Goal: Task Accomplishment & Management: Manage account settings

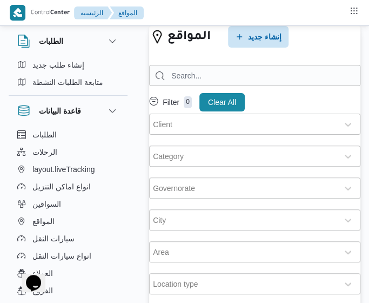
select select "ar"
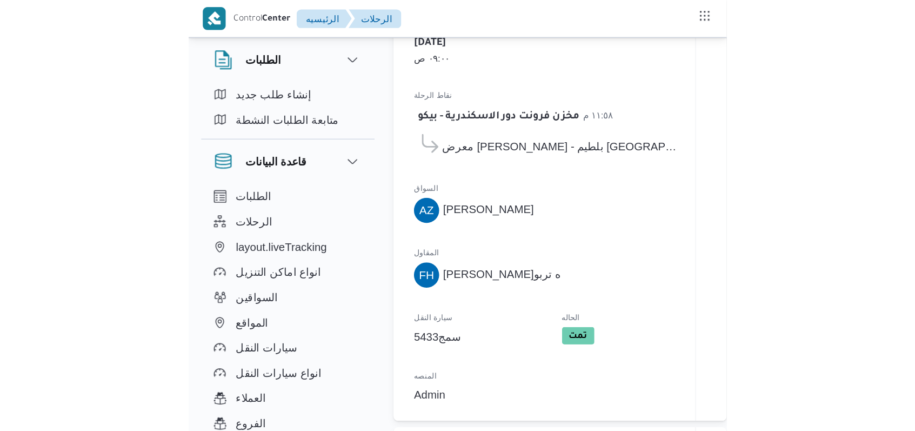
scroll to position [373, 0]
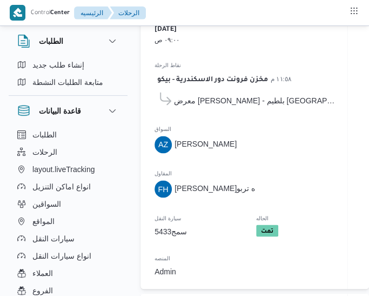
select select "ar"
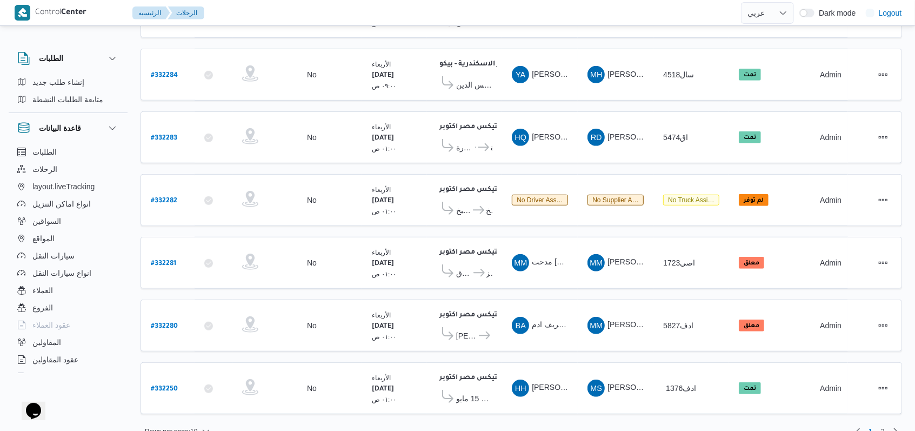
scroll to position [0, 0]
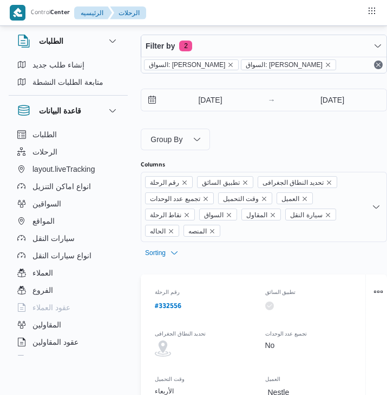
select select "ar"
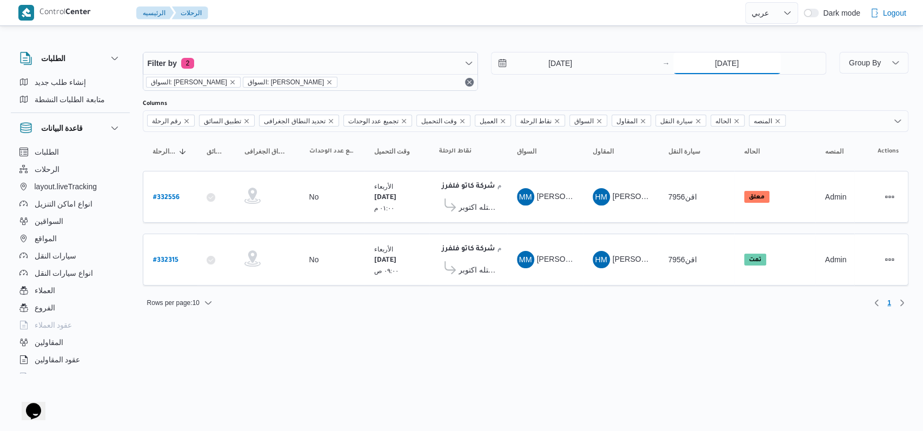
click at [386, 67] on input "[DATE]" at bounding box center [727, 63] width 108 height 22
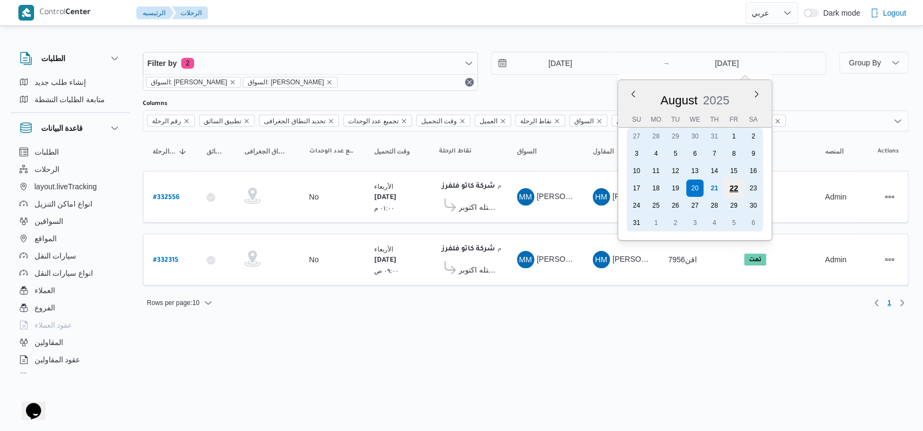
click at [386, 190] on div "22" at bounding box center [733, 188] width 21 height 21
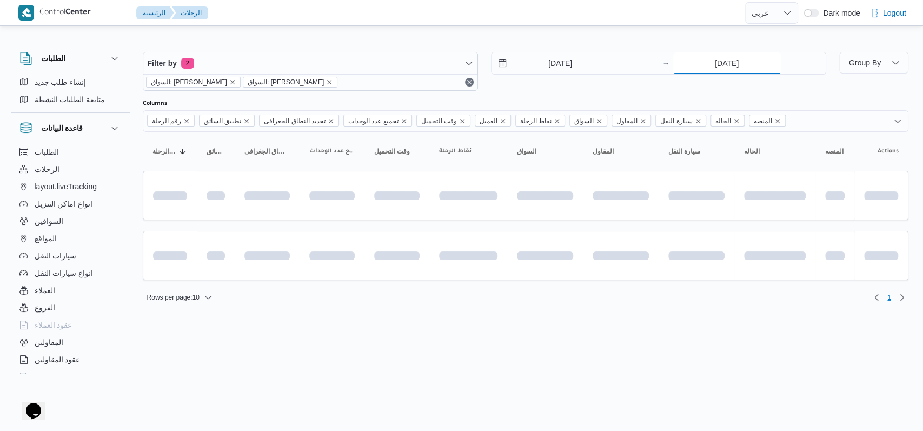
click at [386, 68] on input "22/8/2025" at bounding box center [727, 63] width 108 height 22
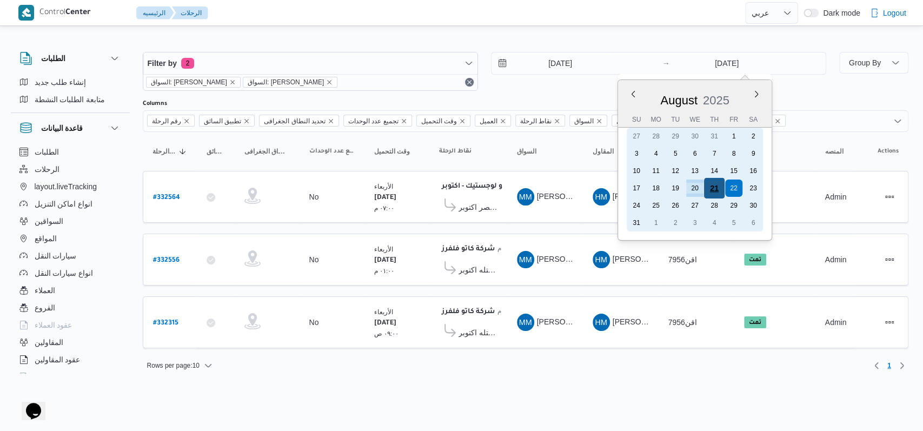
click at [386, 189] on div "21" at bounding box center [713, 188] width 21 height 21
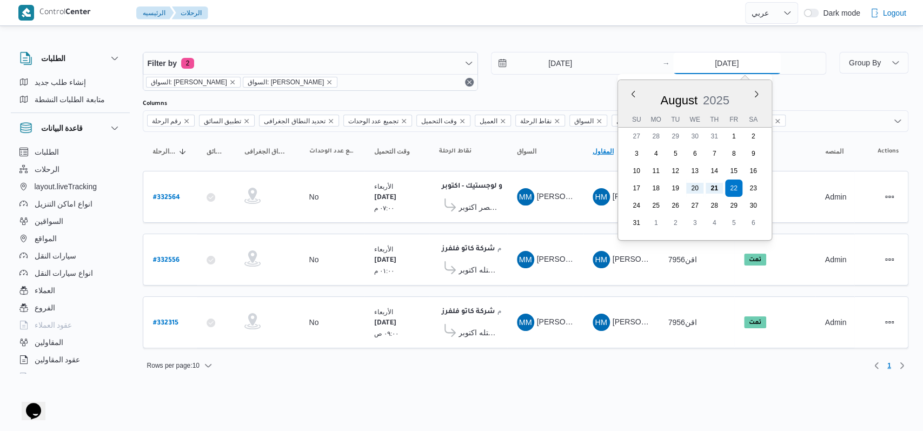
type input "21/8/2025"
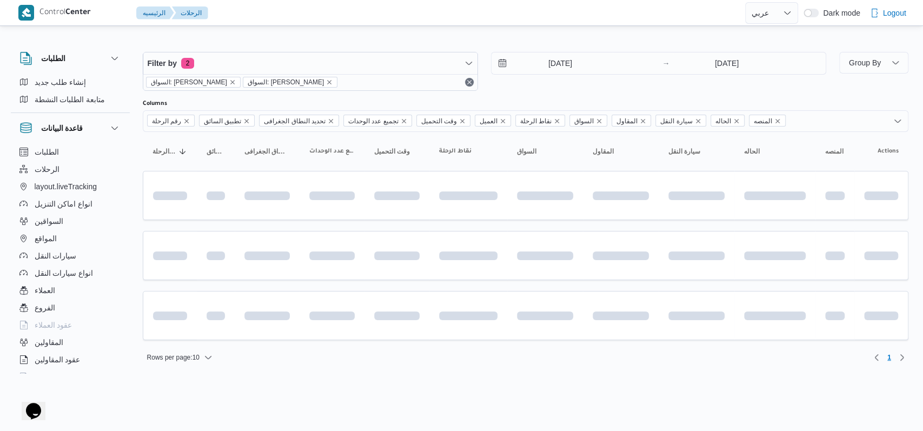
click at [386, 90] on div "Filter by 2 السواق: محمد مروان دياب السواق: محمد مروان دياب 20/8/2025 → 21/8/20…" at bounding box center [484, 71] width 696 height 52
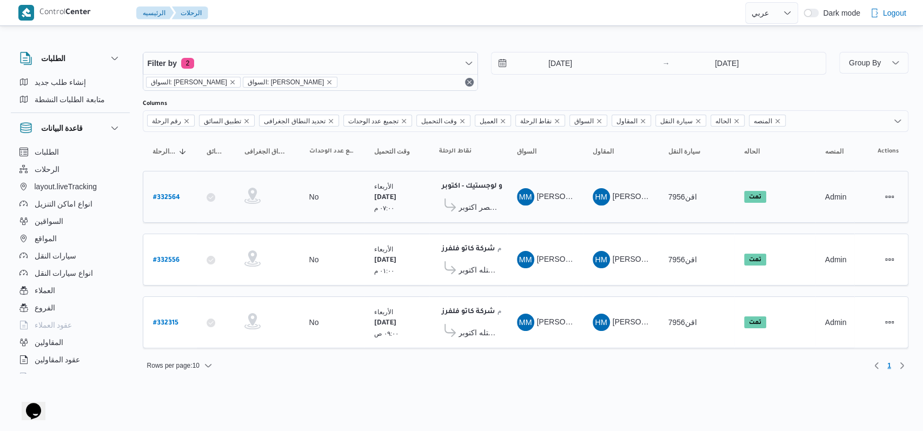
click at [386, 208] on span "اجيليتى لوجيستيكس مصر اكتوبر" at bounding box center [477, 207] width 39 height 13
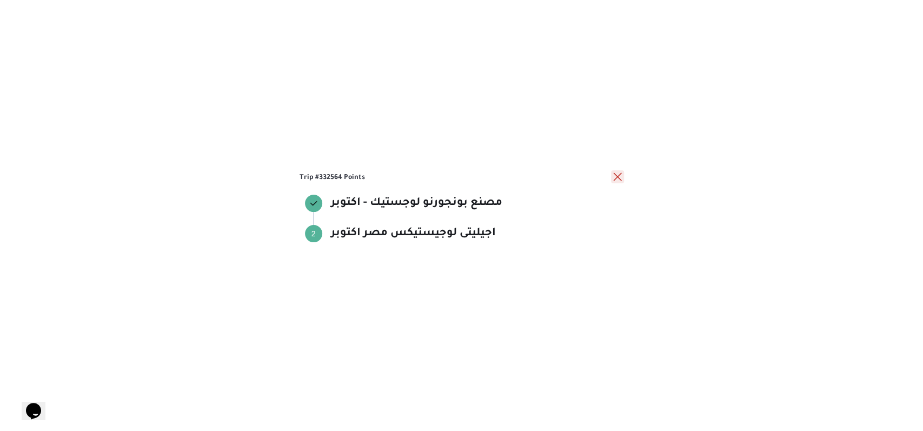
click at [386, 179] on button "close" at bounding box center [617, 176] width 13 height 13
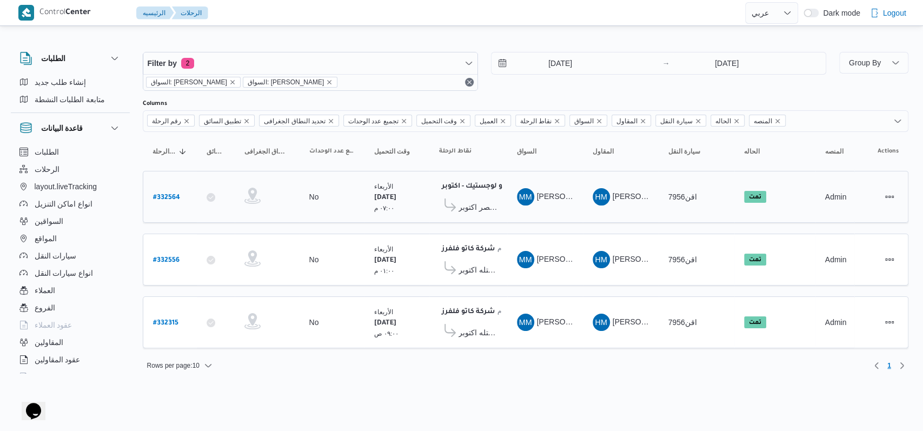
click at [161, 194] on b "# 332564" at bounding box center [166, 198] width 27 height 8
select select "ar"
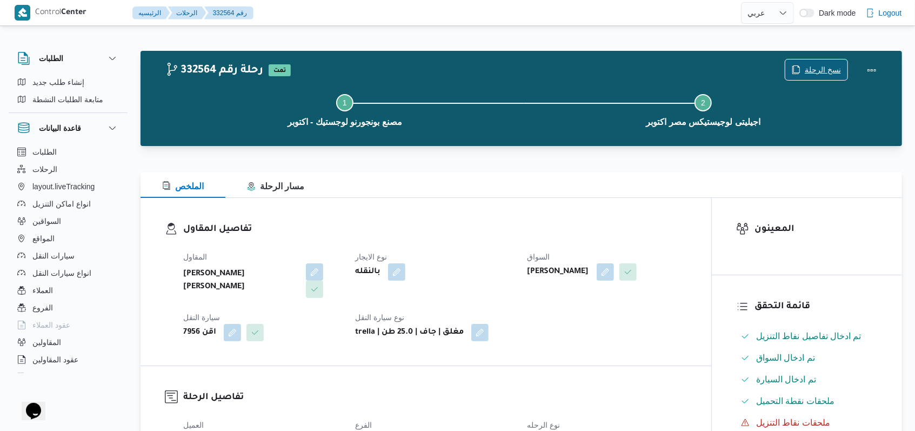
click at [386, 69] on span "نسخ الرحلة" at bounding box center [823, 69] width 36 height 13
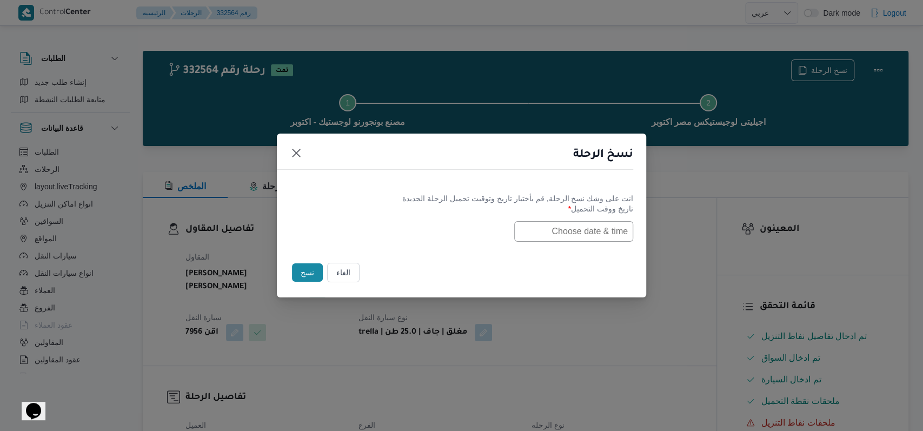
click at [386, 231] on input "text" at bounding box center [573, 231] width 119 height 21
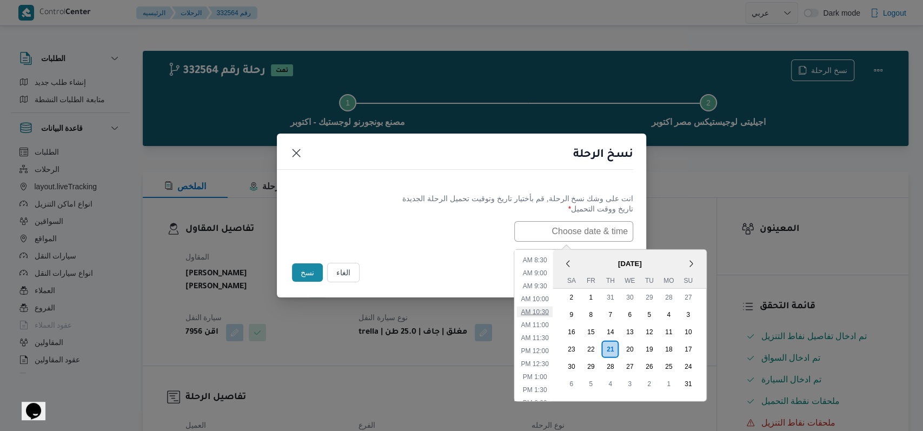
scroll to position [143, 0]
click at [386, 297] on ul "12:00 AM 12:30 AM 1:00 AM 1:30 AM 2:00 AM 2:30 AM 3:00 AM 3:30 AM 4:00 AM 4:30 …" at bounding box center [534, 324] width 36 height 151
click at [386, 291] on li "7:00 AM" at bounding box center [534, 293] width 33 height 11
type input "21/08/2025 7:00AM"
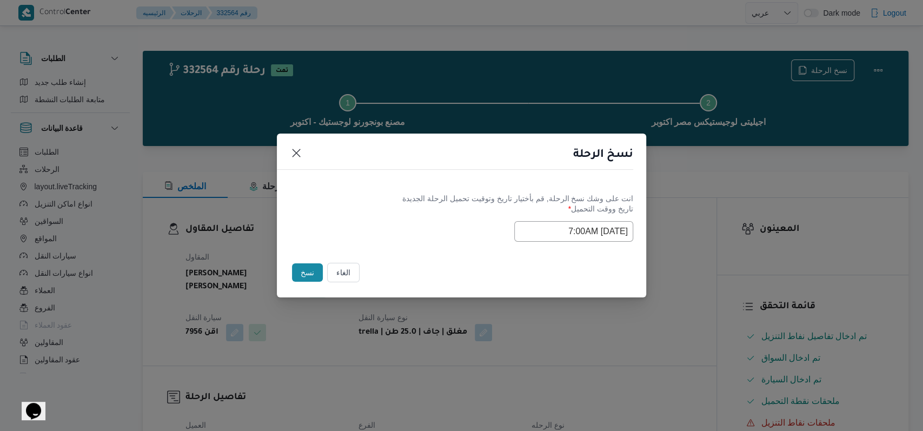
click at [386, 238] on div "Selected date: Thursday, August 21st, 2025 at 7:00 AM 21/08/2025 7:00AM" at bounding box center [461, 231] width 343 height 21
click at [295, 274] on button "نسخ" at bounding box center [307, 272] width 31 height 18
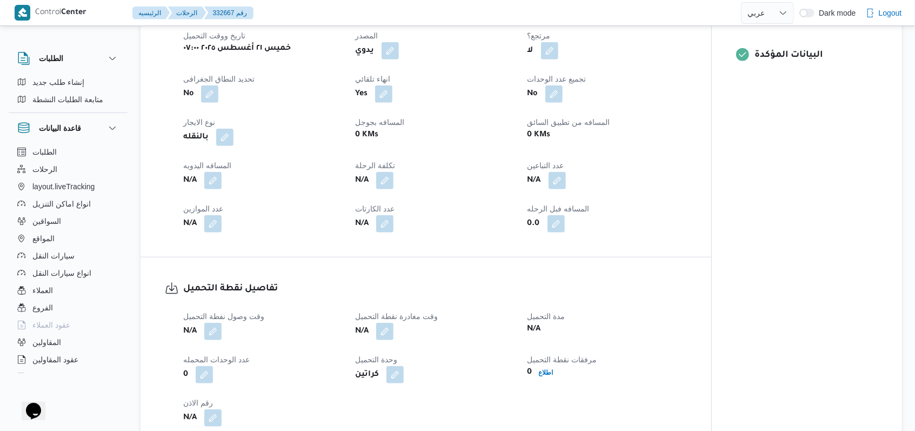
scroll to position [576, 0]
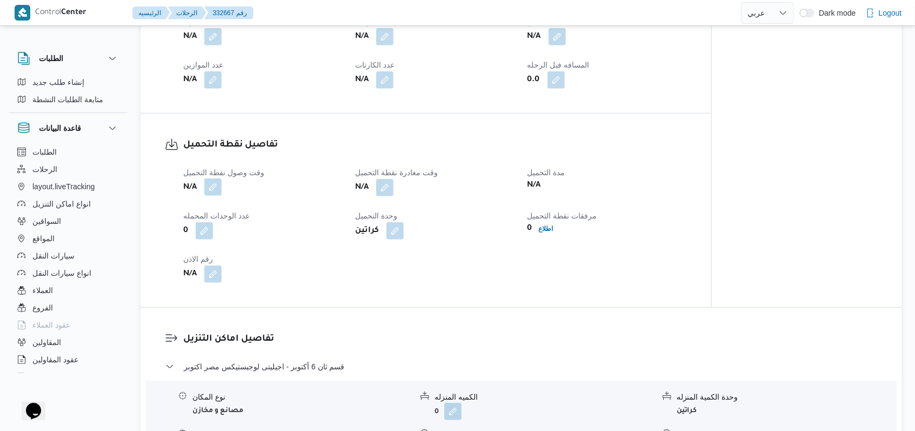
click at [211, 178] on button "button" at bounding box center [212, 186] width 17 height 17
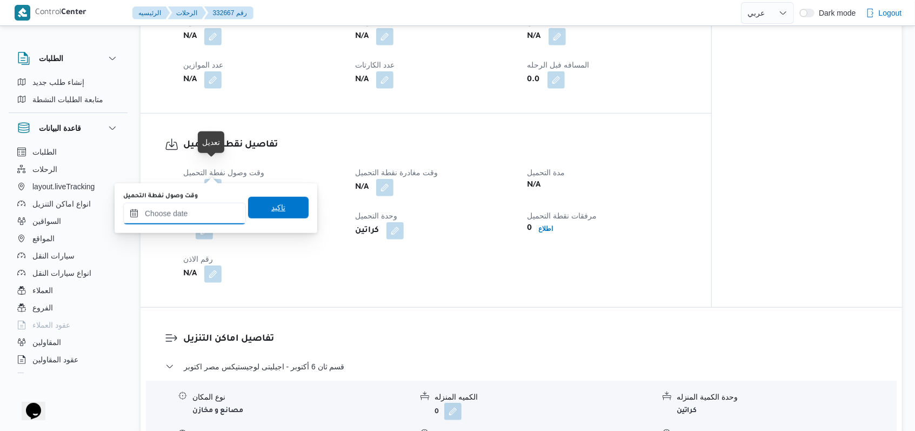
click at [186, 214] on input "وقت وصول نفطة التحميل" at bounding box center [184, 214] width 123 height 22
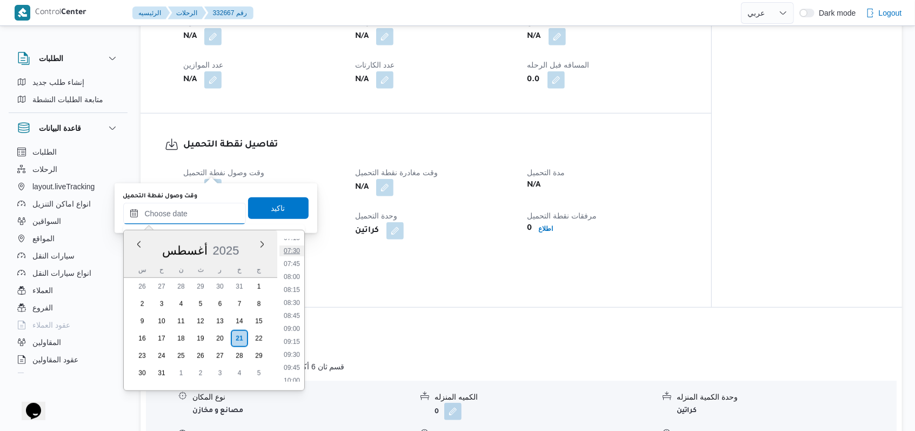
scroll to position [352, 0]
click at [296, 260] on ul "00:00 00:15 00:30 00:45 01:00 01:15 01:30 01:45 02:00 02:15 02:30 02:45 03:00 0…" at bounding box center [291, 310] width 25 height 143
click at [293, 258] on li "07:00" at bounding box center [291, 255] width 25 height 11
type input "٢١/٠٨/٢٠٢٥ ٠٧:٠٠"
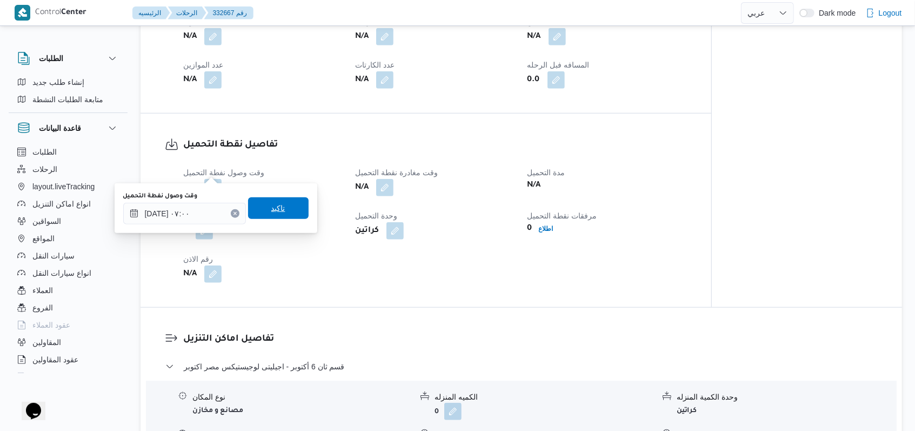
click at [284, 201] on span "تاكيد" at bounding box center [278, 208] width 61 height 22
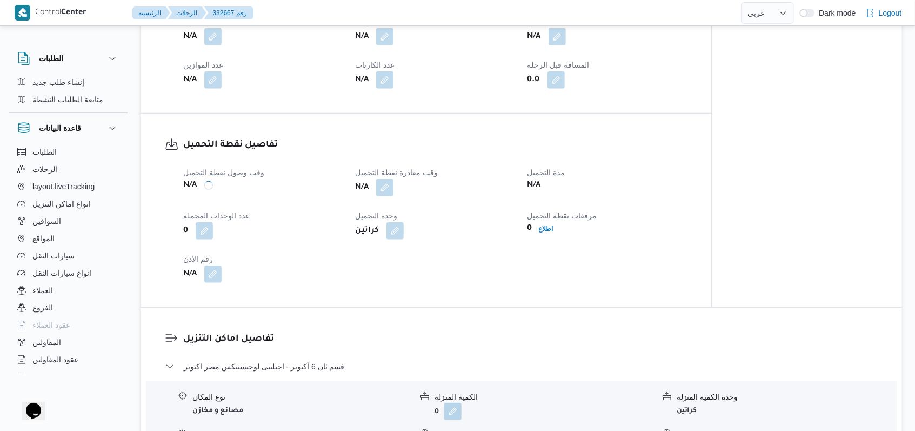
click at [372, 179] on span at bounding box center [382, 187] width 23 height 17
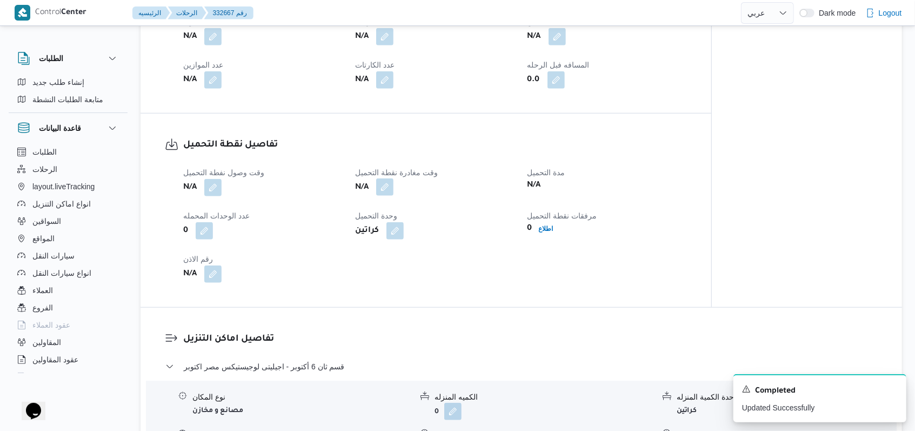
click at [386, 178] on button "button" at bounding box center [384, 186] width 17 height 17
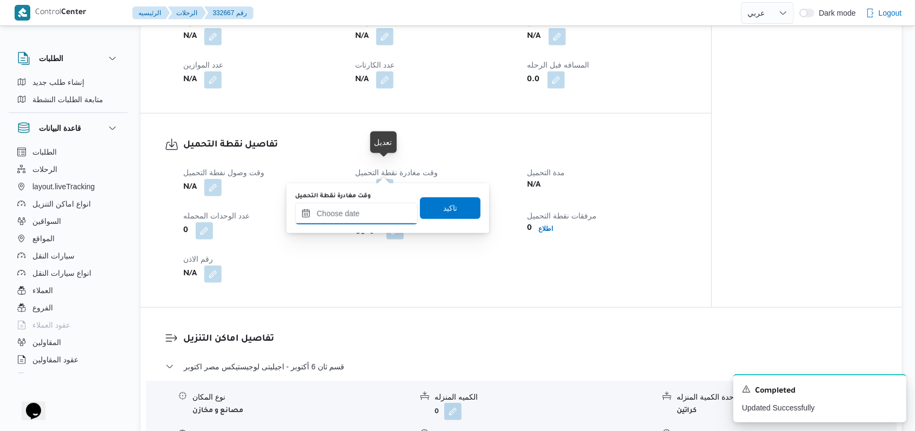
click at [377, 206] on input "وقت مغادرة نقطة التحميل" at bounding box center [356, 214] width 123 height 22
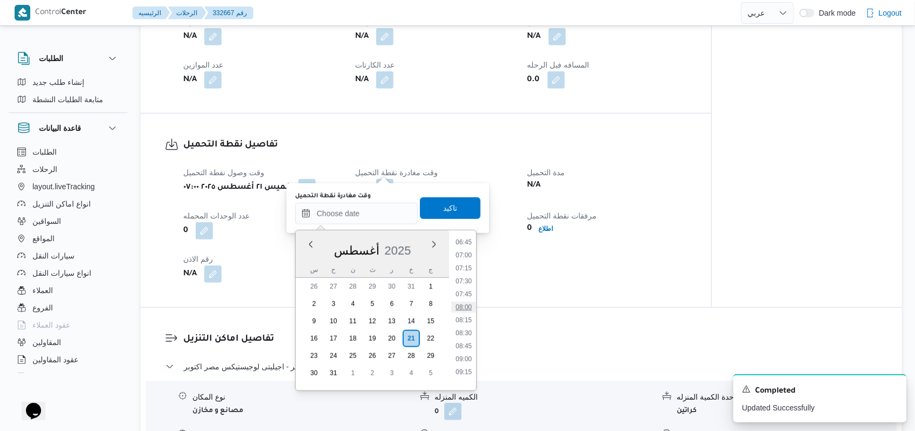
click at [386, 304] on li "08:00" at bounding box center [463, 307] width 25 height 11
type input "٢١/٠٨/٢٠٢٥ ٠٨:٠٠"
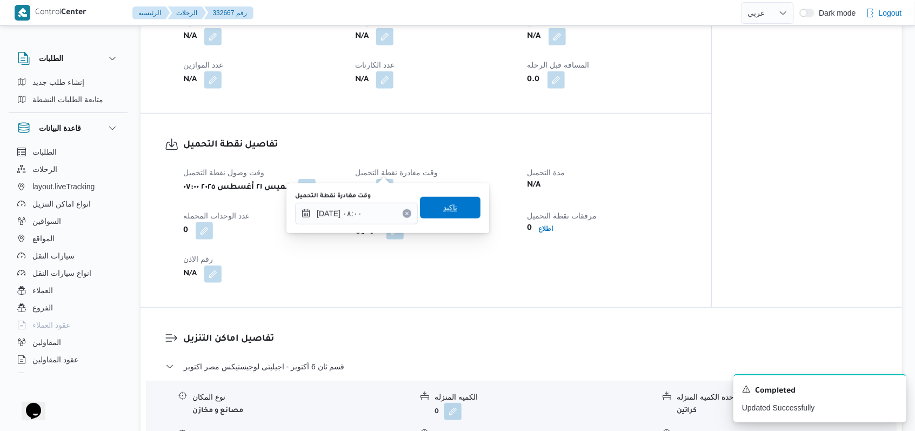
click at [386, 202] on span "تاكيد" at bounding box center [450, 208] width 61 height 22
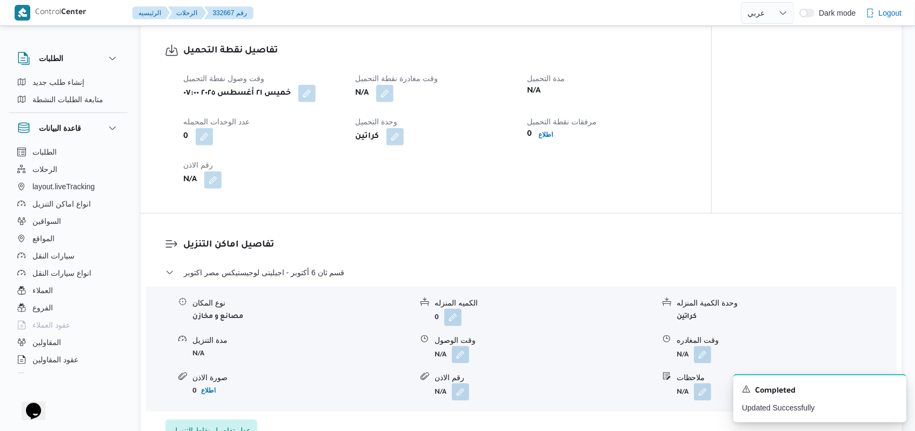
scroll to position [721, 0]
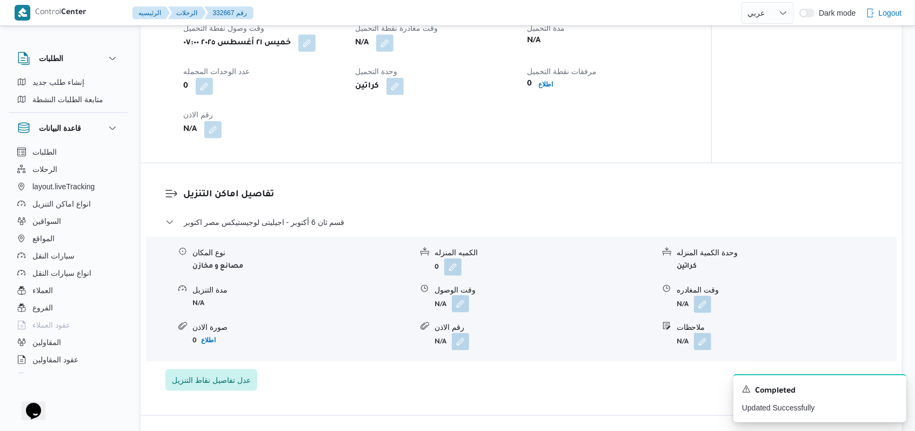
click at [386, 295] on button "button" at bounding box center [460, 303] width 17 height 17
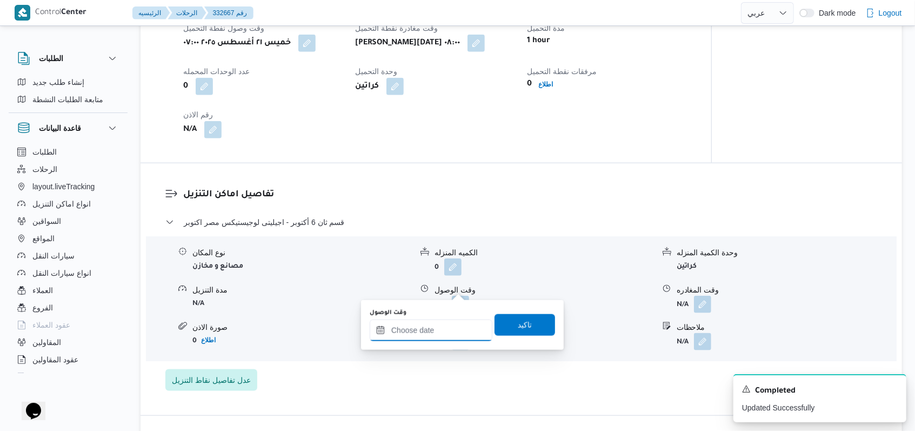
click at [386, 334] on input "وقت الوصول" at bounding box center [431, 330] width 123 height 22
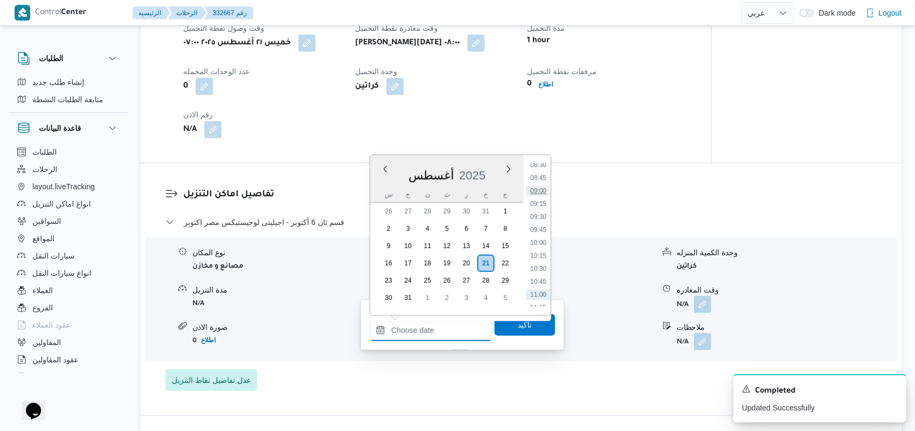
scroll to position [424, 0]
click at [386, 184] on li "08:30" at bounding box center [538, 186] width 25 height 11
type input "٢١/٠٨/٢٠٢٥ ٠٨:٣٠"
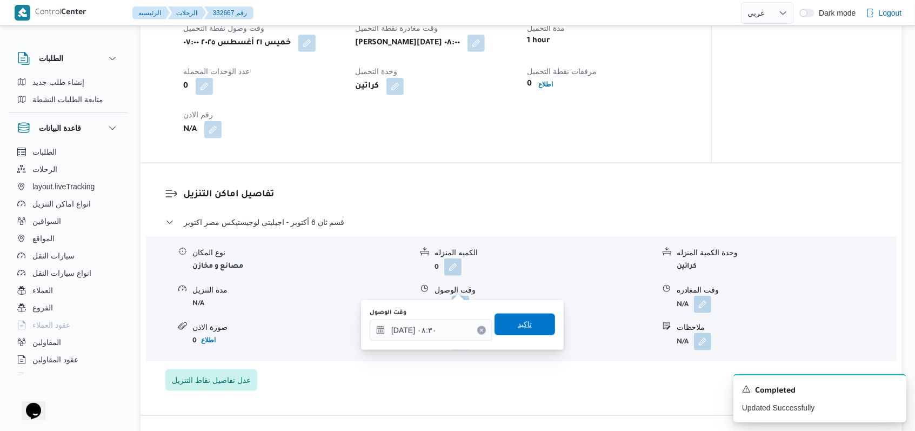
click at [386, 335] on span "تاكيد" at bounding box center [525, 325] width 61 height 22
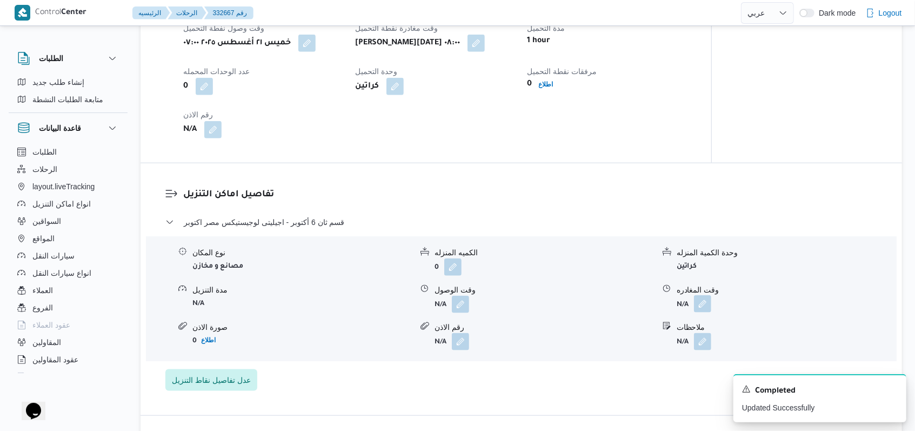
click at [386, 295] on button "button" at bounding box center [702, 303] width 17 height 17
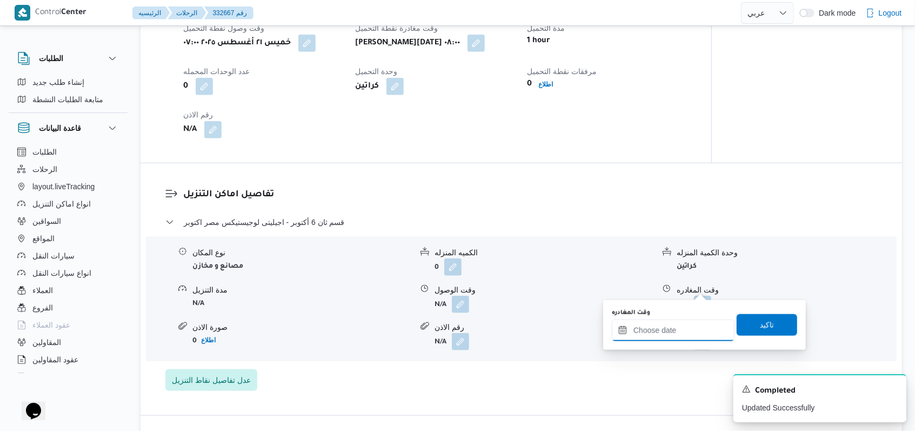
click at [386, 319] on div at bounding box center [673, 330] width 123 height 22
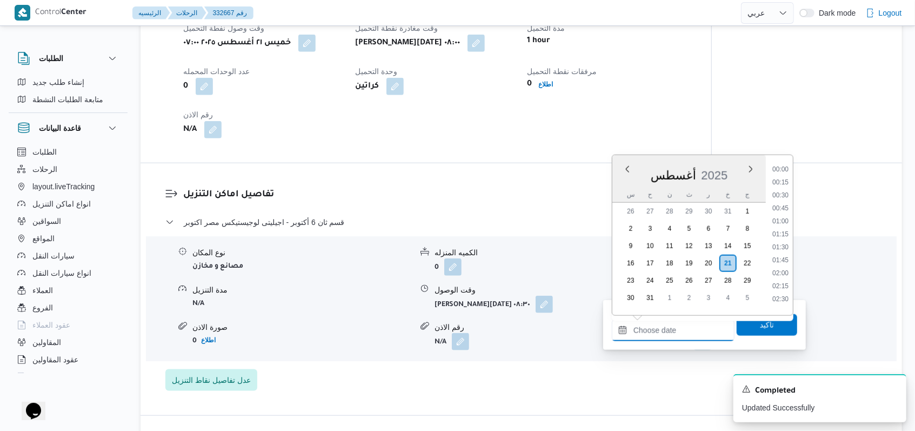
scroll to position [497, 0]
click at [386, 192] on li "10:00" at bounding box center [780, 191] width 25 height 11
type input "٢١/٠٨/٢٠٢٥ ١٠:٠٠"
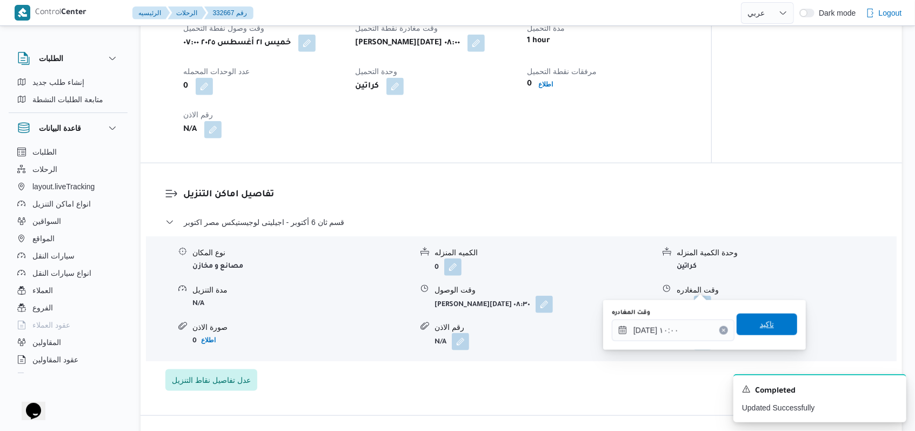
click at [386, 319] on span "تاكيد" at bounding box center [767, 325] width 61 height 22
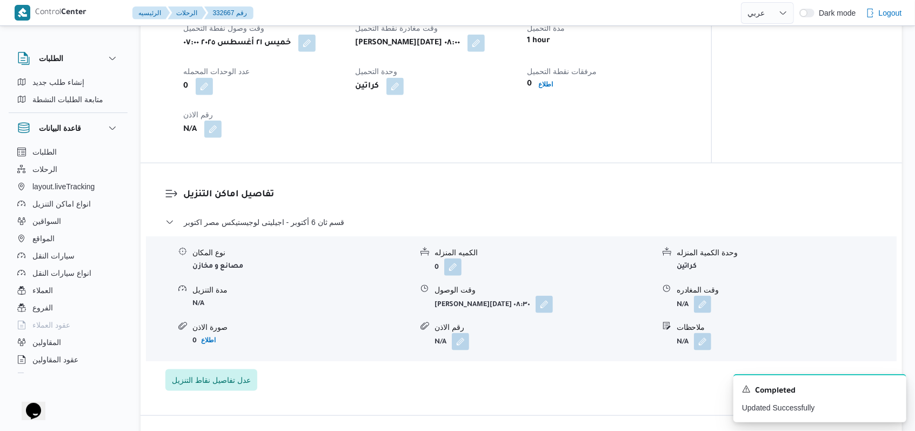
click at [216, 121] on button "button" at bounding box center [212, 129] width 17 height 17
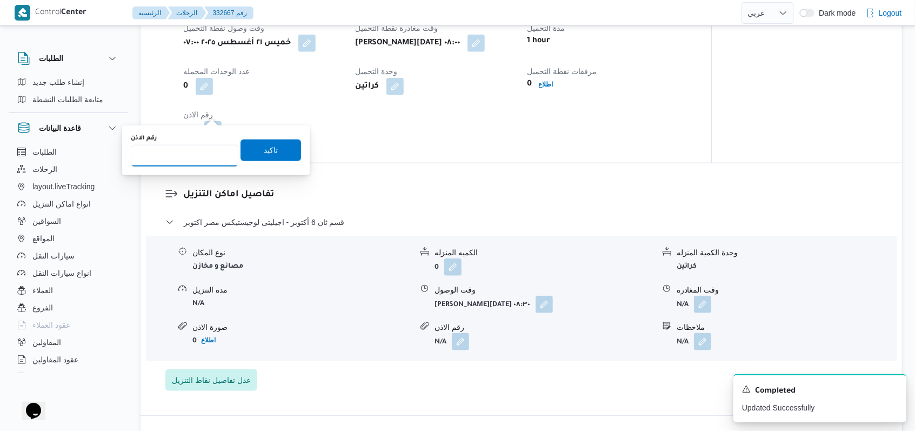
click at [191, 165] on input "رقم الاذن" at bounding box center [185, 156] width 108 height 22
type input "07712"
click at [248, 152] on span "تاكيد" at bounding box center [271, 150] width 61 height 22
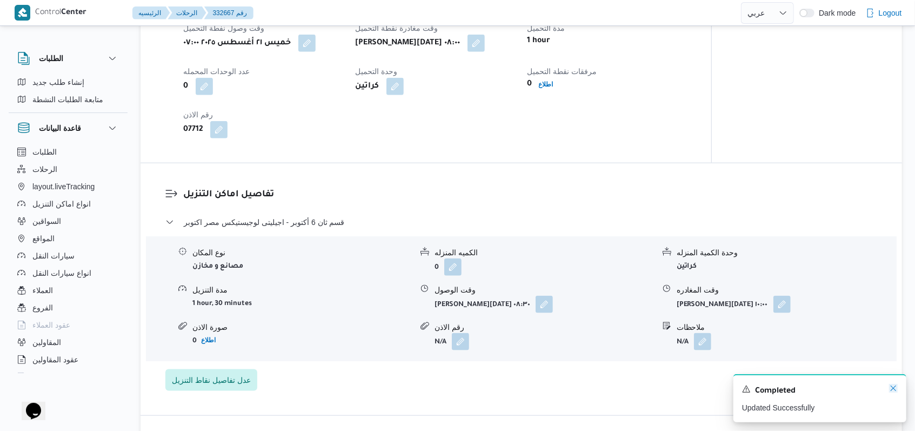
click at [386, 389] on icon "Dismiss toast" at bounding box center [893, 388] width 9 height 9
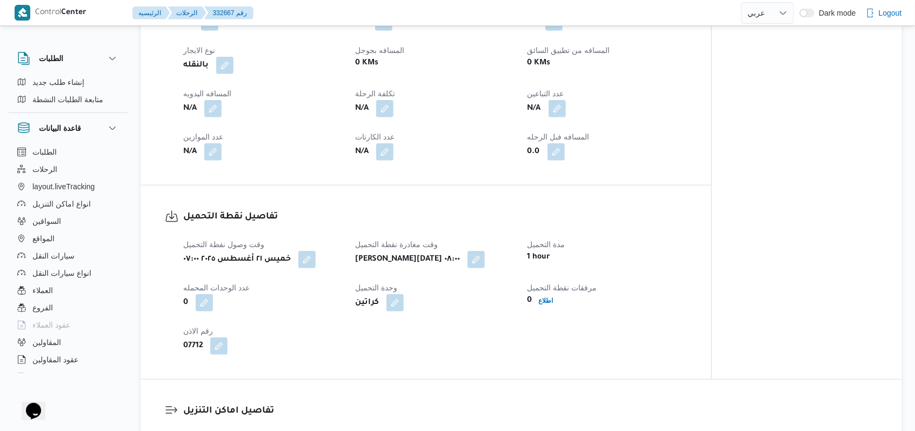
scroll to position [360, 0]
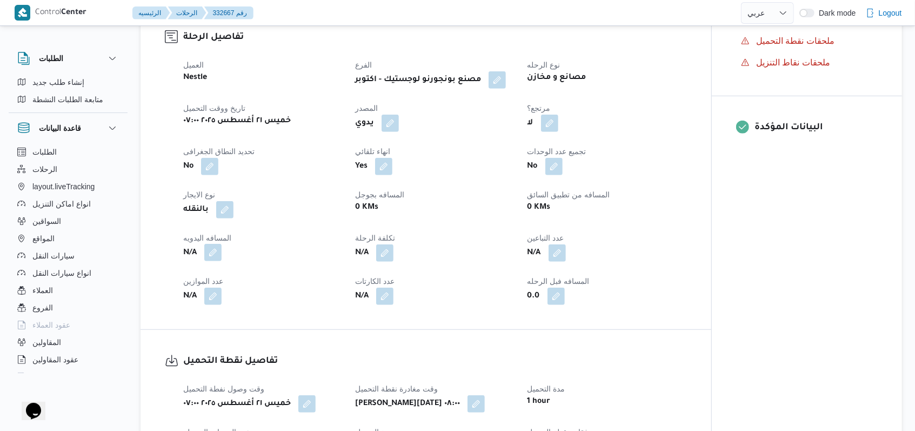
click at [213, 244] on button "button" at bounding box center [212, 252] width 17 height 17
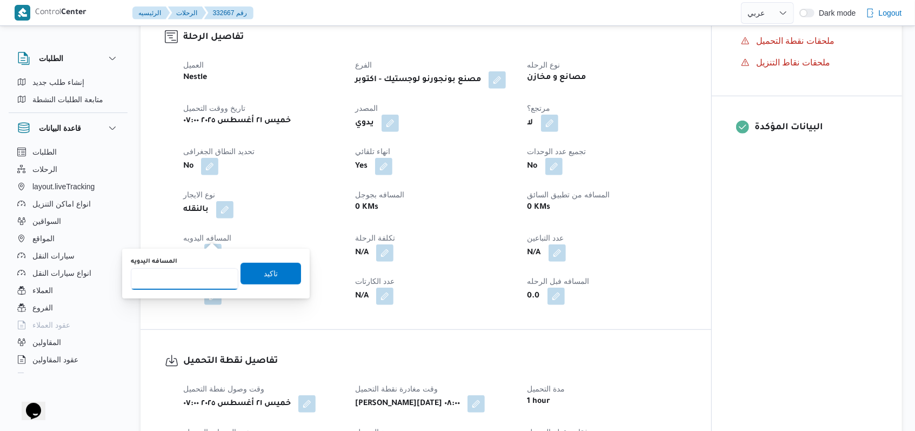
click at [176, 289] on input "المسافه اليدويه" at bounding box center [185, 279] width 108 height 22
type input "8"
click at [247, 278] on span "تاكيد" at bounding box center [271, 273] width 61 height 22
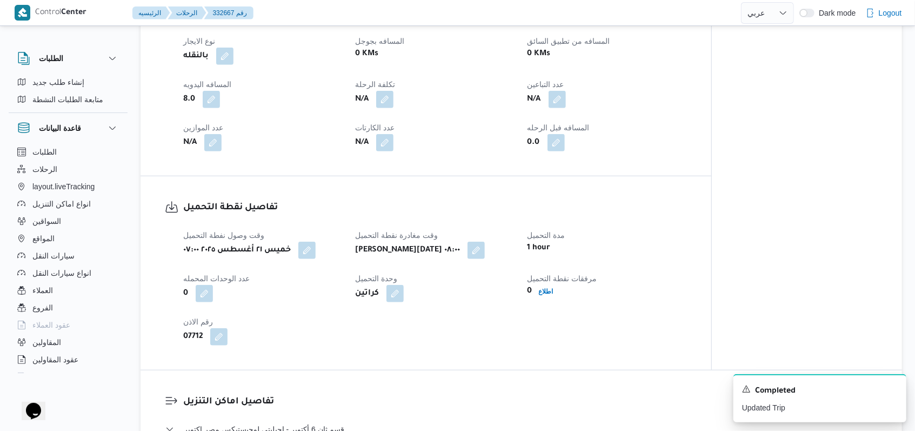
scroll to position [649, 0]
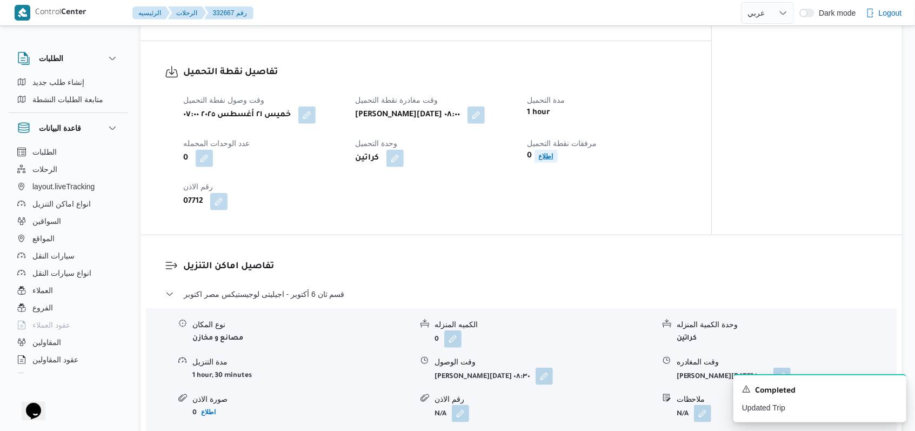
click at [386, 152] on b "اطلاع" at bounding box center [546, 156] width 15 height 8
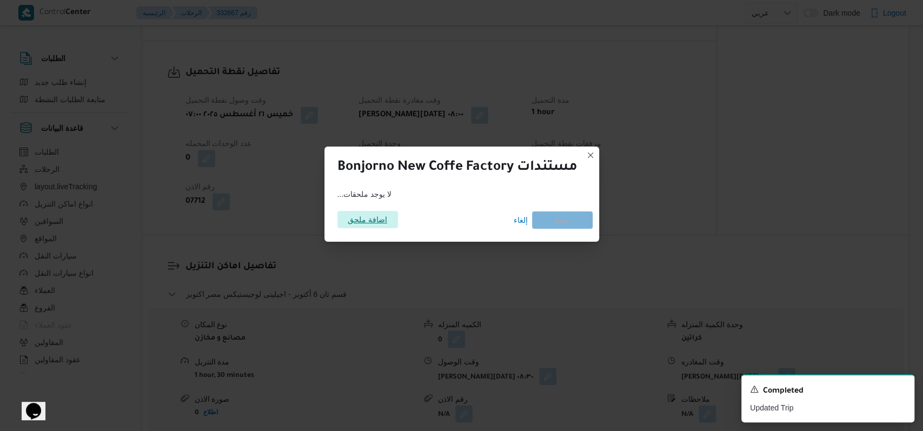
click at [364, 215] on span "اضافة ملحق" at bounding box center [367, 219] width 39 height 17
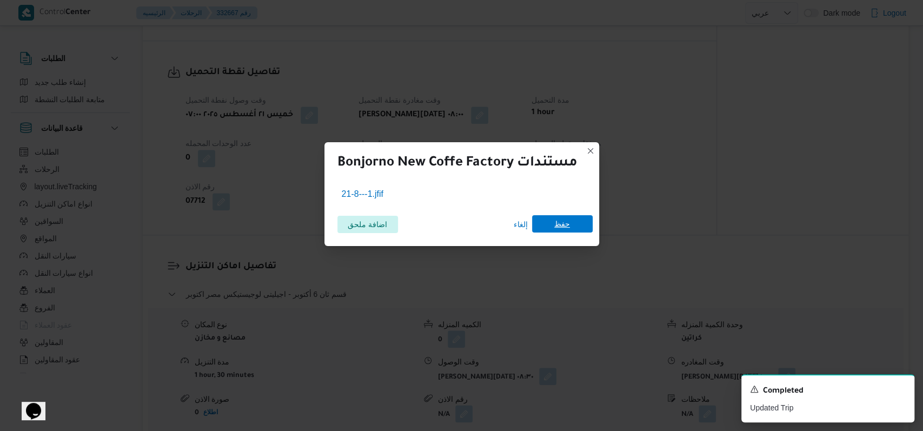
click at [386, 226] on span "حفظ" at bounding box center [562, 223] width 61 height 17
click at [386, 388] on icon "Dismiss toast" at bounding box center [900, 387] width 5 height 5
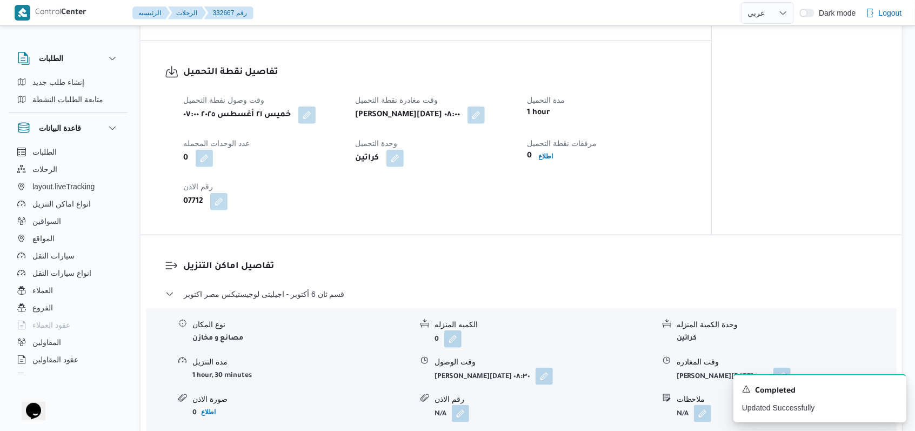
click at [386, 199] on div "تفاصيل نقطة التحميل وقت وصول نفطة التحميل خميس ٢١ أغسطس ٢٠٢٥ ٠٧:٠٠ وقت مغادرة ن…" at bounding box center [426, 138] width 571 height 194
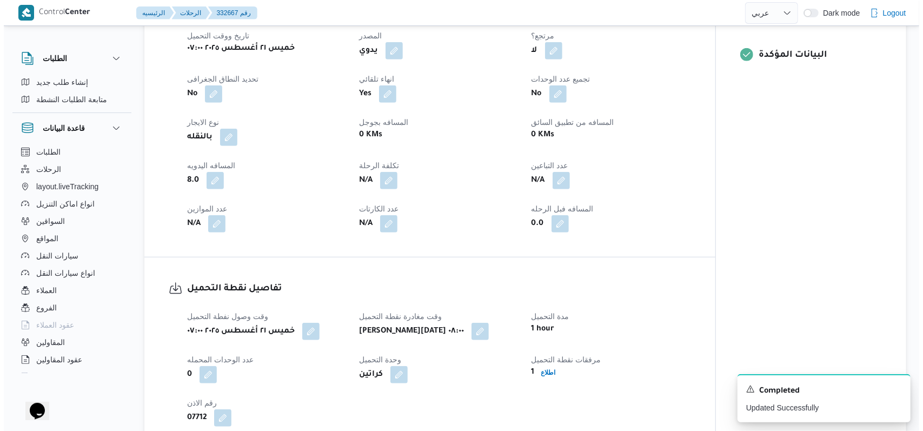
scroll to position [0, 0]
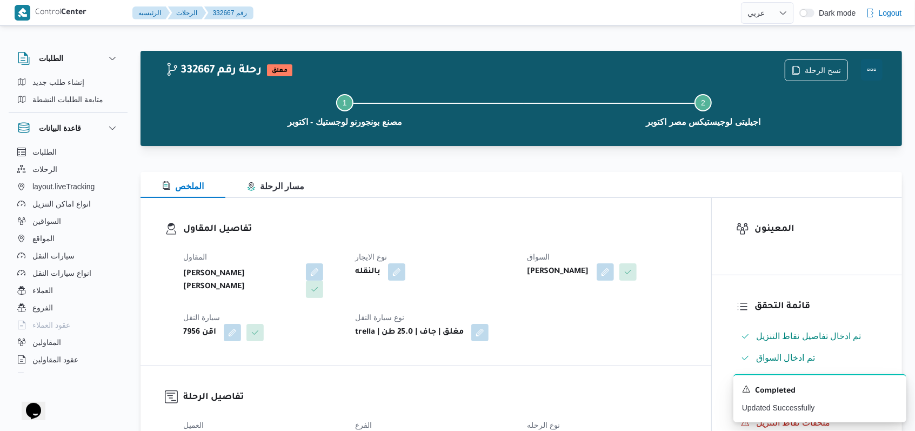
click at [386, 63] on button "Actions" at bounding box center [872, 70] width 22 height 22
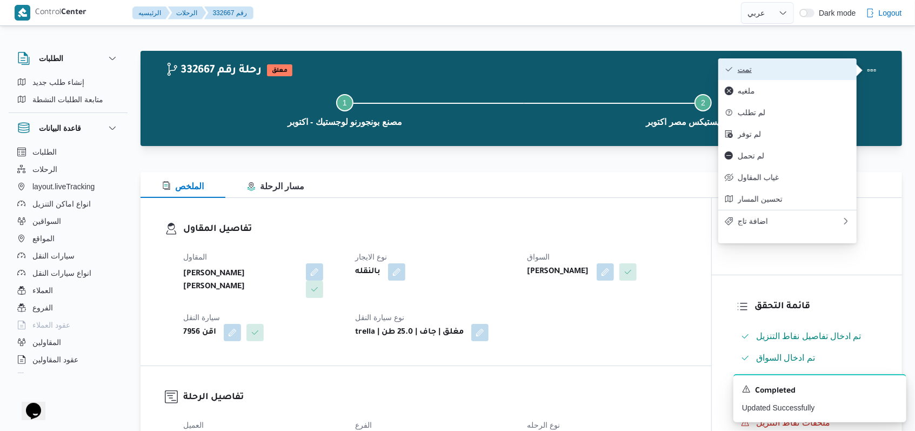
click at [386, 67] on span "تمت" at bounding box center [794, 69] width 112 height 9
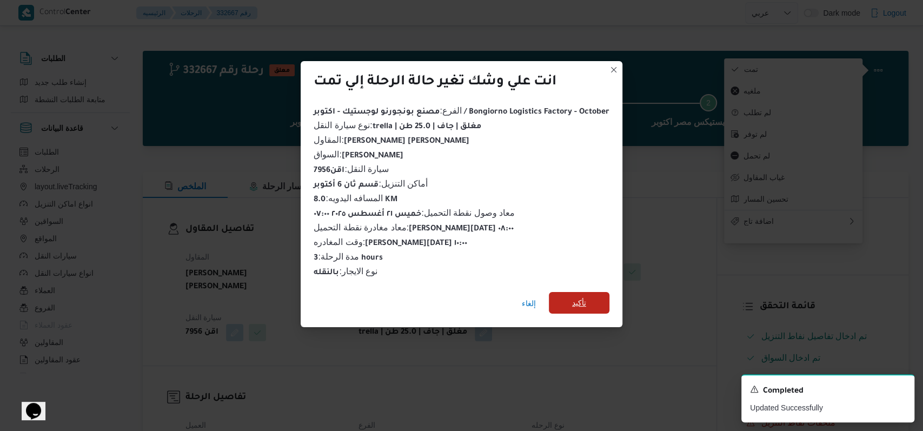
click at [386, 292] on span "تأكيد" at bounding box center [579, 303] width 61 height 22
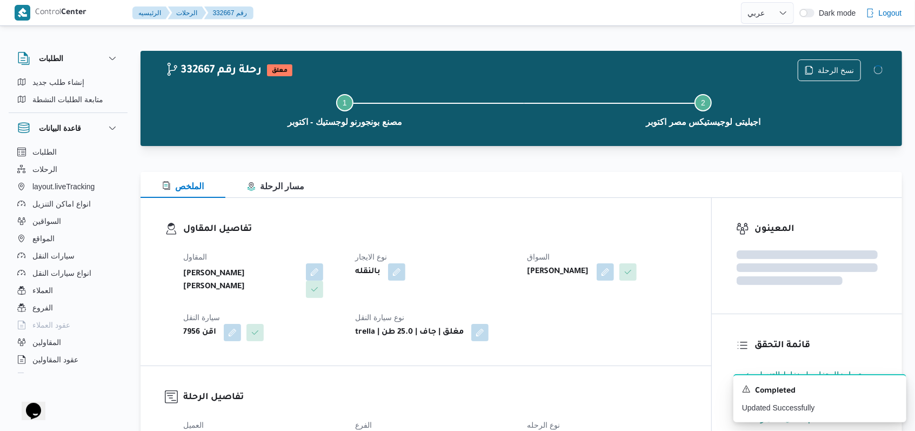
click at [386, 246] on div "المقاول هانى مجدى رئيس احمد نوع الايجار بالنقله السواق محمد مروان دياب سيارة ال…" at bounding box center [435, 296] width 517 height 104
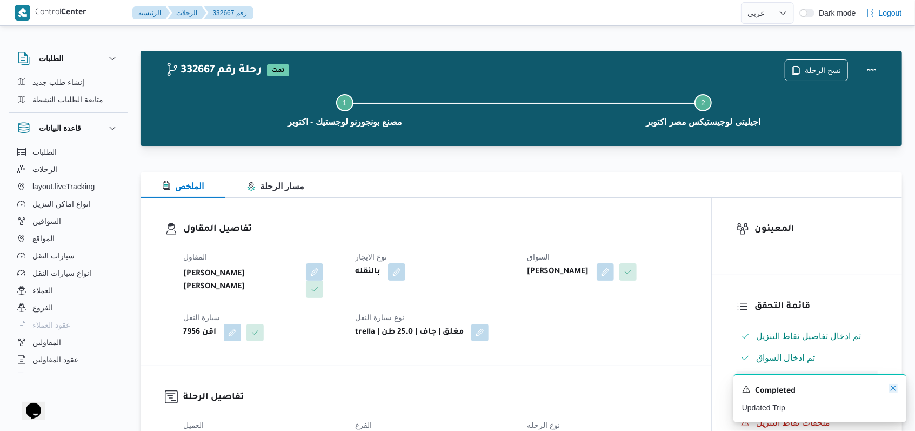
click at [386, 391] on icon "Dismiss toast" at bounding box center [893, 388] width 9 height 9
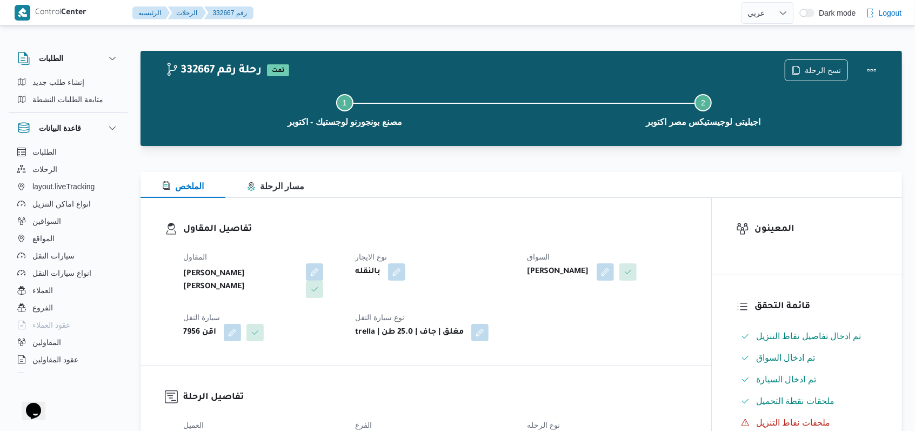
click at [386, 254] on dt "نوع الايجار" at bounding box center [434, 256] width 159 height 13
select select "ar"
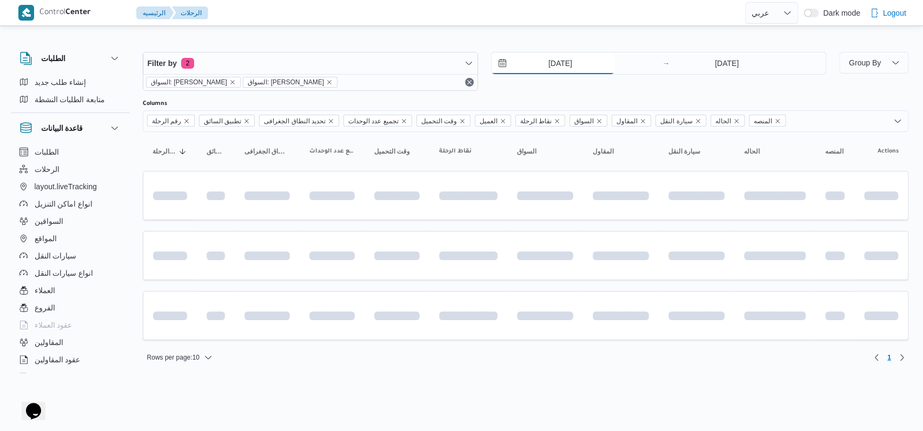
click at [386, 68] on input "20/8/2025" at bounding box center [552, 63] width 123 height 22
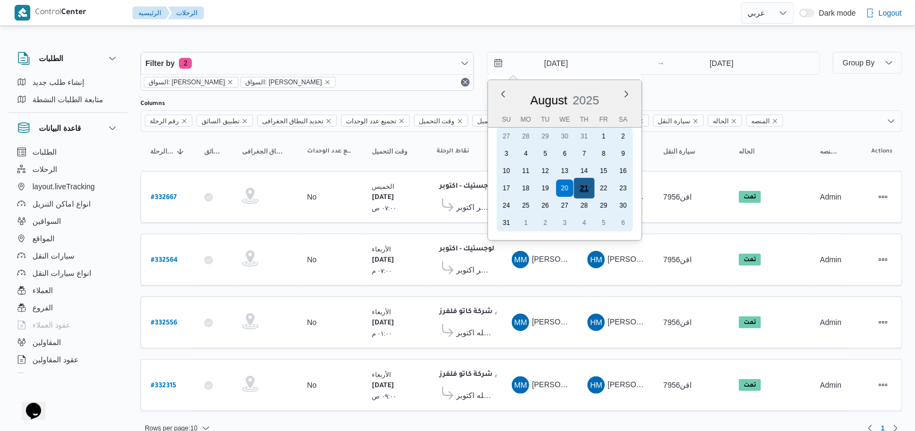
click at [386, 186] on div "21" at bounding box center [584, 188] width 21 height 21
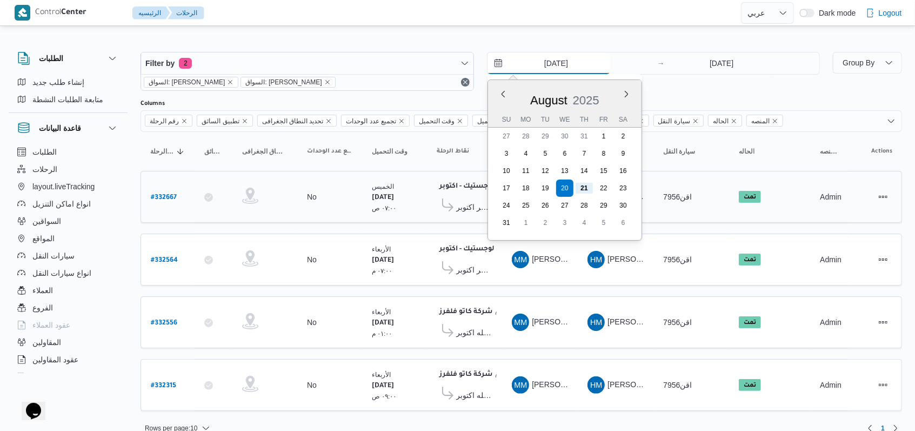
type input "21/8/2025"
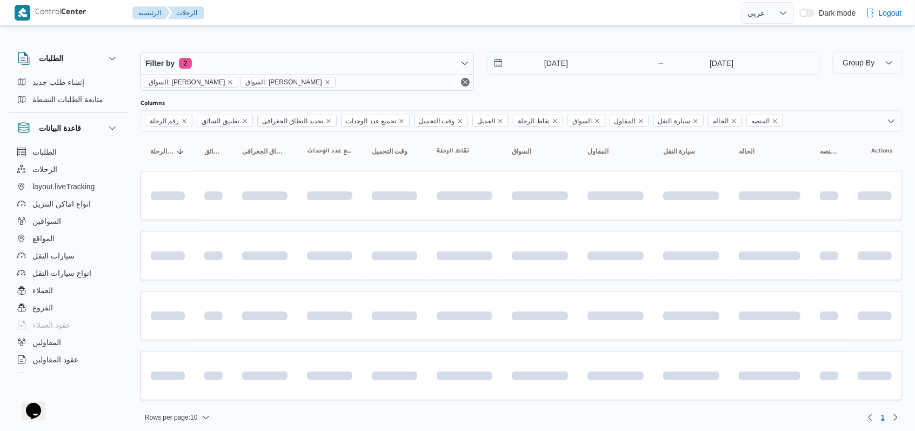
click at [386, 91] on div "Filter by 2 السواق: محمد مروان دياب السواق: محمد مروان دياب 21/8/2025 → 21/8/20…" at bounding box center [480, 71] width 692 height 52
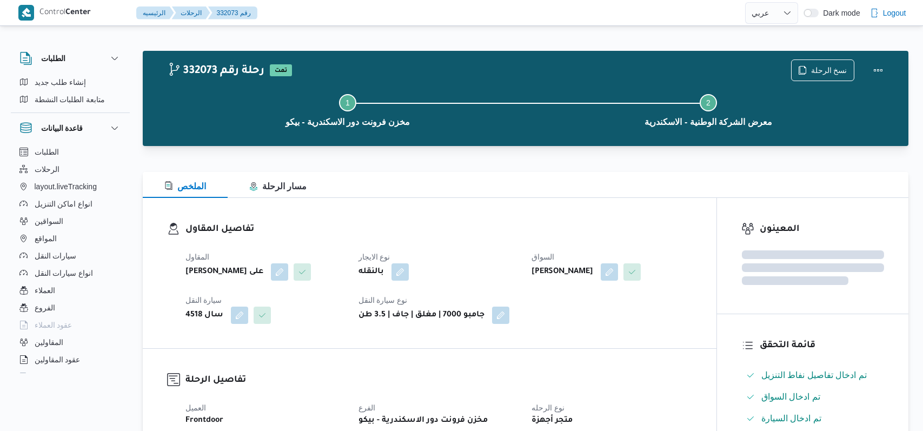
select select "ar"
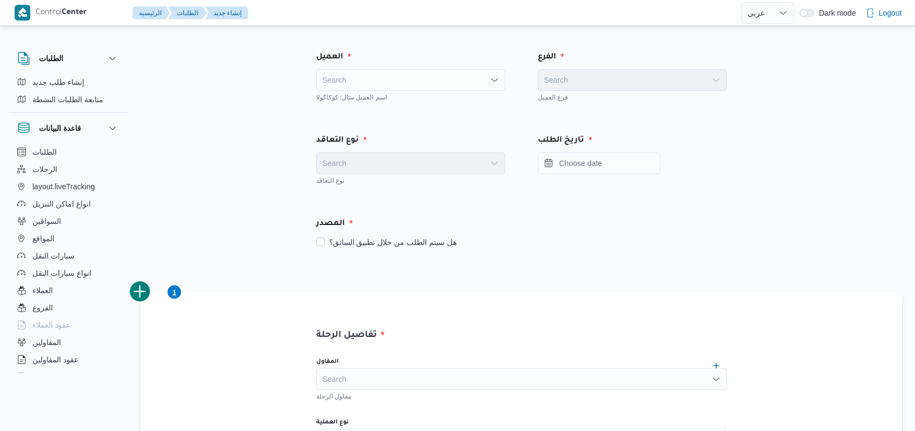
select select "ar"
click at [401, 71] on div "Search" at bounding box center [410, 80] width 189 height 22
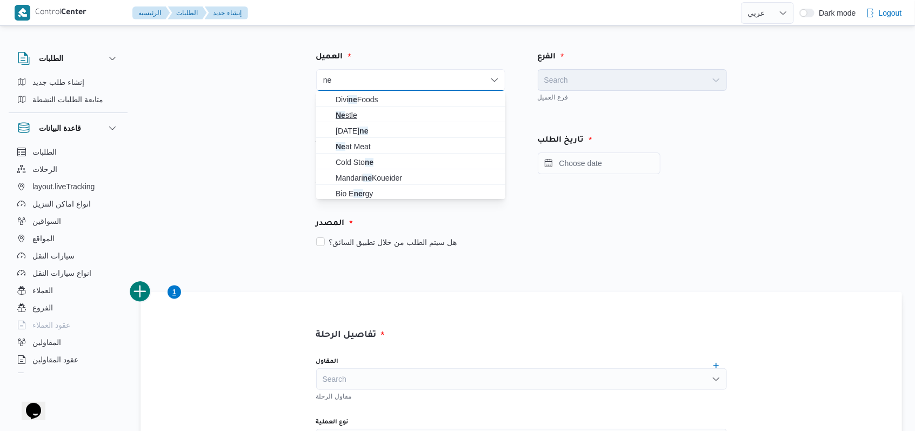
type input "ne"
drag, startPoint x: 367, startPoint y: 115, endPoint x: 553, endPoint y: 108, distance: 186.6
click at [367, 115] on span "Ne stle" at bounding box center [417, 115] width 163 height 13
checkbox input "true"
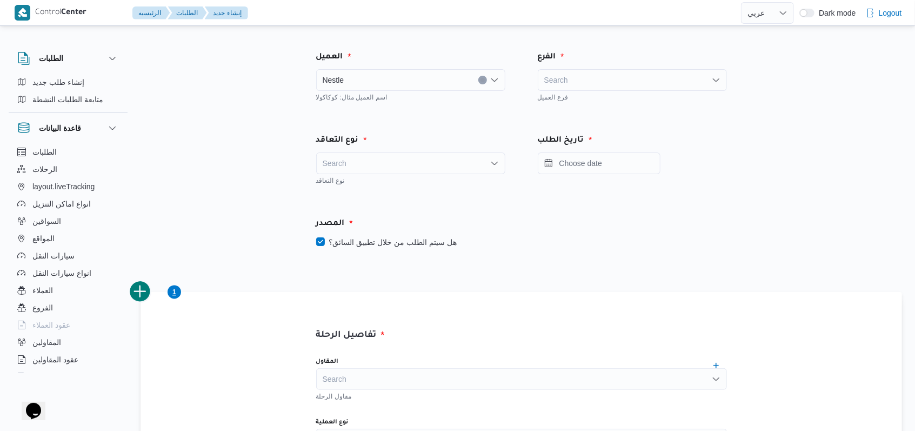
click at [607, 85] on div "Search" at bounding box center [632, 80] width 189 height 22
click at [396, 79] on div "Nestle" at bounding box center [410, 80] width 189 height 22
type input "ب"
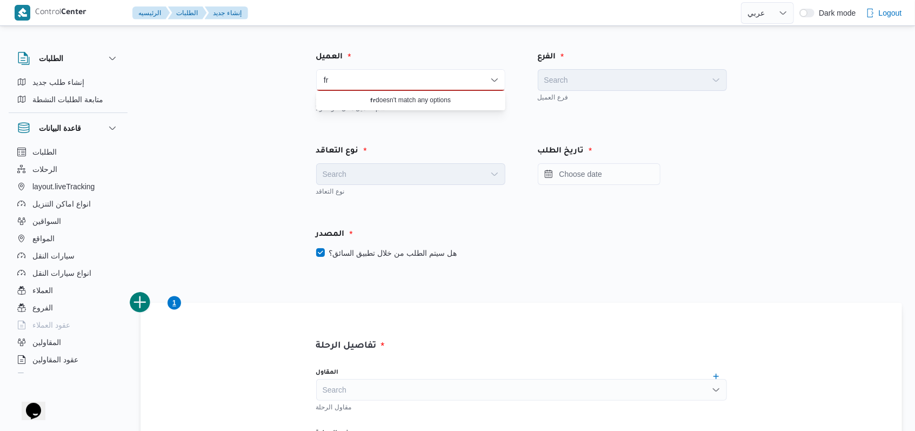
type input "f"
type input "fro"
click at [365, 99] on span "Frontdoor" at bounding box center [417, 99] width 163 height 13
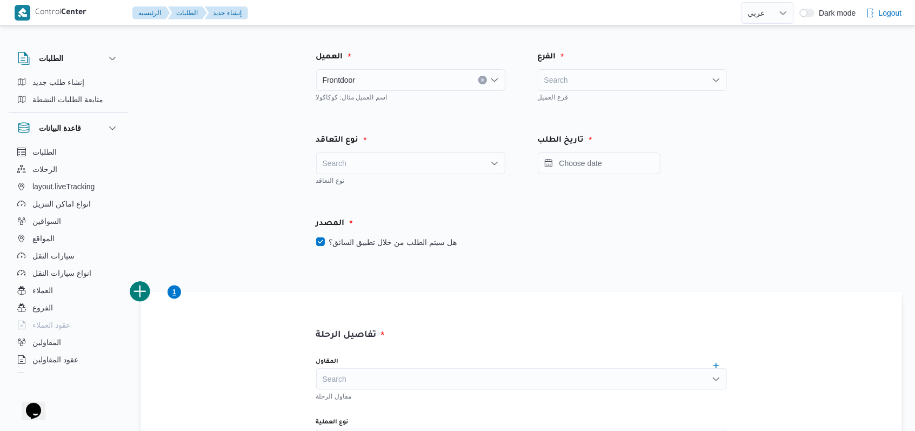
click at [584, 78] on div "Search" at bounding box center [632, 80] width 189 height 22
type input "f"
type input "بيكو"
click at [388, 160] on div "Search" at bounding box center [410, 163] width 189 height 22
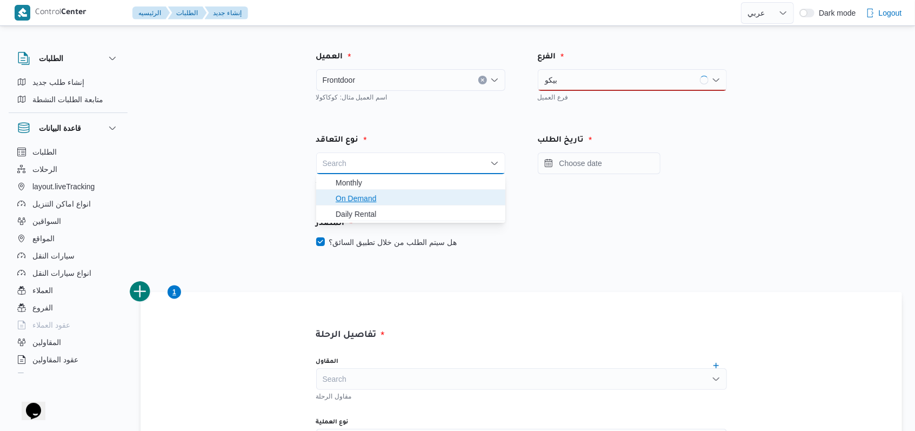
drag, startPoint x: 387, startPoint y: 203, endPoint x: 395, endPoint y: 222, distance: 20.6
click at [387, 202] on span "On Demand" at bounding box center [417, 198] width 163 height 13
click at [422, 240] on label "هل سيتم الطلب من خلال تطبيق السائق؟" at bounding box center [386, 242] width 141 height 13
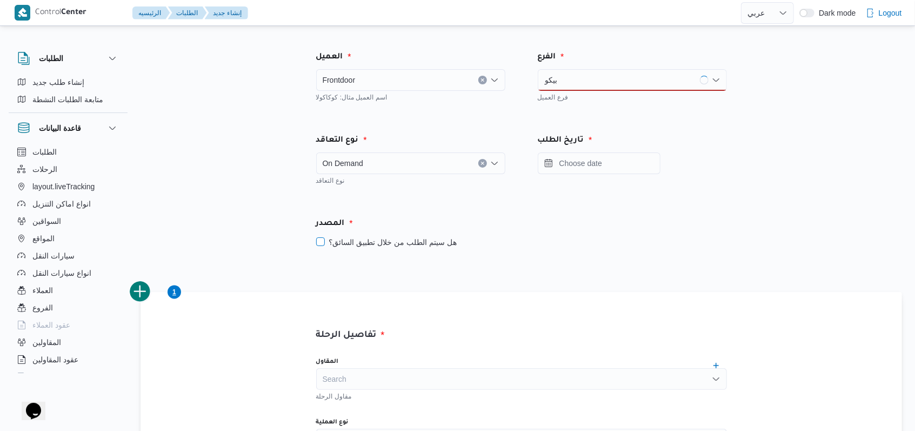
checkbox input "false"
click at [627, 170] on input "Press the down key to open a popover containing a calendar." at bounding box center [599, 163] width 123 height 22
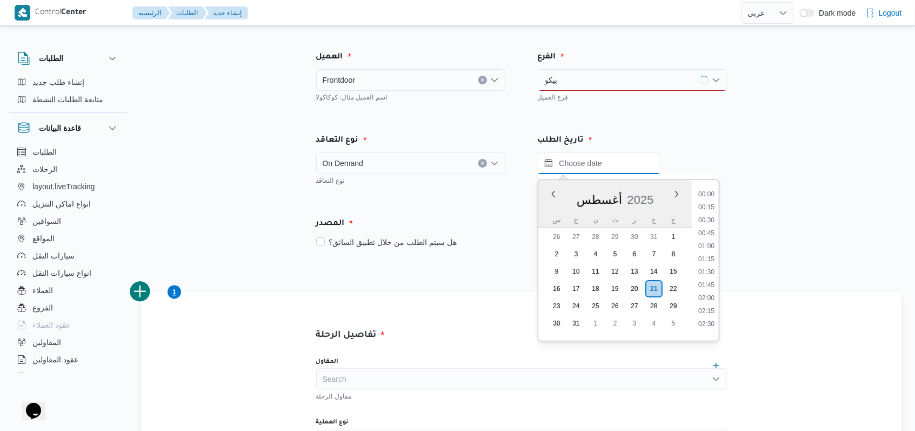
scroll to position [470, 0]
click at [709, 188] on li "09:00" at bounding box center [706, 190] width 25 height 11
type input "[DATE] ٠٩:٠٠"
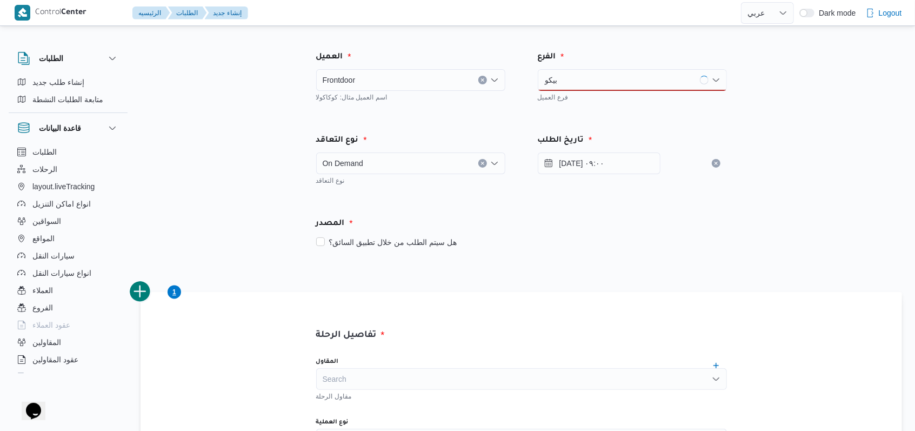
click at [458, 222] on div "المصدر" at bounding box center [522, 224] width 424 height 26
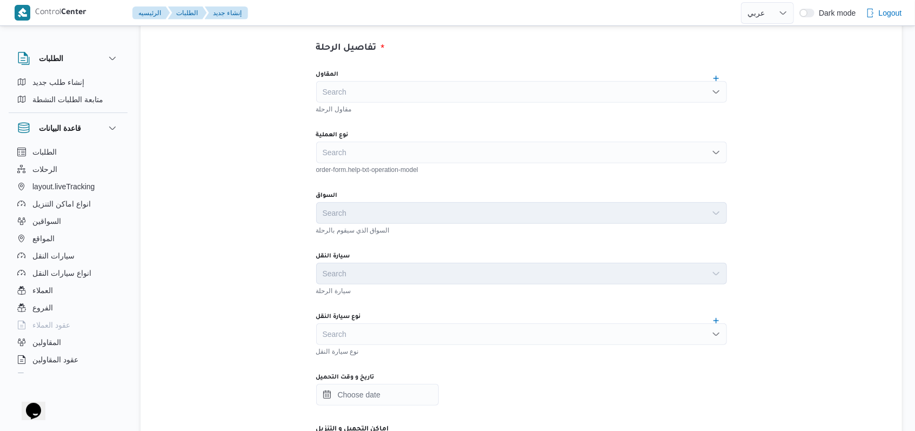
scroll to position [288, 0]
click at [415, 149] on div "Search" at bounding box center [521, 152] width 411 height 22
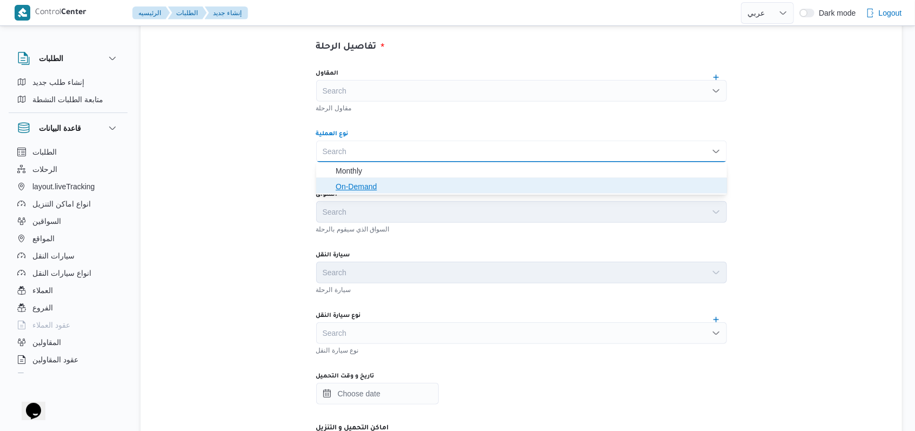
click at [401, 190] on span "On-Demand" at bounding box center [528, 186] width 385 height 13
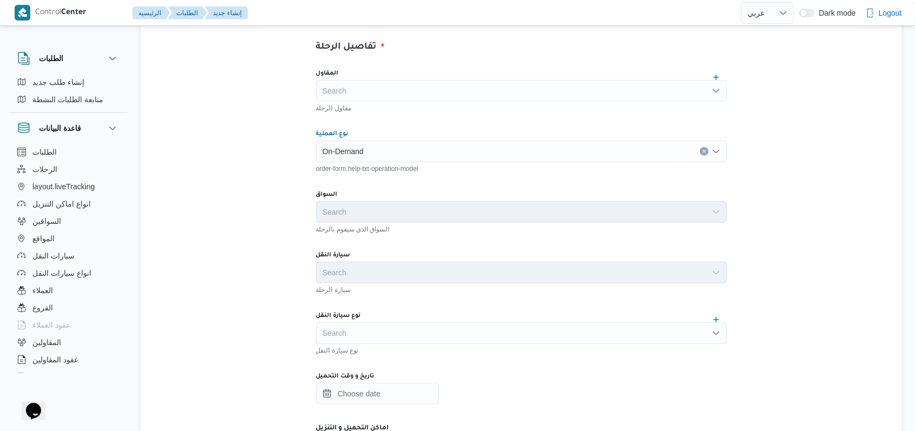
click at [409, 99] on div "Search" at bounding box center [521, 91] width 411 height 22
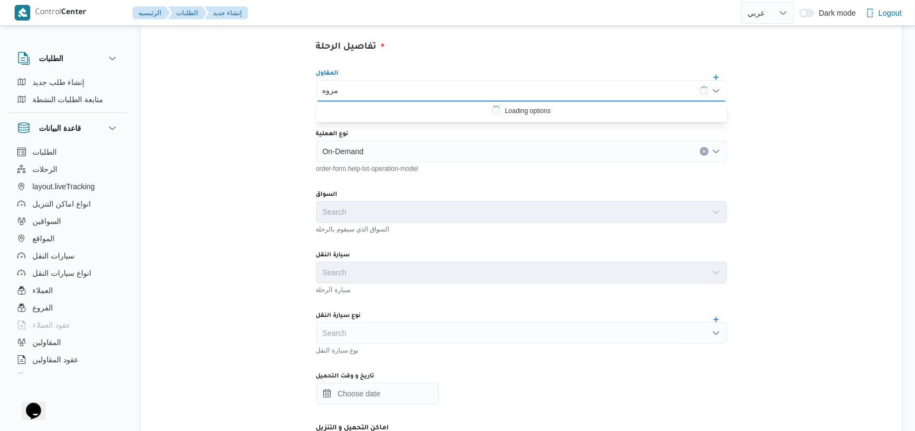
type input "مروه"
click at [382, 332] on div "Search" at bounding box center [521, 333] width 411 height 22
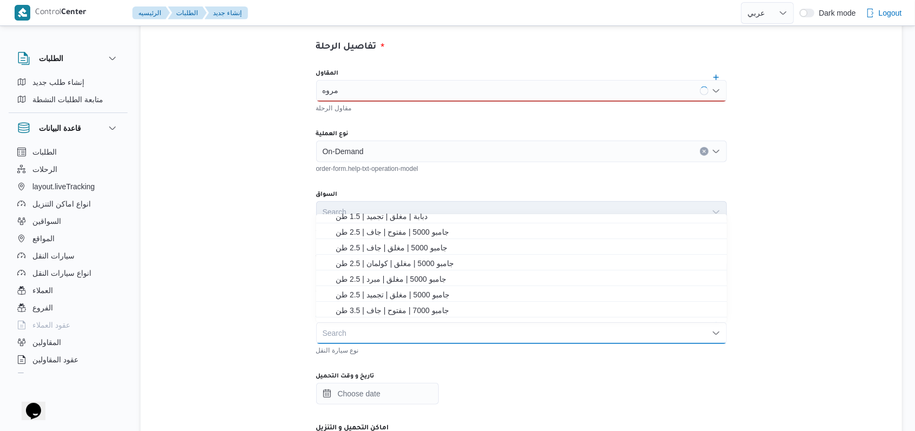
scroll to position [144, 0]
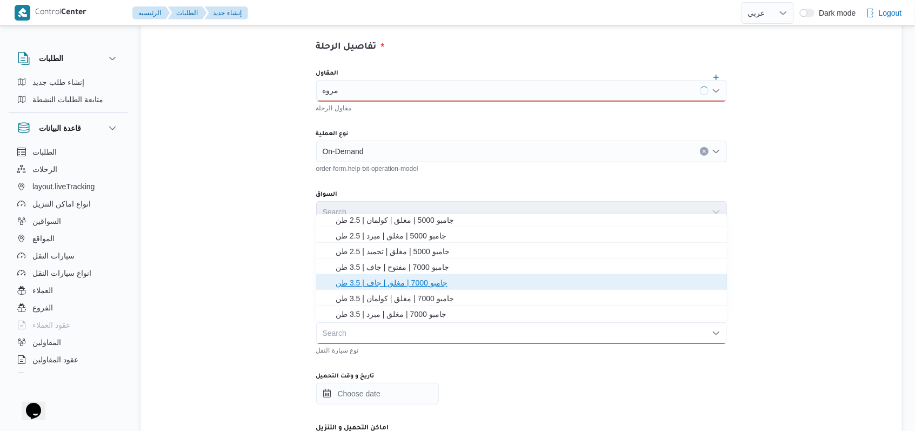
click at [398, 285] on span "جامبو 7000 | مغلق | جاف | 3.5 طن" at bounding box center [528, 282] width 385 height 13
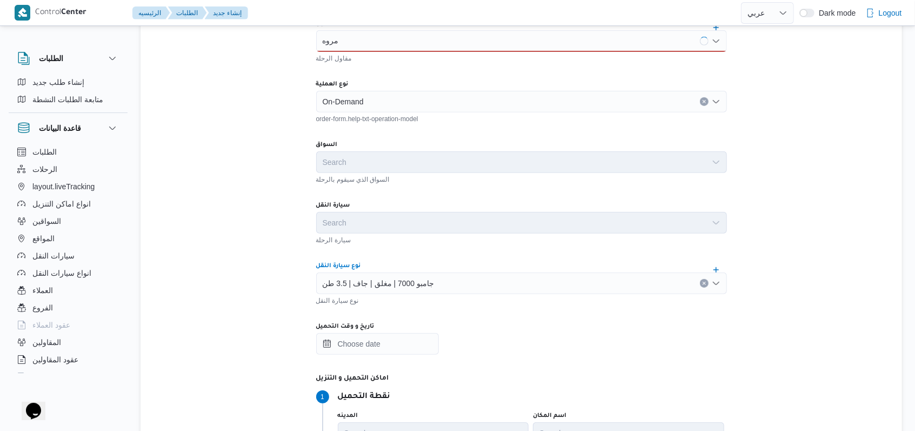
scroll to position [360, 0]
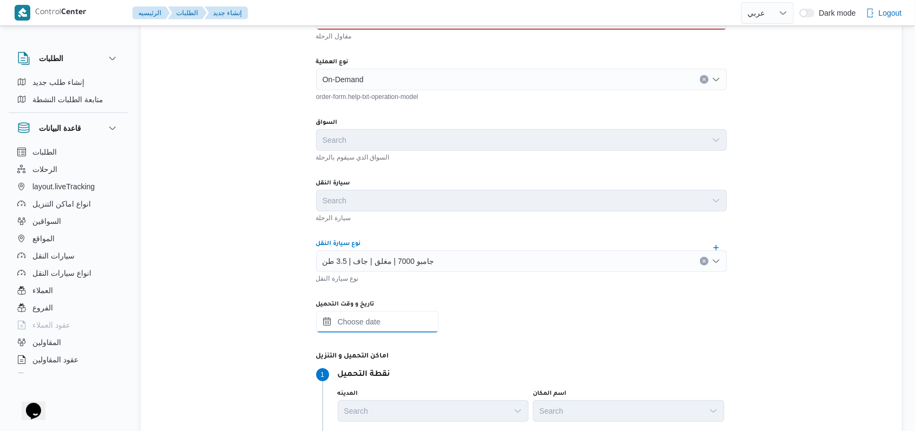
click at [392, 314] on div at bounding box center [521, 322] width 411 height 22
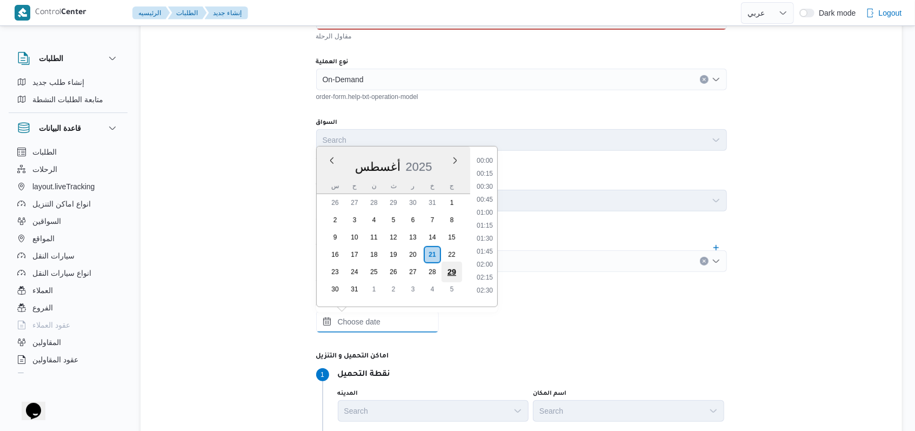
scroll to position [471, 0]
click at [489, 157] on li "09:00" at bounding box center [484, 156] width 25 height 11
type input "[DATE] ٠٩:٠٠"
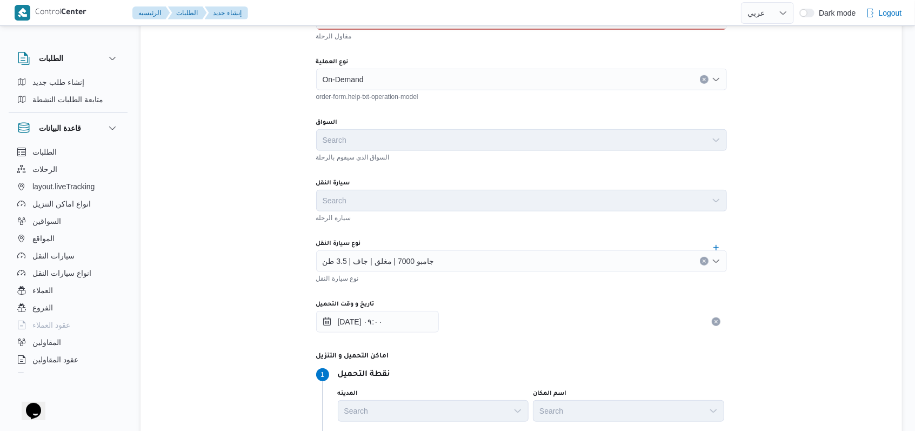
click at [485, 171] on div "المقاول مروه مروه مقاول الرحلة نوع العملية On-Demand order-form.help-txt-operat…" at bounding box center [522, 229] width 428 height 481
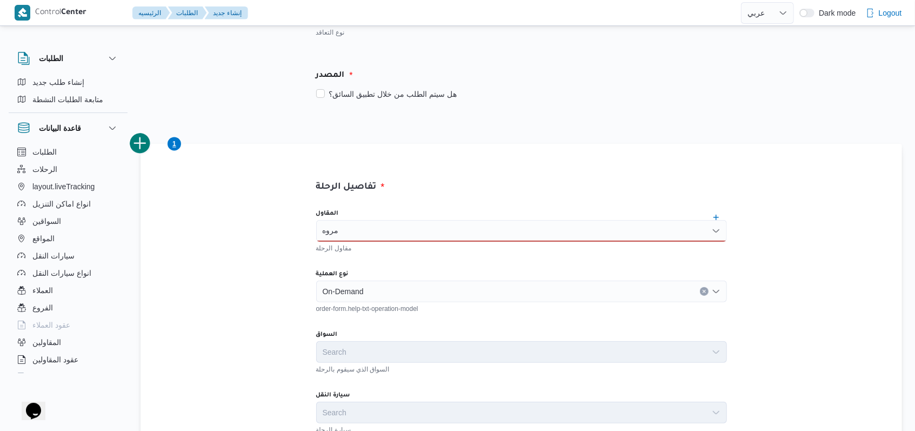
scroll to position [144, 0]
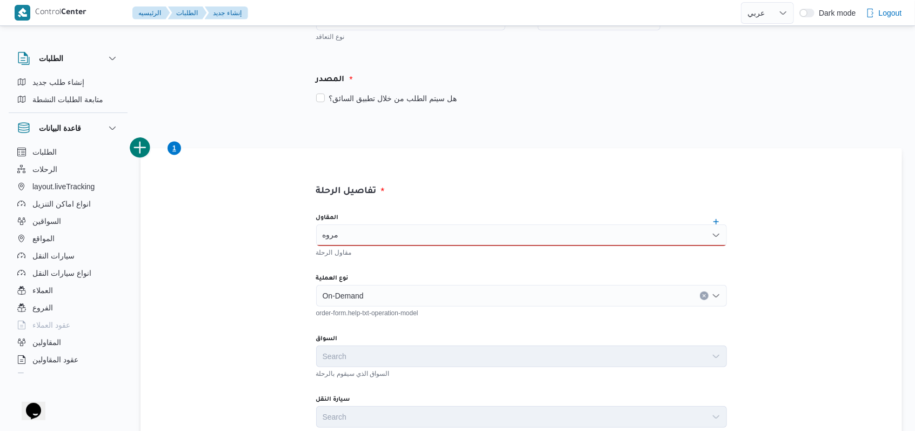
click at [423, 240] on div "مروه مروه" at bounding box center [521, 235] width 411 height 22
click at [415, 222] on div "المقاول مروه مروه مقاول الرحلة" at bounding box center [521, 235] width 411 height 43
click at [407, 243] on div "مروه مروه" at bounding box center [521, 235] width 411 height 22
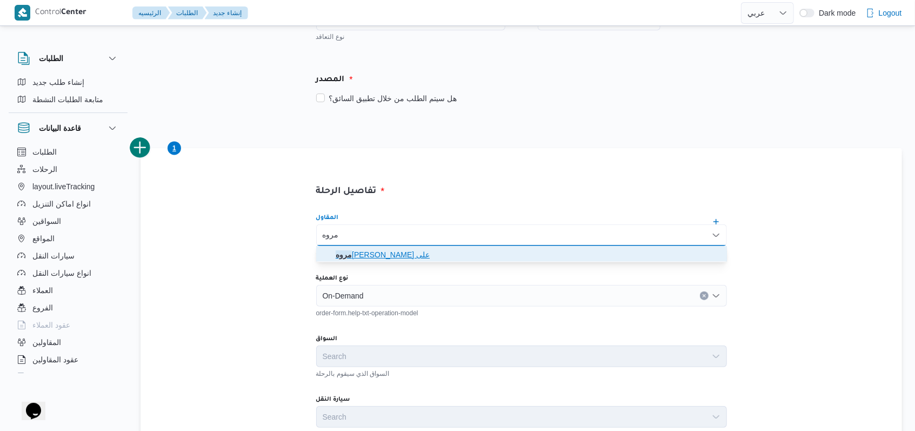
click at [402, 259] on span "مروه حسام الدين سعد على" at bounding box center [528, 254] width 385 height 13
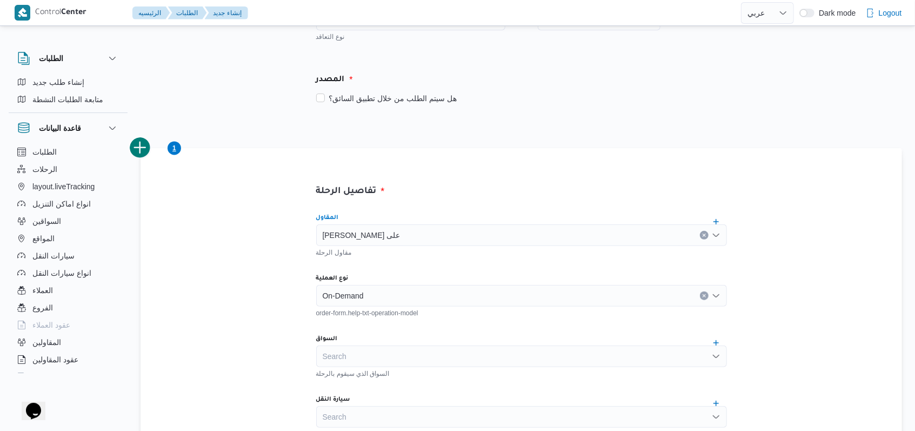
click at [468, 188] on div "تفاصيل الرحلة المقاول مروه حسام الدين سعد على Combo box. Selected. مروه حسام ال…" at bounding box center [521, 431] width 487 height 567
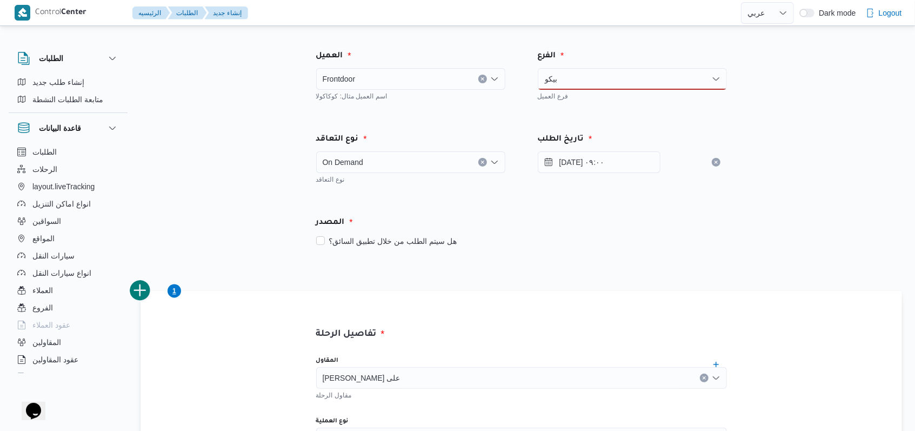
scroll to position [0, 0]
click at [624, 76] on div "بيكو بيكو" at bounding box center [632, 80] width 189 height 22
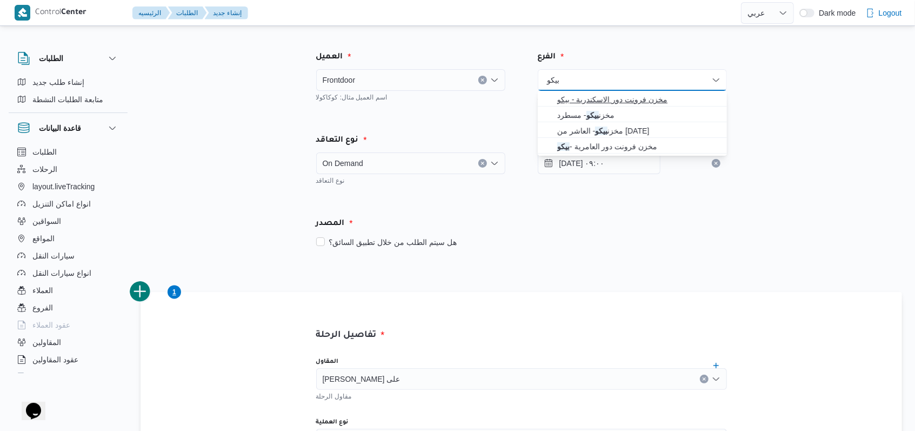
type input "بيكو"
click at [561, 94] on span "مخزن فرونت دور الاسكندرية - بيكو" at bounding box center [638, 99] width 163 height 13
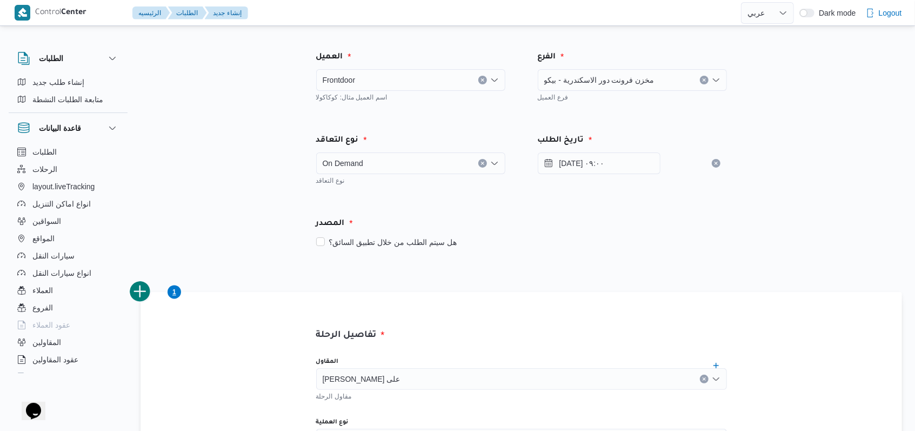
click at [509, 115] on div "العميل Frontdoor اسم العميل مثال: كوكاكولا" at bounding box center [411, 76] width 222 height 83
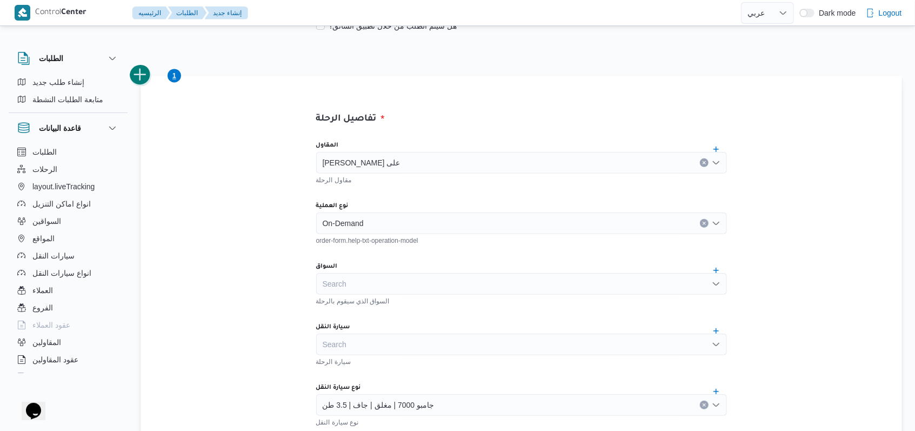
click at [138, 85] on button "add trip" at bounding box center [141, 75] width 22 height 22
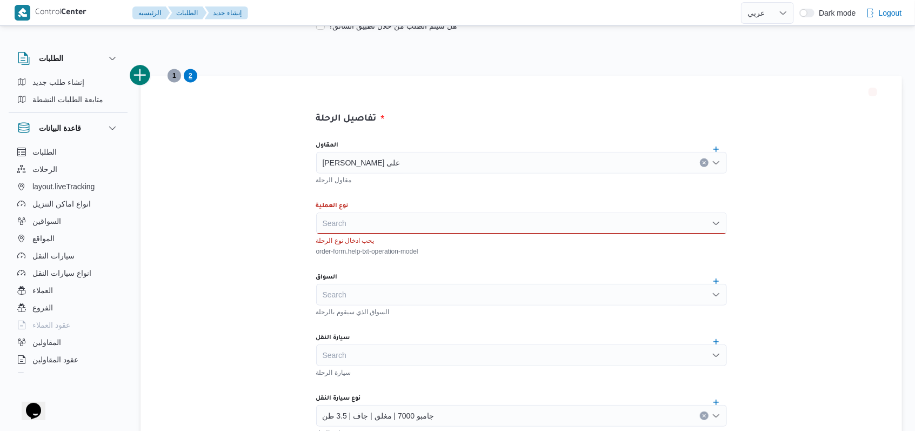
click at [342, 214] on div "Search" at bounding box center [521, 223] width 411 height 22
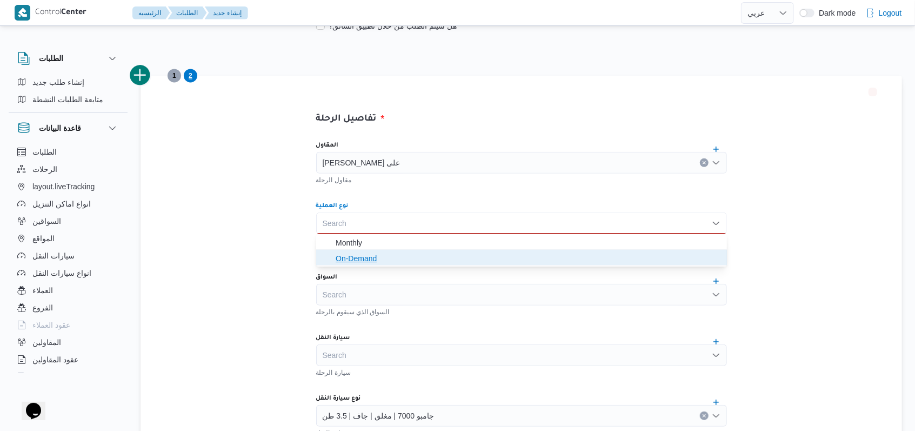
click at [351, 259] on span "On-Demand" at bounding box center [528, 258] width 385 height 13
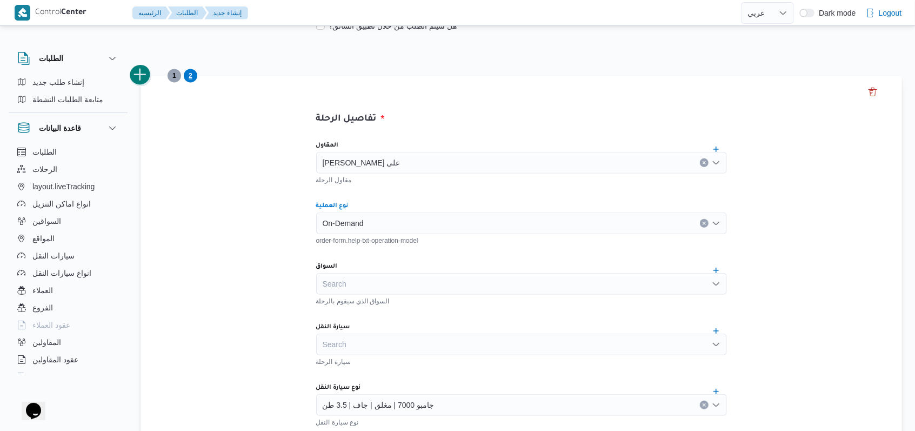
click at [147, 71] on button "add trip" at bounding box center [141, 75] width 22 height 22
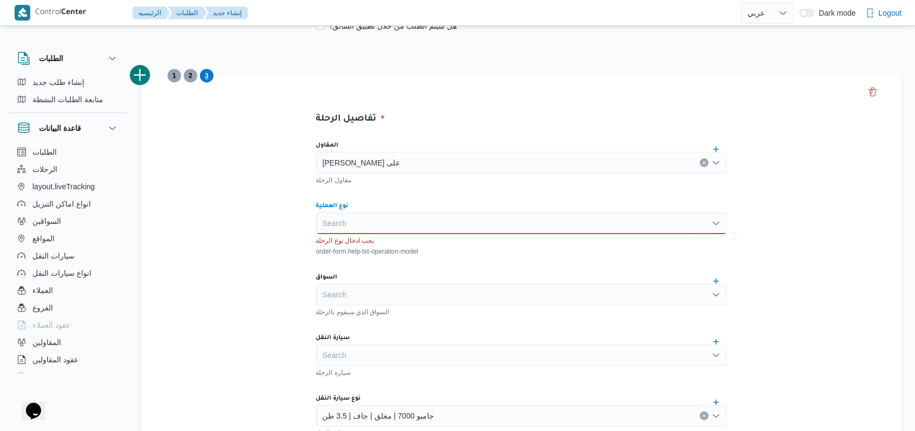
click at [363, 224] on div "Search" at bounding box center [521, 223] width 411 height 22
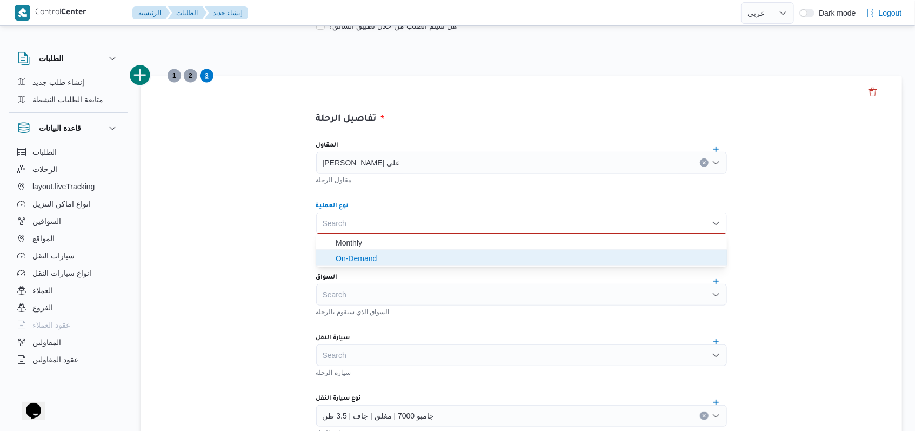
click at [362, 260] on span "On-Demand" at bounding box center [528, 258] width 385 height 13
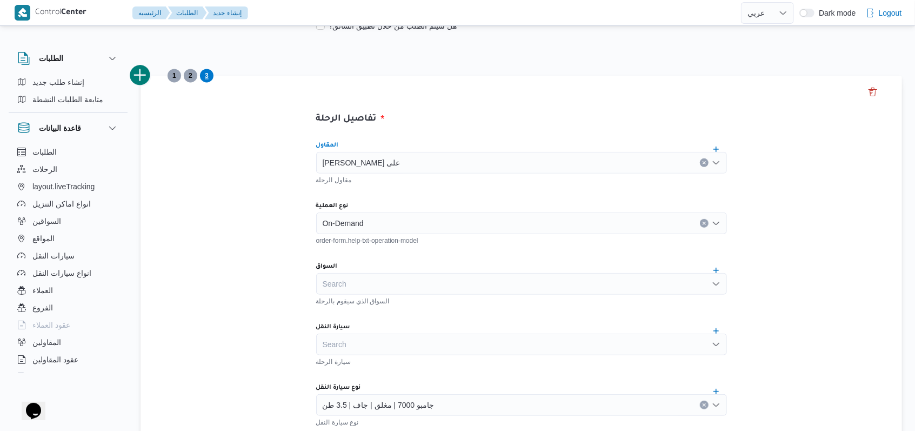
click at [419, 168] on div "[PERSON_NAME] على" at bounding box center [521, 163] width 411 height 22
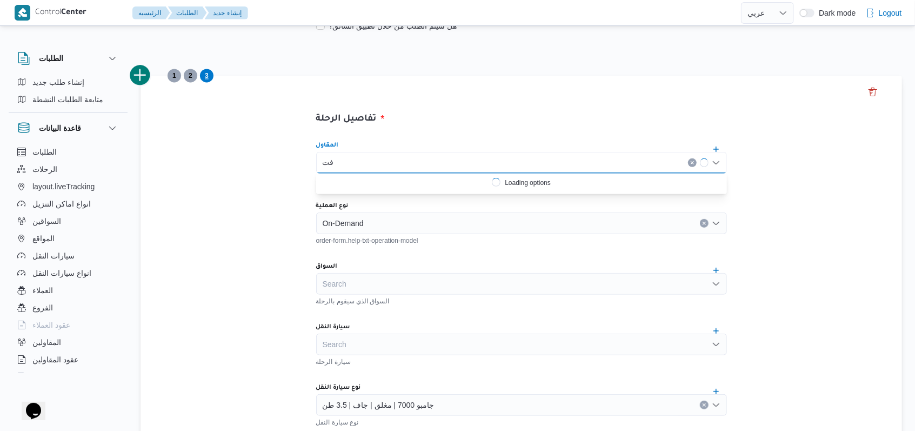
type input "ف"
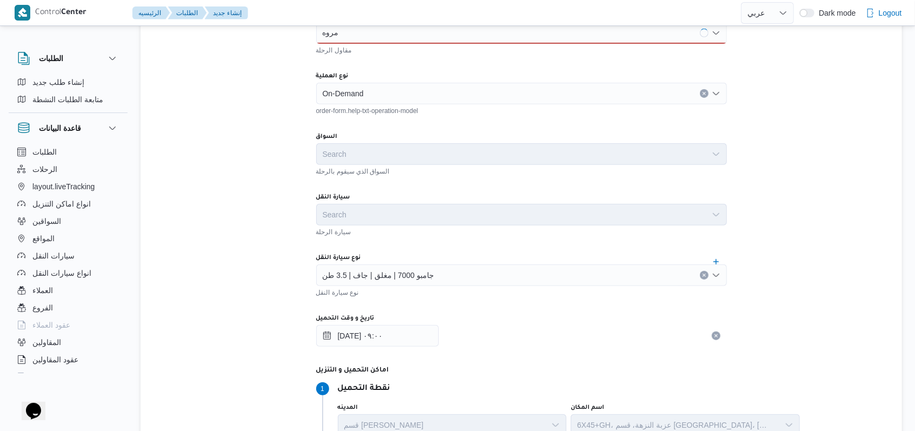
scroll to position [360, 0]
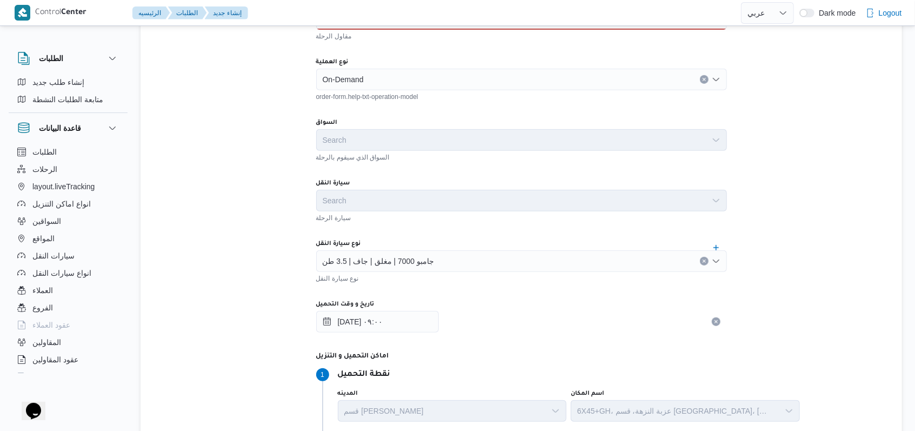
click at [419, 256] on span "جامبو 7000 | مغلق | جاف | 3.5 طن" at bounding box center [379, 261] width 112 height 12
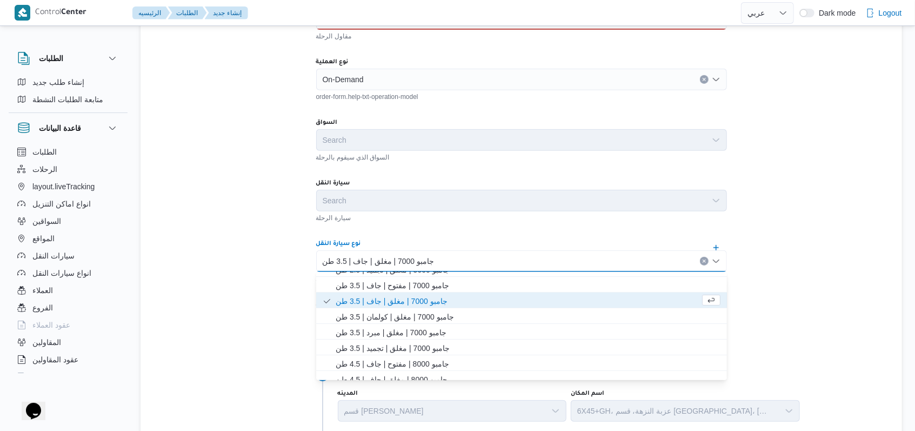
scroll to position [288, 0]
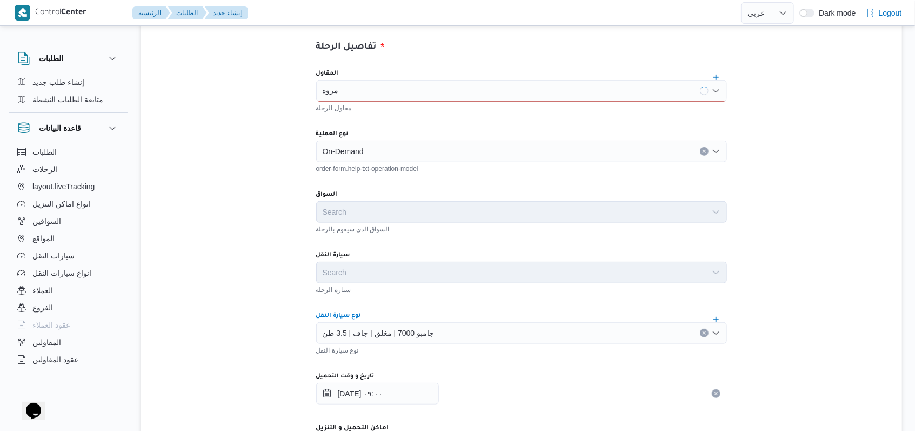
click at [366, 88] on div "مروه مروه" at bounding box center [521, 91] width 411 height 22
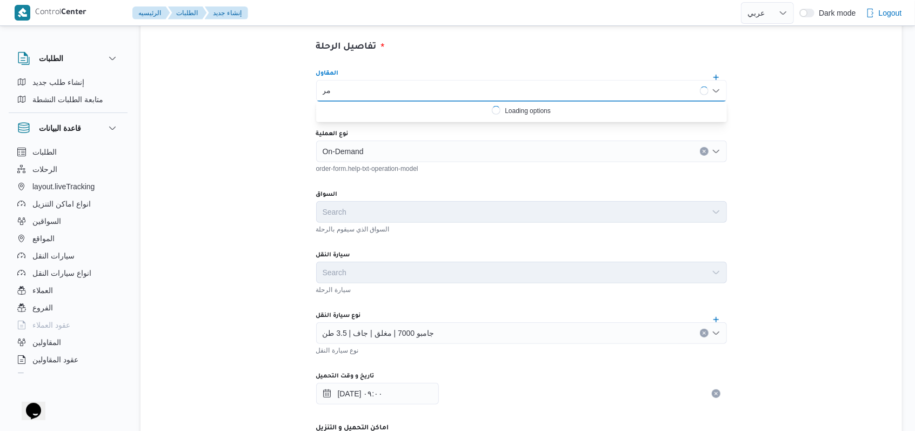
type input "م"
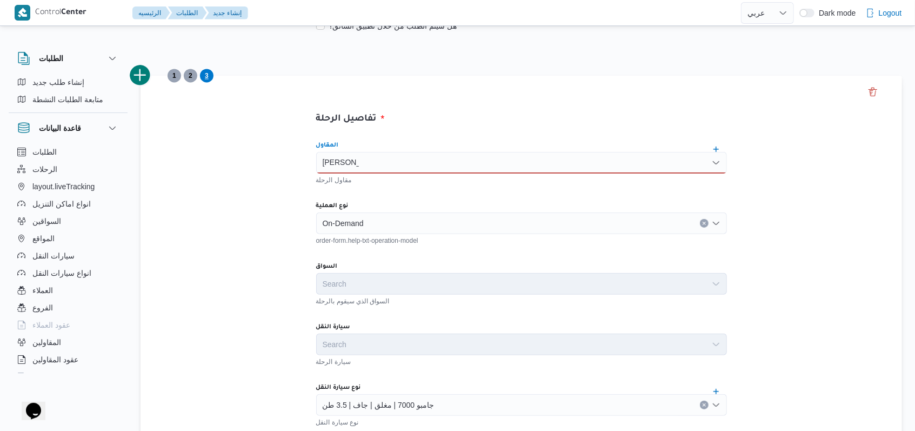
drag, startPoint x: 379, startPoint y: 162, endPoint x: 264, endPoint y: 183, distance: 117.1
click at [351, 172] on div "فتحى حسن فتحى حسن" at bounding box center [521, 163] width 411 height 22
click at [364, 168] on div "فتحى حسن فتحى حسن Combo box. Selected. فتحى حسن. Selected. Combo box input. Sea…" at bounding box center [521, 163] width 411 height 22
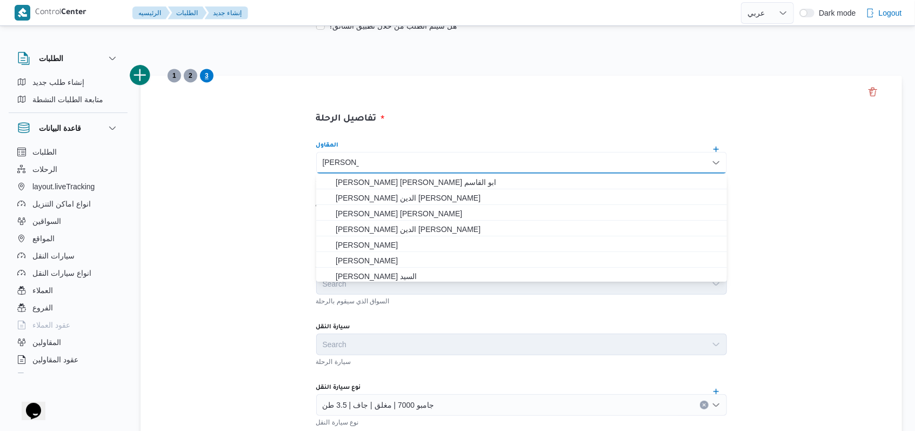
click at [392, 155] on div "فتحى حسن فتحى حسن Combo box. Selected. فتحى حسن. Selected. Combo box input. Sea…" at bounding box center [521, 163] width 411 height 22
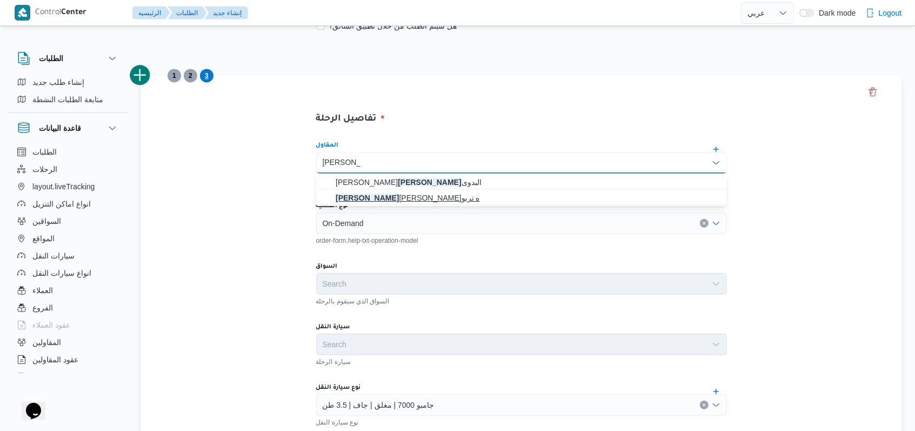
type input "فتحى حسن"
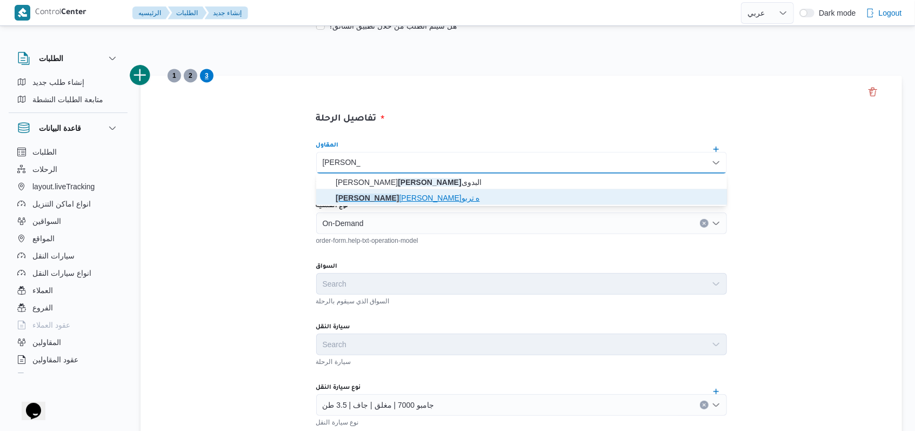
click at [387, 194] on span "فتحى حسن جلال ابو الحسن شركه تربو" at bounding box center [528, 197] width 385 height 13
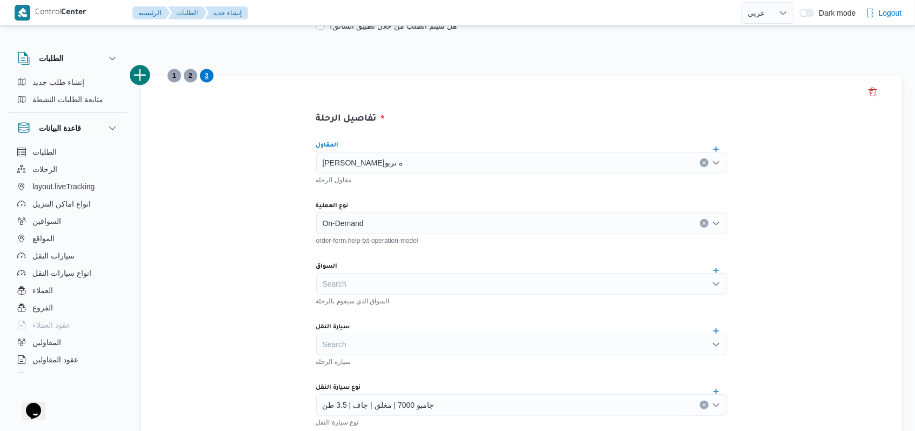
click at [145, 76] on button "add trip" at bounding box center [141, 75] width 22 height 22
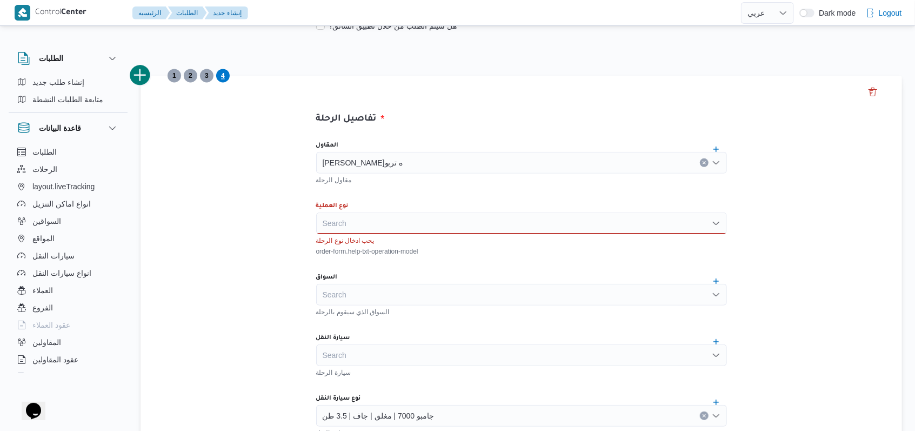
click at [375, 226] on div "Search" at bounding box center [521, 223] width 411 height 22
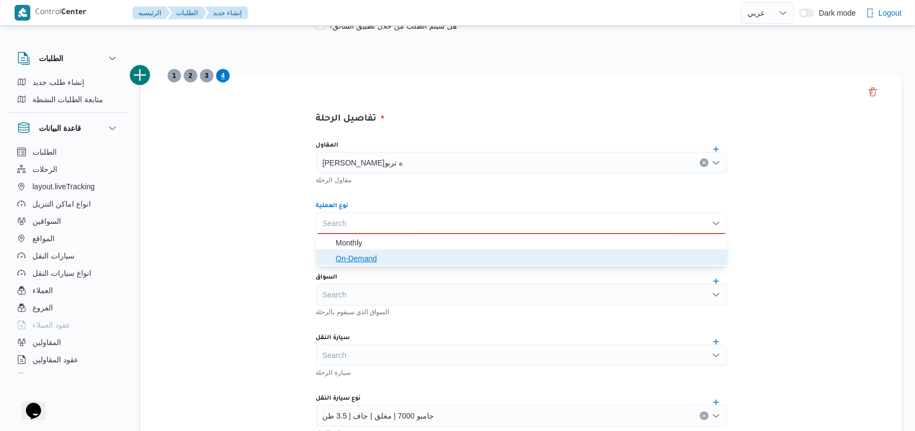
click at [363, 262] on span "On-Demand" at bounding box center [528, 258] width 385 height 13
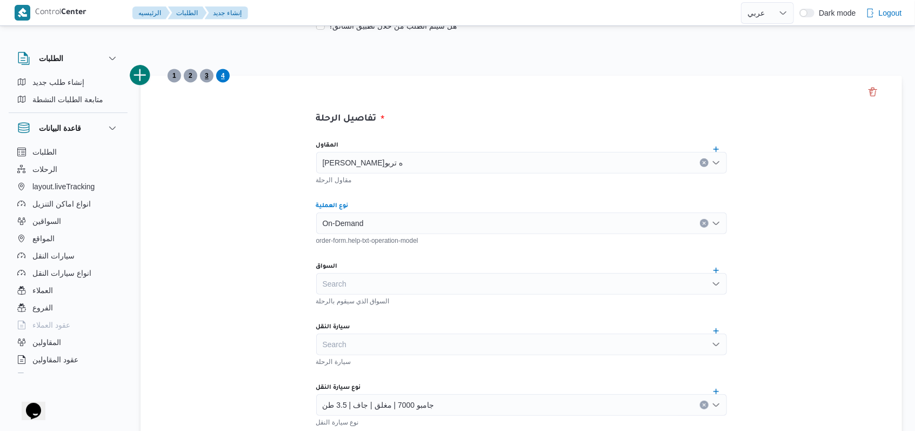
click at [206, 76] on span "3" at bounding box center [207, 75] width 4 height 13
click at [227, 79] on span "4" at bounding box center [223, 76] width 14 height 14
click at [139, 76] on button "add trip" at bounding box center [141, 75] width 22 height 22
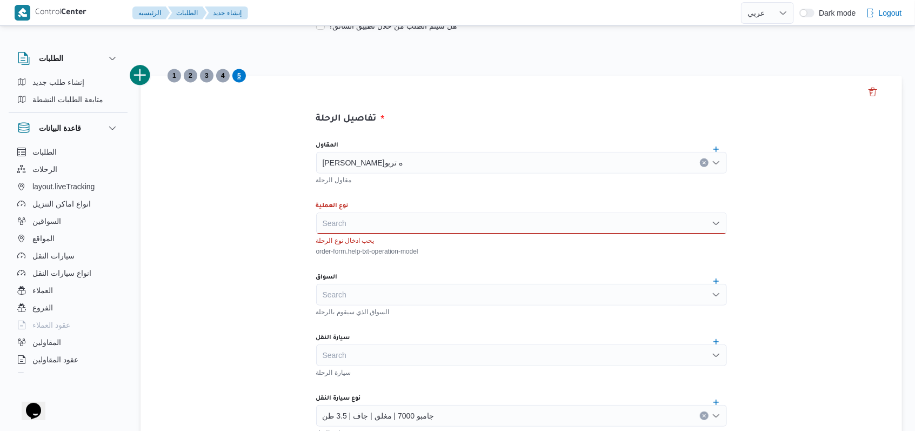
click at [456, 168] on div "[PERSON_NAME]ه تربو" at bounding box center [521, 163] width 411 height 22
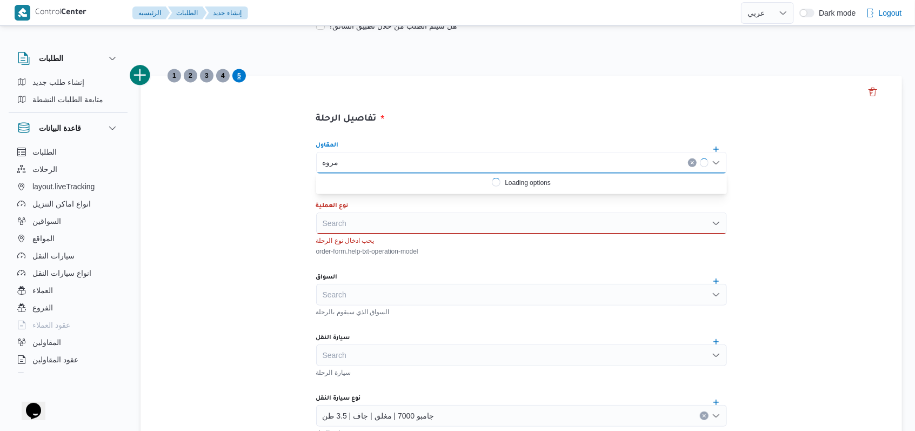
type input "مروه"
click at [365, 218] on div "Search" at bounding box center [521, 223] width 411 height 22
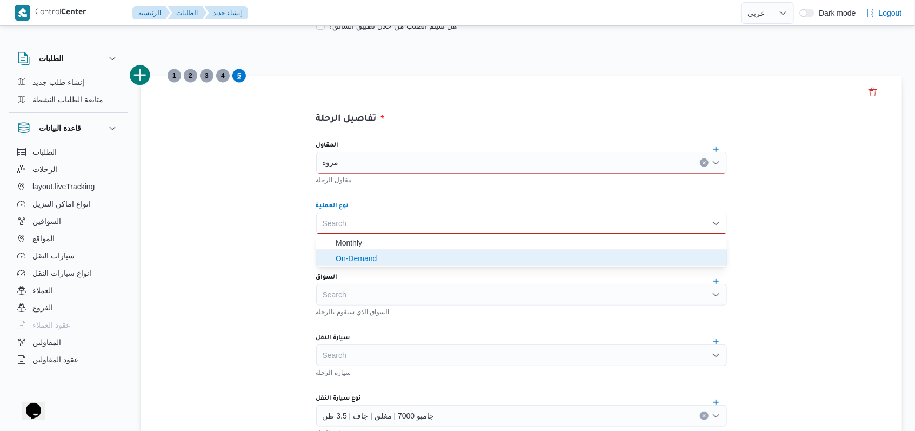
click at [370, 260] on span "On-Demand" at bounding box center [528, 258] width 385 height 13
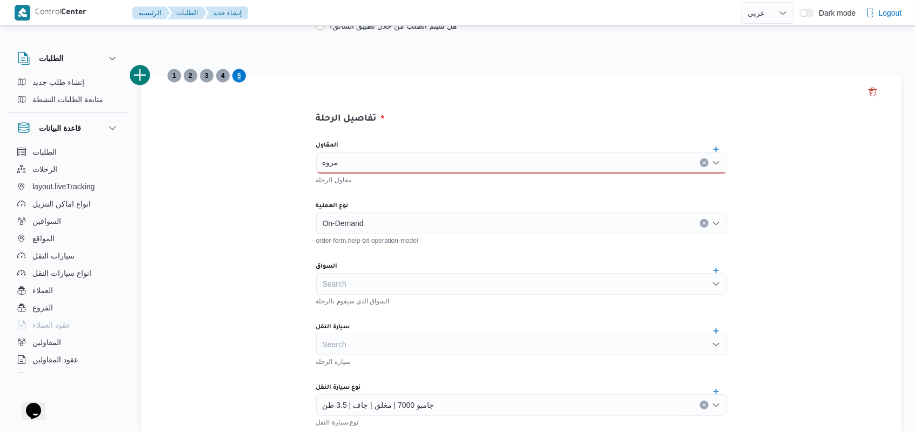
click at [388, 143] on div "المقاول" at bounding box center [521, 145] width 411 height 9
click at [382, 163] on div "مروه مروه" at bounding box center [521, 163] width 411 height 22
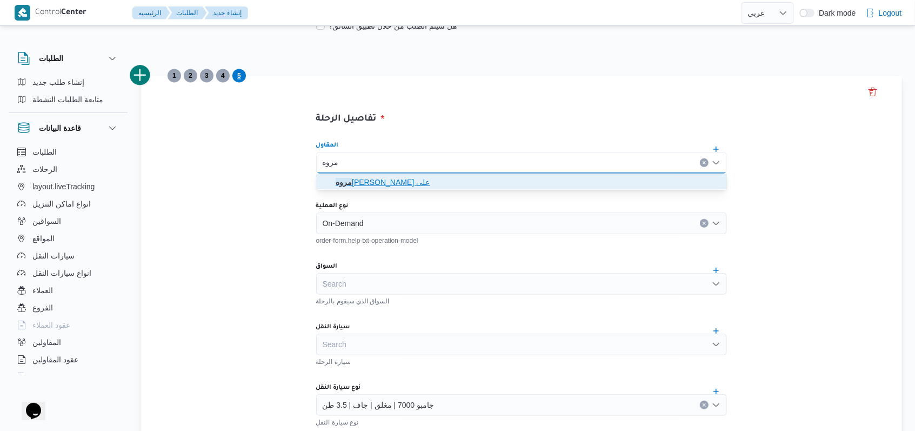
click at [383, 181] on span "مروه حسام الدين سعد على" at bounding box center [528, 182] width 385 height 13
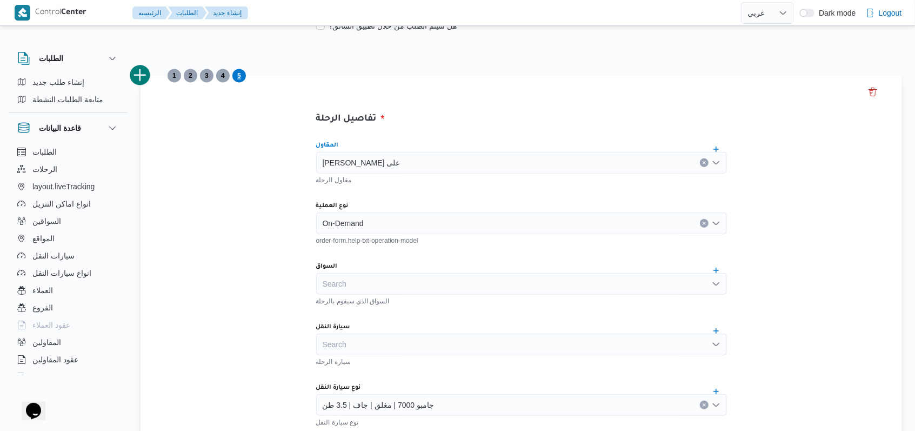
click at [375, 395] on div "جامبو 7000 | مغلق | جاف | 3.5 طن" at bounding box center [521, 405] width 411 height 22
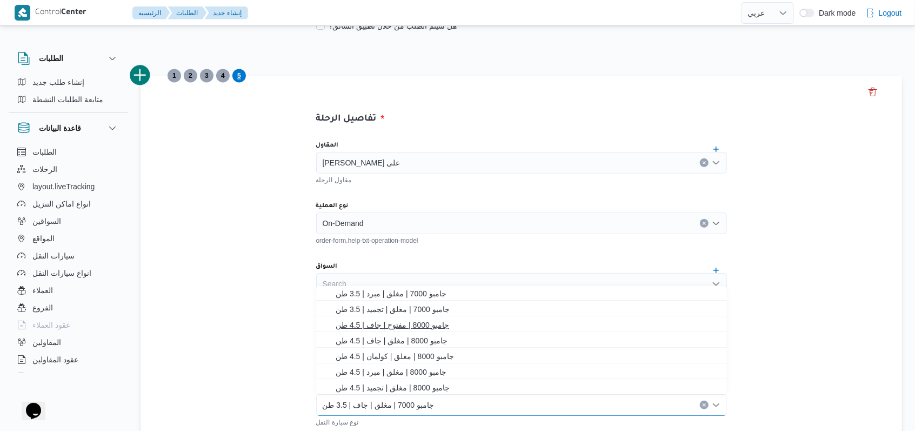
scroll to position [255, 0]
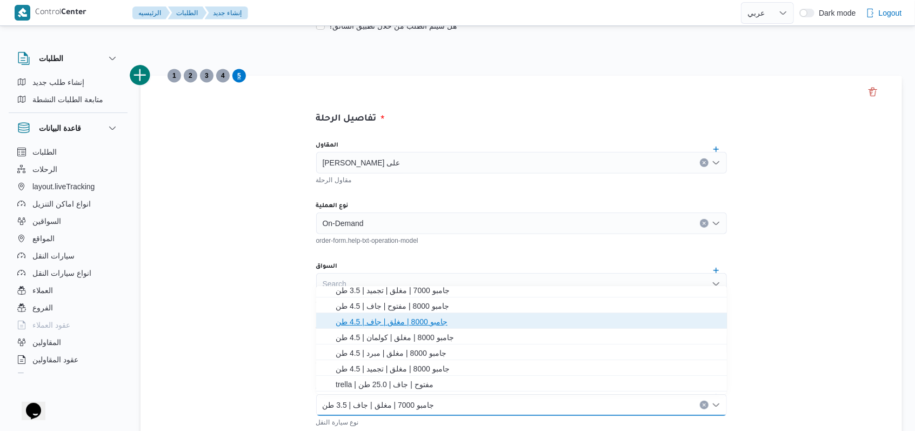
click at [418, 324] on span "جامبو 8000 | مغلق | جاف | 4.5 طن" at bounding box center [528, 321] width 385 height 13
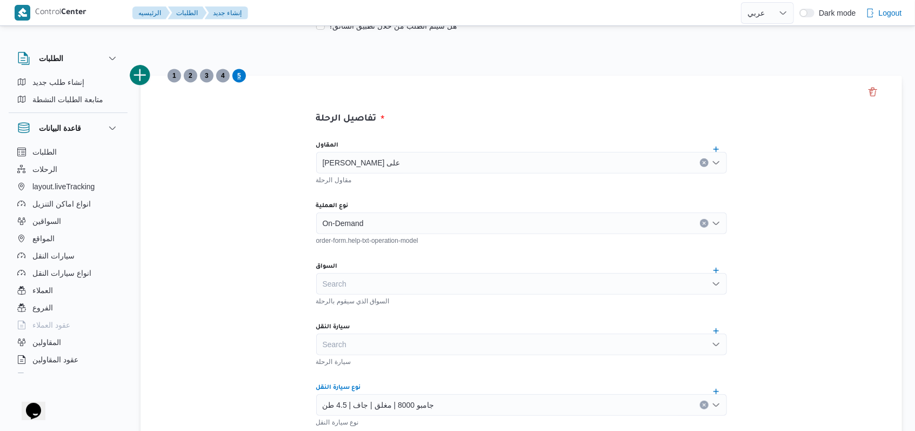
click at [427, 312] on div "المقاول مروه حسام الدين سعد على مقاول الرحلة نوع العملية On-Demand order-form.h…" at bounding box center [522, 372] width 428 height 481
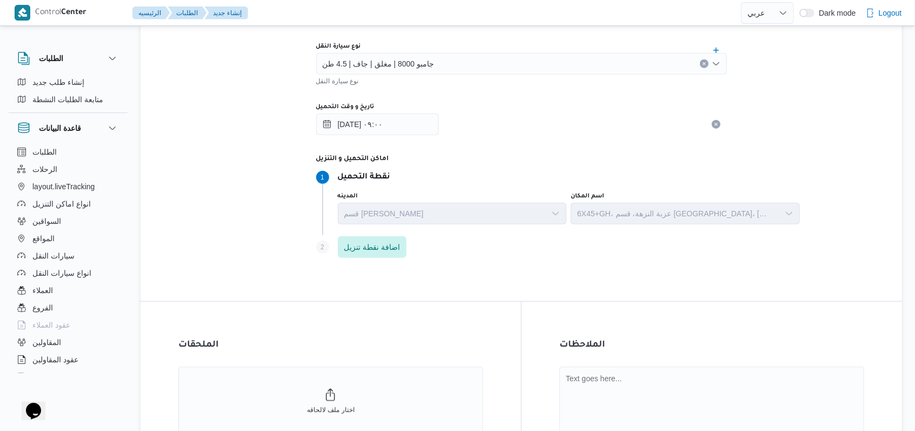
scroll to position [681, 0]
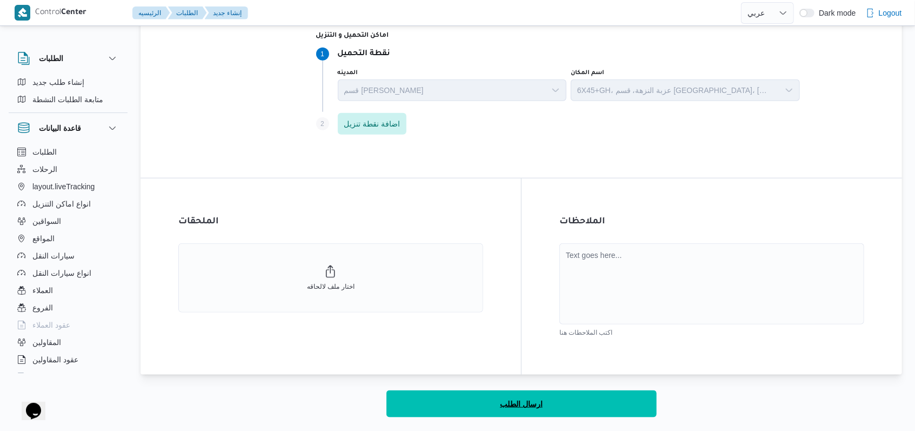
click at [527, 408] on span "ارسال الطلب" at bounding box center [521, 403] width 43 height 13
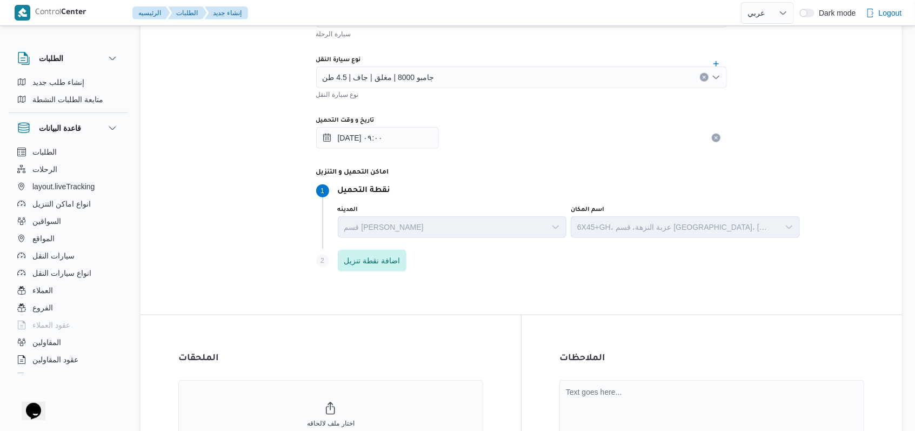
scroll to position [392, 0]
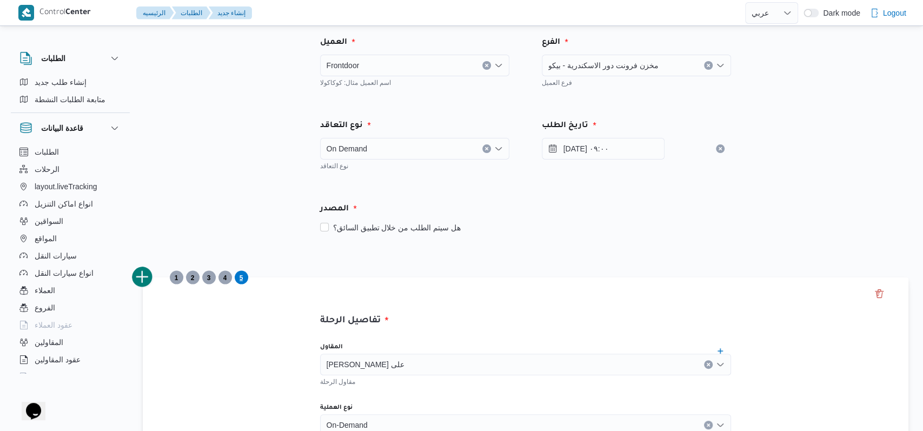
select select "ar"
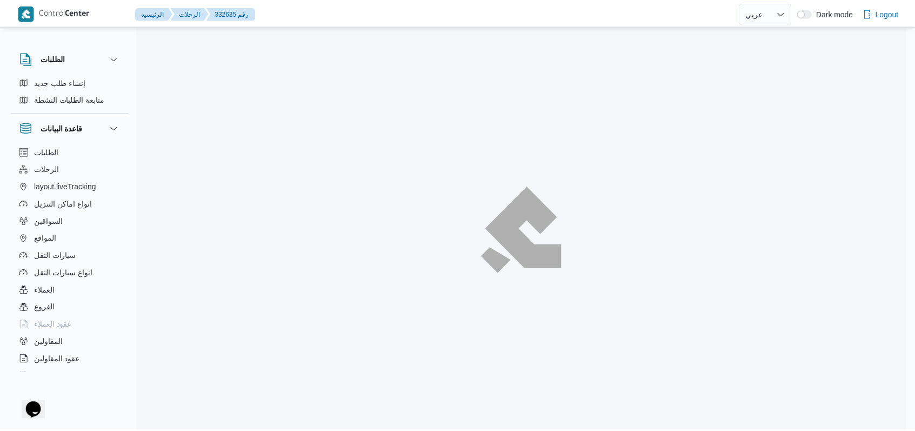
scroll to position [16, 0]
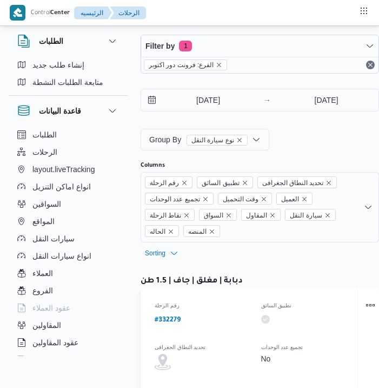
select select "ar"
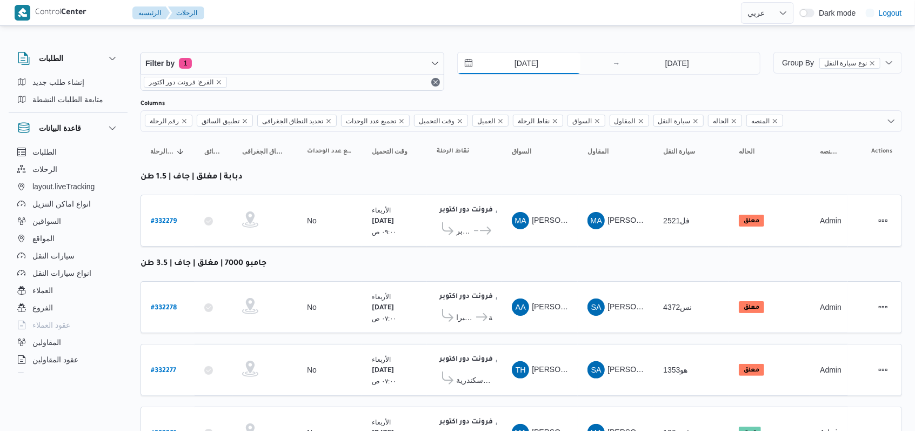
click at [378, 66] on input "[DATE]" at bounding box center [519, 63] width 123 height 22
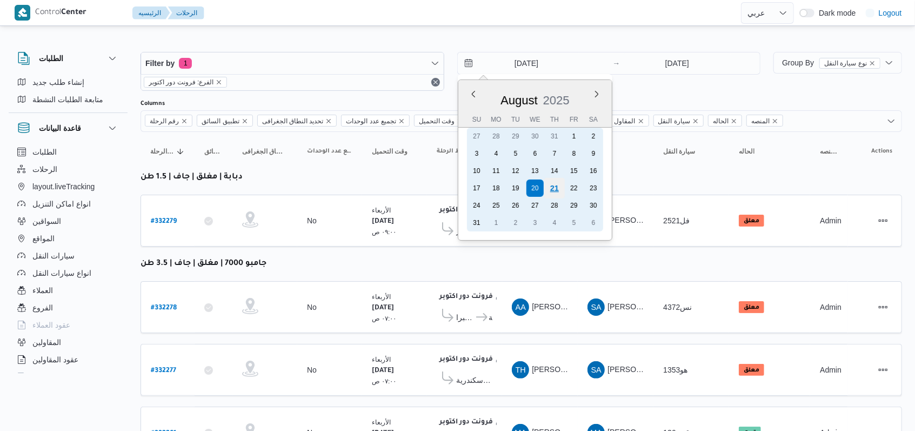
click at [378, 189] on div "21" at bounding box center [554, 188] width 21 height 21
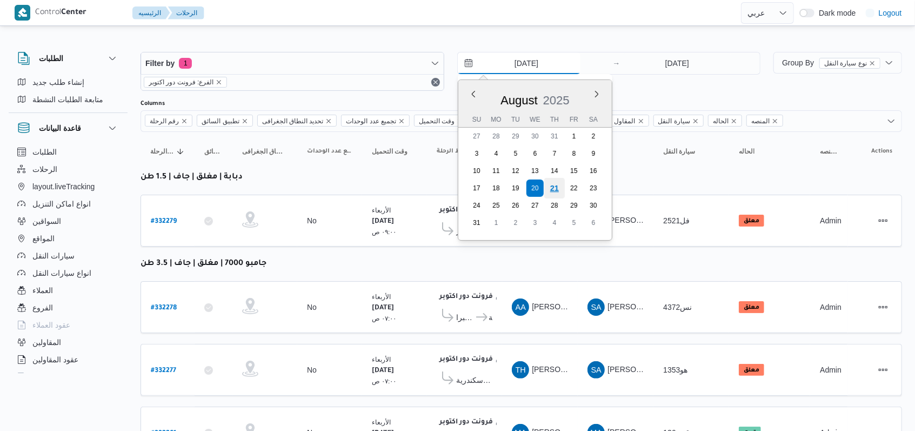
type input "[DATE]"
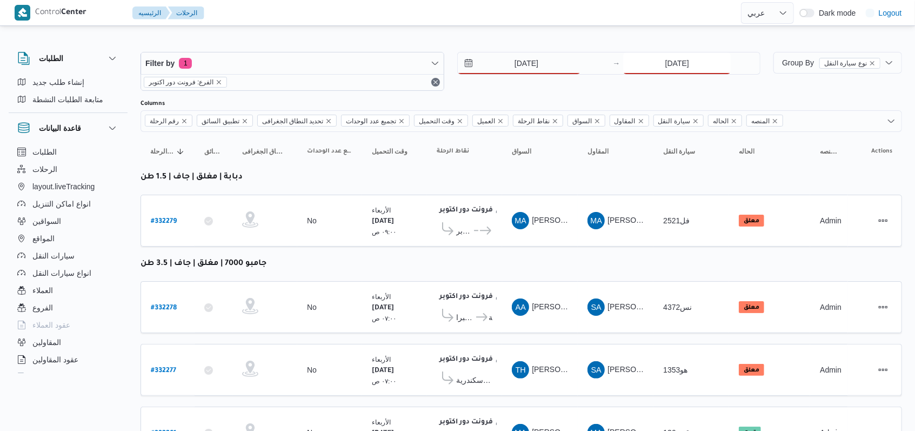
click at [378, 62] on input "[DATE]" at bounding box center [677, 63] width 108 height 22
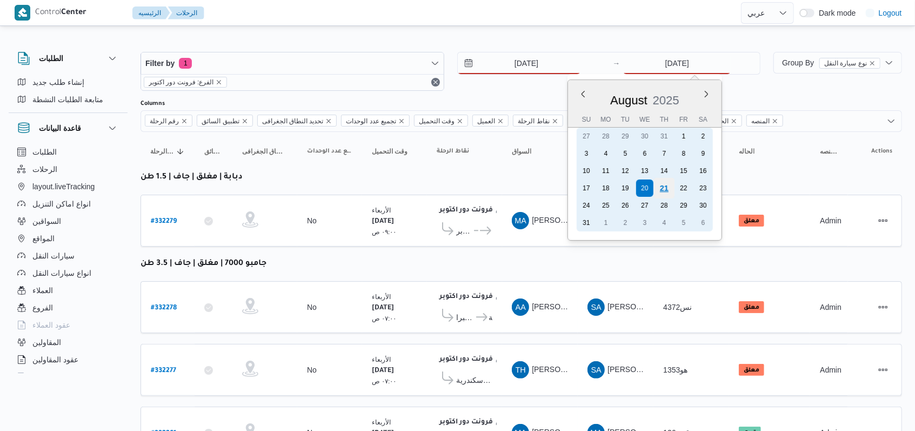
click at [378, 188] on div "21" at bounding box center [664, 188] width 21 height 21
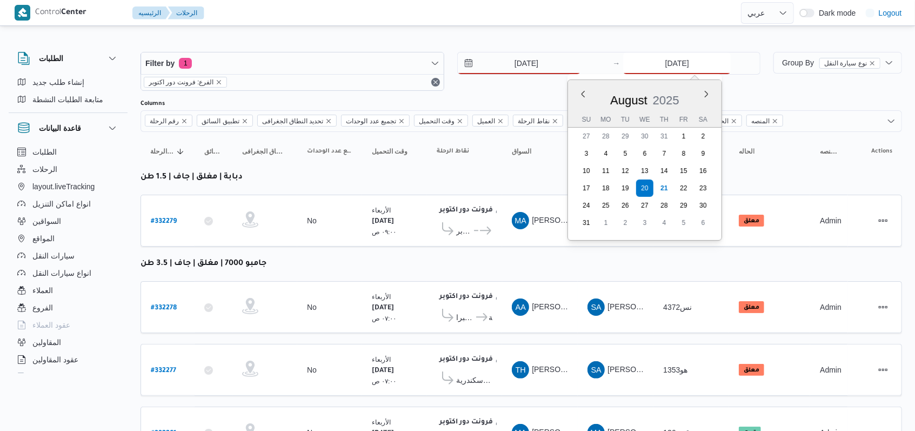
type input "[DATE]"
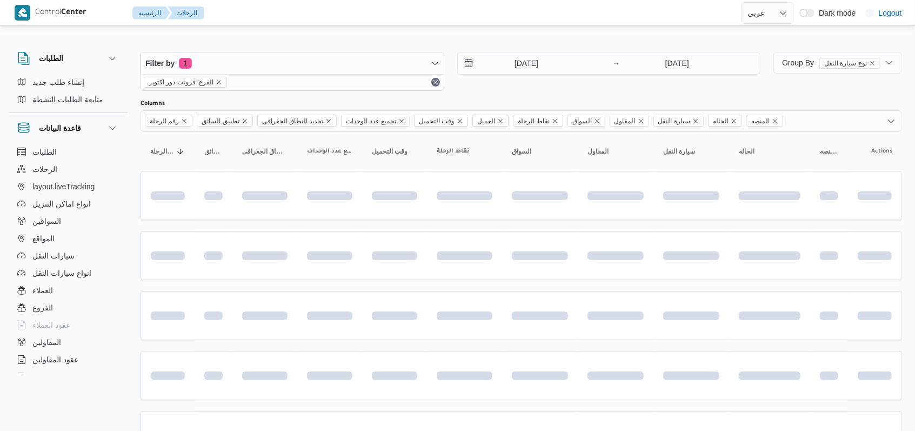
click at [378, 86] on div "[DATE] → [DATE]" at bounding box center [609, 71] width 304 height 39
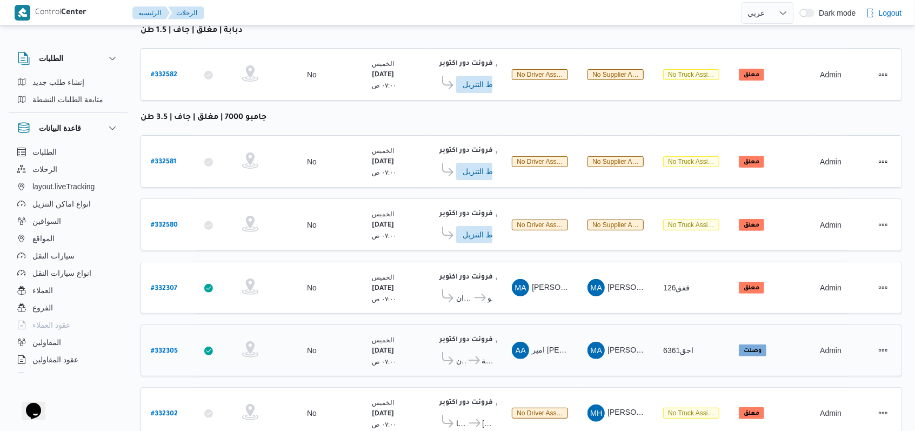
scroll to position [363, 0]
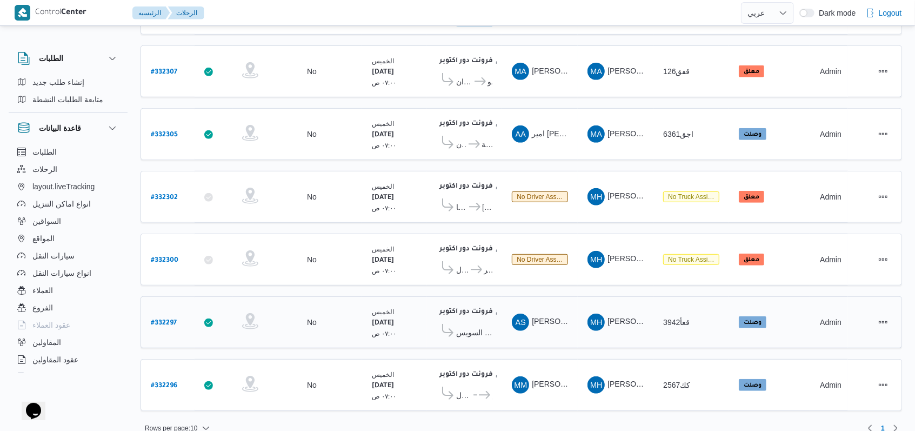
click at [164, 319] on b "# 332297" at bounding box center [164, 323] width 26 height 8
select select "ar"
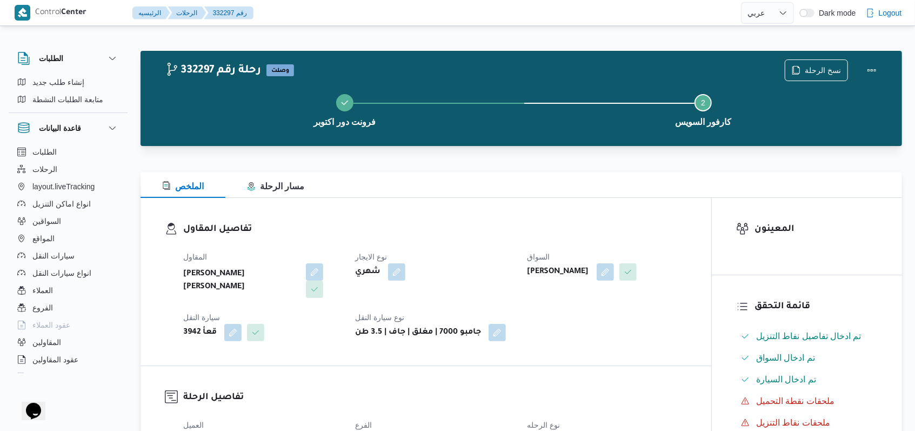
scroll to position [144, 0]
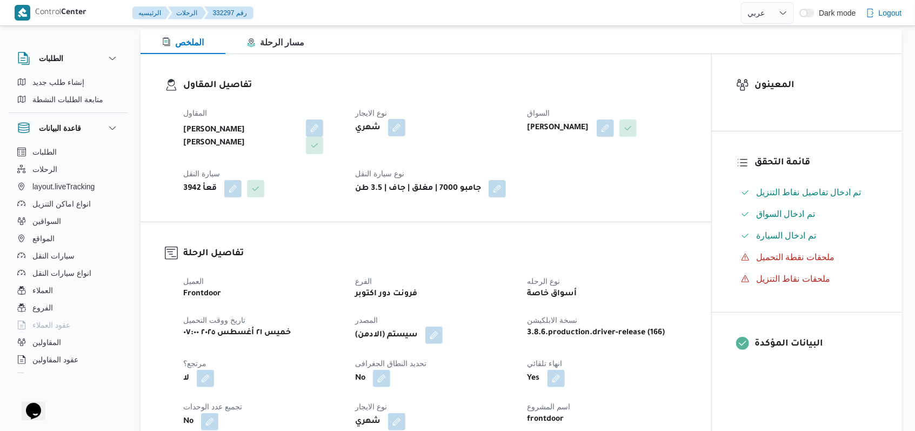
click at [378, 132] on button "button" at bounding box center [396, 127] width 17 height 17
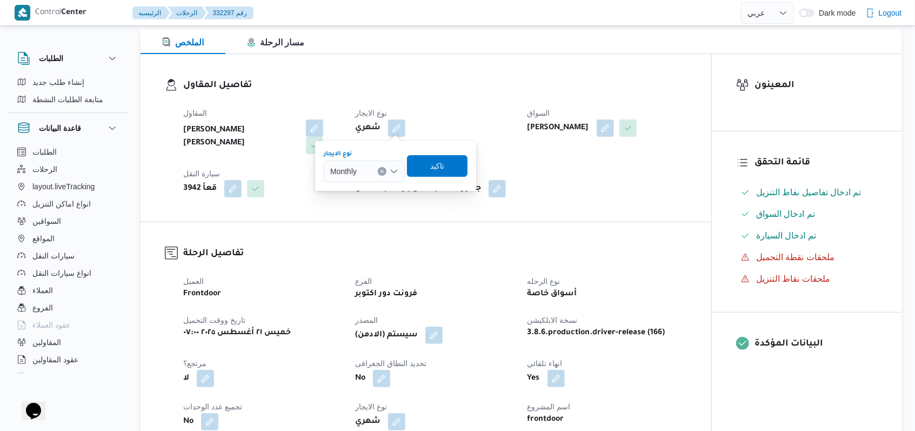
click at [376, 168] on div "Monthly" at bounding box center [364, 172] width 81 height 22
click at [365, 194] on span "Monthly" at bounding box center [360, 190] width 35 height 13
click at [364, 177] on div at bounding box center [361, 171] width 5 height 17
click at [364, 209] on span "On Demand" at bounding box center [370, 206] width 55 height 13
click at [378, 163] on span "تاكيد" at bounding box center [441, 166] width 61 height 22
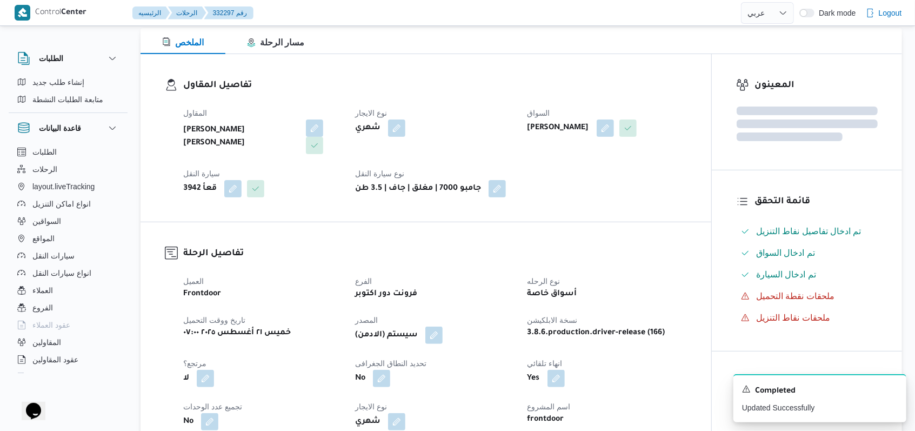
scroll to position [360, 0]
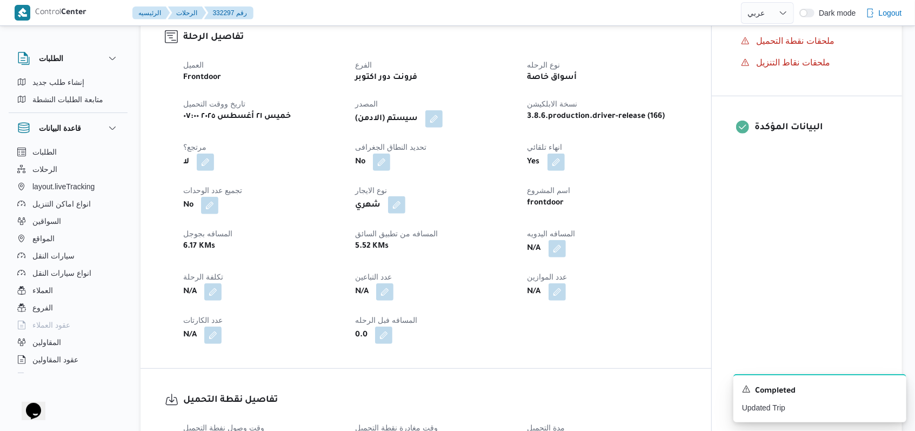
click at [378, 206] on button "button" at bounding box center [396, 204] width 17 height 17
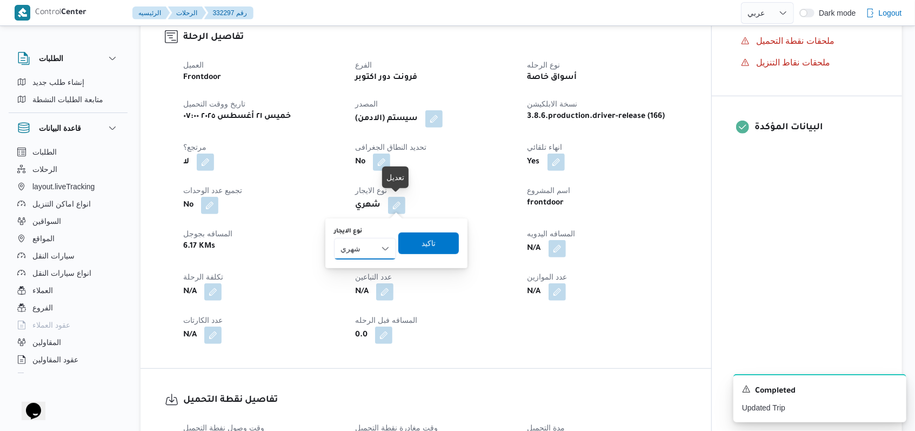
click at [364, 253] on select "شهري بالنقله إيجار يومي" at bounding box center [365, 249] width 62 height 22
select select "on_demand"
click at [334, 238] on select "شهري بالنقله إيجار يومي" at bounding box center [365, 249] width 62 height 22
click at [378, 240] on span "تاكيد" at bounding box center [429, 242] width 14 height 13
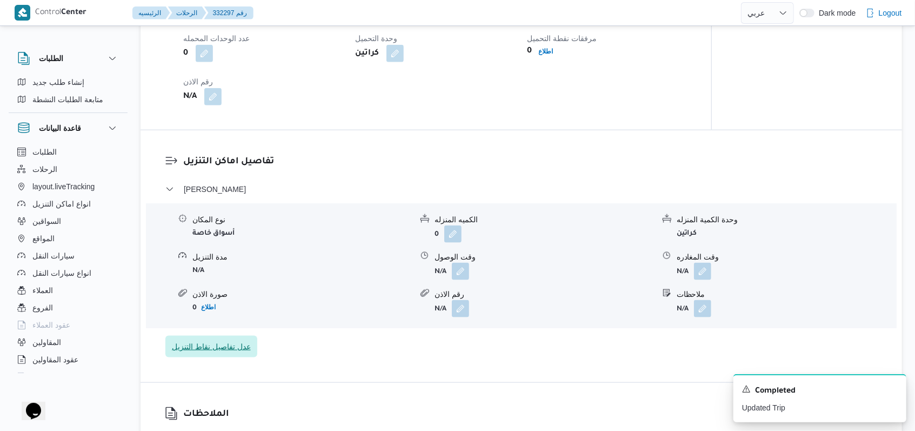
click at [228, 348] on span "عدل تفاصيل نقاط التنزيل" at bounding box center [211, 346] width 79 height 13
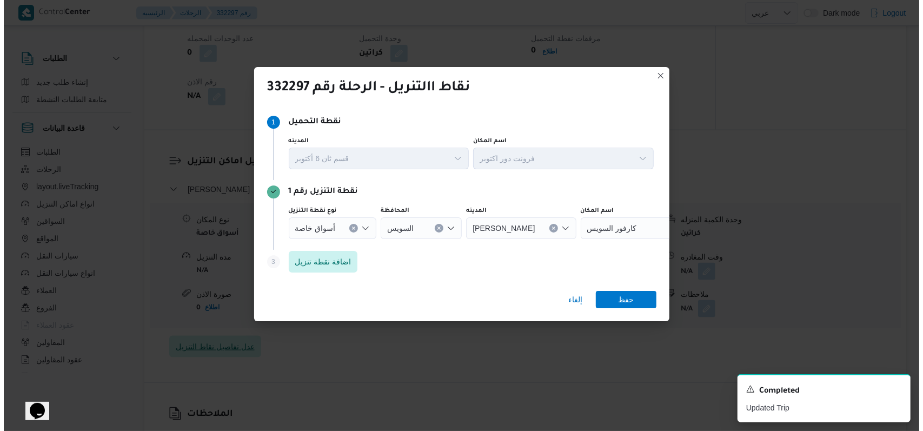
scroll to position [775, 0]
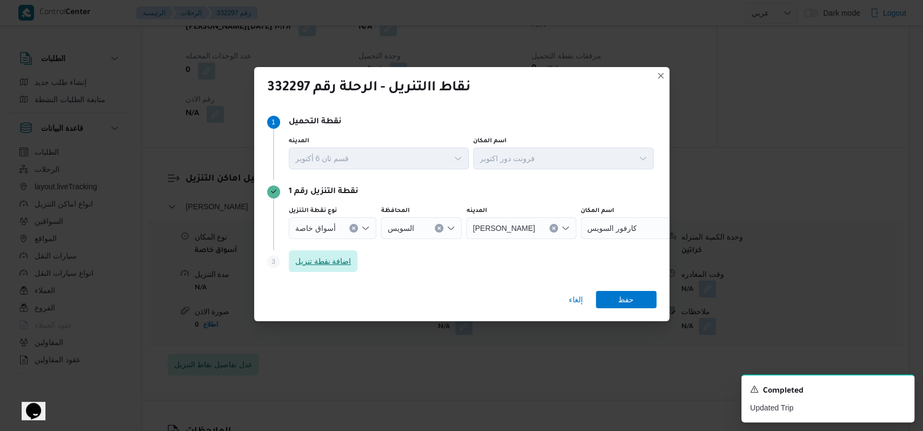
click at [342, 251] on span "اضافة نقطة تنزيل" at bounding box center [323, 261] width 69 height 22
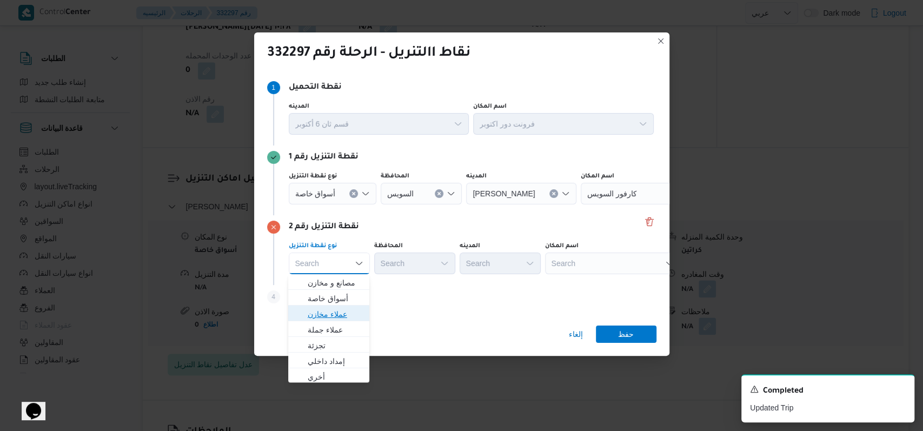
click at [339, 305] on span "عملاء مخازن" at bounding box center [328, 313] width 72 height 17
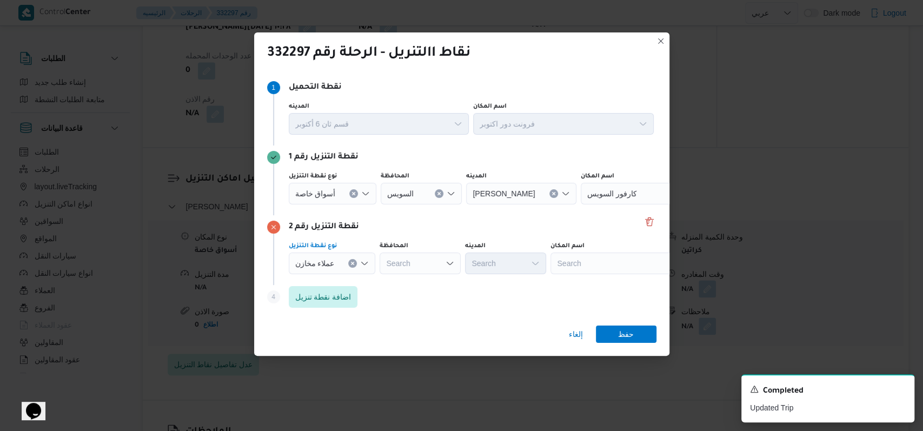
click at [332, 199] on span "عملاء مخازن" at bounding box center [315, 193] width 41 height 12
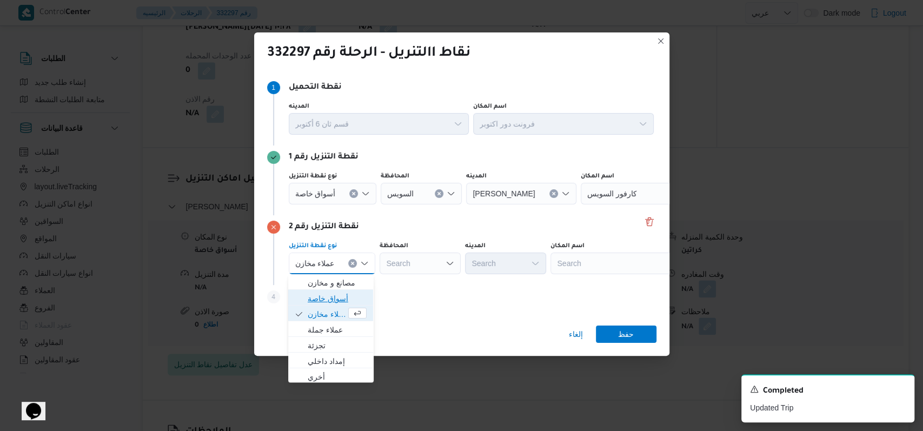
click at [335, 302] on span "أسواق خاصة" at bounding box center [337, 298] width 59 height 13
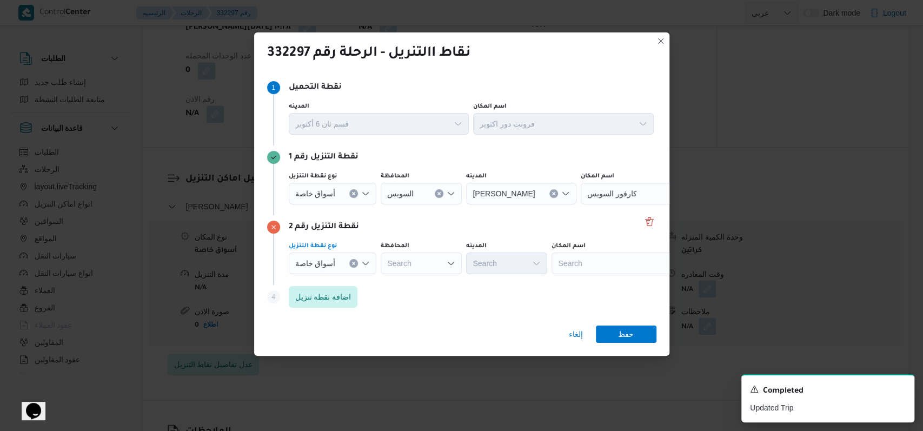
click at [378, 197] on span "السويس" at bounding box center [400, 193] width 26 height 12
click at [378, 217] on span "الدقهلية" at bounding box center [426, 212] width 55 height 13
click at [378, 204] on div "Search" at bounding box center [421, 194] width 81 height 22
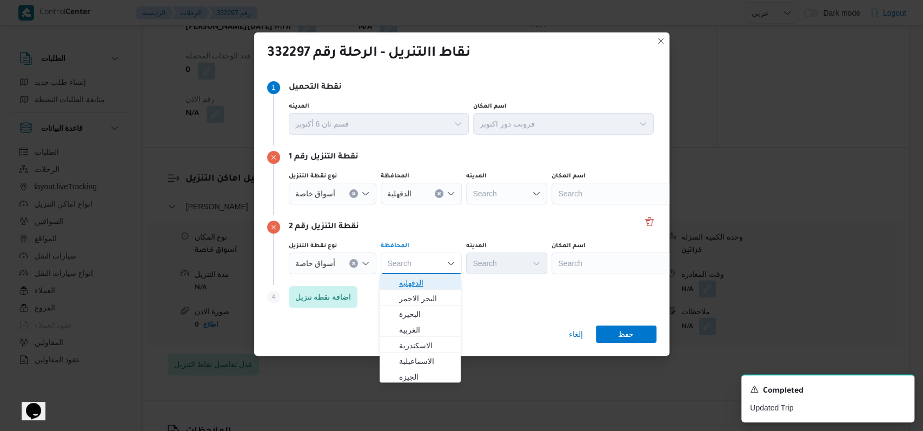
click at [378, 282] on span "الدقهلية" at bounding box center [426, 282] width 55 height 13
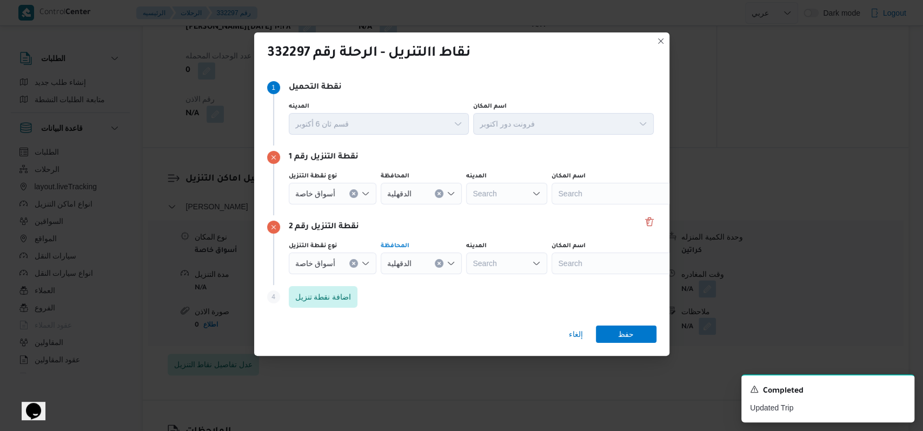
click at [378, 206] on div "نوع نقطة التنزيل أسواق خاصة المحافظة الدقهلية المدينه Search اسم المكان Search" at bounding box center [471, 188] width 369 height 37
click at [378, 197] on div "Search" at bounding box center [618, 194] width 135 height 22
click at [378, 222] on div "نقطة التنزيل رقم 2" at bounding box center [461, 227] width 389 height 13
click at [378, 200] on div "Search" at bounding box center [618, 194] width 135 height 22
click at [378, 193] on div "Search Combo box. Selected. Combo box input. Search. Type some text or, to disp…" at bounding box center [618, 194] width 135 height 22
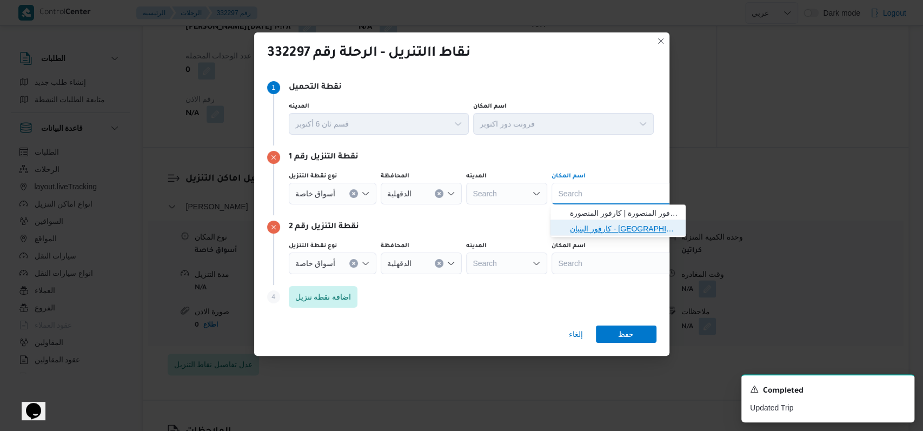
click at [378, 222] on span "كارفور البنيان - المنصورة | كارفور البنيان | المنصورة (قسم 2)" at bounding box center [624, 228] width 109 height 13
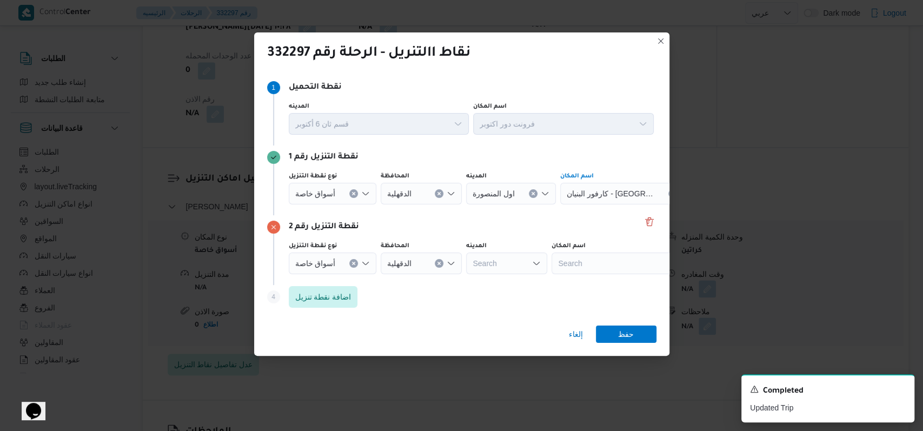
click at [378, 274] on div "نوع نقطة التنزيل أسواق خاصة المحافظة الدقهلية المدينه Search اسم المكان Search" at bounding box center [471, 257] width 369 height 37
click at [378, 204] on div "Search" at bounding box center [627, 194] width 135 height 22
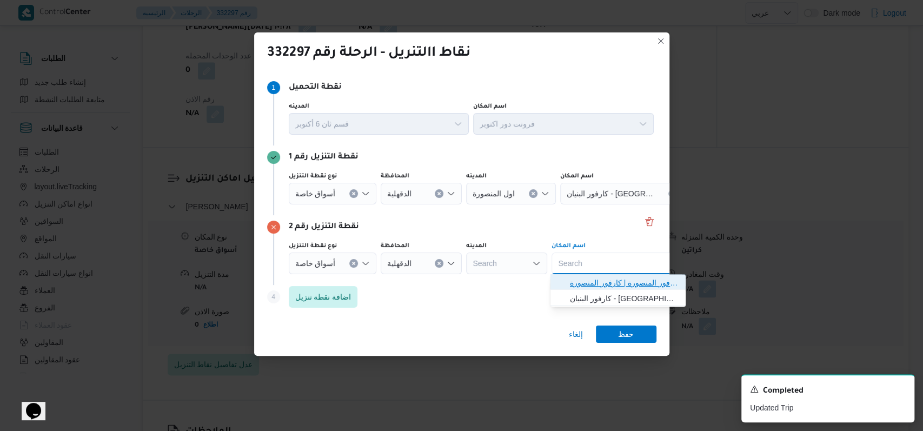
click at [378, 279] on span "كارفور المنصورة | كارفور المنصورة | المنصورة (قسم 2)" at bounding box center [624, 282] width 109 height 13
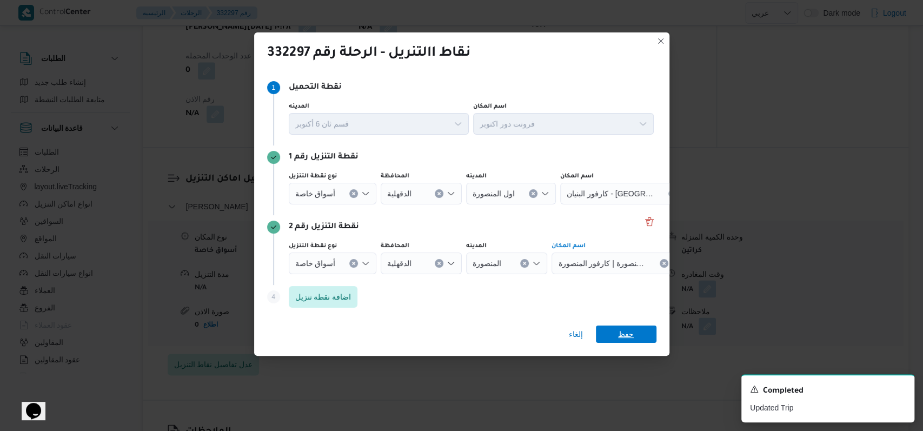
click at [378, 341] on span "حفظ" at bounding box center [626, 333] width 16 height 17
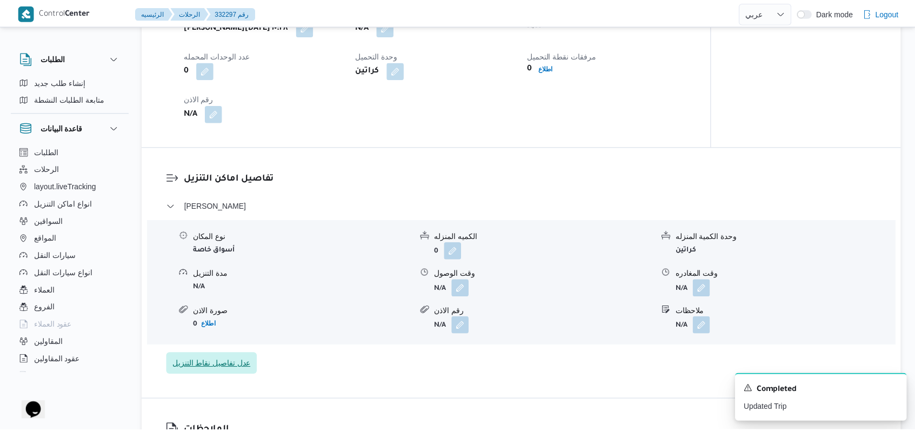
scroll to position [792, 0]
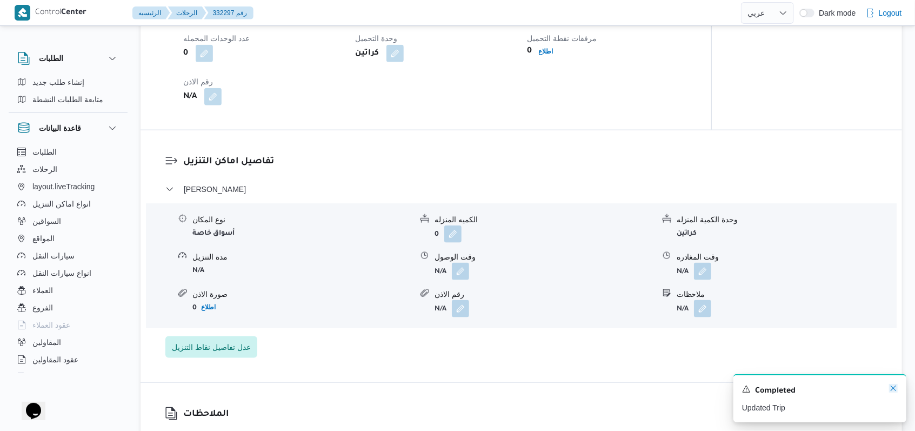
click at [378, 387] on icon "Dismiss toast" at bounding box center [893, 388] width 9 height 9
click at [241, 188] on span "فيصل - كارفور السويس" at bounding box center [215, 189] width 62 height 13
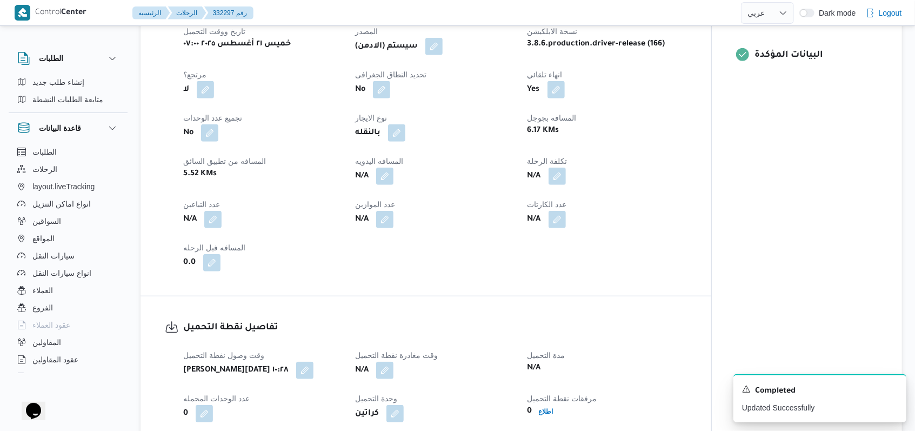
scroll to position [721, 0]
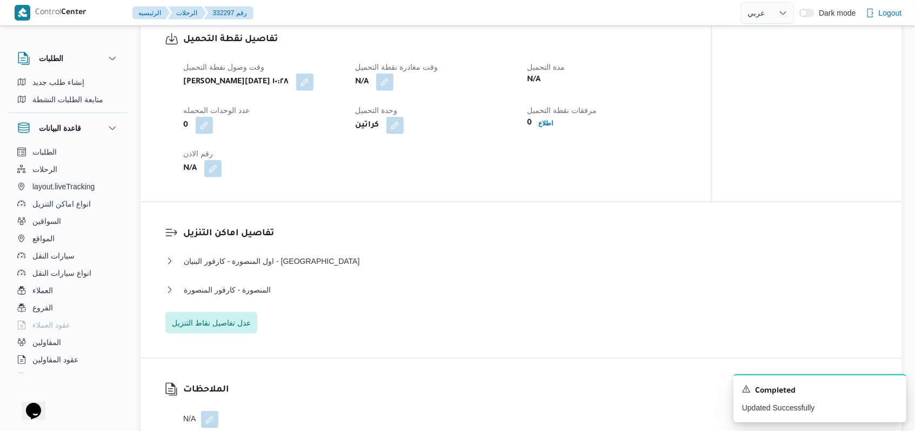
select select "ar"
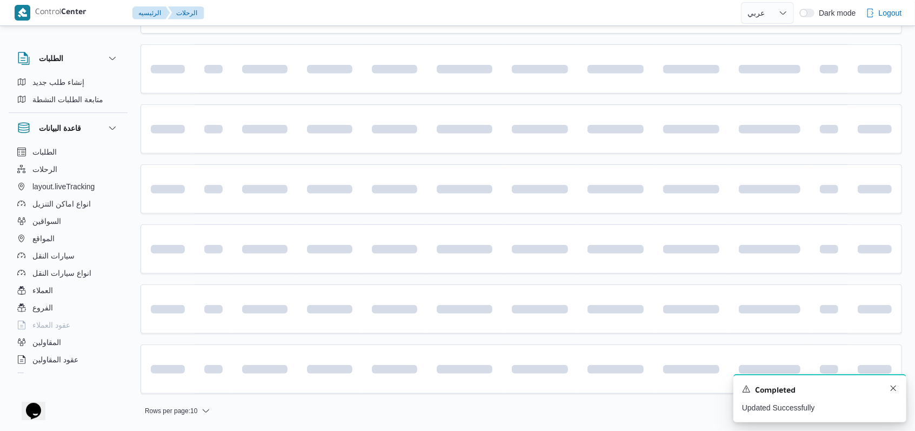
scroll to position [302, 0]
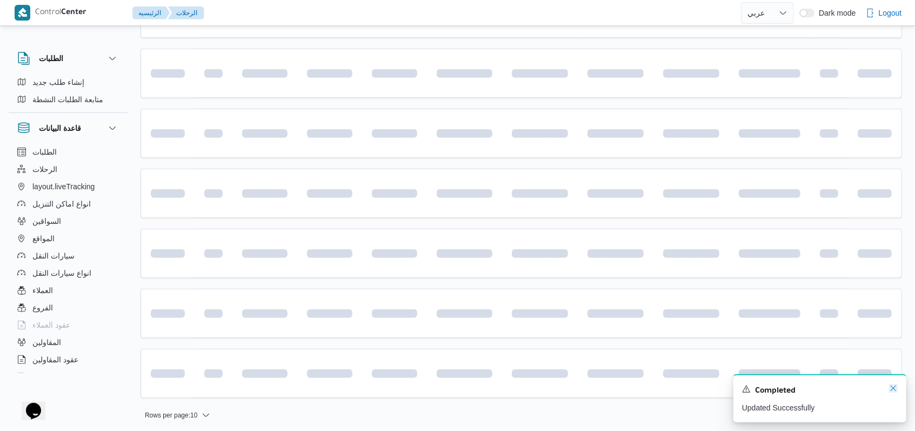
click at [378, 387] on icon "Dismiss toast" at bounding box center [893, 388] width 9 height 9
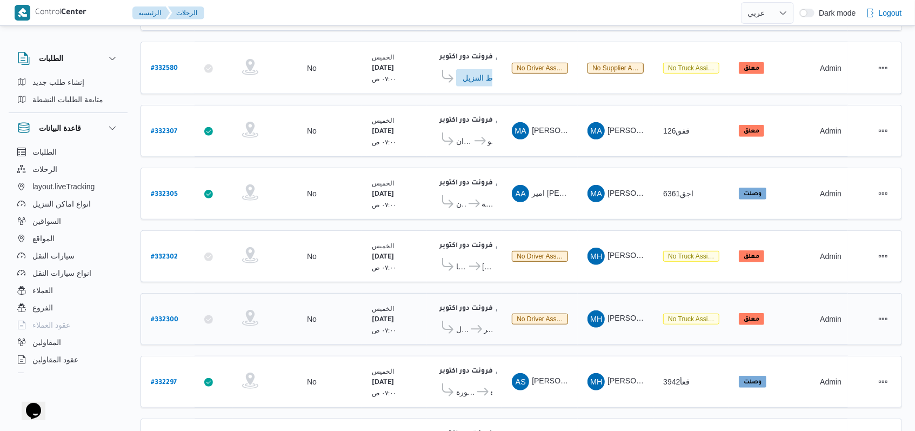
scroll to position [363, 0]
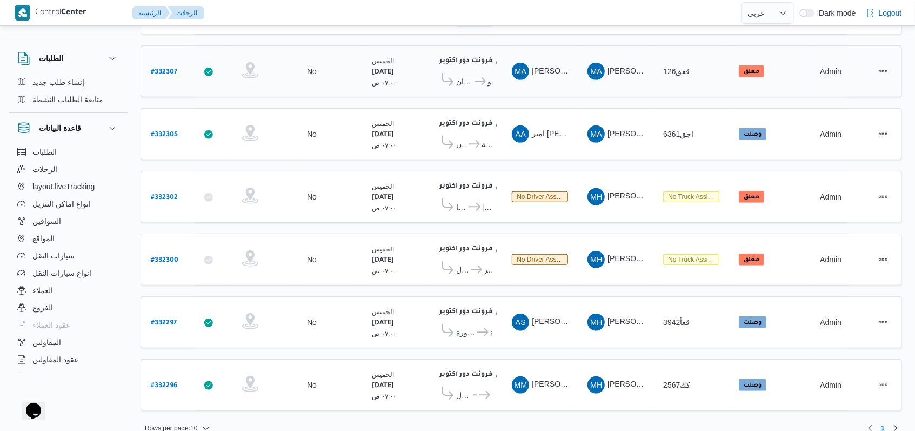
click at [174, 69] on b "# 332307" at bounding box center [164, 73] width 26 height 8
select select "ar"
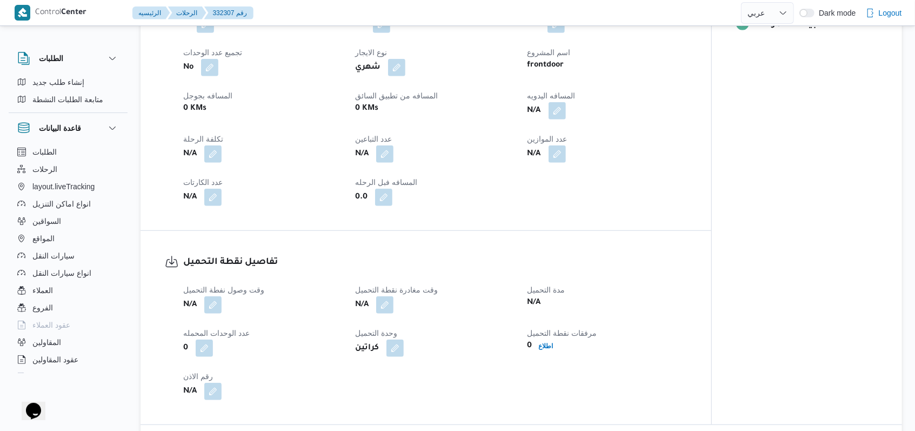
scroll to position [649, 0]
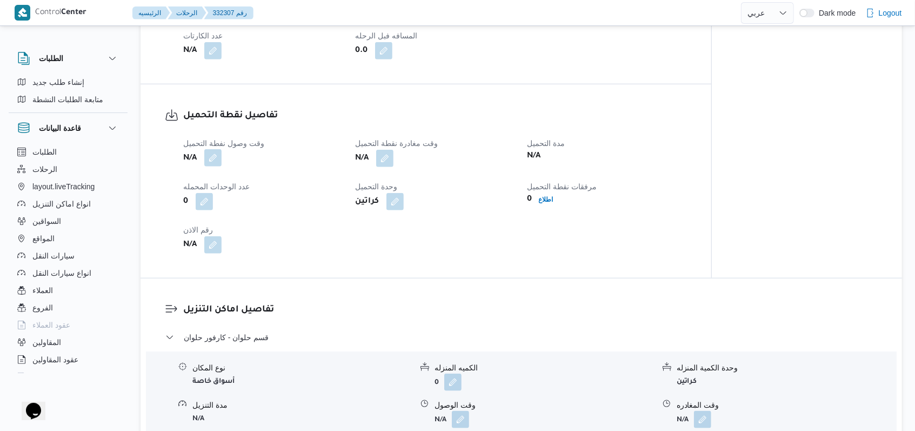
click at [214, 162] on button "button" at bounding box center [212, 157] width 17 height 17
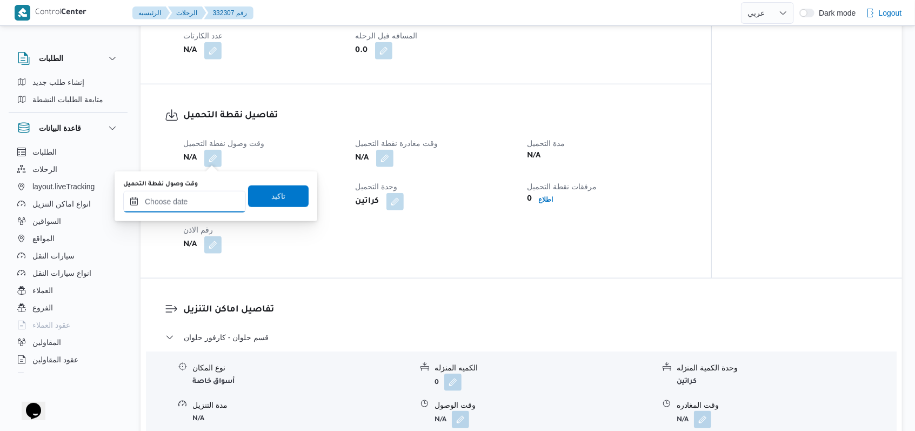
click at [212, 196] on input "وقت وصول نفطة التحميل" at bounding box center [184, 202] width 123 height 22
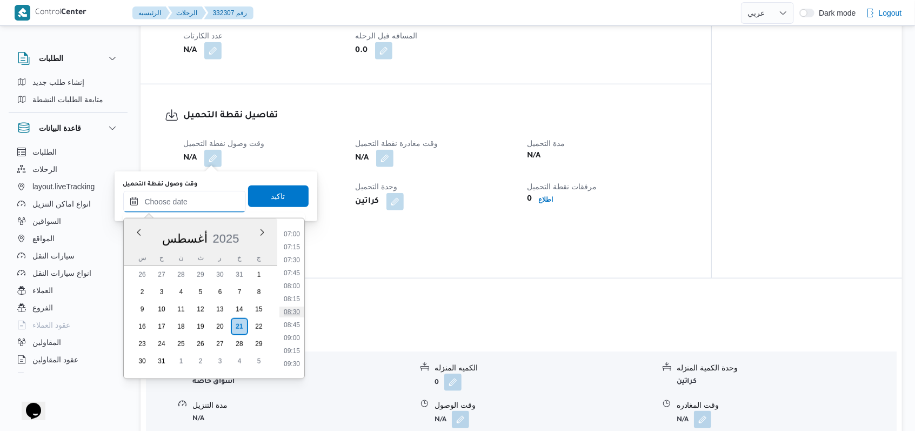
scroll to position [339, 0]
click at [294, 269] on li "07:15" at bounding box center [291, 269] width 25 height 11
type input "٢١/٠٨/٢٠٢٥ ٠٧:١٥"
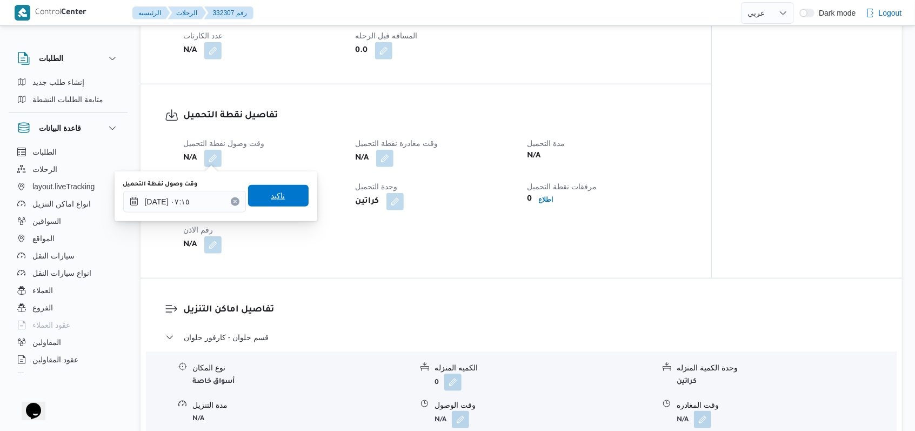
click at [288, 193] on span "تاكيد" at bounding box center [278, 196] width 61 height 22
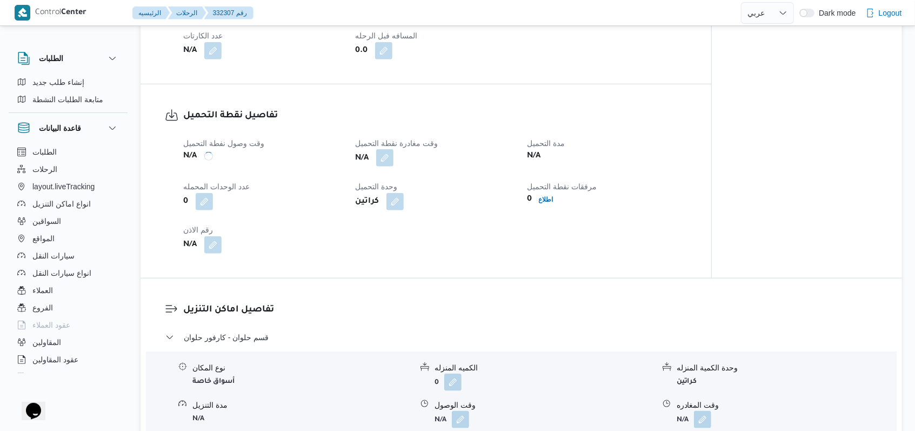
click at [378, 166] on span at bounding box center [382, 158] width 23 height 17
click at [363, 210] on div "كراتين" at bounding box center [434, 201] width 161 height 19
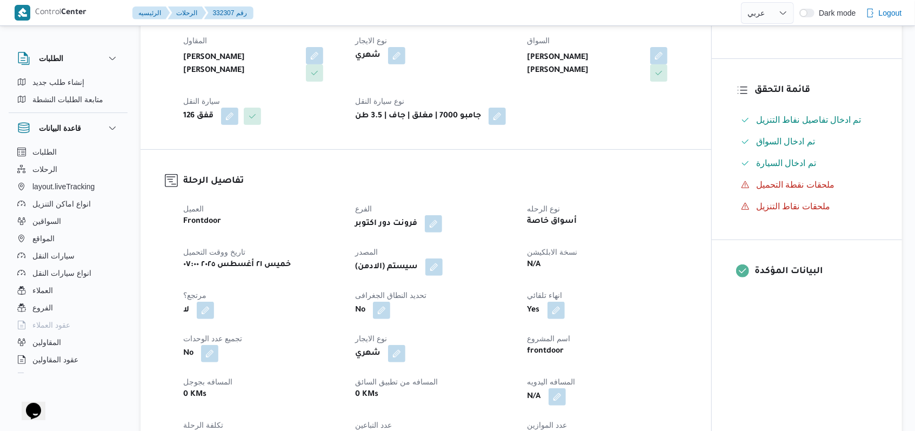
scroll to position [576, 0]
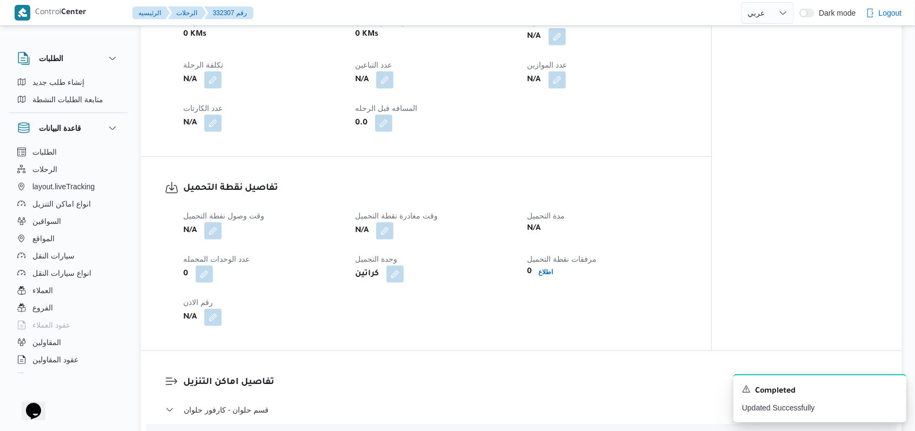
select select "ar"
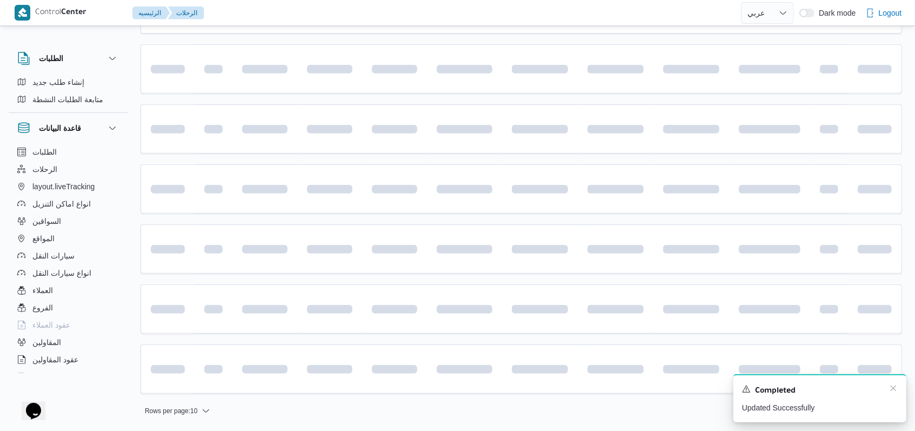
scroll to position [302, 0]
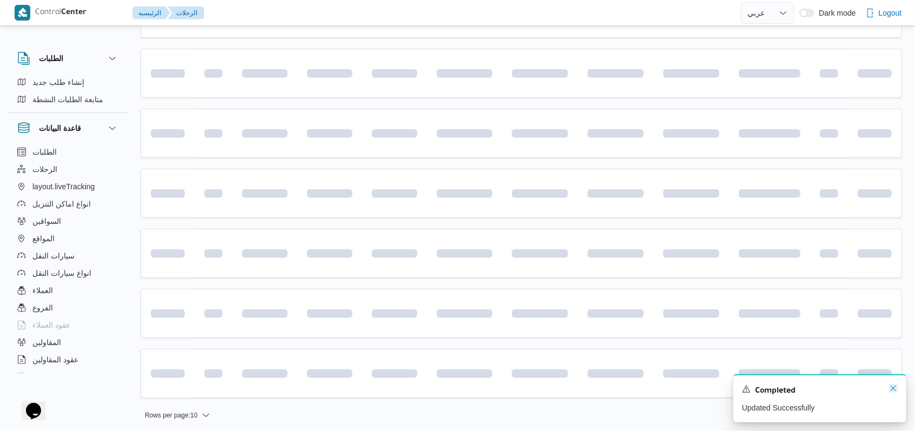
click at [378, 387] on icon "Dismiss toast" at bounding box center [893, 388] width 9 height 9
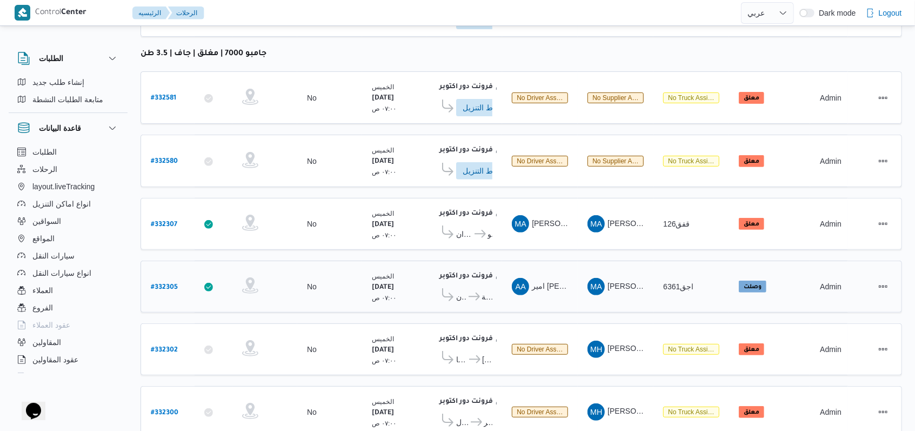
scroll to position [136, 0]
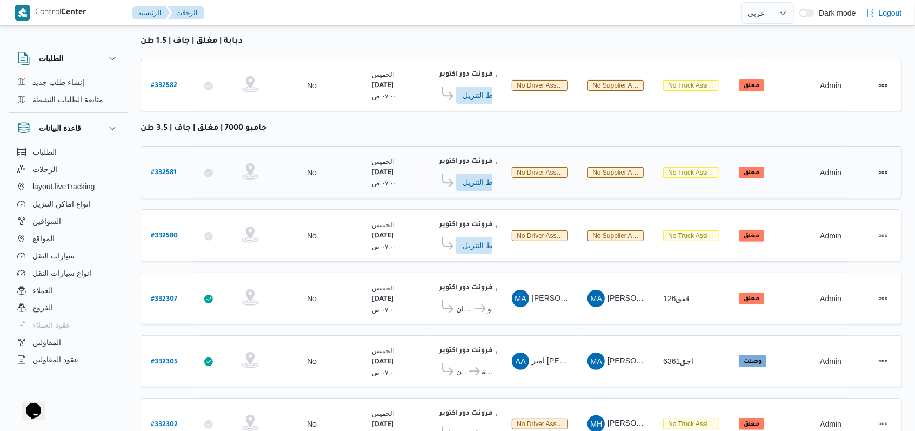
click at [158, 172] on b "# 332581" at bounding box center [163, 173] width 25 height 8
select select "ar"
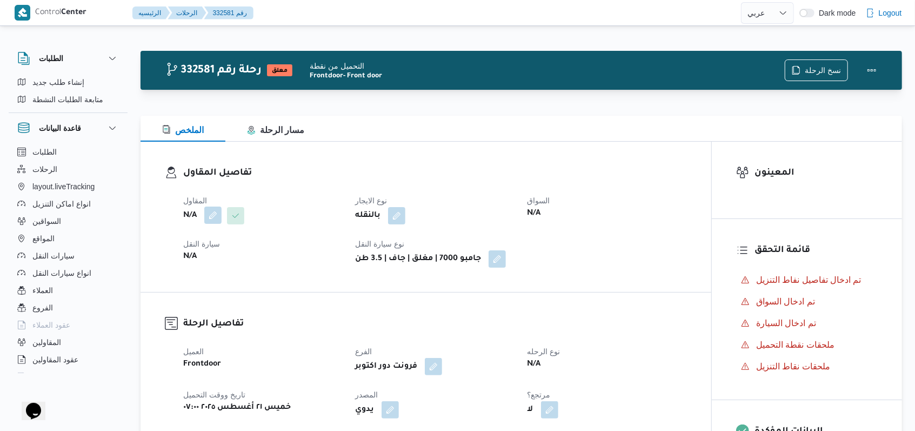
click at [214, 214] on button "button" at bounding box center [212, 214] width 17 height 17
click at [197, 259] on div "Search" at bounding box center [191, 259] width 81 height 22
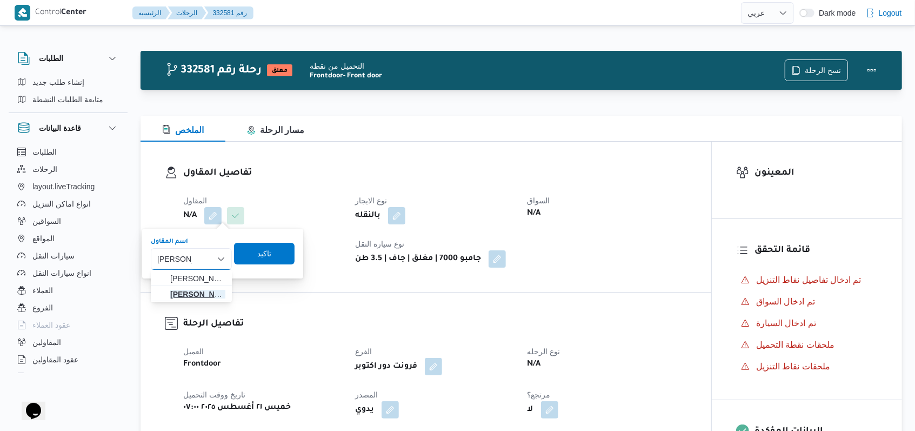
type input "سعيد احمد"
click at [204, 291] on mark "سعيد احمد" at bounding box center [201, 294] width 63 height 9
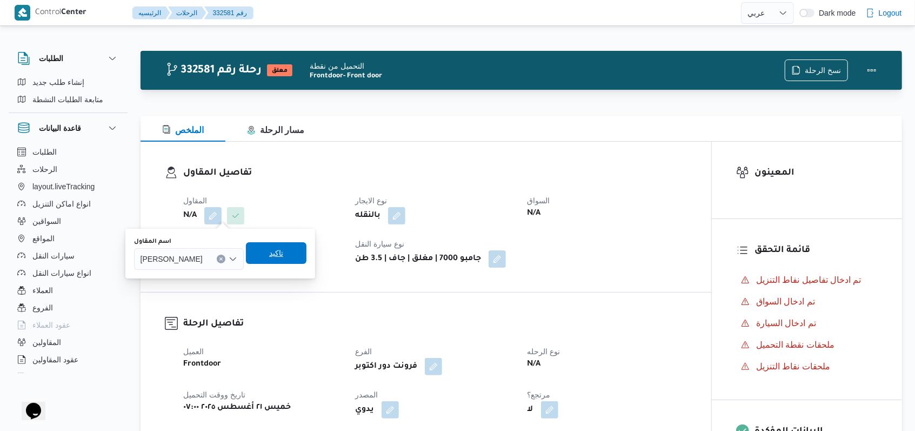
click at [274, 258] on span "تاكيد" at bounding box center [276, 252] width 14 height 13
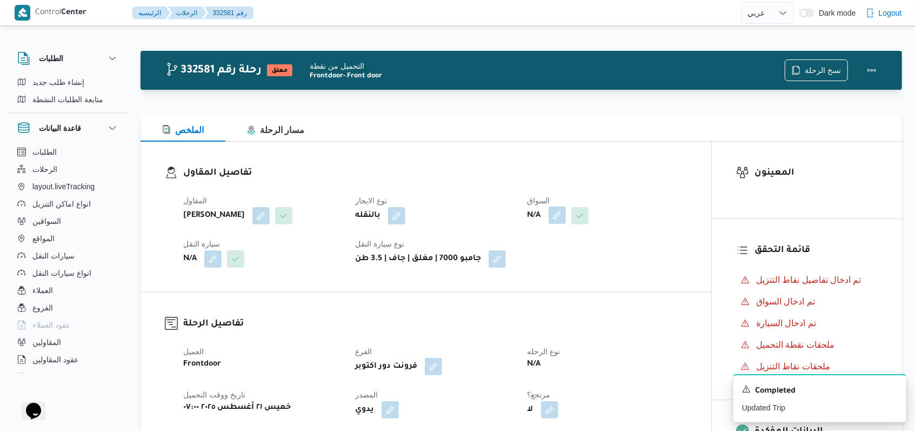
click at [378, 218] on button "button" at bounding box center [557, 214] width 17 height 17
click at [378, 246] on div "اختار السواق Search" at bounding box center [535, 253] width 81 height 32
click at [378, 261] on div "Search" at bounding box center [535, 259] width 81 height 22
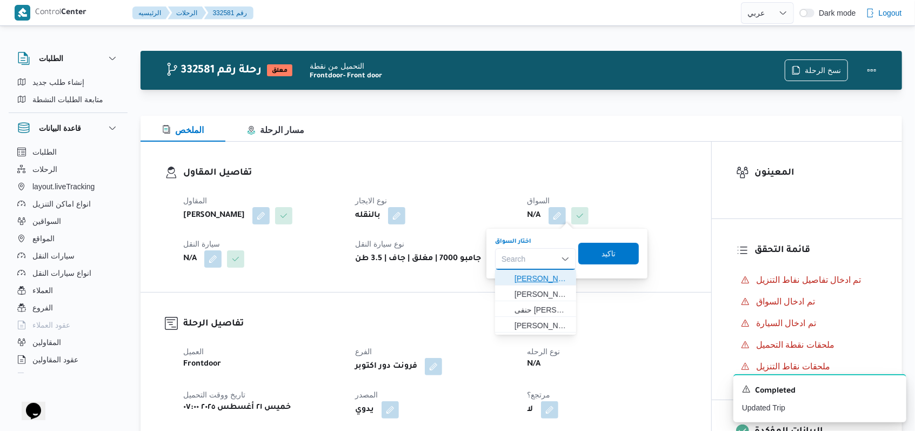
drag, startPoint x: 554, startPoint y: 265, endPoint x: 554, endPoint y: 276, distance: 10.8
click at [378, 276] on span "اشرف ايمن صلاح عبدالمنان" at bounding box center [542, 278] width 55 height 13
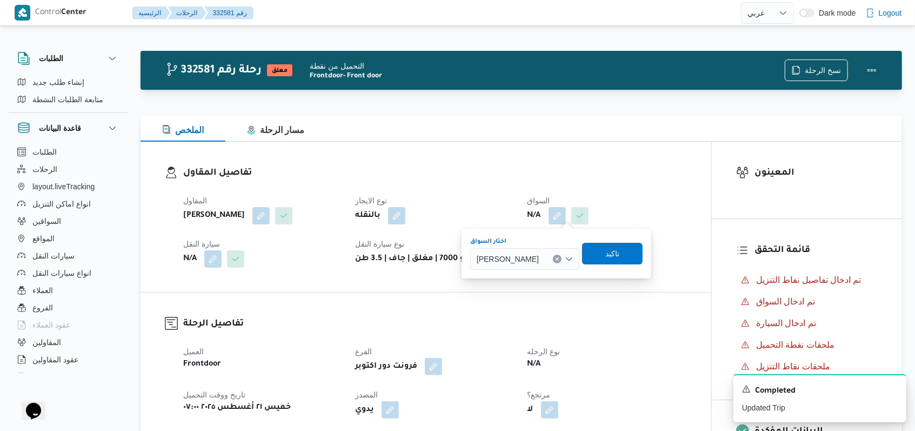
click at [378, 243] on div "اختار السواق" at bounding box center [525, 241] width 110 height 9
click at [378, 253] on span "اشرف ايمن صلاح عبدالمنان" at bounding box center [508, 258] width 62 height 12
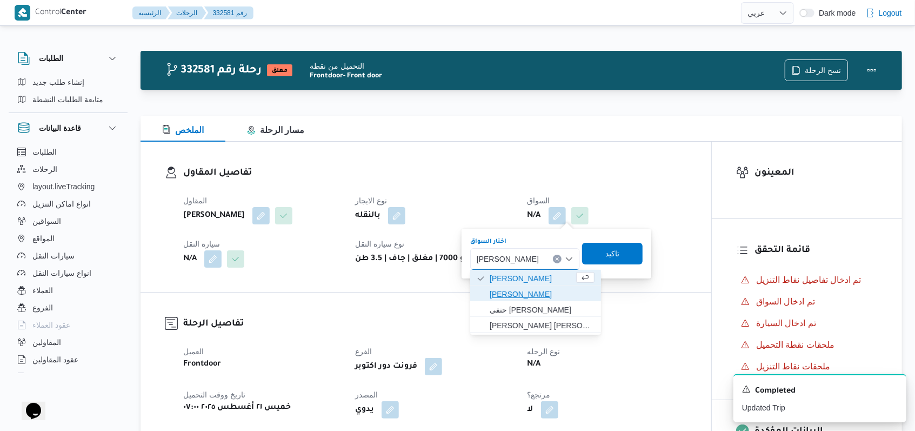
click at [378, 299] on span "طلعت حامد عبدالزين حسن" at bounding box center [542, 294] width 105 height 13
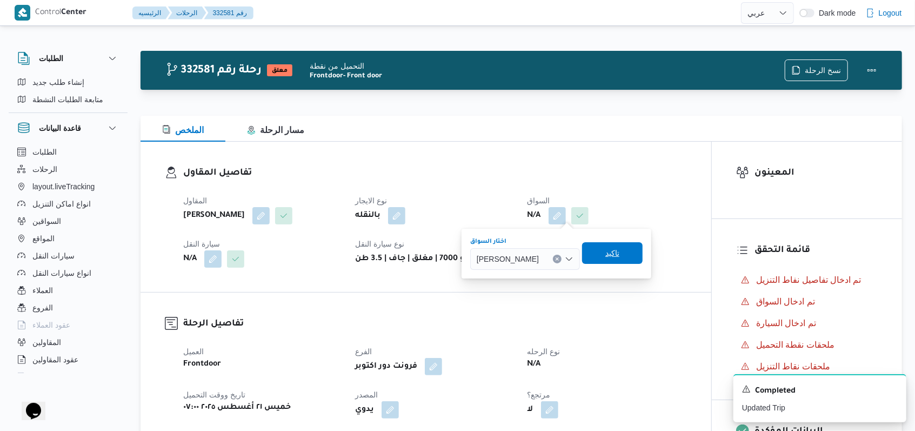
click at [378, 260] on span "تاكيد" at bounding box center [612, 253] width 61 height 22
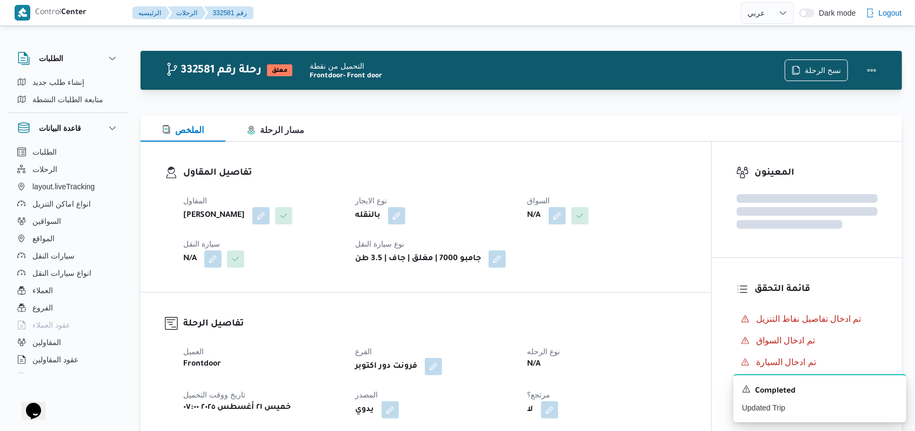
click at [212, 270] on div "المقاول سعيد احمد سلامه زايد نوع الايجار بالنقله السواق N/A سيارة النقل N/A نوع…" at bounding box center [435, 231] width 517 height 86
click at [212, 264] on button "button" at bounding box center [212, 258] width 17 height 17
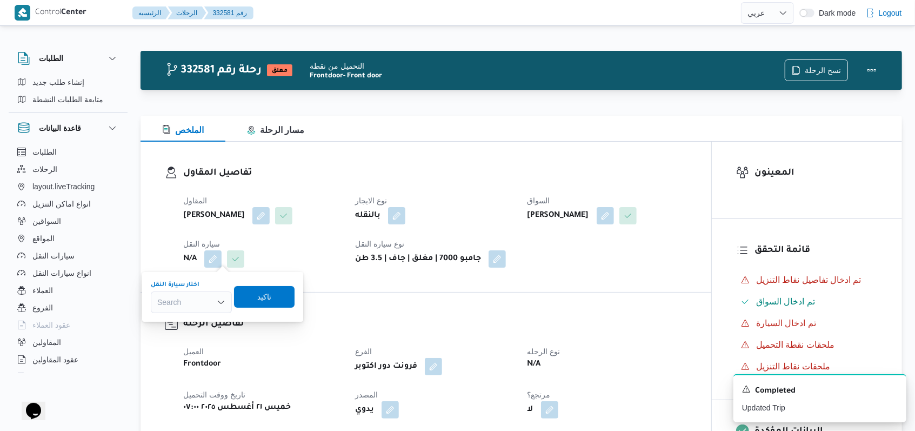
click at [204, 295] on div "Search" at bounding box center [191, 302] width 81 height 22
click at [205, 322] on span "هو1353 | null" at bounding box center [197, 321] width 55 height 13
click at [275, 307] on span "تاكيد" at bounding box center [268, 296] width 61 height 22
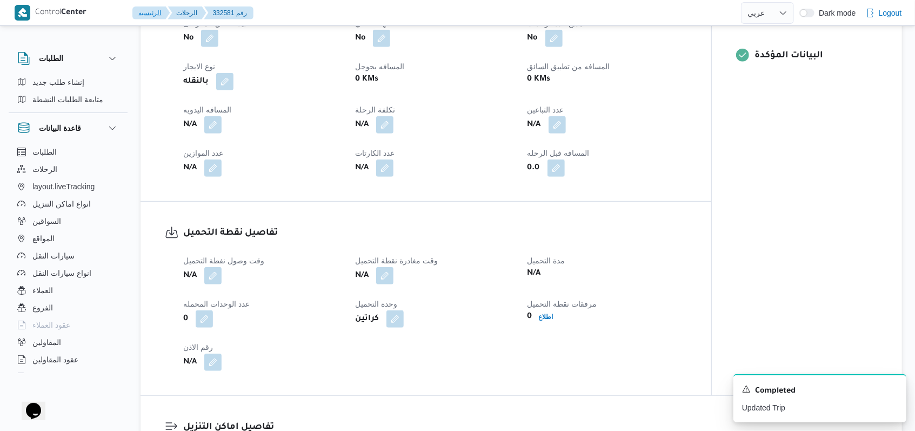
scroll to position [432, 0]
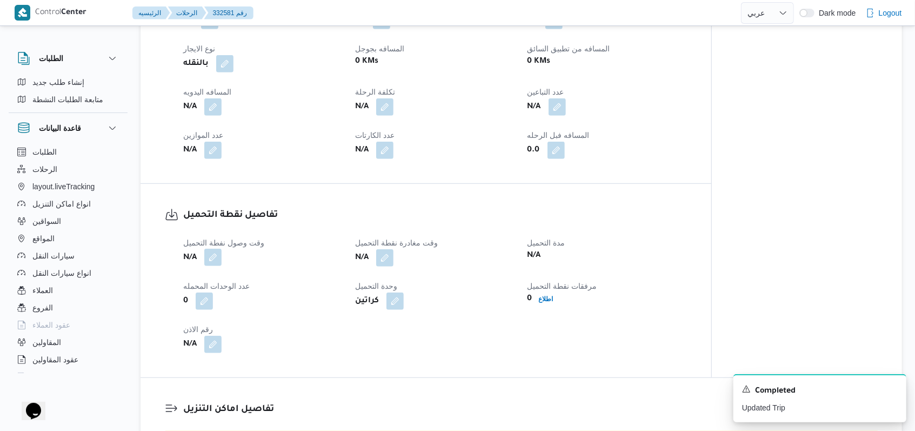
click at [214, 263] on button "button" at bounding box center [212, 257] width 17 height 17
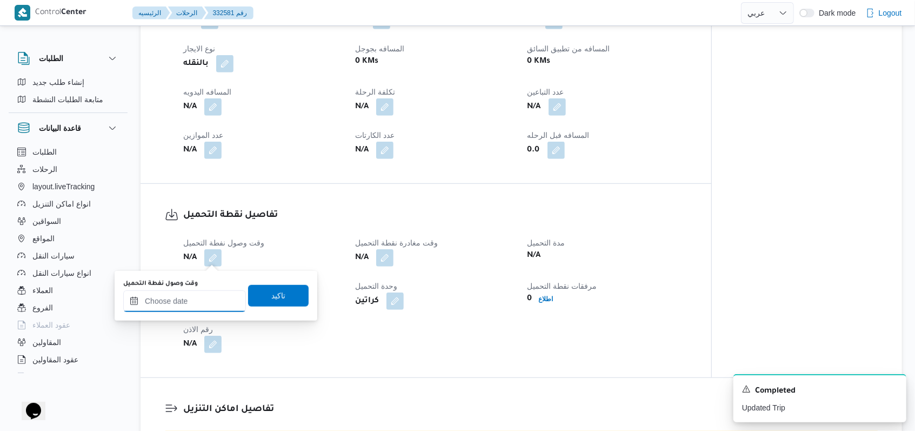
click at [201, 302] on input "وقت وصول نفطة التحميل" at bounding box center [184, 301] width 123 height 22
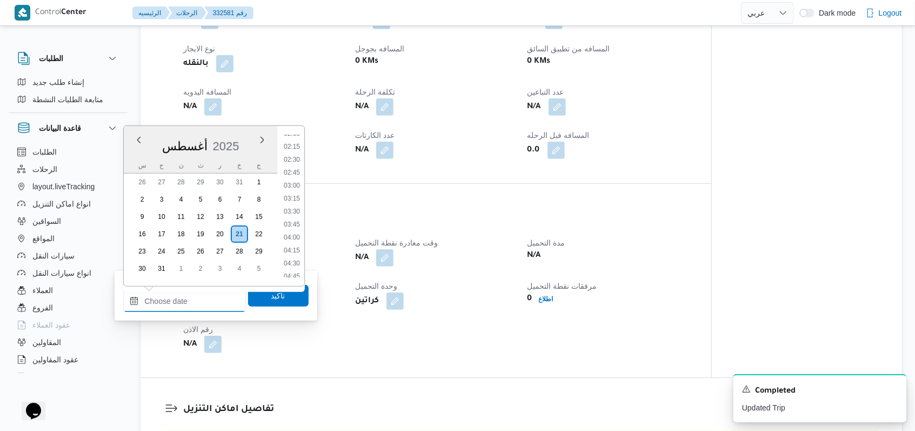
scroll to position [0, 0]
click at [302, 189] on li "01:00" at bounding box center [291, 191] width 25 height 11
type input "٢١/٠٨/٢٠٢٥ ٠١:٠٠"
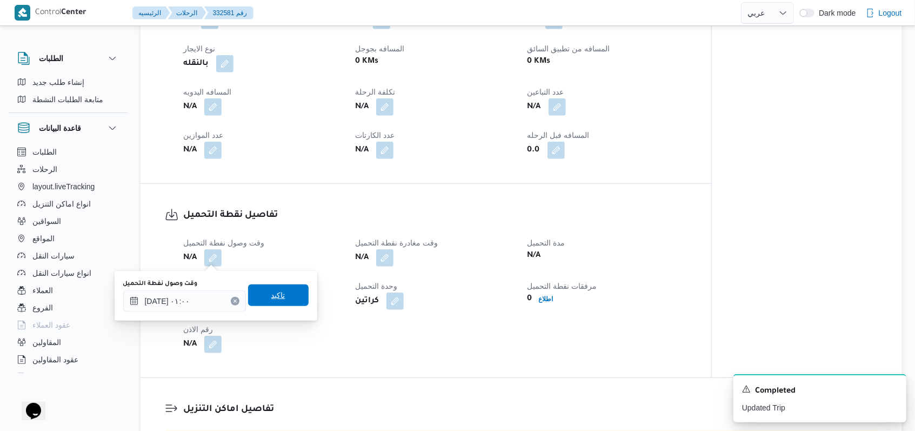
click at [283, 296] on span "تاكيد" at bounding box center [278, 295] width 61 height 22
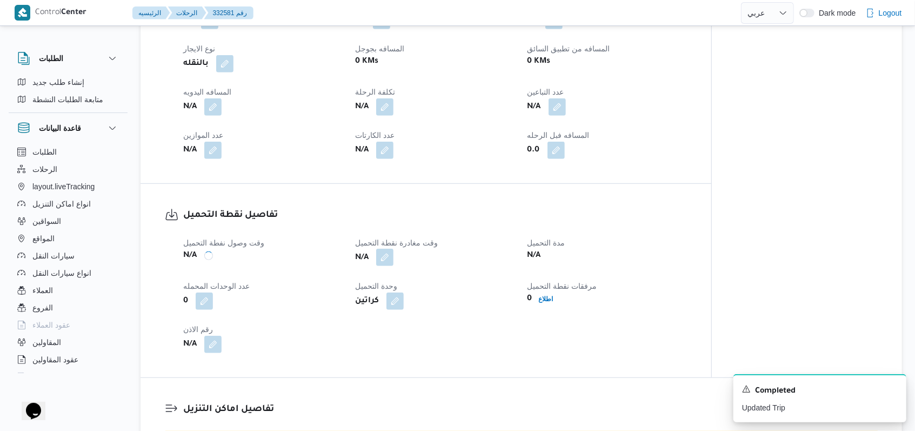
click at [378, 261] on button "button" at bounding box center [384, 257] width 17 height 17
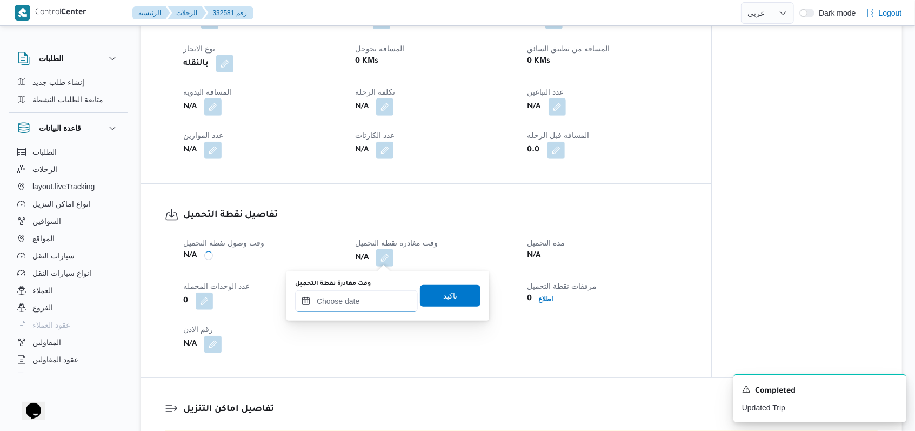
click at [355, 301] on input "وقت مغادرة نقطة التحميل" at bounding box center [356, 301] width 123 height 22
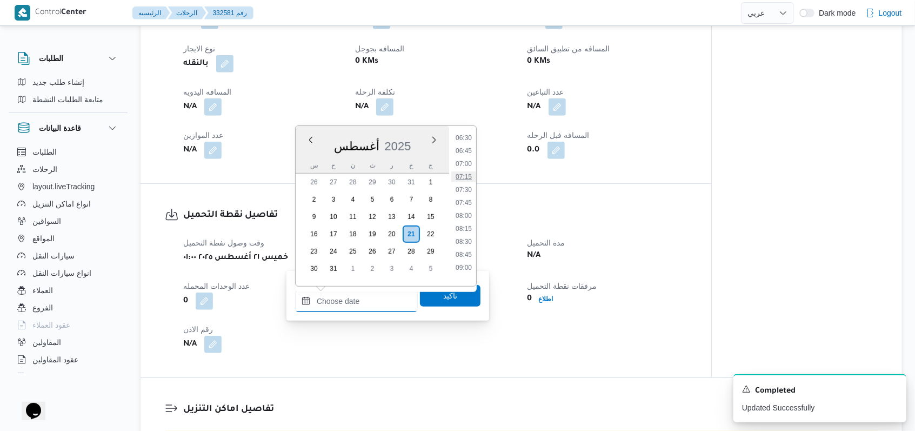
scroll to position [268, 0]
click at [378, 181] on li "06:00" at bounding box center [463, 183] width 25 height 11
type input "٢١/٠٨/٢٠٢٥ ٠٦:٠٠"
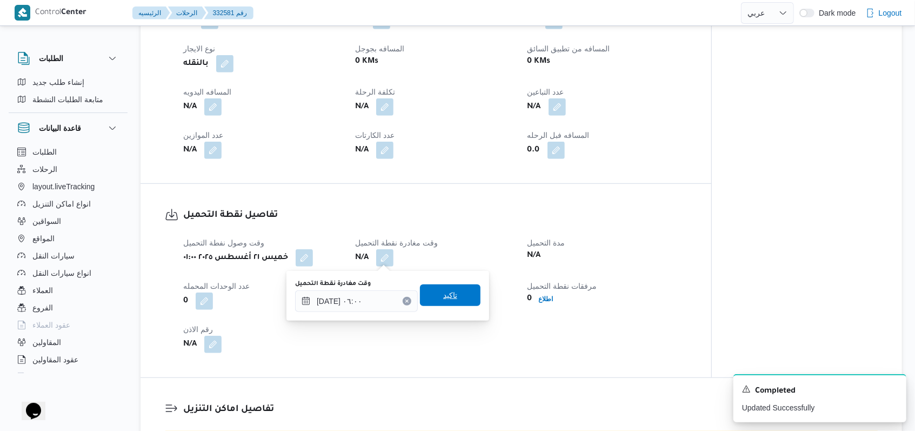
click at [378, 296] on span "تاكيد" at bounding box center [450, 295] width 61 height 22
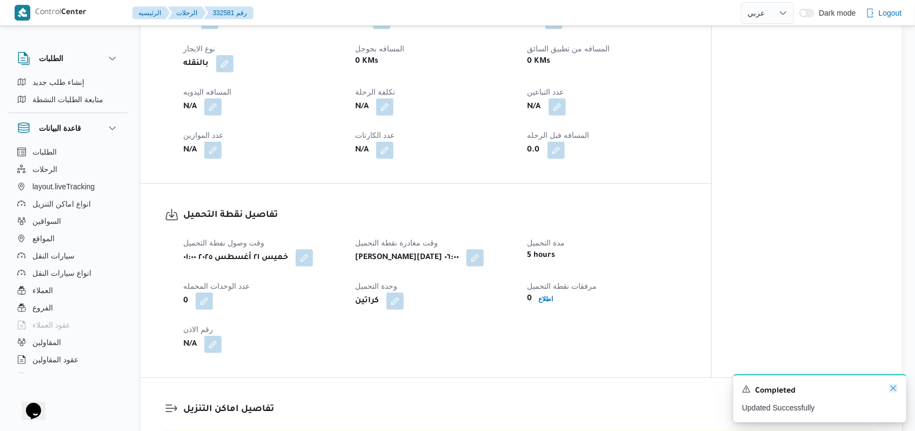
click at [378, 387] on icon "Dismiss toast" at bounding box center [893, 388] width 9 height 9
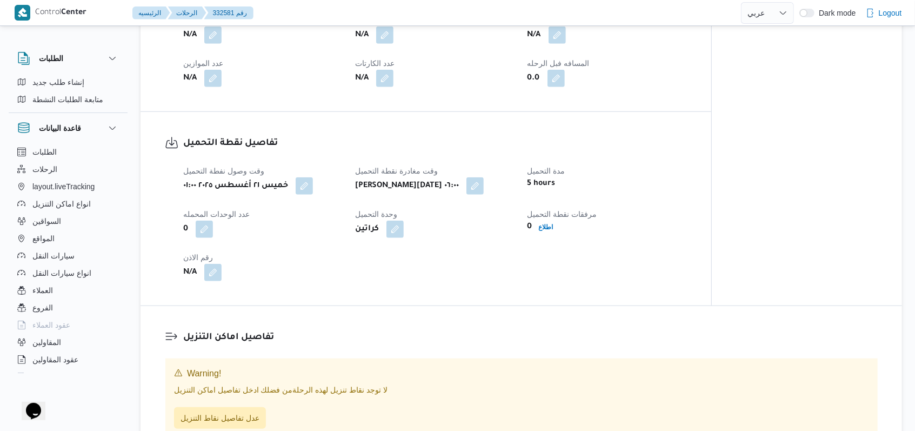
scroll to position [649, 0]
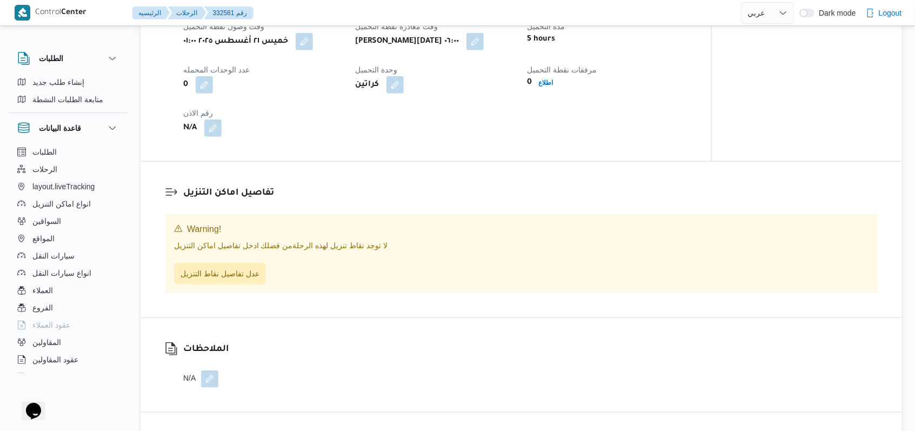
select select "ar"
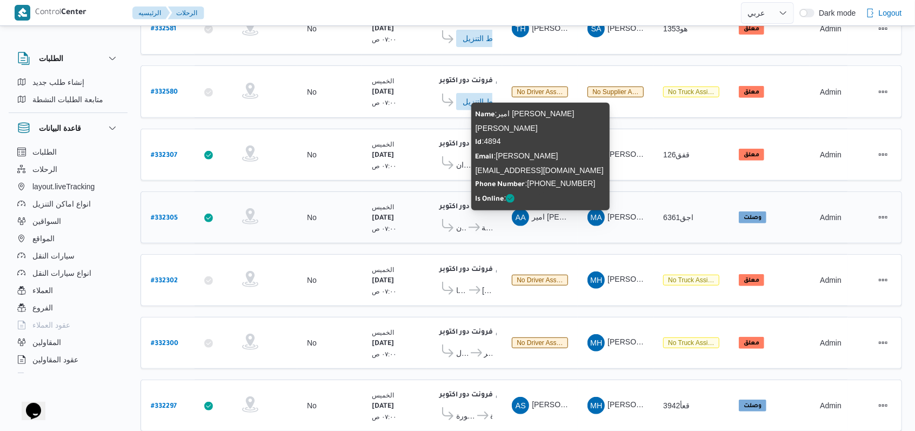
scroll to position [280, 0]
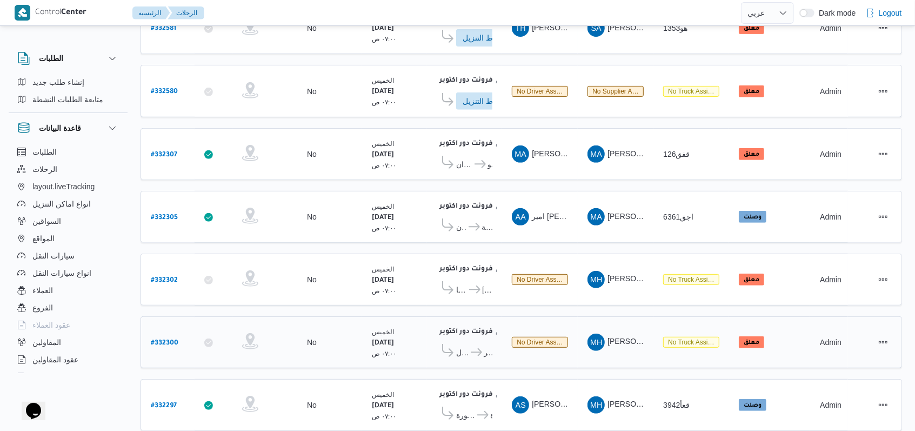
click at [160, 339] on b "# 332300" at bounding box center [165, 343] width 28 height 8
select select "ar"
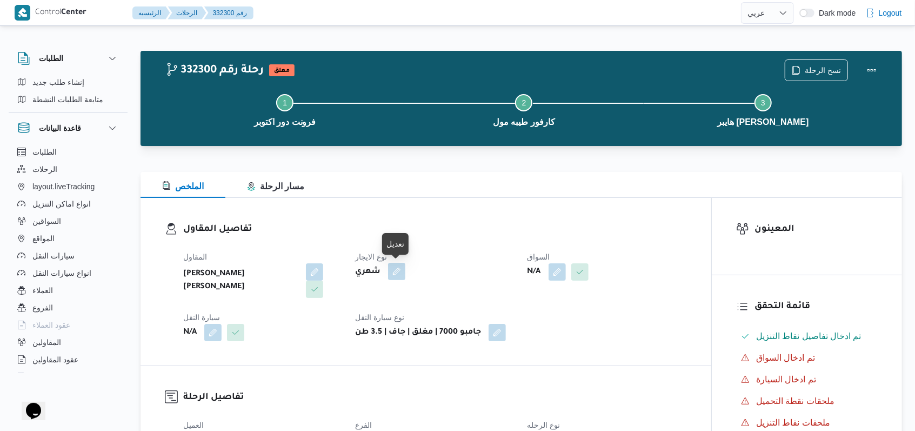
click at [378, 269] on button "button" at bounding box center [396, 271] width 17 height 17
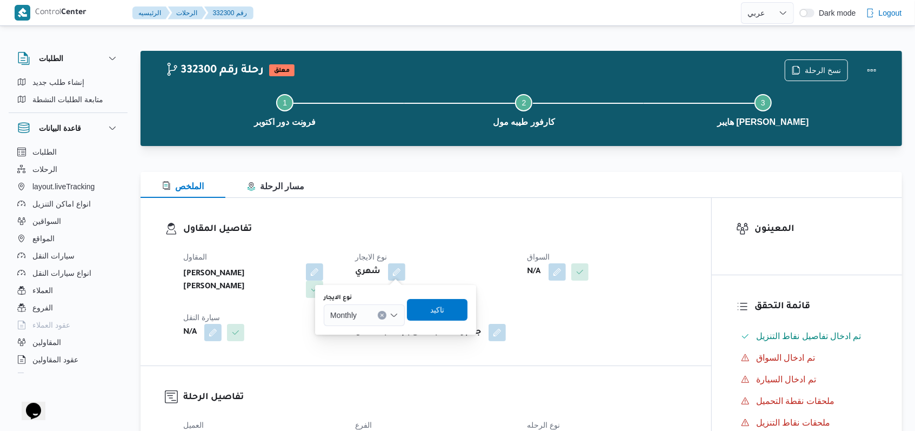
click at [378, 304] on div "Monthly" at bounding box center [364, 315] width 81 height 22
click at [351, 343] on span "On Demand" at bounding box center [364, 350] width 72 height 17
click at [378, 314] on span "تاكيد" at bounding box center [441, 310] width 61 height 22
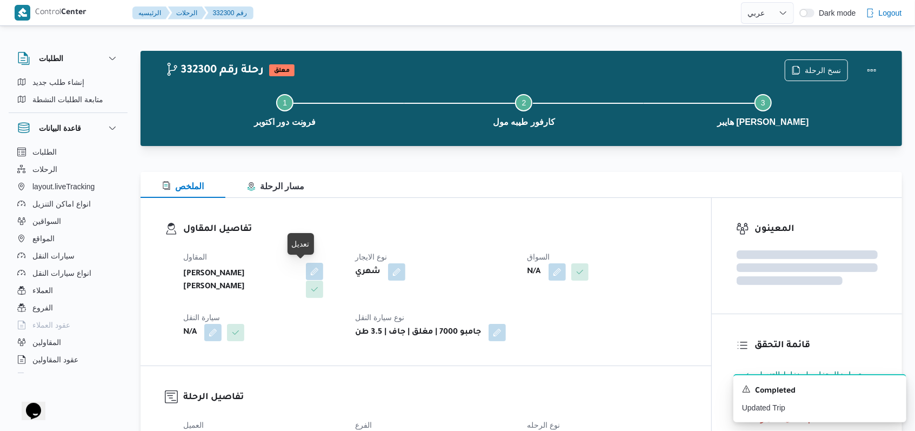
click at [306, 275] on button "button" at bounding box center [314, 271] width 17 height 17
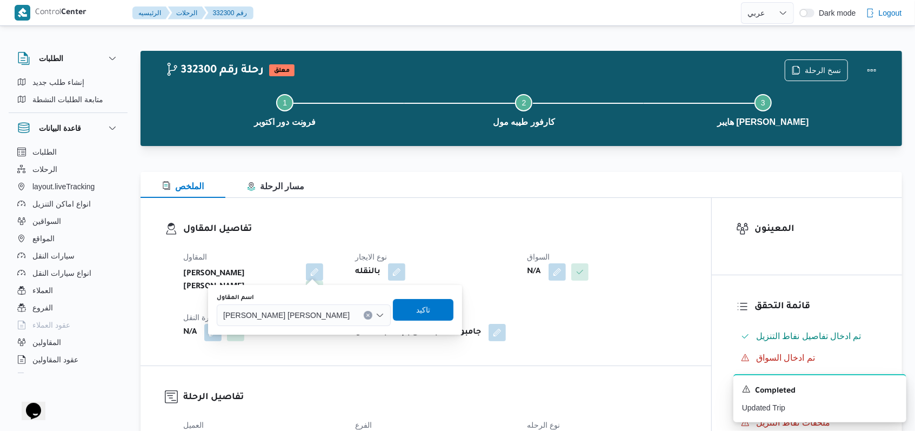
click at [291, 309] on span "محمد حسني محمد ابراهيم" at bounding box center [286, 315] width 126 height 12
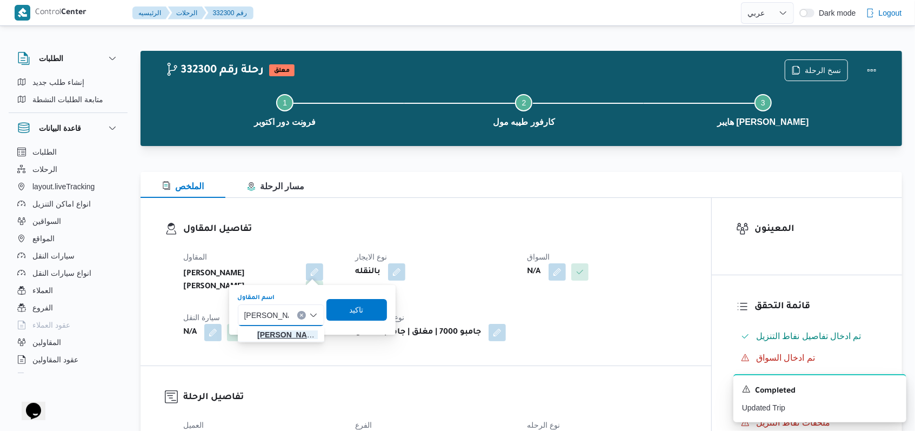
type input "مصطفى ممد"
click at [292, 341] on span "مصطفى ممد وح محمود عبدالهادى" at bounding box center [281, 334] width 78 height 17
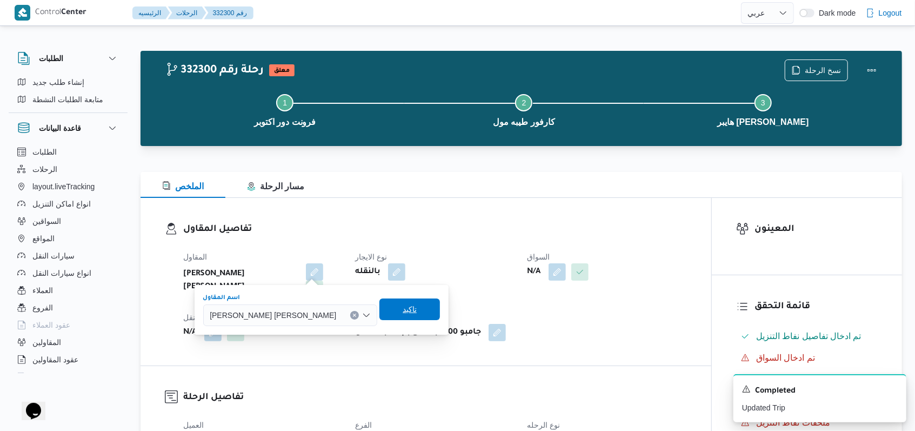
click at [378, 315] on span "تاكيد" at bounding box center [409, 309] width 61 height 22
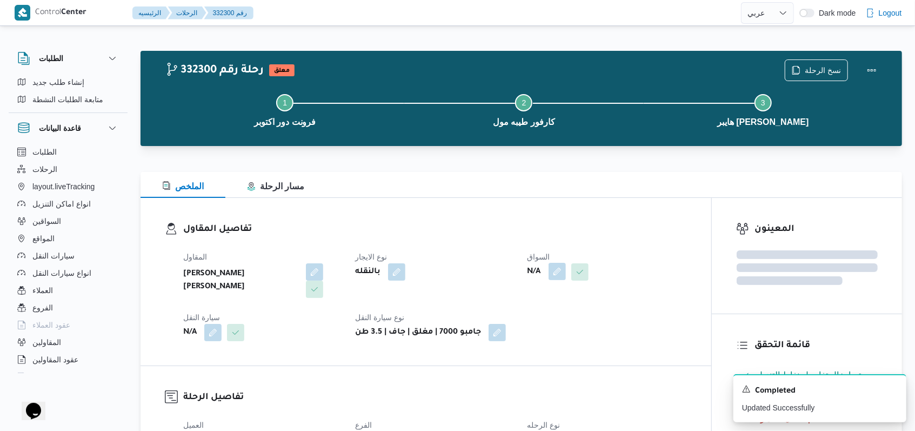
click at [378, 277] on button "button" at bounding box center [557, 271] width 17 height 17
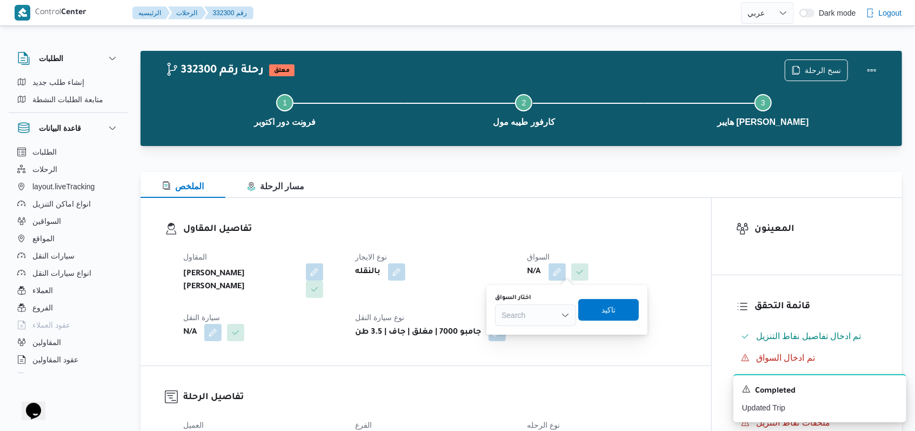
click at [378, 314] on div "Search" at bounding box center [535, 315] width 81 height 22
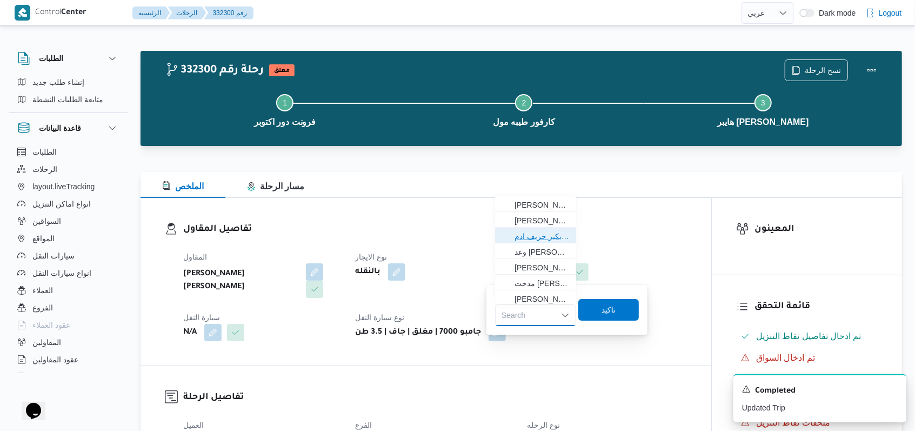
click at [378, 239] on span "باباكير ابكير خريف ادم" at bounding box center [542, 236] width 55 height 13
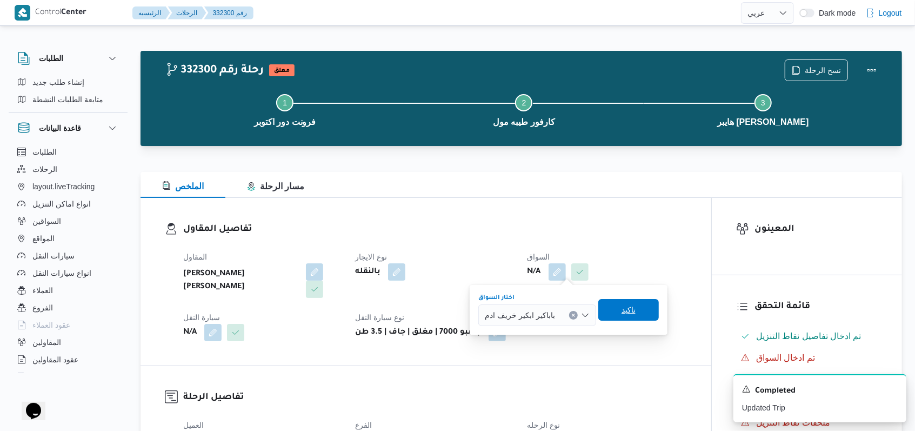
click at [378, 307] on span "تاكيد" at bounding box center [628, 310] width 61 height 22
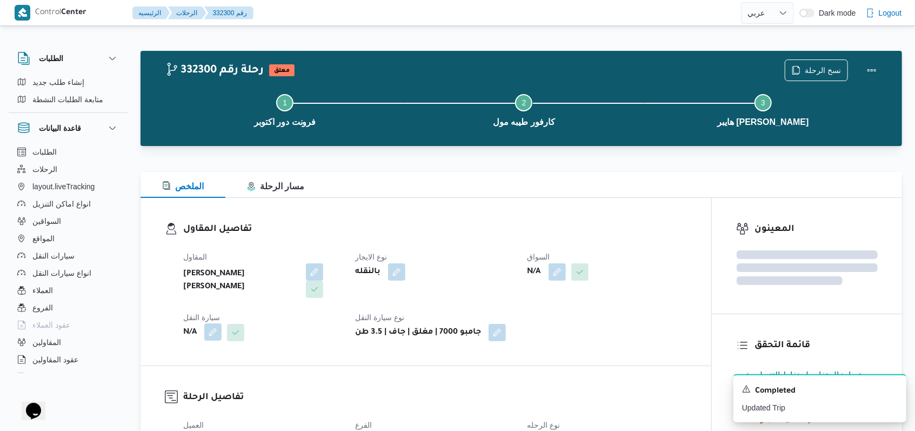
click at [211, 330] on button "button" at bounding box center [212, 331] width 17 height 17
click at [203, 374] on div "Search" at bounding box center [191, 376] width 81 height 22
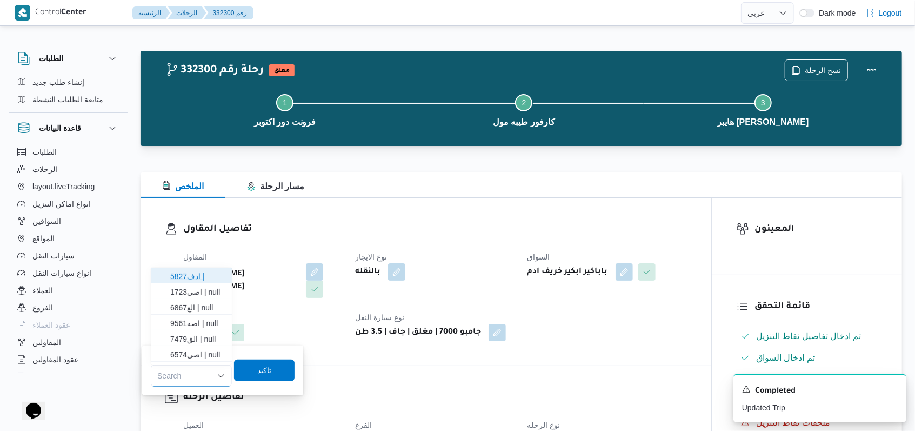
click at [210, 282] on span "ادف5827 |" at bounding box center [197, 276] width 55 height 13
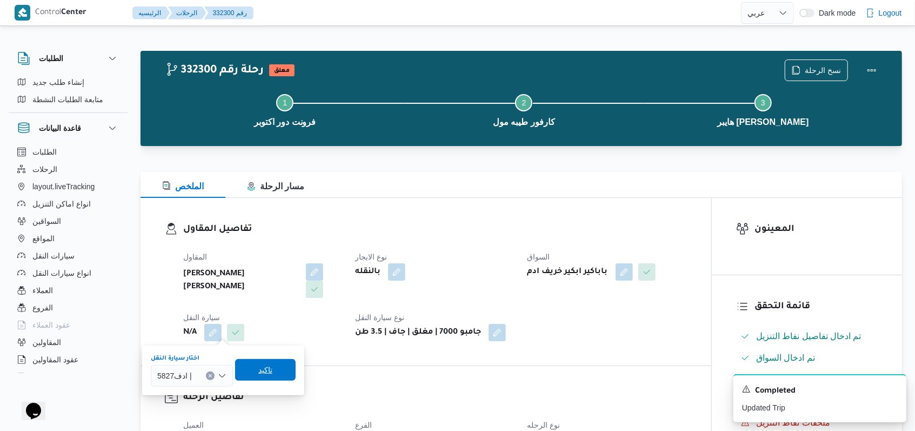
click at [264, 377] on span "تاكيد" at bounding box center [265, 370] width 61 height 22
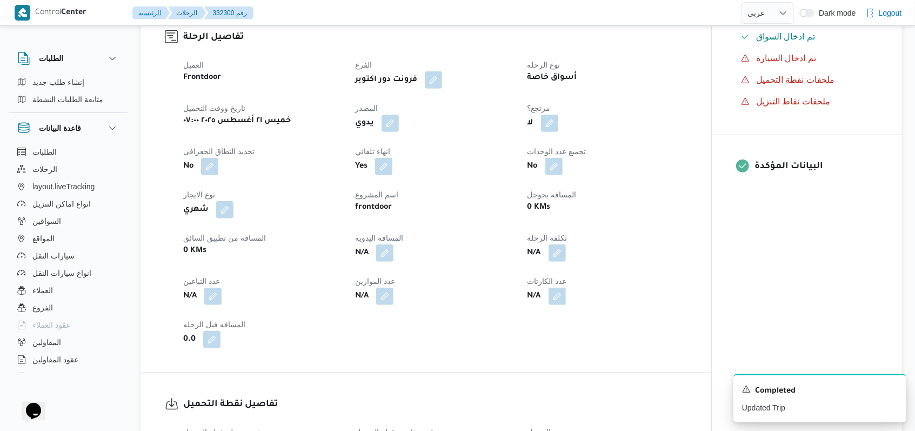
scroll to position [504, 0]
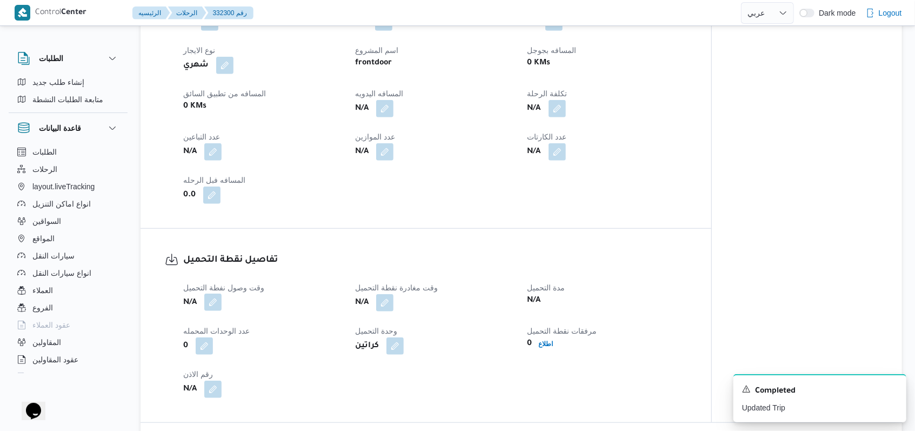
click at [210, 301] on button "button" at bounding box center [212, 302] width 17 height 17
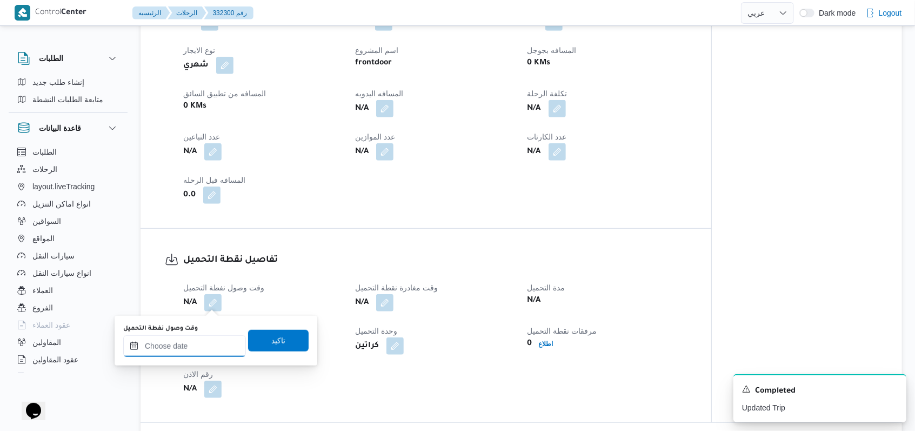
click at [204, 340] on input "وقت وصول نفطة التحميل" at bounding box center [184, 346] width 123 height 22
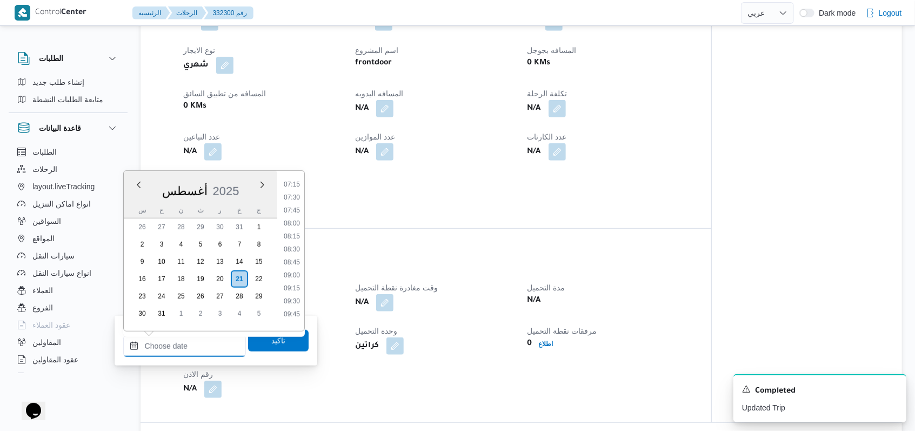
scroll to position [339, 0]
click at [299, 219] on li "07:15" at bounding box center [291, 221] width 25 height 11
type input "٢١/٠٨/٢٠٢٥ ٠٧:١٥"
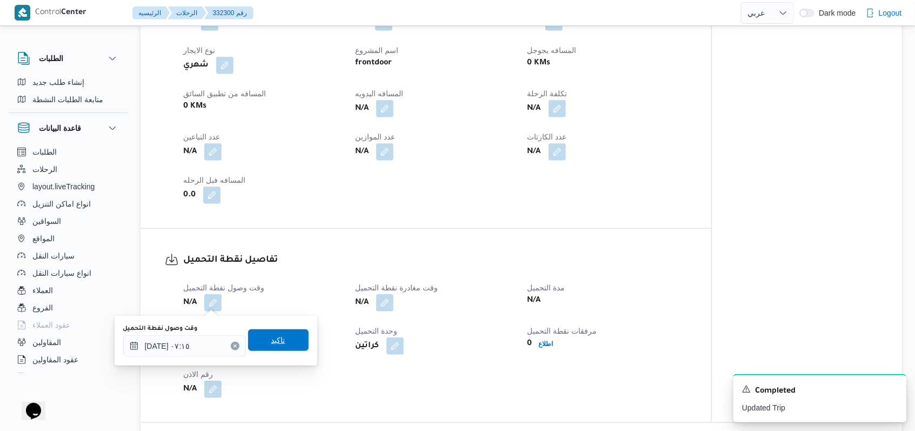
click at [282, 332] on span "تاكيد" at bounding box center [278, 340] width 61 height 22
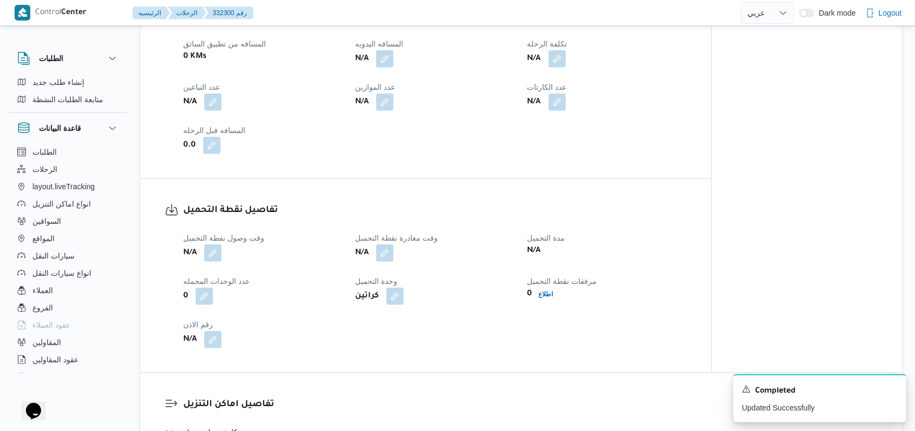
scroll to position [576, 0]
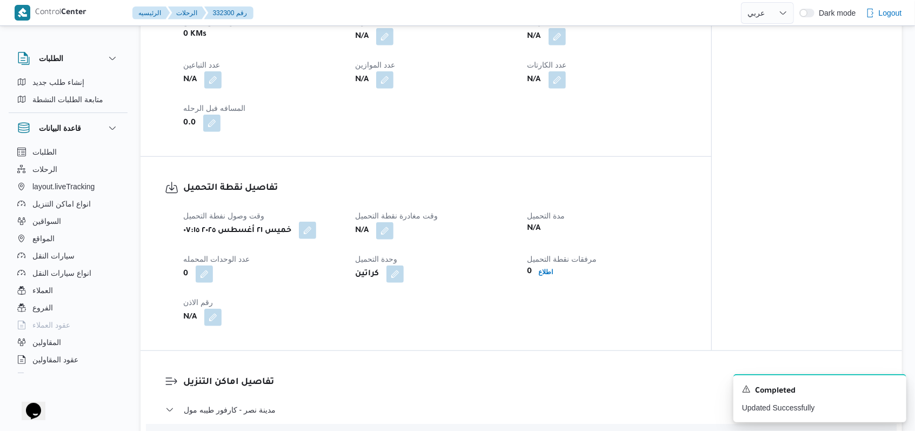
click at [316, 228] on button "button" at bounding box center [307, 230] width 17 height 17
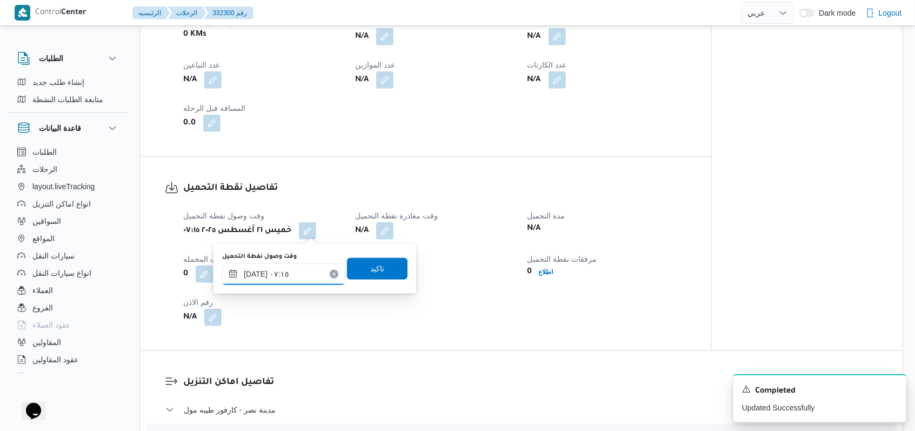
click at [299, 281] on input "٢١/٠٨/٢٠٢٥ ٠٧:١٥" at bounding box center [283, 274] width 123 height 22
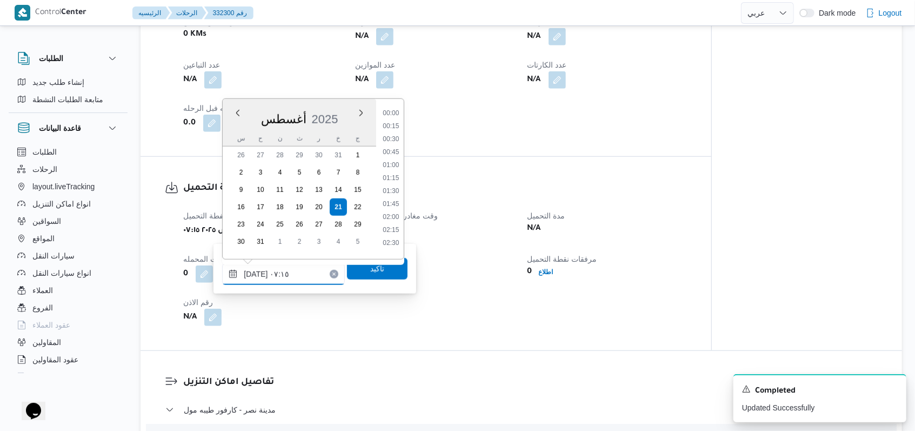
scroll to position [302, 0]
click at [378, 204] on li "07:30" at bounding box center [391, 200] width 25 height 11
type input "٢١/٠٨/٢٠٢٥ ٠٧:١٥"
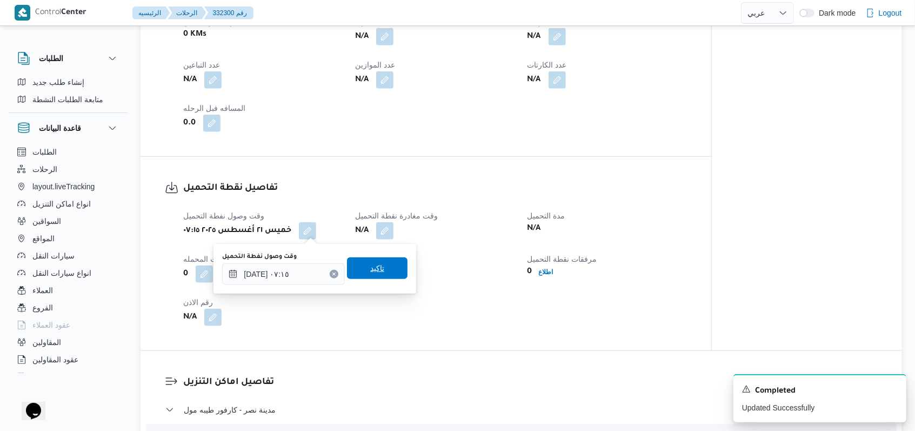
click at [374, 275] on span "تاكيد" at bounding box center [377, 268] width 61 height 22
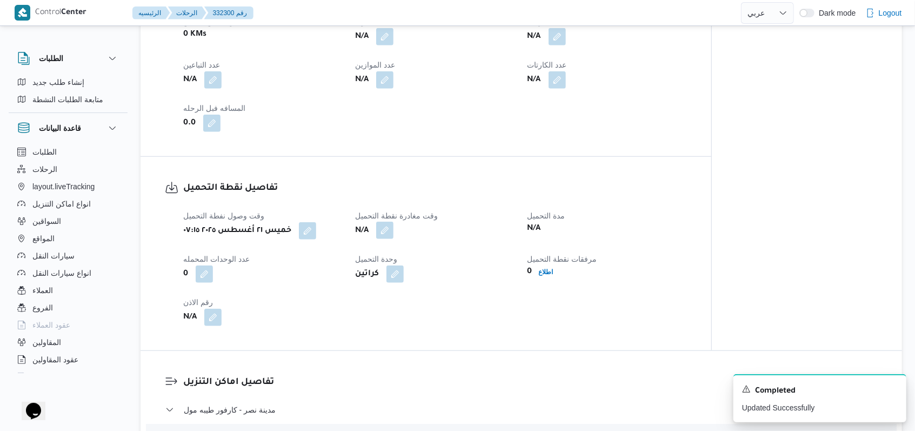
click at [378, 236] on button "button" at bounding box center [384, 230] width 17 height 17
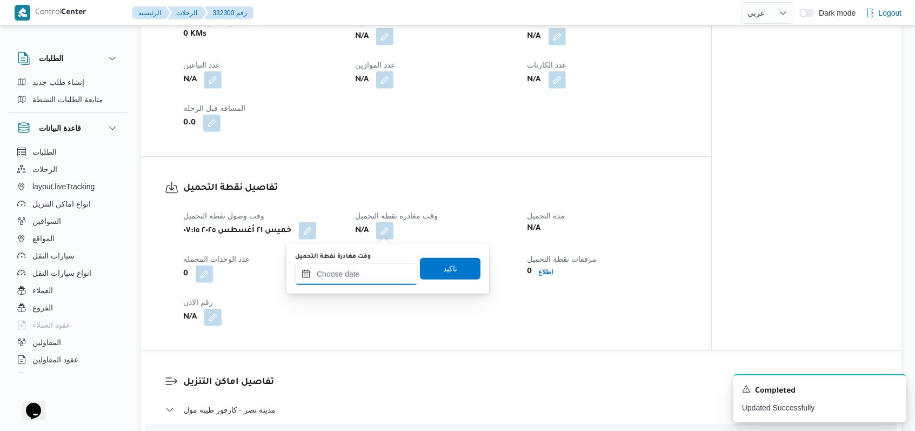
click at [374, 268] on input "وقت مغادرة نقطة التحميل" at bounding box center [356, 274] width 123 height 22
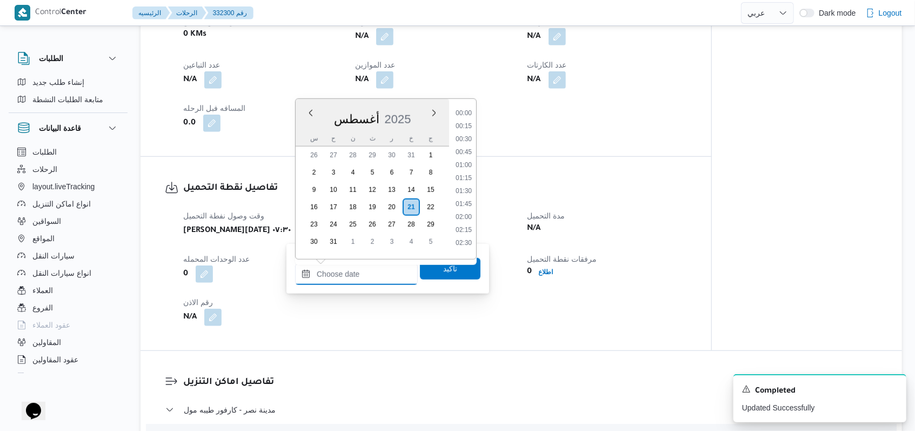
scroll to position [484, 0]
click at [378, 133] on li "09:45" at bounding box center [463, 135] width 25 height 11
type input "٢١/٠٨/٢٠٢٥ ٠٩:٤٥"
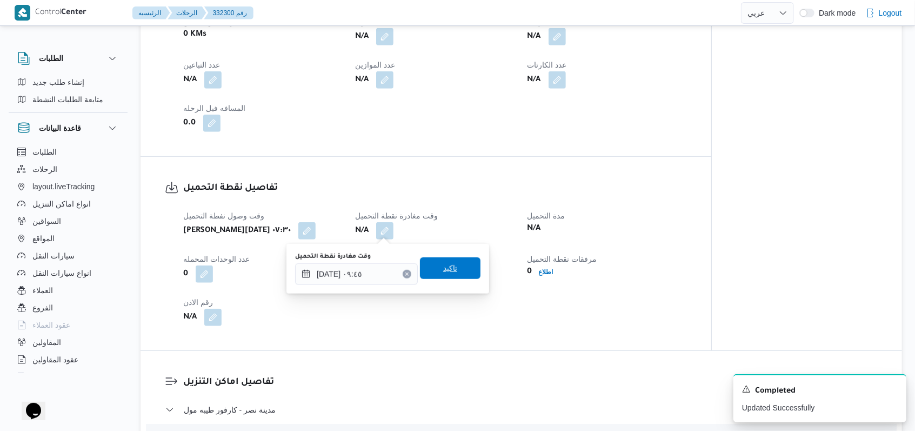
click at [378, 266] on span "تاكيد" at bounding box center [450, 268] width 61 height 22
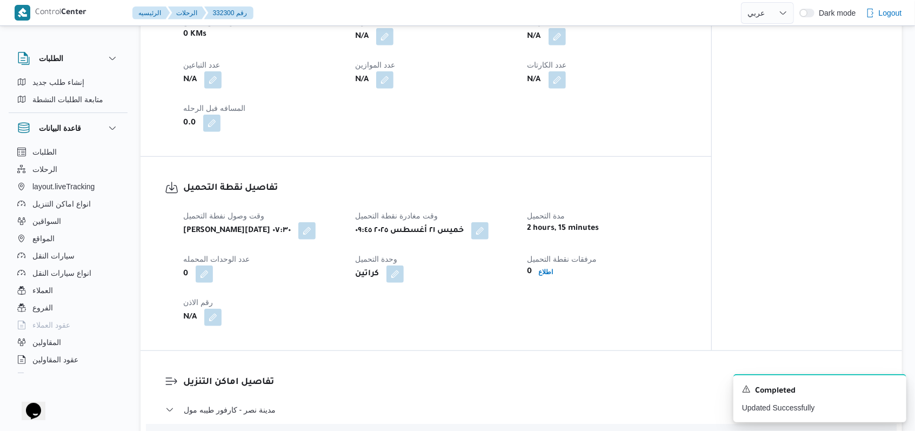
select select "ar"
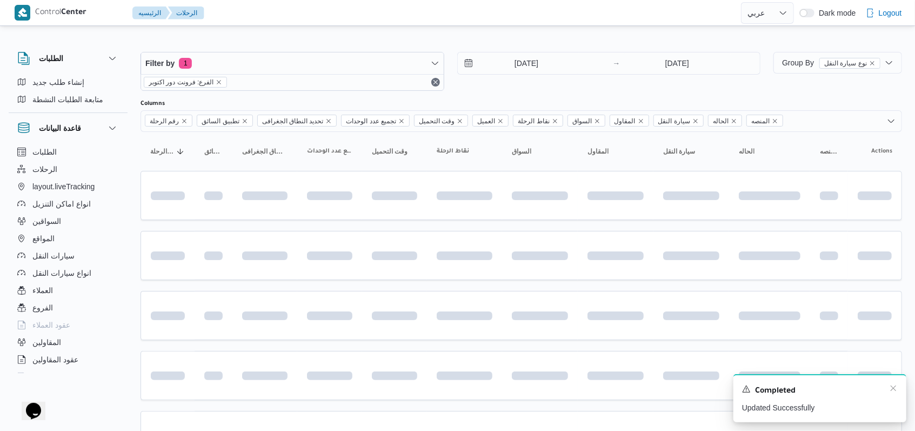
click at [378, 387] on div "Completed" at bounding box center [820, 391] width 156 height 14
click at [378, 387] on icon "Dismiss toast" at bounding box center [893, 388] width 9 height 9
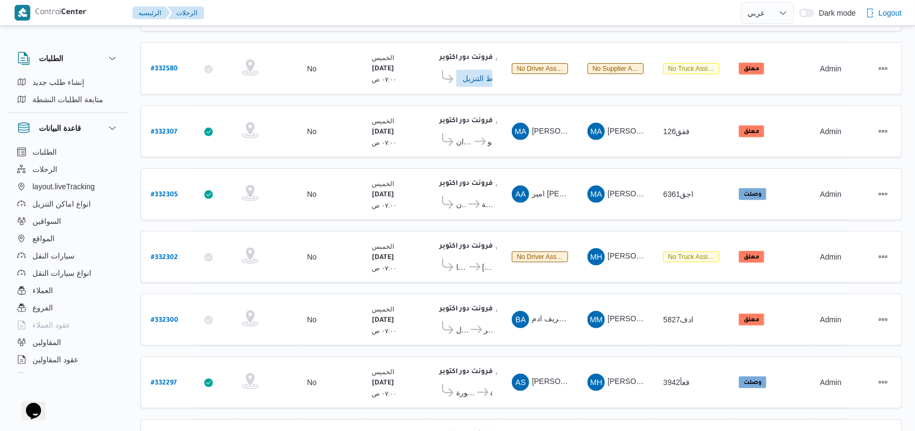
scroll to position [363, 0]
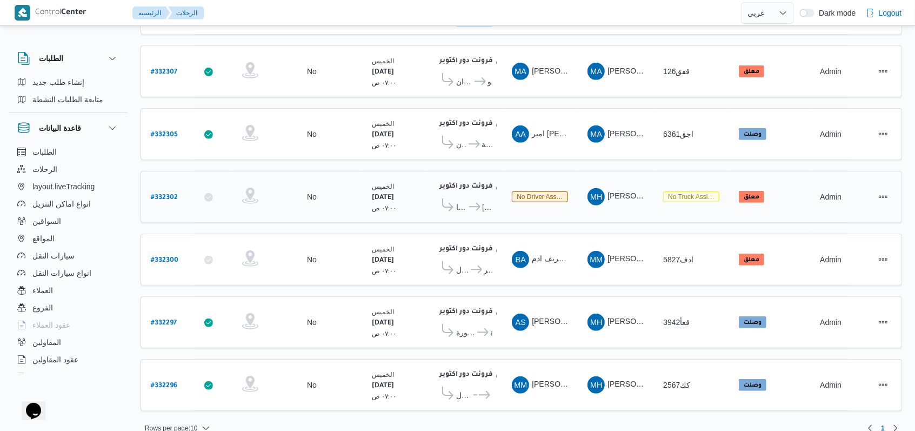
click at [161, 194] on b "# 332302" at bounding box center [164, 198] width 27 height 8
select select "ar"
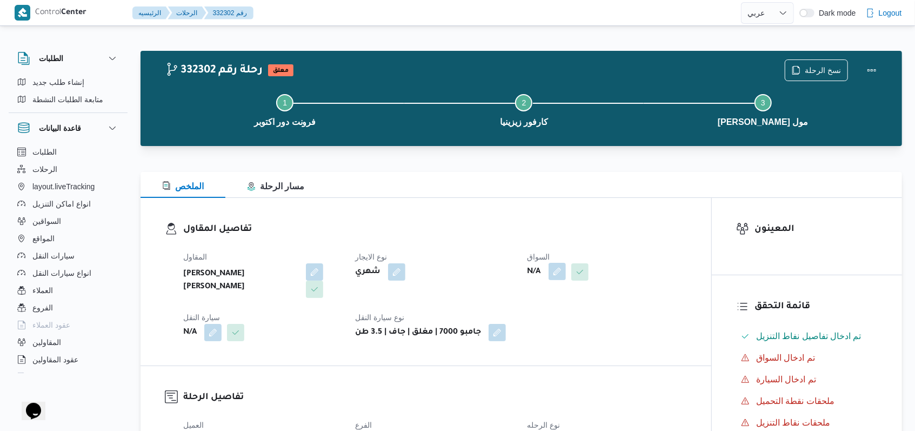
click at [378, 267] on button "button" at bounding box center [557, 271] width 17 height 17
click at [378, 309] on div "Search" at bounding box center [535, 315] width 81 height 22
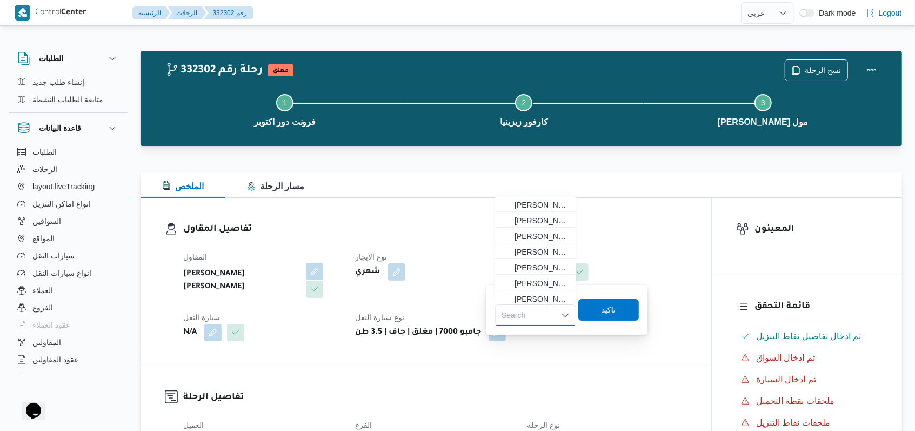
click at [306, 271] on button "button" at bounding box center [314, 271] width 17 height 17
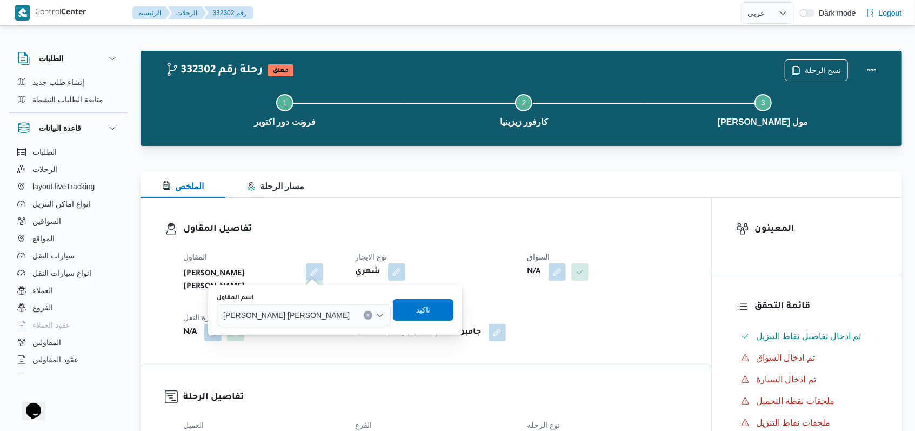
click at [285, 314] on span "محمد حسني محمد ابراهيم" at bounding box center [286, 315] width 126 height 12
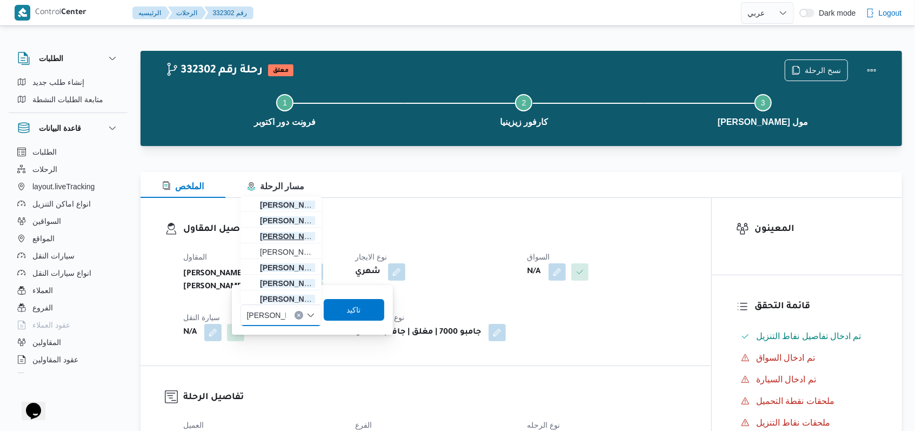
type input "محمد صلاح"
click at [297, 238] on span "محمد صلاح عبداللطيف الشريف" at bounding box center [287, 236] width 55 height 13
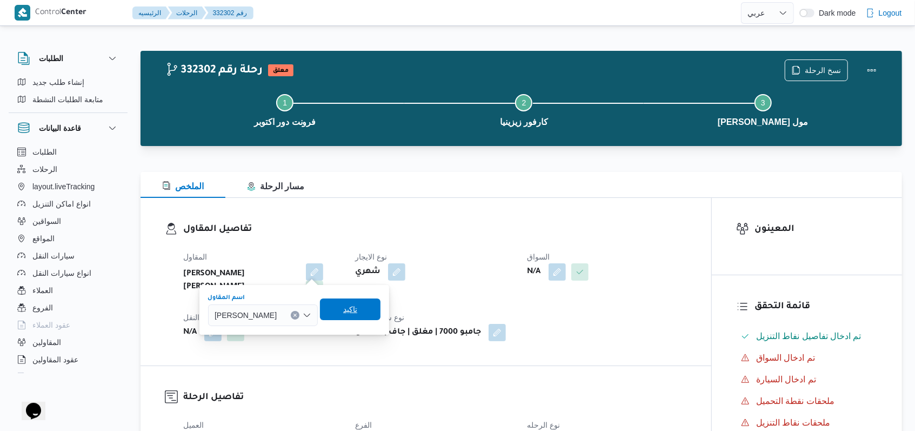
click at [357, 314] on span "تاكيد" at bounding box center [350, 309] width 14 height 13
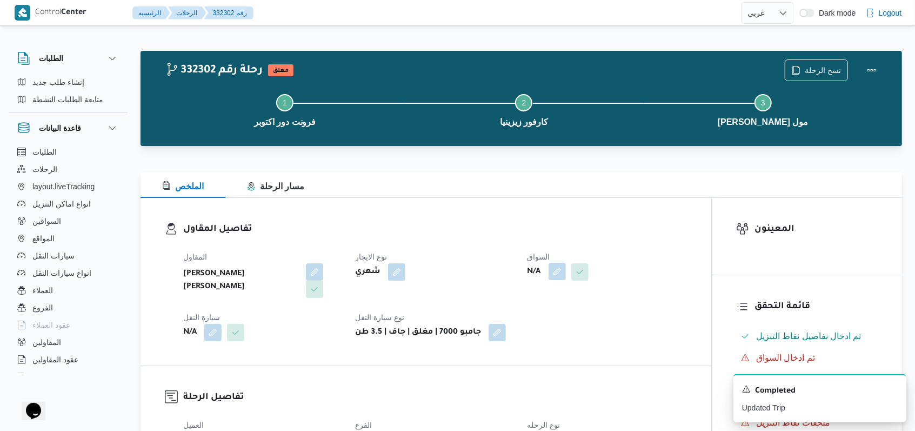
click at [378, 275] on button "button" at bounding box center [557, 271] width 17 height 17
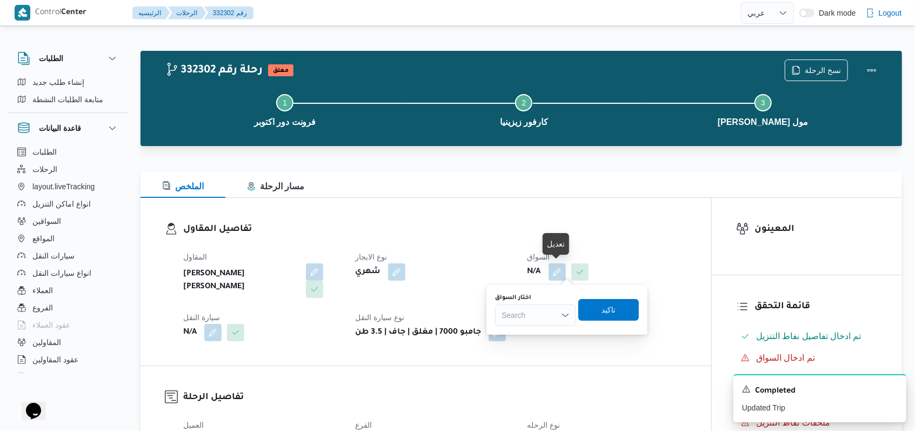
click at [378, 317] on div "Search" at bounding box center [535, 315] width 81 height 22
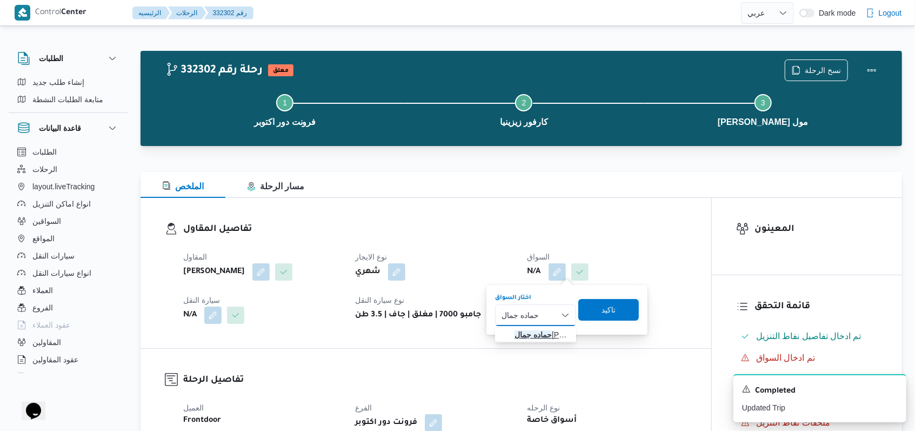
type input "حماده جمال"
click at [378, 333] on span "حماده جمال عبدالعاطى عبدالعزيز" at bounding box center [542, 334] width 55 height 13
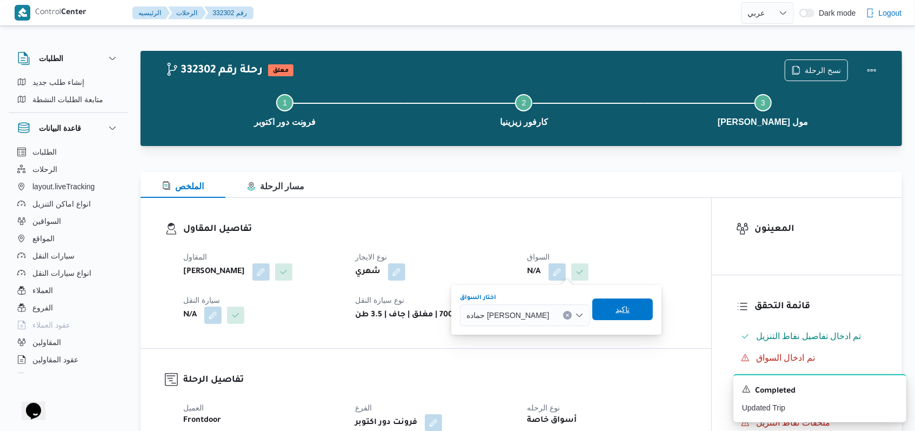
click at [378, 312] on span "تاكيد" at bounding box center [622, 309] width 61 height 22
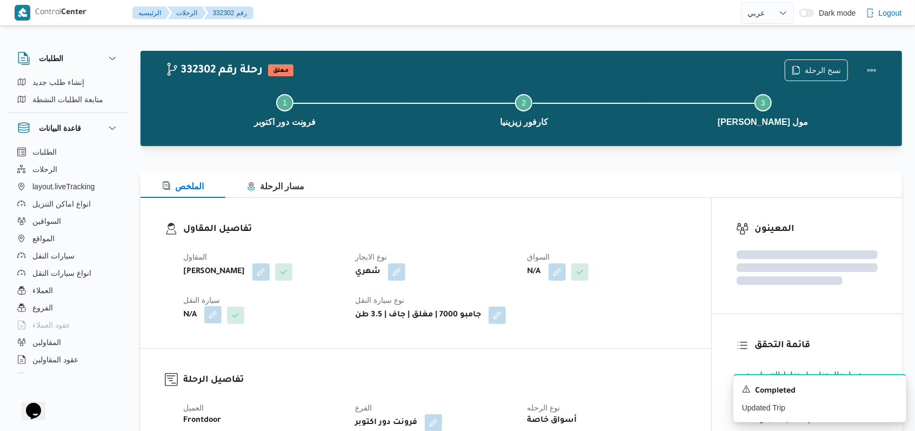
click at [215, 323] on button "button" at bounding box center [212, 314] width 17 height 17
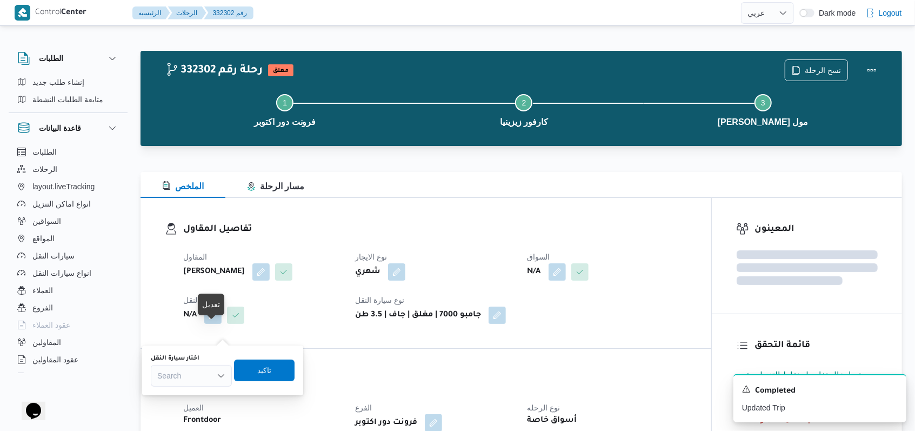
click at [203, 375] on div "Search" at bounding box center [191, 376] width 81 height 22
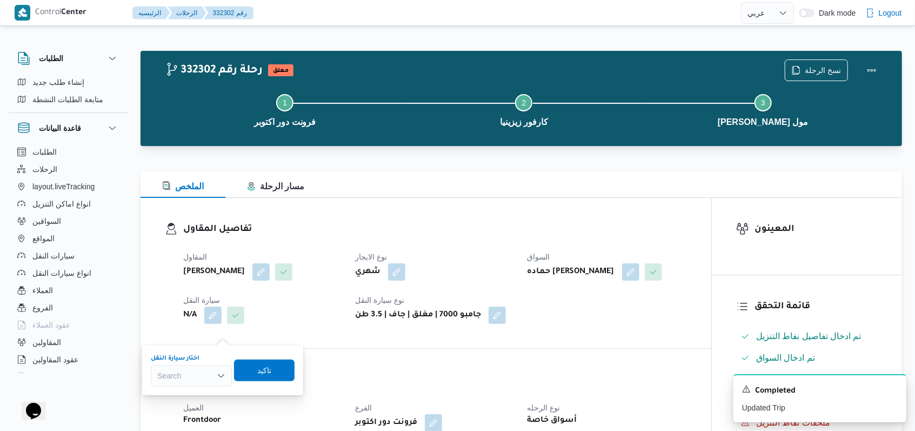
click at [199, 374] on div "Search Combo box. Selected. Combo box input. Search. Type some text or, to disp…" at bounding box center [191, 376] width 81 height 22
type input "382"
click at [196, 387] on span "عبى 382 | null" at bounding box center [197, 410] width 55 height 13
click at [274, 373] on span "تاكيد" at bounding box center [269, 369] width 14 height 13
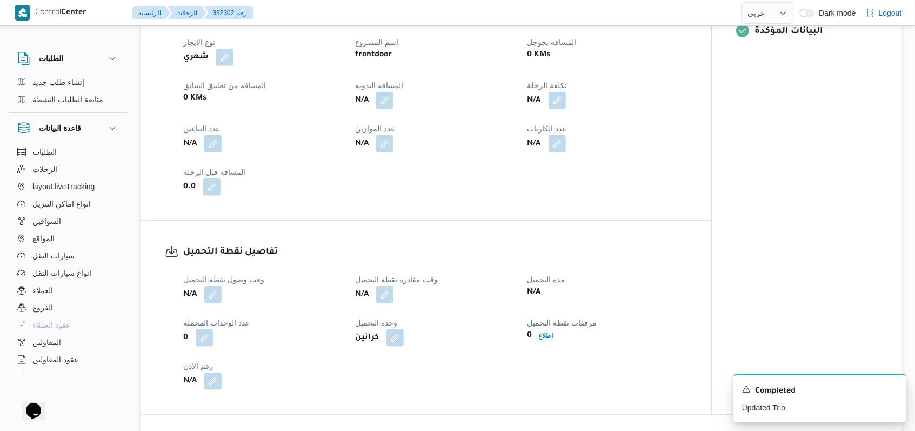
scroll to position [504, 0]
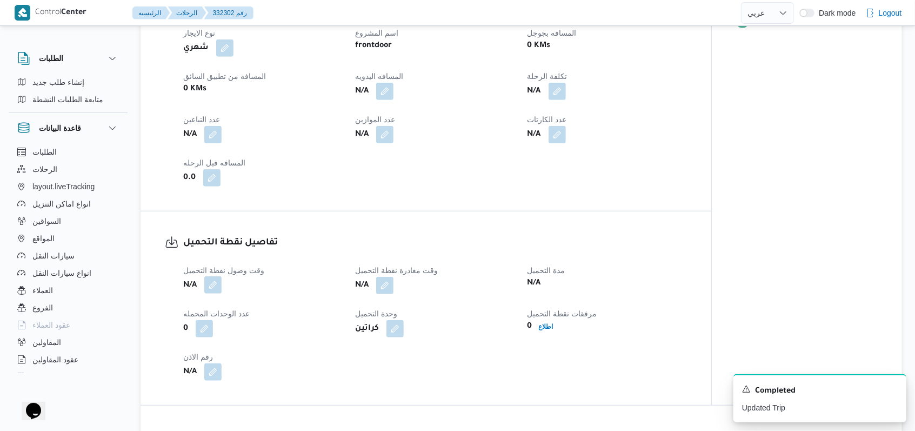
click at [217, 294] on button "button" at bounding box center [212, 284] width 17 height 17
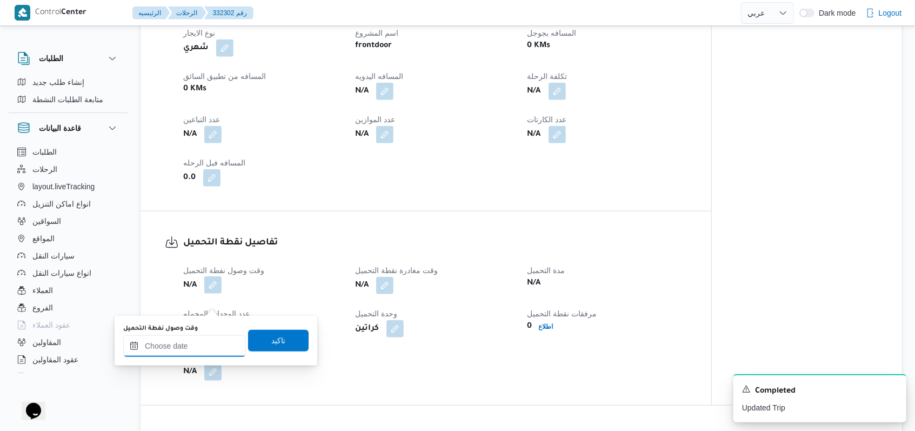
click at [196, 344] on input "وقت وصول نفطة التحميل" at bounding box center [184, 346] width 123 height 22
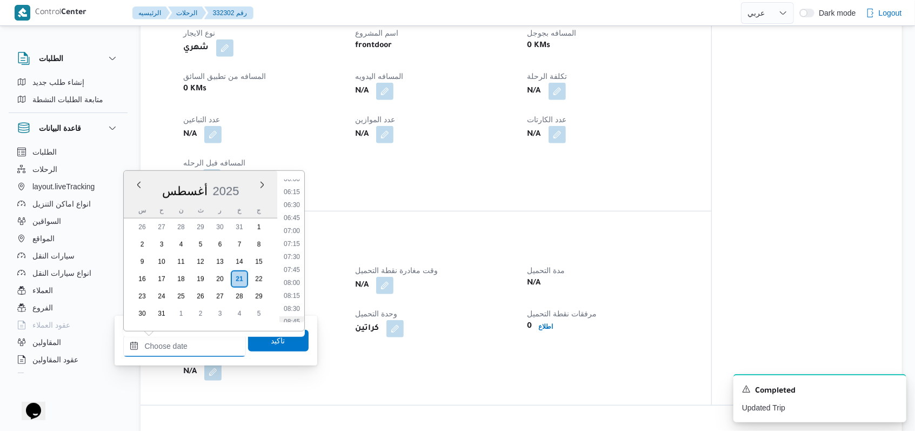
scroll to position [339, 0]
click at [294, 233] on li "07:30" at bounding box center [291, 234] width 25 height 11
type input "٢١/٠٨/٢٠٢٥ ٠٧:٣٠"
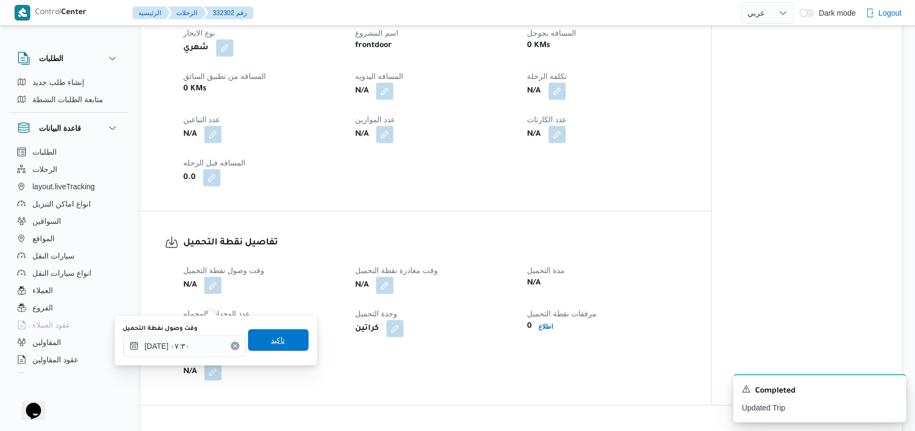
click at [285, 338] on span "تاكيد" at bounding box center [278, 340] width 61 height 22
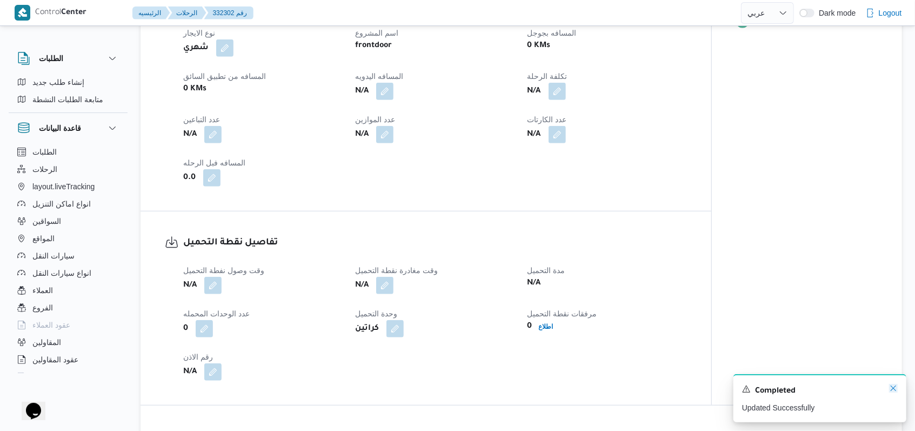
click at [378, 387] on icon "Dismiss toast" at bounding box center [893, 388] width 9 height 9
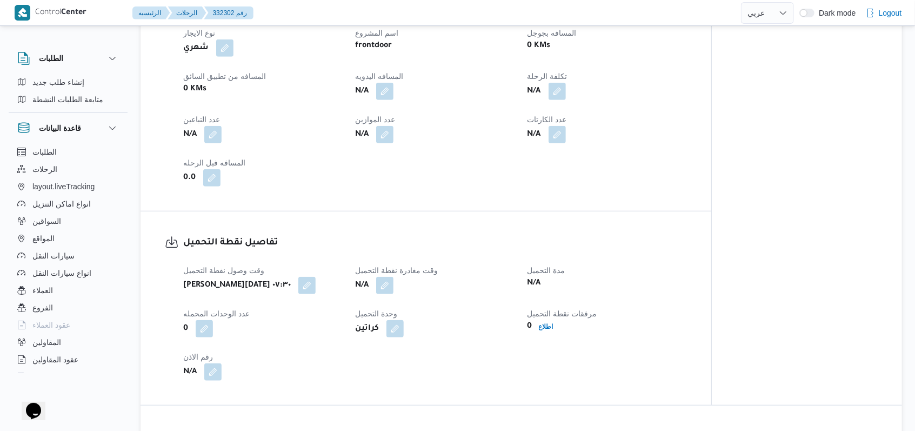
click at [378, 295] on div "N/A" at bounding box center [434, 285] width 161 height 19
click at [378, 294] on button "button" at bounding box center [384, 284] width 17 height 17
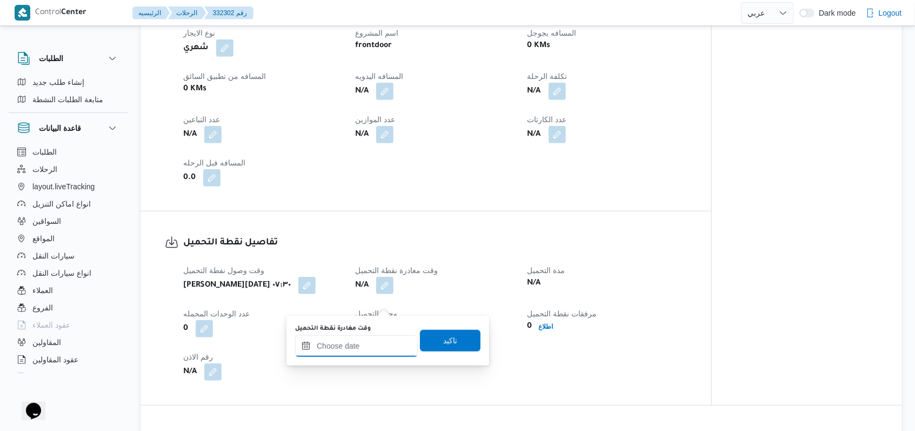
click at [367, 355] on input "وقت مغادرة نقطة التحميل" at bounding box center [356, 346] width 123 height 22
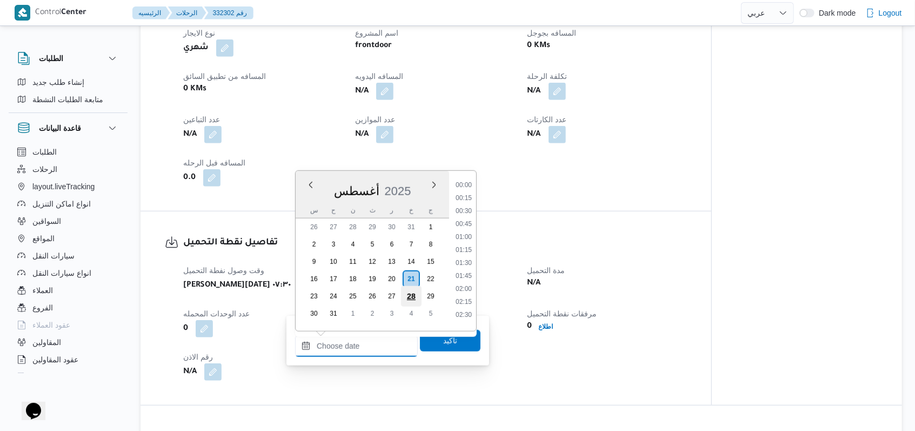
scroll to position [484, 0]
click at [378, 219] on li "10:00" at bounding box center [463, 220] width 25 height 11
type input "٢١/٠٨/٢٠٢٥ ١٠:٠٠"
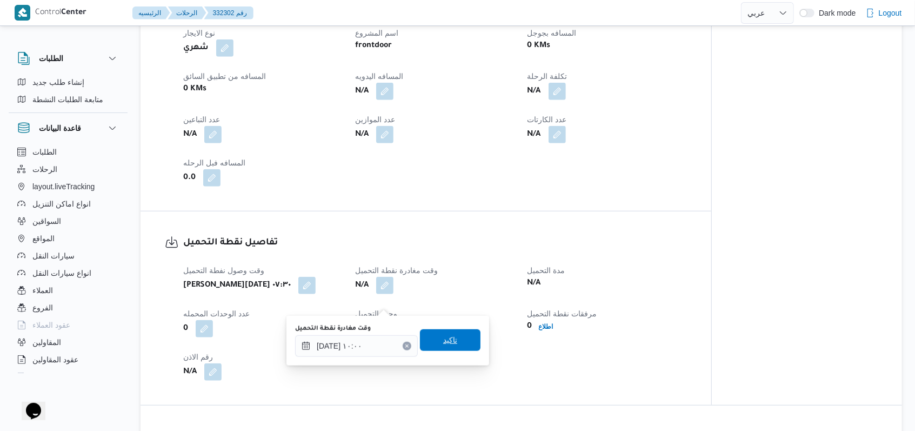
click at [378, 339] on span "تاكيد" at bounding box center [450, 340] width 61 height 22
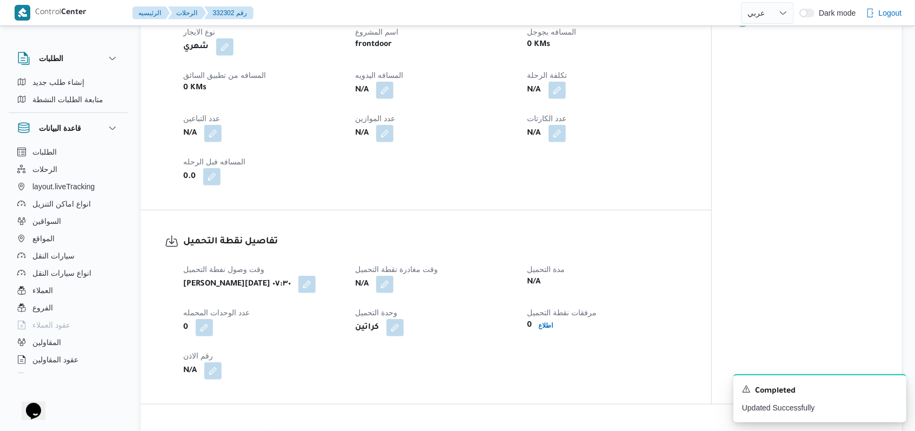
scroll to position [792, 0]
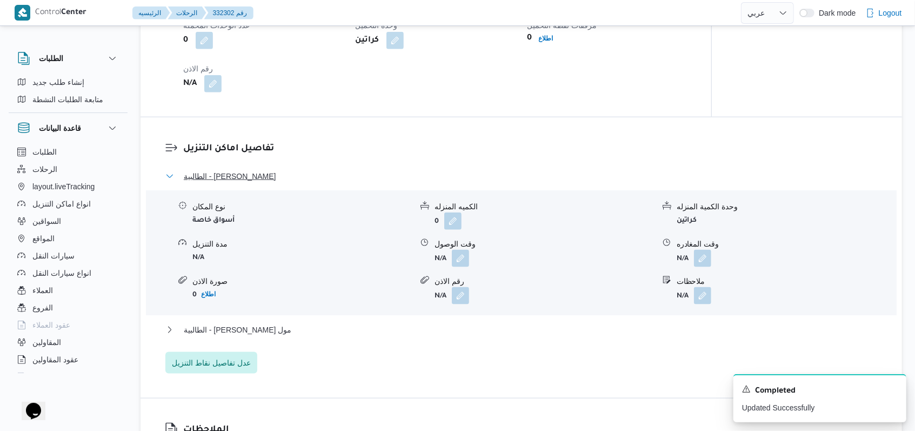
click at [231, 183] on span "الطالبية - كارفور زيزينيا" at bounding box center [230, 176] width 92 height 13
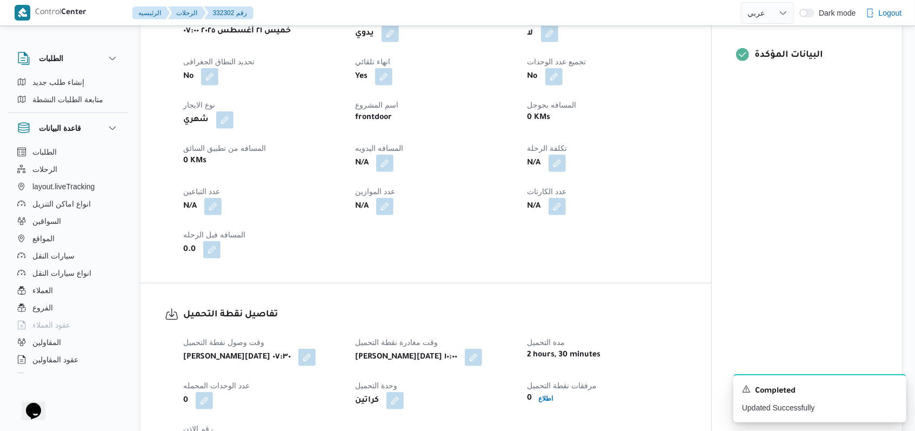
scroll to position [0, 0]
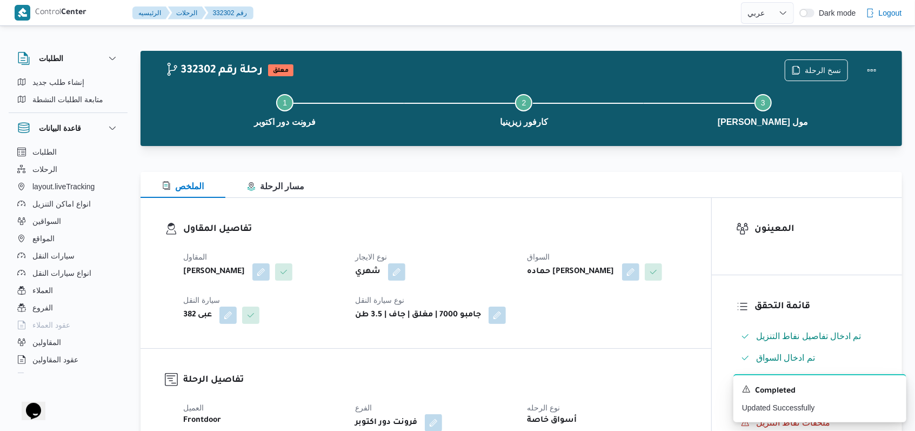
select select "ar"
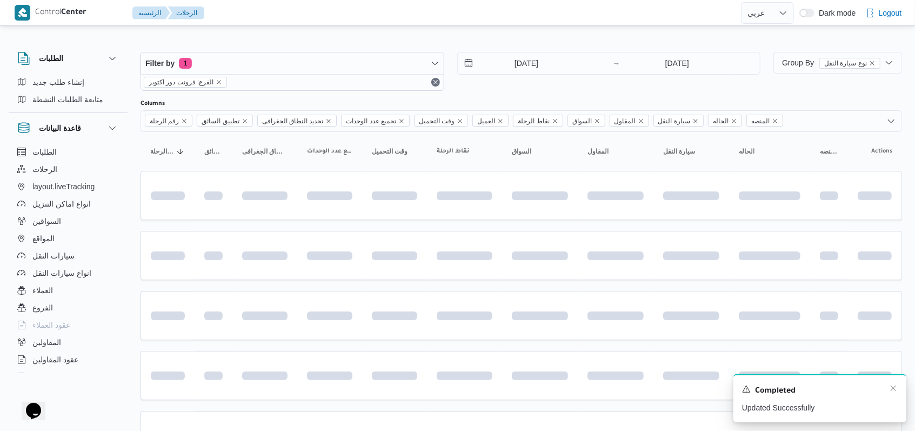
scroll to position [302, 0]
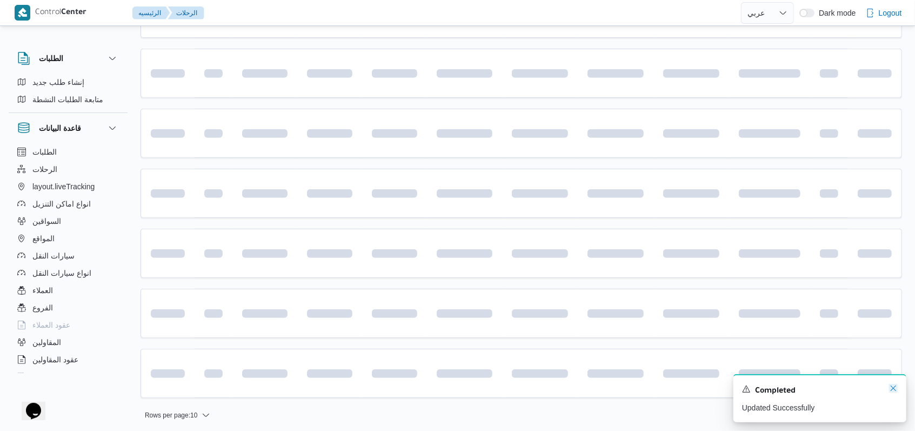
click at [378, 387] on icon "Dismiss toast" at bounding box center [893, 388] width 9 height 9
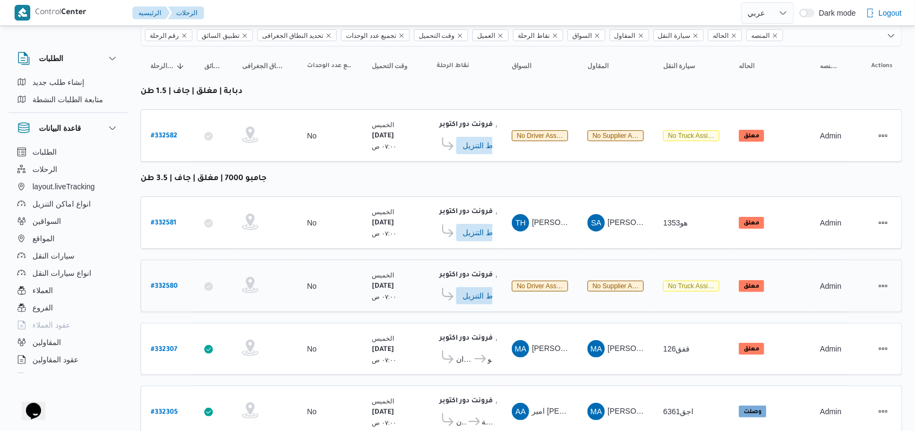
scroll to position [64, 0]
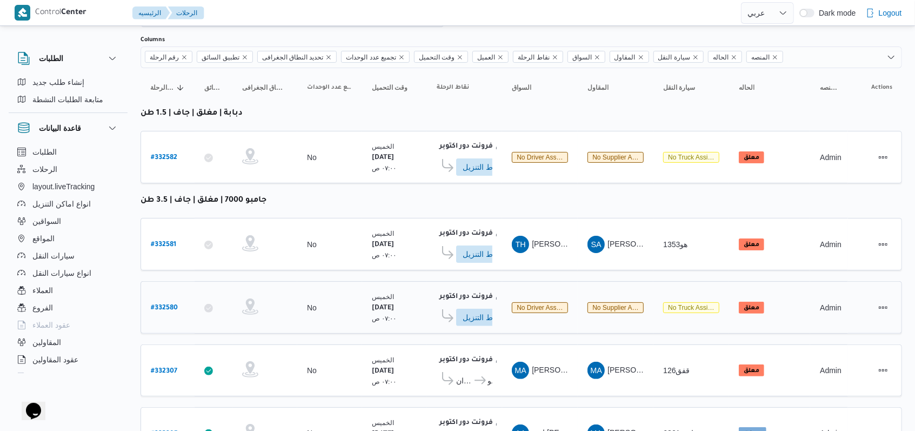
click at [158, 304] on b "# 332580" at bounding box center [164, 308] width 27 height 8
select select "ar"
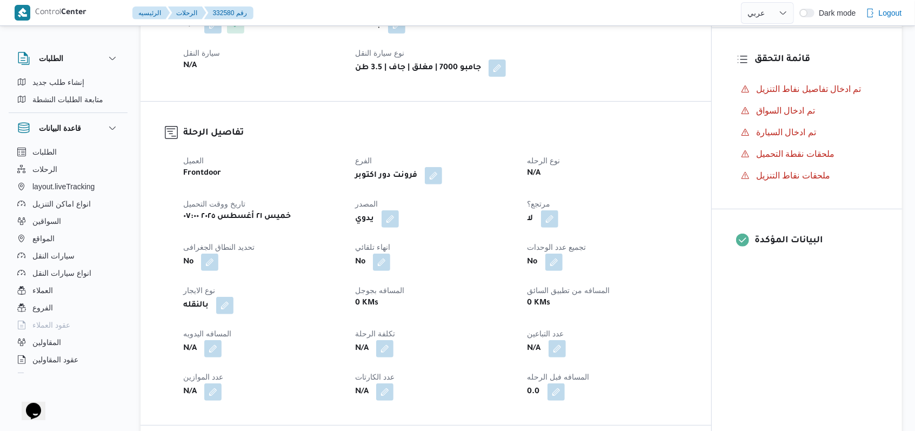
scroll to position [280, 0]
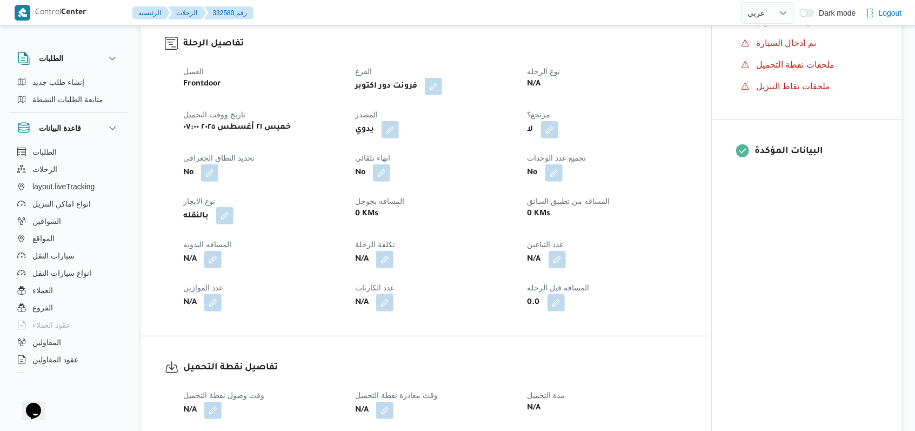
click at [224, 217] on button "button" at bounding box center [224, 215] width 17 height 17
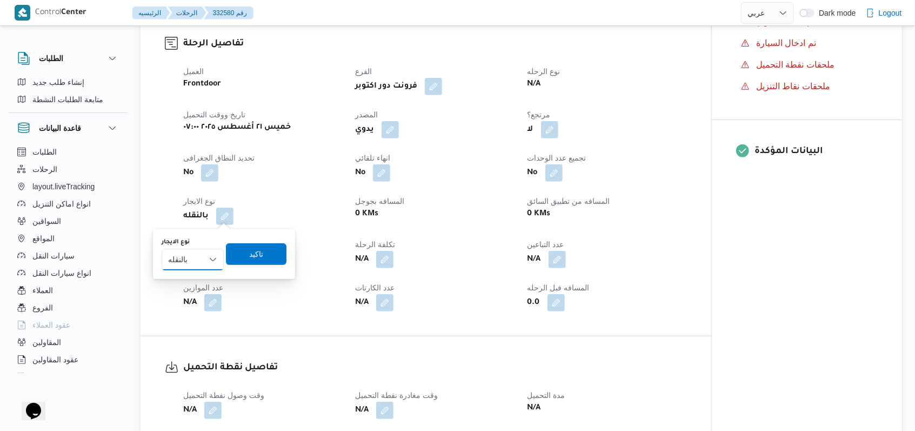
click at [208, 254] on select "شهري بالنقله إيجار يومي" at bounding box center [193, 260] width 62 height 22
select select "monthly"
click at [162, 249] on select "شهري بالنقله إيجار يومي" at bounding box center [193, 260] width 62 height 22
click at [250, 259] on span "تاكيد" at bounding box center [256, 253] width 14 height 13
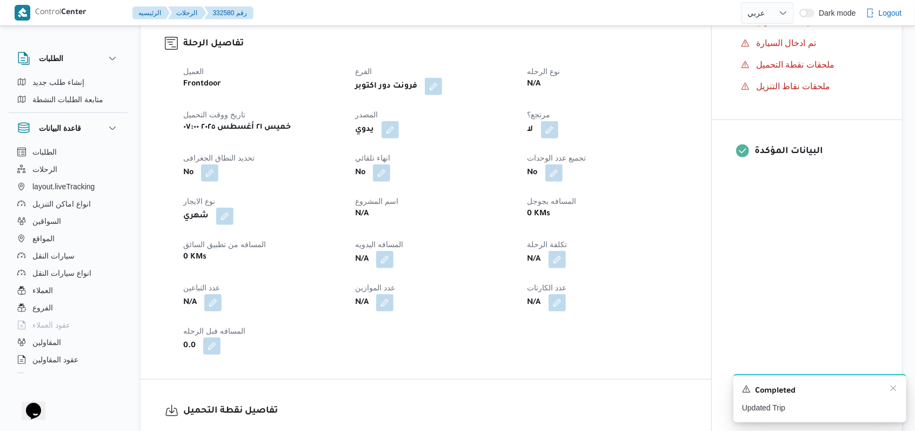
click at [378, 387] on div "Completed" at bounding box center [820, 391] width 156 height 14
click at [378, 387] on icon "Dismiss toast" at bounding box center [893, 388] width 9 height 9
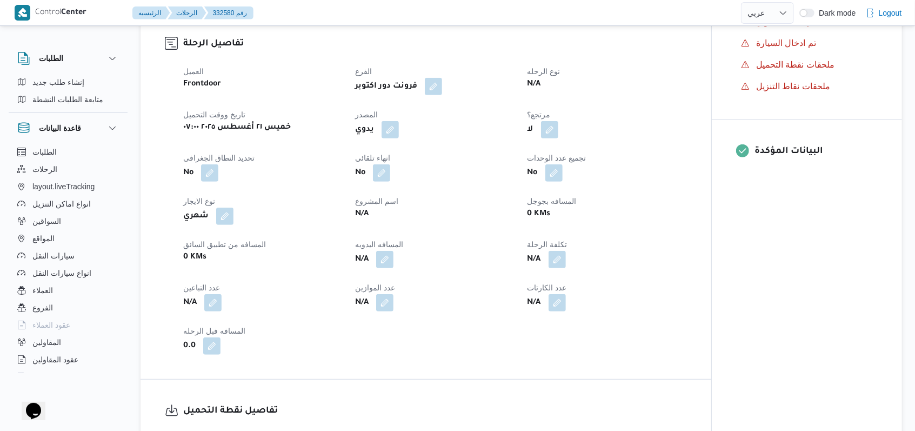
scroll to position [0, 0]
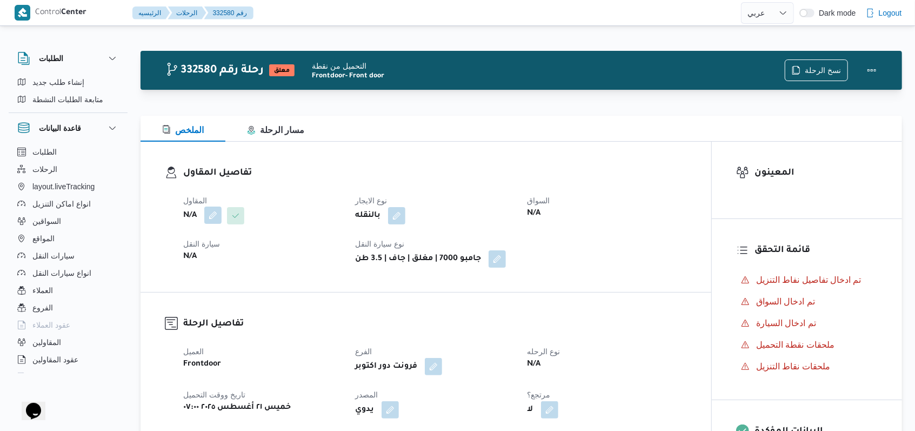
click at [211, 218] on button "button" at bounding box center [212, 214] width 17 height 17
click at [197, 255] on div "Search" at bounding box center [191, 259] width 81 height 22
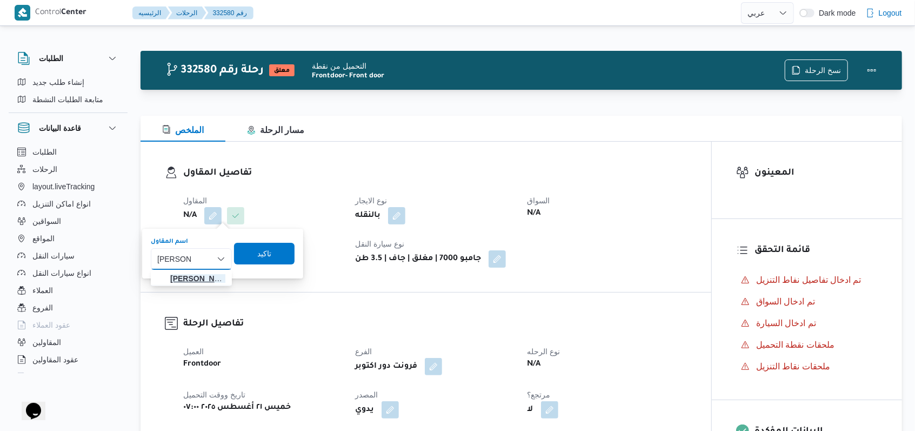
type input "كريم صلاح"
click at [202, 272] on span "كريم صلاح شحاته محمد" at bounding box center [197, 278] width 55 height 13
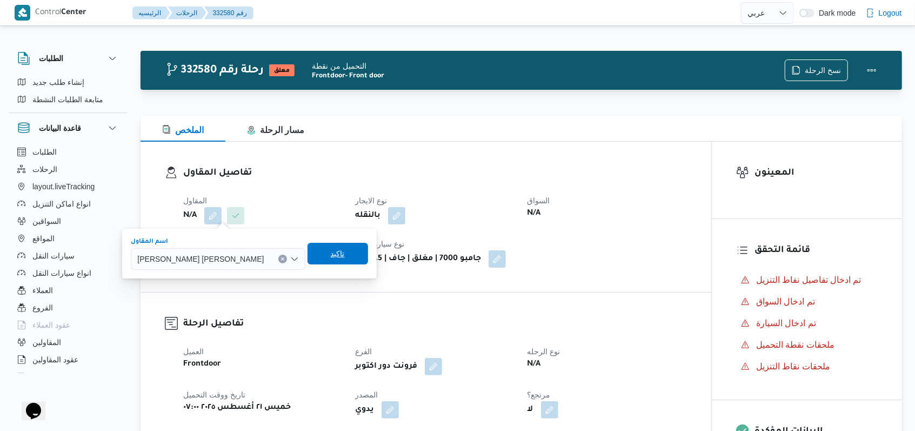
click at [308, 258] on span "تاكيد" at bounding box center [338, 254] width 61 height 22
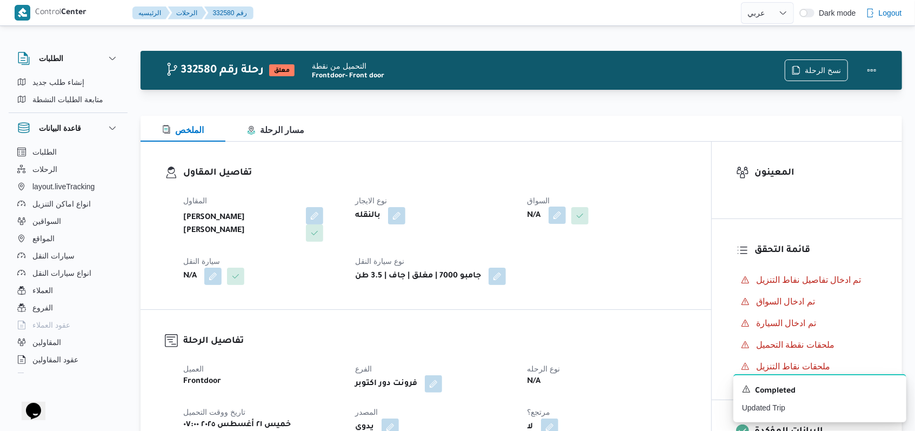
click at [378, 215] on button "button" at bounding box center [557, 214] width 17 height 17
click at [378, 257] on div "Search" at bounding box center [535, 259] width 81 height 22
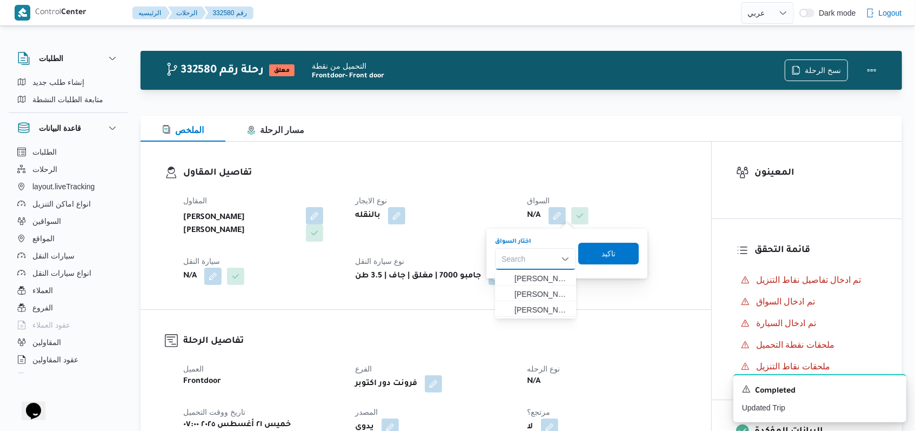
click at [369, 290] on div "تفاصيل المقاول المقاول كريم صلاح شحاته محمد نوع الايجار بالنقله السواق N/A سيار…" at bounding box center [426, 226] width 571 height 168
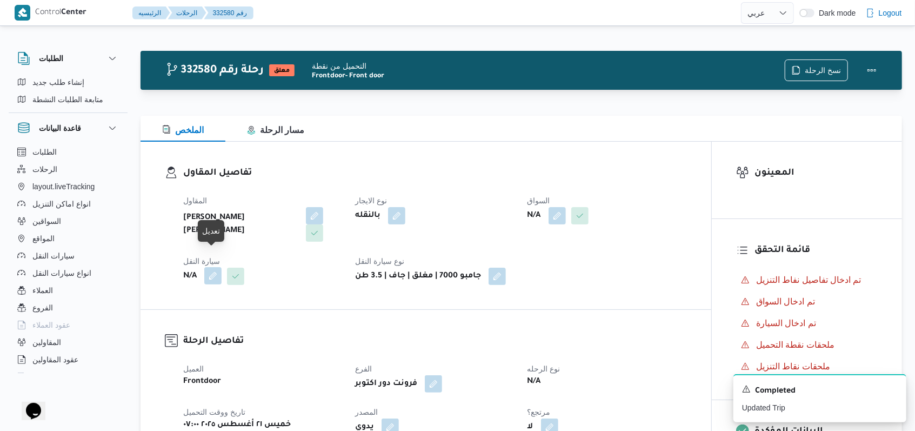
click at [209, 267] on button "button" at bounding box center [212, 275] width 17 height 17
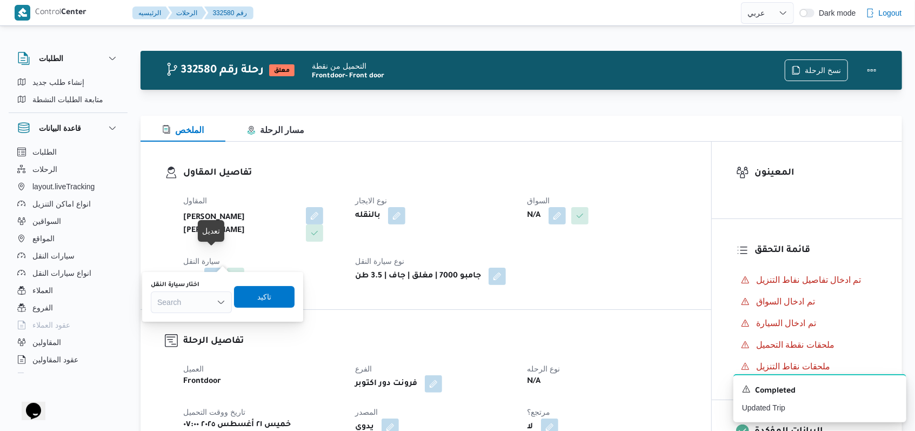
click at [204, 311] on div "Search" at bounding box center [191, 302] width 81 height 22
click at [203, 334] on span "اسو1678 | null" at bounding box center [197, 337] width 55 height 13
click at [259, 299] on span "تاكيد" at bounding box center [271, 296] width 61 height 22
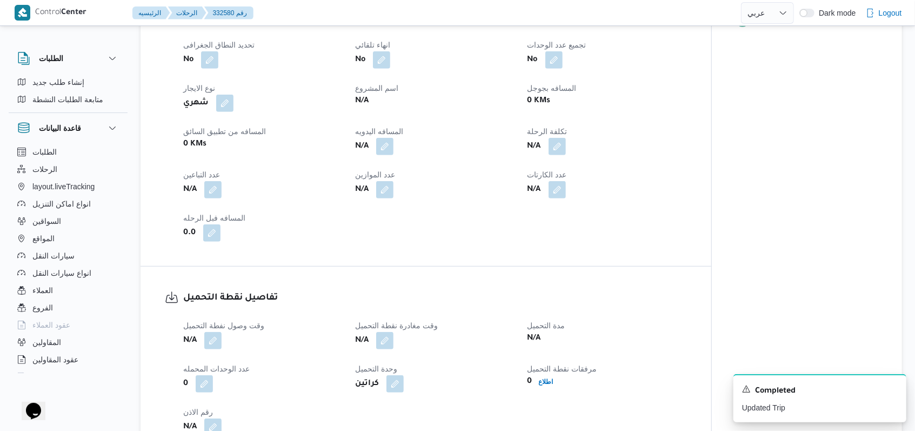
scroll to position [432, 0]
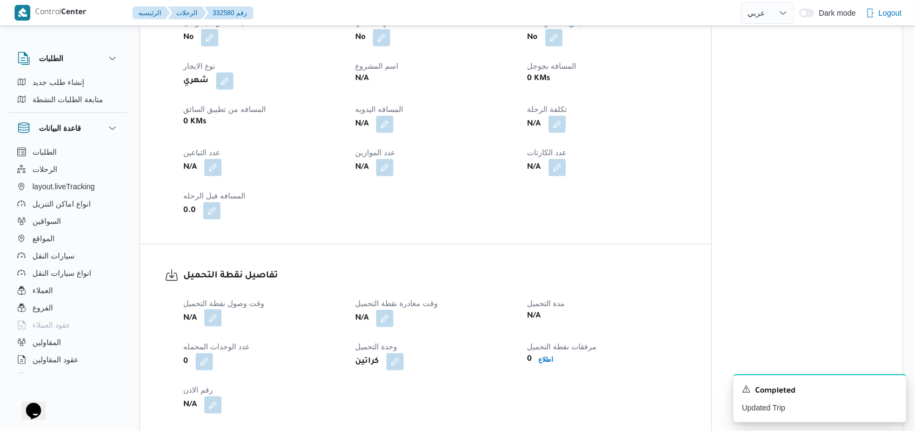
click at [212, 309] on button "button" at bounding box center [212, 317] width 17 height 17
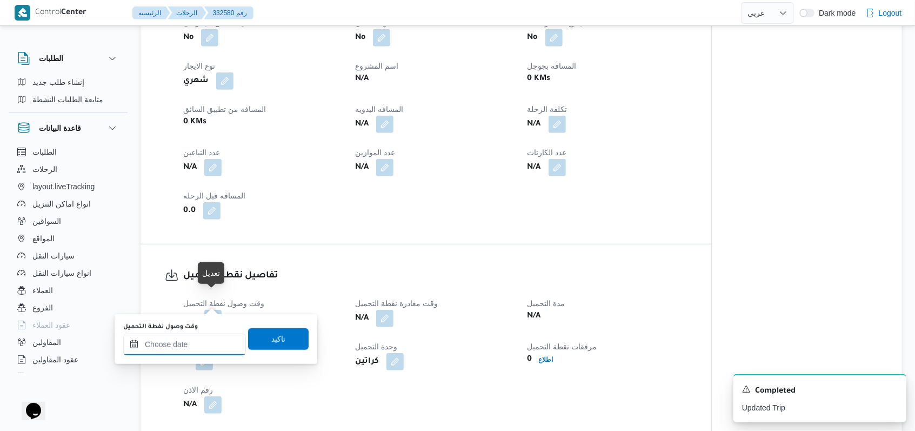
click at [190, 349] on input "وقت وصول نفطة التحميل" at bounding box center [184, 345] width 123 height 22
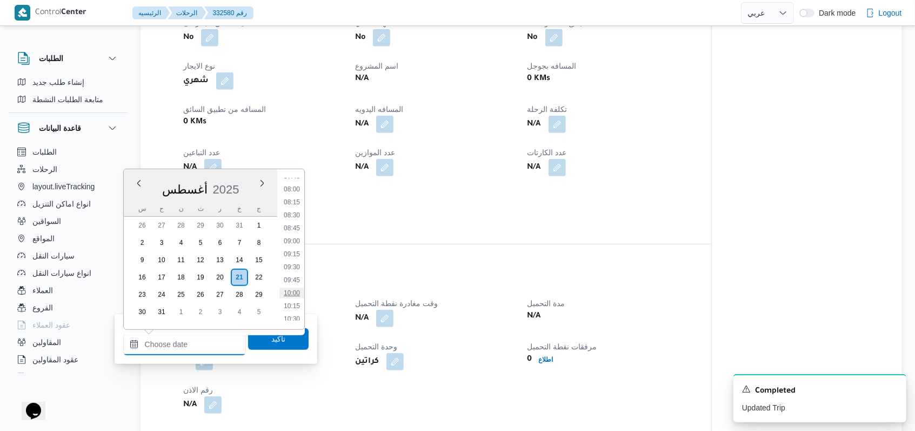
scroll to position [339, 0]
click at [295, 231] on li "07:30" at bounding box center [291, 233] width 25 height 11
type input "٢١/٠٨/٢٠٢٥ ٠٧:٣٠"
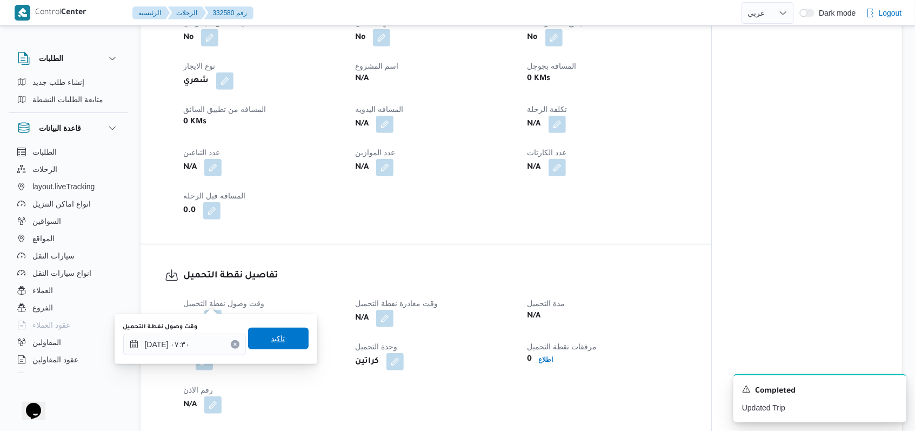
click at [292, 348] on span "تاكيد" at bounding box center [278, 339] width 61 height 22
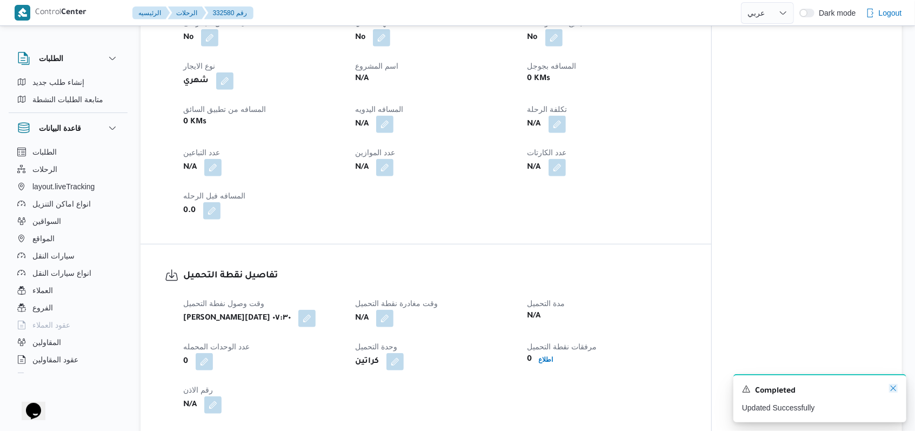
click at [378, 387] on icon "Dismiss toast" at bounding box center [893, 387] width 5 height 5
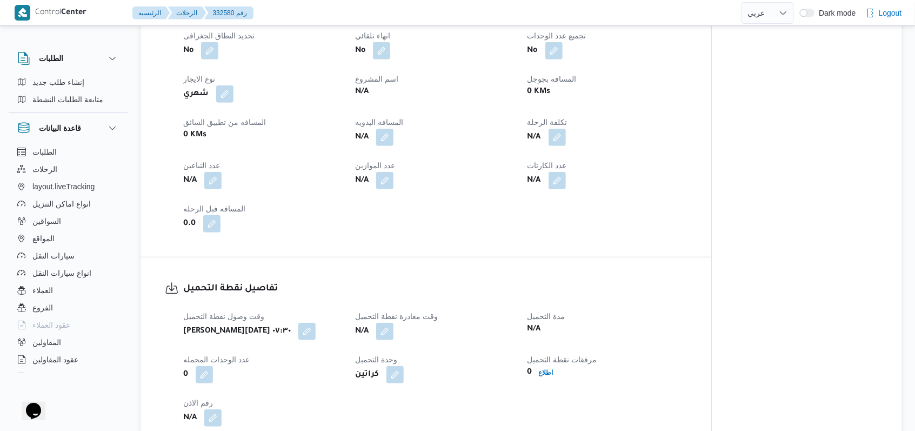
scroll to position [504, 0]
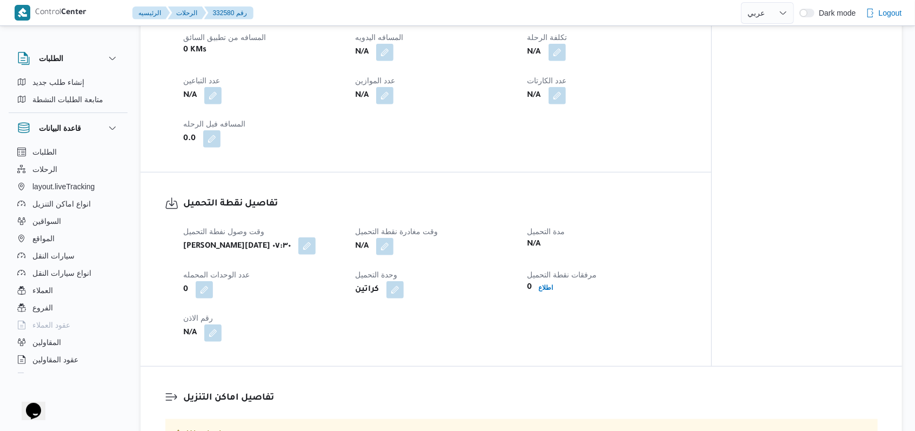
click at [316, 237] on button "button" at bounding box center [306, 245] width 17 height 17
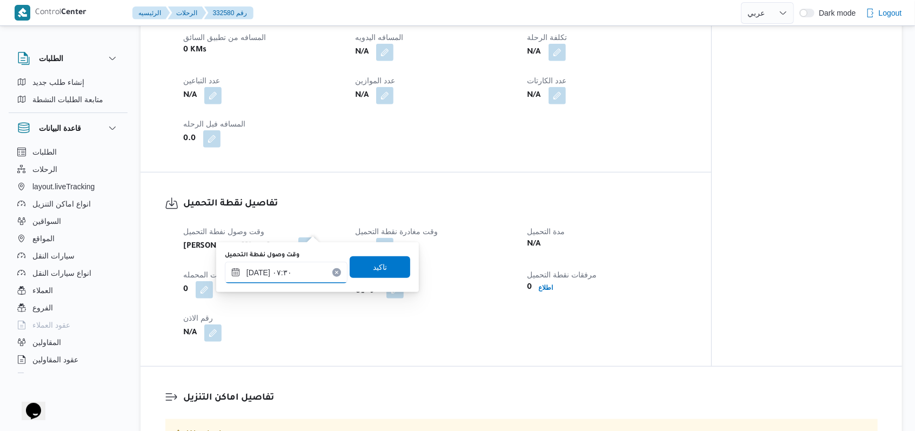
click at [302, 281] on input "٢١/٠٨/٢٠٢٥ ٠٧:٣٠" at bounding box center [286, 273] width 123 height 22
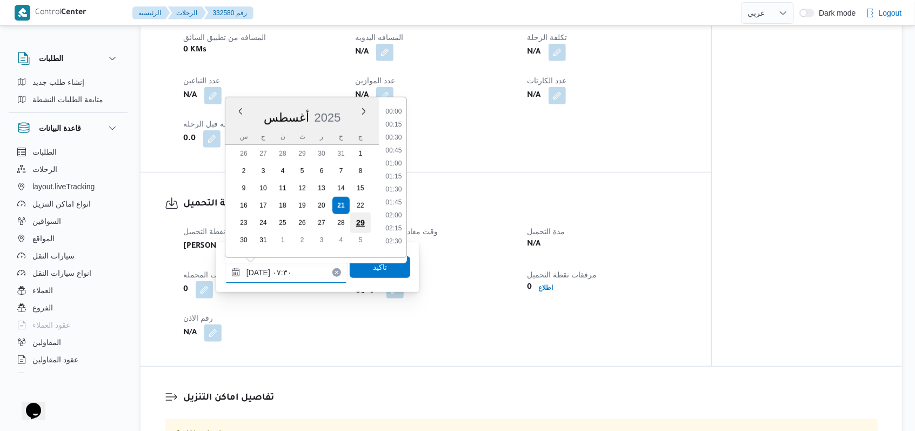
scroll to position [315, 0]
click at [378, 219] on li "08:15" at bounding box center [393, 224] width 25 height 11
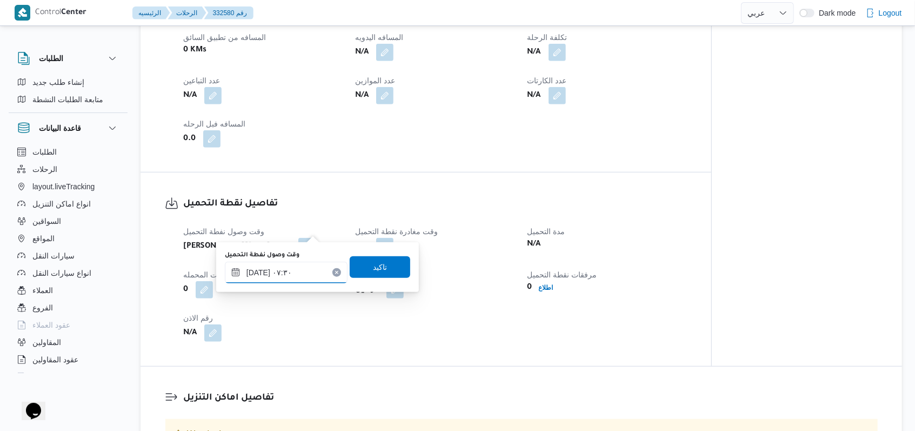
click at [315, 277] on input "٢١/٠٨/٢٠٢٥ ٠٧:٣٠" at bounding box center [286, 273] width 123 height 22
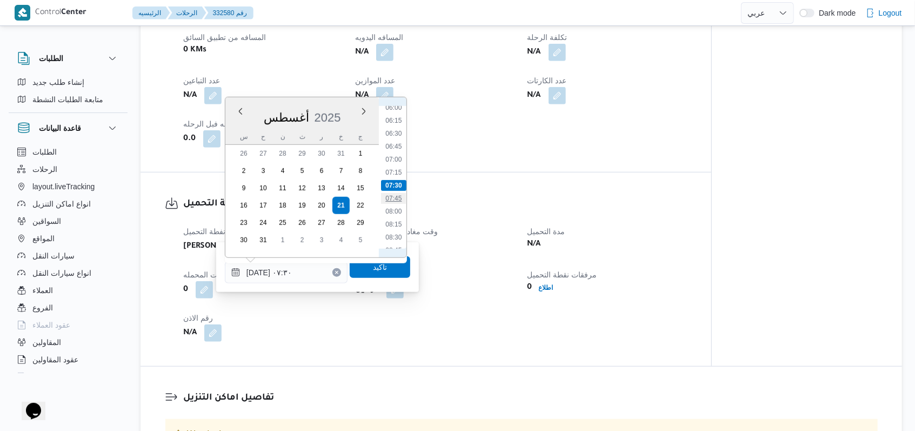
click at [378, 197] on li "07:45" at bounding box center [393, 198] width 25 height 11
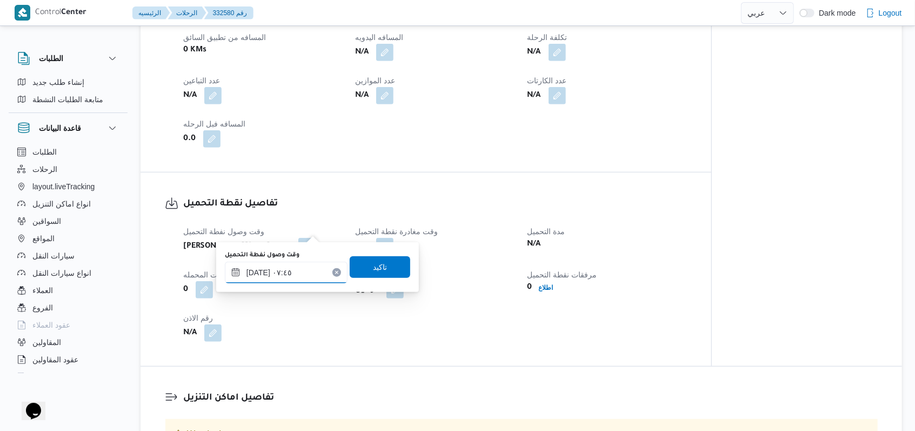
click at [308, 270] on input "٢١/٠٨/٢٠٢٥ ٠٧:٤٥" at bounding box center [286, 273] width 123 height 22
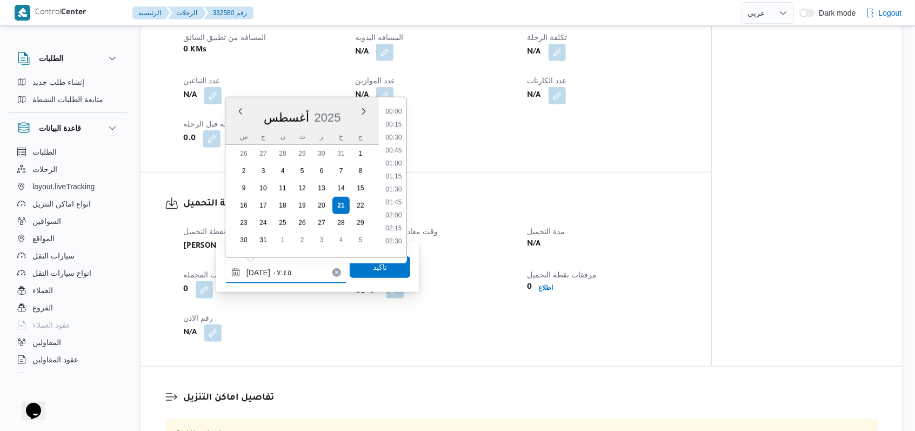
scroll to position [328, 0]
click at [378, 202] on li "08:00" at bounding box center [393, 198] width 25 height 11
type input "٢١/٠٨/٢٠٢٥ ٠٨:٠٠"
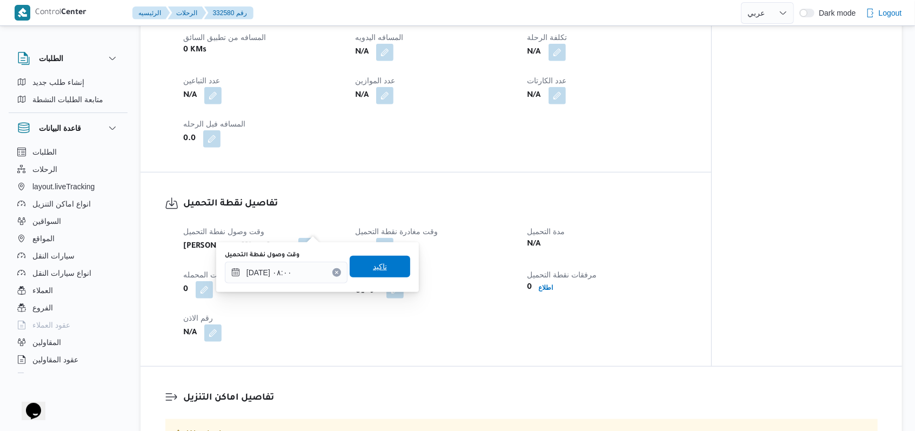
click at [378, 265] on span "تاكيد" at bounding box center [380, 267] width 61 height 22
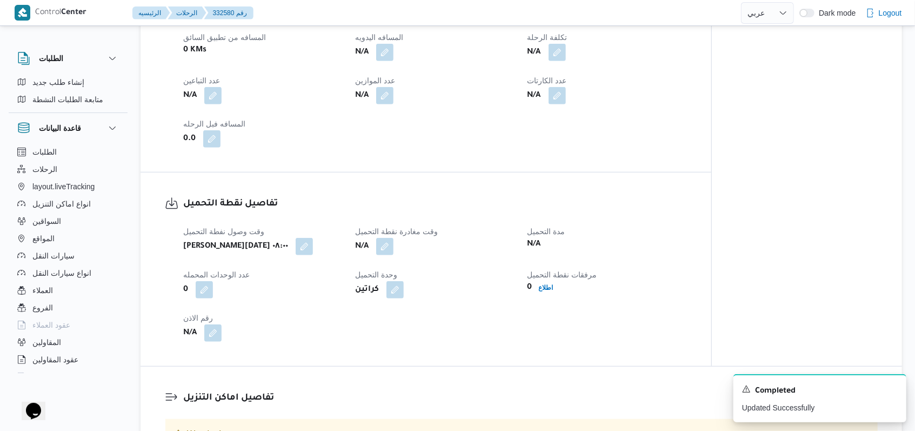
click at [378, 237] on div "N/A" at bounding box center [434, 246] width 161 height 19
click at [378, 237] on button "button" at bounding box center [384, 245] width 17 height 17
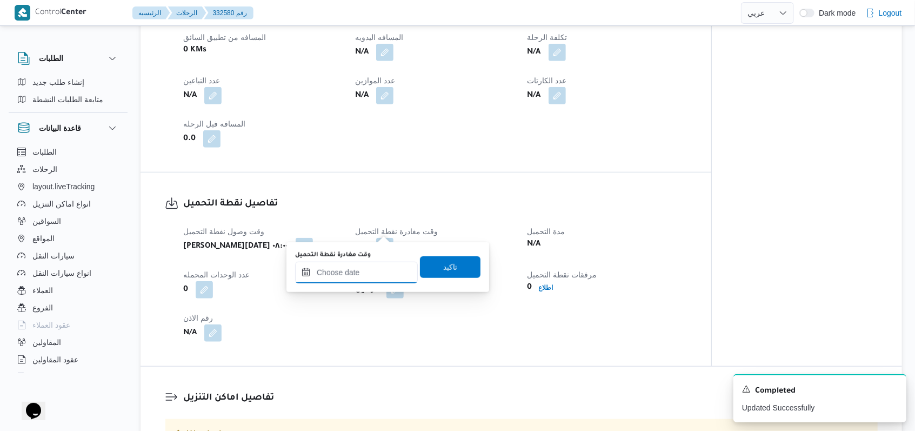
click at [377, 268] on input "وقت مغادرة نقطة التحميل" at bounding box center [356, 273] width 123 height 22
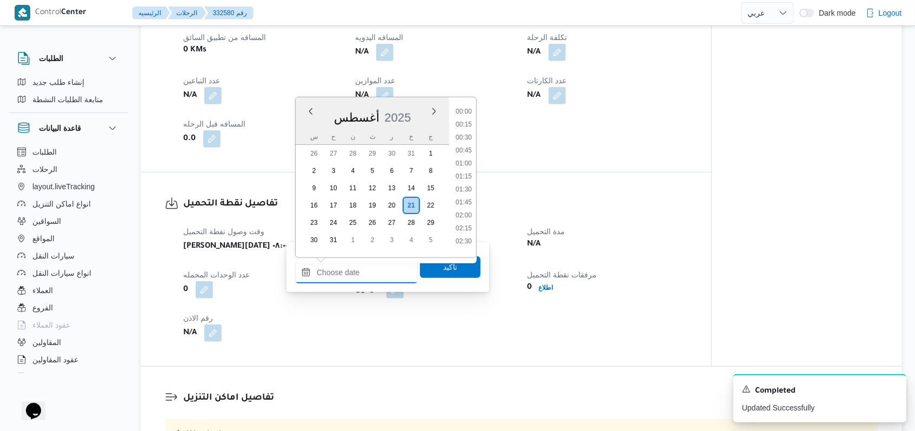
scroll to position [484, 0]
click at [378, 130] on li "09:45" at bounding box center [463, 133] width 25 height 11
type input "٢١/٠٨/٢٠٢٥ ٠٩:٤٥"
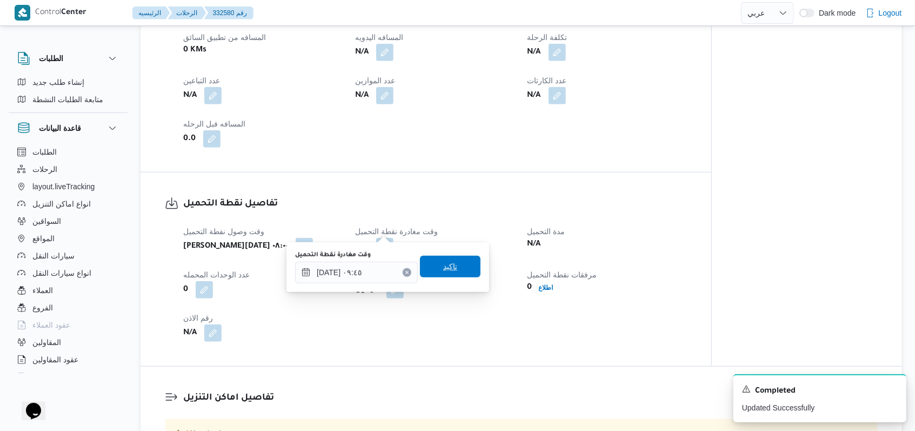
click at [378, 275] on span "تاكيد" at bounding box center [450, 267] width 61 height 22
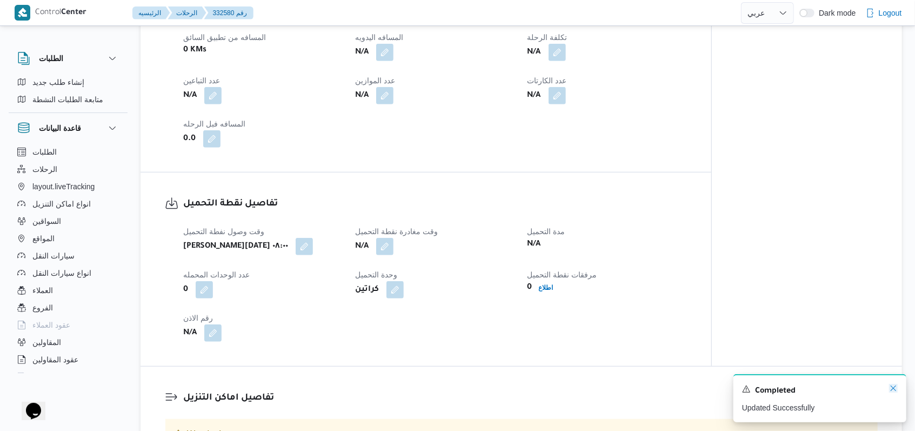
click at [378, 387] on icon "Dismiss toast" at bounding box center [893, 387] width 5 height 5
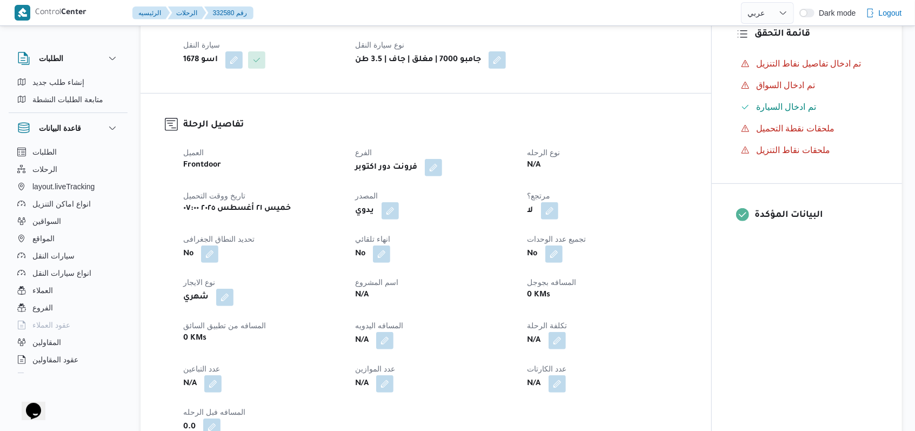
scroll to position [0, 0]
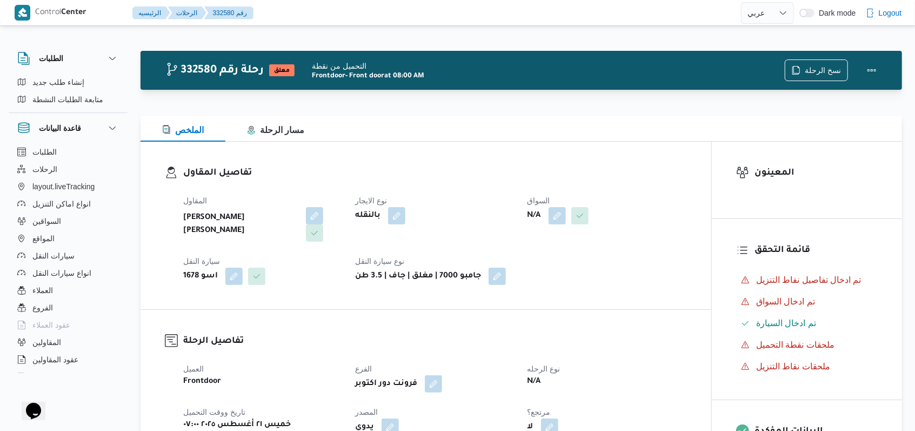
click at [378, 220] on span at bounding box center [577, 215] width 23 height 17
click at [378, 253] on div "المقاول كريم صلاح شحاته محمد نوع الايجار بالنقله السواق N/A سيارة النقل اسو 167…" at bounding box center [435, 240] width 517 height 104
click at [378, 223] on button "button" at bounding box center [557, 214] width 17 height 17
click at [378, 260] on div "Search" at bounding box center [535, 259] width 81 height 22
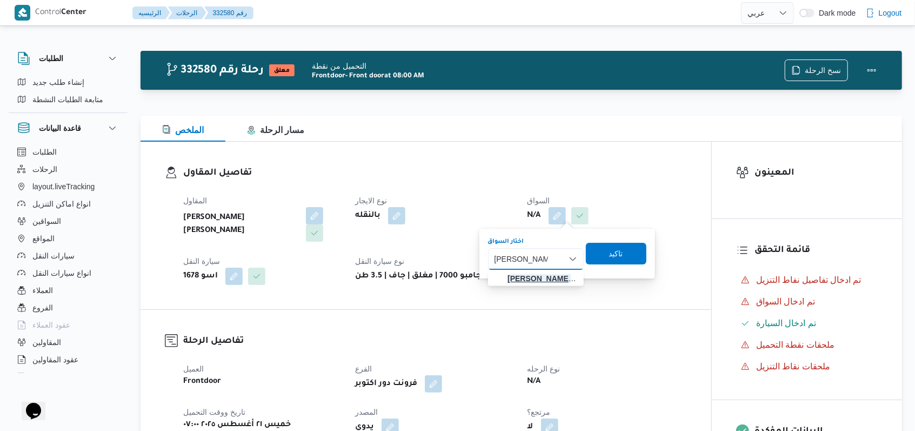
type input "احمد محمد احمد"
click at [378, 276] on mark "احمد محمد احمد" at bounding box center [539, 278] width 63 height 9
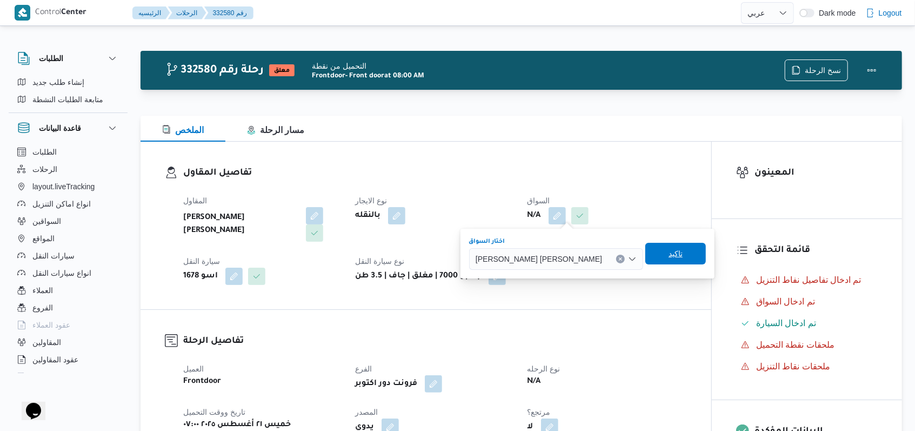
click at [378, 255] on span "تاكيد" at bounding box center [675, 254] width 61 height 22
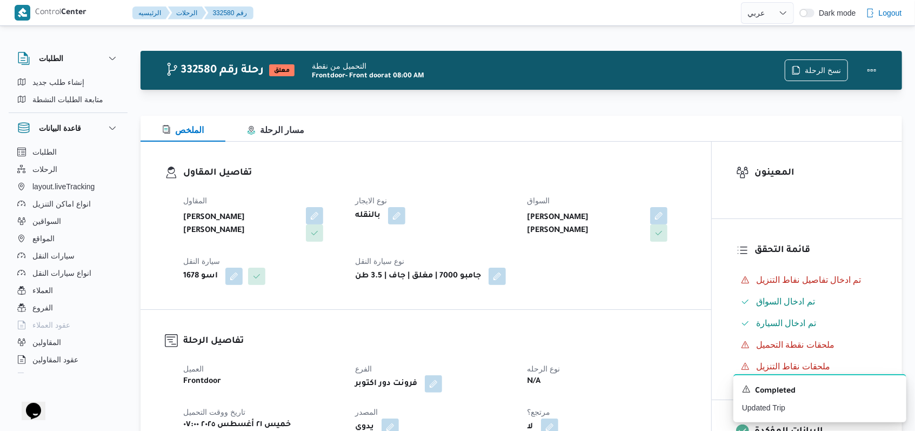
select select "ar"
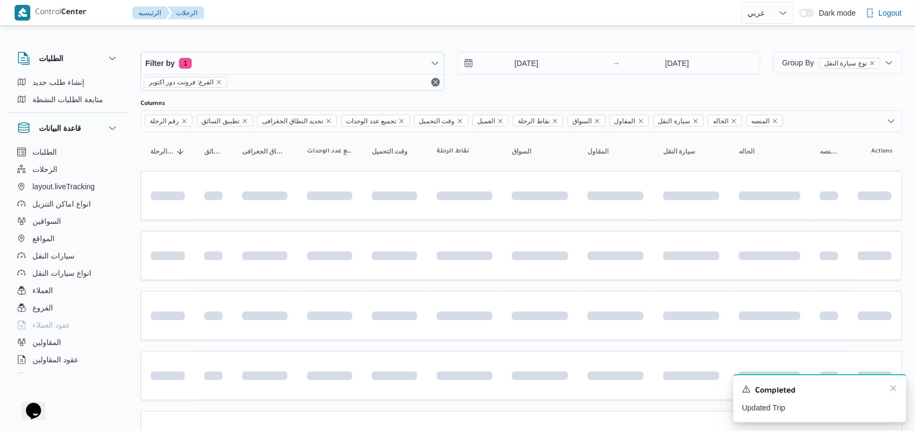
scroll to position [180, 0]
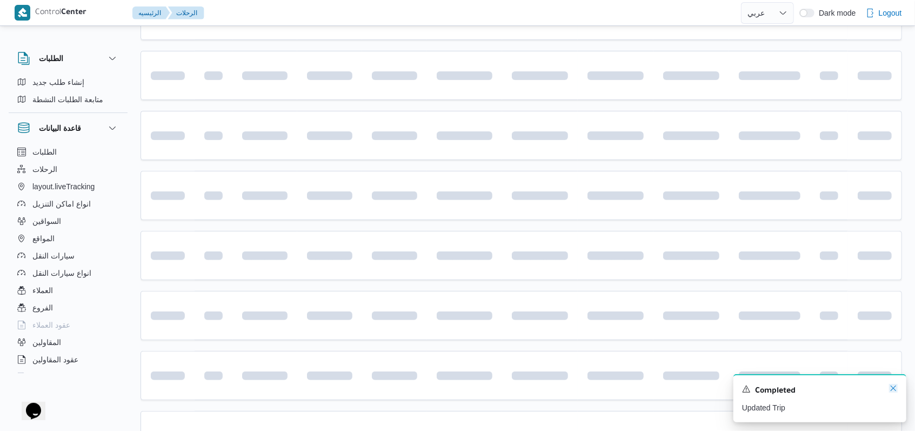
click at [378, 387] on icon "Dismiss toast" at bounding box center [893, 388] width 9 height 9
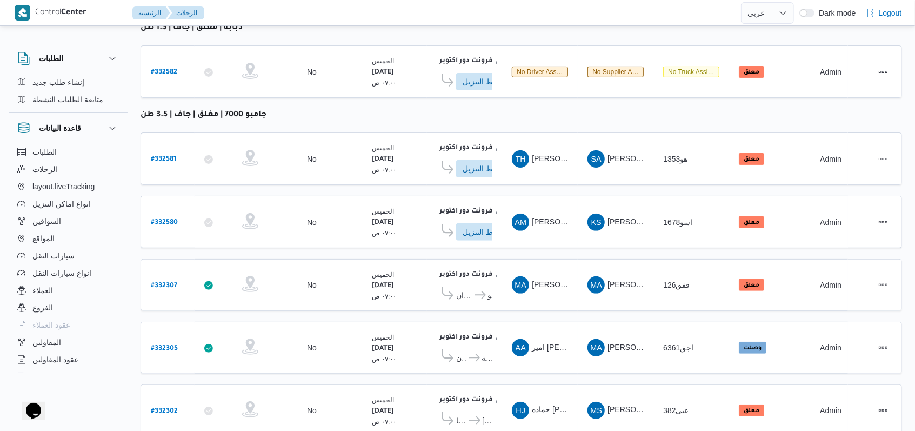
scroll to position [146, 0]
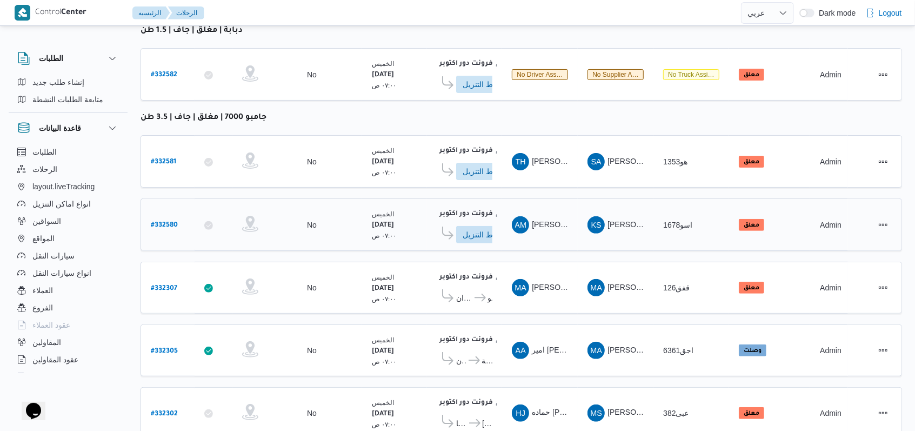
click at [169, 222] on b "# 332580" at bounding box center [164, 226] width 27 height 8
select select "ar"
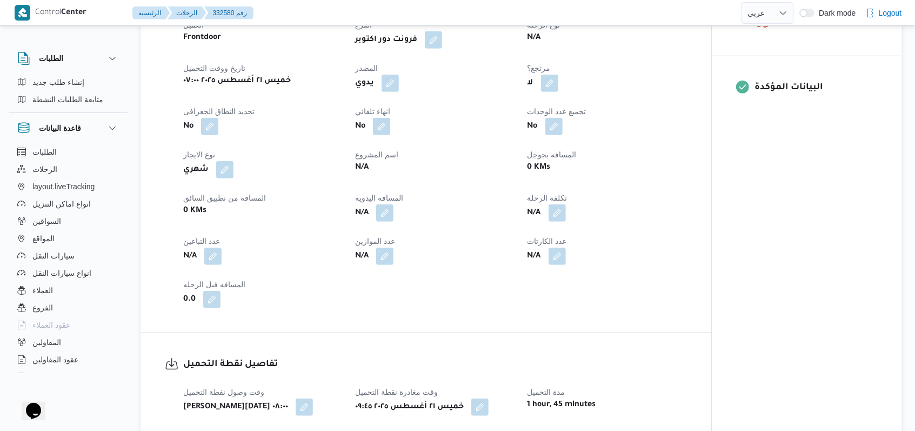
scroll to position [579, 0]
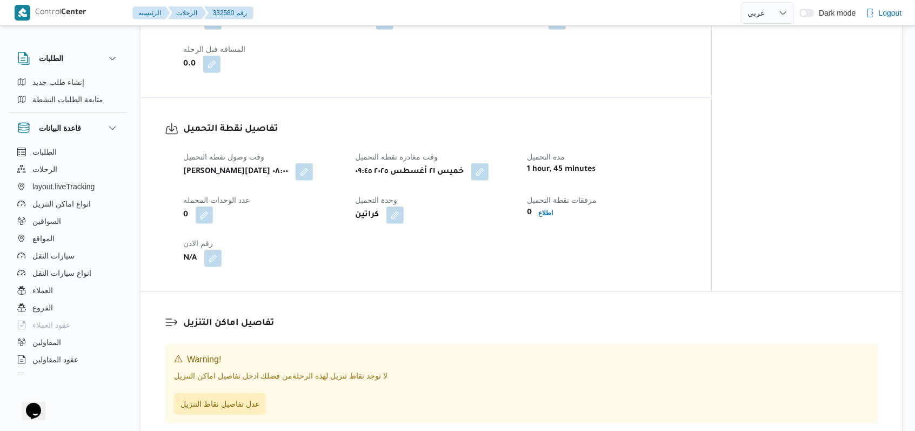
select select "ar"
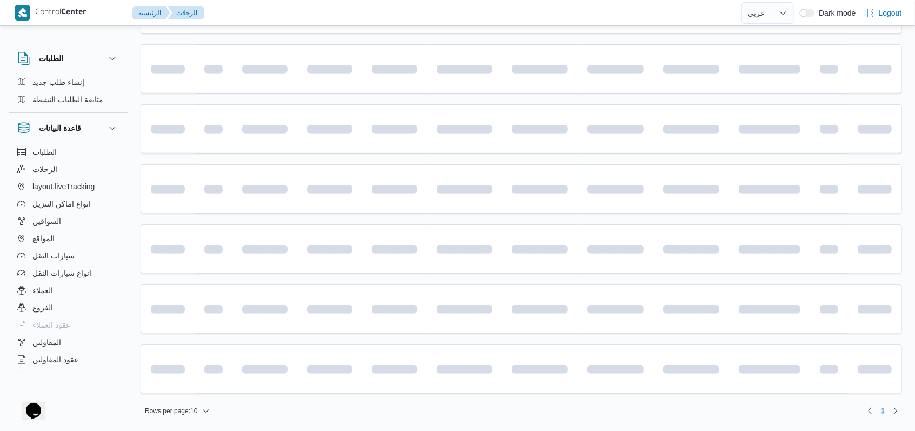
scroll to position [146, 0]
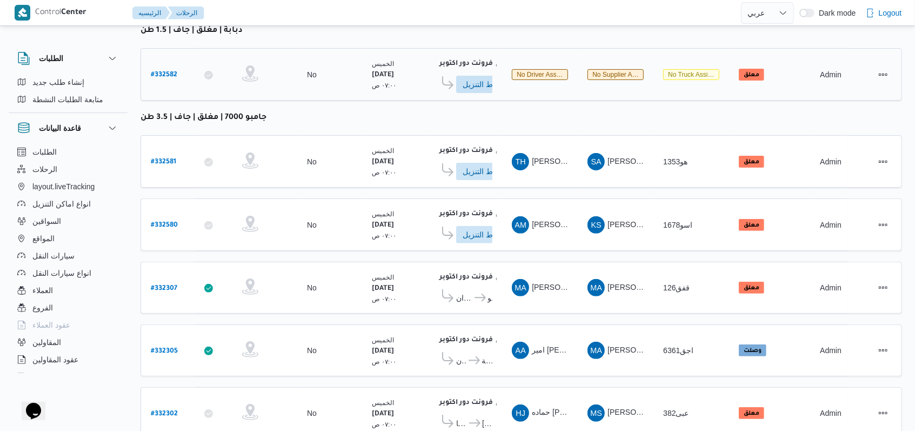
click at [171, 71] on b "# 332582" at bounding box center [164, 75] width 26 height 8
select select "ar"
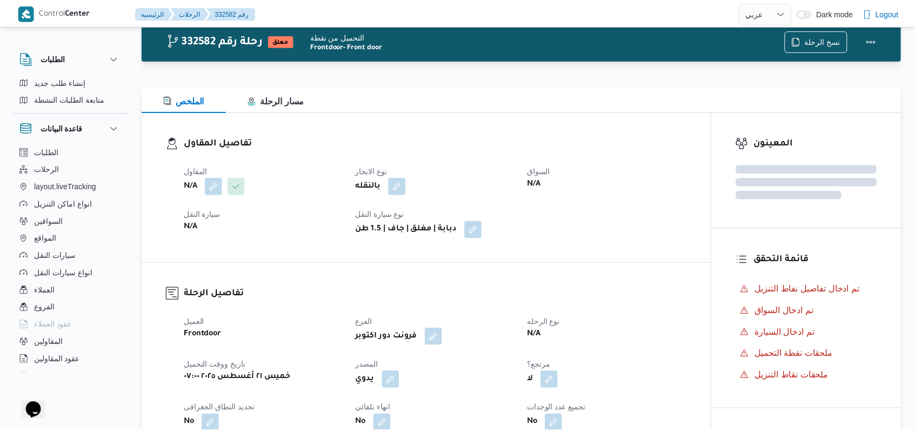
scroll to position [146, 0]
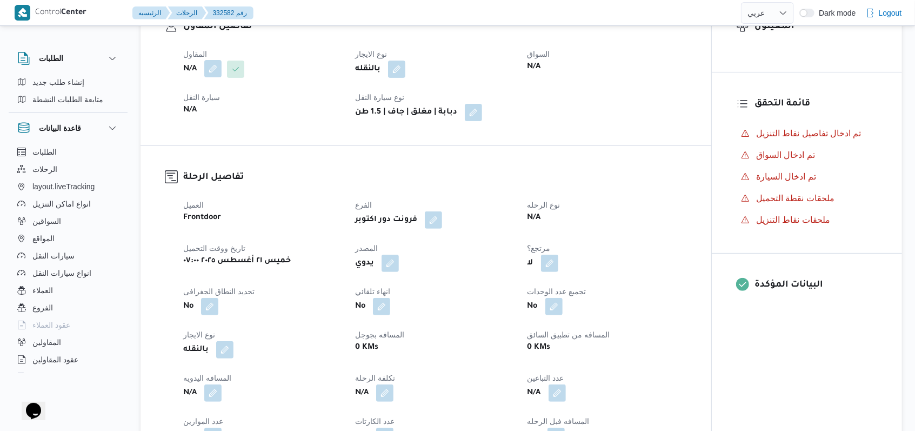
click at [208, 72] on button "button" at bounding box center [212, 68] width 17 height 17
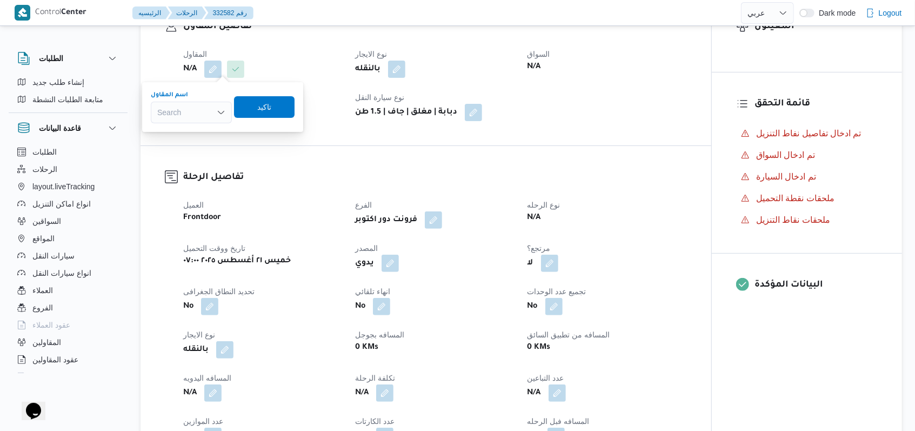
click at [194, 113] on div "Search" at bounding box center [191, 113] width 81 height 22
click at [165, 112] on input "محمد احمد سليم" at bounding box center [177, 112] width 52 height 13
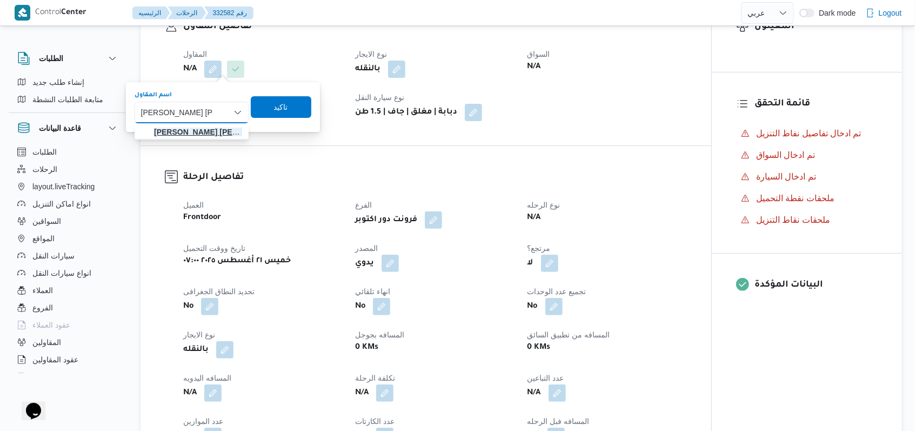
type input "محمد احمد محمد سليم"
click at [196, 136] on mark "محمد احمد محمد سليم" at bounding box center [218, 132] width 129 height 9
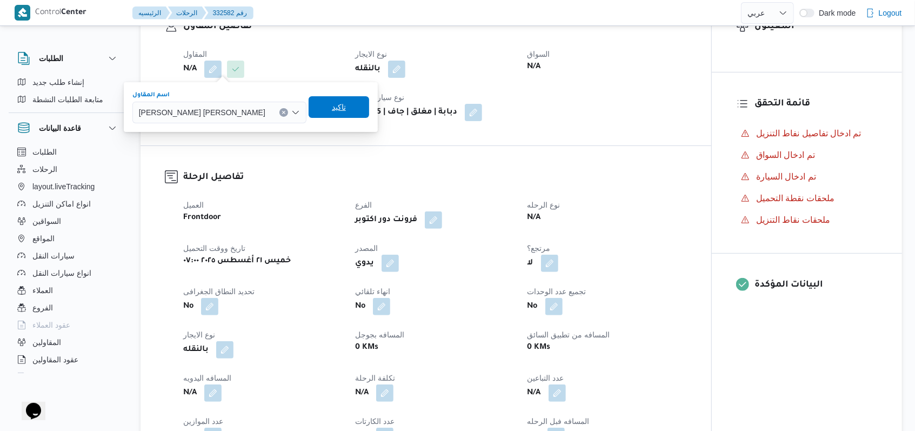
click at [332, 110] on span "تاكيد" at bounding box center [339, 107] width 14 height 13
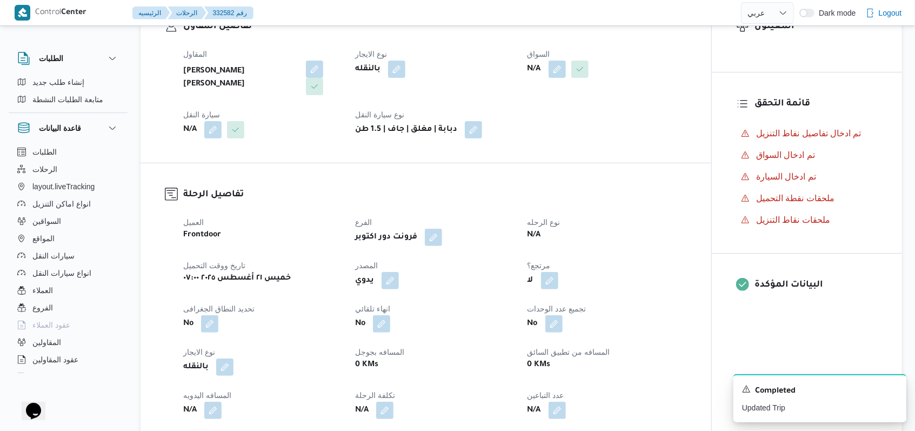
click at [378, 78] on div "N/A" at bounding box center [607, 68] width 161 height 19
click at [378, 111] on div "المقاول محمد احمد محمد سليم نوع الايجار بالنقله السواق N/A سيارة النقل N/A نوع …" at bounding box center [435, 93] width 517 height 104
click at [378, 73] on button "button" at bounding box center [557, 68] width 17 height 17
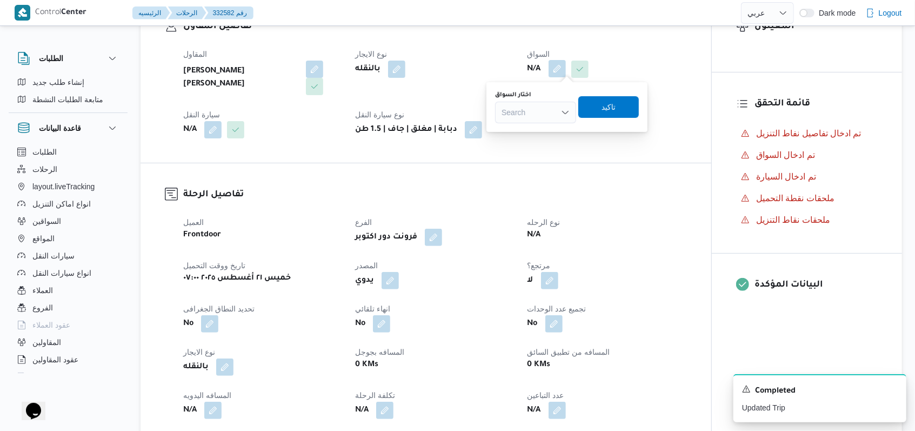
click at [378, 106] on div "Search" at bounding box center [535, 113] width 81 height 22
type input "عصام"
click at [378, 131] on span "عصام حامد صادق حسن" at bounding box center [542, 131] width 55 height 13
click at [378, 104] on span "تاكيد" at bounding box center [617, 106] width 14 height 13
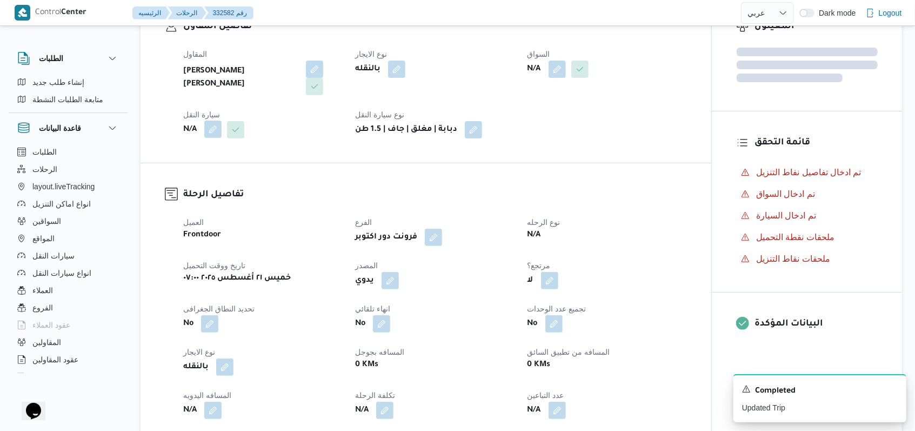
click at [215, 121] on button "button" at bounding box center [212, 129] width 17 height 17
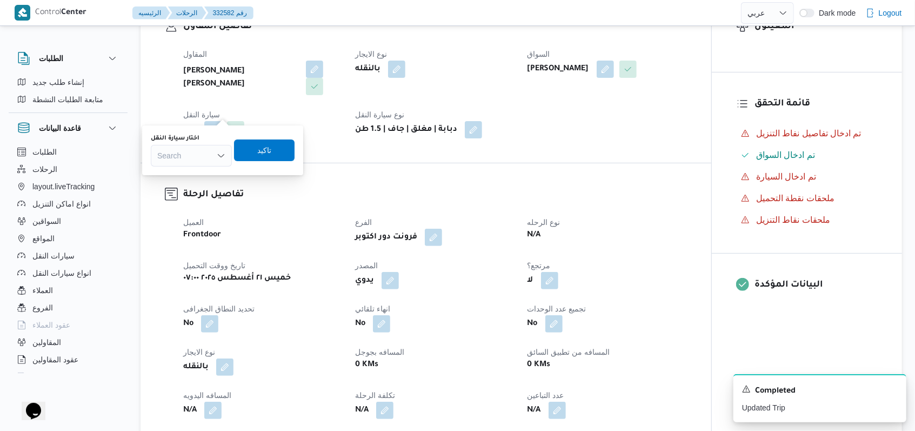
click at [202, 150] on div "Search" at bounding box center [191, 156] width 81 height 22
type input "2715"
click at [196, 178] on span "عيأ 2715 | null" at bounding box center [197, 175] width 55 height 13
click at [259, 156] on span "تاكيد" at bounding box center [269, 150] width 61 height 22
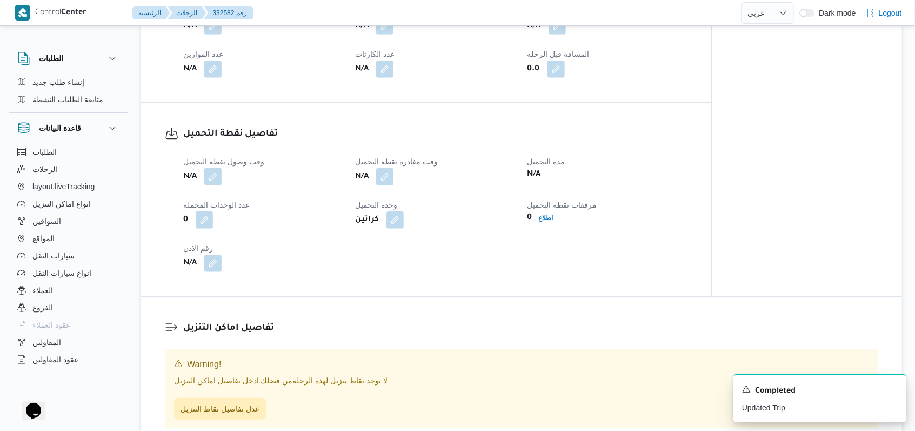
scroll to position [579, 0]
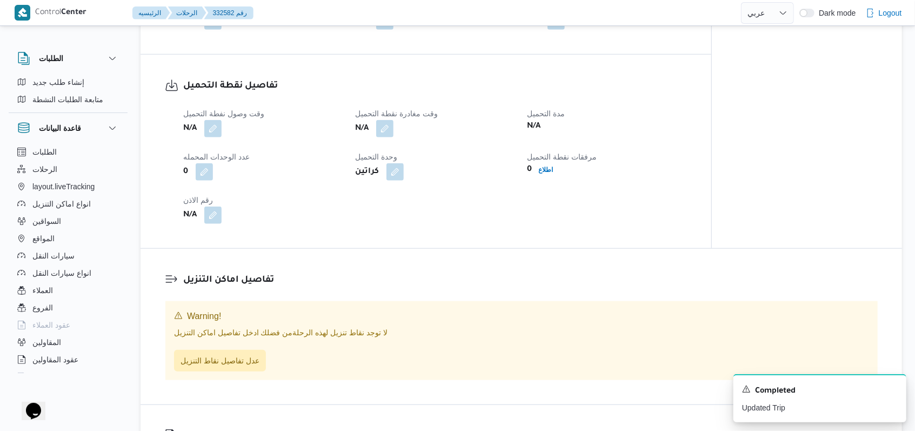
click at [216, 126] on div "وقت وصول نفطة التحميل N/A وقت مغادرة نقطة التحميل N/A مدة التحميل N/A عدد الوحد…" at bounding box center [435, 166] width 517 height 130
click at [215, 119] on button "button" at bounding box center [212, 127] width 17 height 17
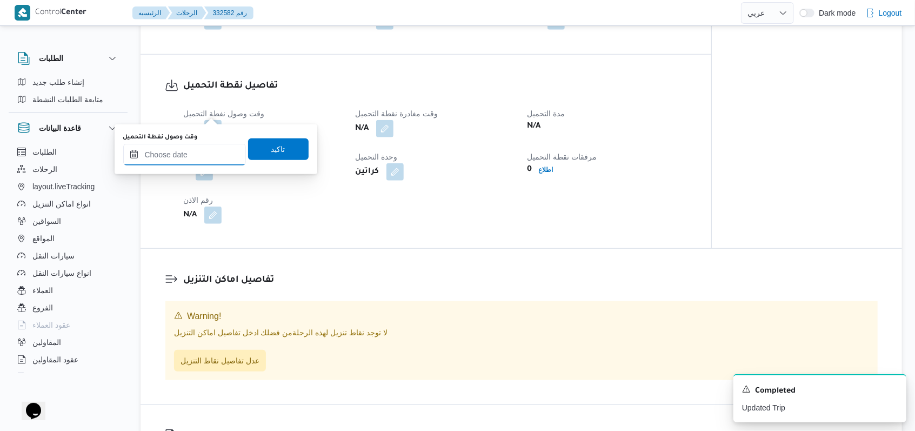
click at [201, 148] on input "وقت وصول نفطة التحميل" at bounding box center [184, 155] width 123 height 22
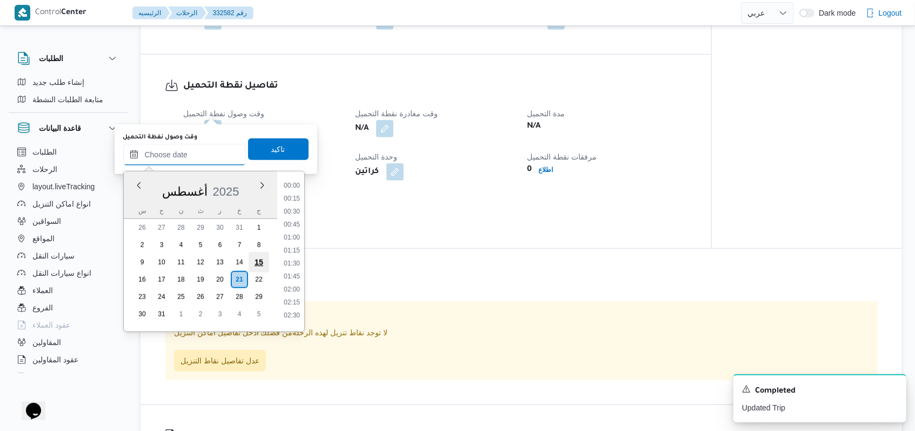
scroll to position [497, 0]
click at [297, 189] on li "09:45" at bounding box center [291, 194] width 25 height 11
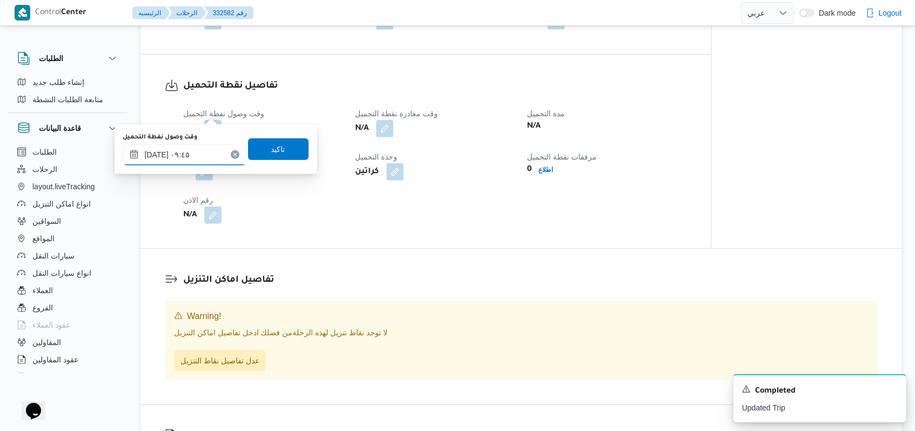
click at [195, 161] on input "٢١/٠٨/٢٠٢٥ ٠٩:٤٥" at bounding box center [184, 155] width 123 height 22
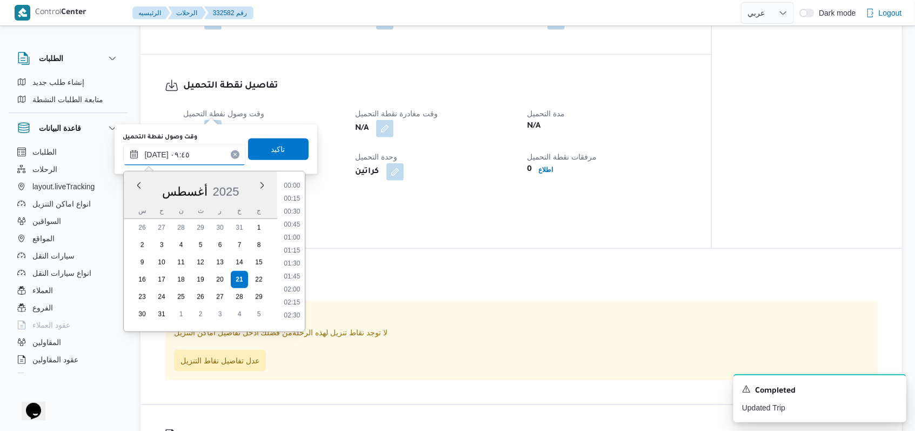
scroll to position [432, 0]
click at [296, 247] on li "09:30" at bounding box center [291, 246] width 25 height 11
type input "٢١/٠٨/٢٠٢٥ ٠٩:٣٠"
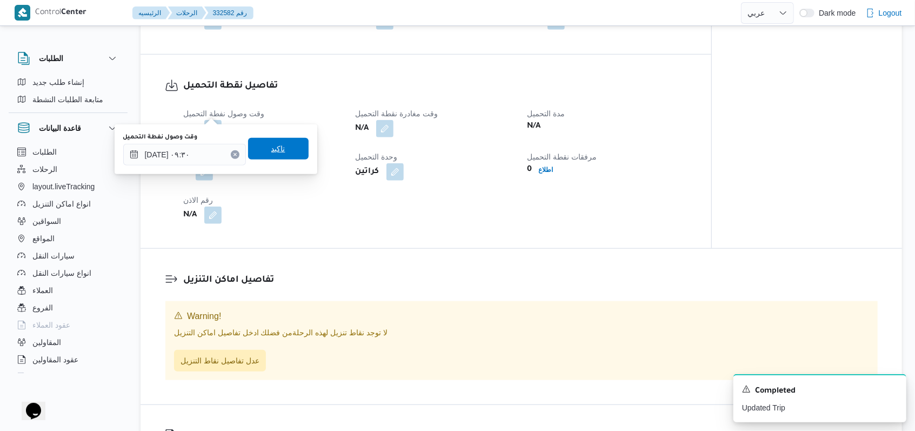
click at [289, 148] on span "تاكيد" at bounding box center [278, 149] width 61 height 22
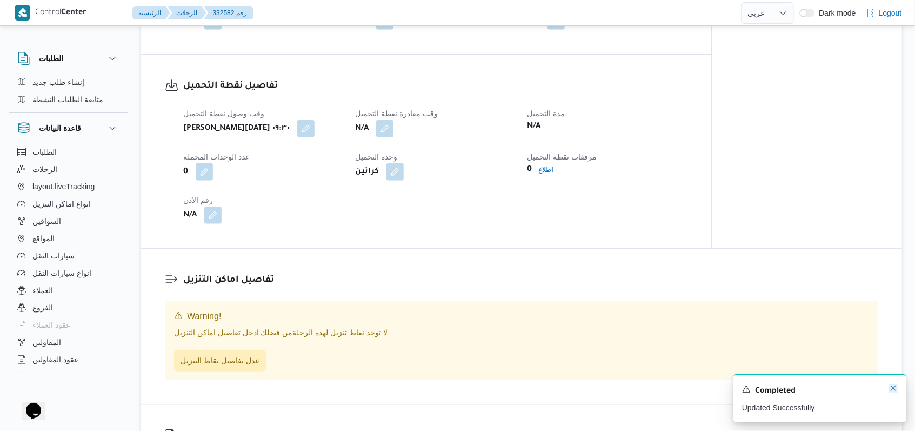
click at [378, 387] on icon "Dismiss toast" at bounding box center [893, 388] width 9 height 9
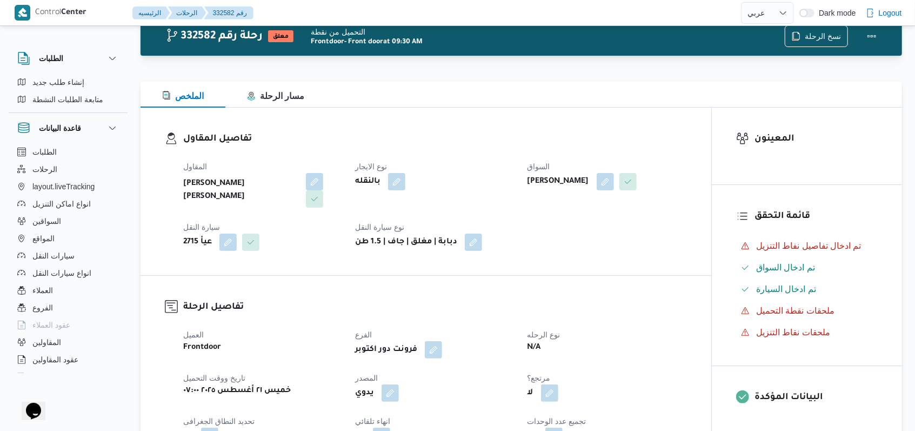
scroll to position [0, 0]
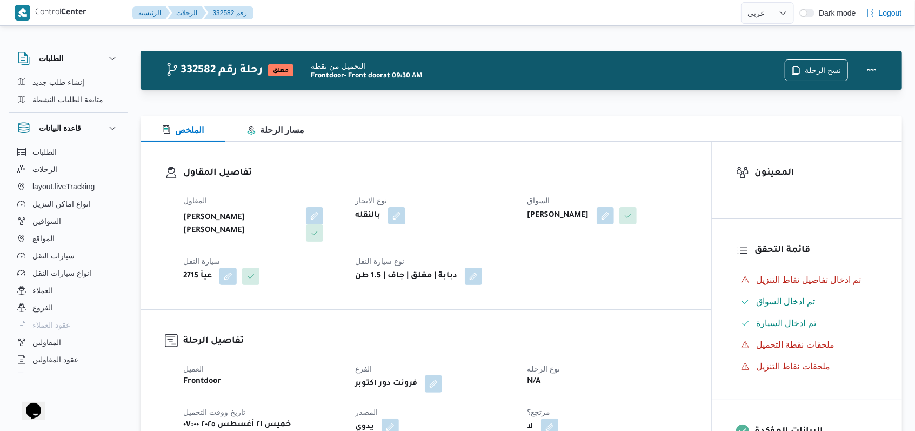
select select "ar"
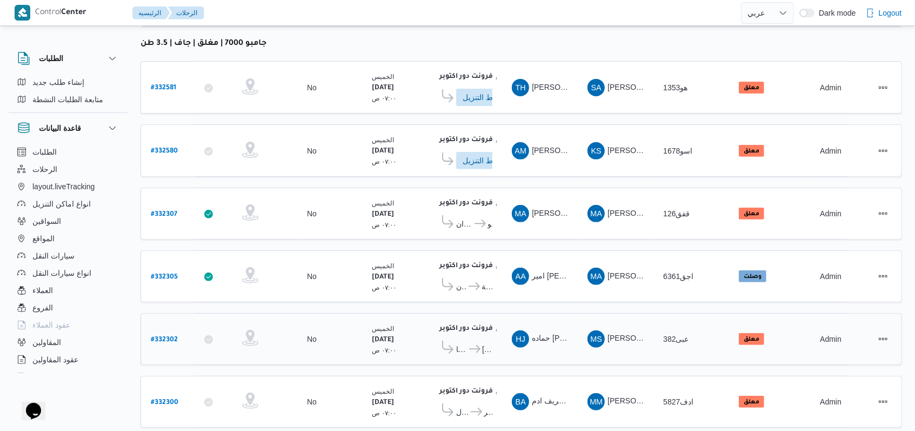
scroll to position [363, 0]
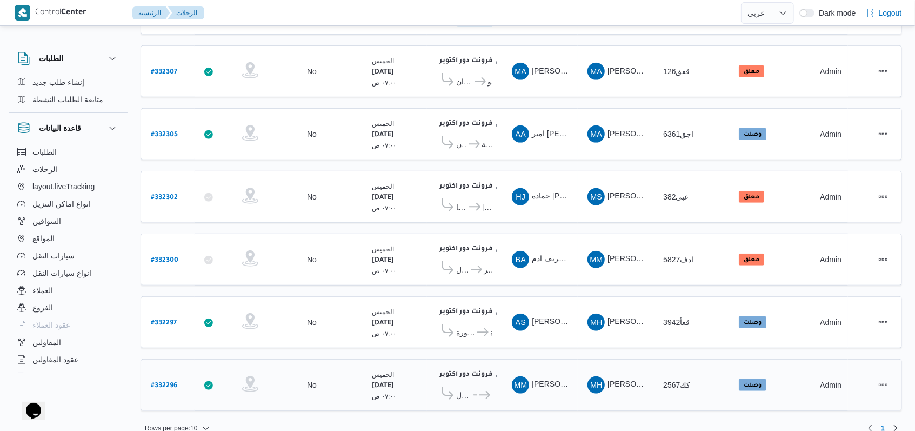
click at [170, 382] on b "# 332296" at bounding box center [164, 386] width 26 height 8
select select "ar"
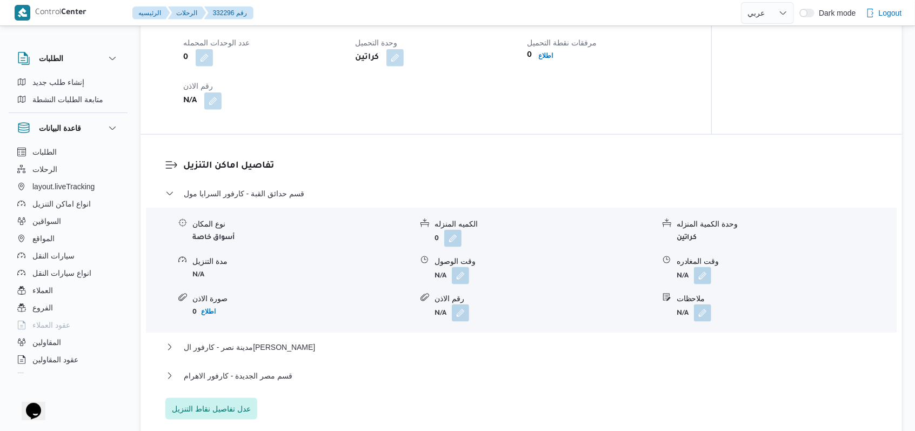
scroll to position [792, 0]
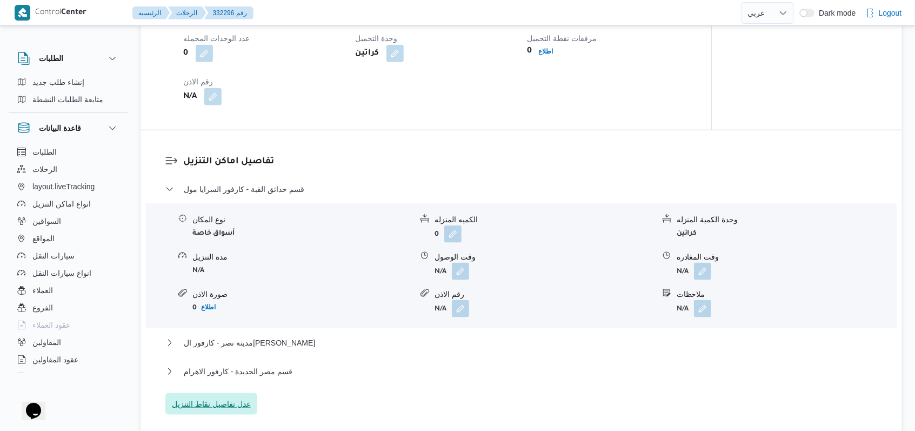
click at [235, 387] on span "عدل تفاصيل نقاط التنزيل" at bounding box center [211, 404] width 92 height 22
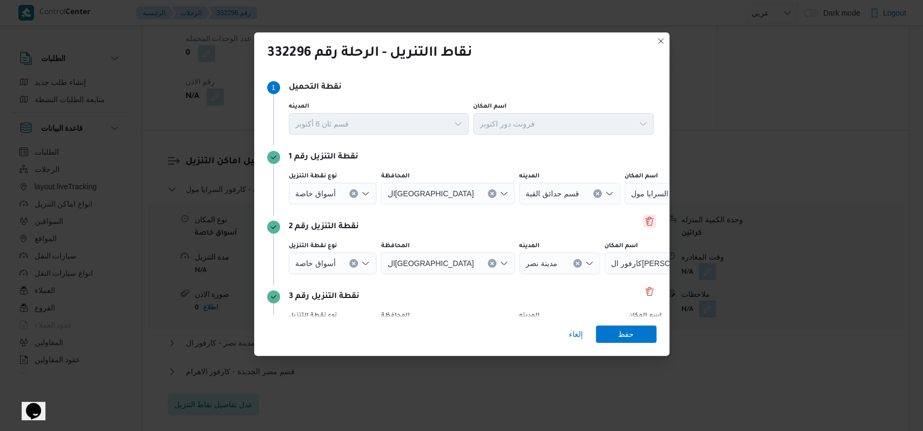
click at [378, 223] on button "Delete" at bounding box center [649, 221] width 13 height 13
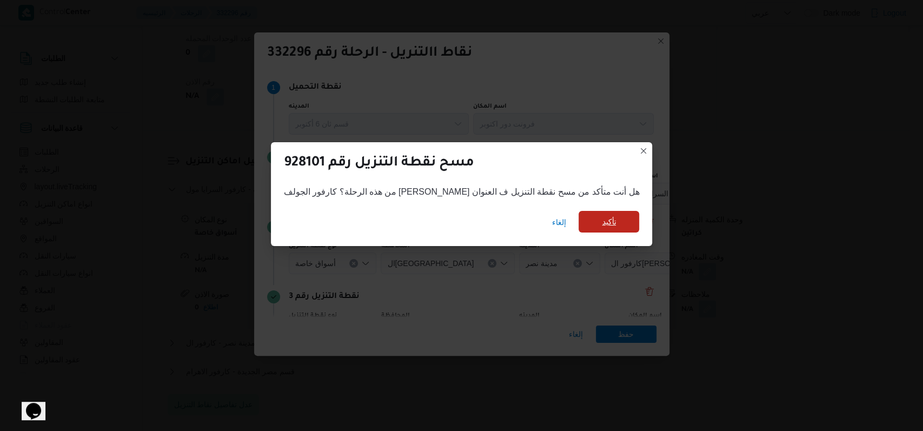
click at [378, 226] on span "تأكيد" at bounding box center [609, 221] width 14 height 13
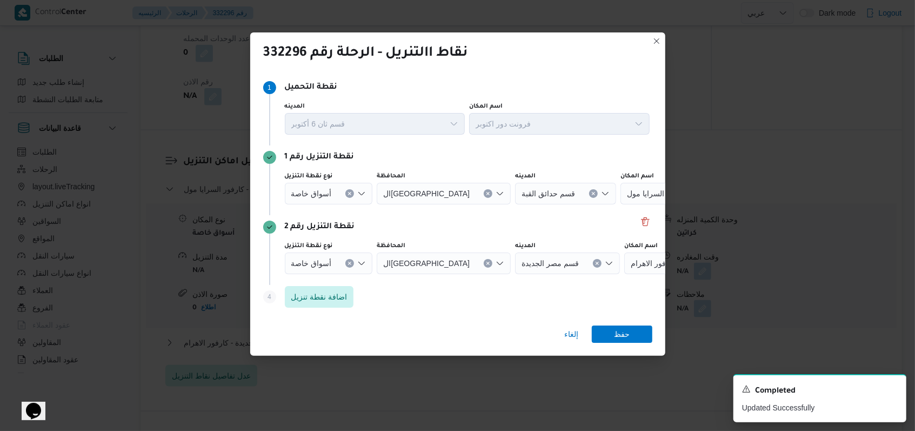
click at [337, 202] on div at bounding box center [336, 193] width 5 height 17
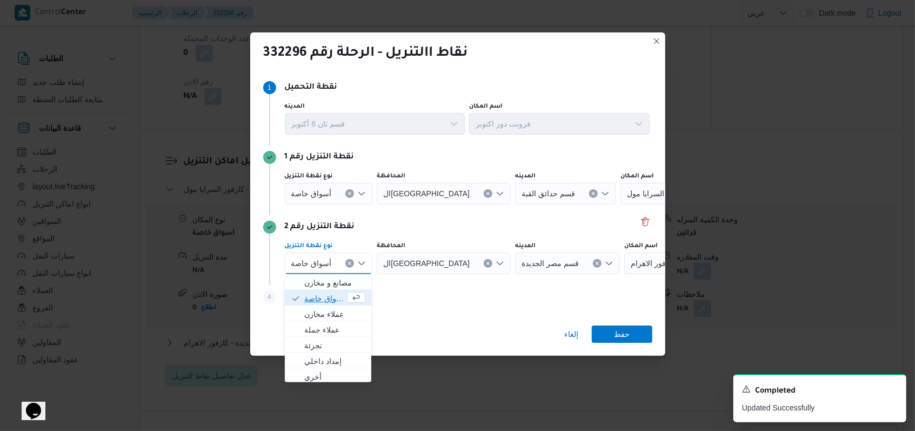
click at [327, 301] on span "أسواق خاصة" at bounding box center [324, 298] width 41 height 13
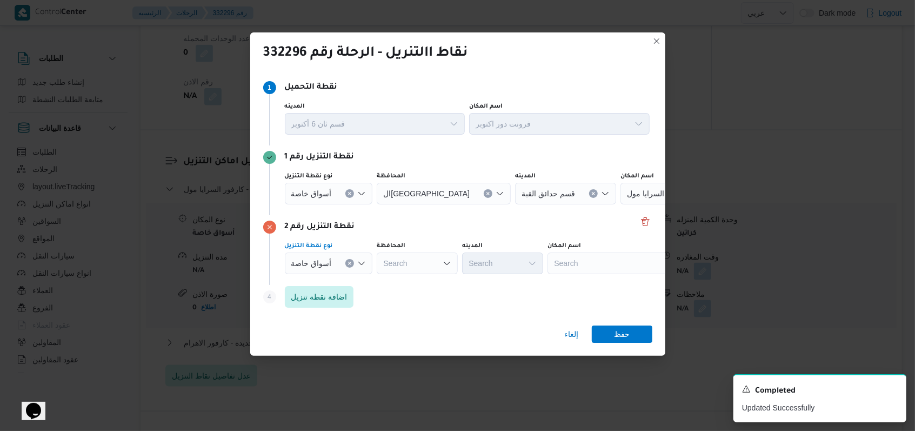
click at [334, 198] on div at bounding box center [336, 193] width 5 height 17
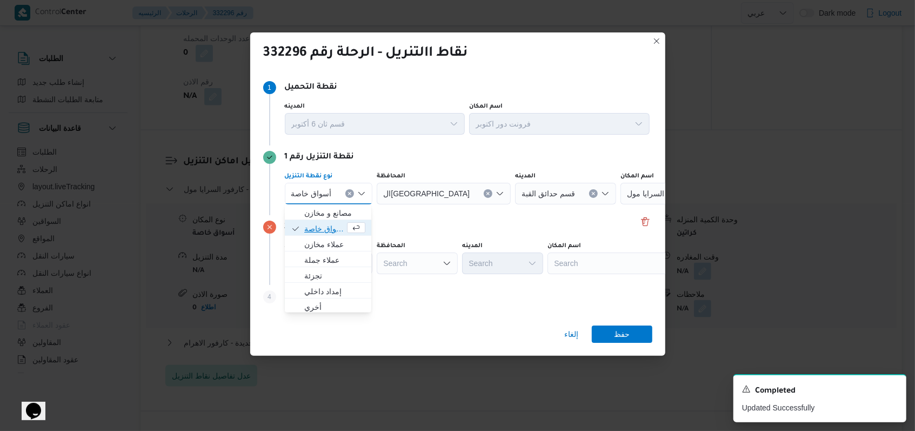
click at [332, 228] on span "أسواق خاصة" at bounding box center [324, 228] width 41 height 13
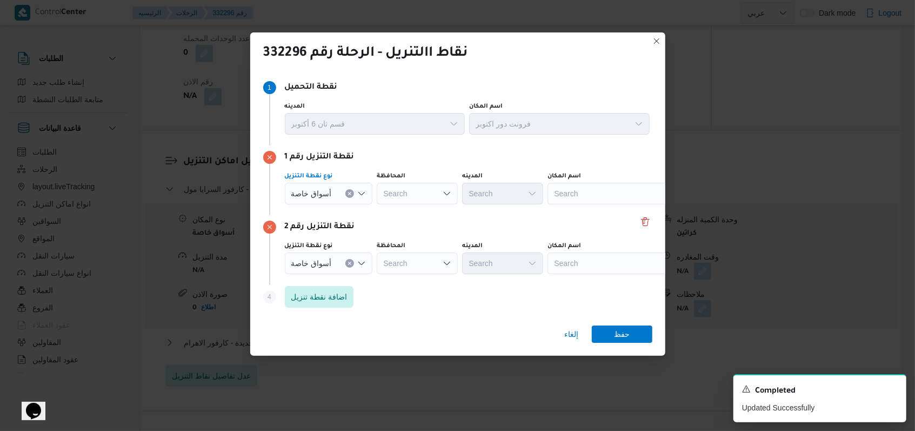
click at [378, 195] on div "Search" at bounding box center [615, 194] width 135 height 22
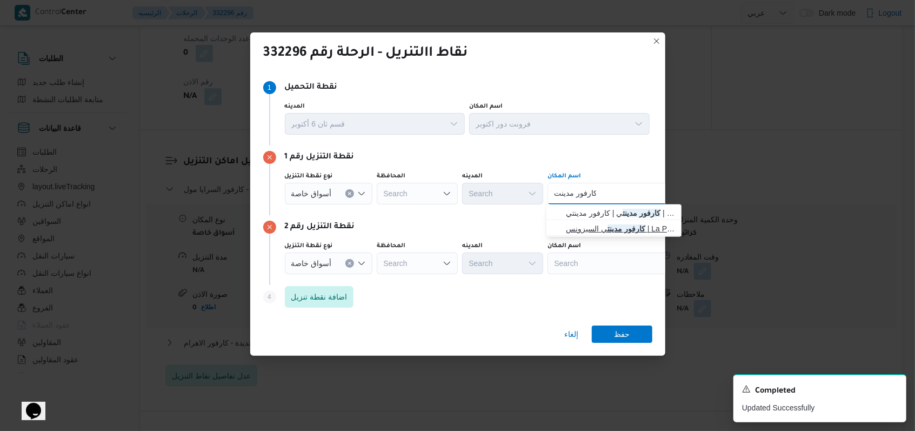
type input "كارفور مدينت"
click at [378, 231] on span "كارفور مدينت ي السيزونس | La Poire Cafe | null" at bounding box center [620, 228] width 109 height 13
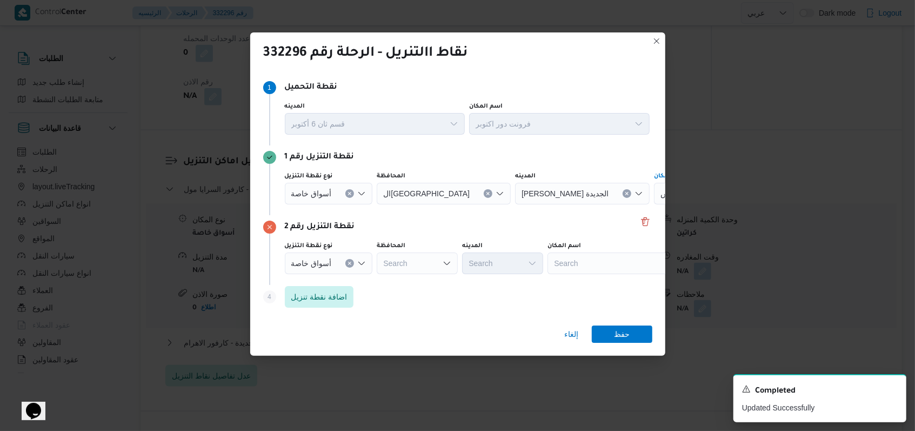
click at [378, 204] on div "Search" at bounding box center [721, 194] width 135 height 22
type input "كارفور العاصم"
click at [378, 277] on span "كارفور العاصم ه الاداريه | كارفور ماركت Carrefour market | null" at bounding box center [620, 282] width 109 height 13
click at [378, 328] on span "حفظ" at bounding box center [622, 333] width 16 height 17
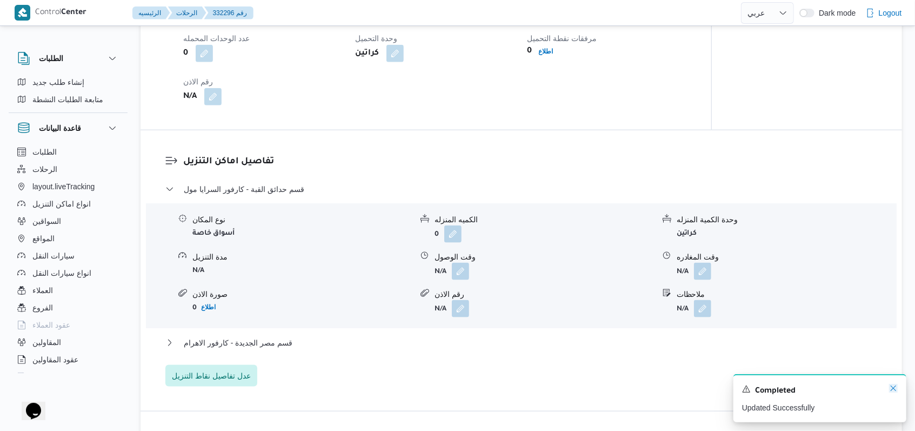
click at [378, 387] on icon "Dismiss toast" at bounding box center [893, 388] width 9 height 9
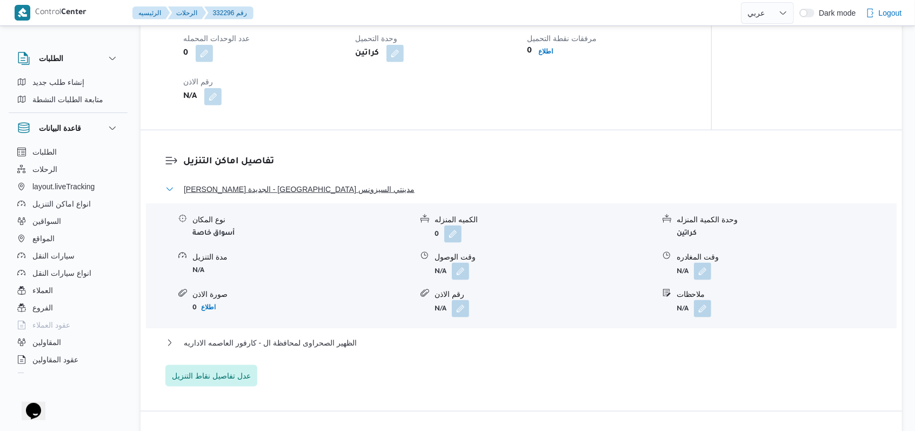
click at [278, 194] on span "ثانى القاهرة الجديدة - كارفور مدينتي السيزونس" at bounding box center [299, 189] width 231 height 13
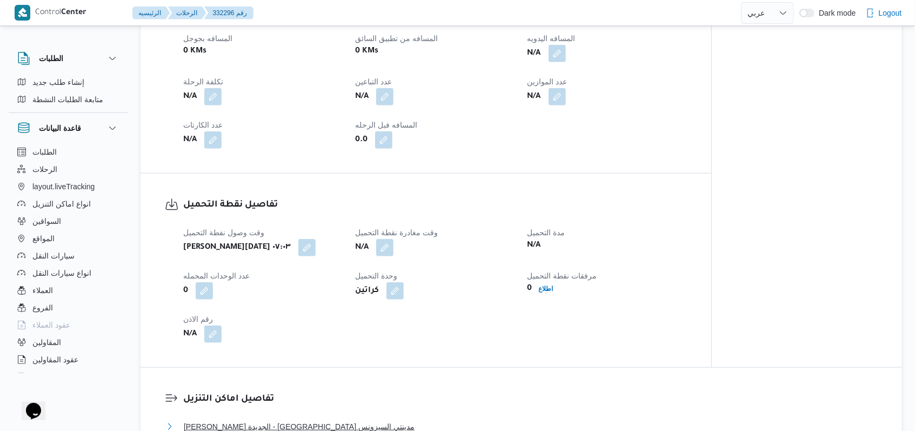
scroll to position [504, 0]
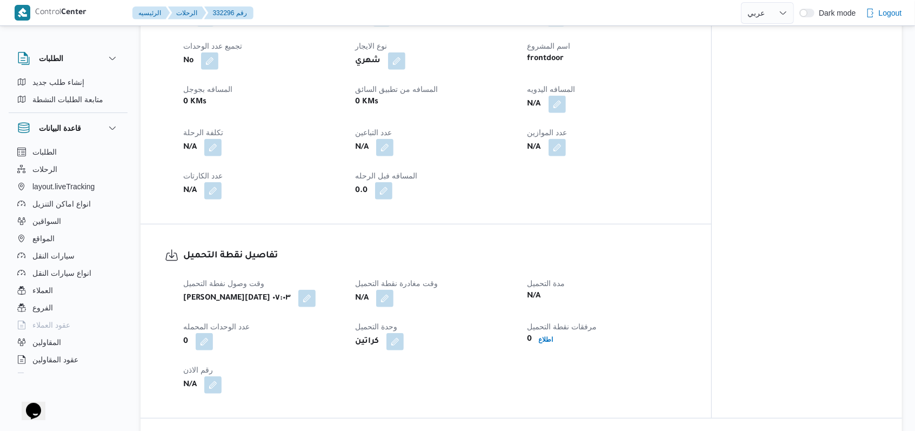
click at [378, 298] on div "N/A" at bounding box center [434, 298] width 161 height 19
click at [378, 301] on button "button" at bounding box center [384, 297] width 17 height 17
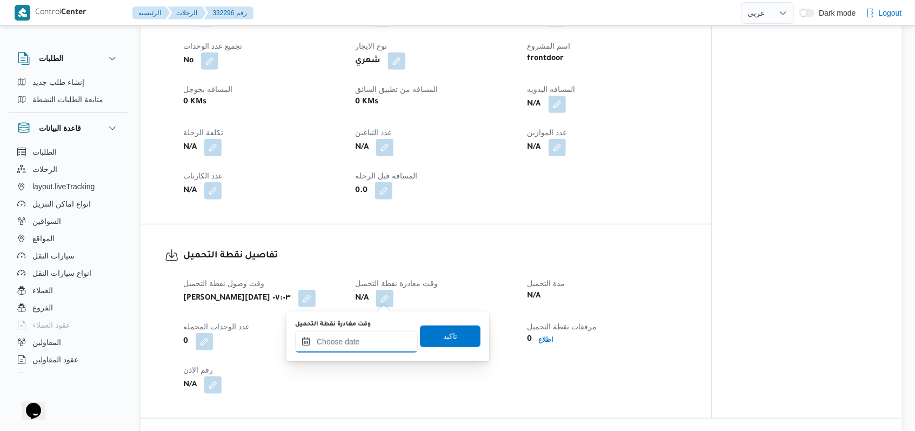
click at [364, 335] on div at bounding box center [356, 342] width 123 height 22
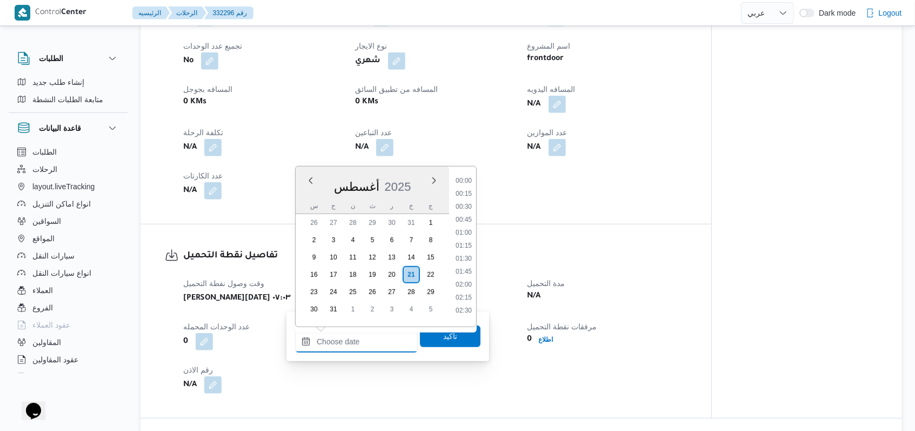
scroll to position [497, 0]
click at [378, 184] on li "09:45" at bounding box center [463, 189] width 25 height 11
type input "٢١/٠٨/٢٠٢٥ ٠٩:٤٥"
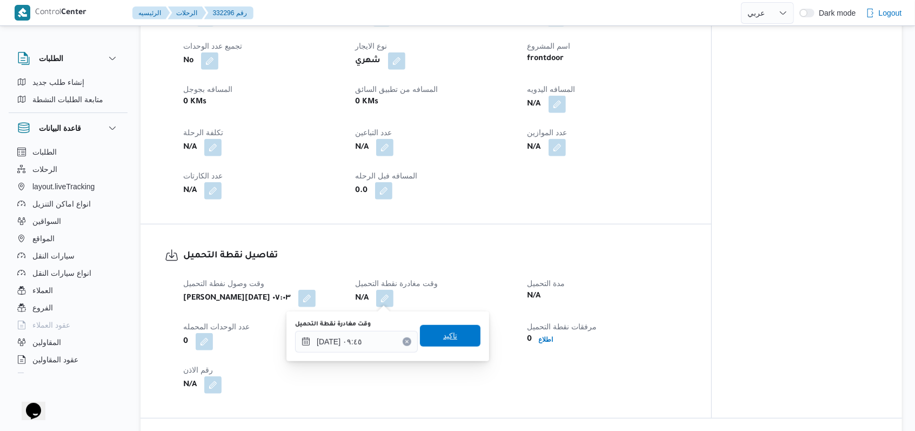
click at [378, 332] on span "تاكيد" at bounding box center [450, 336] width 61 height 22
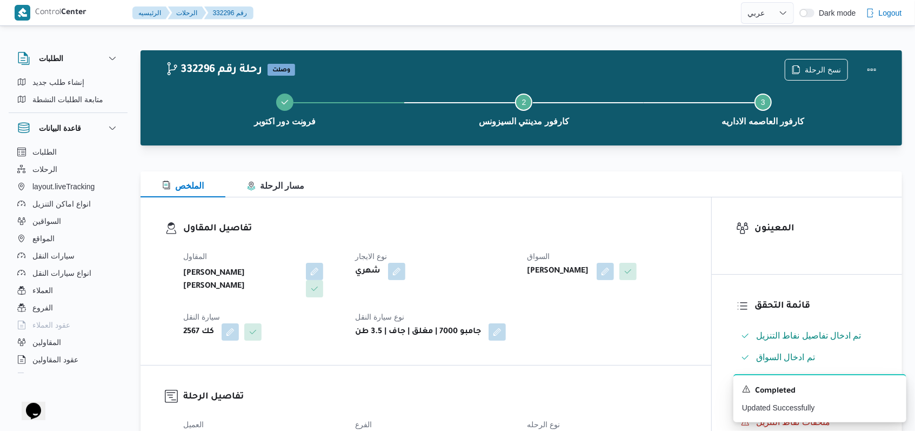
scroll to position [504, 0]
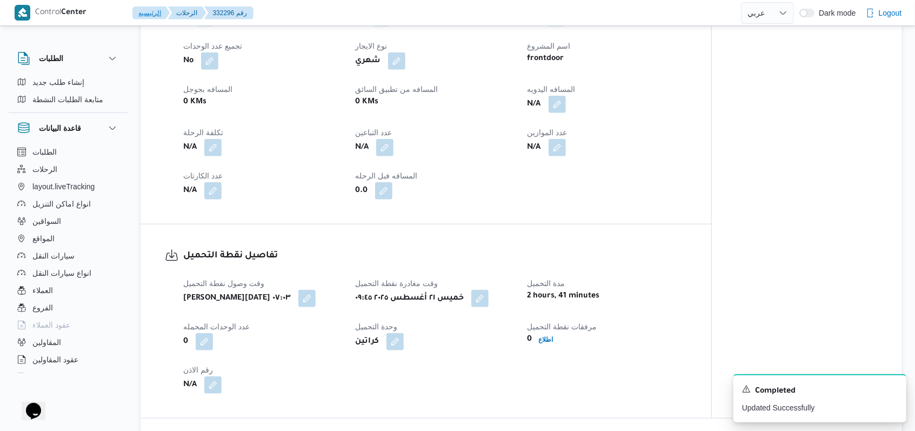
select select "ar"
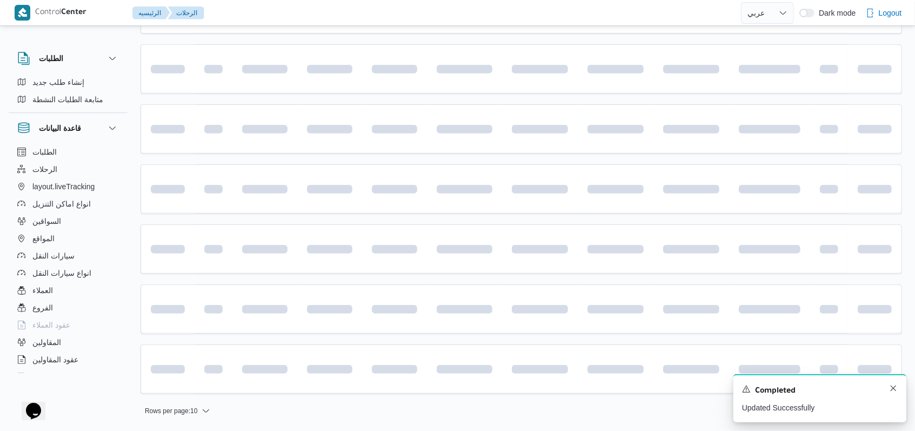
scroll to position [302, 0]
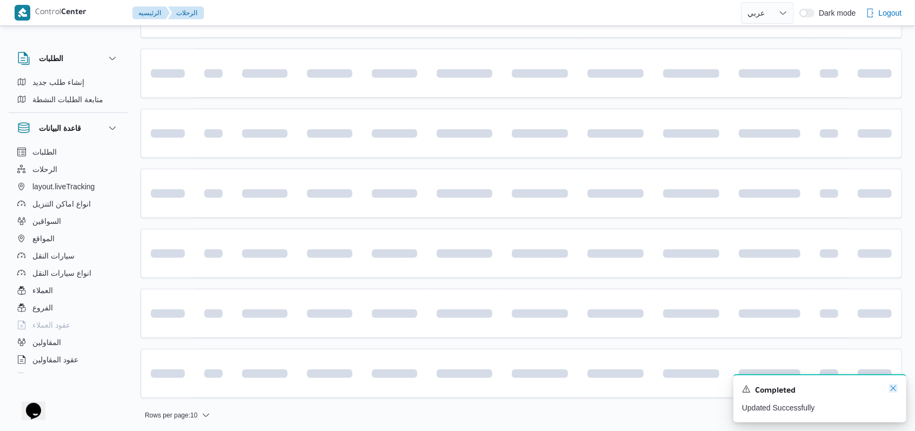
click at [378, 387] on icon "Dismiss toast" at bounding box center [893, 388] width 9 height 9
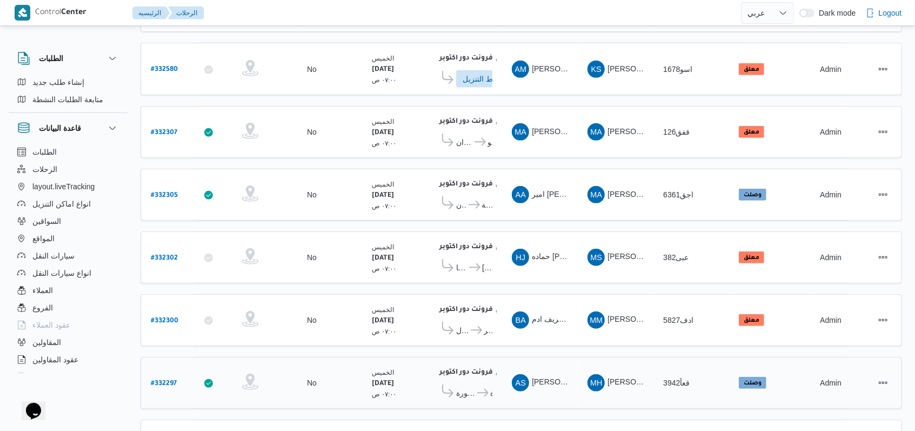
scroll to position [352, 0]
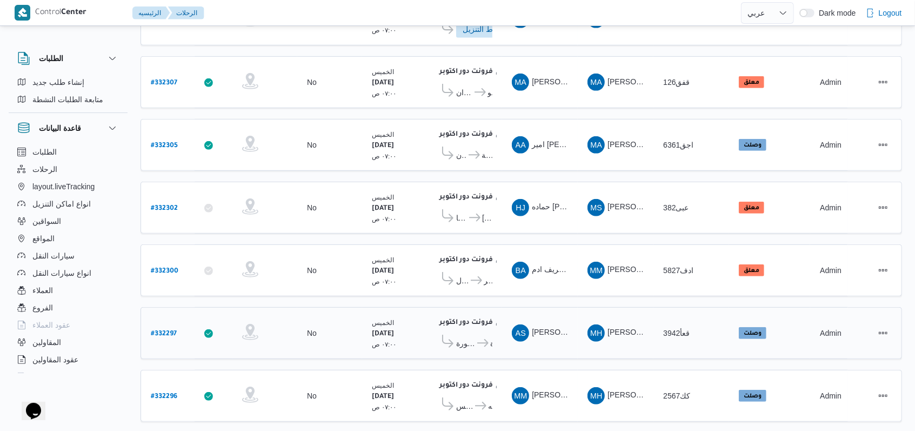
click at [378, 337] on span "كارفور البنيان - المنصورة" at bounding box center [465, 343] width 19 height 13
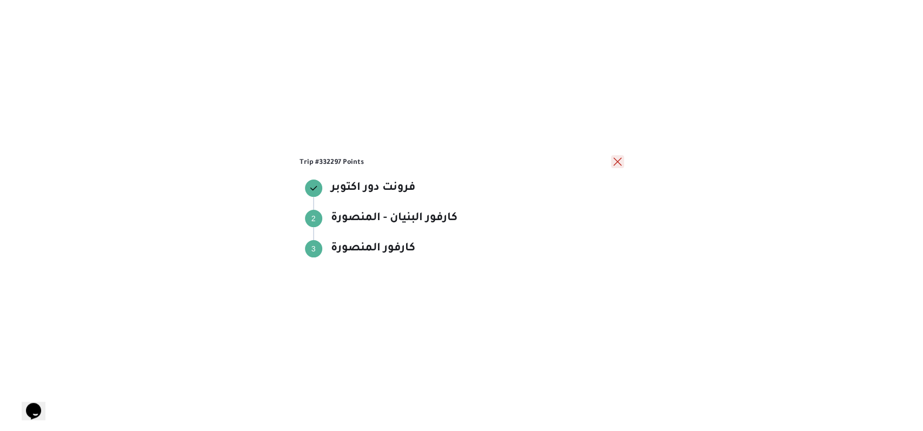
click at [378, 159] on button "close" at bounding box center [617, 161] width 13 height 13
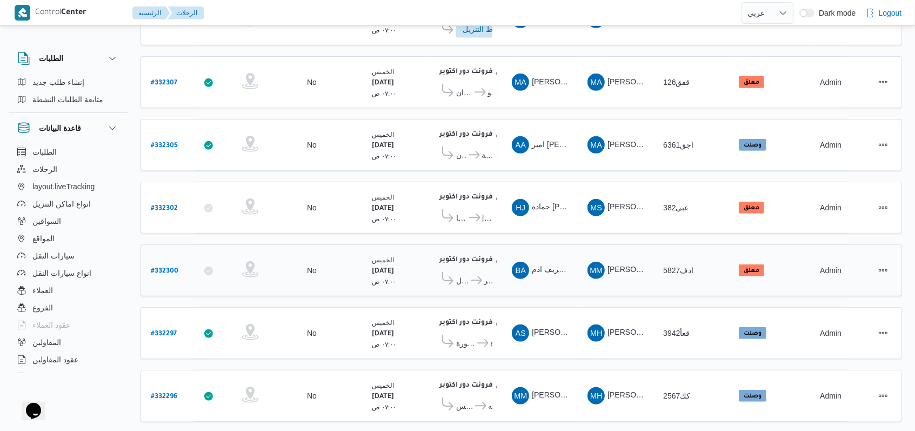
click at [168, 268] on b "# 332300" at bounding box center [165, 272] width 28 height 8
select select "ar"
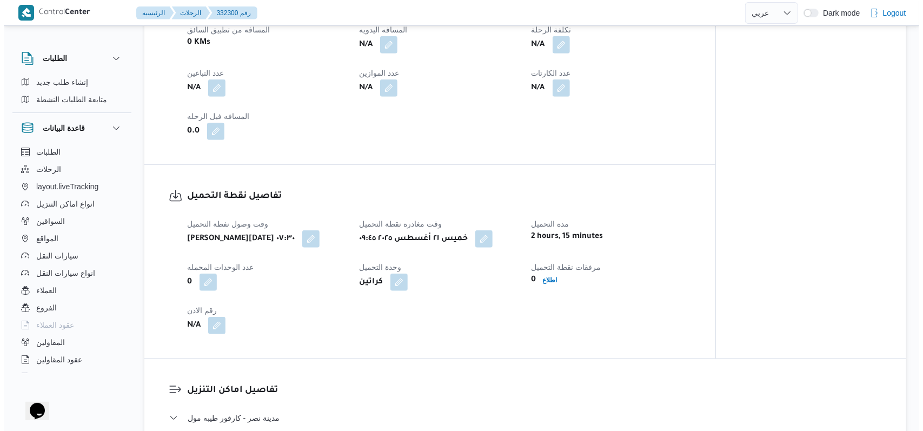
scroll to position [784, 0]
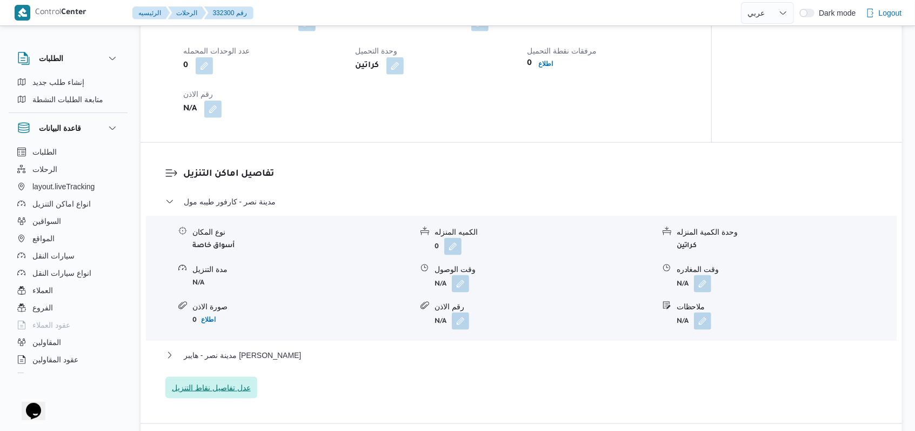
click at [221, 387] on span "عدل تفاصيل نقاط التنزيل" at bounding box center [211, 387] width 79 height 13
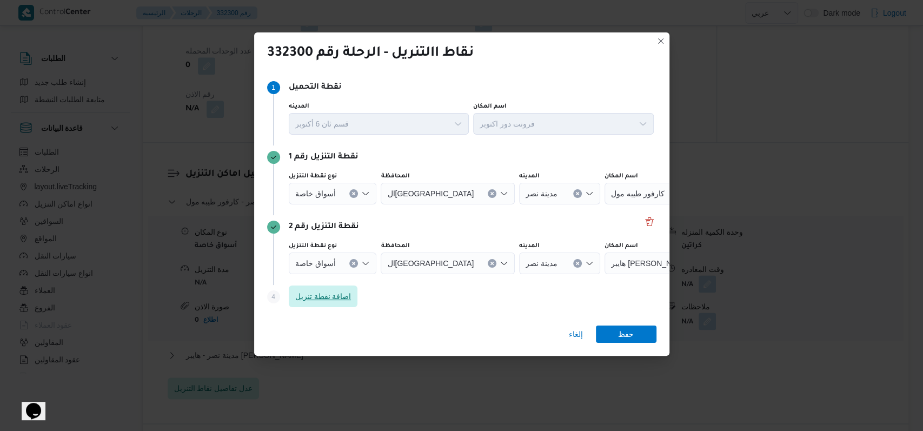
click at [329, 290] on span "اضافة نقطة تنزيل" at bounding box center [323, 296] width 69 height 22
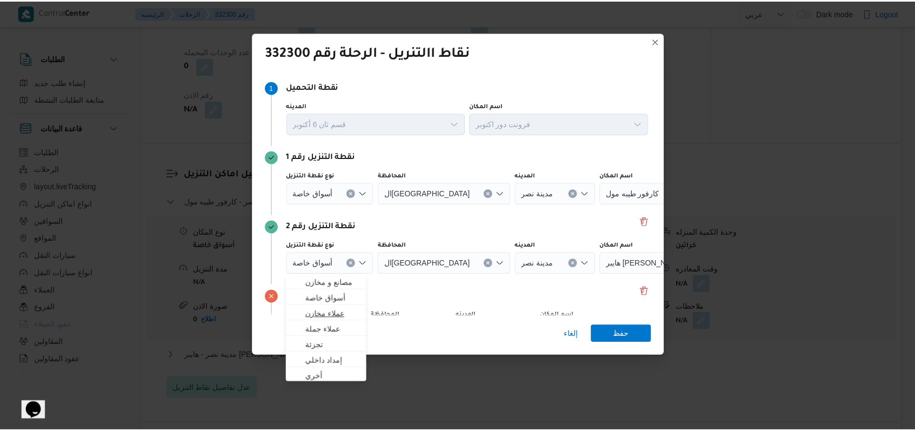
scroll to position [70, 0]
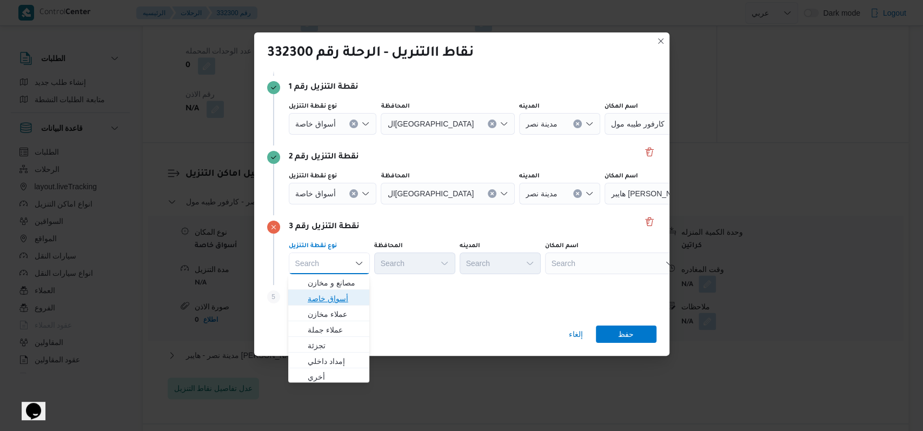
click at [335, 296] on span "أسواق خاصة" at bounding box center [335, 298] width 55 height 13
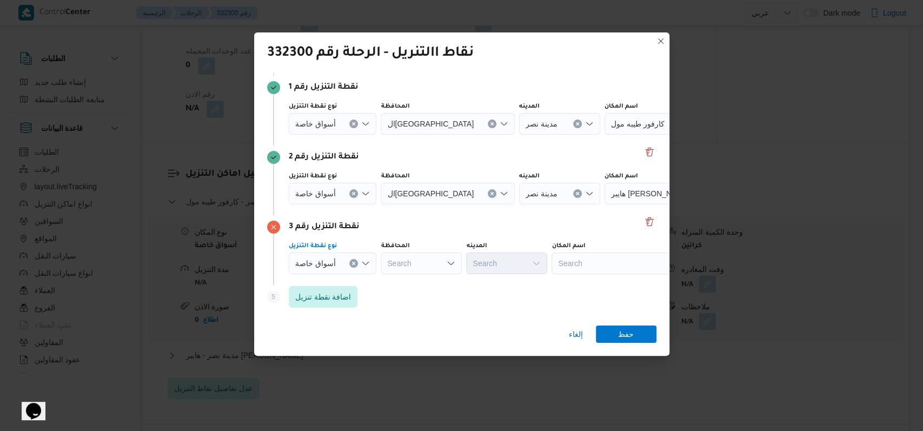
click at [339, 111] on div "نوع نقطة التنزيل" at bounding box center [333, 106] width 88 height 9
click at [341, 132] on div at bounding box center [339, 123] width 5 height 17
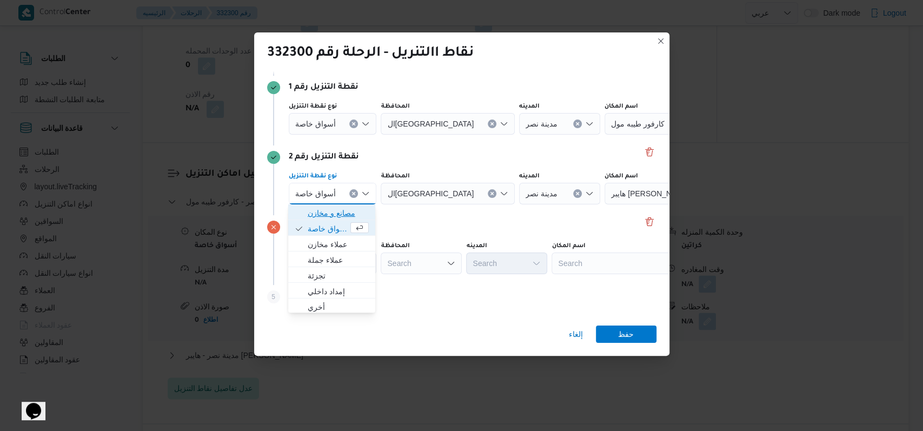
click at [341, 218] on span "مصانع و مخازن" at bounding box center [331, 212] width 78 height 17
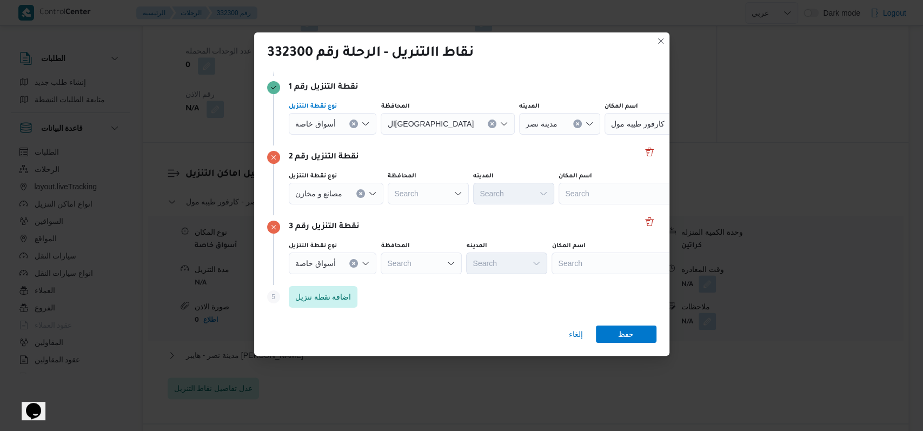
click at [337, 122] on div at bounding box center [339, 123] width 5 height 17
click at [334, 155] on span "أسواق خاصة" at bounding box center [328, 158] width 41 height 13
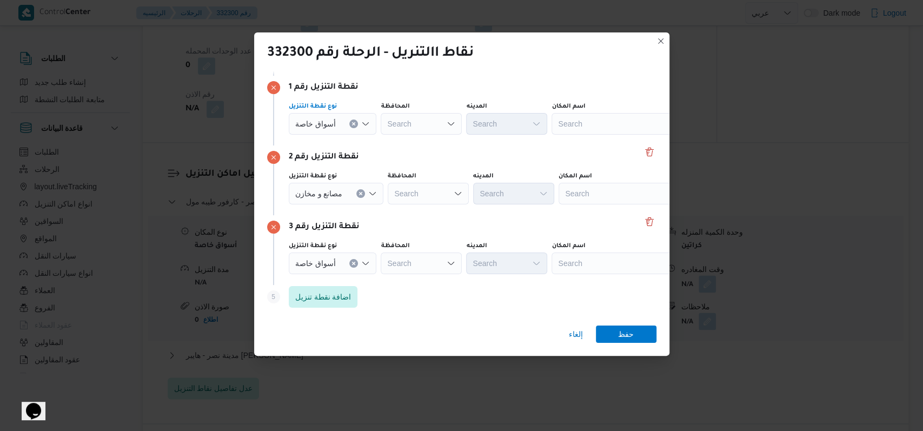
click at [334, 129] on span "مصانع و مخازن" at bounding box center [315, 123] width 41 height 12
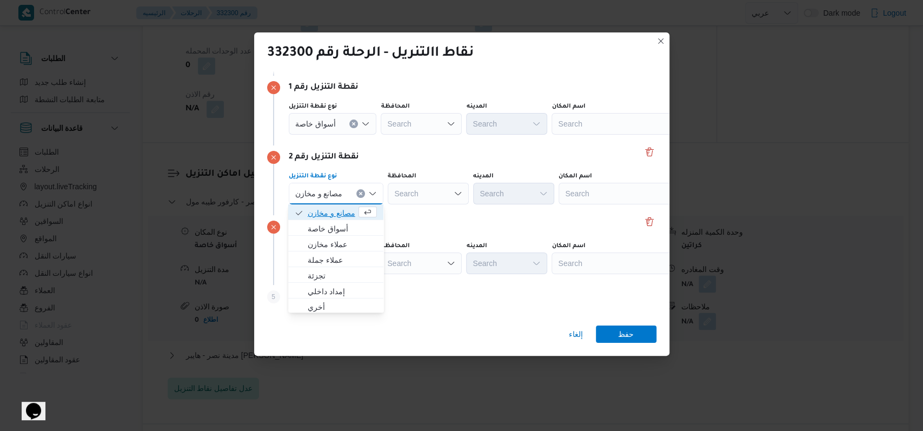
click at [331, 218] on span "مصانع و مخازن" at bounding box center [332, 212] width 49 height 13
click at [333, 129] on span "مصانع و مخازن" at bounding box center [315, 123] width 41 height 12
click at [333, 226] on span "أسواق خاصة" at bounding box center [342, 228] width 69 height 13
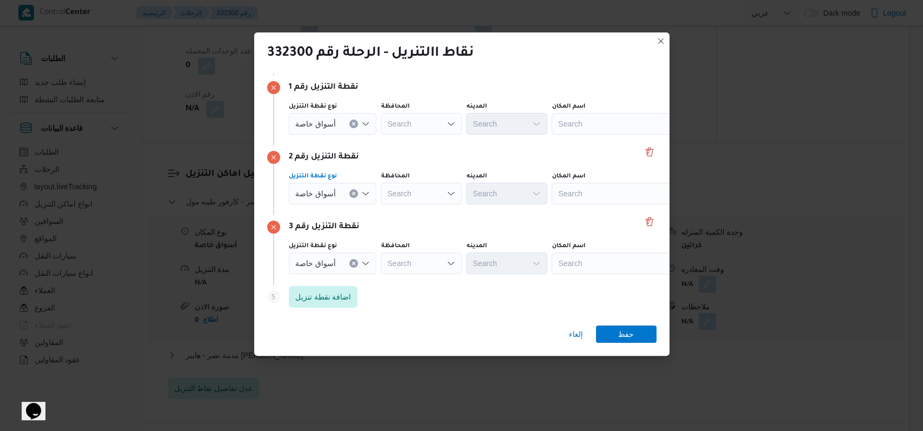
click at [378, 125] on div "Search" at bounding box center [618, 124] width 135 height 22
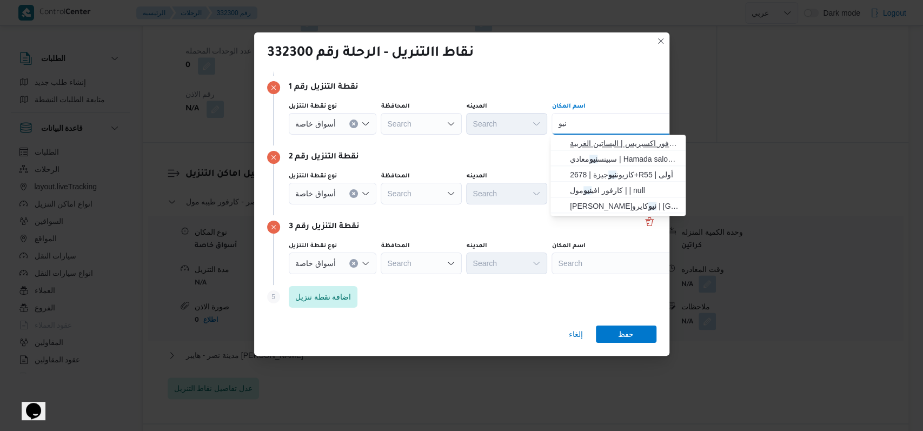
type input "نيو"
click at [378, 143] on span "كارفور نيو معادي | كارفور اكسبريس | البساتين الغربية" at bounding box center [624, 143] width 109 height 13
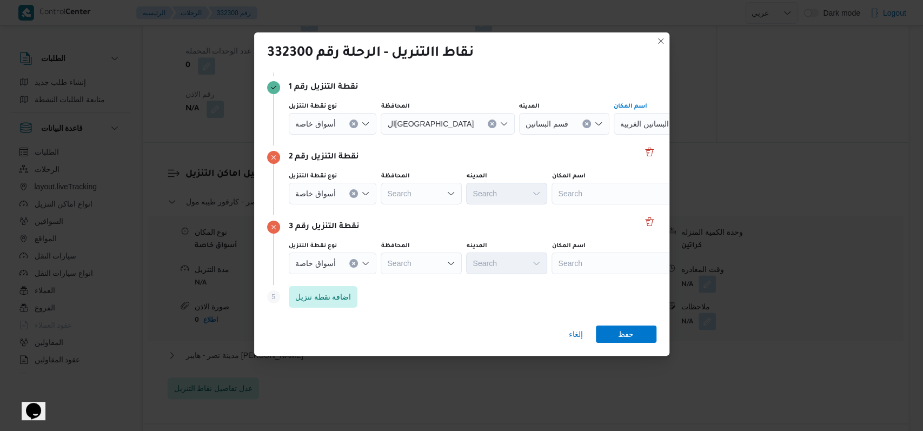
click at [378, 135] on div "Search" at bounding box center [681, 124] width 135 height 22
type input "كارفور دجلة"
click at [378, 209] on mark "كارفور دجلة" at bounding box center [617, 213] width 38 height 9
click at [378, 135] on div "Search" at bounding box center [681, 124] width 135 height 22
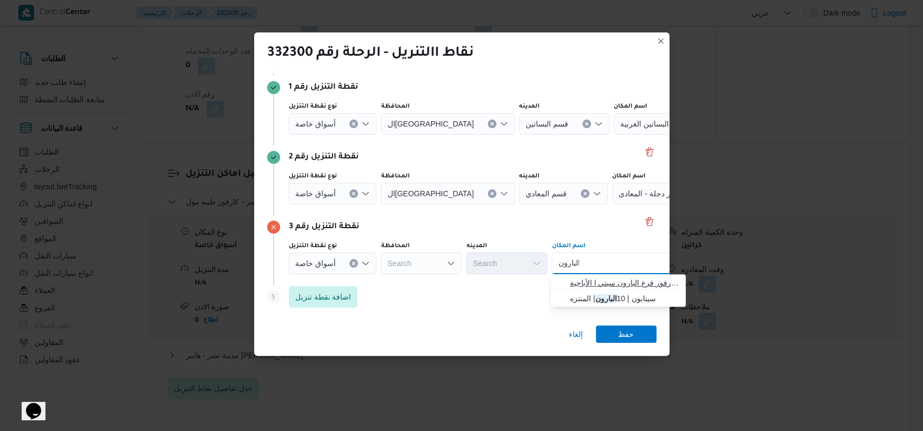
type input "البارون"
click at [378, 274] on span "كارفور فرع البارون سيتي | كارفور فرع البارون سيتي | الأباجية" at bounding box center [618, 282] width 126 height 17
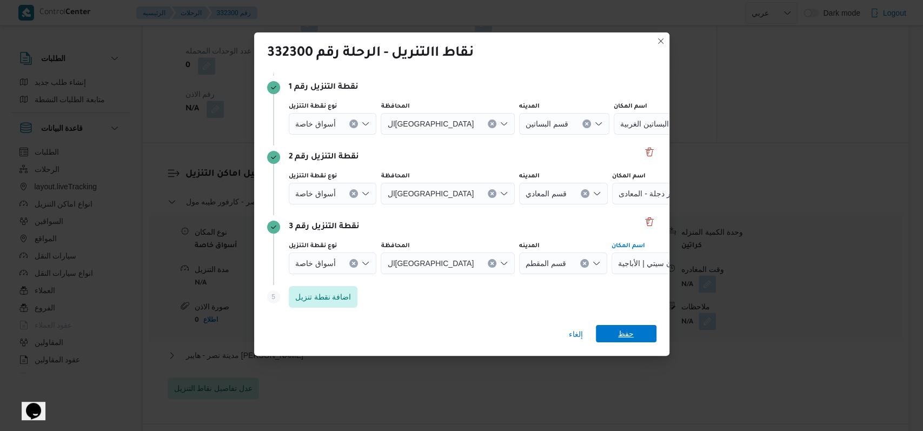
click at [378, 335] on span "حفظ" at bounding box center [626, 333] width 61 height 17
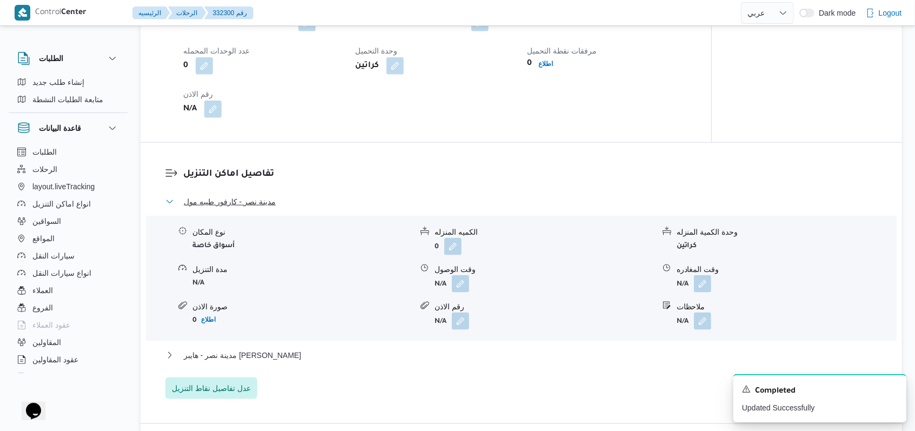
click at [282, 201] on button "مدينة نصر - كارفور طيبه مول" at bounding box center [521, 201] width 712 height 13
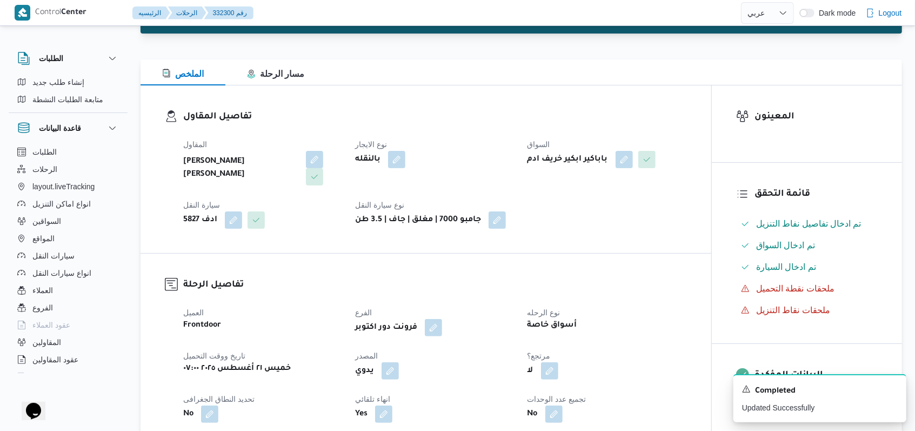
scroll to position [0, 0]
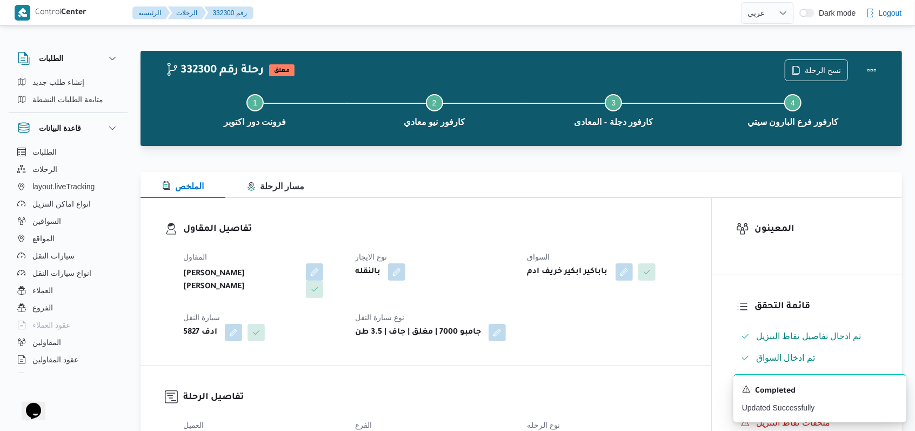
select select "ar"
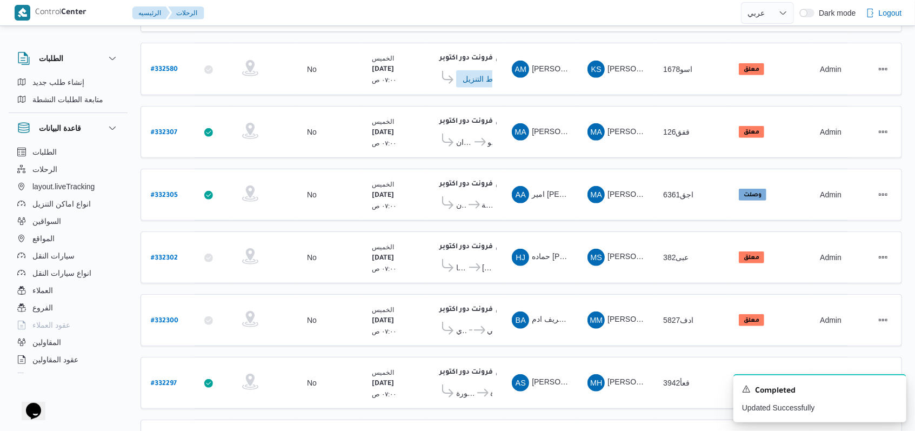
scroll to position [352, 0]
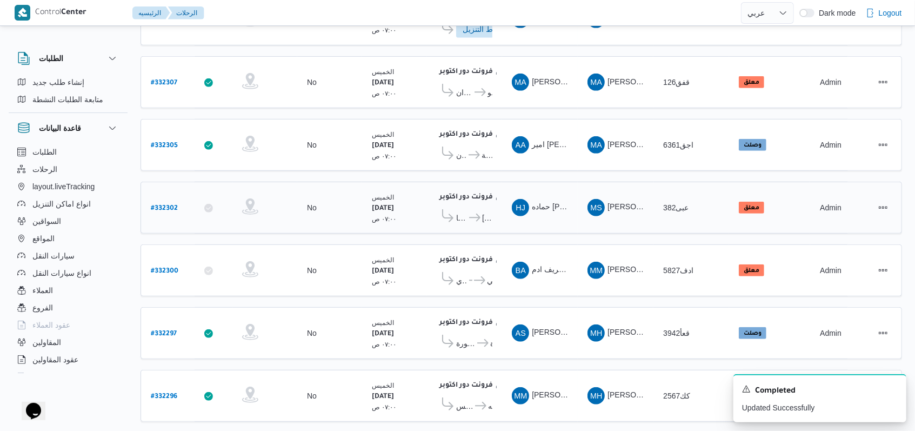
click at [173, 205] on b "# 332302" at bounding box center [164, 209] width 27 height 8
select select "ar"
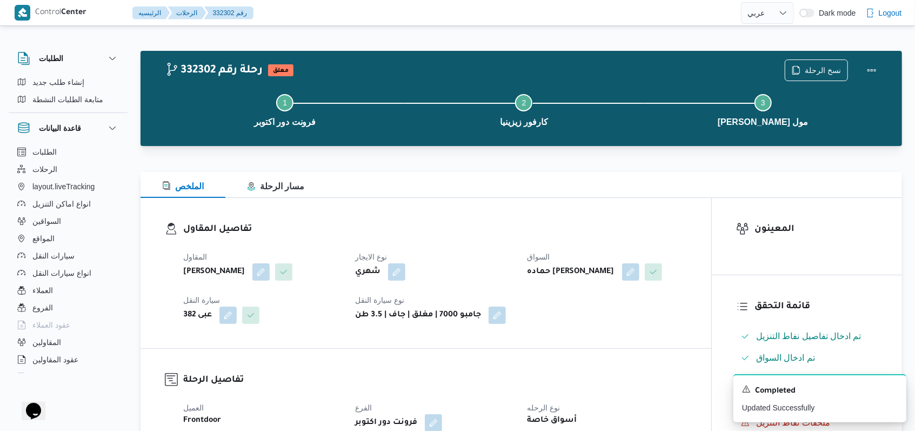
click at [378, 248] on div "المقاول محمد صلاح عبداللطيف الشريف نوع الايجار شهري السواق حماده جمال عبدالعاطى…" at bounding box center [435, 287] width 517 height 86
select select "ar"
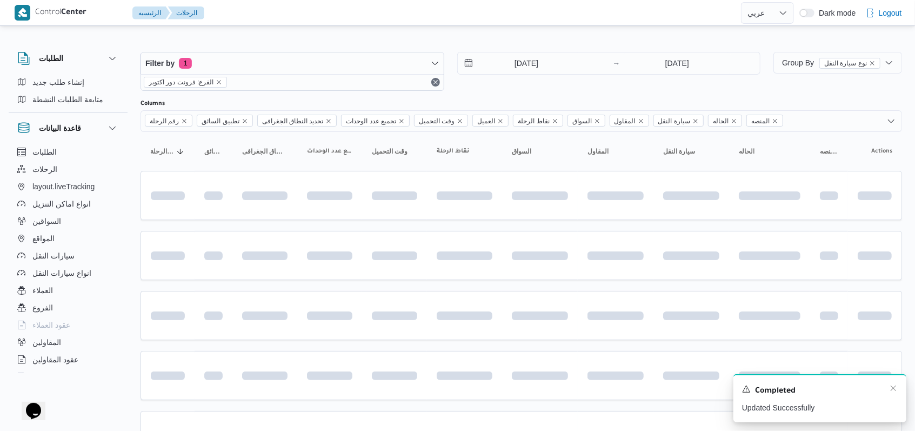
scroll to position [302, 0]
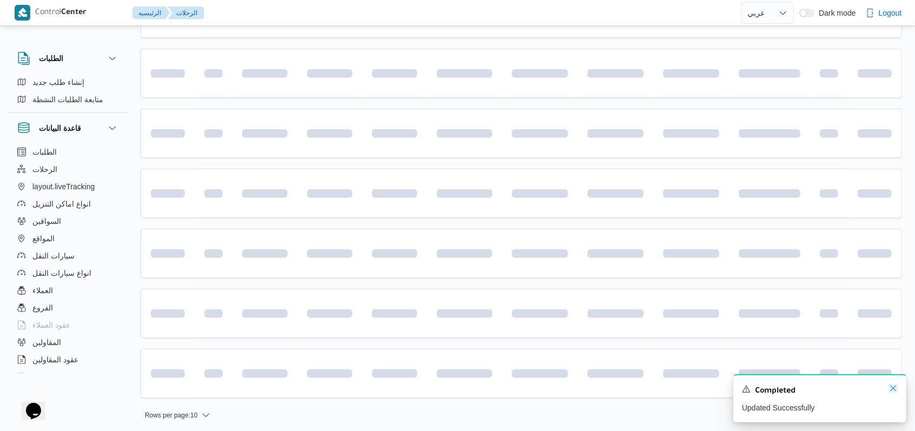
click at [378, 387] on icon "Dismiss toast" at bounding box center [893, 388] width 9 height 9
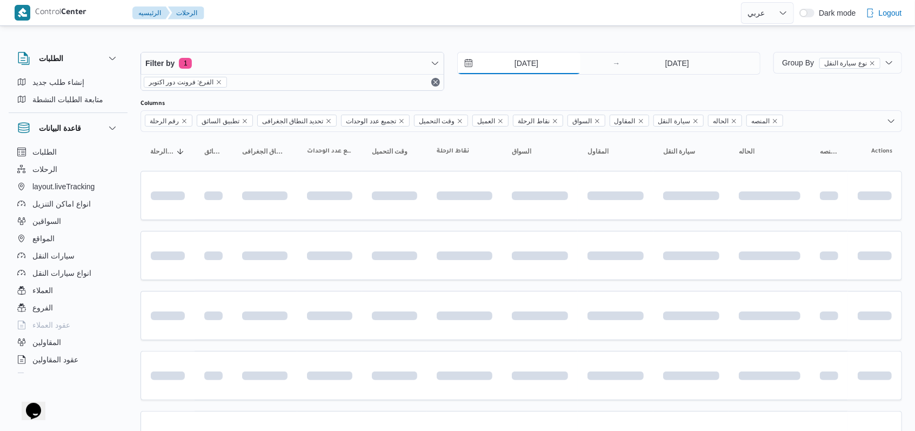
click at [378, 71] on input "21/8/2025" at bounding box center [519, 63] width 123 height 22
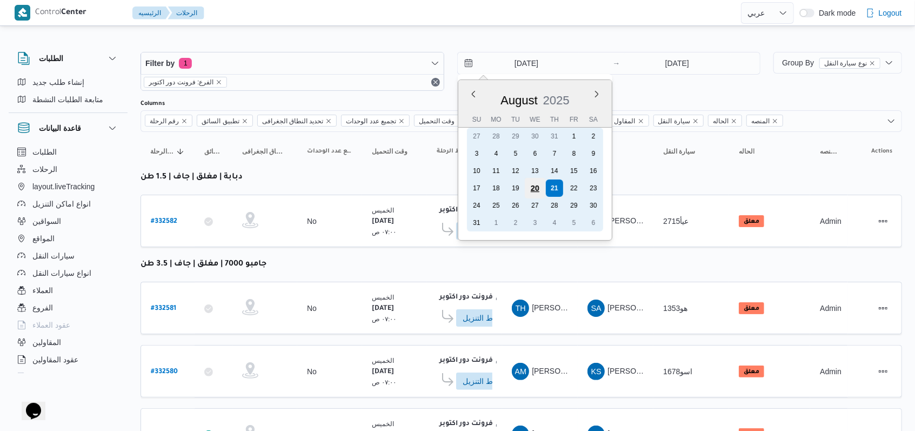
click at [378, 192] on div "20" at bounding box center [534, 188] width 21 height 21
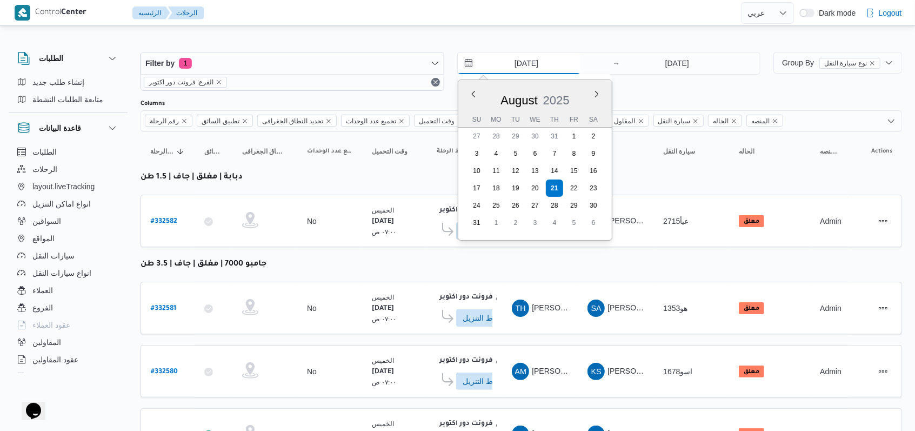
type input "20/8/2025"
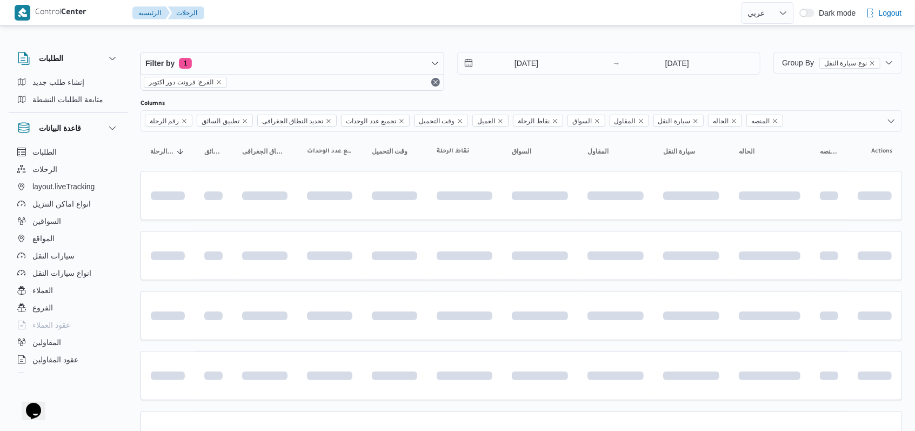
click at [378, 75] on div "20/8/2025 → 21/8/2025" at bounding box center [609, 71] width 304 height 39
click at [378, 58] on input "21/8/2025" at bounding box center [677, 63] width 108 height 22
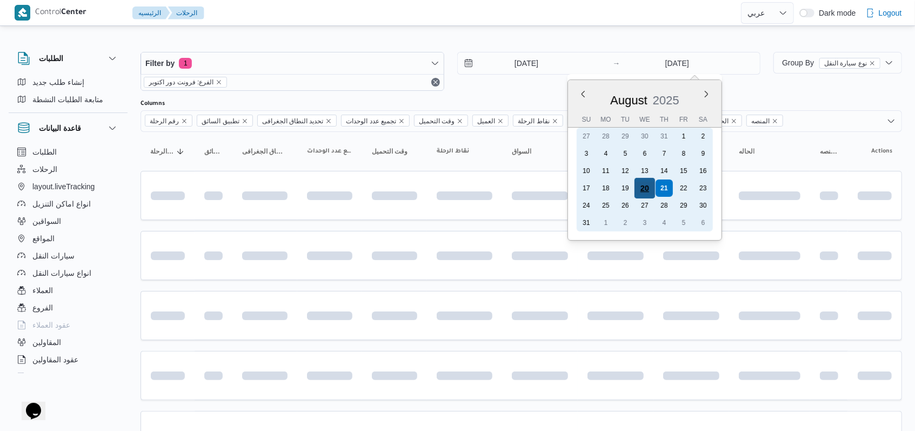
click at [378, 185] on div "20" at bounding box center [645, 188] width 21 height 21
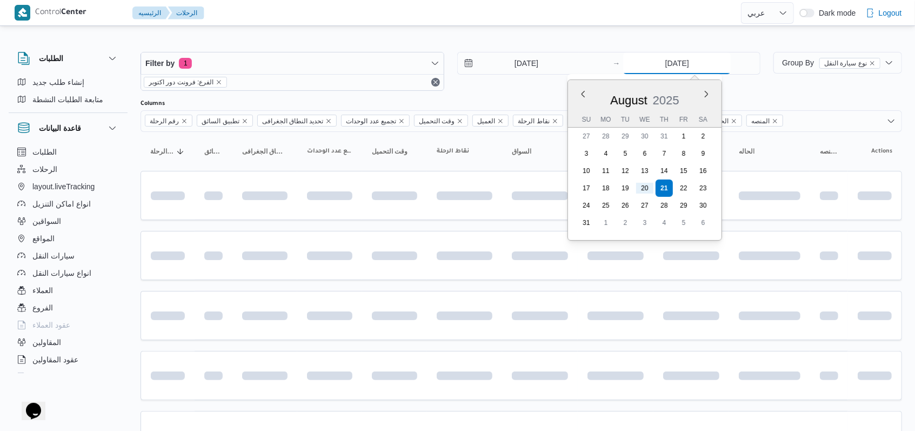
type input "20/8/2025"
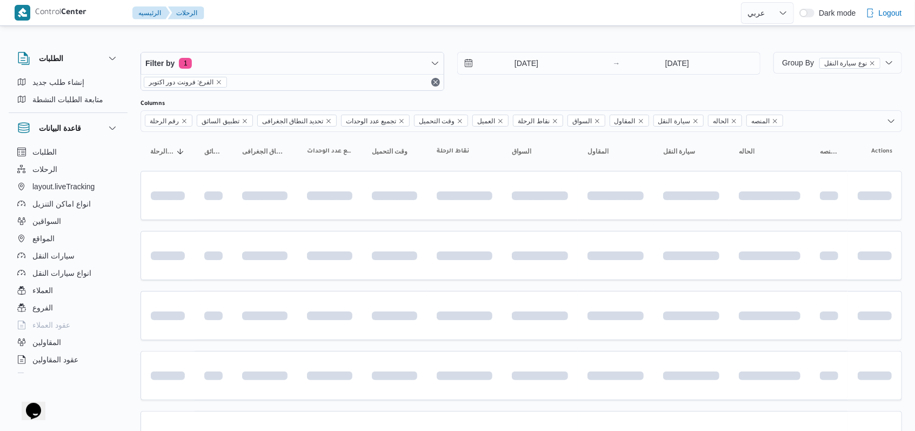
click at [378, 92] on div "Filter by 1 الفرع: فرونت دور اكتوبر 20/8/2025 → 20/8/2025" at bounding box center [450, 71] width 633 height 52
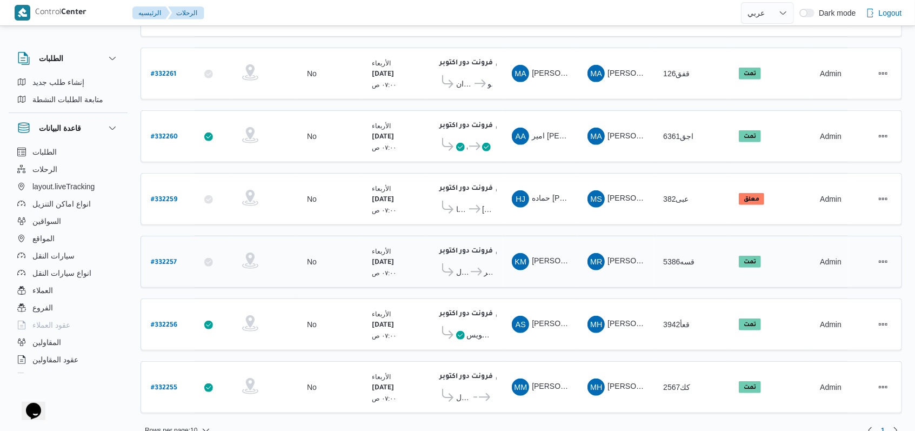
scroll to position [359, 0]
click at [378, 202] on span "كارفور زيزينيا" at bounding box center [461, 208] width 11 height 13
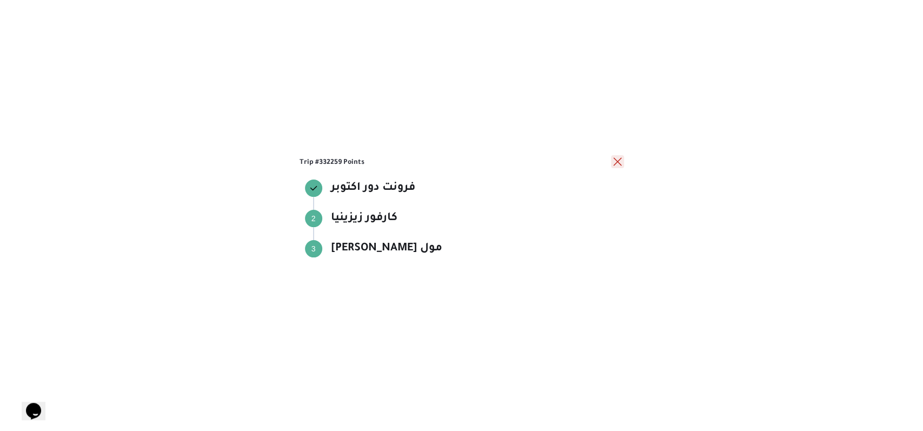
click at [378, 162] on button "close" at bounding box center [617, 161] width 13 height 13
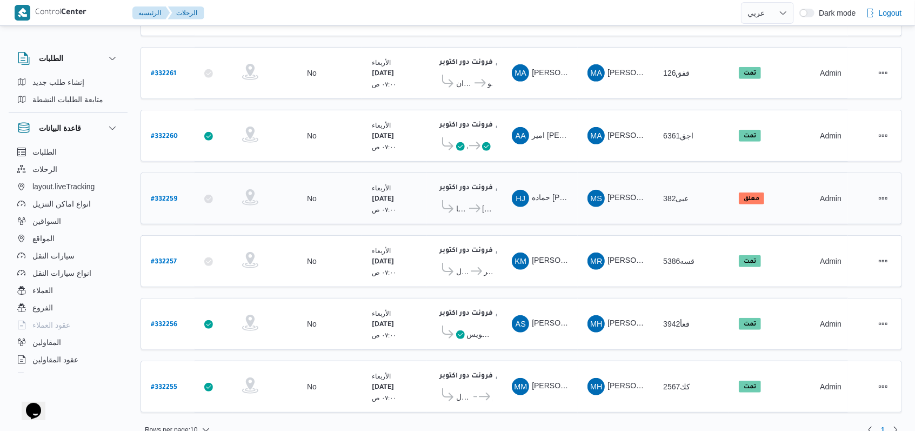
click at [169, 196] on b "# 332259" at bounding box center [164, 200] width 26 height 8
select select "ar"
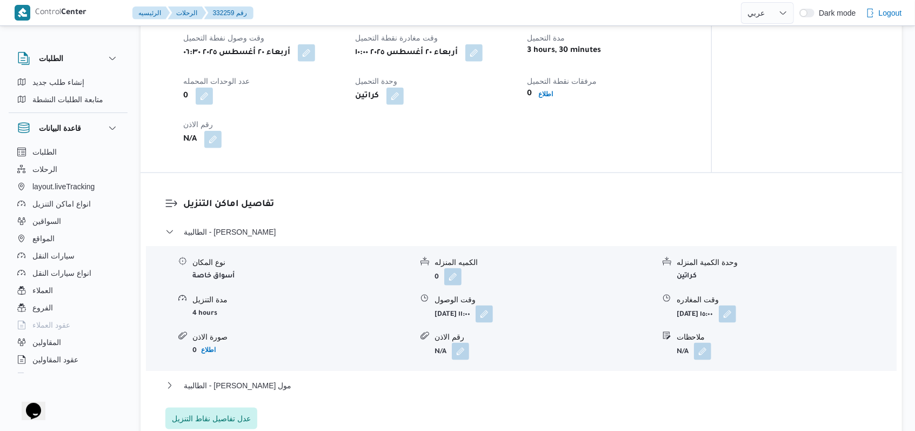
scroll to position [865, 0]
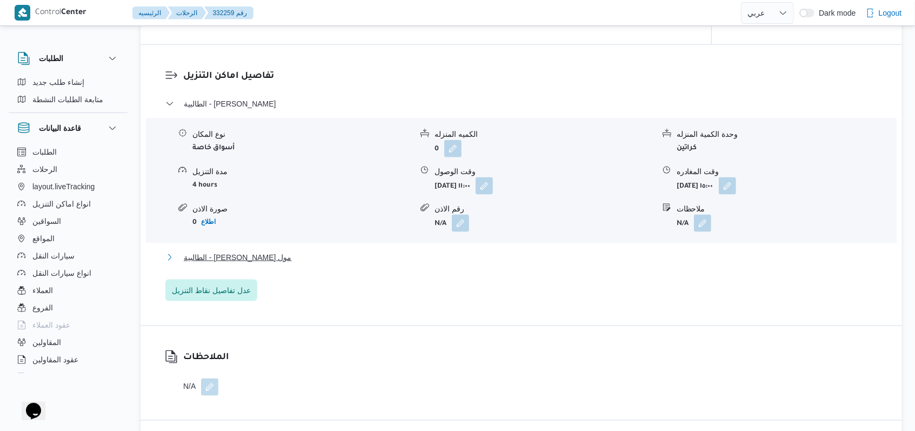
click at [282, 264] on button "الطالبية - كارفور بيراميدز مول" at bounding box center [521, 257] width 712 height 13
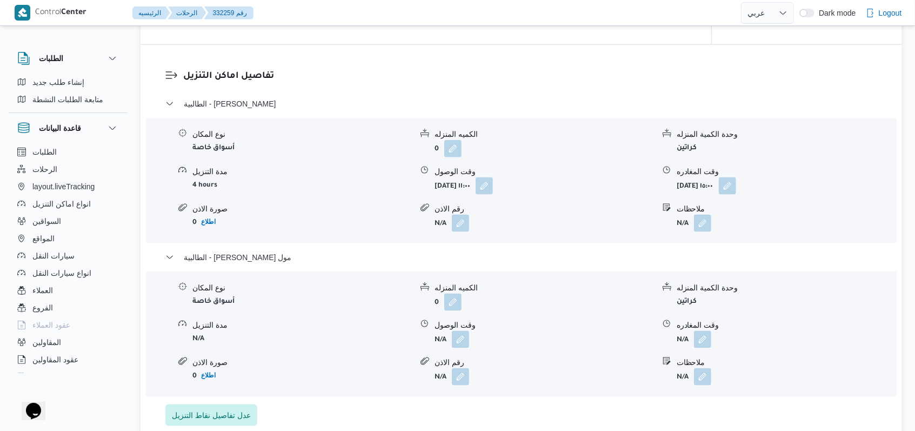
click at [247, 114] on dl "تفاصيل اماكن التنزيل الطالبية - كارفور زيزينيا نوع المكان أسواق خاصة الكميه الم…" at bounding box center [530, 247] width 695 height 357
click at [247, 110] on span "الطالبية - كارفور زيزينيا" at bounding box center [230, 103] width 92 height 13
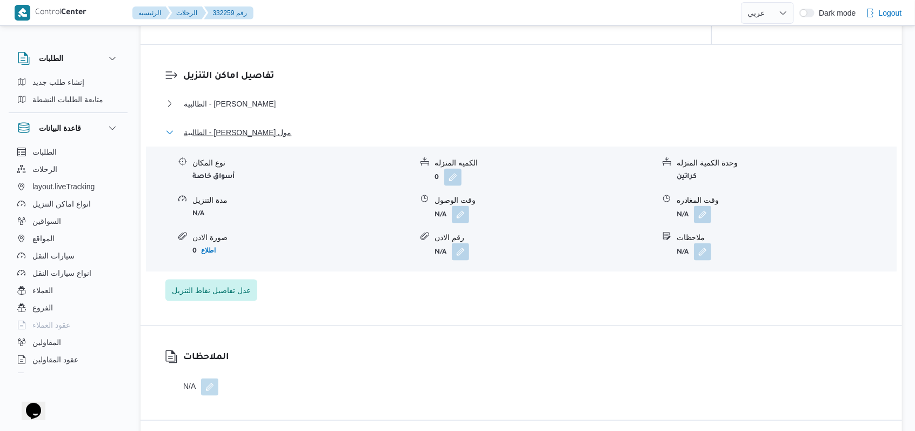
click at [262, 139] on span "الطالبية - كارفور بيراميدز مول" at bounding box center [238, 132] width 108 height 13
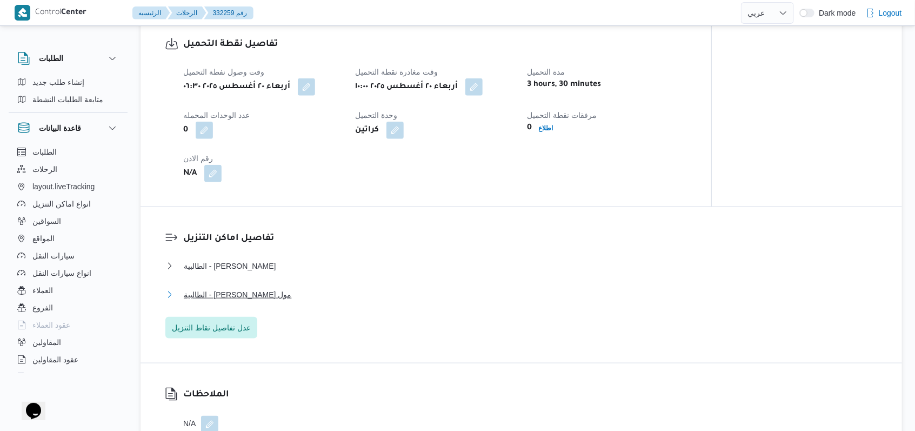
scroll to position [721, 0]
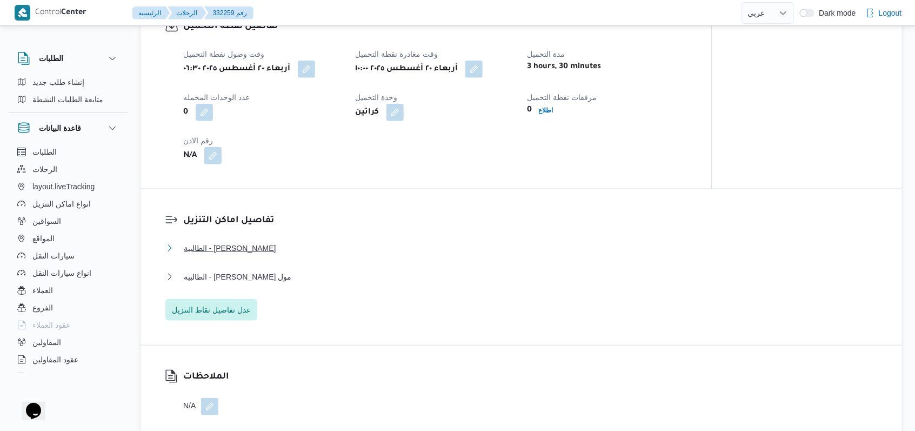
click at [254, 255] on span "الطالبية - كارفور زيزينيا" at bounding box center [230, 248] width 92 height 13
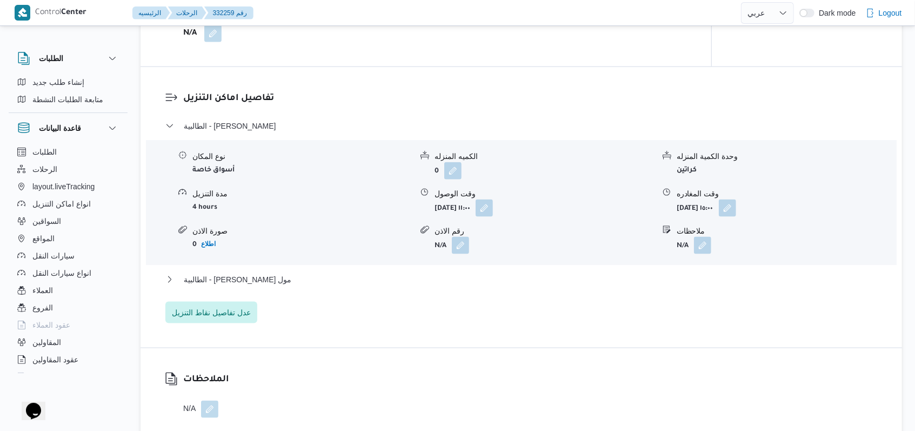
scroll to position [865, 0]
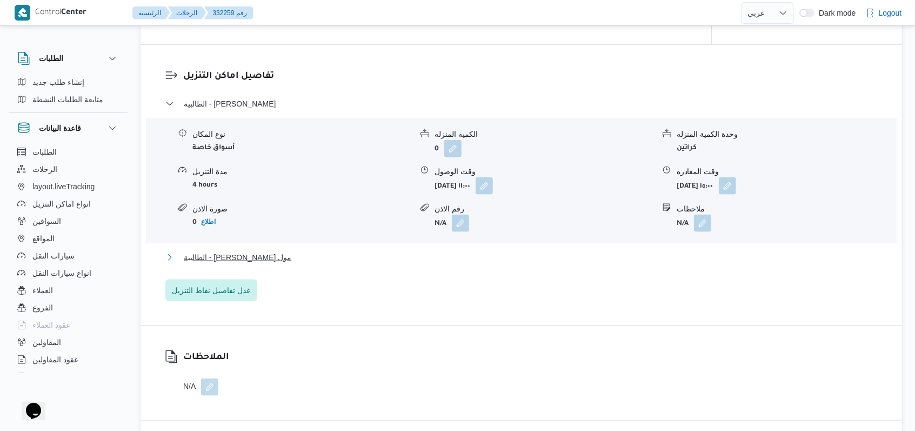
click at [265, 264] on span "الطالبية - كارفور بيراميدز مول" at bounding box center [238, 257] width 108 height 13
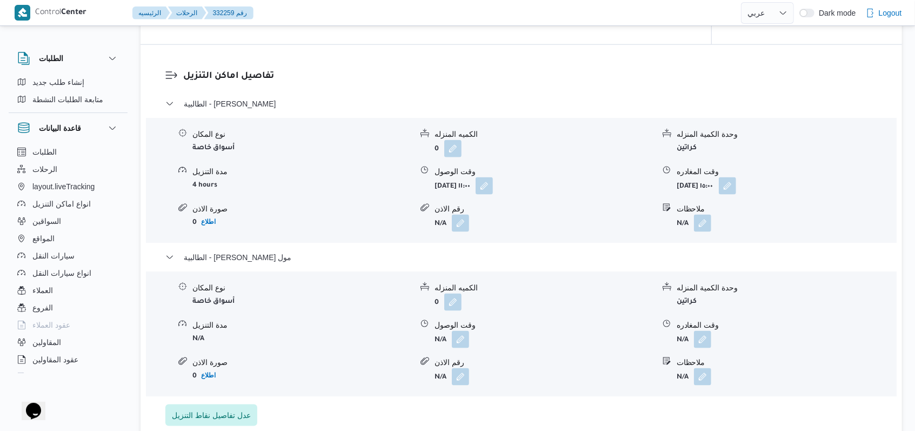
select select "ar"
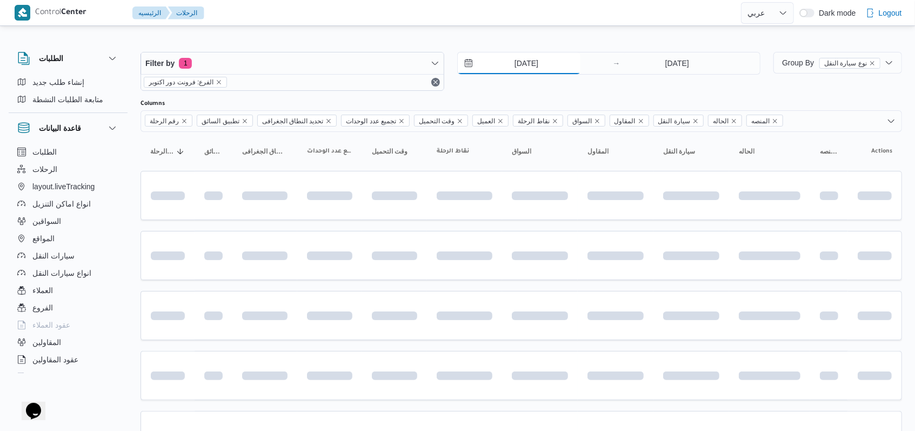
click at [378, 55] on input "20/8/2025" at bounding box center [519, 63] width 123 height 22
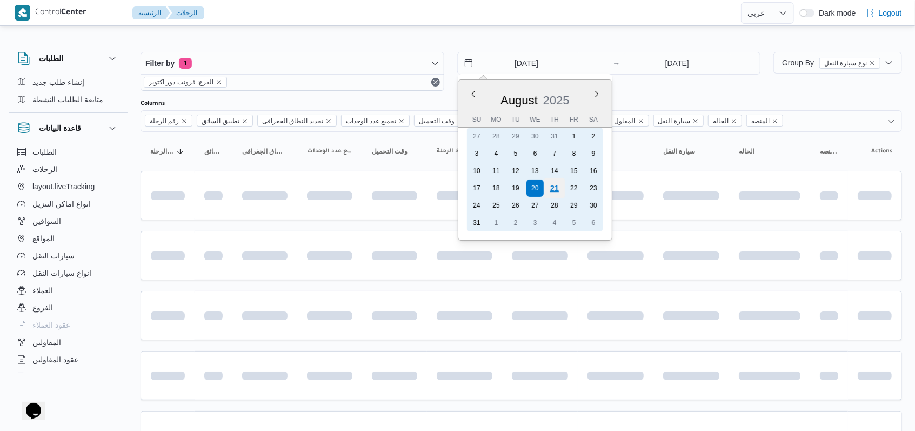
click at [378, 189] on div "21" at bounding box center [554, 188] width 21 height 21
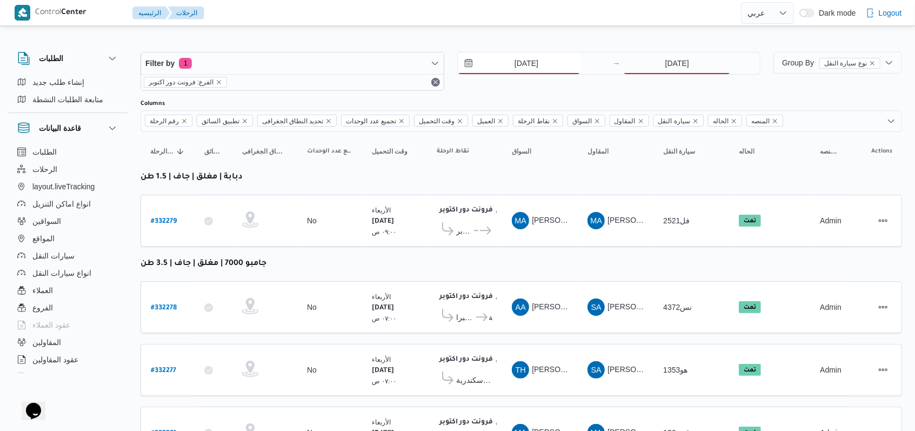
type input "21/8/2025"
click at [378, 63] on input "20/8/2025" at bounding box center [677, 63] width 108 height 22
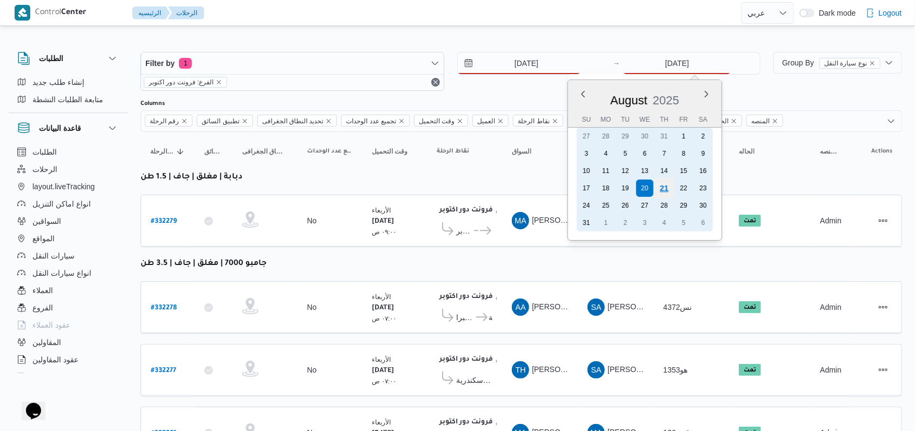
click at [378, 185] on div "21" at bounding box center [664, 188] width 21 height 21
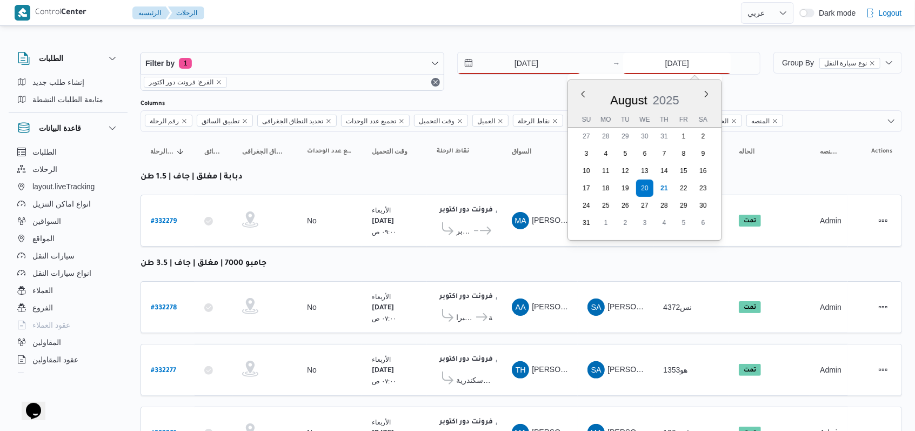
type input "21/8/2025"
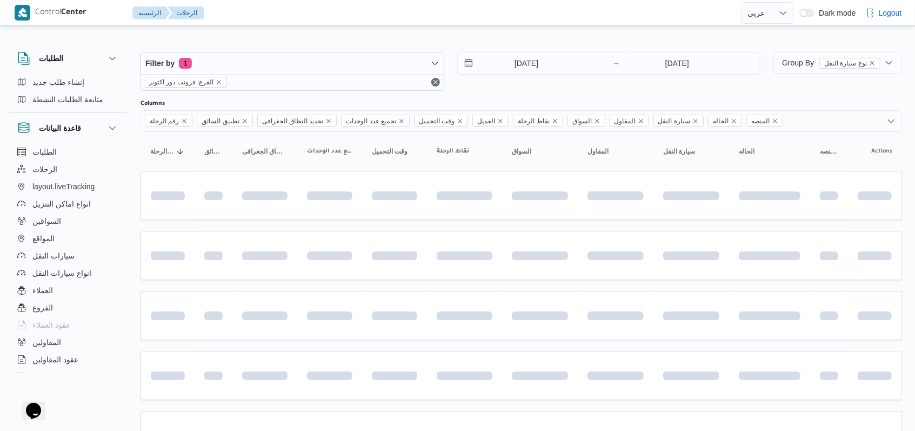
click at [378, 96] on div "Filter by 1 الفرع: فرونت دور اكتوبر 21/8/2025 → 21/8/2025" at bounding box center [450, 71] width 633 height 52
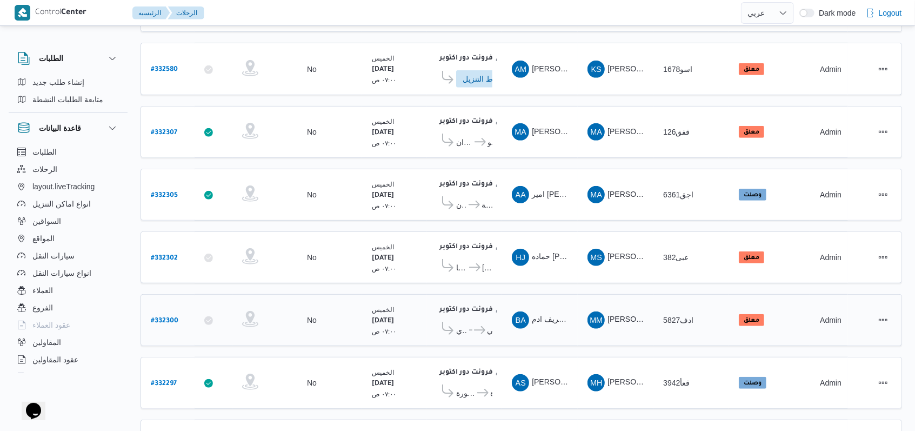
scroll to position [363, 0]
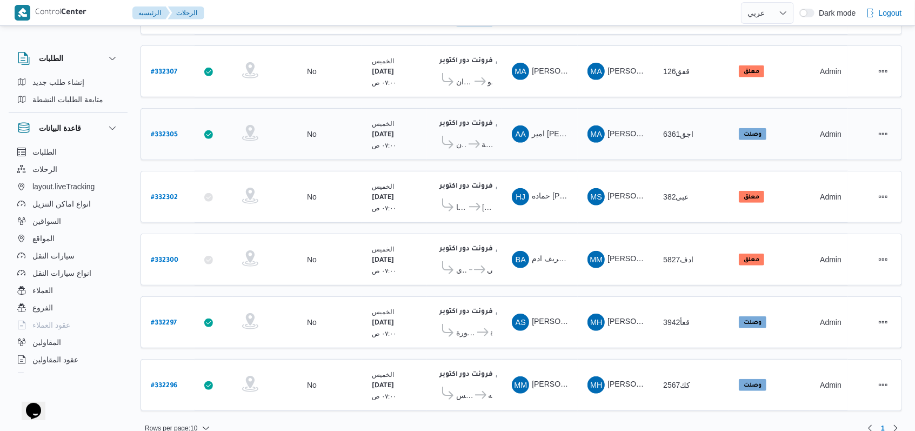
click at [162, 131] on b "# 332305" at bounding box center [164, 135] width 27 height 8
select select "ar"
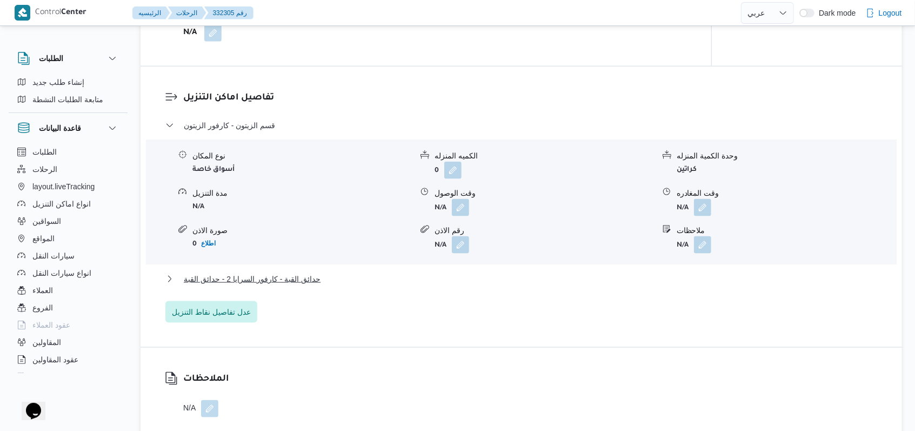
scroll to position [865, 0]
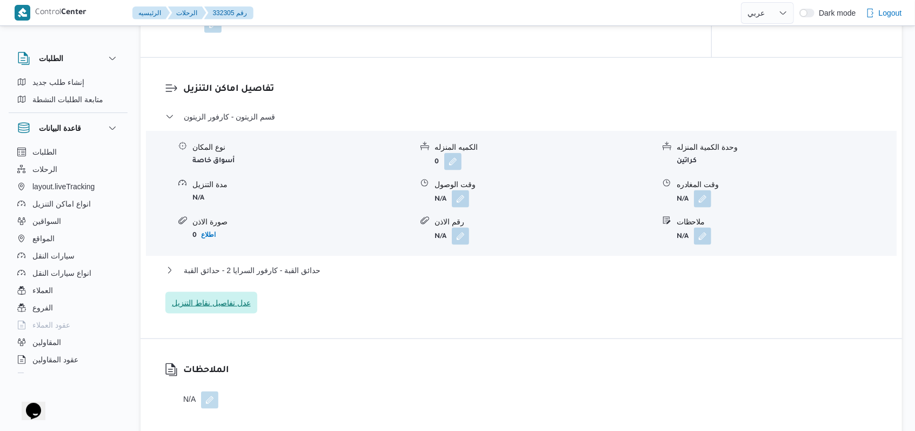
click at [233, 304] on span "عدل تفاصيل نقاط التنزيل" at bounding box center [211, 302] width 79 height 13
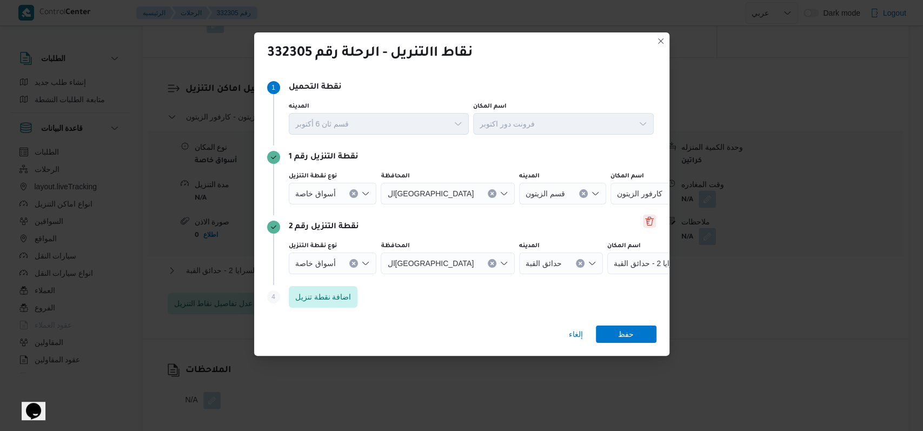
click at [378, 225] on button "Delete" at bounding box center [649, 221] width 13 height 13
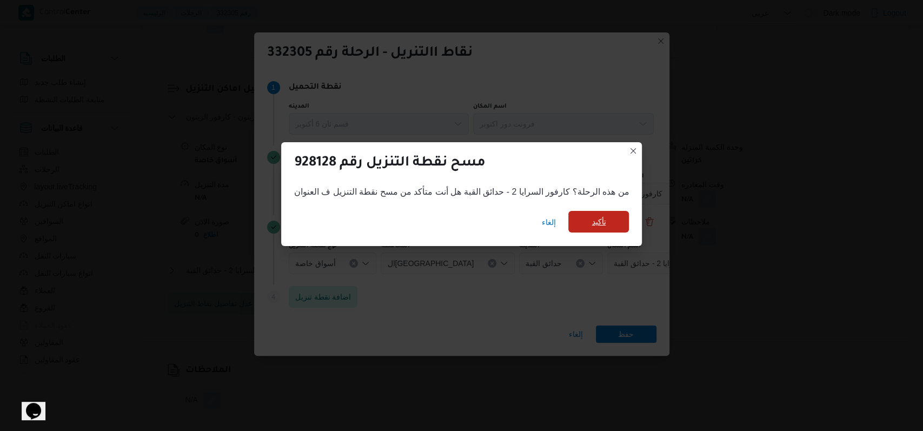
click at [378, 230] on span "تأكيد" at bounding box center [598, 222] width 61 height 22
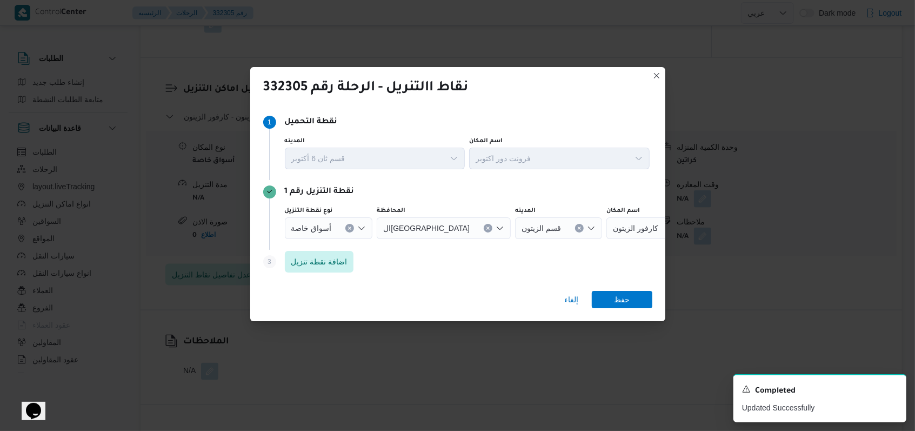
click at [378, 228] on icon "Clear input" at bounding box center [488, 228] width 4 height 4
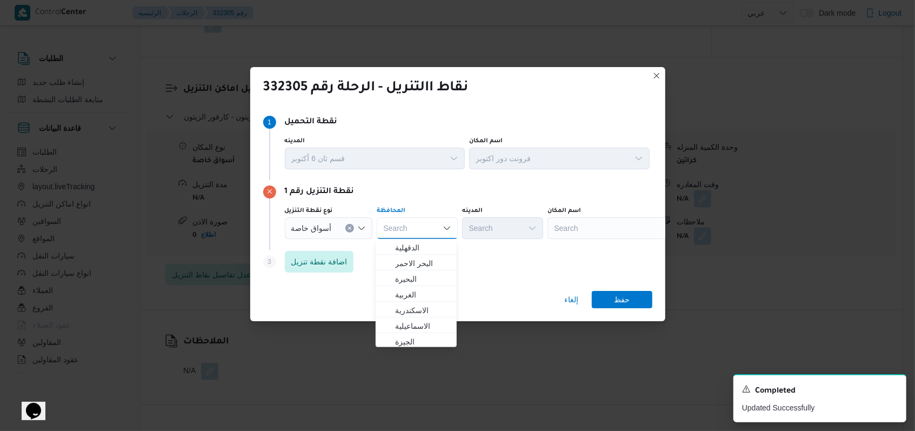
click at [378, 221] on div "Search" at bounding box center [615, 228] width 135 height 22
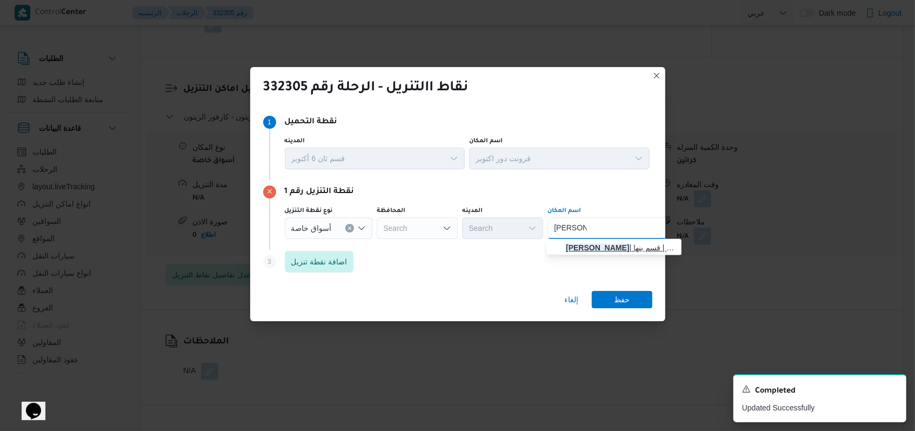
type input "كارفور بنها"
click at [378, 249] on span "كارفور بنها | كارفور بنها | قسم بنها" at bounding box center [620, 247] width 109 height 13
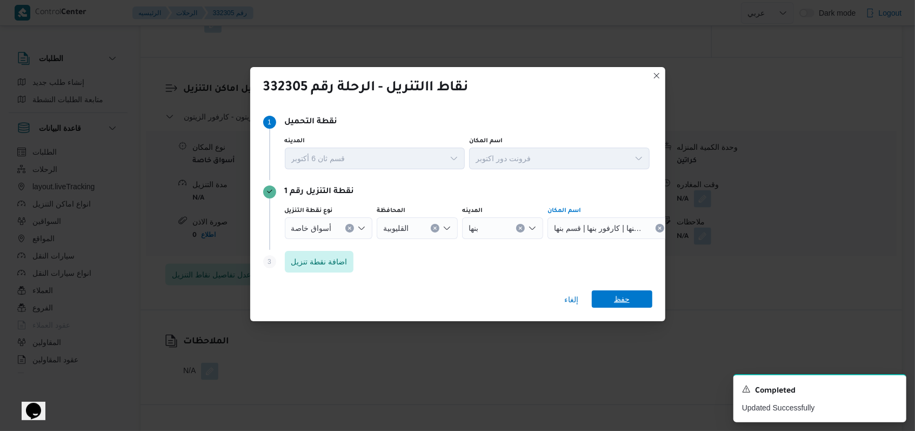
click at [378, 297] on span "حفظ" at bounding box center [622, 298] width 16 height 17
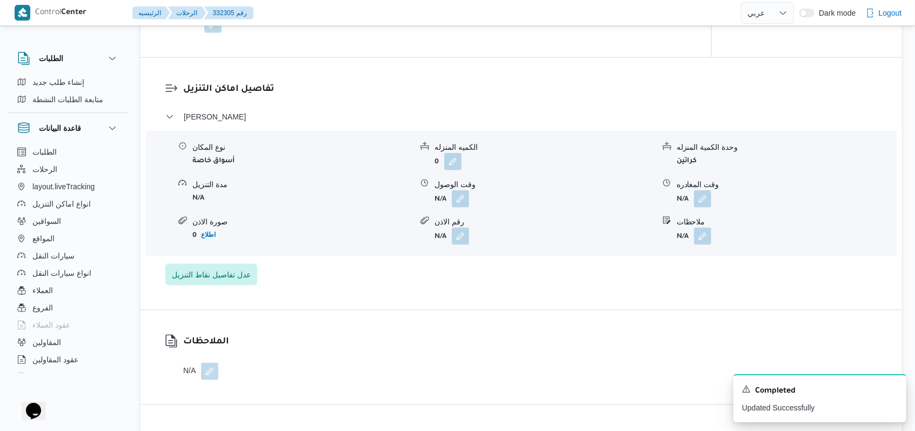
select select "ar"
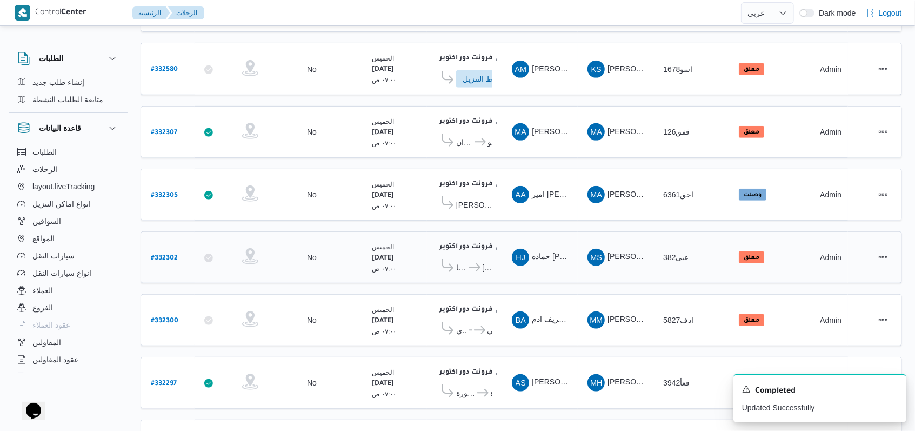
scroll to position [363, 0]
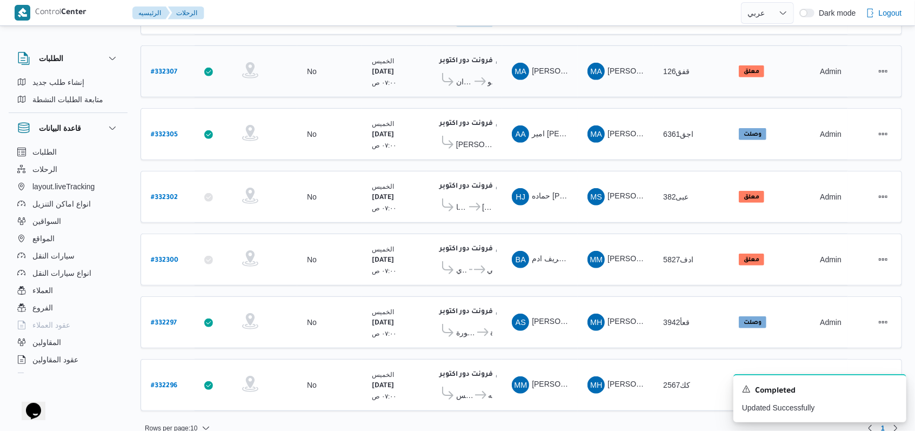
click at [165, 69] on b "# 332307" at bounding box center [164, 73] width 26 height 8
select select "ar"
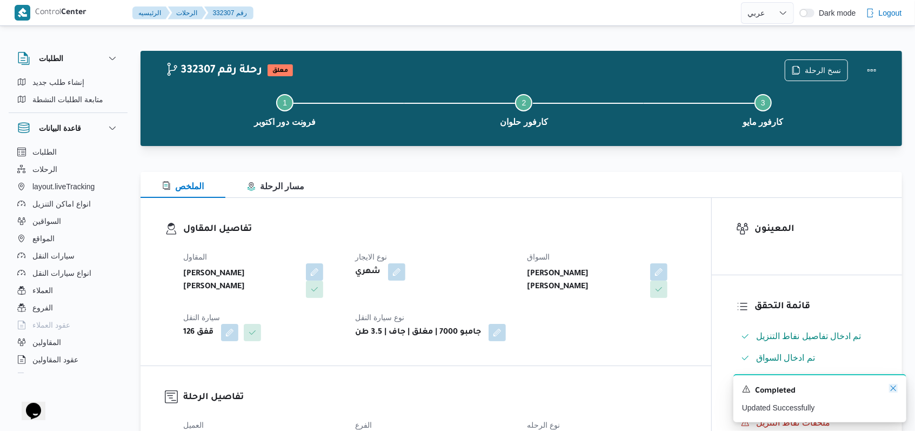
click at [378, 387] on icon "Dismiss toast" at bounding box center [893, 388] width 9 height 9
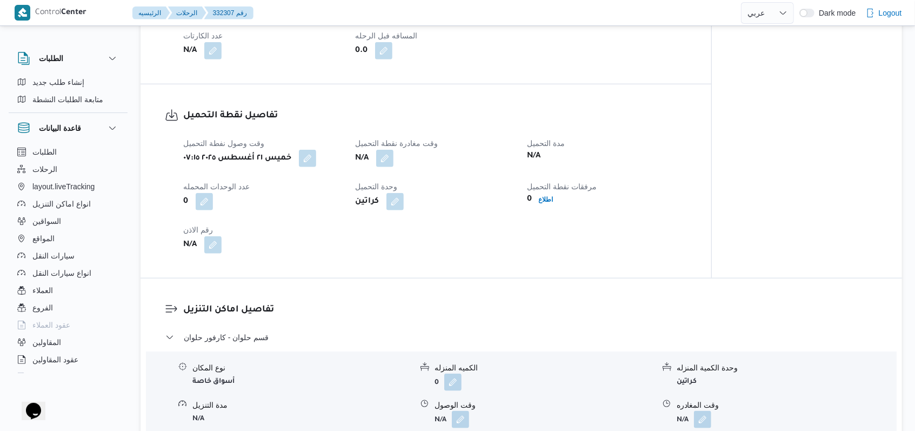
scroll to position [721, 0]
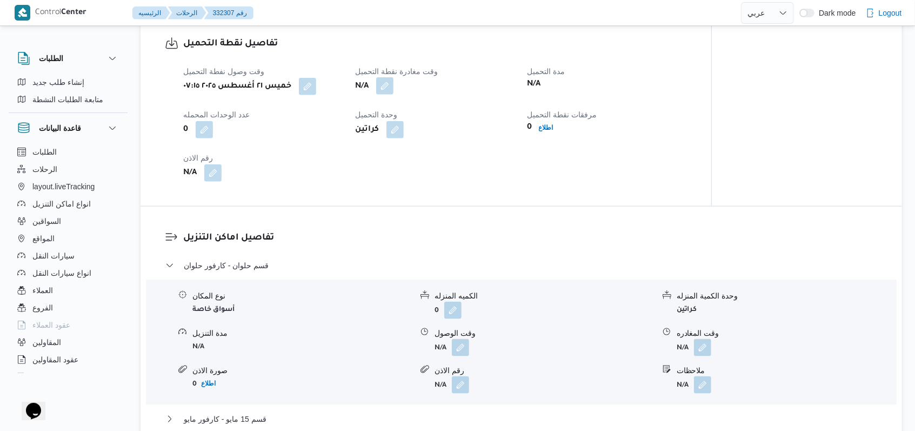
click at [378, 79] on button "button" at bounding box center [384, 85] width 17 height 17
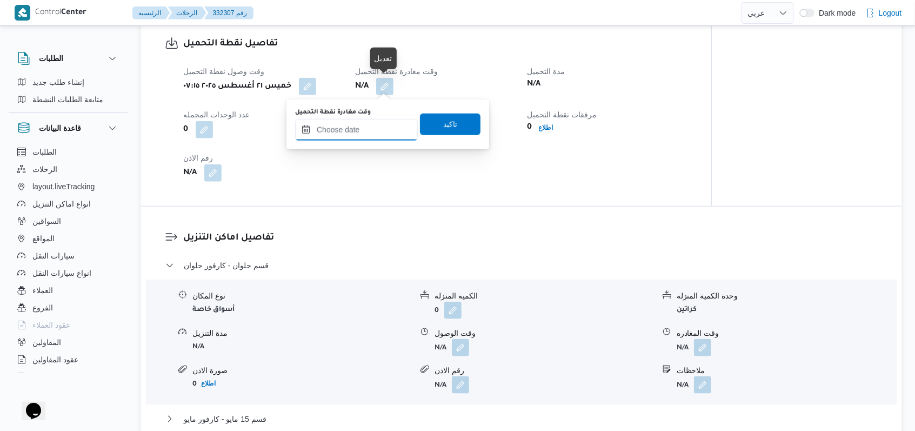
click at [375, 129] on input "وقت مغادرة نقطة التحميل" at bounding box center [356, 130] width 123 height 22
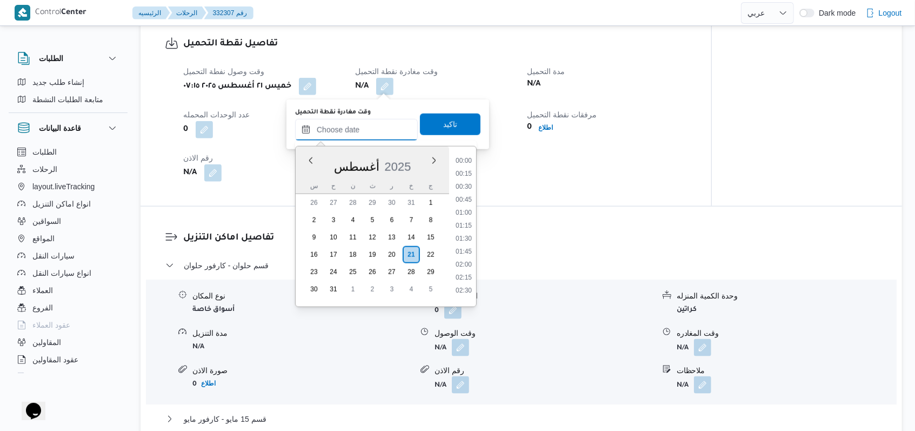
scroll to position [497, 0]
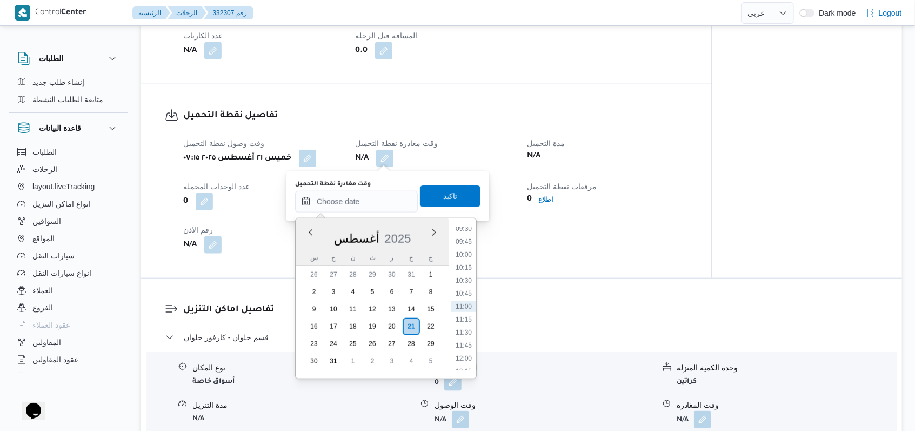
click at [378, 203] on div "كراتين" at bounding box center [434, 201] width 161 height 19
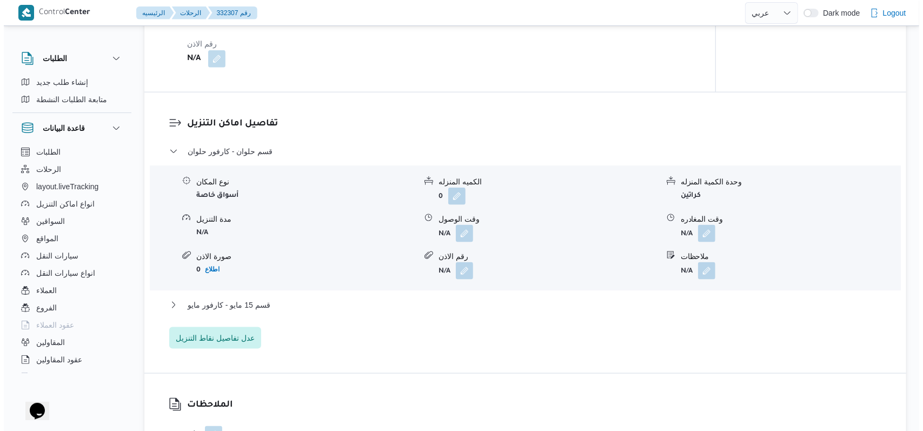
scroll to position [865, 0]
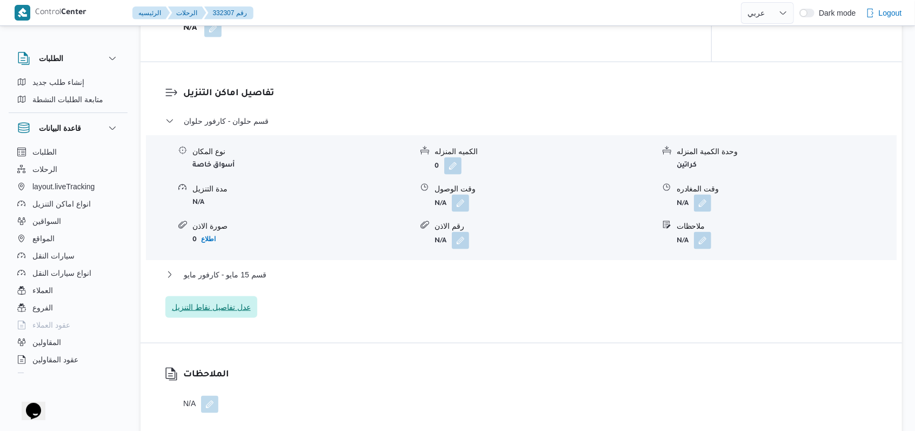
click at [208, 312] on span "عدل تفاصيل نقاط التنزيل" at bounding box center [211, 307] width 79 height 13
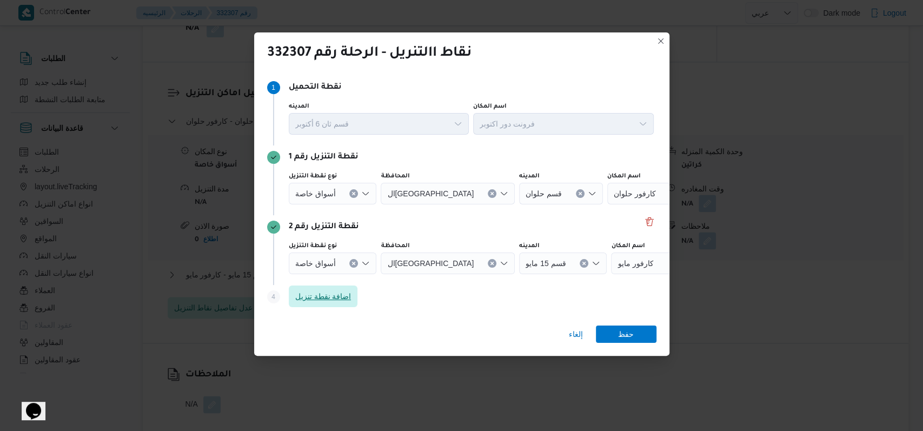
click at [341, 296] on span "اضافة نقطة تنزيل" at bounding box center [323, 296] width 56 height 13
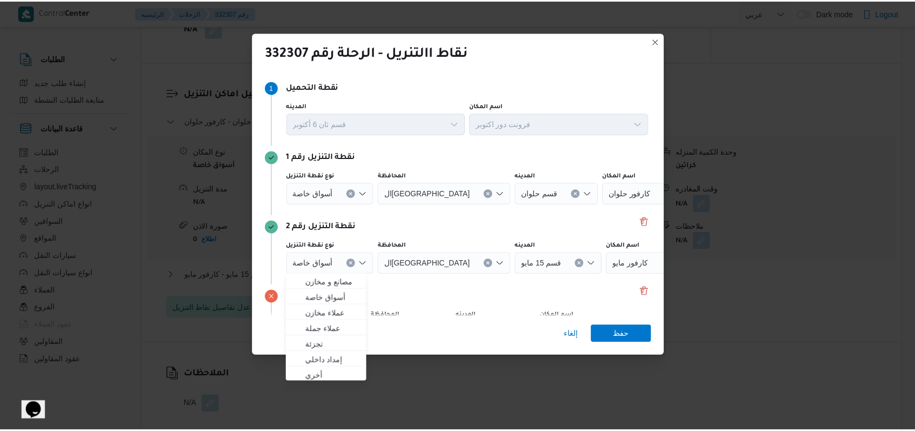
scroll to position [70, 0]
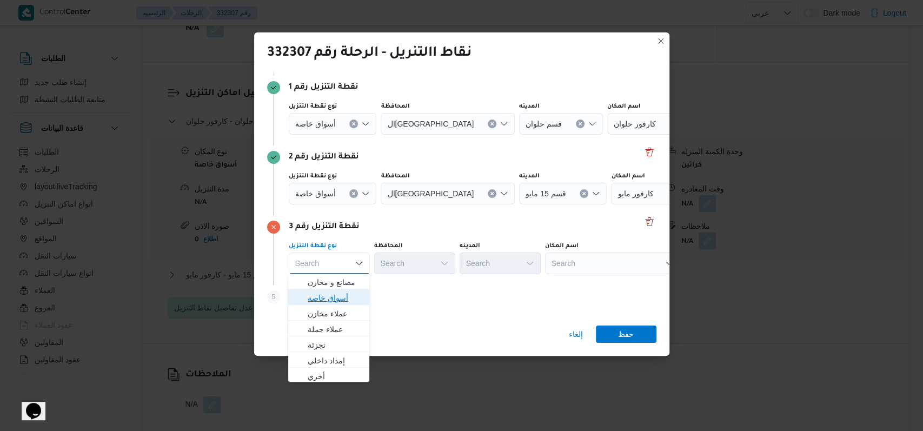
click at [341, 296] on span "أسواق خاصة" at bounding box center [335, 297] width 55 height 13
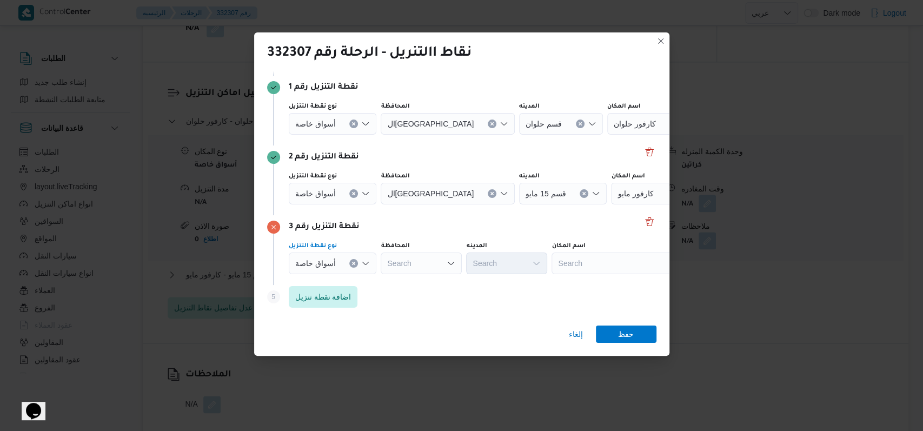
click at [337, 132] on div at bounding box center [339, 123] width 5 height 17
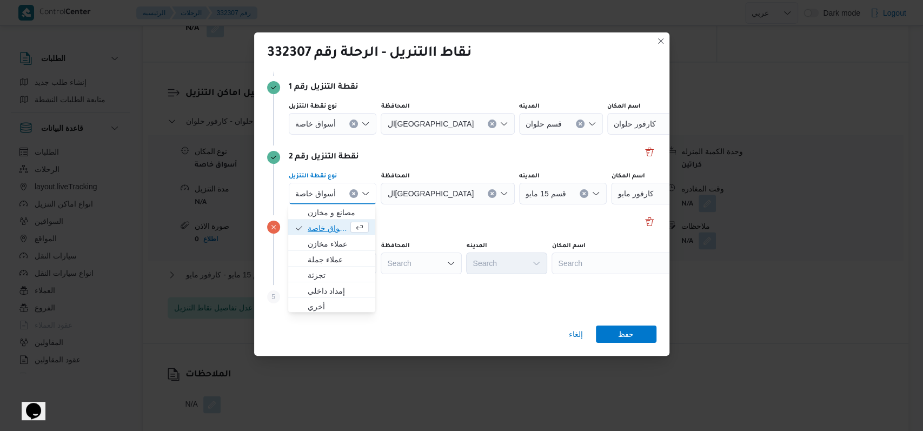
click at [332, 232] on span "أسواق خاصة" at bounding box center [328, 228] width 41 height 13
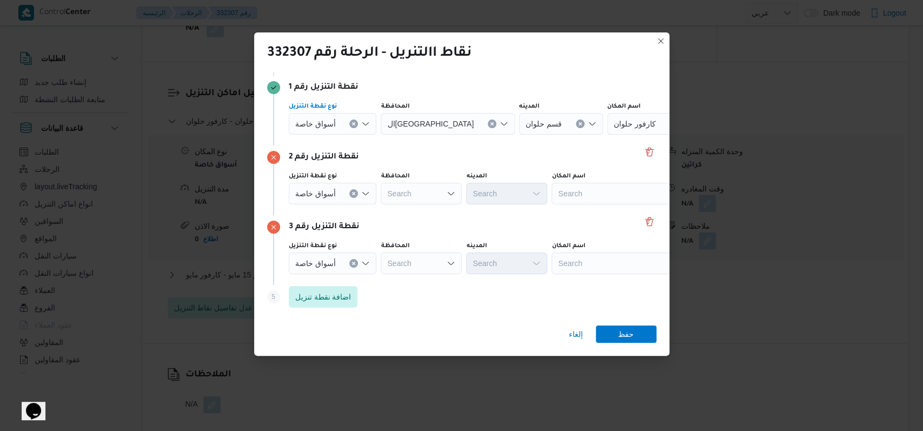
click at [332, 122] on span "أسواق خاصة" at bounding box center [315, 123] width 41 height 12
click at [333, 152] on span "أسواق خاصة" at bounding box center [328, 158] width 41 height 13
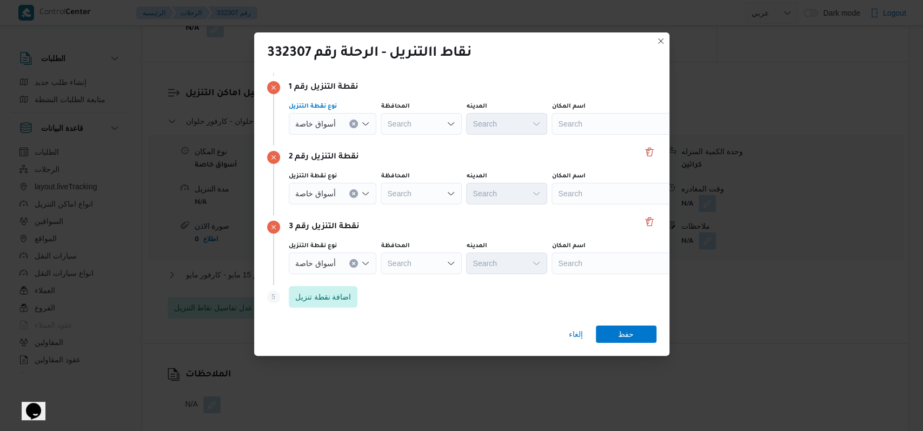
click at [378, 133] on div "Search" at bounding box center [618, 124] width 135 height 22
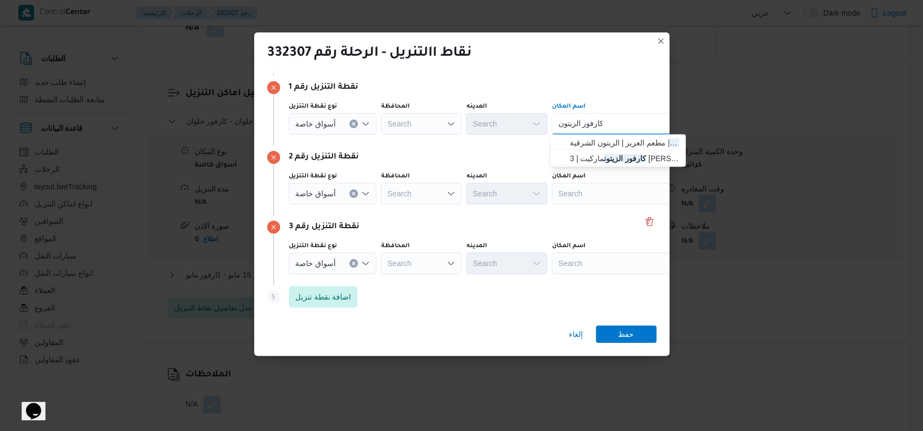
type input "كارفور الزيتون"
click at [378, 132] on div "كارفور الزيتون كارفور الزيتون Combo box. Selected. كارفور الزيتون. Selected. Co…" at bounding box center [618, 124] width 135 height 22
click at [378, 136] on span "كارفور الزيتون | مطعم العزيز | الزيتون الشرقية" at bounding box center [618, 142] width 126 height 17
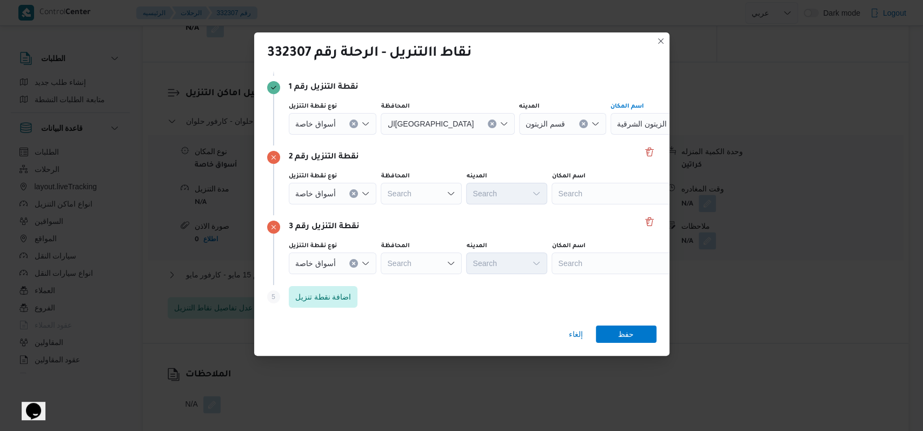
click at [378, 135] on div "Search" at bounding box center [677, 124] width 135 height 22
type input "طيبه مول"
click at [378, 219] on span "كارفور طيبه مول | Carrefour Market | المنطقة الأولى" at bounding box center [618, 212] width 126 height 17
click at [378, 135] on div "Search" at bounding box center [677, 124] width 135 height 22
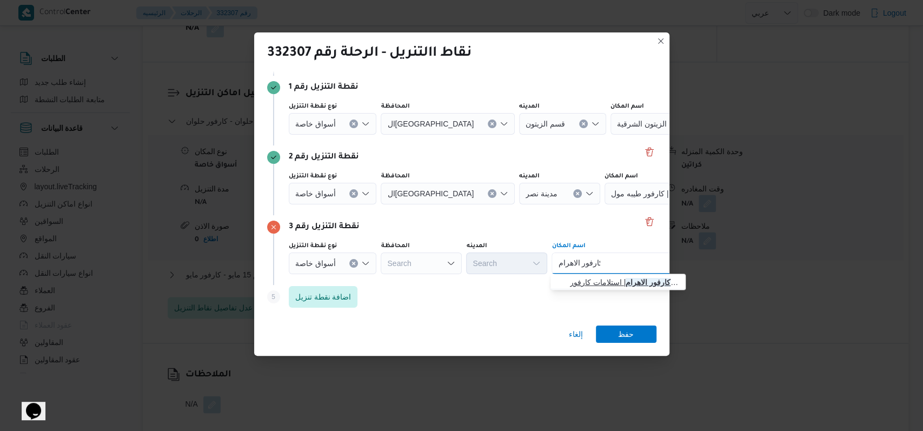
type input "كارفور الاهرام"
click at [378, 277] on span "كارفور الاهرام | استلامات كارفور شارع الاهرام مصر الجديدة | المنتزه" at bounding box center [624, 282] width 109 height 13
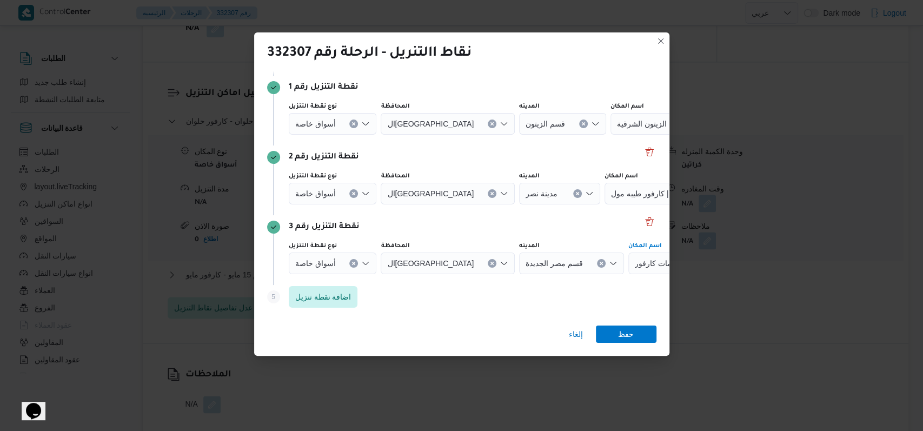
click at [378, 323] on div "إلغاء حفظ" at bounding box center [461, 336] width 415 height 39
click at [378, 335] on span "حفظ" at bounding box center [626, 333] width 16 height 17
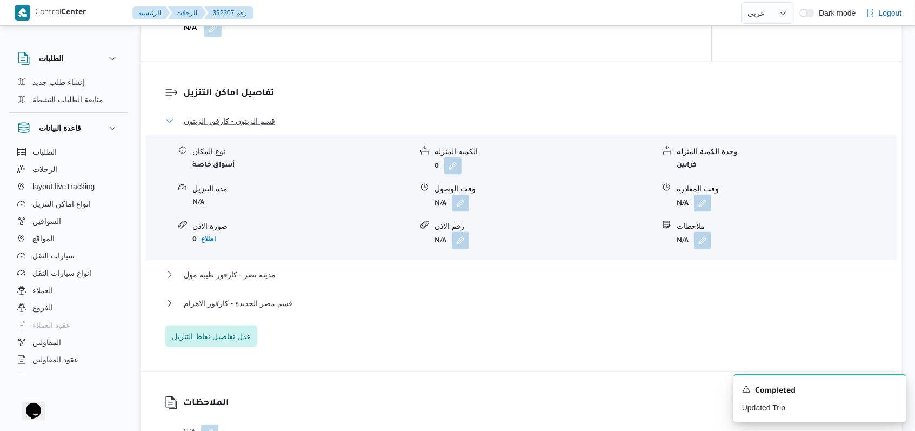
click at [246, 119] on span "قسم الزيتون - كارفور الزيتون" at bounding box center [229, 121] width 91 height 13
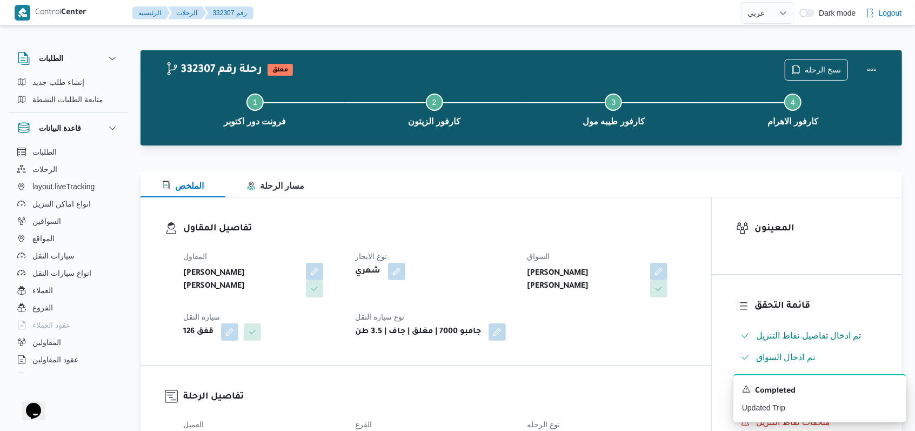
scroll to position [0, 0]
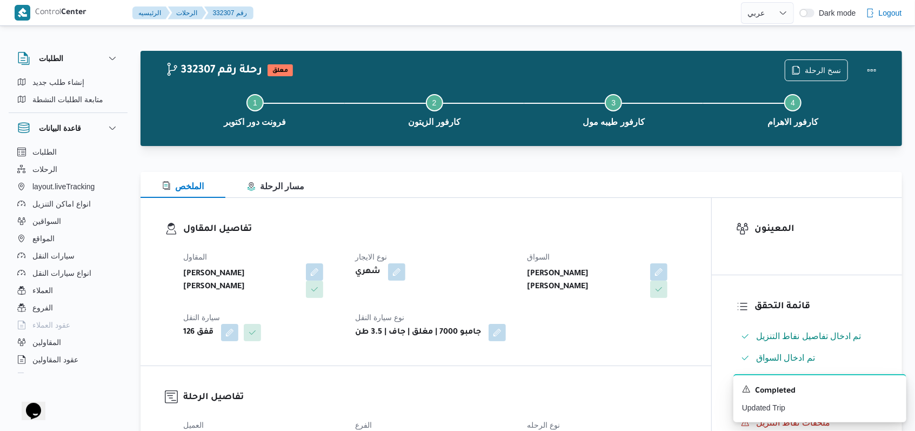
select select "ar"
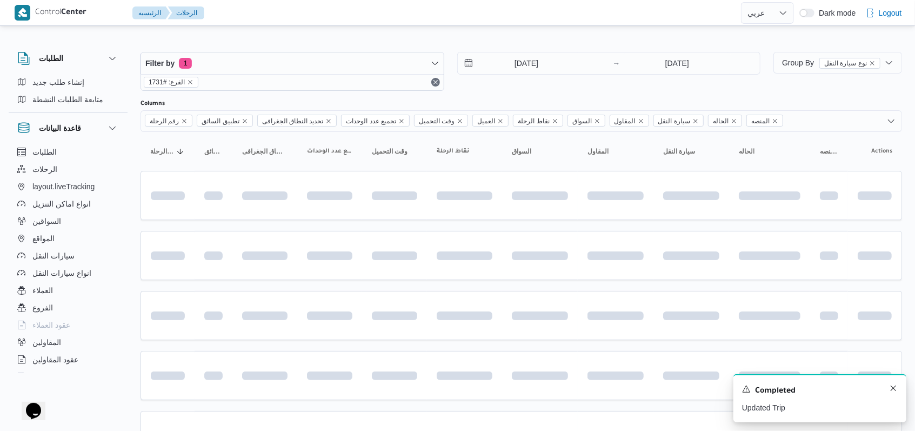
scroll to position [302, 0]
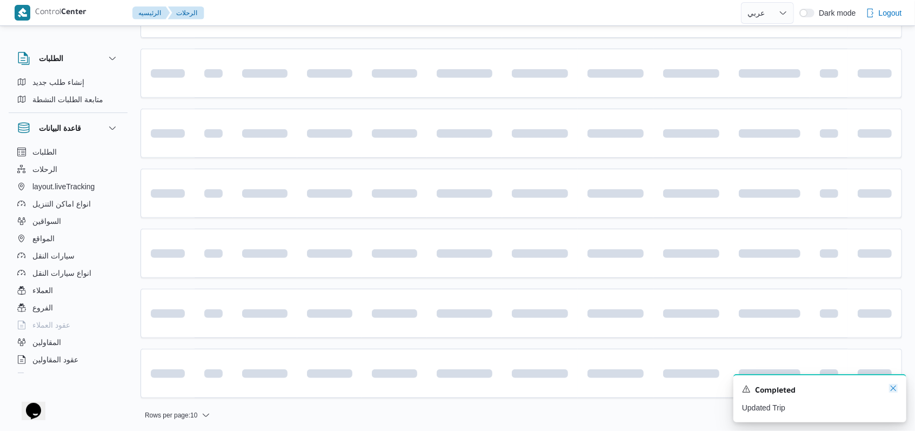
click at [378, 387] on icon "Dismiss toast" at bounding box center [893, 388] width 9 height 9
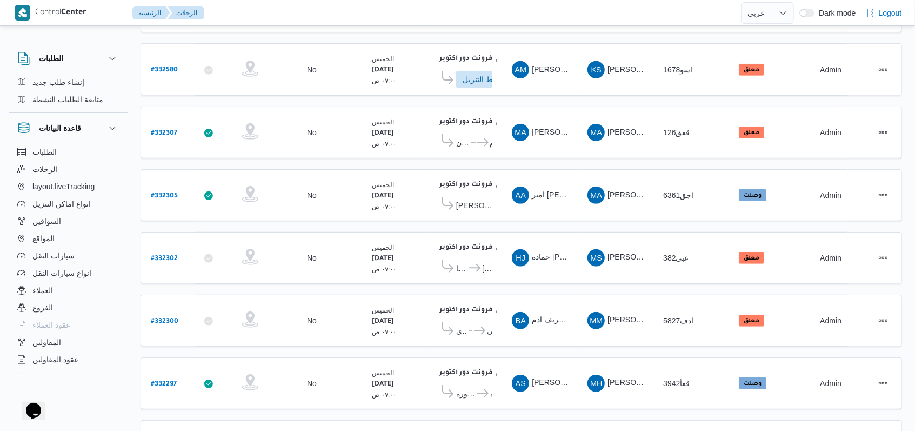
scroll to position [280, 0]
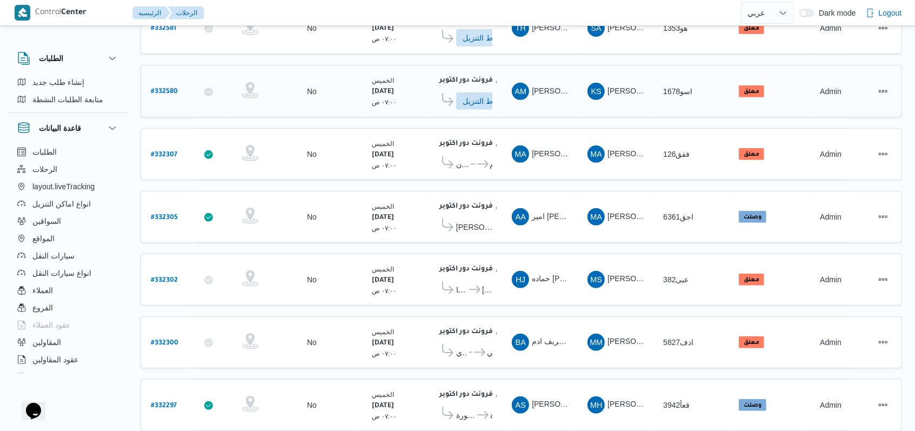
click at [173, 88] on b "# 332580" at bounding box center [164, 92] width 27 height 8
select select "ar"
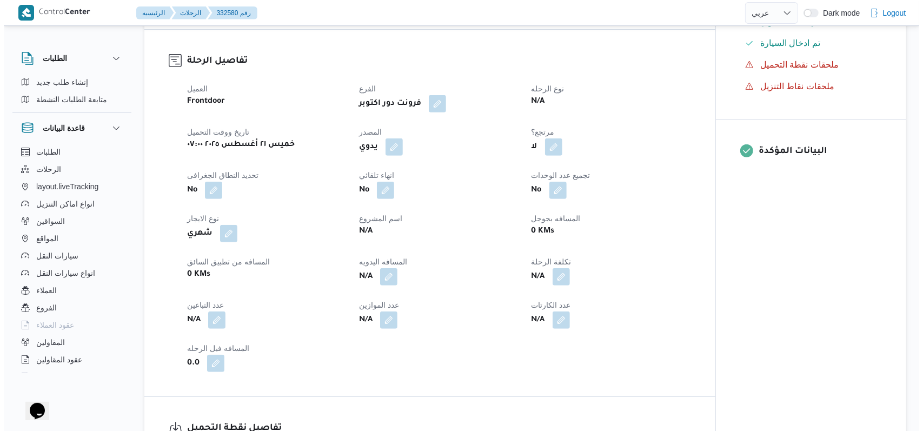
scroll to position [640, 0]
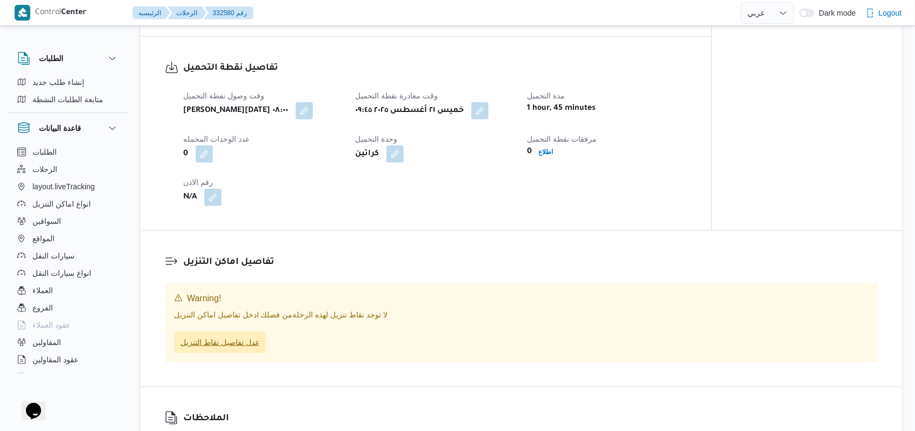
click at [234, 336] on span "عدل تفاصيل نقاط التنزيل" at bounding box center [220, 342] width 79 height 13
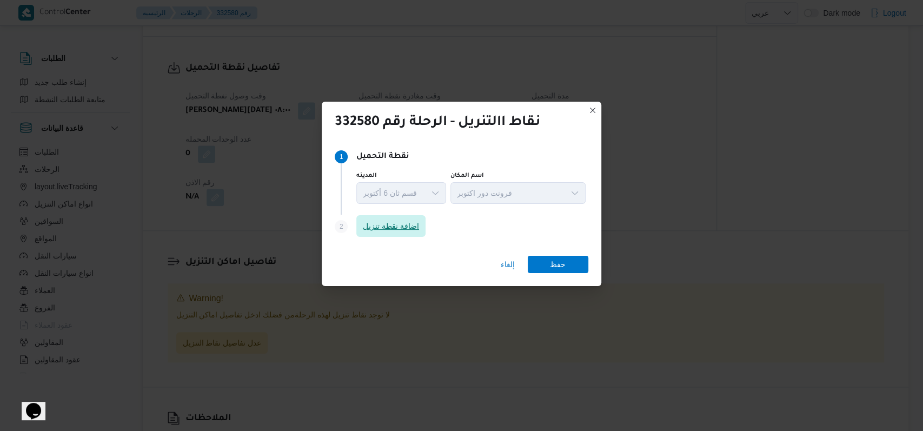
click at [377, 231] on span "اضافة نقطة تنزيل" at bounding box center [391, 225] width 56 height 13
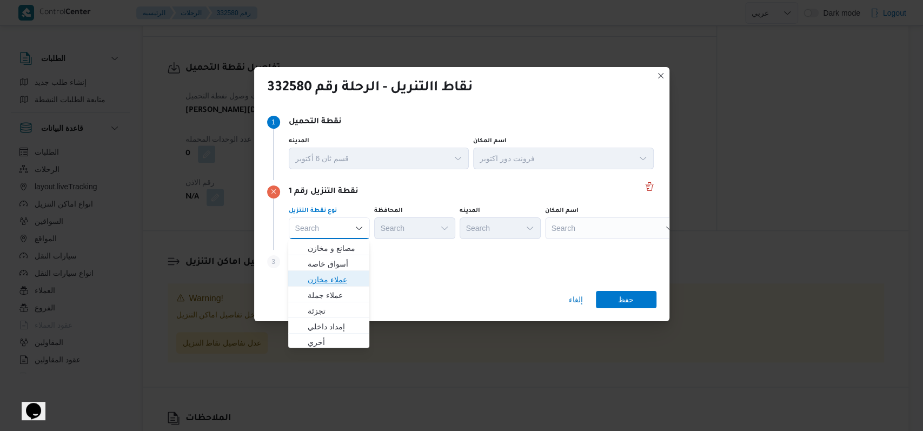
click at [341, 273] on span "عملاء مخازن" at bounding box center [335, 279] width 55 height 13
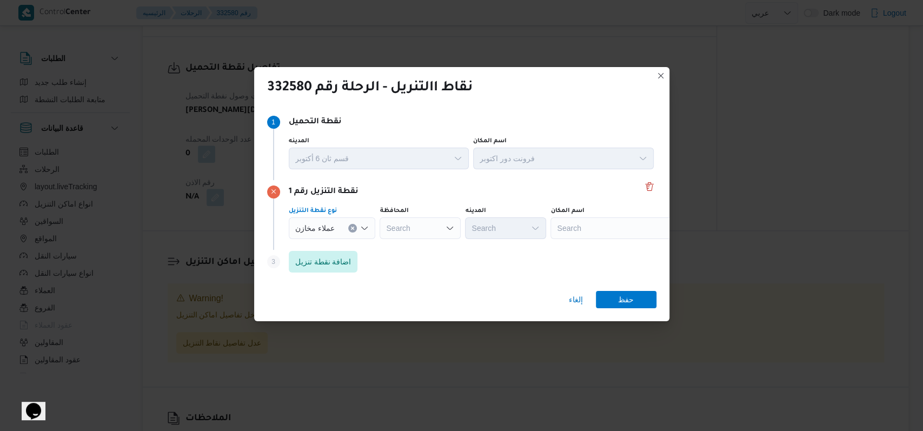
click at [342, 231] on div "عملاء مخازن Combo box. Selected. عملاء مخازن. Press Backspace to delete عملاء م…" at bounding box center [332, 228] width 87 height 22
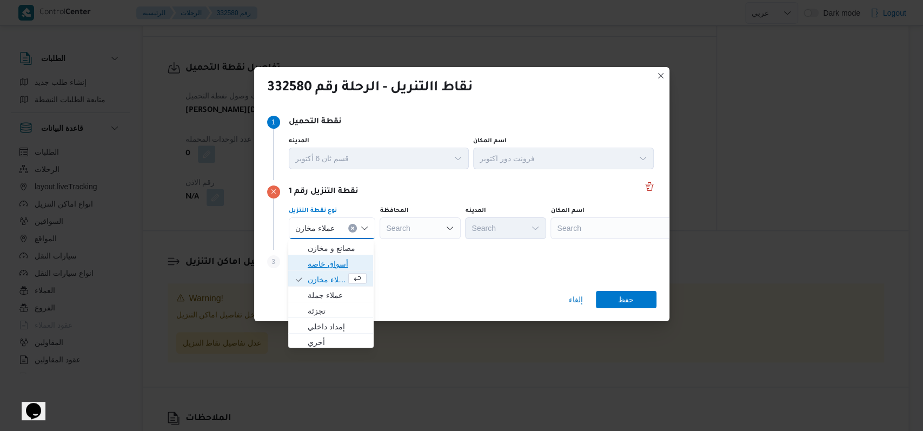
click at [331, 269] on span "أسواق خاصة" at bounding box center [337, 263] width 59 height 13
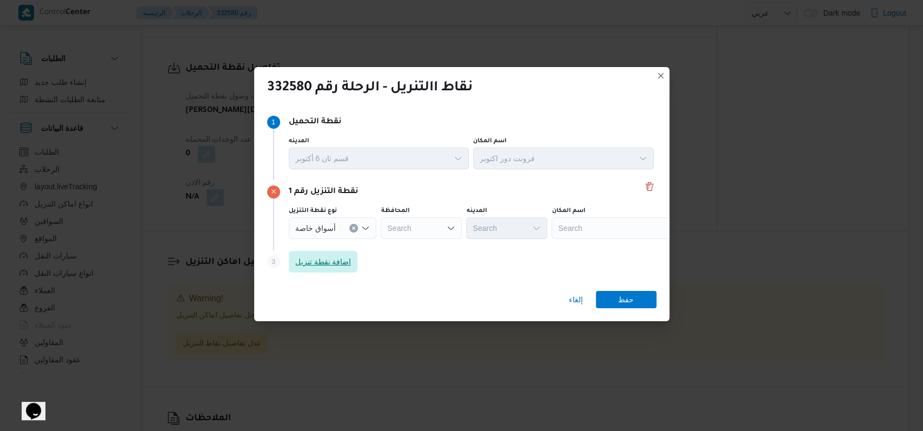
click at [331, 269] on span "اضافة نقطة تنزيل" at bounding box center [323, 262] width 69 height 22
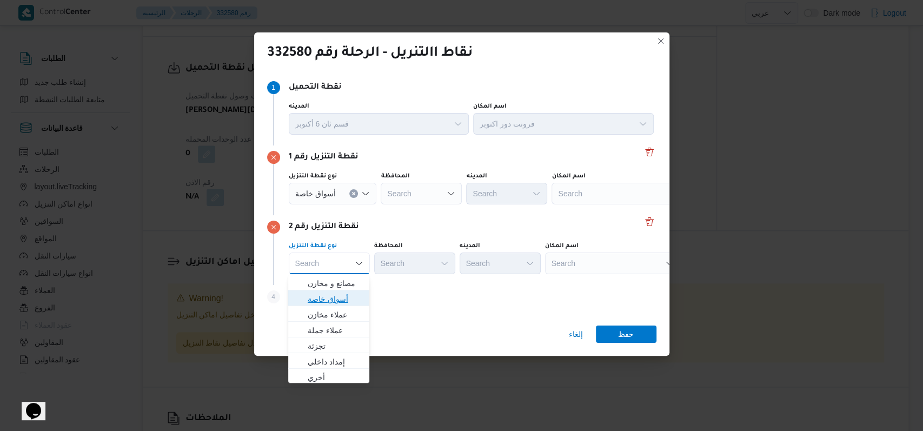
click at [336, 302] on span "أسواق خاصة" at bounding box center [335, 298] width 55 height 13
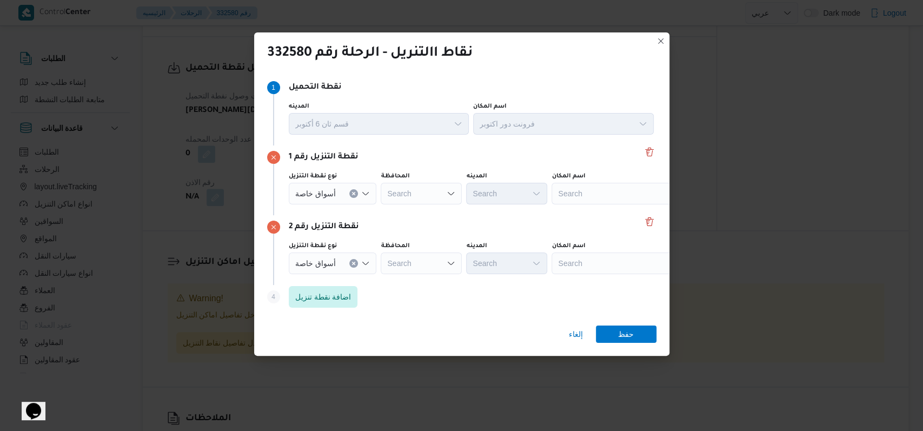
click at [378, 218] on div "نقطة التنزيل رقم 2 نوع نقطة التنزيل أسواق خاصة المحافظة Search المدينه Search ا…" at bounding box center [461, 250] width 389 height 70
click at [378, 193] on div "Search" at bounding box center [618, 194] width 135 height 22
type input "كارفور فيتال"
click at [378, 205] on span "كارفور فيتال ي | موقع ريدكون | null" at bounding box center [618, 213] width 126 height 17
click at [378, 204] on div "Search" at bounding box center [716, 194] width 135 height 22
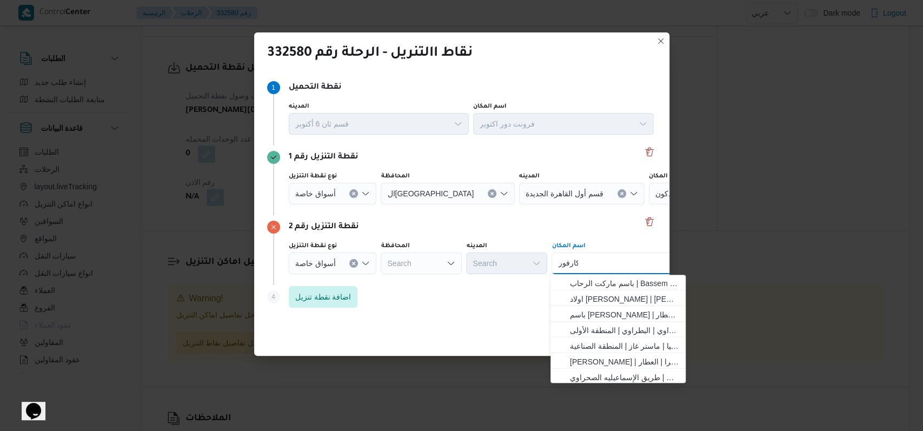
type input "كارفور"
select select "ar"
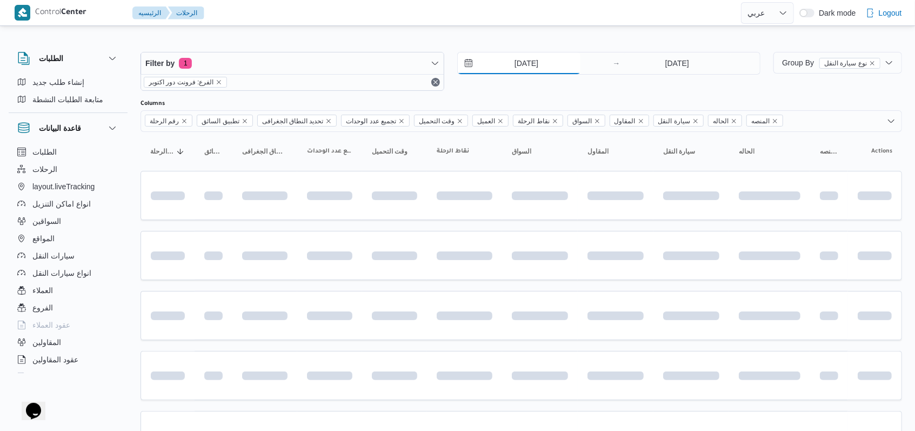
click at [378, 69] on input "21/8/2025" at bounding box center [519, 63] width 123 height 22
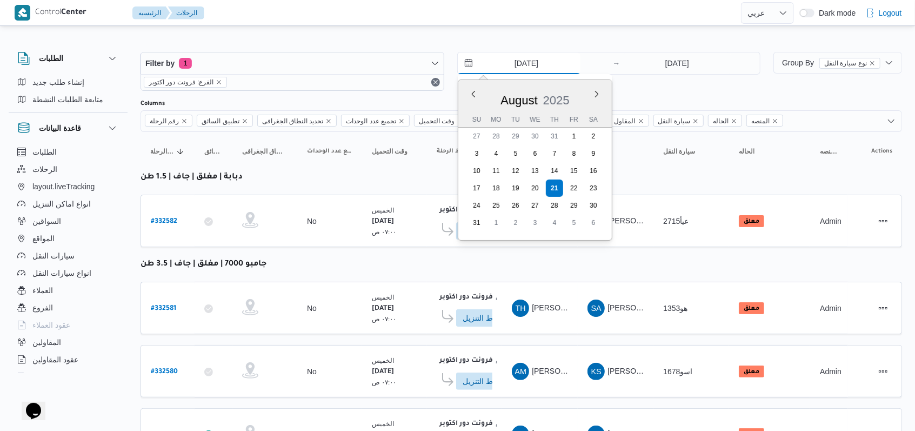
click at [378, 64] on input "21/8/2025" at bounding box center [519, 63] width 123 height 22
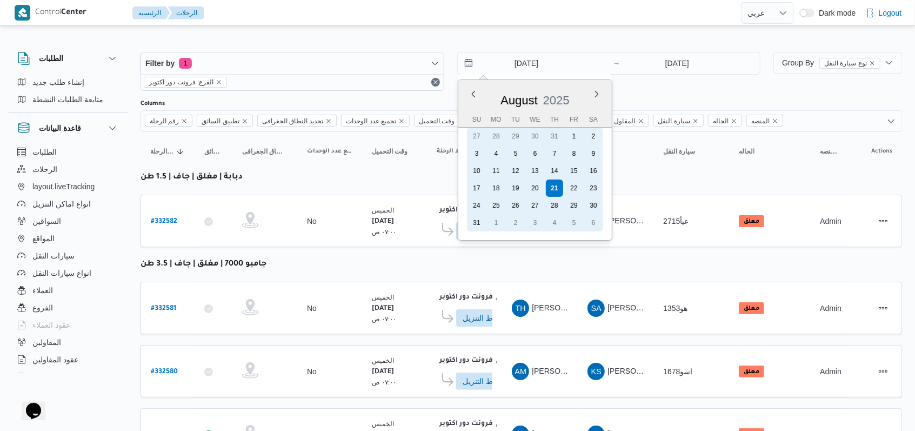
click at [378, 188] on div "20" at bounding box center [535, 187] width 17 height 17
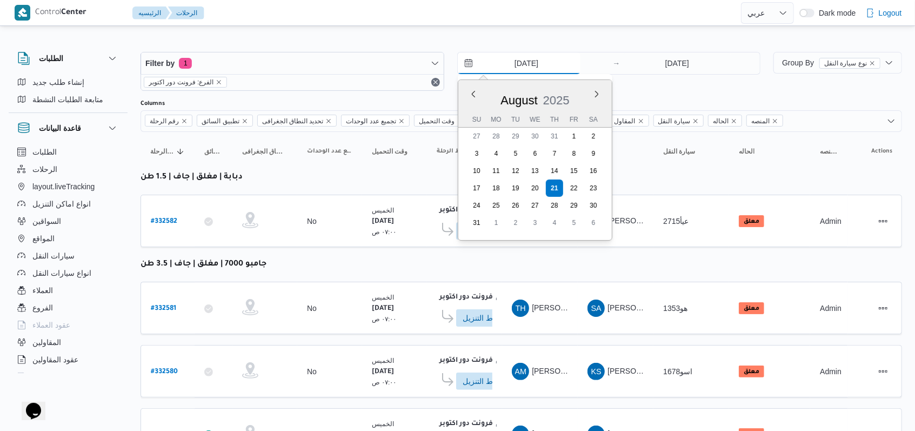
type input "20/8/2025"
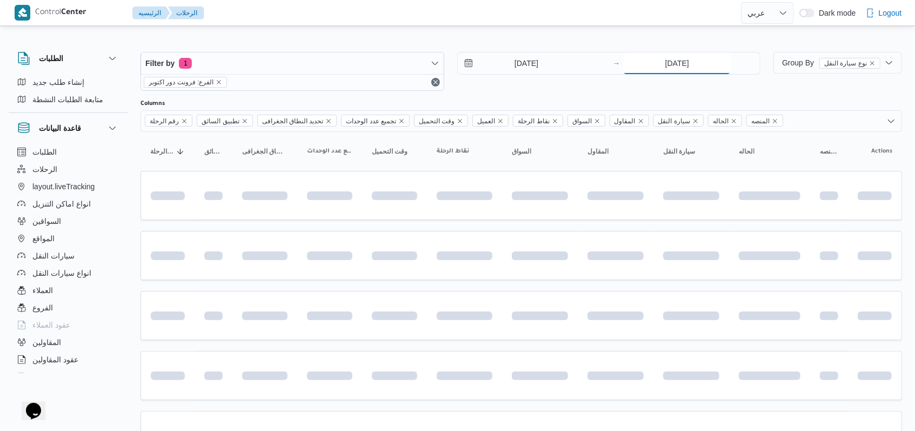
click at [378, 54] on input "21/8/2025" at bounding box center [677, 63] width 108 height 22
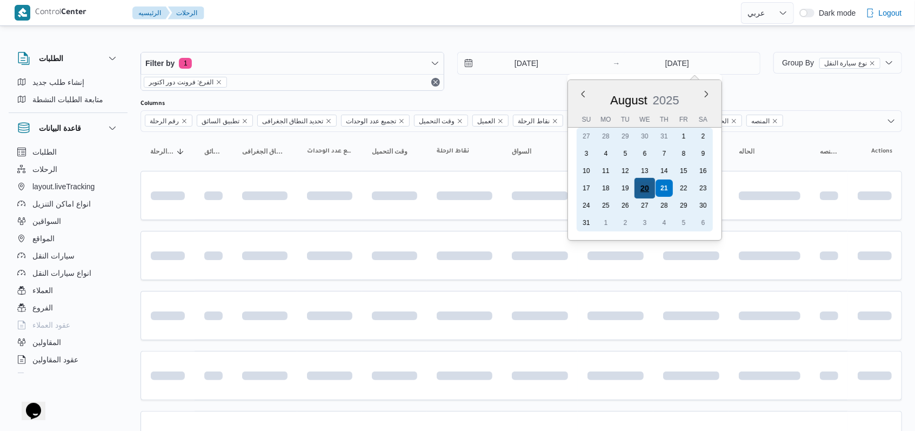
click at [378, 184] on div "20" at bounding box center [645, 188] width 21 height 21
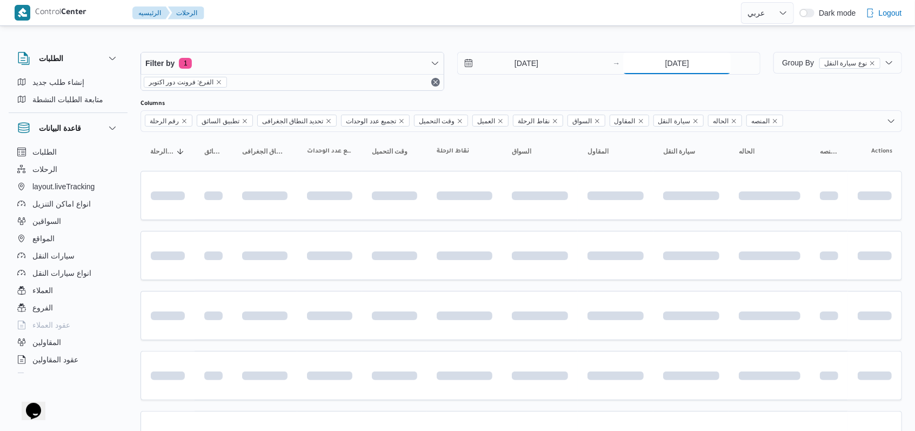
type input "20/8/2025"
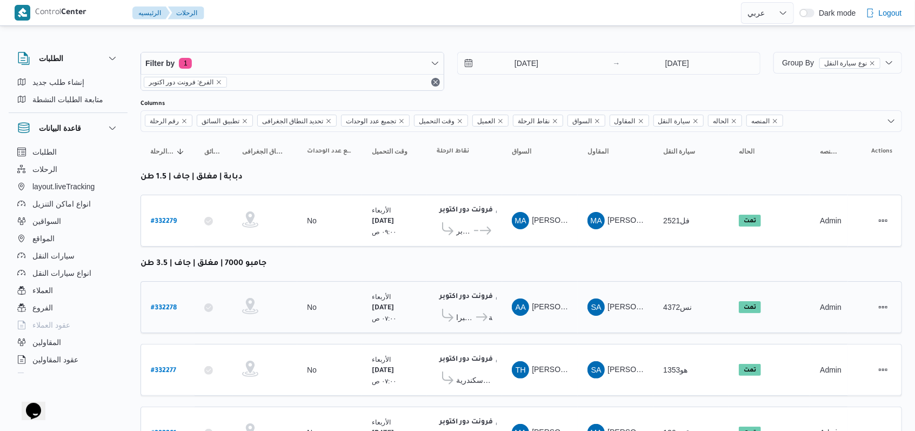
click at [170, 306] on b "# 332278" at bounding box center [164, 308] width 26 height 8
select select "ar"
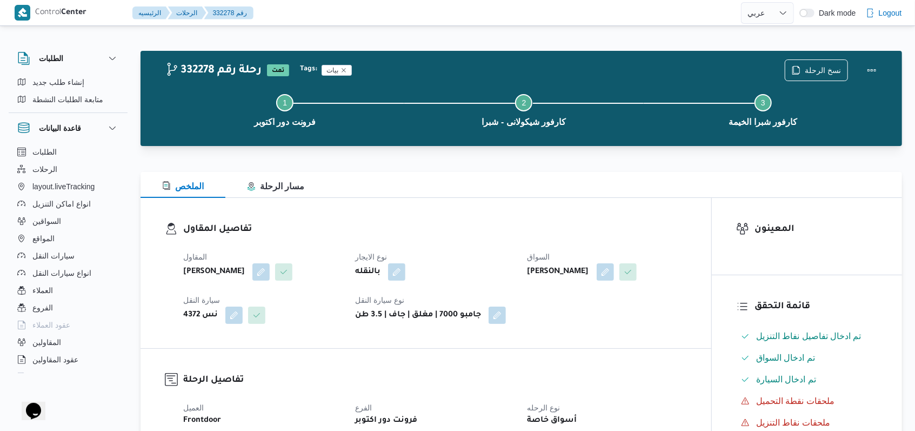
select select "ar"
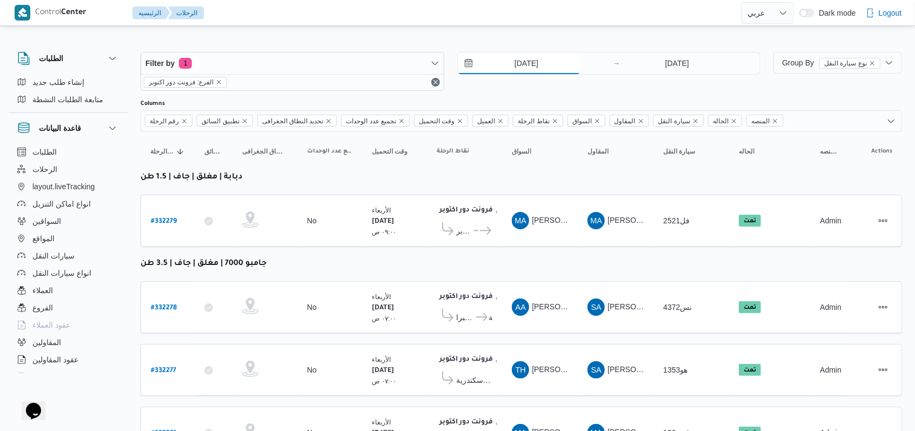
click at [378, 65] on input "20/8/2025" at bounding box center [519, 63] width 123 height 22
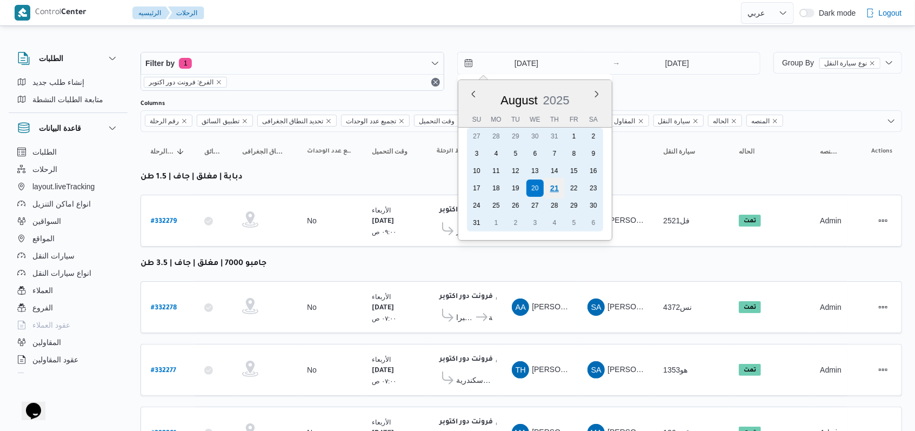
click at [378, 188] on div "21" at bounding box center [554, 188] width 21 height 21
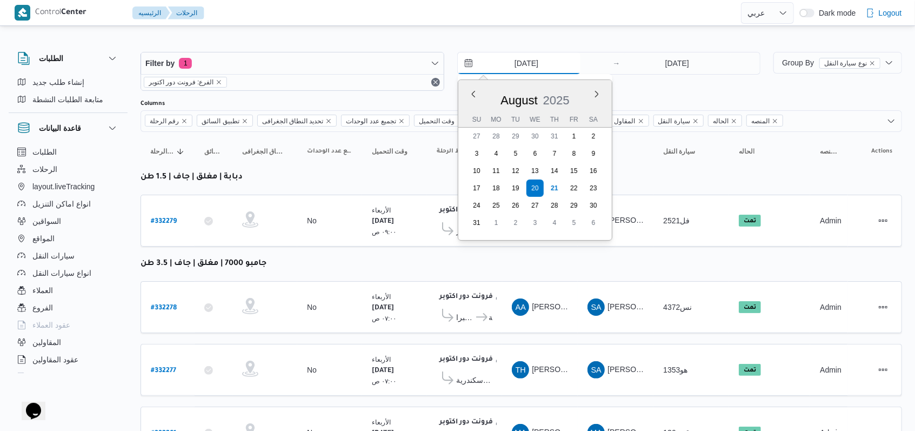
type input "21/8/2025"
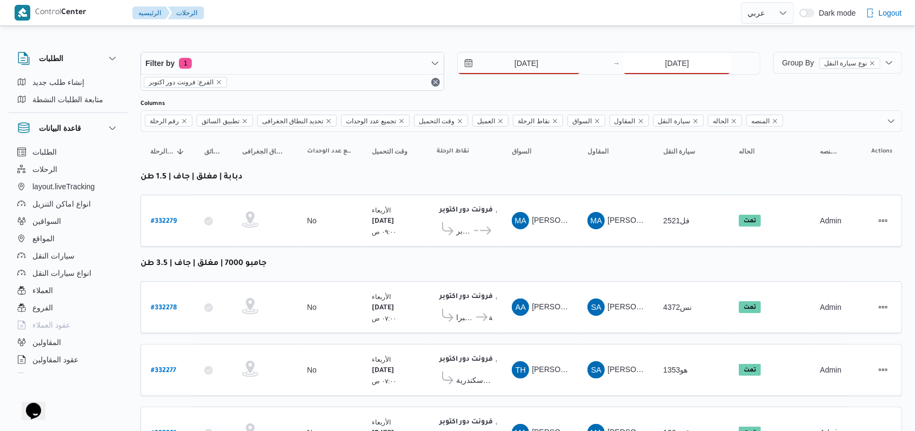
click at [378, 69] on input "20/8/2025" at bounding box center [677, 63] width 108 height 22
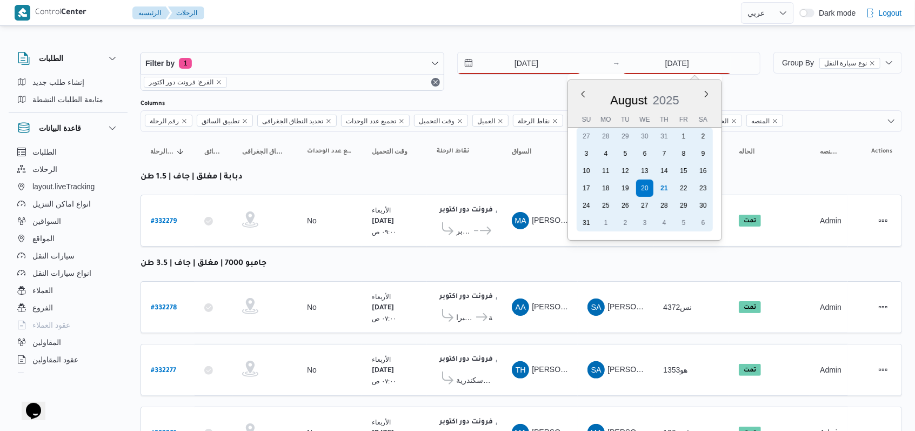
click at [378, 190] on div "21" at bounding box center [664, 187] width 17 height 17
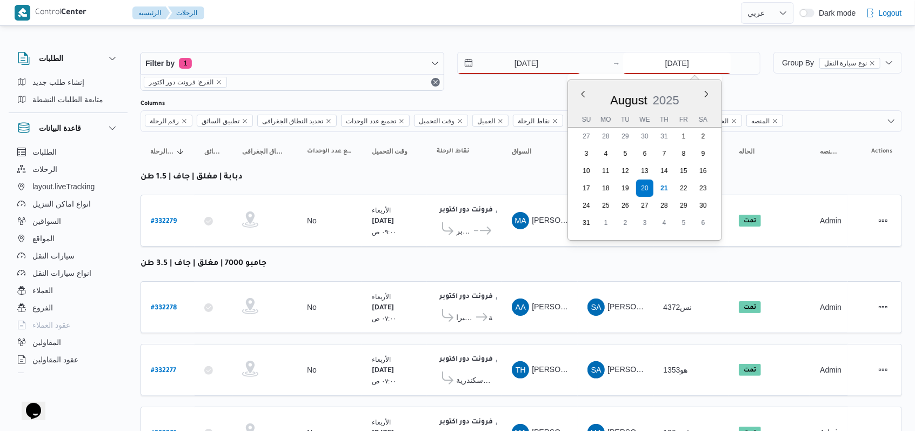
type input "21/8/2025"
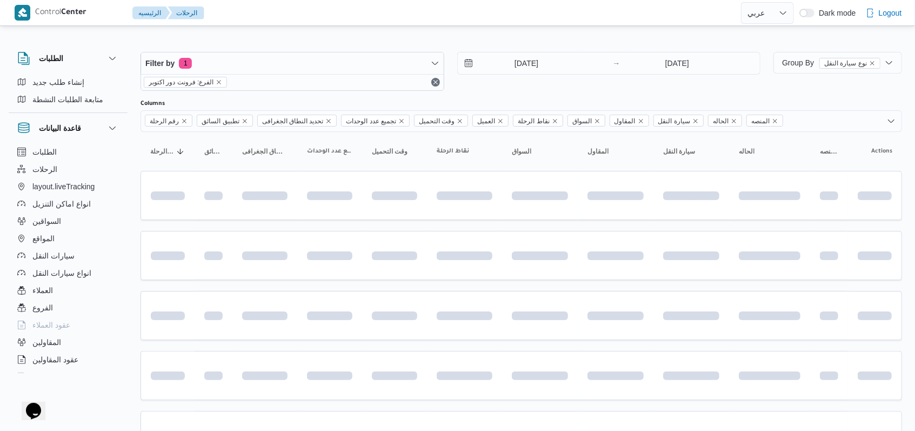
click at [378, 93] on div "Filter by 1 الفرع: فرونت دور اكتوبر 21/8/2025 → 21/8/2025" at bounding box center [450, 71] width 633 height 52
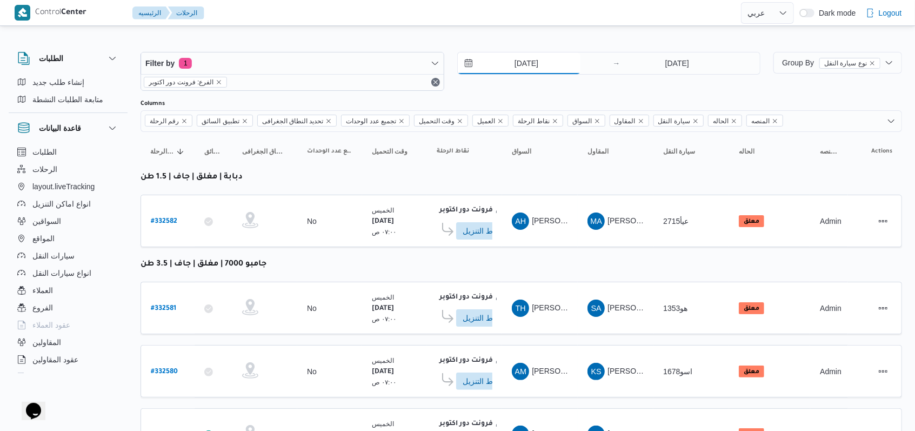
click at [378, 68] on input "21/8/2025" at bounding box center [519, 63] width 123 height 22
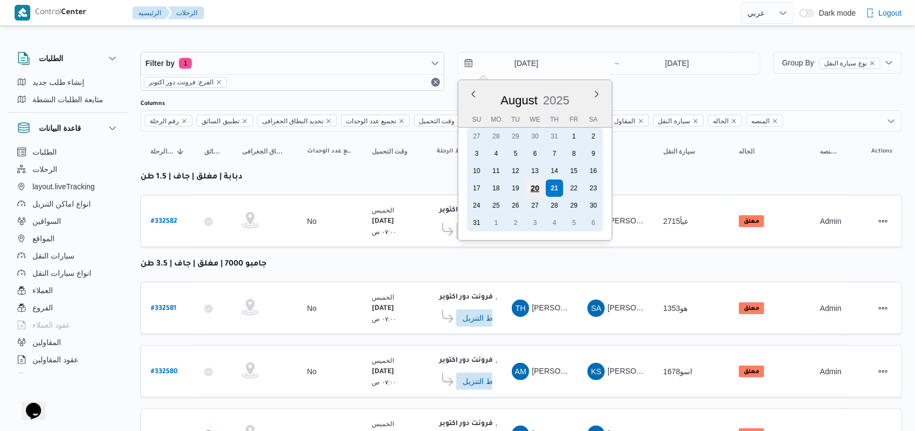
click at [378, 191] on div "20" at bounding box center [534, 188] width 21 height 21
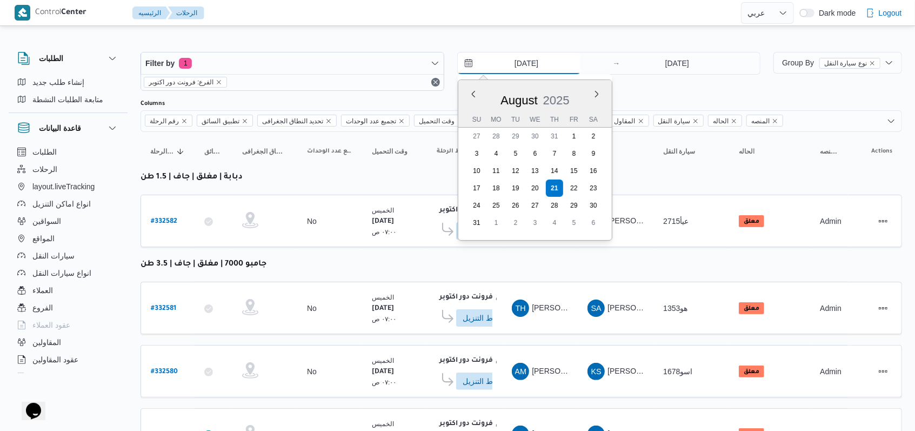
type input "20/8/2025"
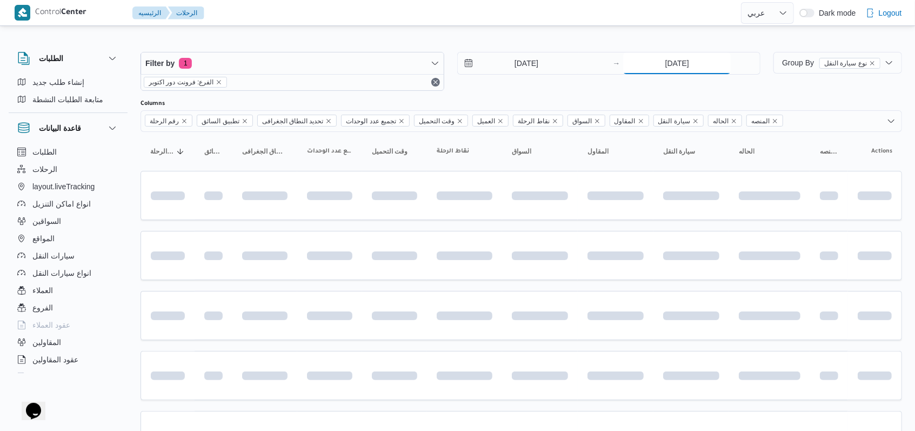
click at [378, 65] on input "21/8/2025" at bounding box center [677, 63] width 108 height 22
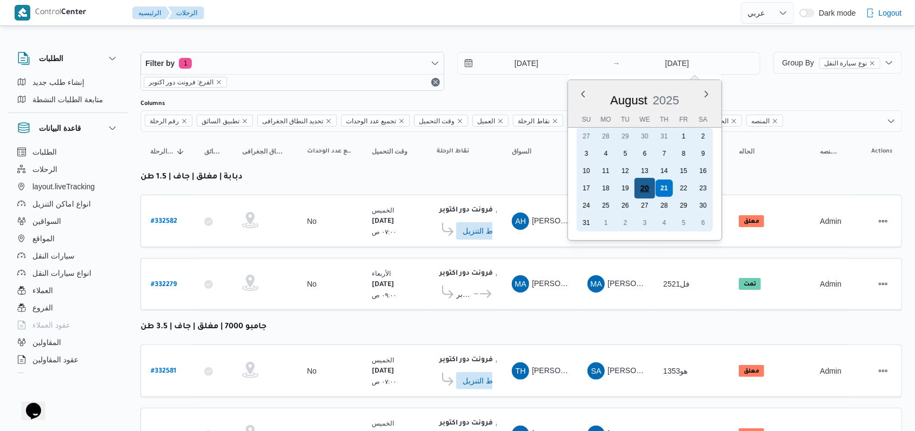
click at [378, 184] on div "20" at bounding box center [645, 188] width 21 height 21
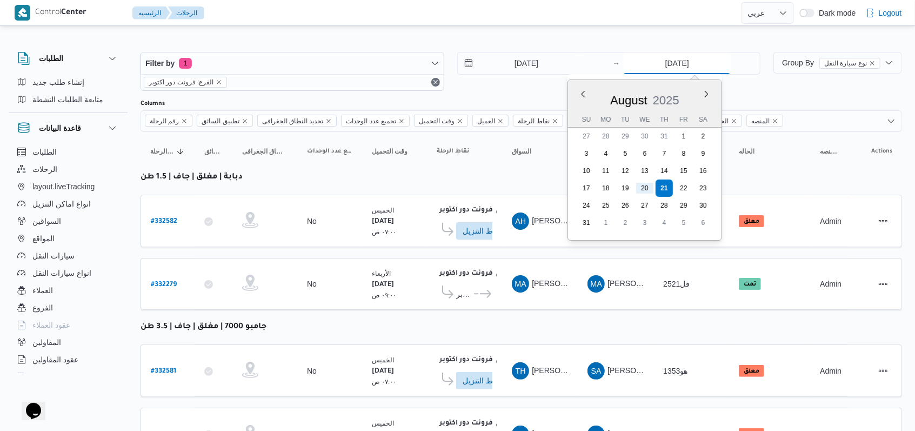
type input "20/8/2025"
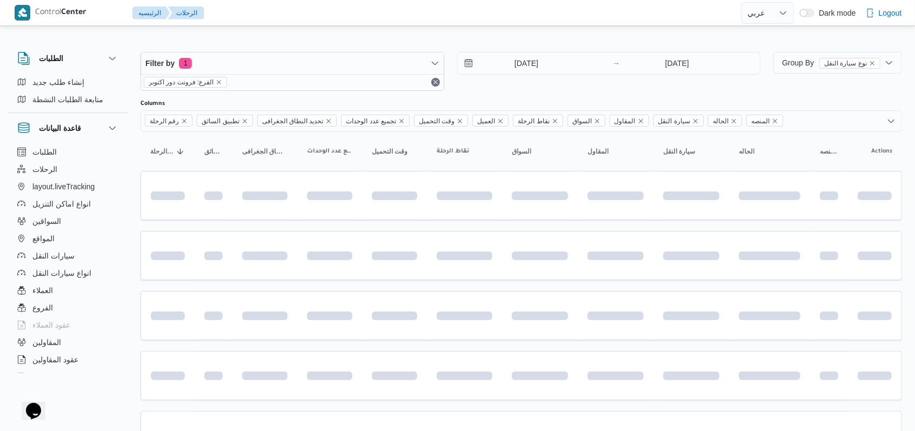
click at [378, 87] on div "20/8/2025 → 20/8/2025" at bounding box center [609, 71] width 304 height 39
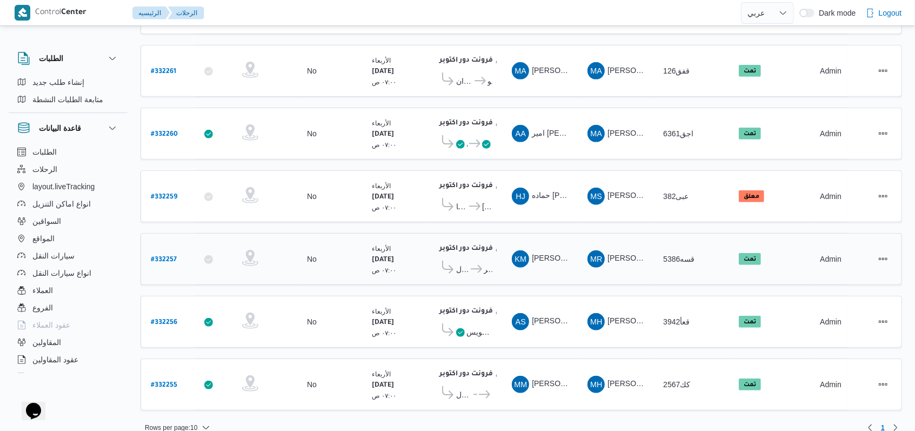
scroll to position [359, 0]
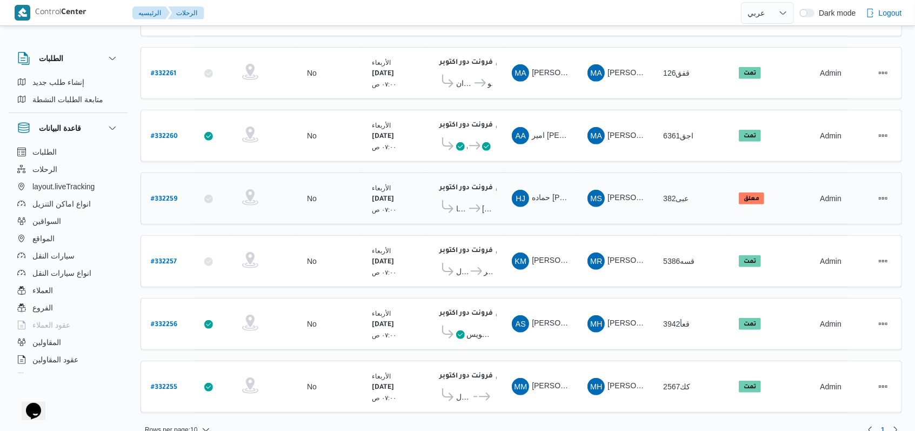
click at [171, 196] on b "# 332259" at bounding box center [164, 200] width 26 height 8
select select "ar"
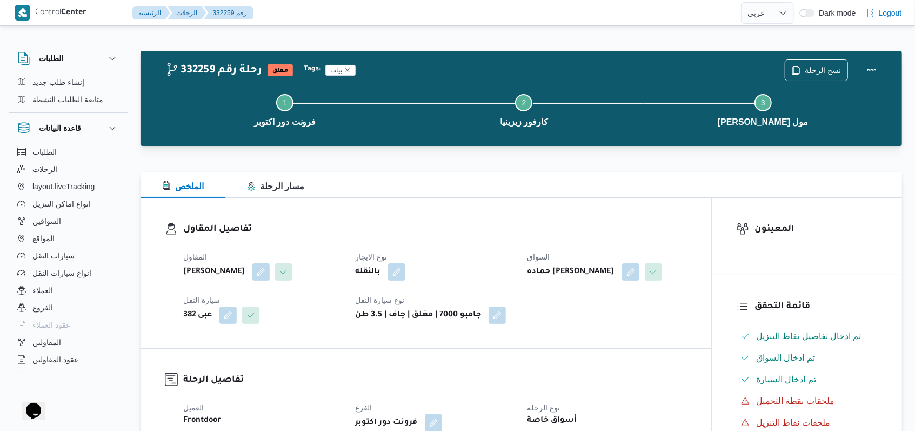
select select "ar"
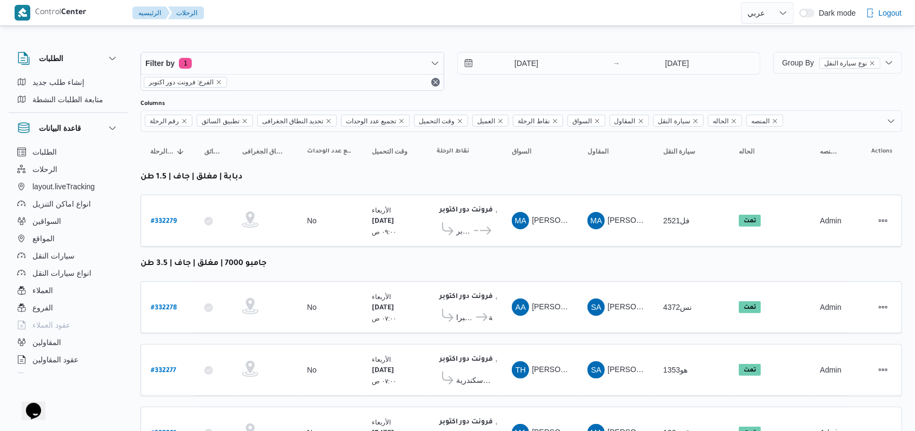
click at [378, 92] on div "Filter by 1 الفرع: فرونت دور اكتوبر 20/8/2025 → 20/8/2025" at bounding box center [450, 71] width 633 height 52
click at [378, 55] on input "20/8/2025" at bounding box center [519, 63] width 123 height 22
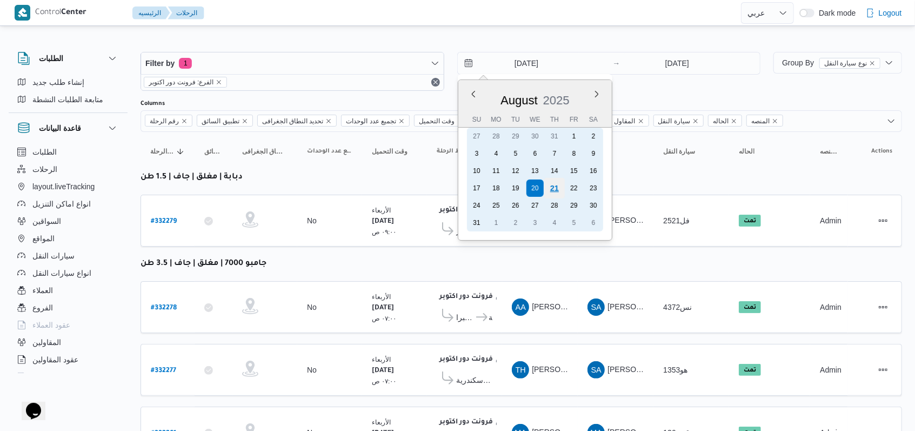
click at [378, 188] on div "21" at bounding box center [554, 188] width 21 height 21
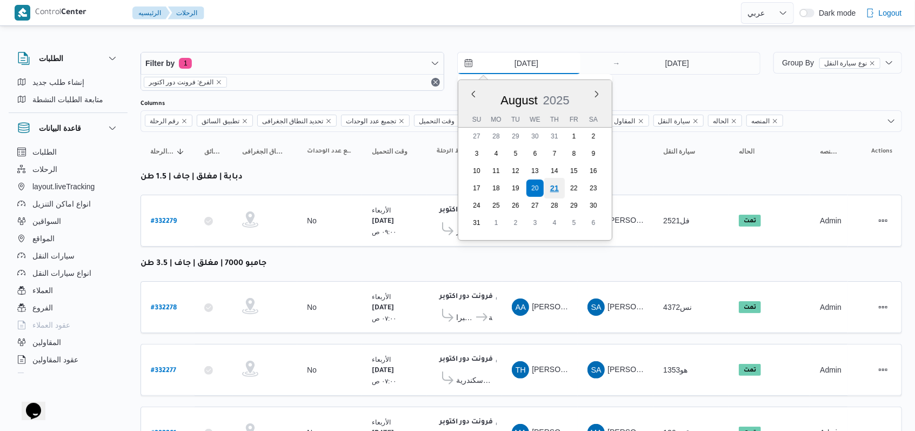
type input "21/8/2025"
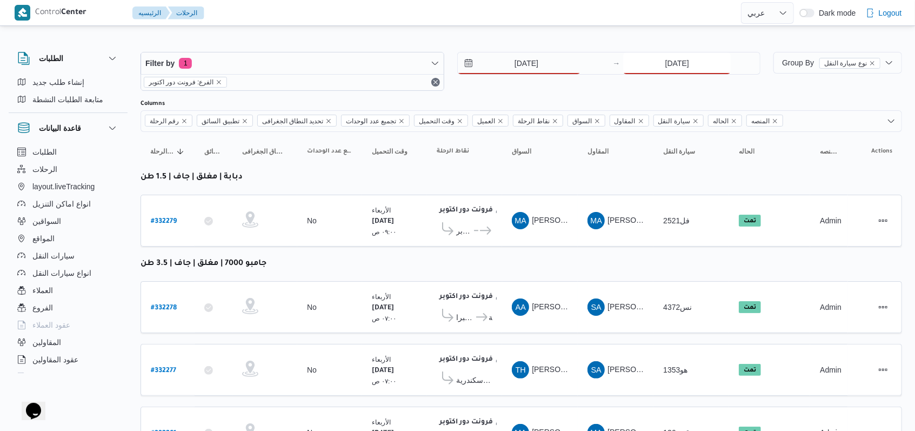
click at [378, 61] on input "20/8/2025" at bounding box center [677, 63] width 108 height 22
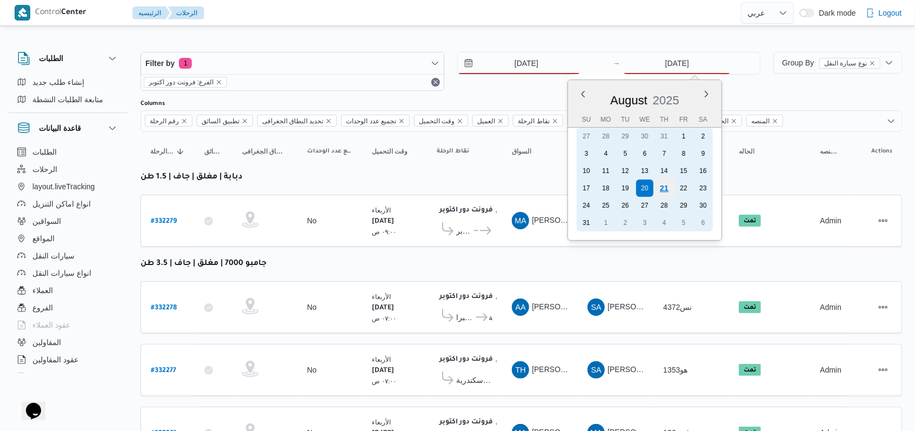
click at [378, 189] on div "21" at bounding box center [664, 188] width 21 height 21
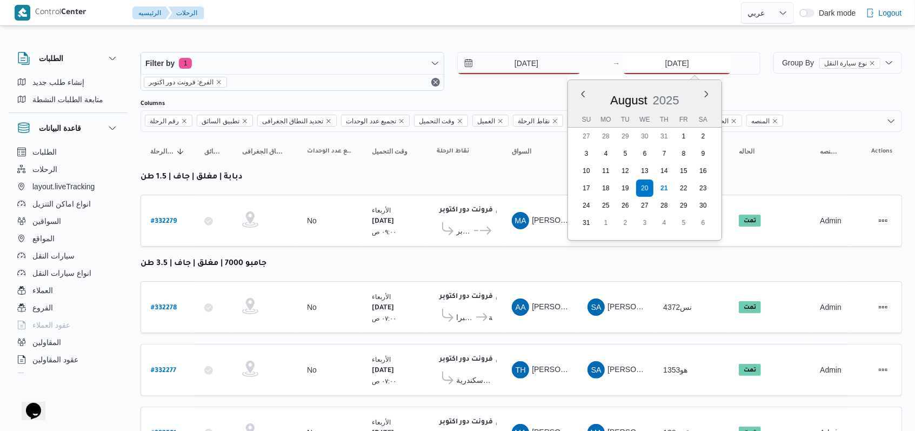
type input "21/8/2025"
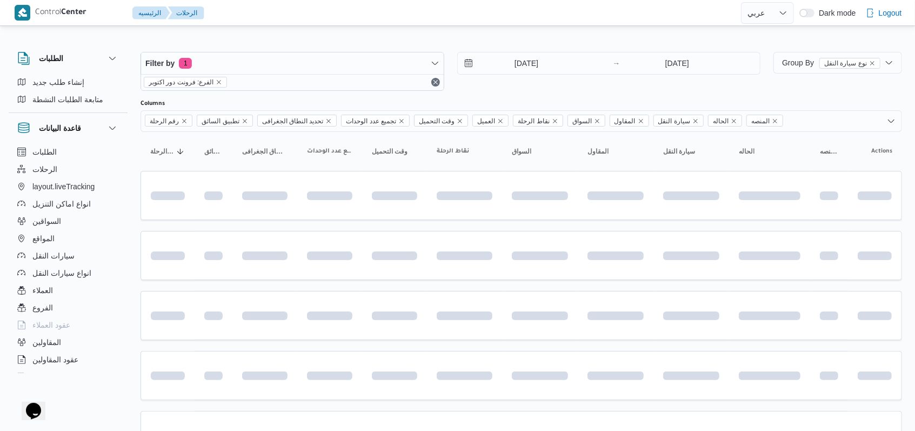
click at [378, 86] on div "21/8/2025 → 21/8/2025" at bounding box center [609, 71] width 304 height 39
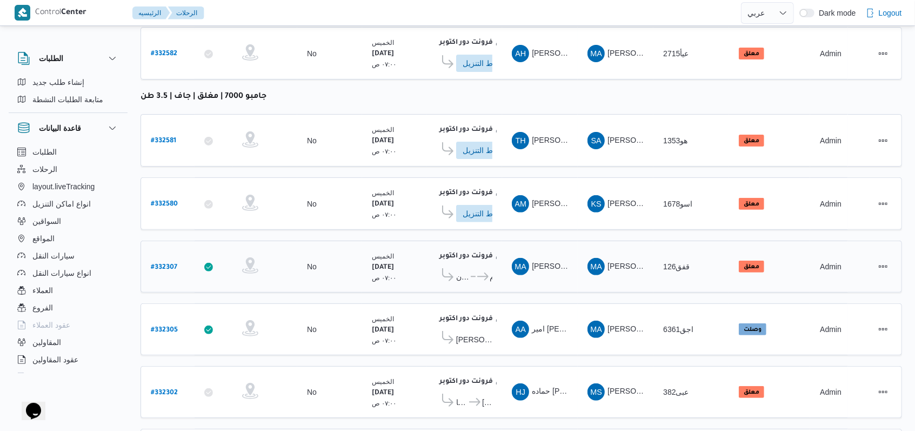
scroll to position [146, 0]
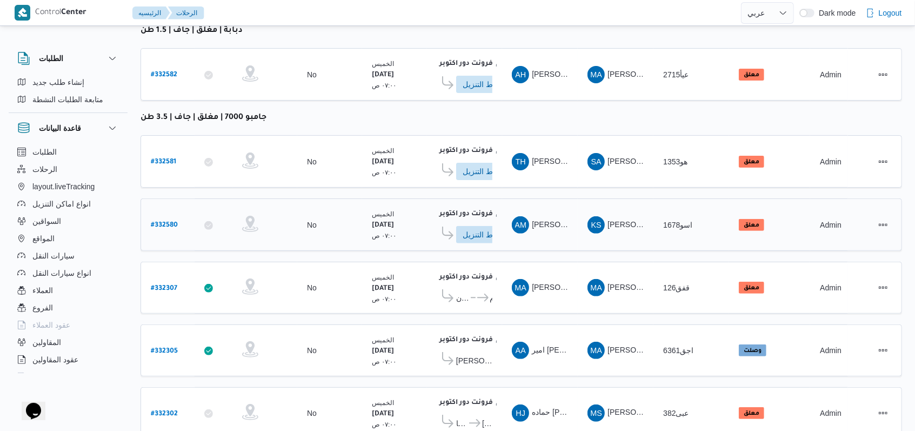
click at [163, 222] on b "# 332580" at bounding box center [164, 226] width 27 height 8
select select "ar"
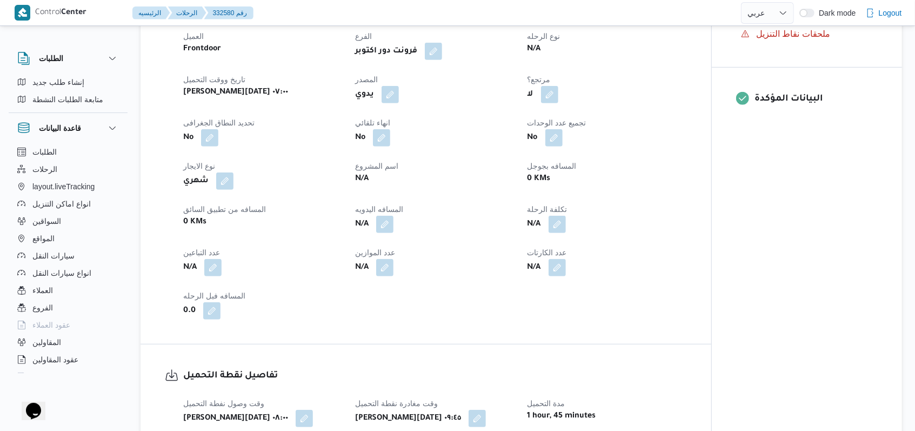
scroll to position [363, 0]
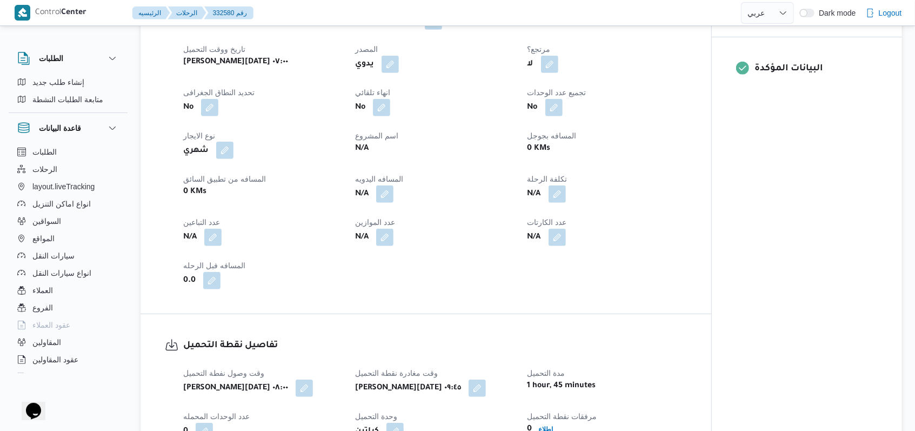
click at [217, 142] on button "button" at bounding box center [224, 150] width 17 height 17
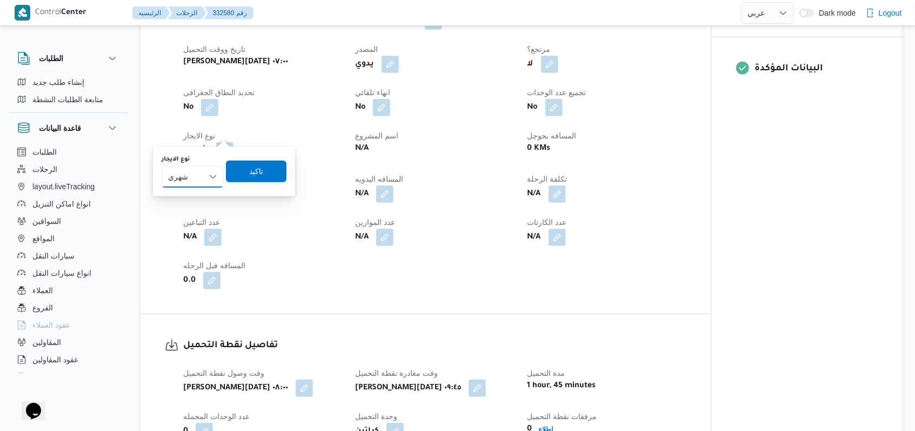
click at [209, 175] on select "شهري بالنقله إيجار يومي" at bounding box center [193, 177] width 62 height 22
select select "on_demand"
click at [162, 166] on select "شهري بالنقله إيجار يومي" at bounding box center [193, 177] width 62 height 22
click at [249, 177] on span "تاكيد" at bounding box center [256, 171] width 14 height 13
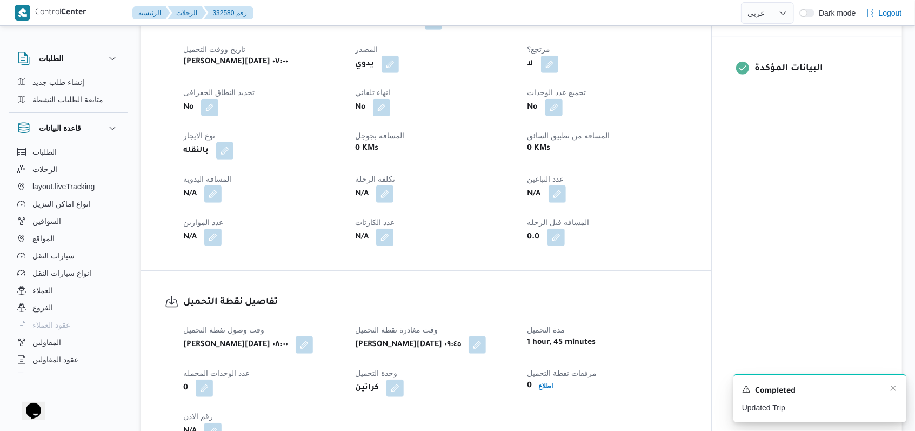
click at [378, 387] on div "Completed" at bounding box center [820, 391] width 156 height 14
click at [378, 387] on icon "Dismiss toast" at bounding box center [893, 388] width 9 height 9
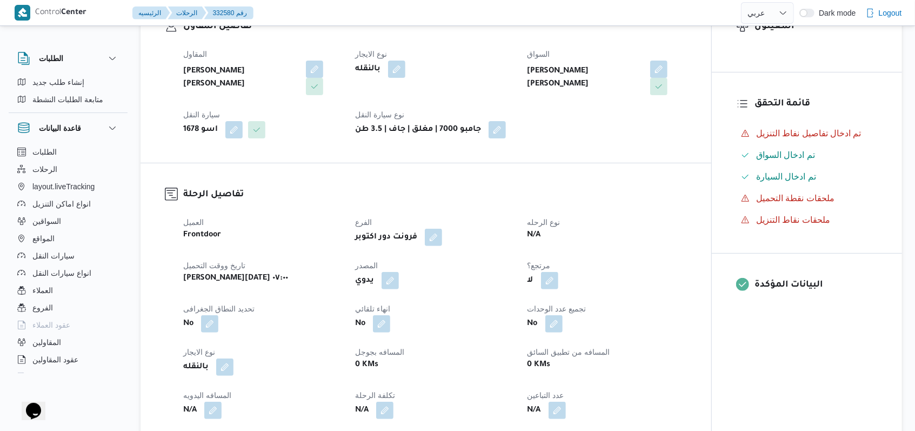
scroll to position [0, 0]
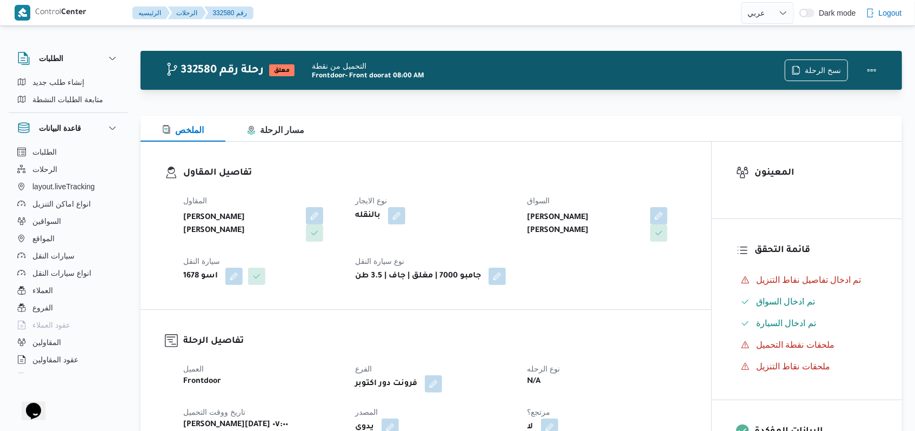
click at [378, 223] on div "بالنقله" at bounding box center [434, 215] width 161 height 19
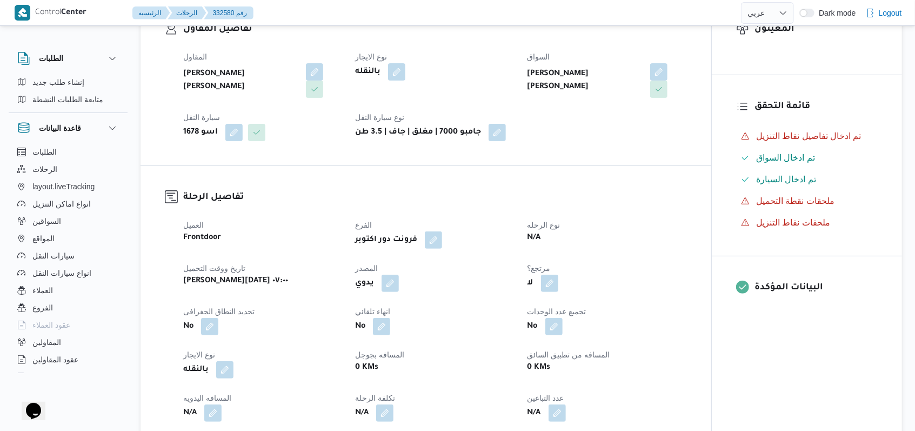
select select "ar"
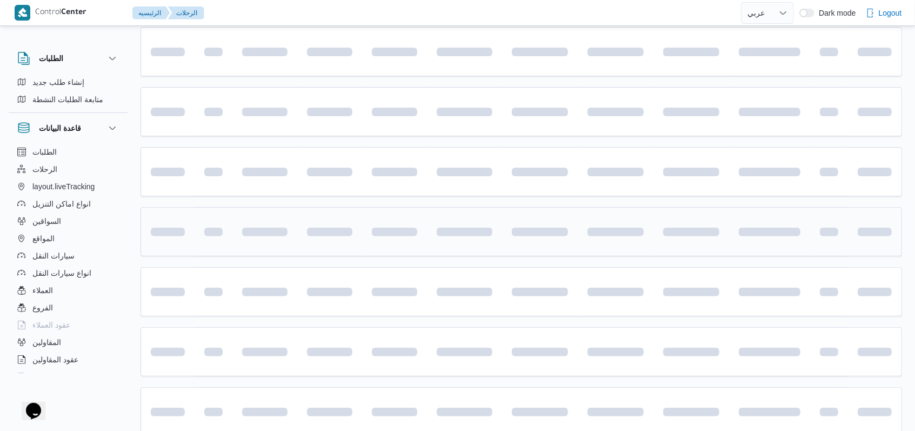
scroll to position [146, 0]
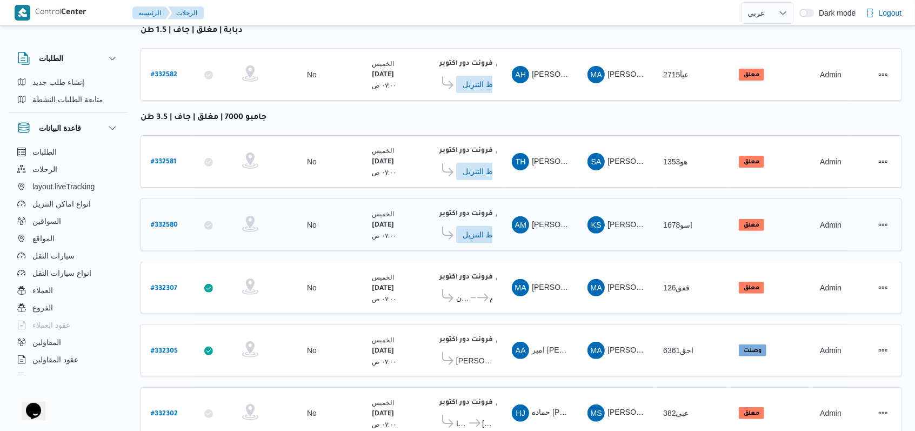
click at [160, 217] on link "# 332580" at bounding box center [164, 224] width 27 height 15
select select "ar"
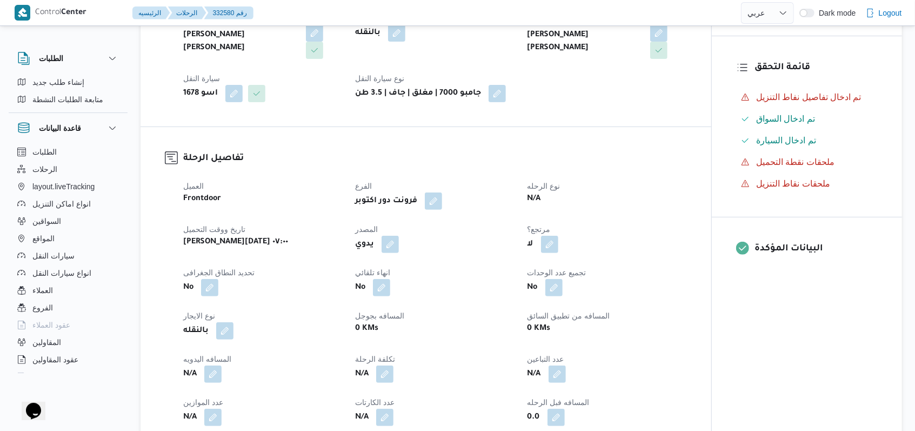
scroll to position [216, 0]
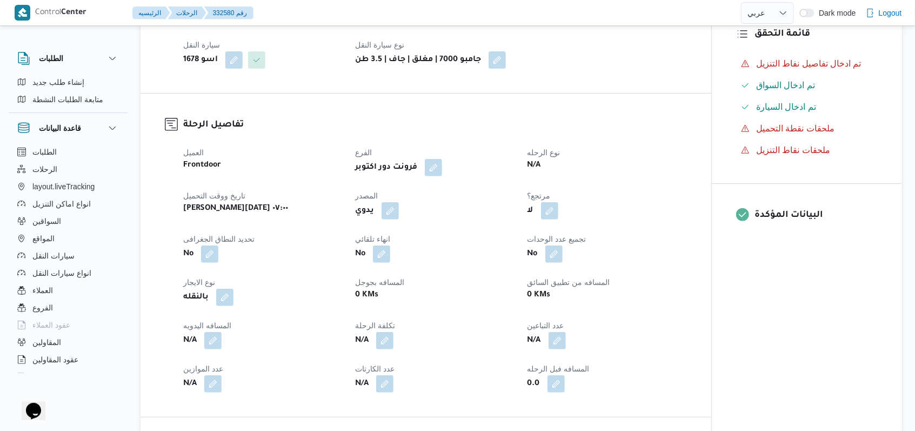
select select "ar"
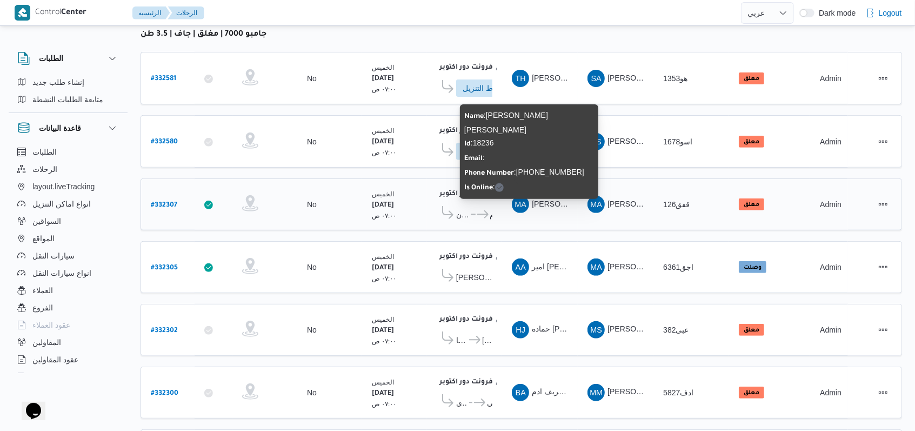
scroll to position [208, 0]
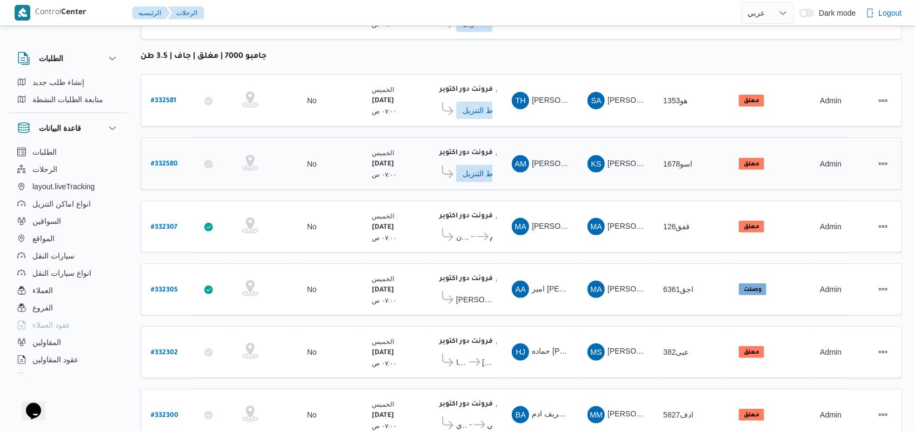
click at [169, 161] on b "# 332580" at bounding box center [164, 165] width 27 height 8
select select "ar"
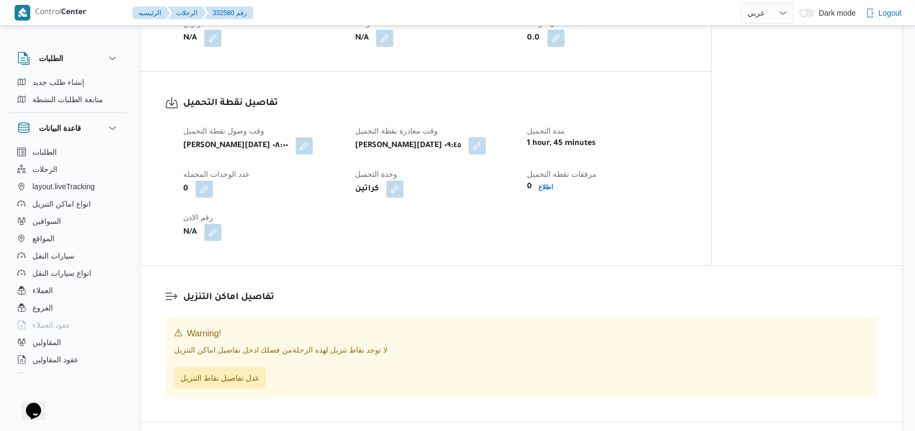
scroll to position [649, 0]
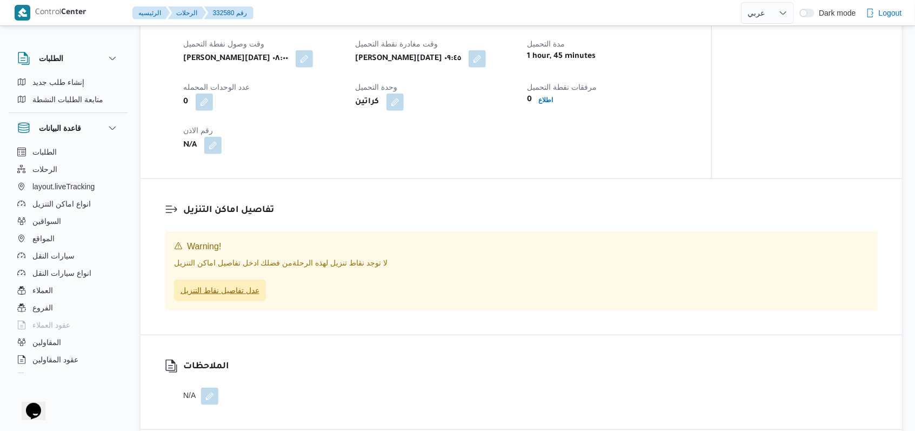
click at [236, 281] on span "عدل تفاصيل نقاط التنزيل" at bounding box center [220, 290] width 92 height 22
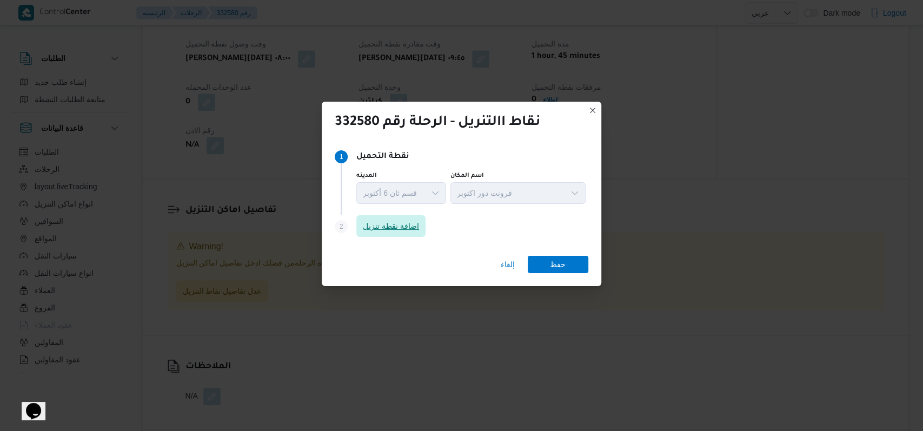
click at [376, 229] on span "اضافة نقطة تنزيل" at bounding box center [391, 225] width 56 height 13
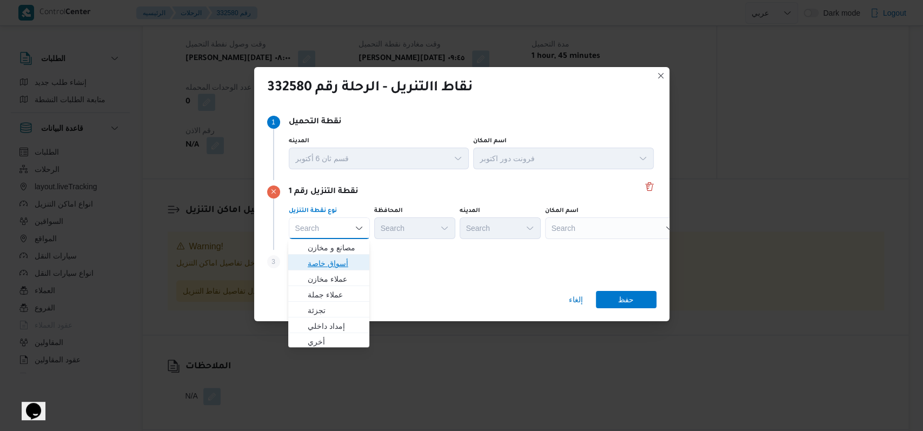
click at [346, 262] on span "أسواق خاصة" at bounding box center [335, 263] width 55 height 13
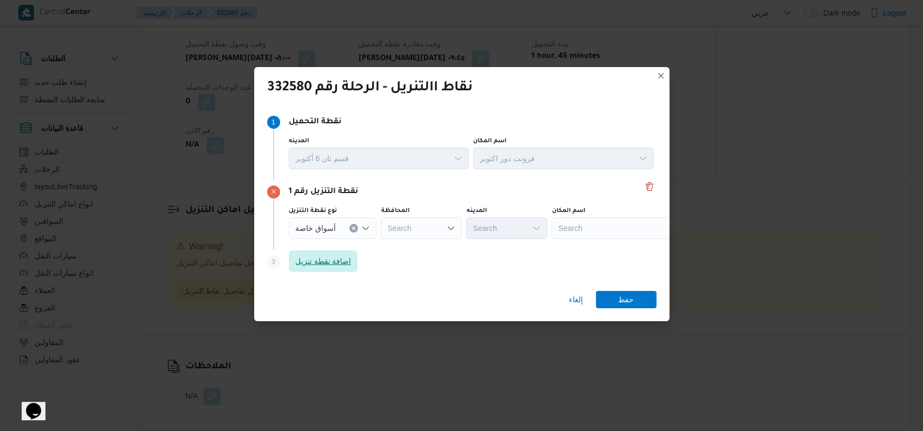
click at [342, 262] on span "اضافة نقطة تنزيل" at bounding box center [323, 261] width 56 height 13
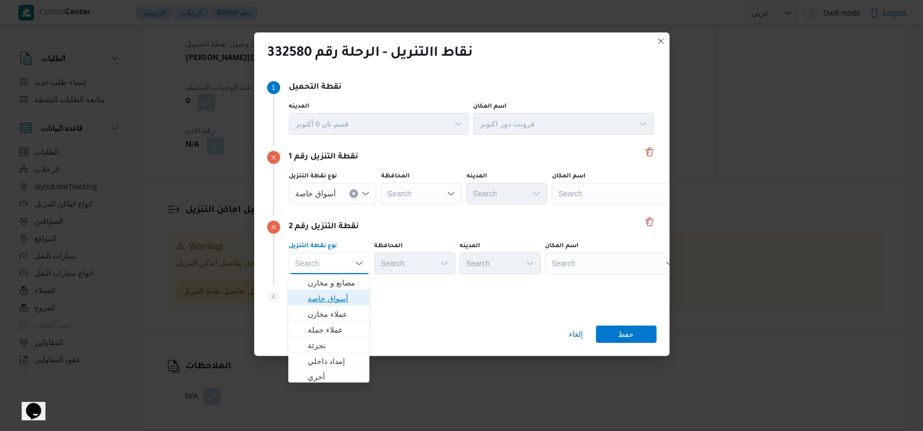
click at [340, 302] on span "أسواق خاصة" at bounding box center [335, 298] width 55 height 13
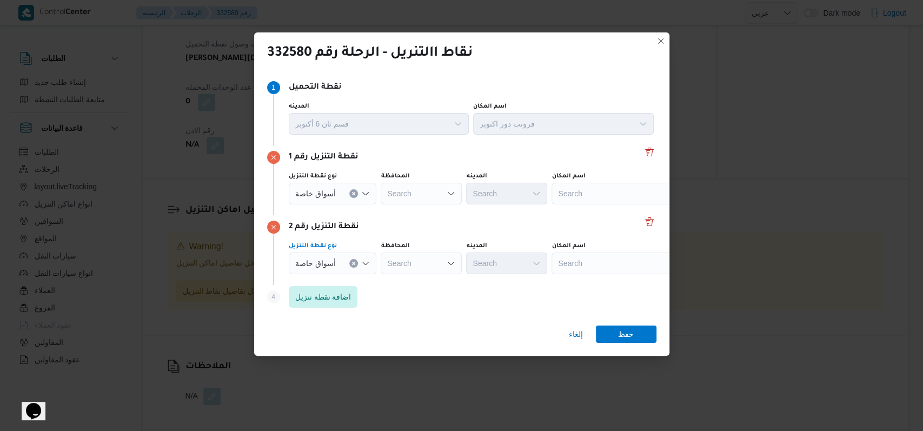
click at [378, 111] on div "اسم المكان" at bounding box center [563, 106] width 181 height 9
click at [378, 201] on div "Search" at bounding box center [618, 194] width 135 height 22
type input "كارفور افين"
click at [378, 205] on span "كارفور افين يو مول | | null" at bounding box center [618, 212] width 126 height 17
click at [378, 204] on div "Search" at bounding box center [725, 194] width 135 height 22
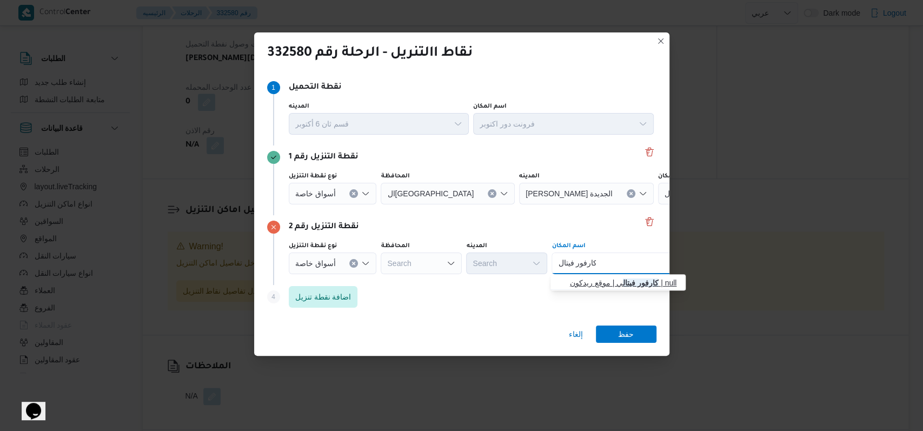
type input "كارفور فيتال"
click at [378, 275] on span "كارفور فيتال ي | موقع ريدكون | null" at bounding box center [618, 282] width 126 height 17
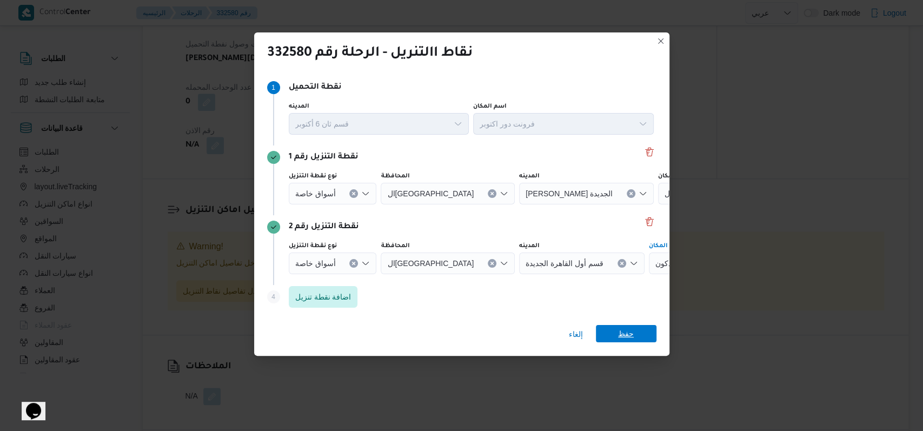
click at [378, 325] on span "حفظ" at bounding box center [626, 333] width 16 height 17
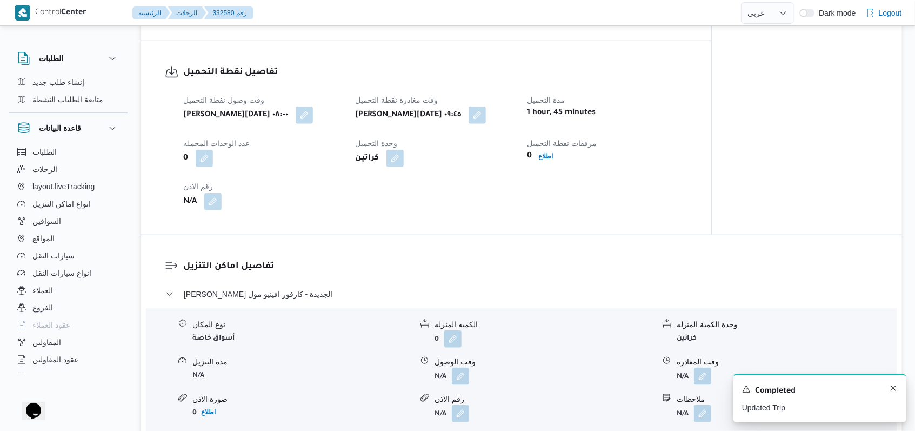
scroll to position [705, 0]
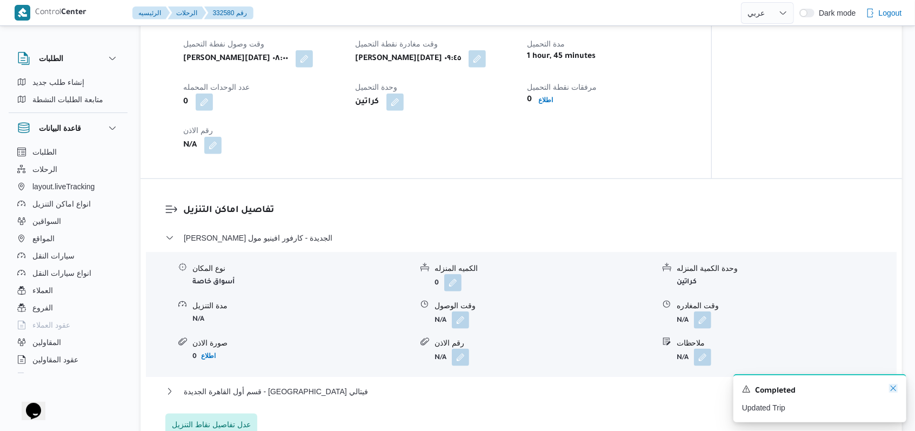
click at [378, 387] on icon "Dismiss toast" at bounding box center [893, 388] width 9 height 9
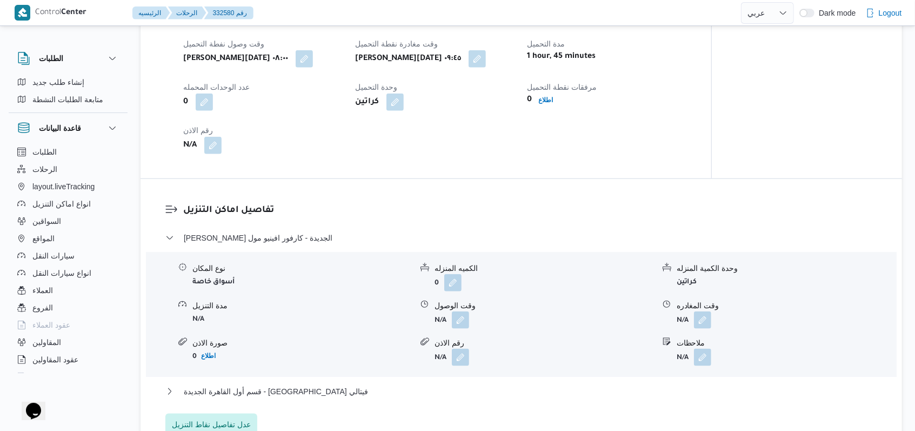
click at [270, 231] on div "ثانى القاهرة الجديدة - كارفور افينيو مول" at bounding box center [521, 241] width 712 height 21
click at [281, 231] on span "ثانى القاهرة الجديدة - كارفور افينيو مول" at bounding box center [258, 237] width 149 height 13
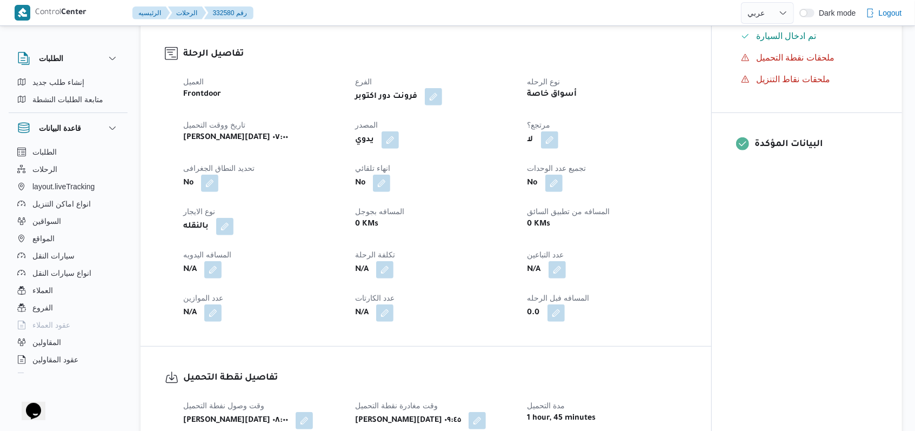
scroll to position [0, 0]
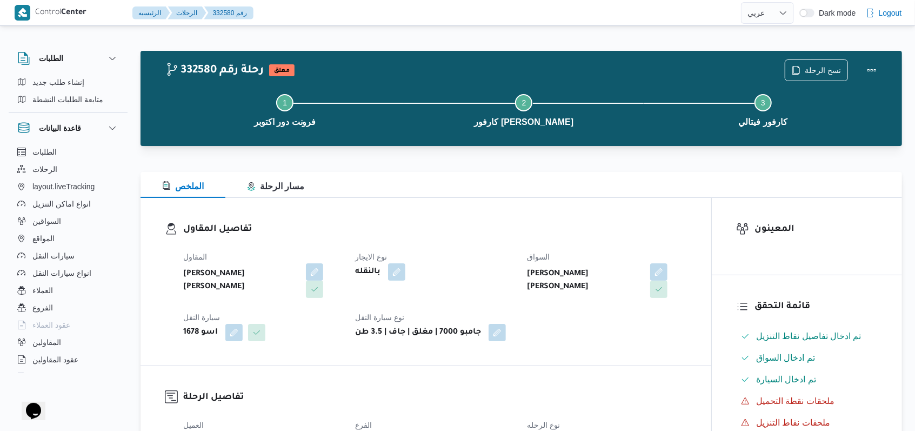
select select "ar"
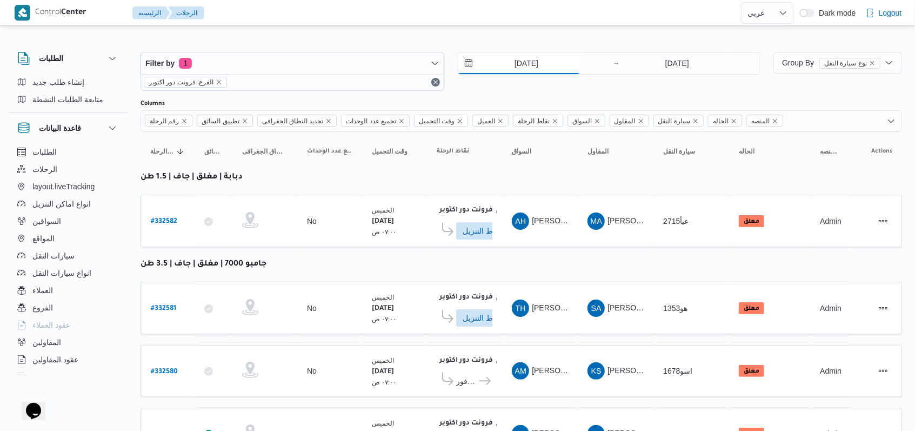
click at [378, 67] on input "21/8/2025" at bounding box center [519, 63] width 123 height 22
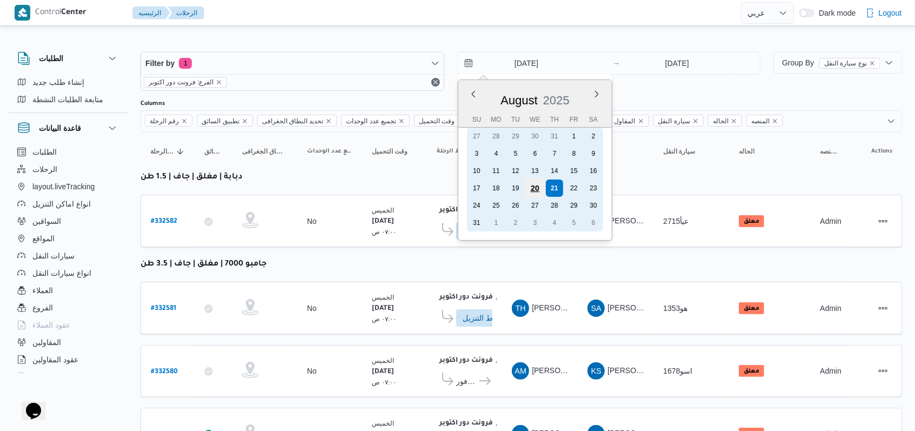
click at [378, 191] on div "20" at bounding box center [534, 188] width 21 height 21
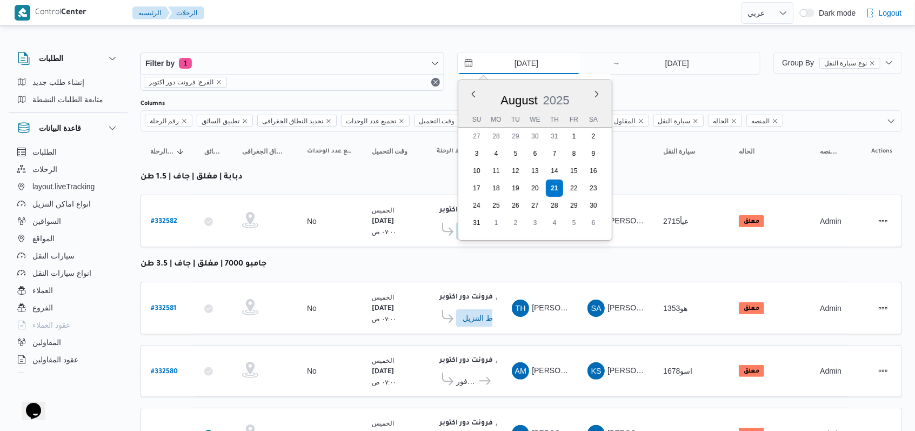
type input "20/8/2025"
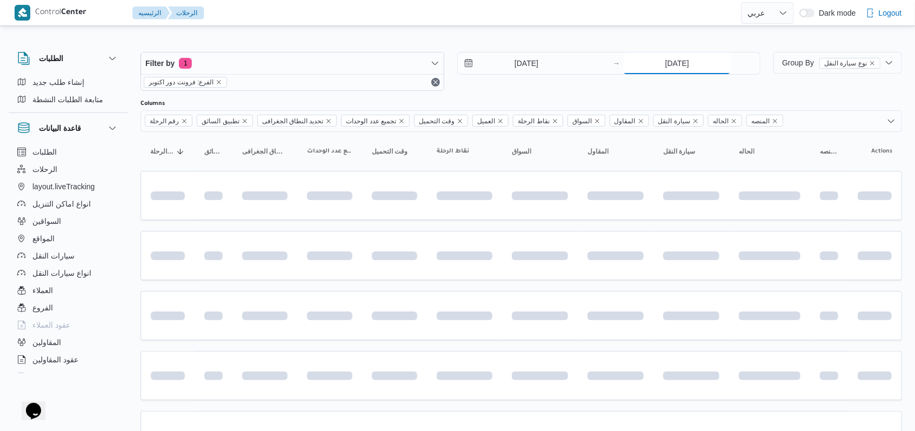
click at [378, 71] on input "21/8/2025" at bounding box center [677, 63] width 108 height 22
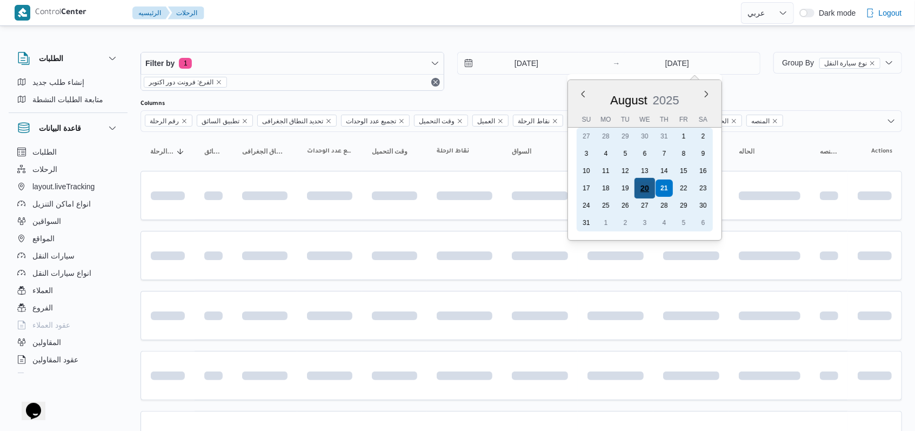
click at [378, 187] on div "20" at bounding box center [645, 188] width 21 height 21
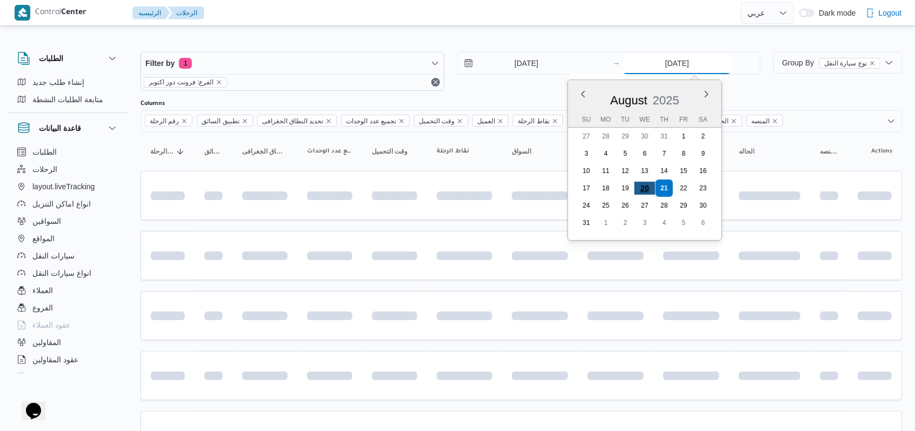
type input "20/8/2025"
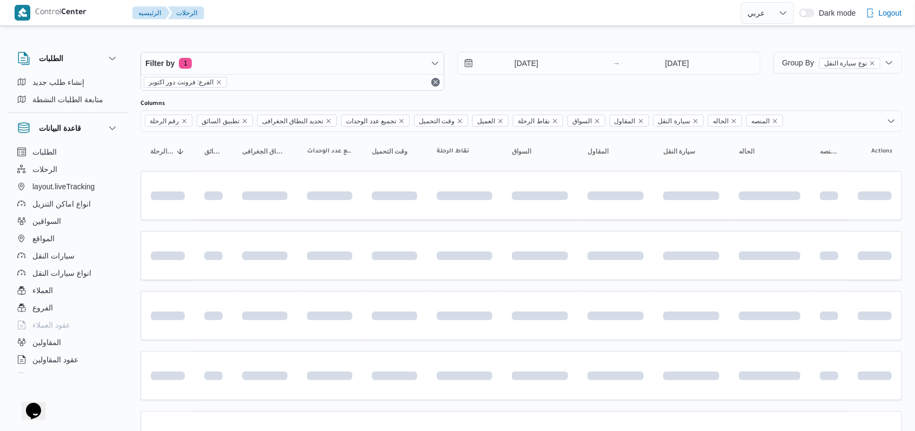
click at [378, 78] on div "20/8/2025 → 20/8/2025" at bounding box center [609, 71] width 304 height 39
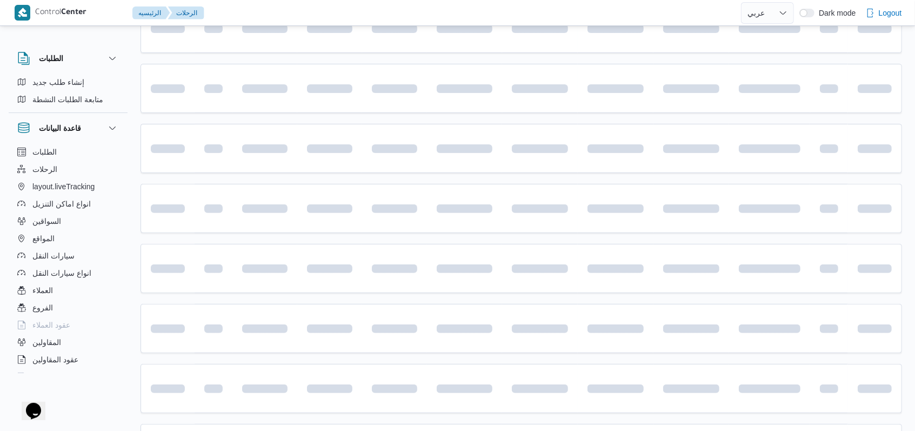
scroll to position [302, 0]
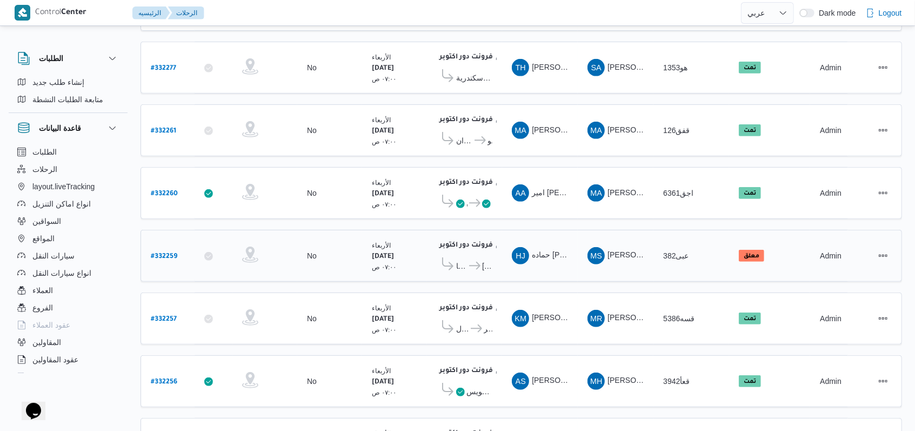
click at [174, 253] on b "# 332259" at bounding box center [164, 257] width 26 height 8
select select "ar"
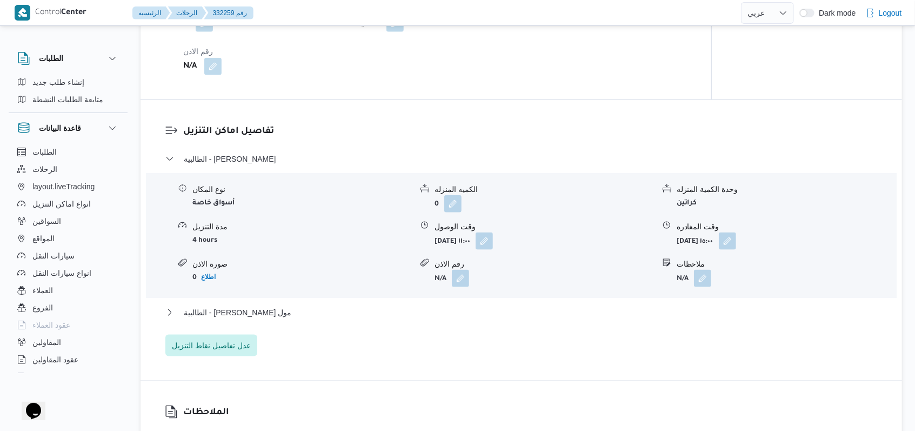
scroll to position [878, 0]
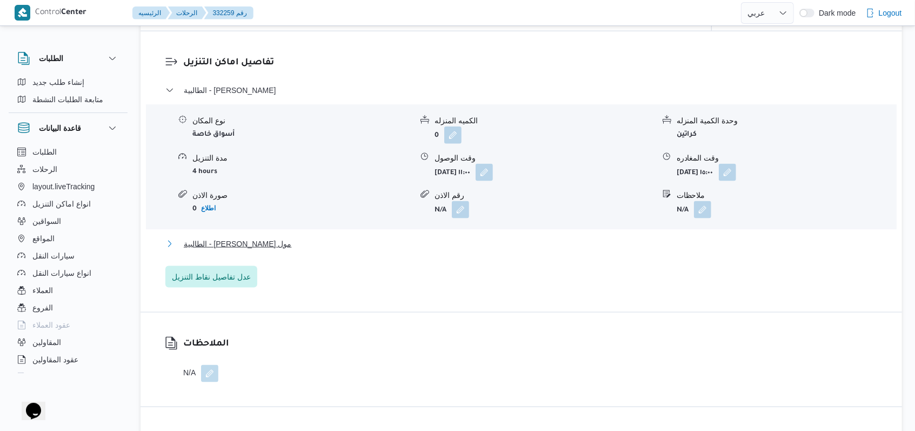
click at [232, 250] on span "الطالبية - كارفور بيراميدز مول" at bounding box center [238, 243] width 108 height 13
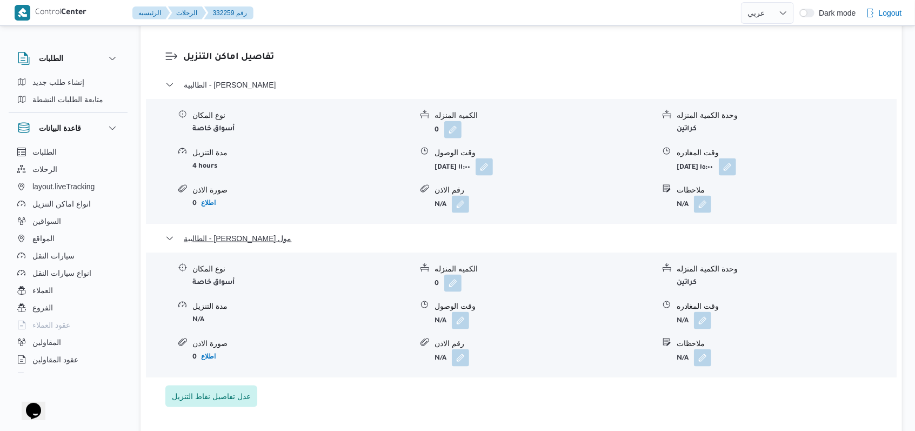
scroll to position [1023, 0]
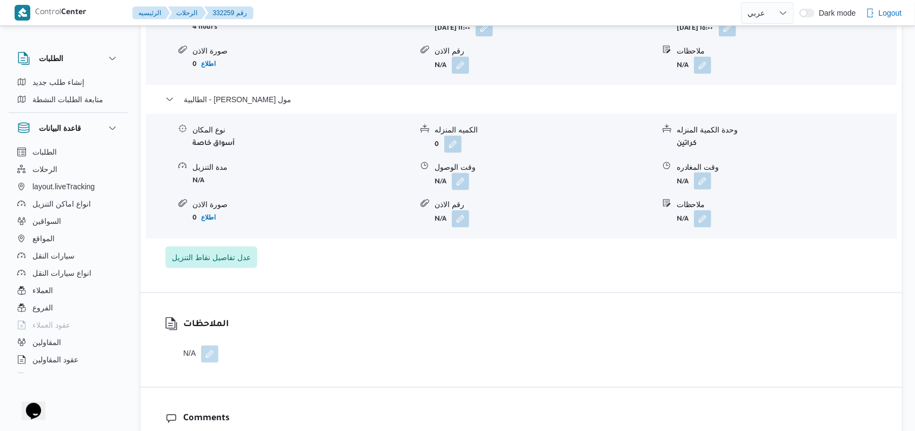
click at [378, 190] on button "button" at bounding box center [702, 180] width 17 height 17
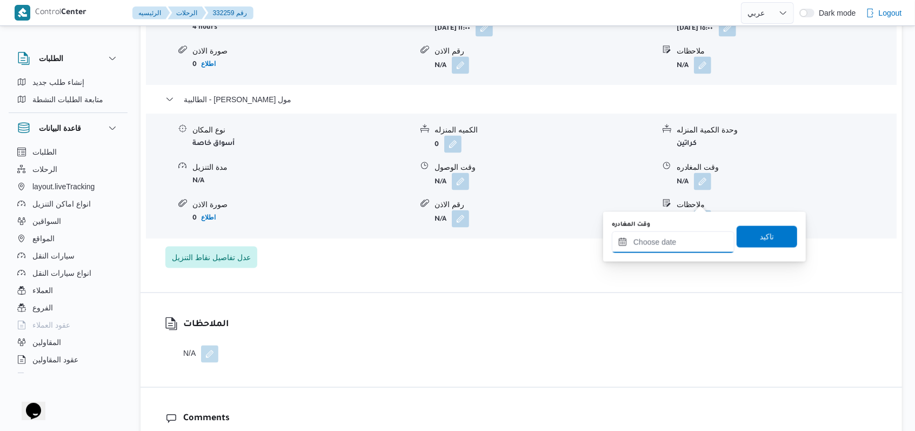
click at [378, 241] on input "وقت المغادره" at bounding box center [673, 242] width 123 height 22
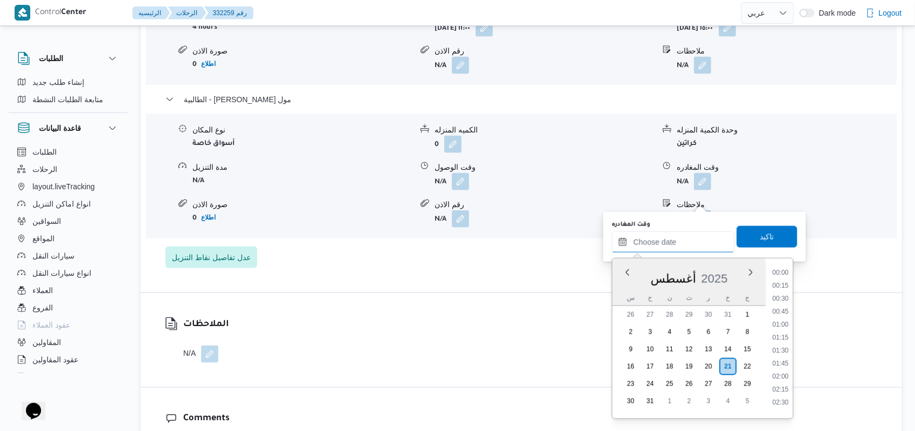
scroll to position [510, 0]
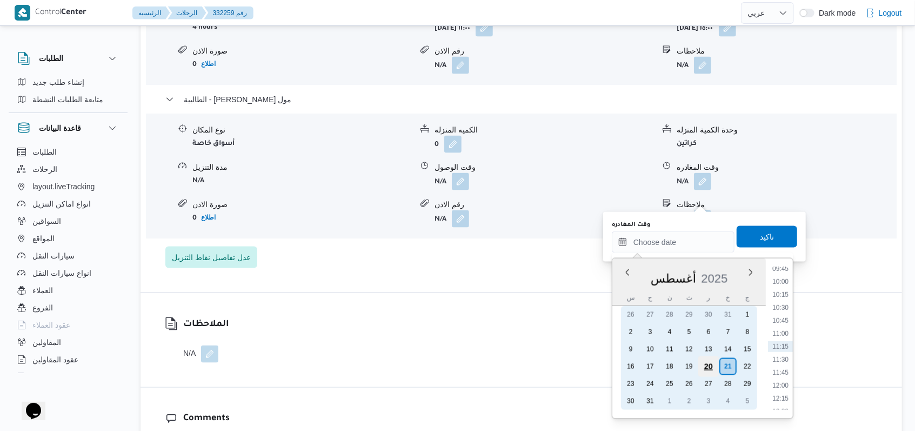
click at [378, 364] on div "20" at bounding box center [708, 366] width 21 height 21
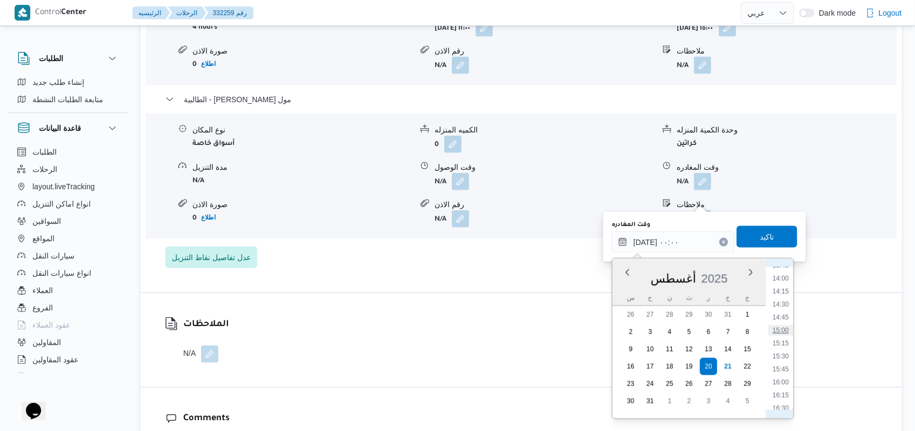
click at [378, 329] on li "15:00" at bounding box center [780, 330] width 25 height 11
type input "٢٠/٠٨/٢٠٢٥ ١٥:٠٠"
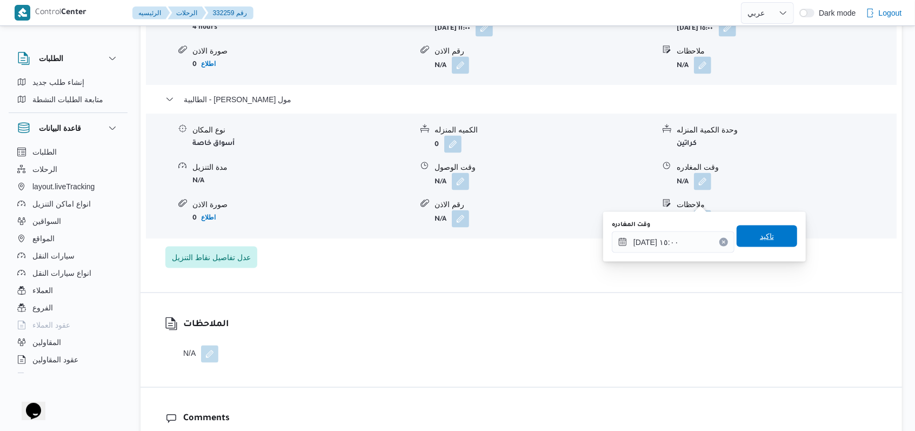
click at [378, 242] on span "تاكيد" at bounding box center [767, 236] width 61 height 22
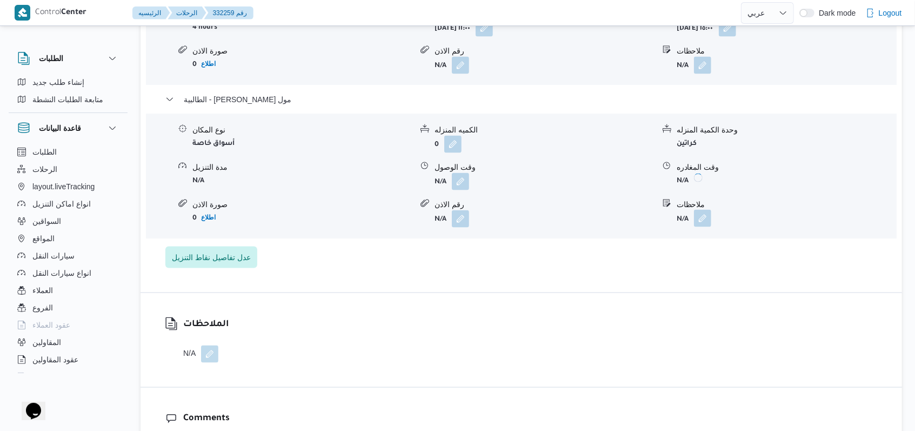
click at [378, 227] on button "button" at bounding box center [702, 218] width 17 height 17
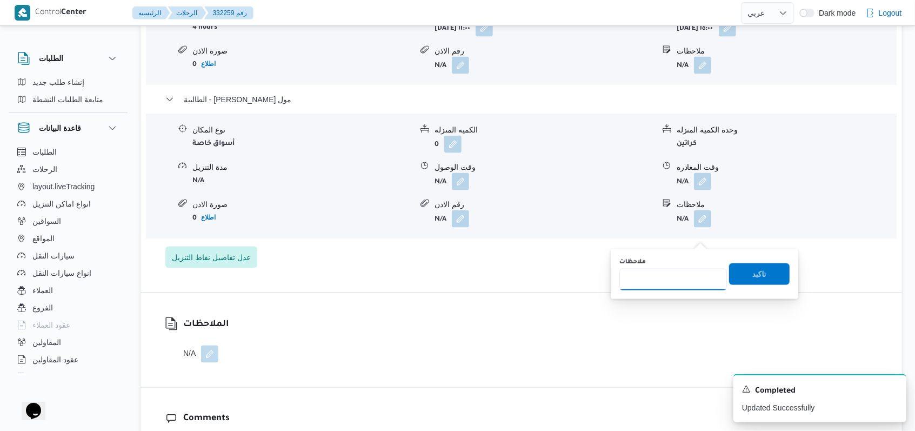
click at [378, 276] on input "ملاحظات" at bounding box center [673, 280] width 108 height 22
type input "الفرع لم يسلم"
click at [378, 277] on span "تاكيد" at bounding box center [759, 274] width 61 height 22
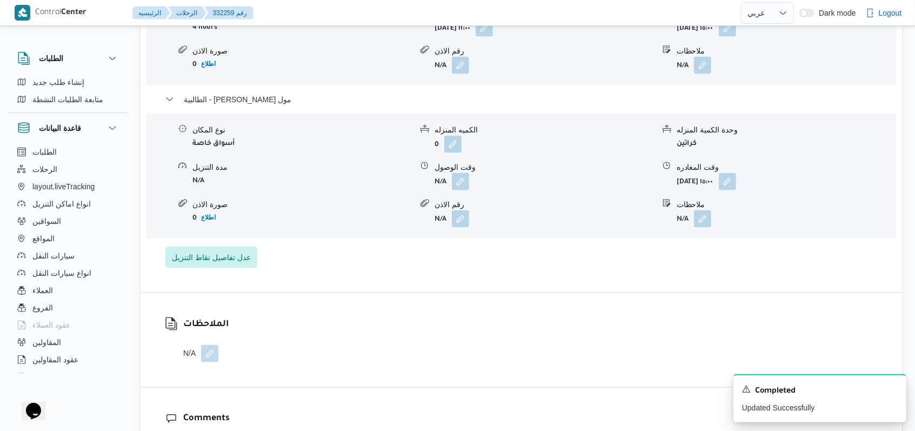
click at [203, 362] on button "button" at bounding box center [209, 353] width 17 height 17
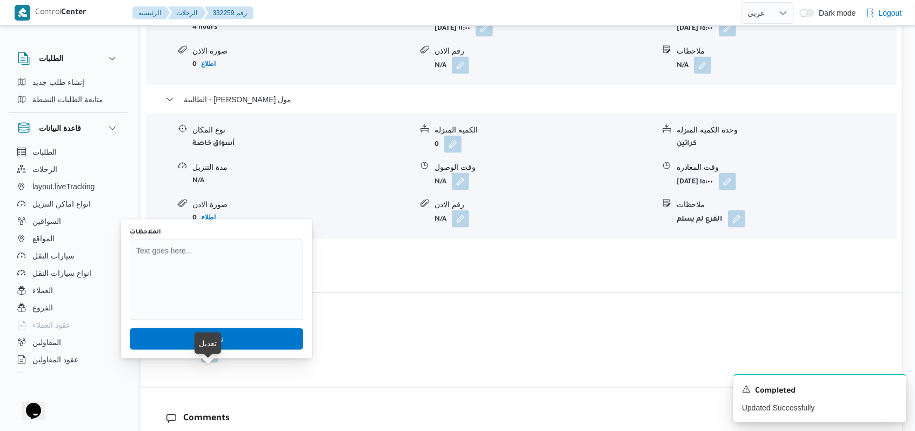
click at [222, 327] on div "الملاحظات تاكيد" at bounding box center [217, 289] width 176 height 124
click at [231, 305] on textarea "الملاحظات" at bounding box center [217, 279] width 174 height 81
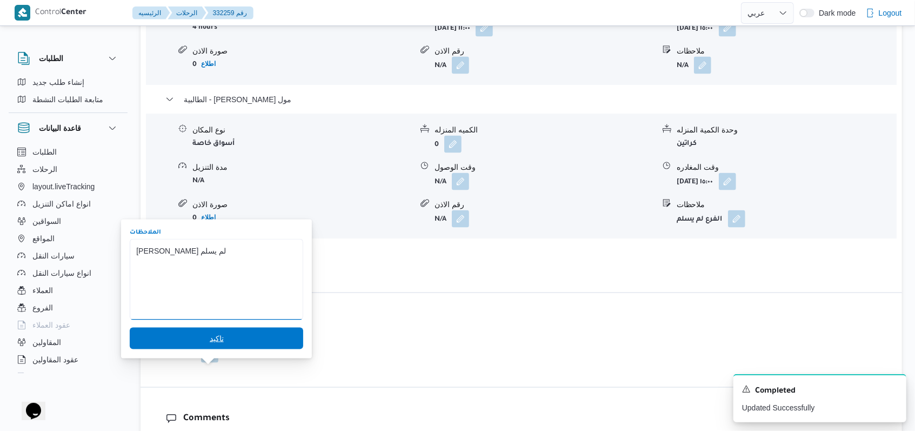
type textarea "كارفور بيراميدز لم يسلم"
click at [235, 329] on span "تاكيد" at bounding box center [217, 339] width 174 height 22
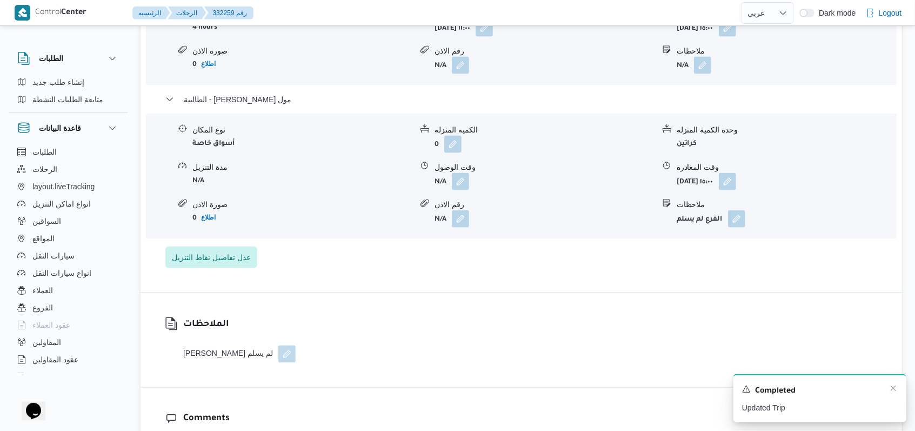
click at [378, 387] on div "Completed" at bounding box center [820, 391] width 156 height 14
click at [378, 387] on icon "Dismiss toast" at bounding box center [893, 388] width 9 height 9
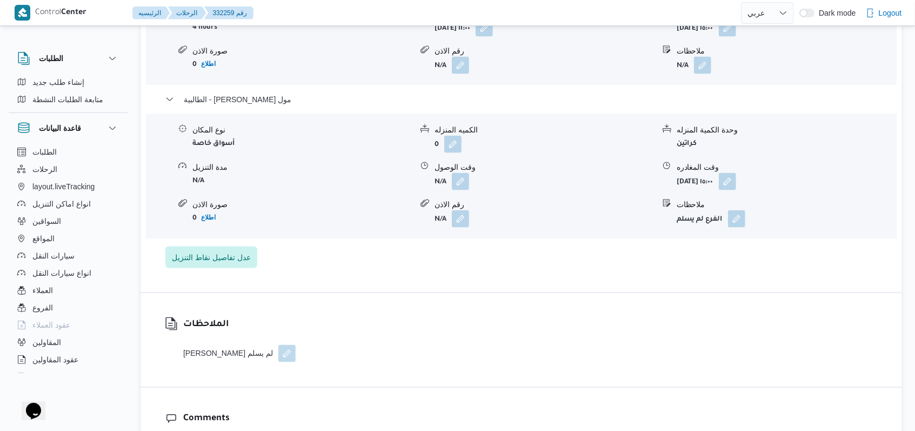
click at [278, 362] on button "button" at bounding box center [286, 353] width 17 height 17
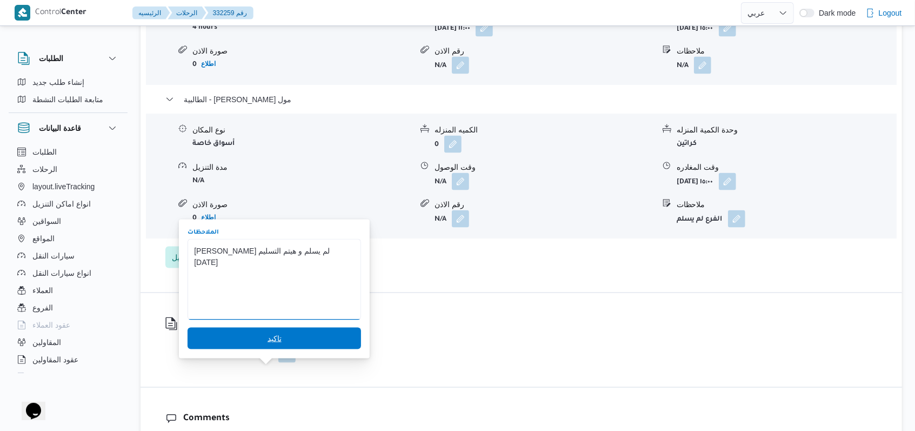
type textarea "كارفور بيراميدز لم يسلم و هيتم التسليم غدا"
click at [282, 342] on span "تاكيد" at bounding box center [275, 339] width 174 height 22
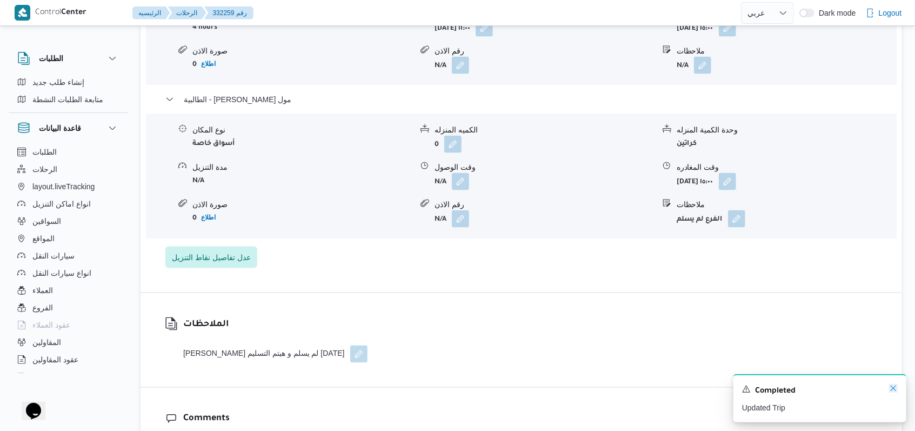
click at [378, 387] on icon "Dismiss toast" at bounding box center [893, 387] width 5 height 5
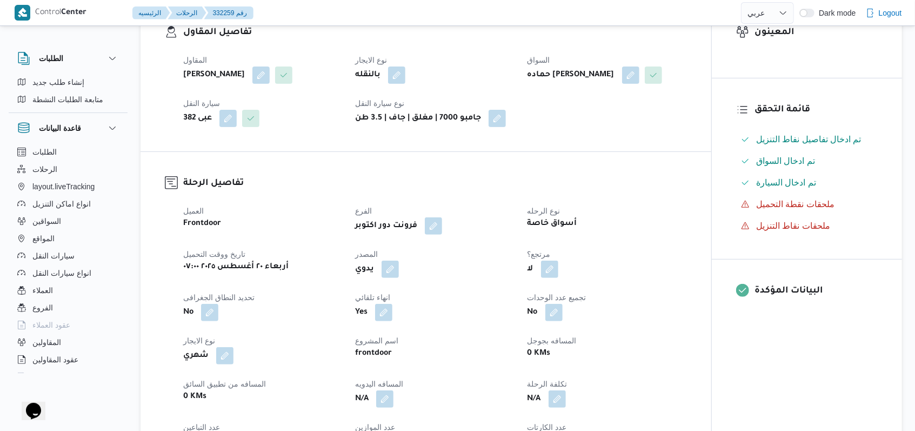
scroll to position [0, 0]
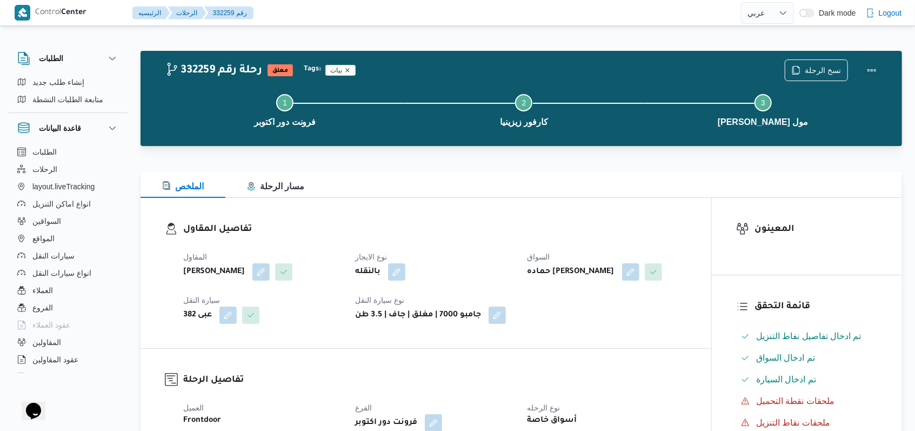
click at [347, 68] on icon "Remove trip tag" at bounding box center [347, 70] width 6 height 6
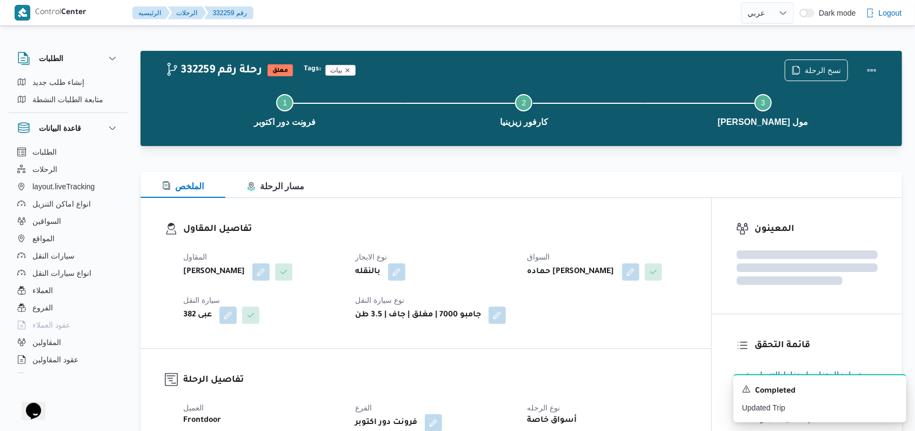
scroll to position [360, 0]
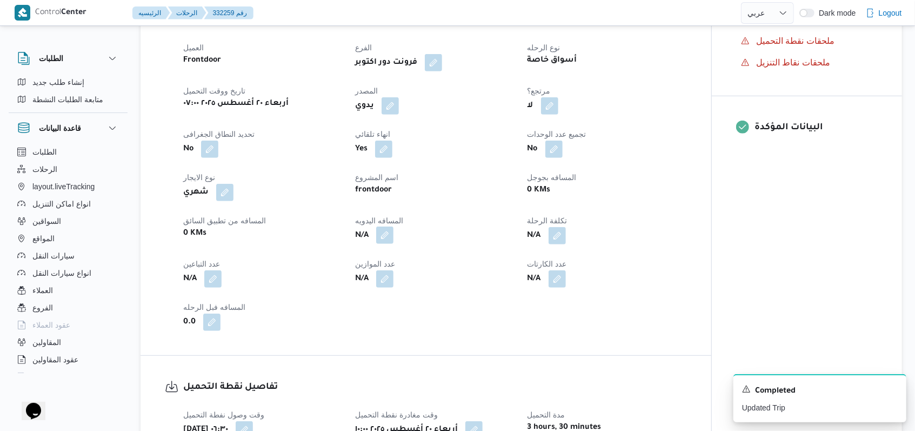
click at [378, 244] on button "button" at bounding box center [384, 234] width 17 height 17
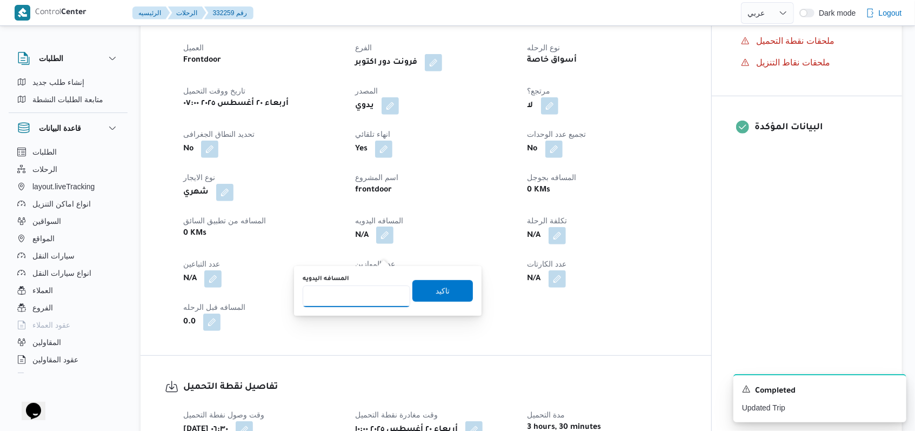
click at [374, 285] on input "المسافه اليدويه" at bounding box center [357, 296] width 108 height 22
type input "90"
click at [378, 291] on span "تاكيد" at bounding box center [442, 290] width 61 height 22
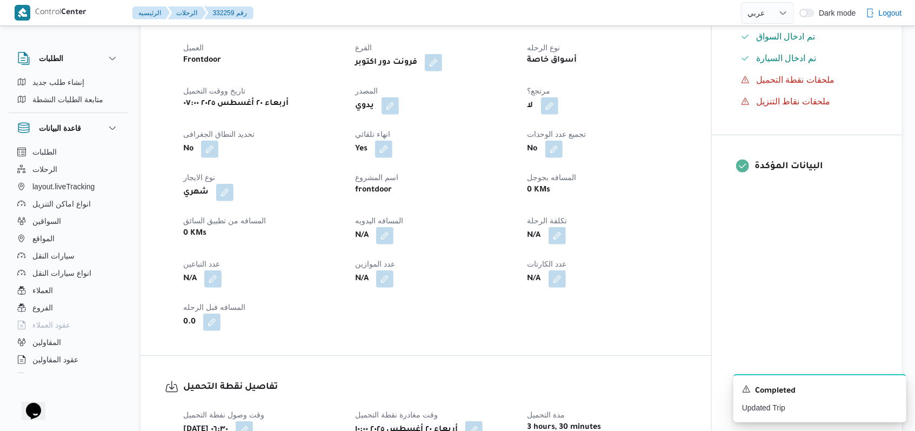
scroll to position [0, 0]
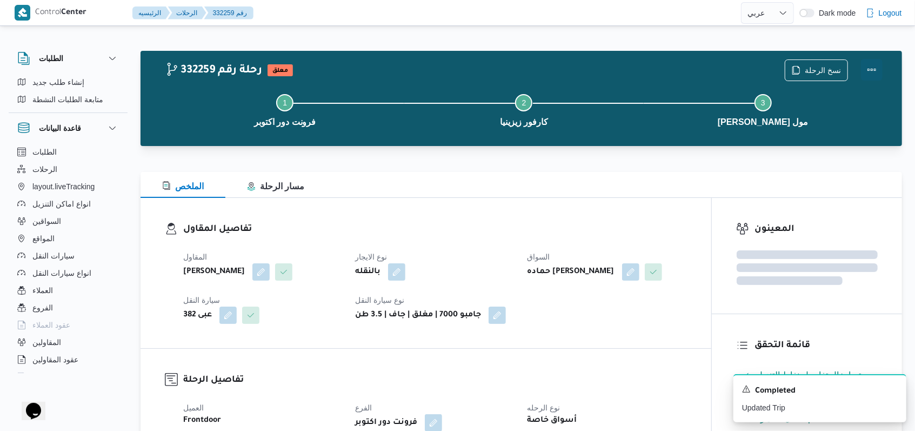
click at [378, 65] on button "Actions" at bounding box center [872, 70] width 22 height 22
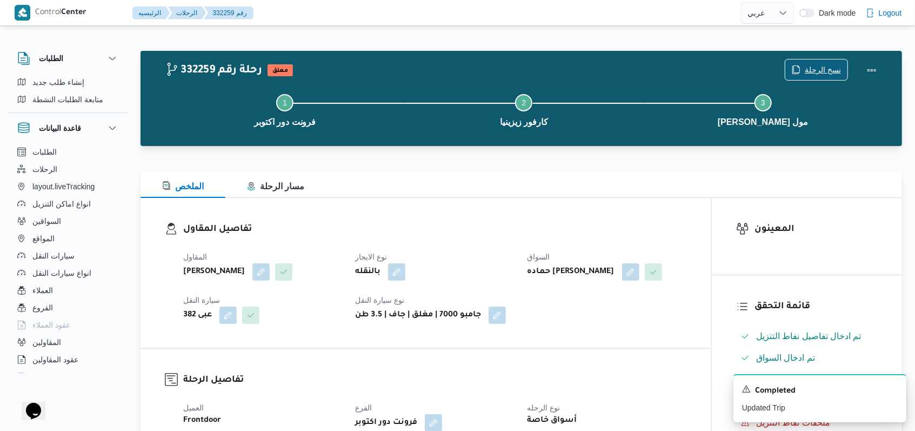
click at [378, 64] on button "تمت" at bounding box center [783, 69] width 138 height 22
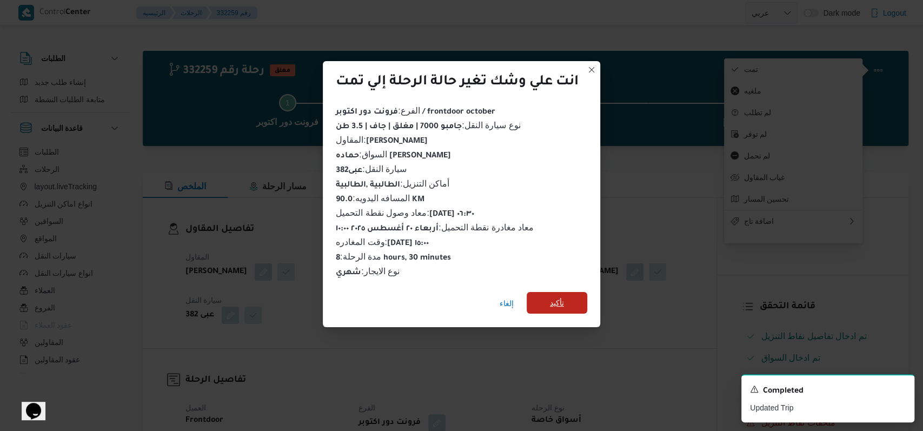
click at [378, 296] on span "تأكيد" at bounding box center [557, 302] width 14 height 13
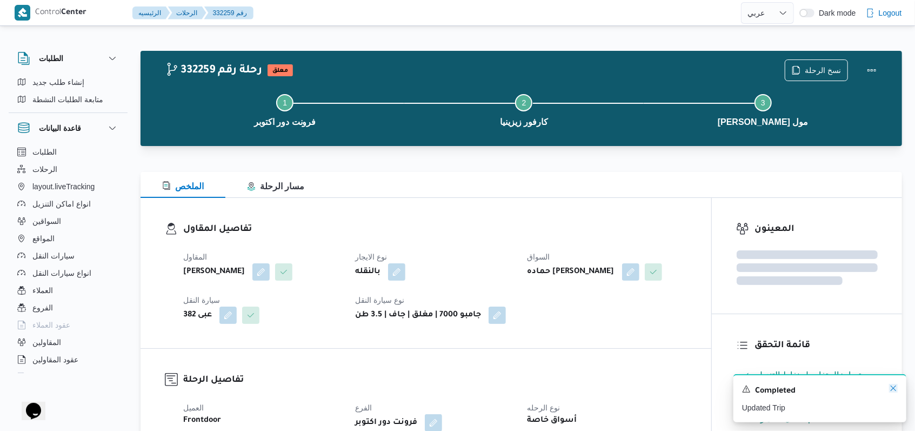
click at [378, 387] on icon "Dismiss toast" at bounding box center [893, 388] width 9 height 9
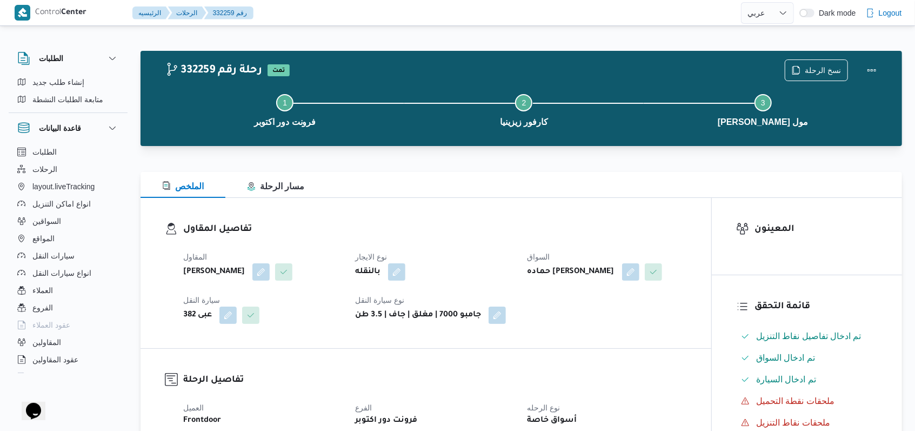
select select "ar"
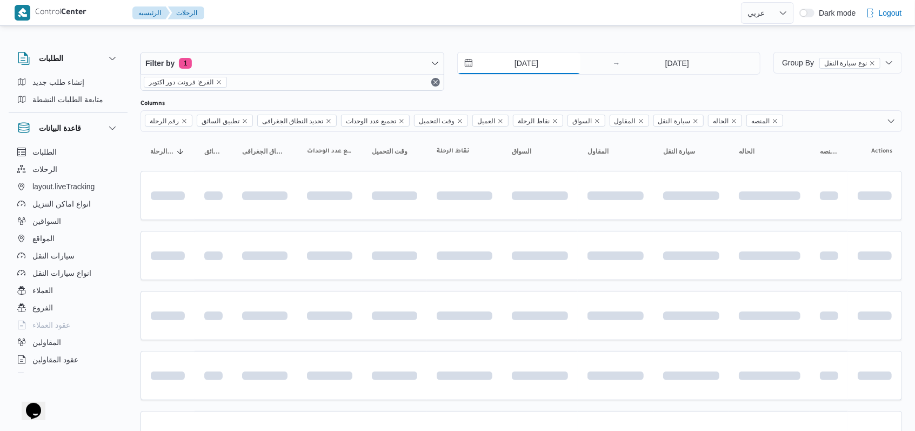
click at [378, 67] on input "20/8/2025" at bounding box center [519, 63] width 123 height 22
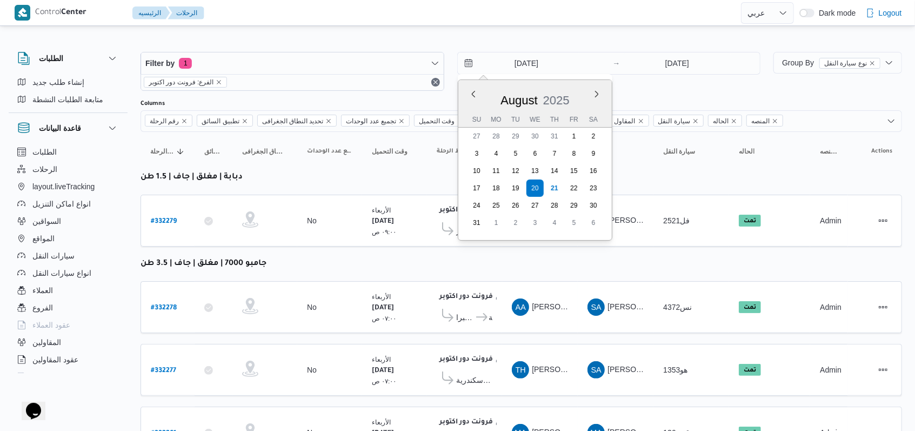
click at [378, 92] on div "Filter by 1 الفرع: فرونت دور اكتوبر 20/8/2025 Previous Month Next month August …" at bounding box center [450, 71] width 633 height 52
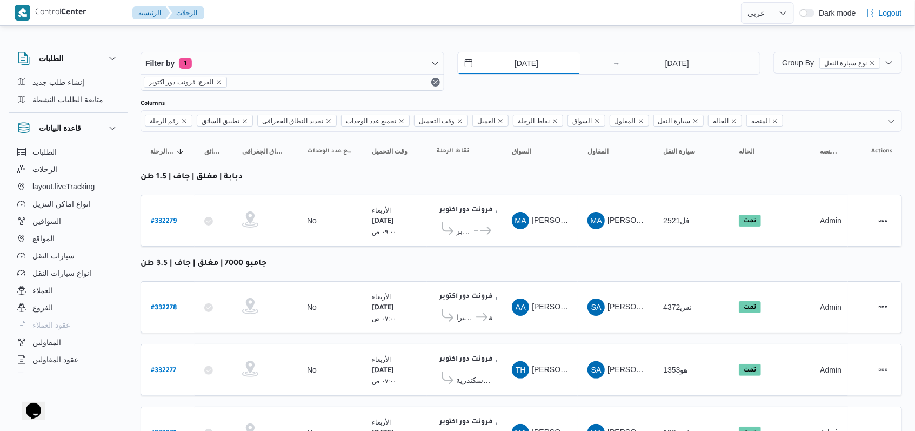
click at [378, 65] on input "20/8/2025" at bounding box center [519, 63] width 123 height 22
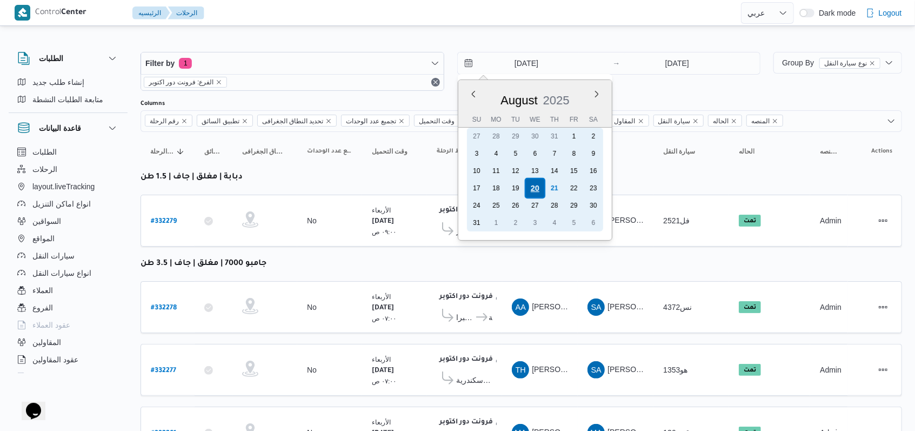
click at [378, 188] on div "20" at bounding box center [534, 188] width 21 height 21
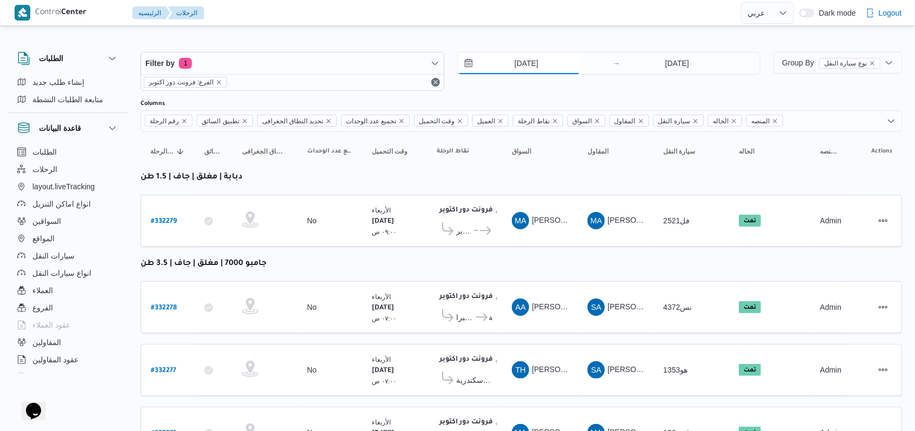
click at [378, 70] on input "20/8/2025" at bounding box center [519, 63] width 123 height 22
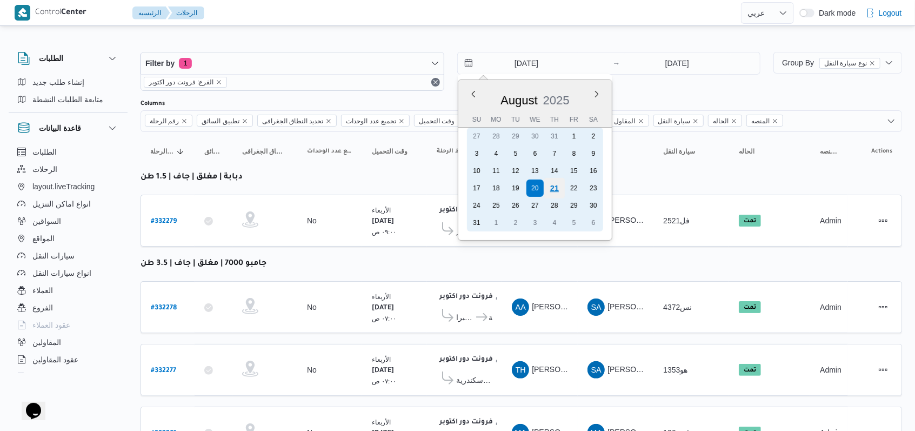
click at [378, 189] on div "21" at bounding box center [554, 188] width 21 height 21
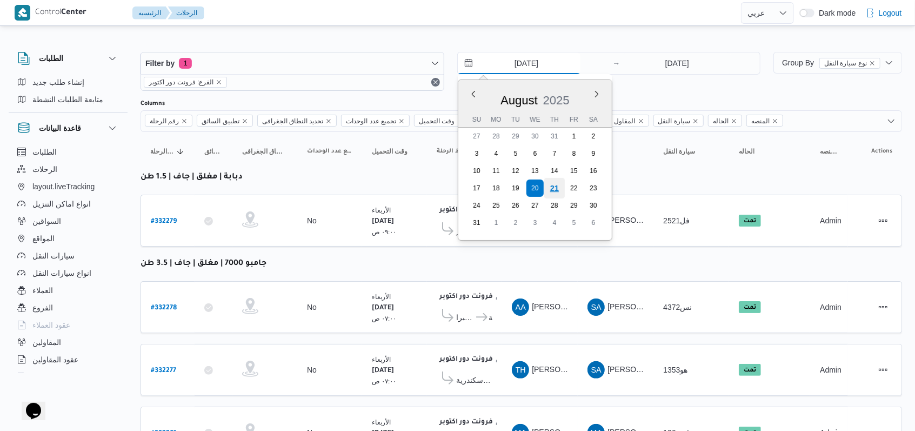
type input "21/8/2025"
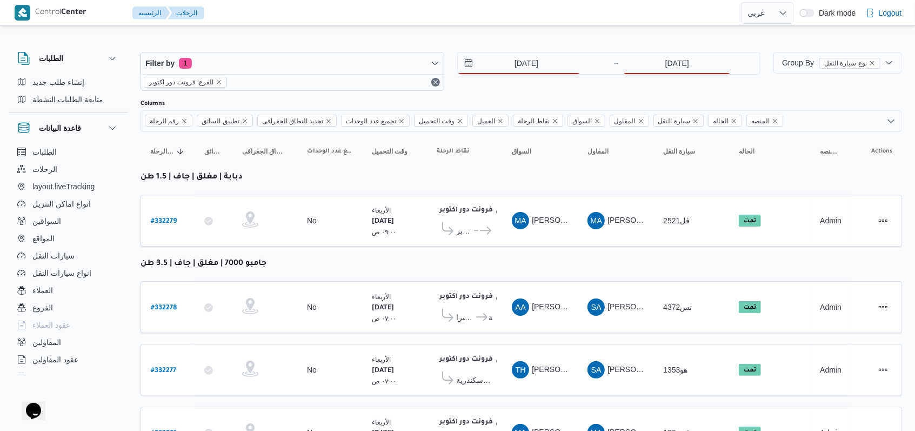
click at [378, 41] on div at bounding box center [522, 43] width 762 height 17
click at [378, 61] on input "20/8/2025" at bounding box center [677, 63] width 108 height 22
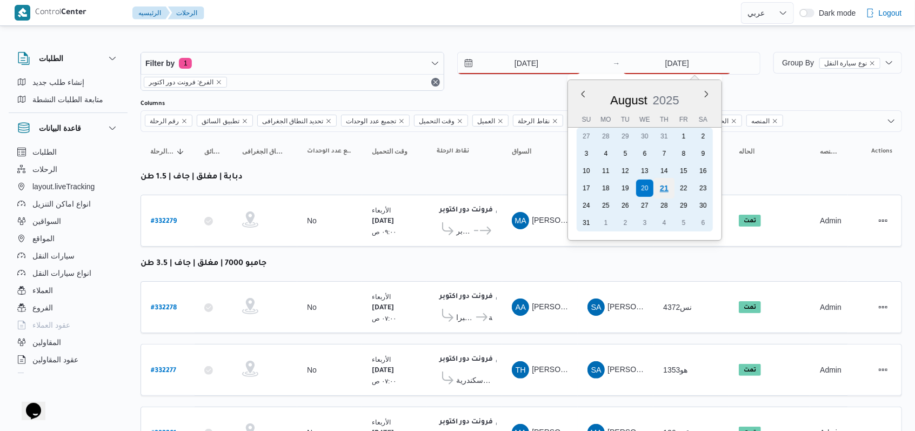
click at [378, 187] on div "21" at bounding box center [664, 188] width 21 height 21
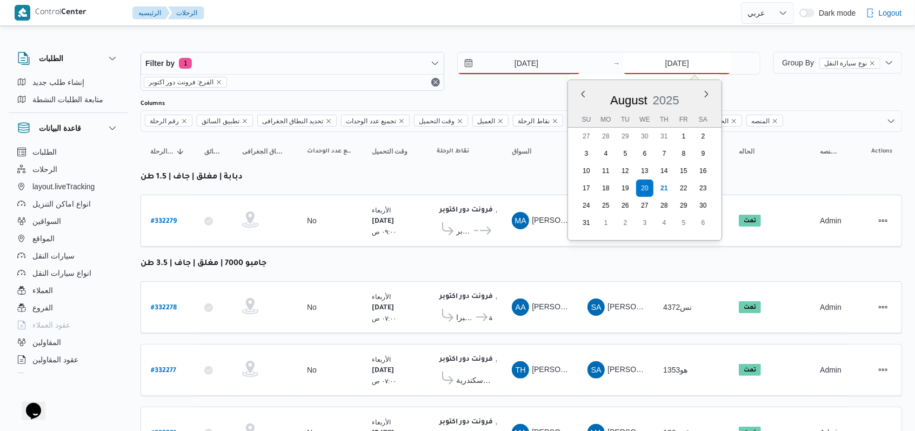
type input "21/8/2025"
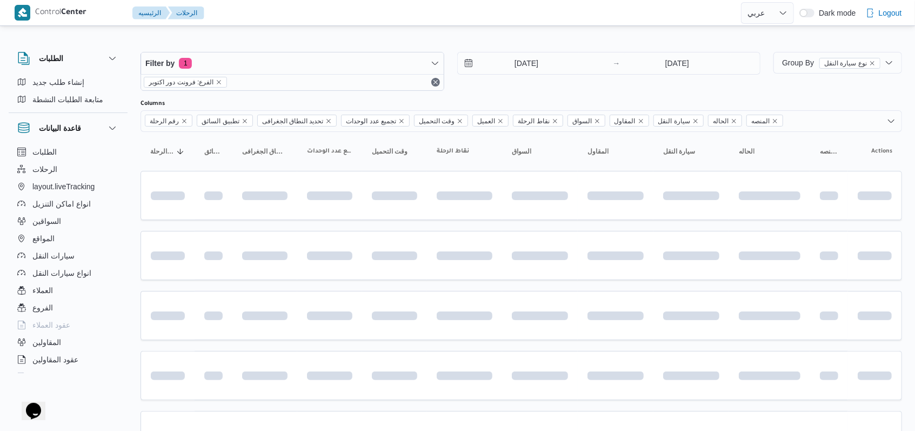
click at [378, 85] on div "21/8/2025 → 21/8/2025" at bounding box center [609, 71] width 304 height 39
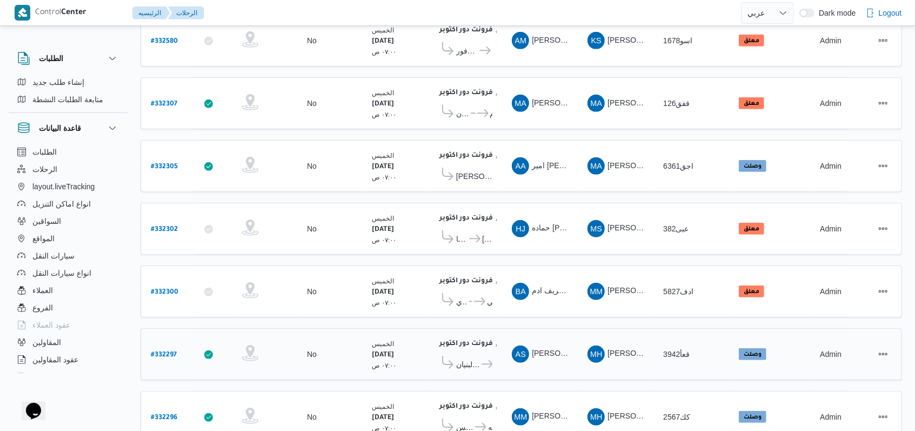
scroll to position [362, 0]
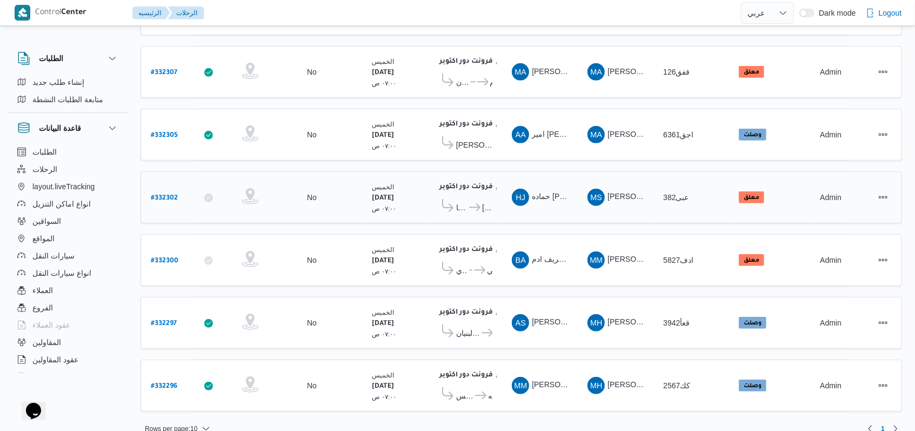
click at [169, 195] on b "# 332302" at bounding box center [164, 199] width 27 height 8
select select "ar"
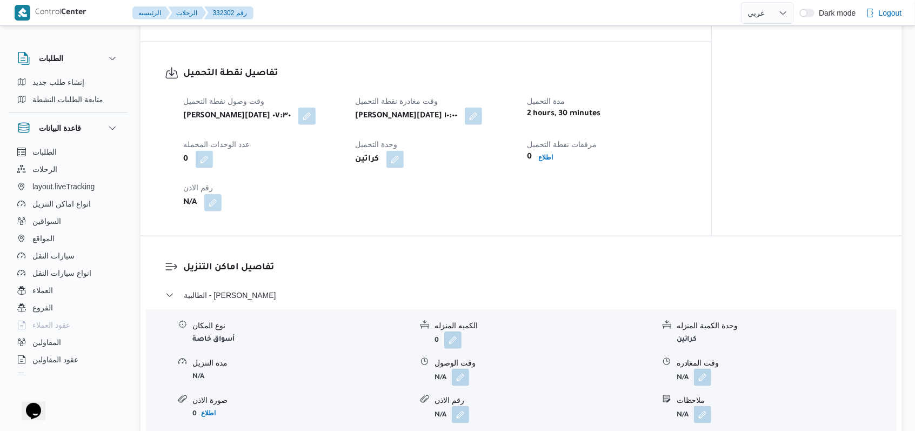
scroll to position [792, 0]
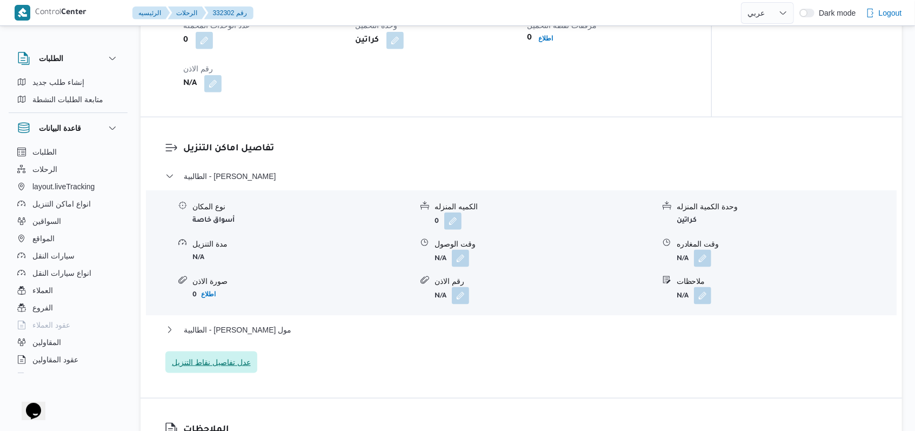
click at [231, 373] on span "عدل تفاصيل نقاط التنزيل" at bounding box center [211, 362] width 92 height 22
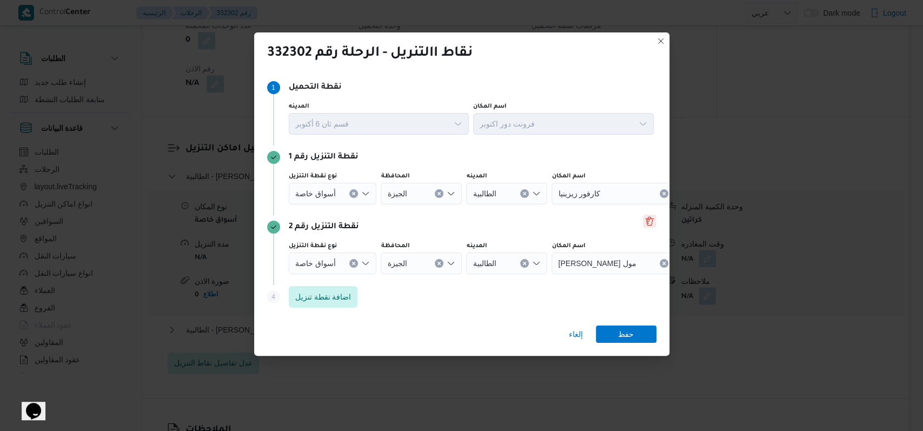
click at [378, 222] on button "Delete" at bounding box center [649, 221] width 13 height 13
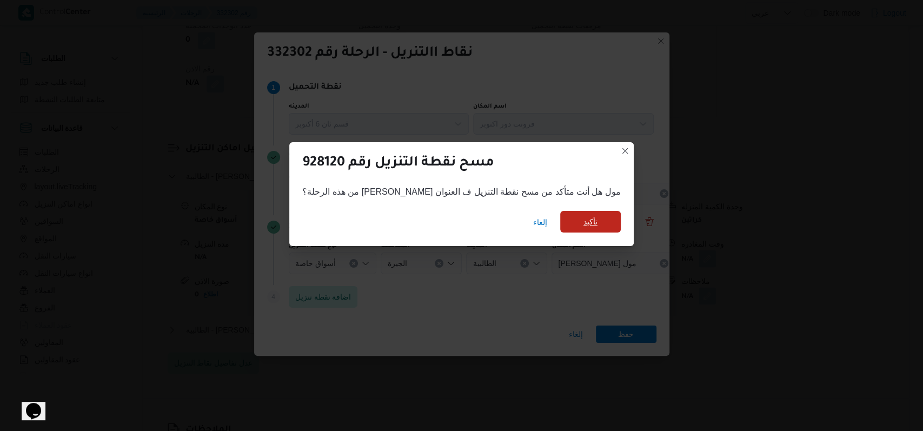
click at [378, 230] on span "تأكيد" at bounding box center [590, 222] width 61 height 22
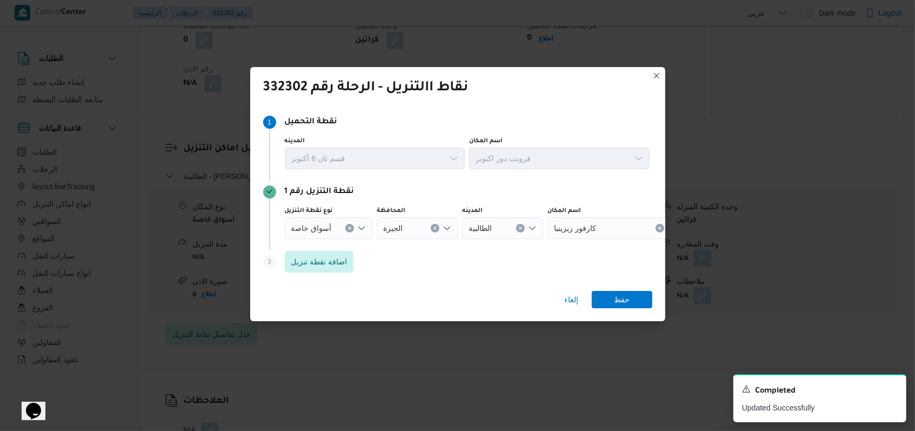
click at [378, 228] on icon "Clear input" at bounding box center [435, 227] width 3 height 3
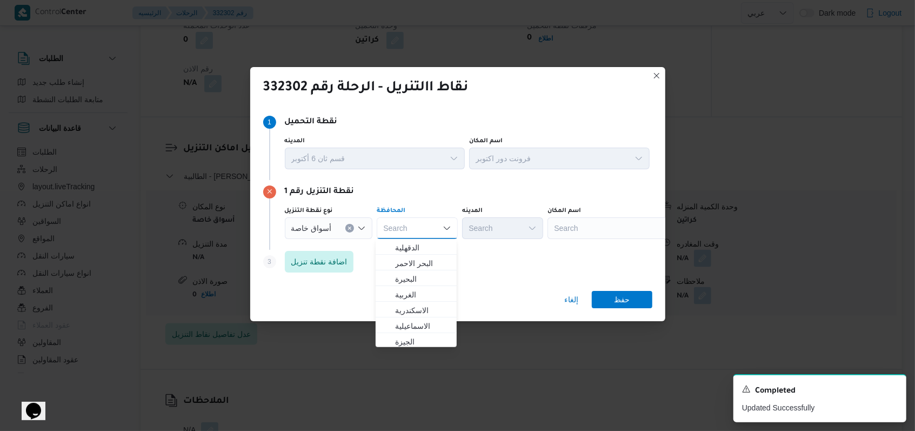
click at [378, 228] on div "Search" at bounding box center [615, 228] width 135 height 22
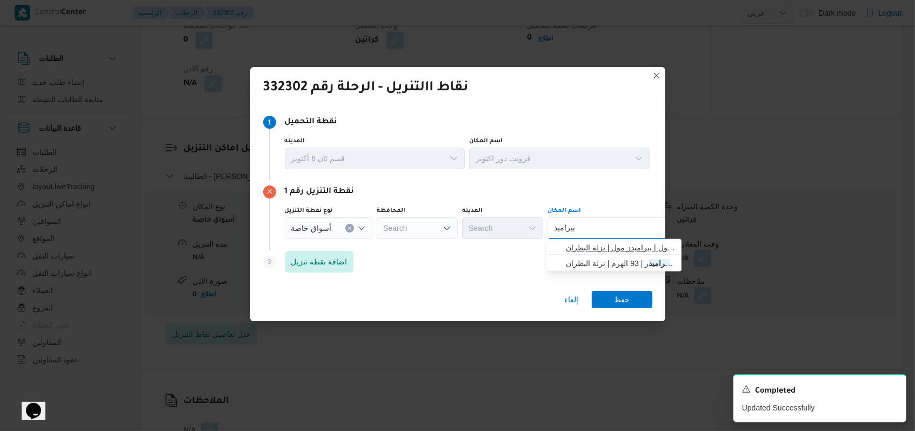
type input "بيراميد"
click at [378, 248] on span "كارفور بيراميد ز مول | بيراميدز مول | نزلة البطران" at bounding box center [620, 247] width 109 height 13
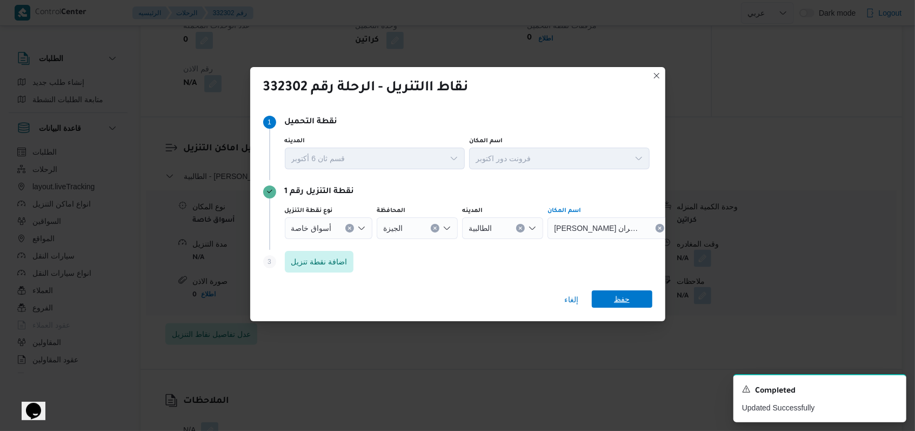
click at [378, 305] on span "حفظ" at bounding box center [622, 298] width 61 height 17
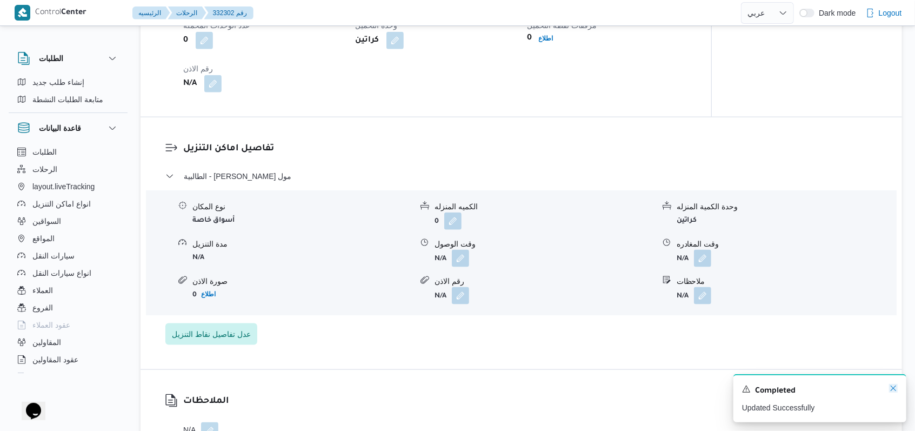
click at [378, 387] on icon "Dismiss toast" at bounding box center [893, 388] width 9 height 9
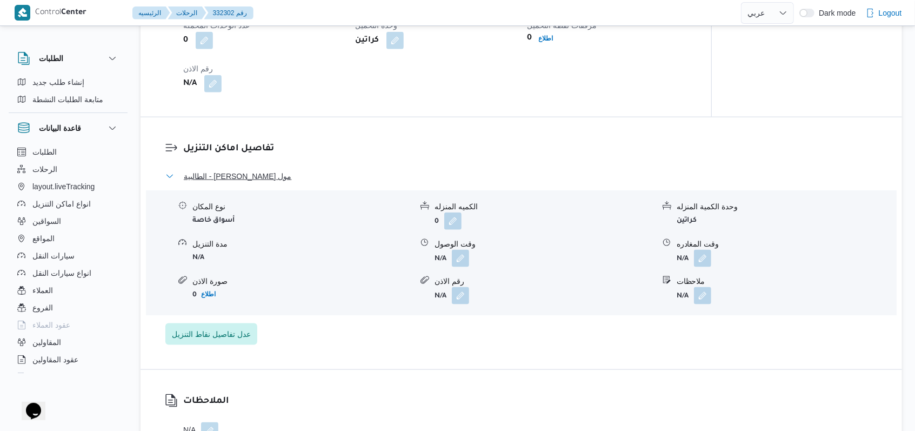
click at [271, 183] on span "الطالبية - كارفور بيراميدز مول" at bounding box center [238, 176] width 108 height 13
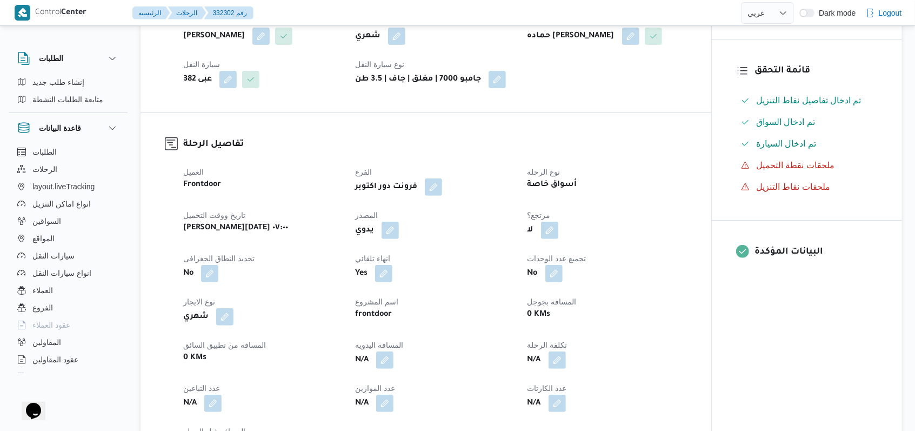
scroll to position [0, 0]
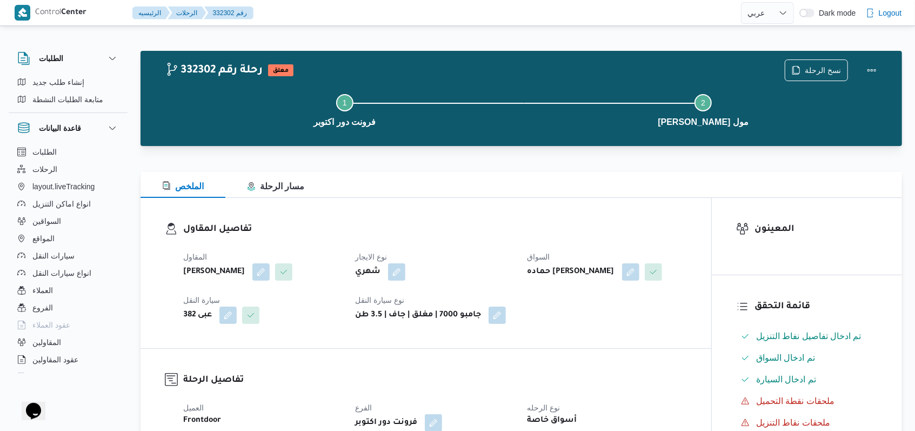
select select "ar"
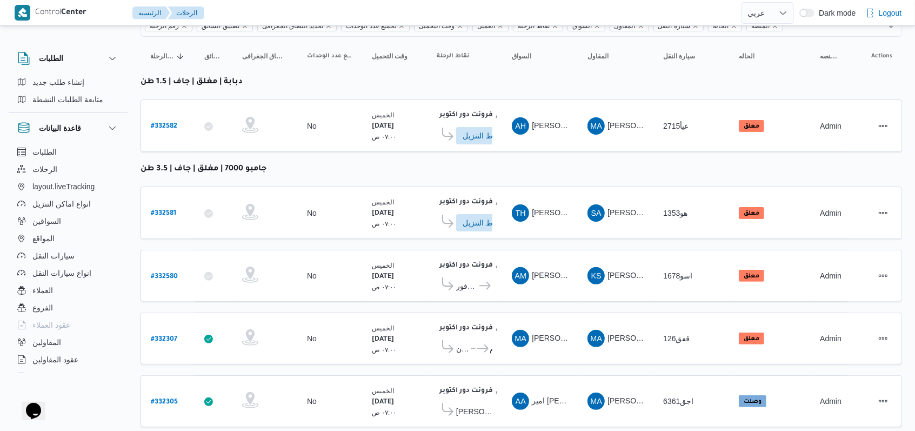
scroll to position [74, 0]
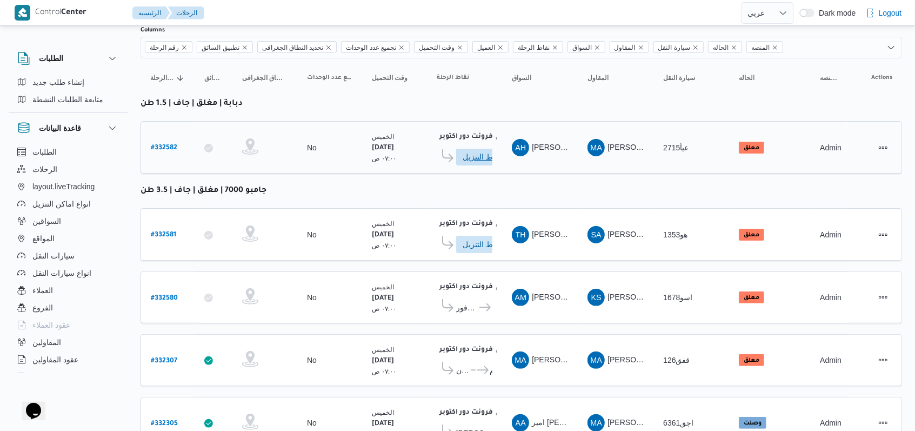
click at [378, 159] on span "ادخل تفاصيل نقاط التنزيل" at bounding box center [487, 156] width 48 height 17
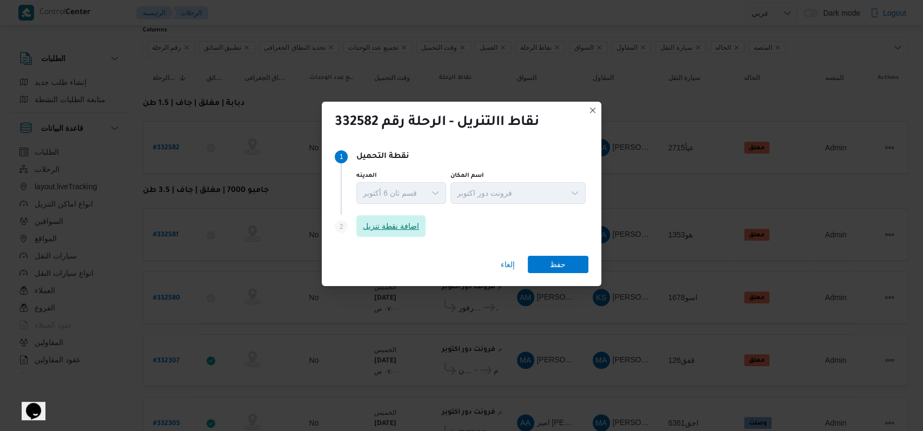
click at [375, 234] on span "اضافة نقطة تنزيل" at bounding box center [390, 226] width 69 height 22
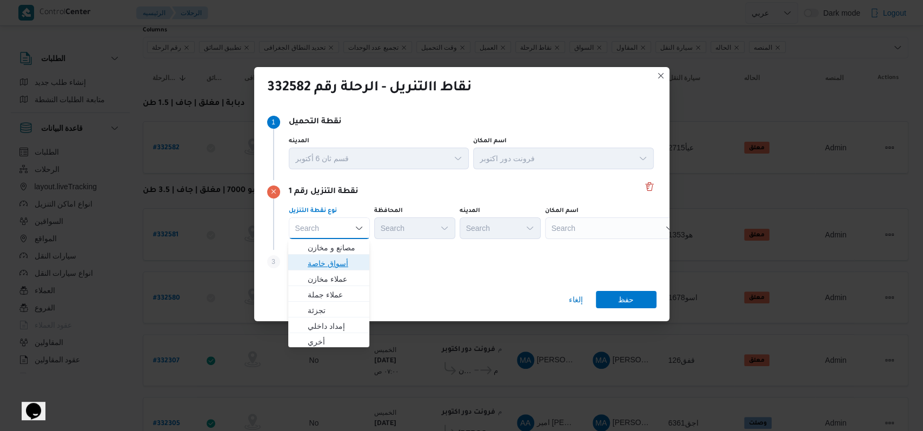
click at [317, 265] on span "أسواق خاصة" at bounding box center [335, 263] width 55 height 13
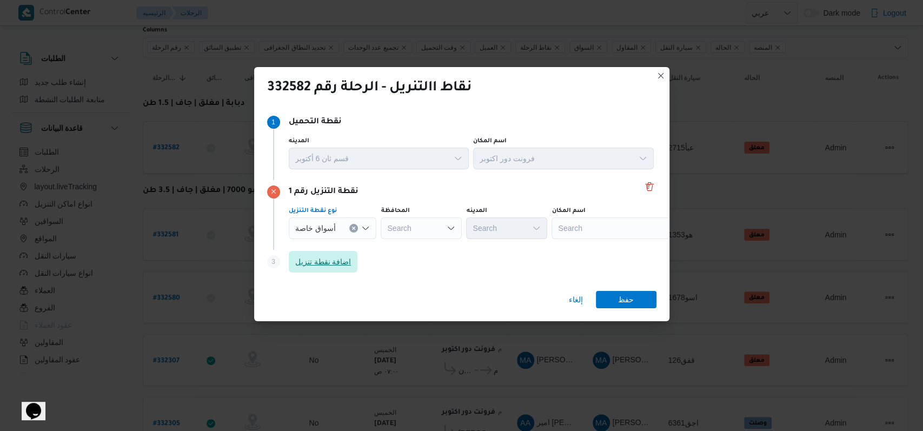
click at [317, 265] on span "اضافة نقطة تنزيل" at bounding box center [323, 261] width 56 height 13
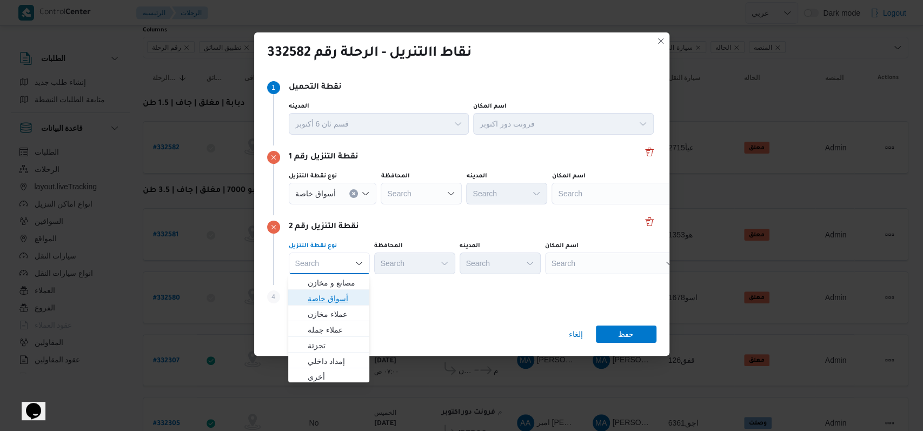
click at [331, 294] on span "أسواق خاصة" at bounding box center [335, 298] width 55 height 13
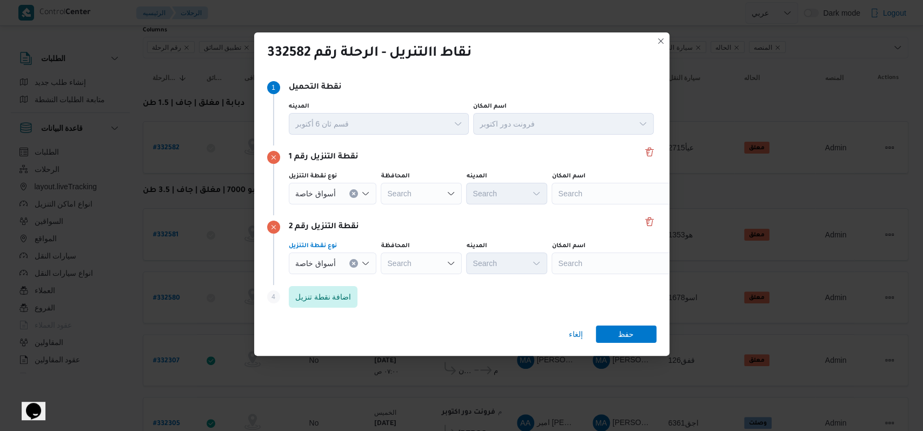
click at [378, 204] on div "المحافظة Search" at bounding box center [421, 188] width 81 height 32
click at [378, 204] on div "Search" at bounding box center [421, 194] width 81 height 22
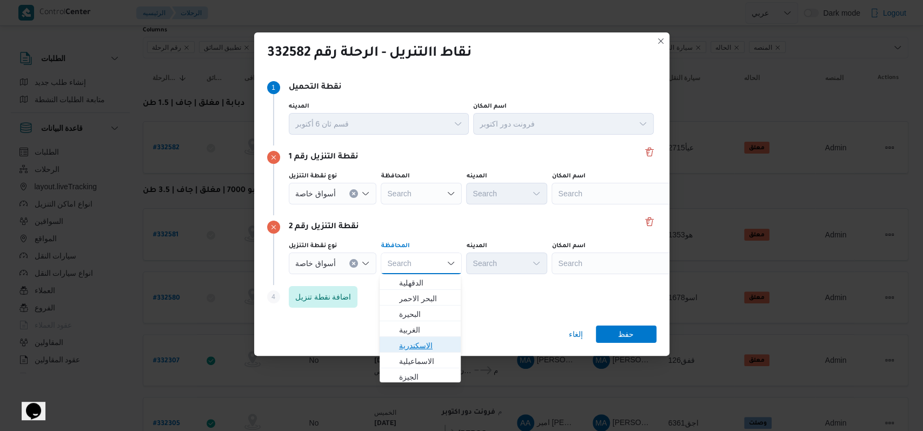
click at [378, 350] on span "الاسكندرية" at bounding box center [426, 345] width 55 height 13
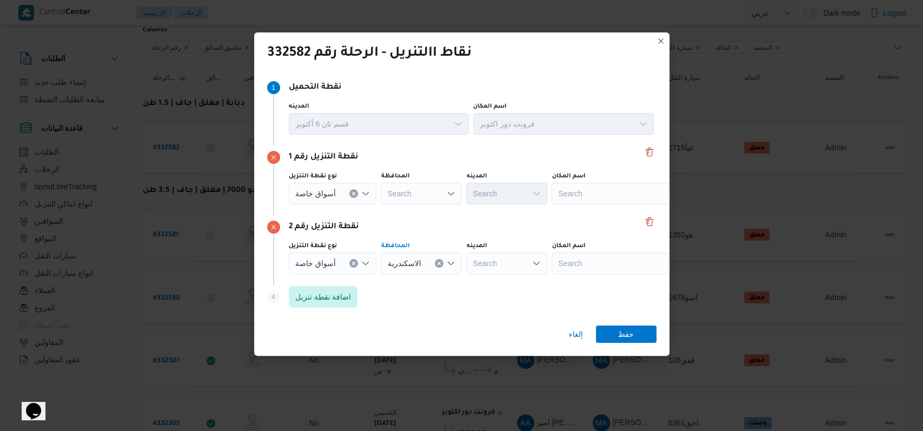
click at [378, 194] on div "Search" at bounding box center [421, 194] width 81 height 22
click at [378, 276] on span "الاسكندرية" at bounding box center [426, 275] width 55 height 13
click at [378, 192] on div "Search" at bounding box center [618, 194] width 135 height 22
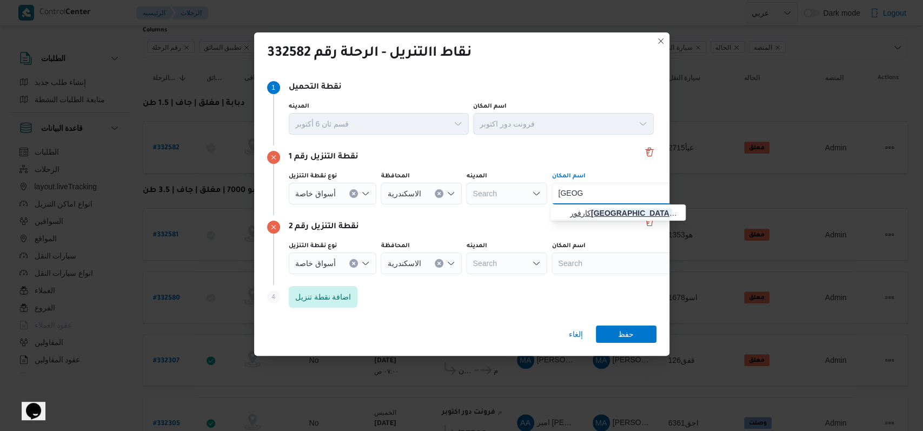
type input "كفر عبد"
click at [378, 204] on span "كارفور كفر عبد ه - الاسكندرية | كارفور ماركت كفر عبده | أبو النواتير" at bounding box center [618, 212] width 126 height 17
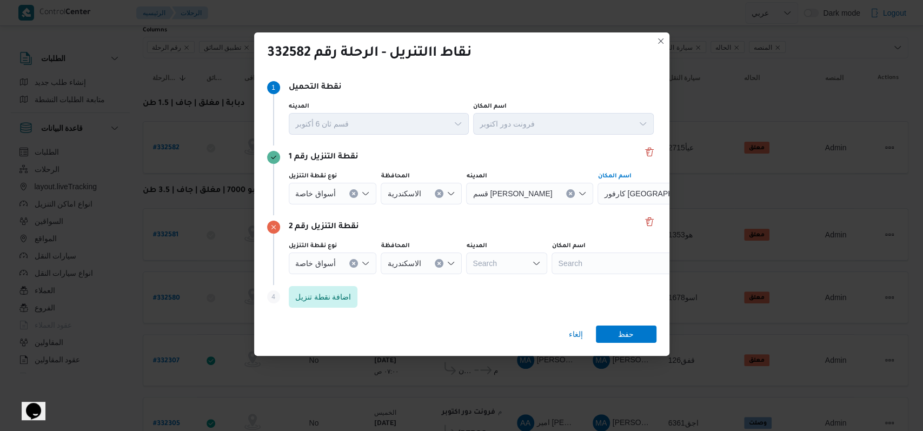
click at [378, 275] on div "نوع نقطة التنزيل أسواق خاصة المحافظة الاسكندرية المدينه Search اسم المكان Search" at bounding box center [471, 257] width 369 height 37
click at [378, 204] on div "Search" at bounding box center [664, 194] width 135 height 22
type input "محطة الرمل"
click at [378, 276] on span "كارفور محطة الرمل - الاسكندرية | كارفور محطة الرمل | سان ستفانو" at bounding box center [624, 282] width 109 height 13
click at [378, 326] on span "حفظ" at bounding box center [626, 333] width 16 height 17
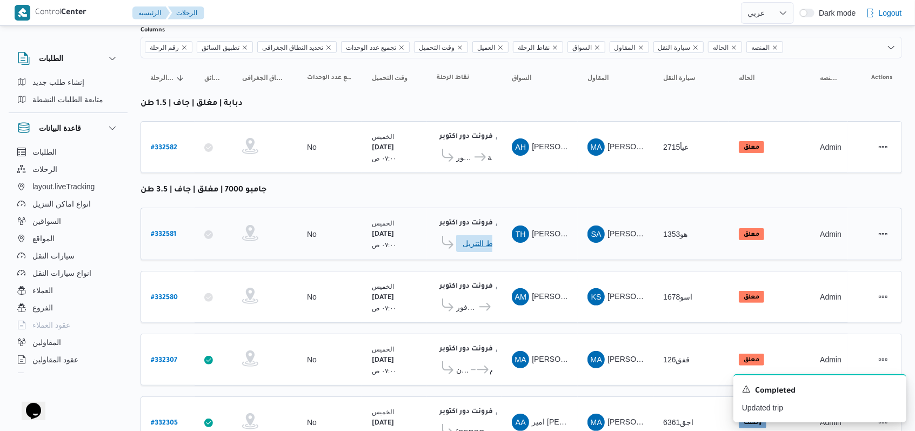
click at [378, 243] on span "ادخل تفاصيل نقاط التنزيل" at bounding box center [487, 243] width 48 height 17
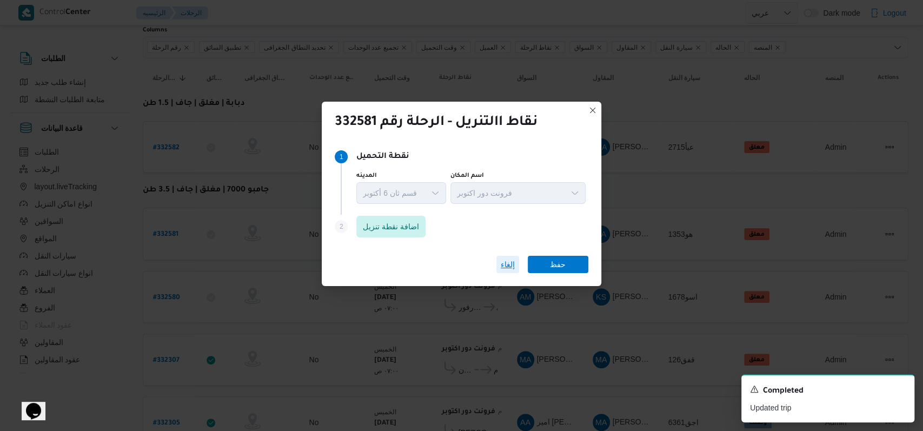
click at [378, 264] on span "إلغاء" at bounding box center [508, 264] width 14 height 13
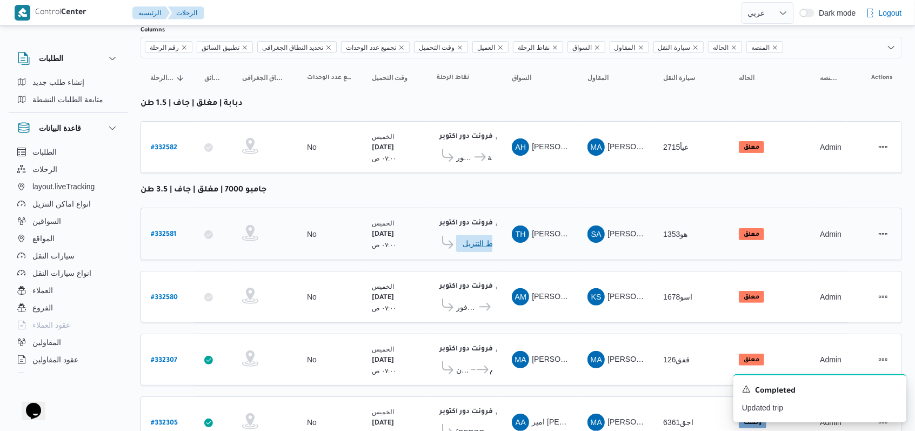
click at [378, 237] on span "ادخل تفاصيل نقاط التنزيل" at bounding box center [487, 243] width 48 height 17
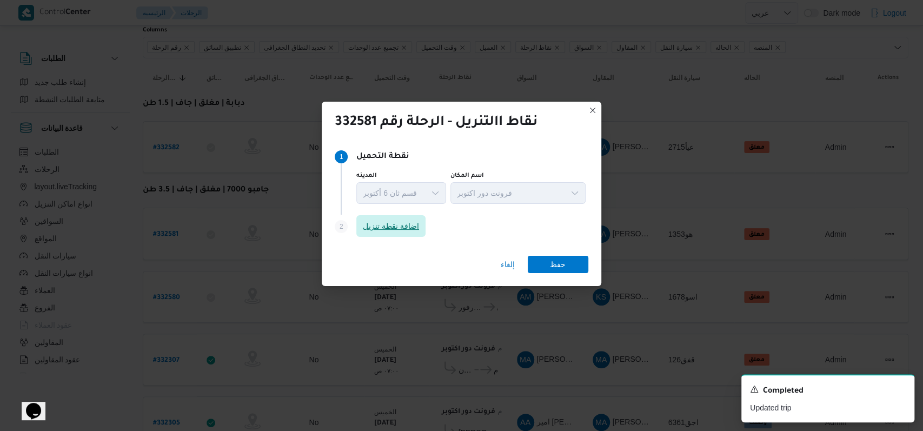
click at [371, 236] on span "اضافة نقطة تنزيل" at bounding box center [390, 226] width 69 height 22
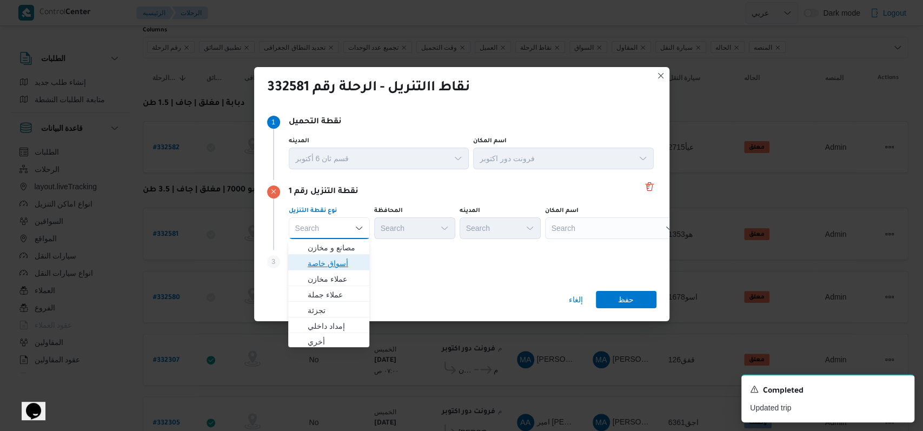
click at [351, 258] on span "أسواق خاصة" at bounding box center [335, 263] width 55 height 13
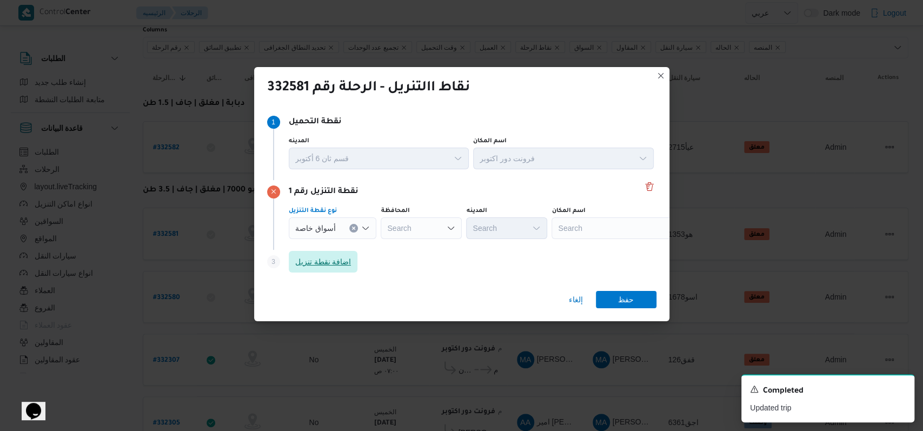
click at [351, 258] on span "اضافة نقطة تنزيل" at bounding box center [323, 262] width 69 height 22
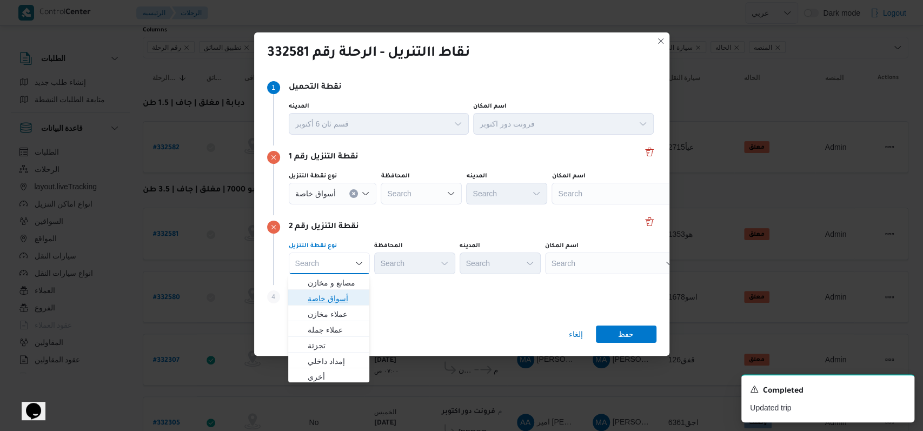
click at [345, 297] on span "أسواق خاصة" at bounding box center [335, 298] width 55 height 13
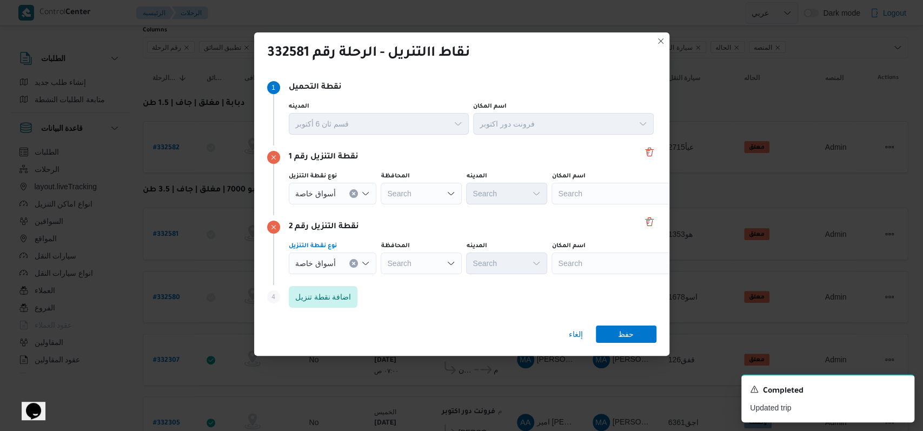
click at [378, 205] on div "نوع نقطة التنزيل أسواق خاصة المحافظة Search المدينه Search اسم المكان Search" at bounding box center [471, 188] width 369 height 37
click at [378, 202] on div "Search" at bounding box center [421, 194] width 81 height 22
click at [378, 274] on span "الاسكندرية" at bounding box center [426, 275] width 55 height 13
click at [378, 204] on div "Search" at bounding box center [421, 194] width 81 height 22
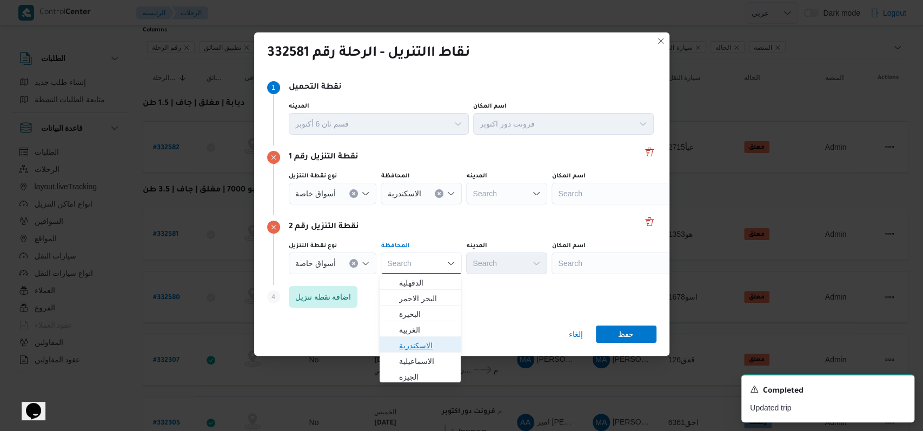
click at [378, 347] on span "الاسكندرية" at bounding box center [426, 345] width 55 height 13
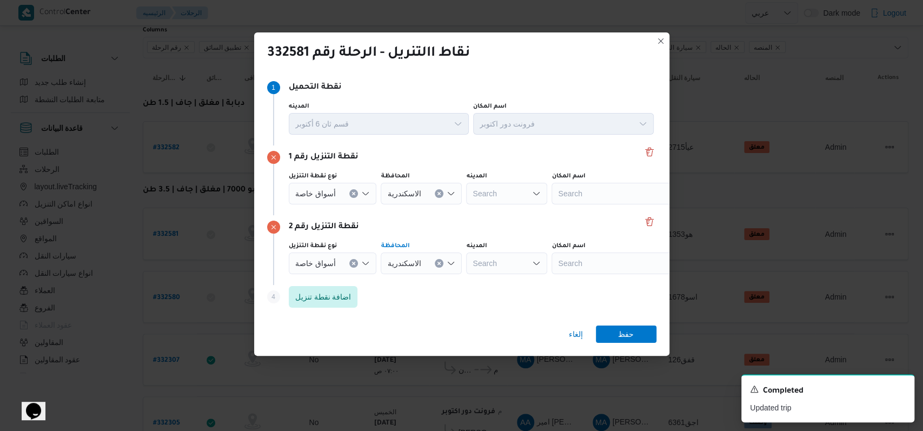
click at [378, 198] on div "Search" at bounding box center [618, 194] width 135 height 22
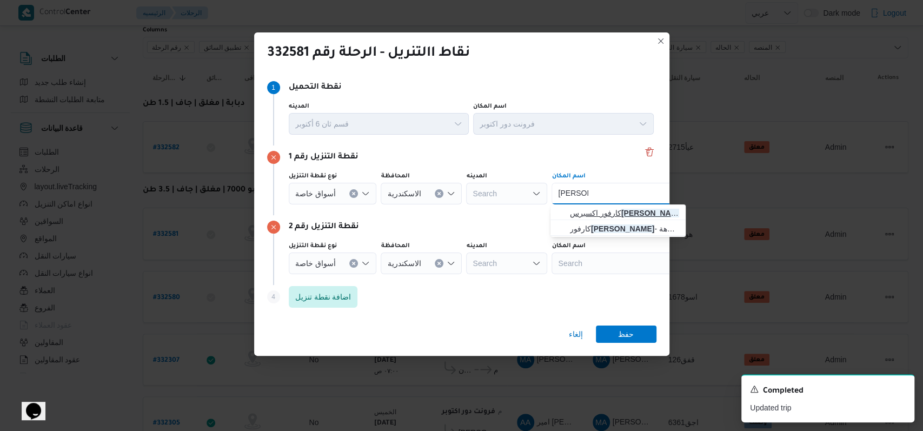
type input "جرين بلازا"
click at [378, 205] on span "كارفور اكسبرس جرين بلازا | 5 البساتين | فلمنج" at bounding box center [618, 212] width 126 height 17
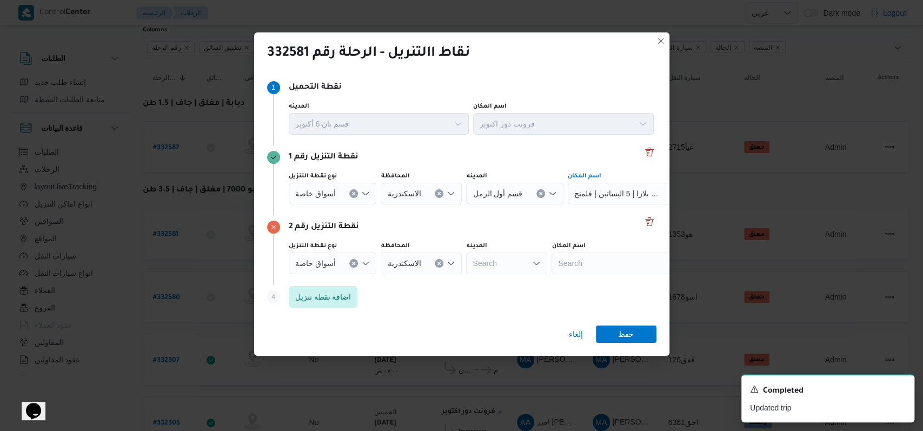
click at [378, 204] on div "Search" at bounding box center [635, 194] width 135 height 22
type input "رويال بلازا"
click at [378, 279] on span "كارفور رويال بلازا - الاسكندرية | كارفور ماركت رويال بلازا | العمراوي" at bounding box center [624, 282] width 109 height 13
click at [378, 335] on span "حفظ" at bounding box center [626, 333] width 16 height 17
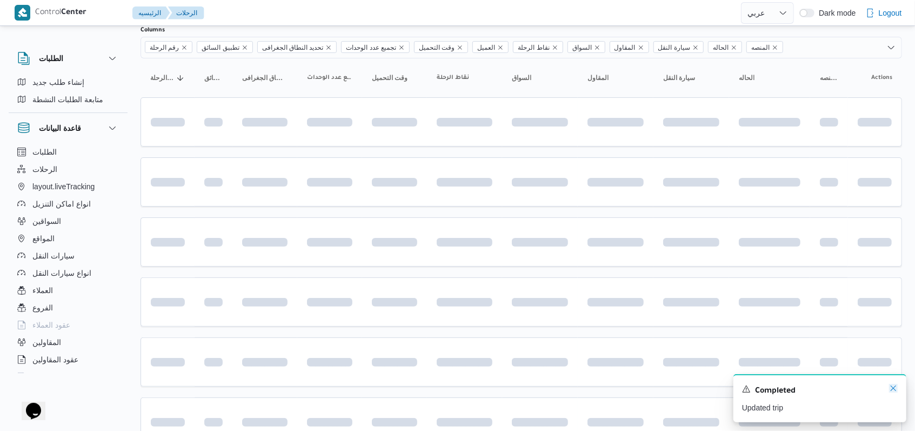
click at [378, 387] on icon "Dismiss toast" at bounding box center [893, 388] width 9 height 9
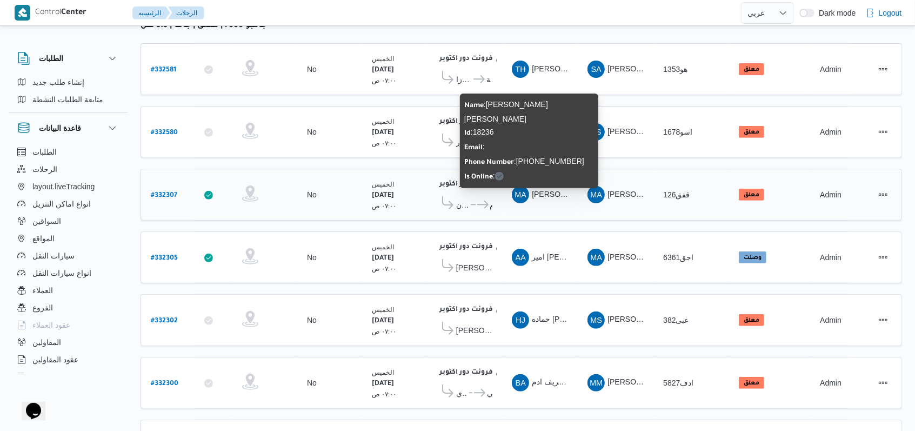
scroll to position [216, 0]
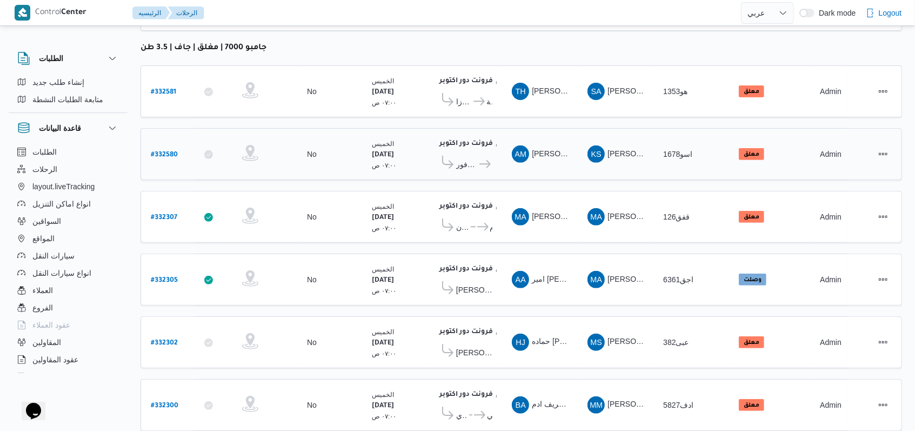
click at [378, 158] on span "كارفور فيتالي" at bounding box center [492, 164] width 0 height 13
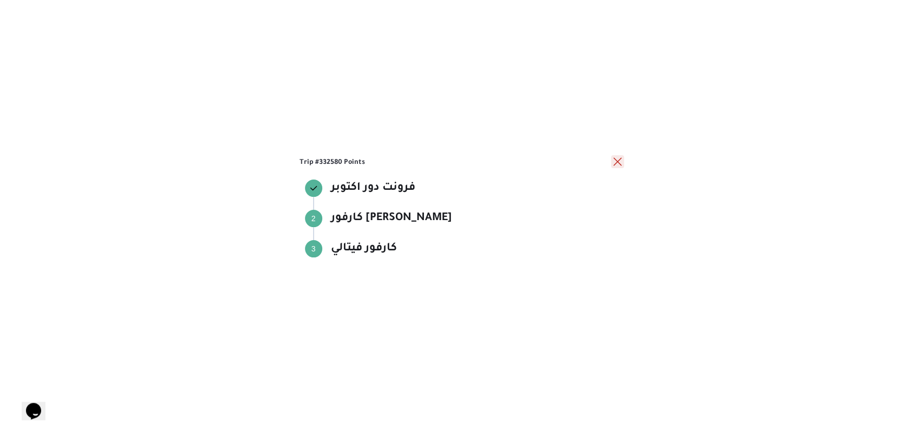
click at [378, 163] on button "close" at bounding box center [617, 161] width 13 height 13
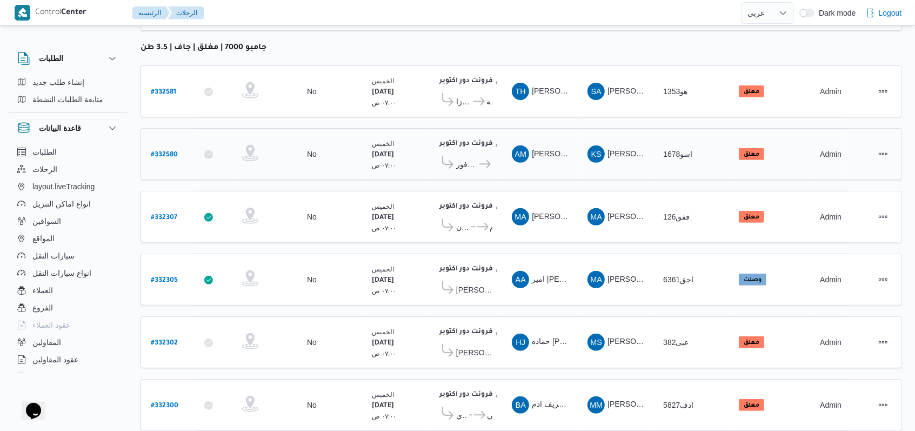
click at [378, 161] on icon at bounding box center [447, 162] width 11 height 13
click at [378, 159] on span "كارفور فيتالي" at bounding box center [485, 164] width 15 height 13
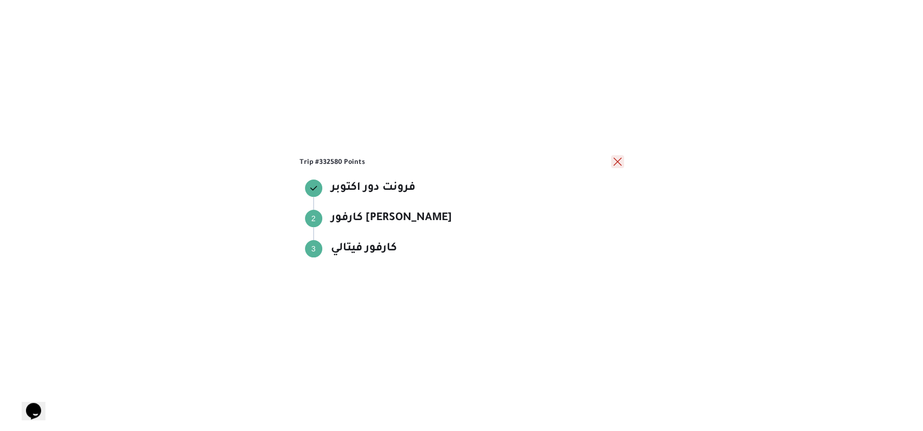
click at [378, 161] on button "close" at bounding box center [617, 161] width 13 height 13
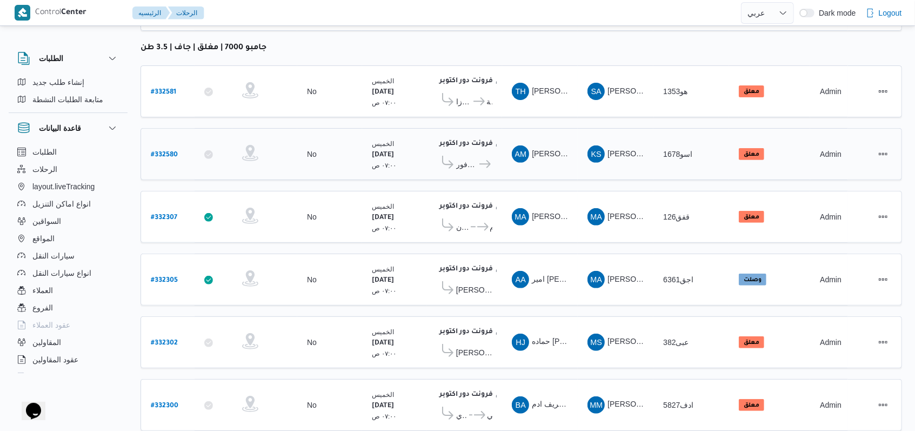
click at [378, 162] on div "فرونت دور اكتوبر ١٠:٤٨ م كارفور افينيو مول كارفور فيتالي" at bounding box center [464, 153] width 64 height 45
click at [378, 162] on span "كارفور فيتالي" at bounding box center [485, 164] width 15 height 13
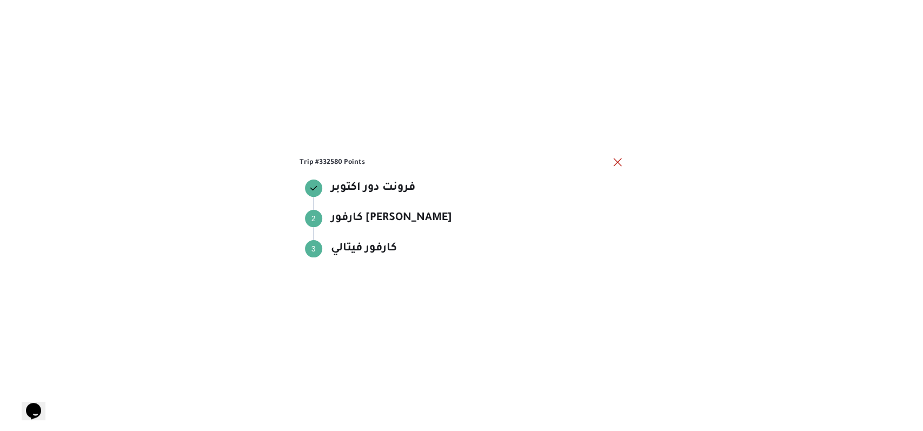
click at [378, 162] on h3 "Trip #332580 Points" at bounding box center [454, 162] width 311 height 10
click at [378, 161] on button "close" at bounding box center [617, 161] width 13 height 13
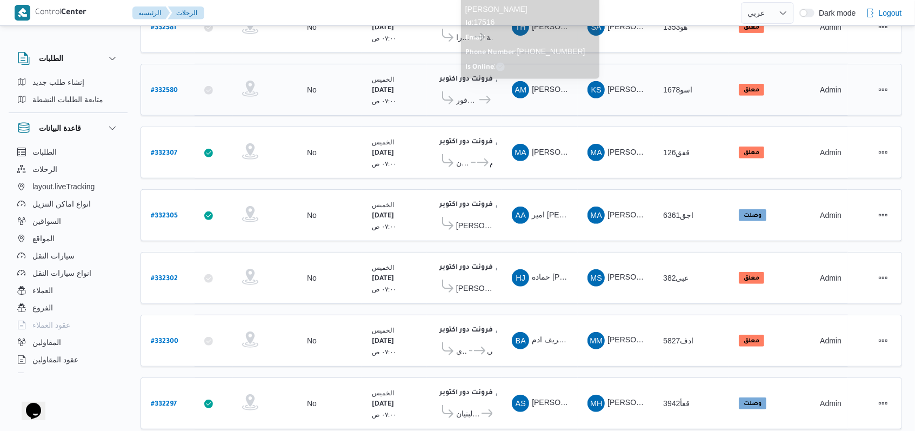
scroll to position [359, 0]
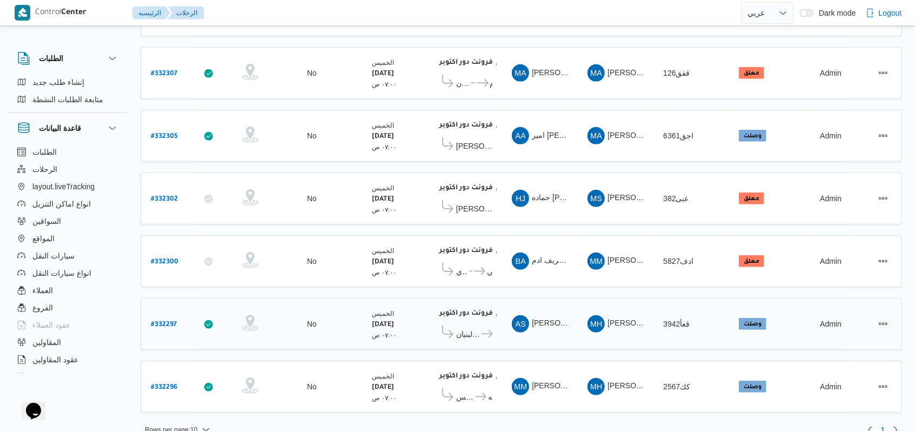
click at [169, 321] on b "# 332297" at bounding box center [164, 325] width 26 height 8
select select "ar"
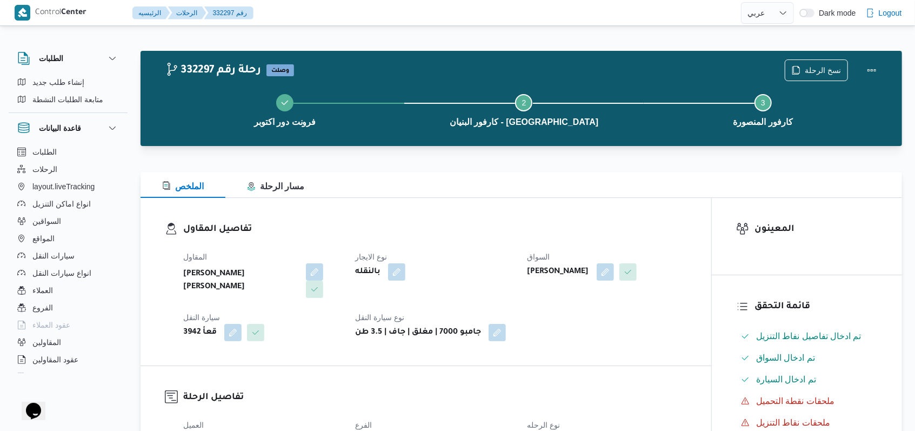
select select "ar"
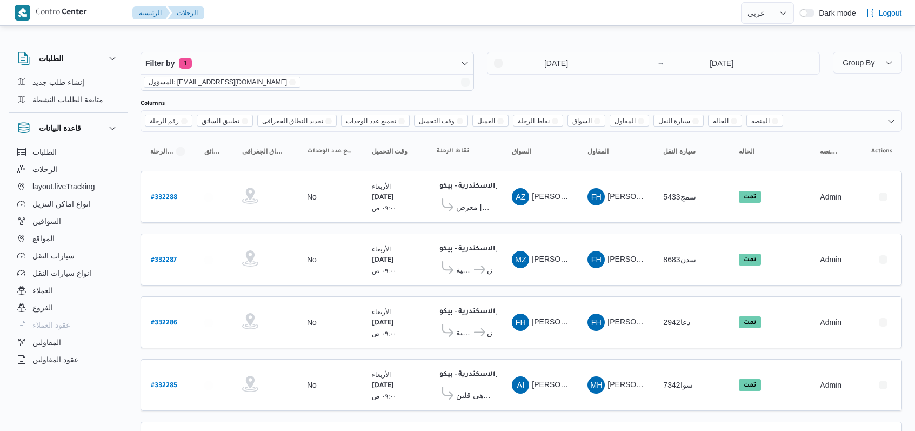
select select "ar"
click at [551, 58] on input "[DATE]" at bounding box center [549, 63] width 123 height 22
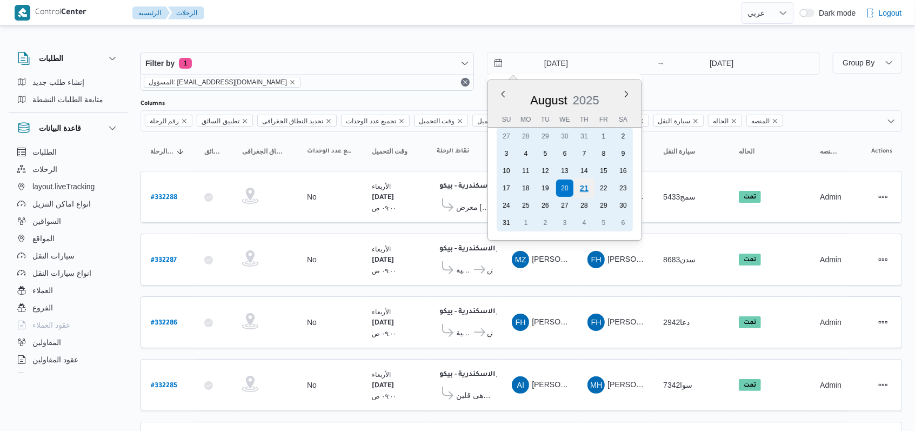
click at [584, 186] on div "21" at bounding box center [584, 188] width 21 height 21
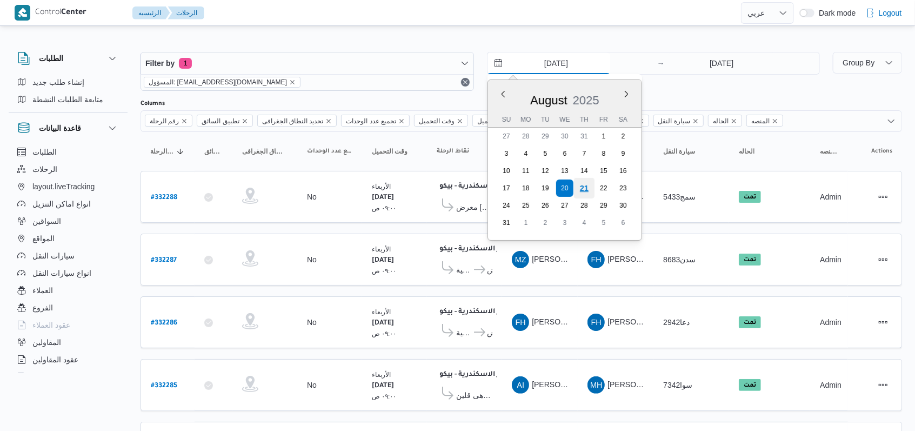
type input "21/8/2025"
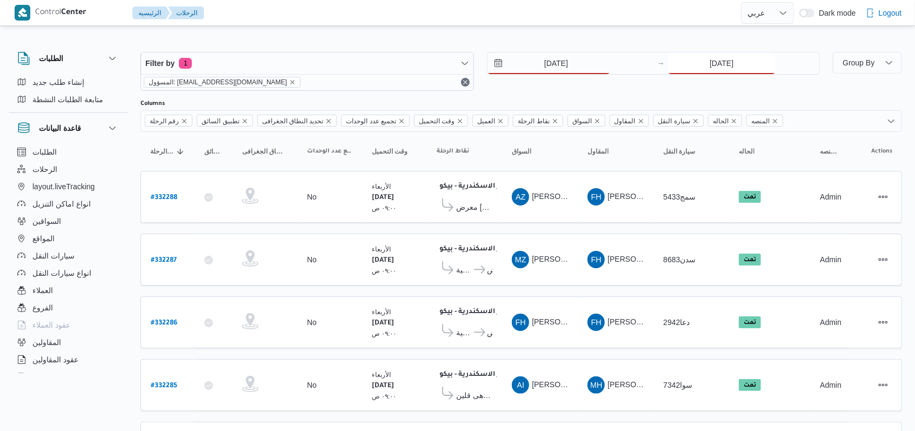
click at [683, 66] on input "20/8/2025" at bounding box center [722, 63] width 108 height 22
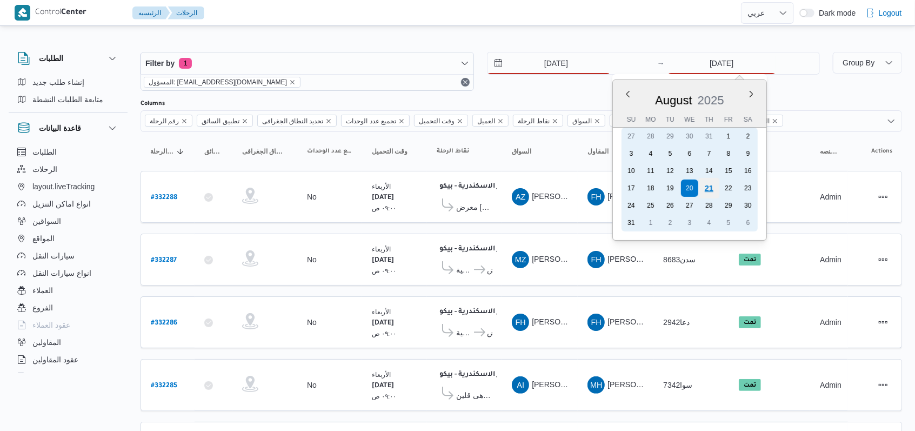
click at [705, 189] on div "21" at bounding box center [709, 188] width 21 height 21
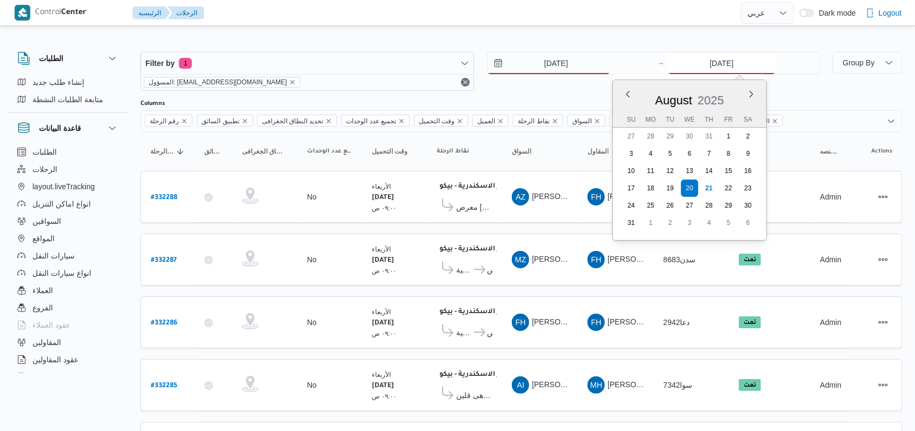
type input "[DATE]"
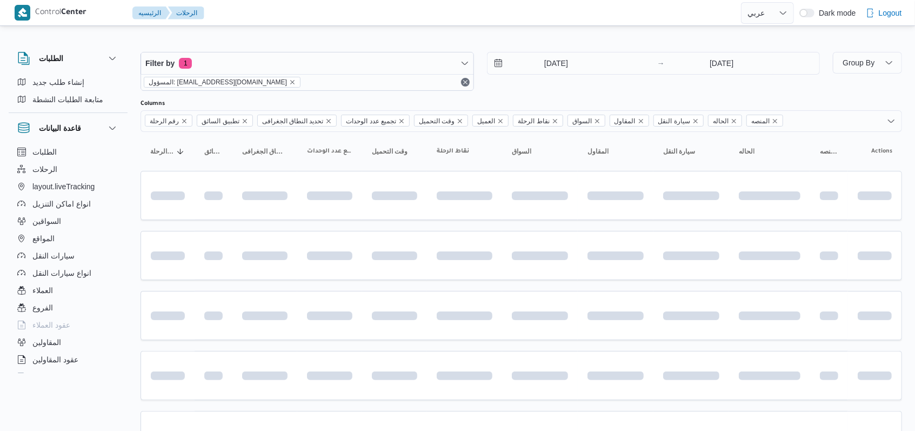
click at [584, 93] on div "Filter by 1 المسؤول: mostafa.elrouby@illa.com.eg 21/8/2025 → 21/8/2025" at bounding box center [480, 71] width 692 height 52
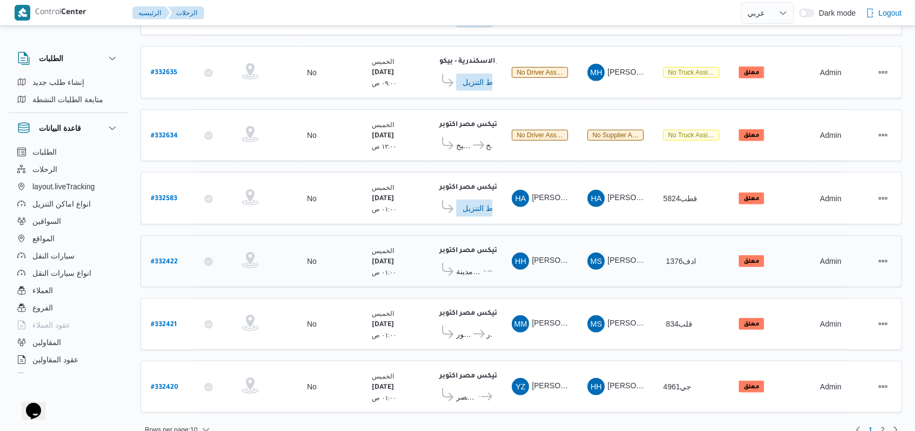
scroll to position [379, 0]
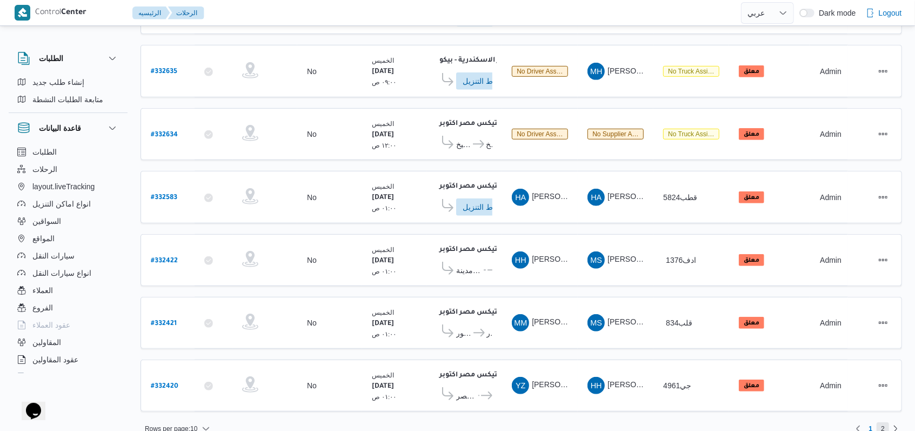
click at [884, 422] on span "2" at bounding box center [883, 428] width 4 height 13
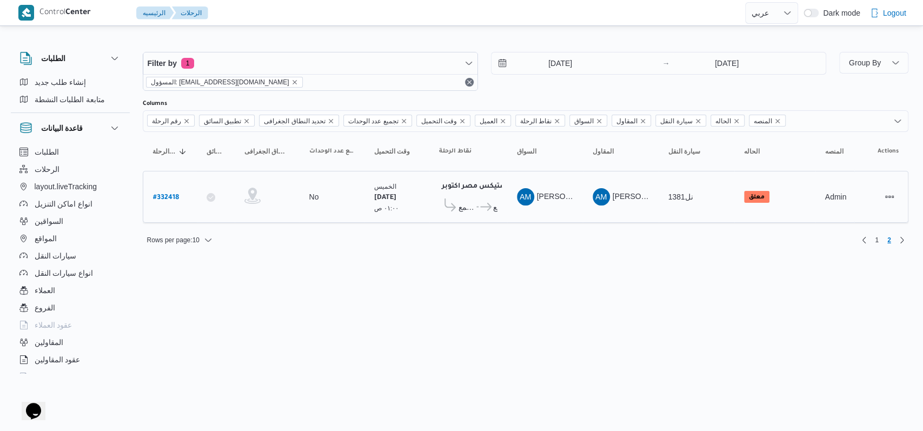
click at [169, 198] on b "# 332418" at bounding box center [166, 198] width 26 height 8
select select "ar"
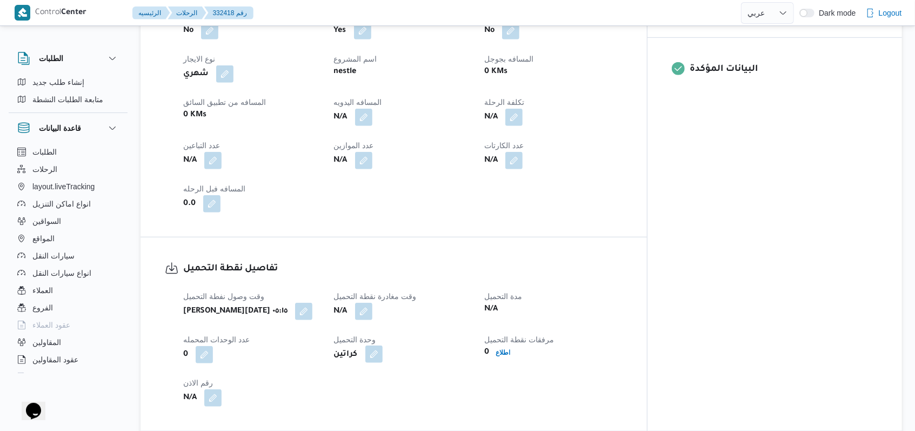
scroll to position [576, 0]
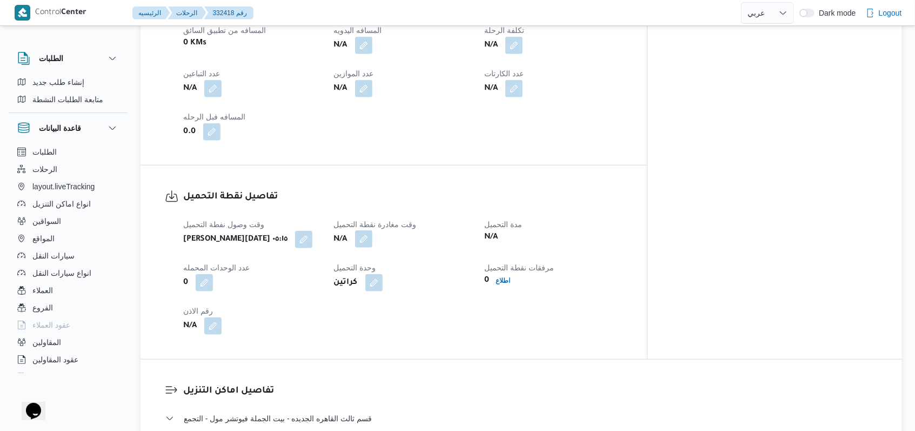
click at [372, 234] on button "button" at bounding box center [363, 238] width 17 height 17
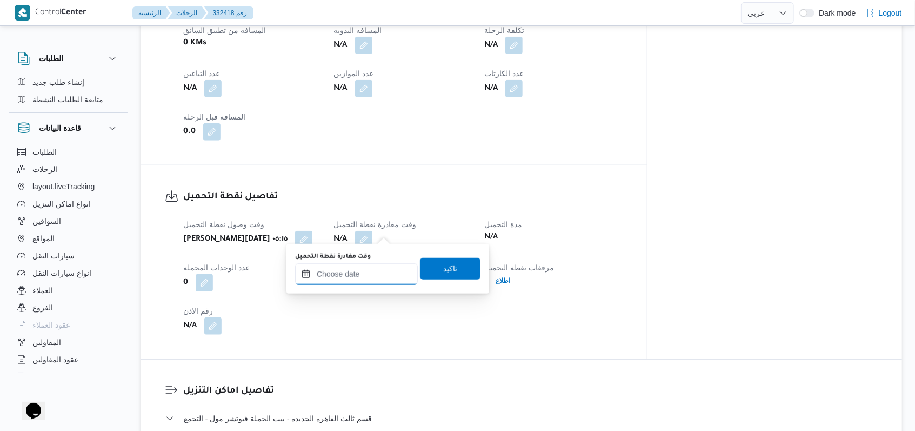
click at [371, 274] on input "وقت مغادرة نقطة التحميل" at bounding box center [356, 274] width 123 height 22
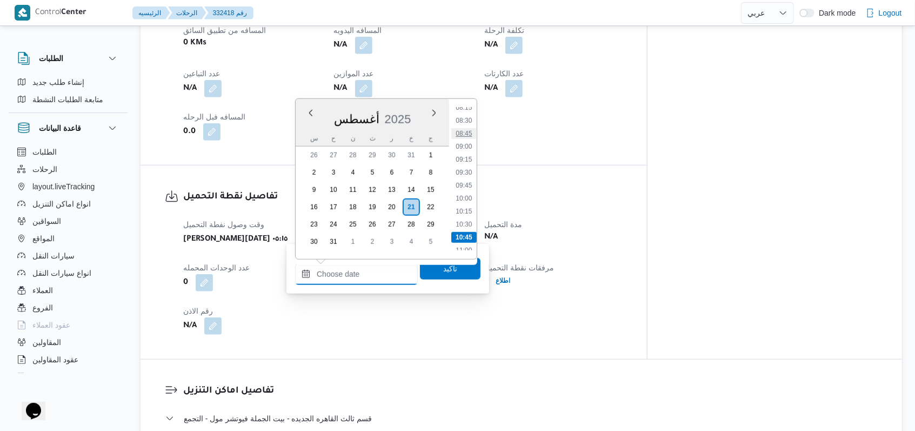
scroll to position [411, 0]
click at [471, 119] on li "08:00" at bounding box center [463, 116] width 25 height 11
type input "٢١/٠٨/٢٠٢٥ ٠٨:٠٠"
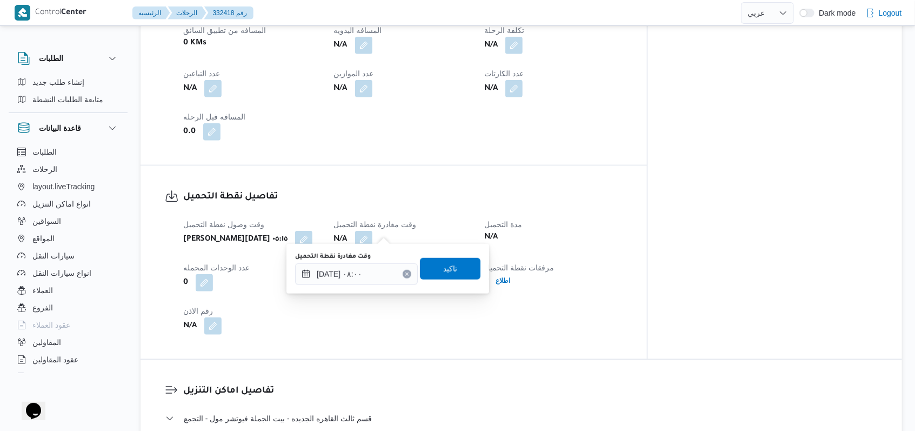
click at [449, 291] on div "You are in a dialog. To close this dialog, hit escape. وقت مغادرة نقطة التحميل …" at bounding box center [388, 269] width 203 height 50
click at [452, 275] on span "تاكيد" at bounding box center [450, 268] width 61 height 22
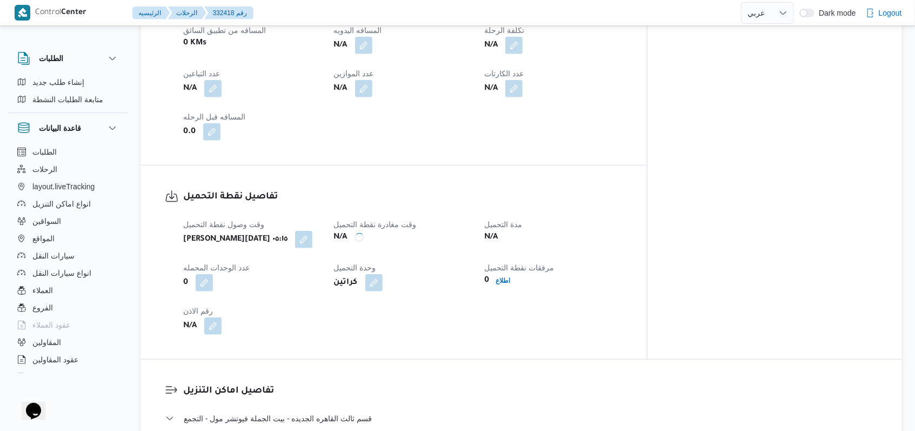
click at [221, 84] on button "button" at bounding box center [212, 88] width 17 height 17
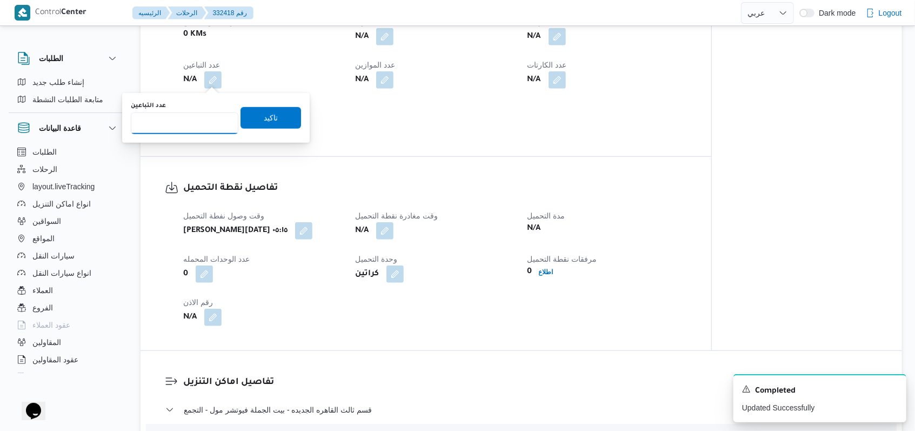
click at [195, 127] on input "عدد التباعين" at bounding box center [185, 123] width 108 height 22
type input "1"
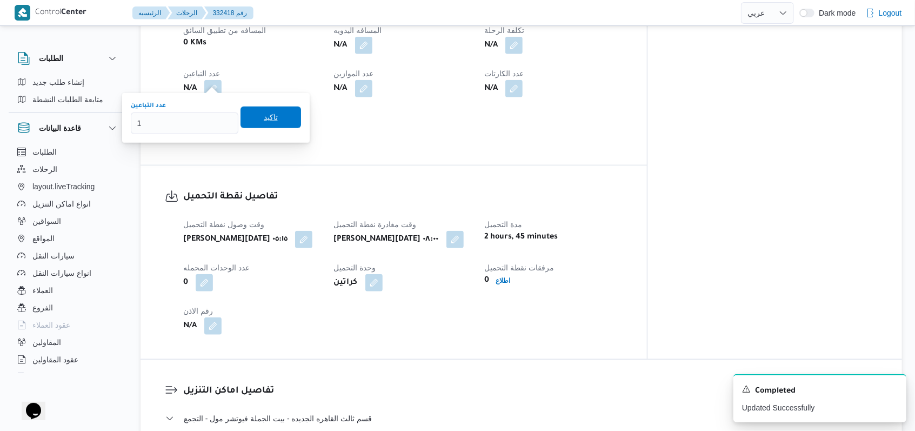
click at [264, 119] on span "تاكيد" at bounding box center [271, 117] width 14 height 13
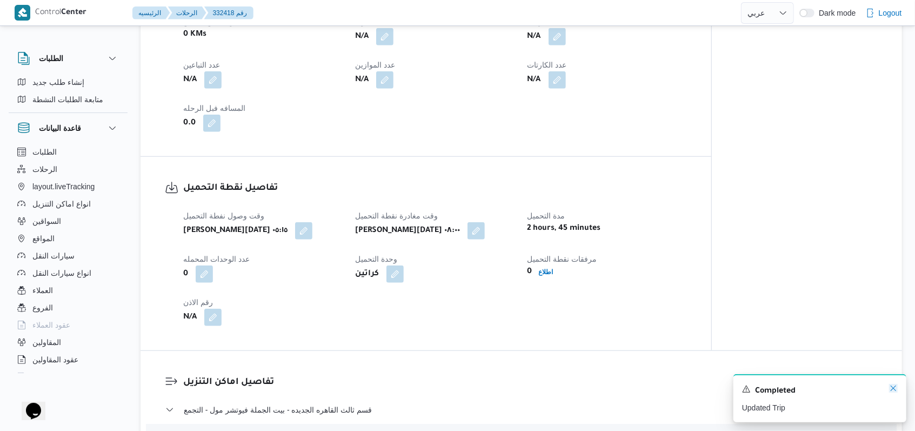
click at [891, 387] on icon "Dismiss toast" at bounding box center [893, 387] width 5 height 5
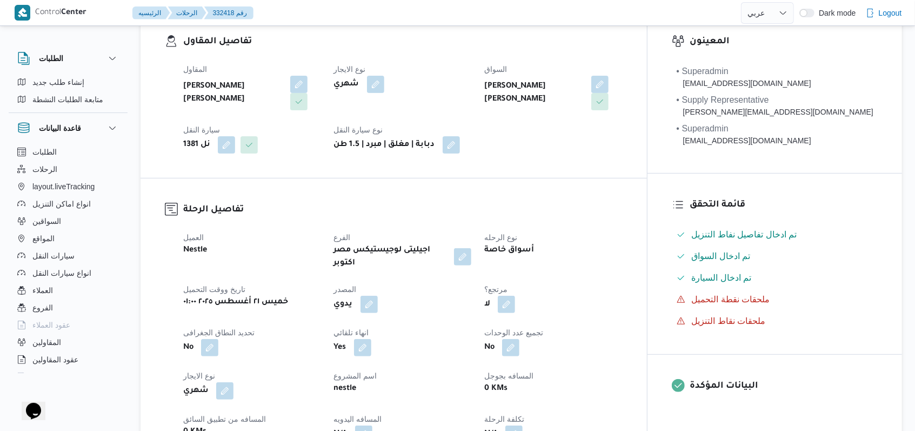
scroll to position [0, 0]
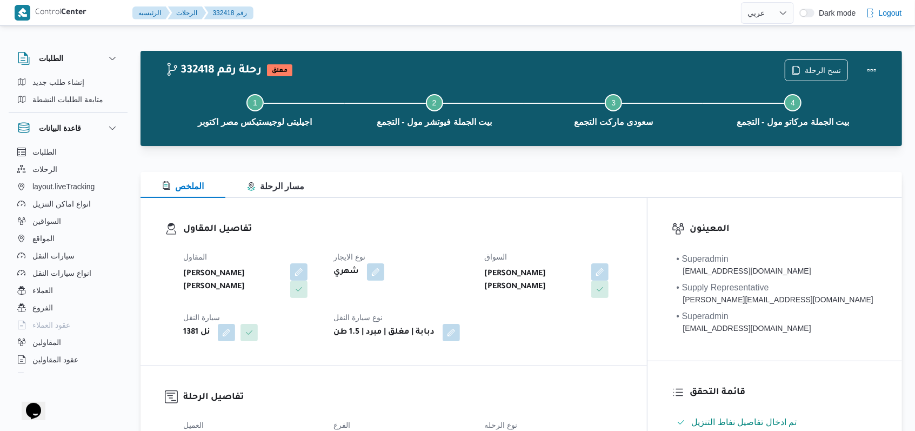
select select "ar"
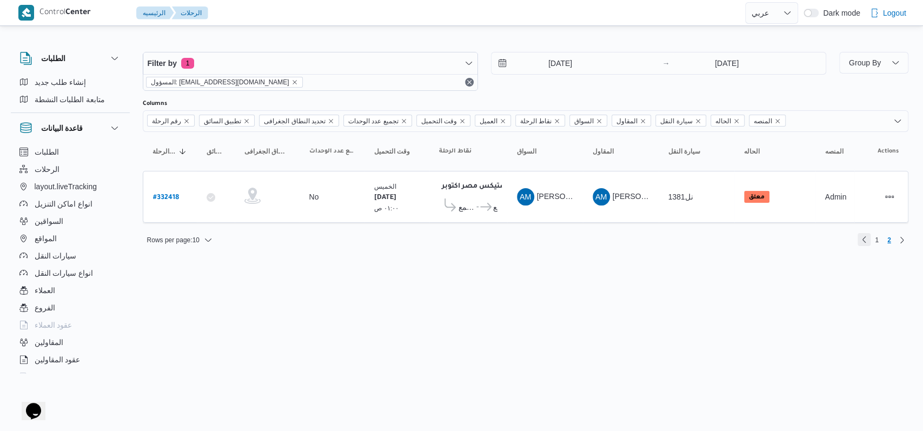
click at [863, 233] on link "Previous page, 1" at bounding box center [863, 239] width 13 height 13
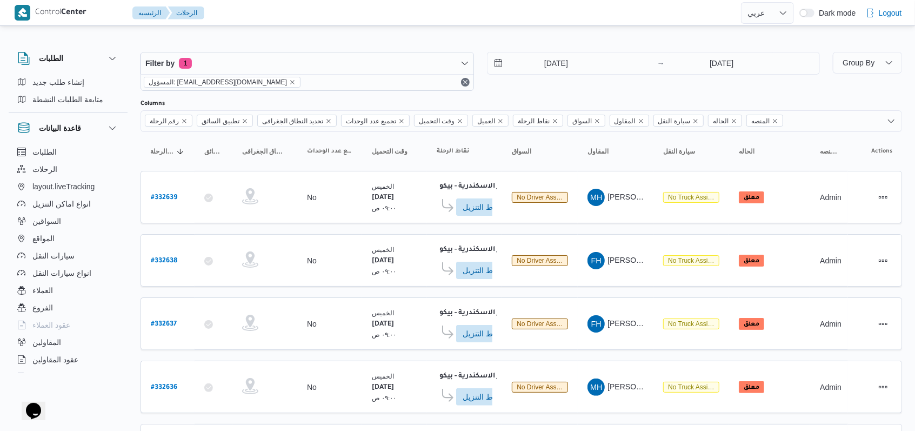
scroll to position [379, 0]
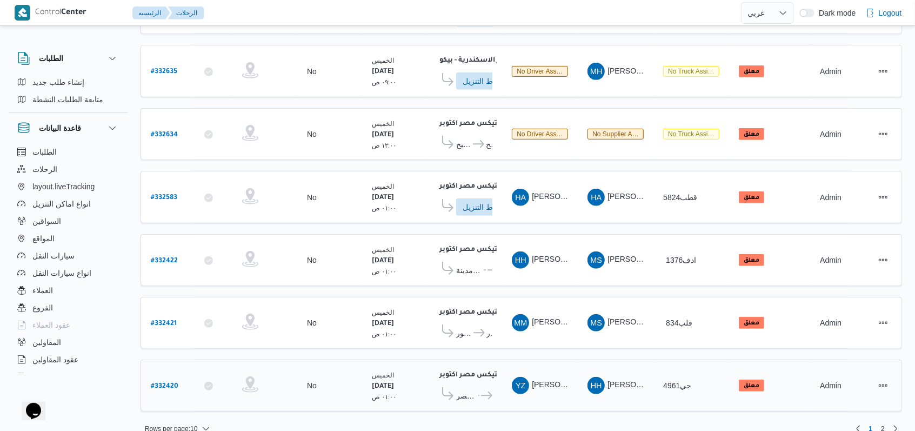
click at [160, 383] on b "# 332420" at bounding box center [165, 387] width 28 height 8
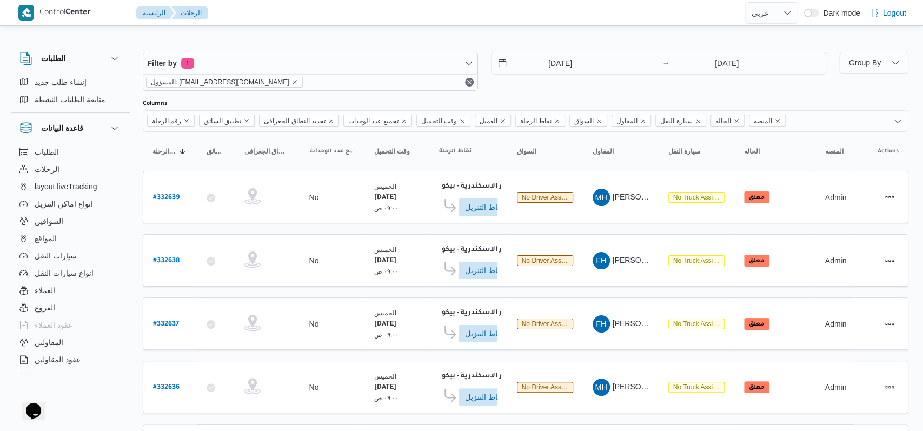
select select "ar"
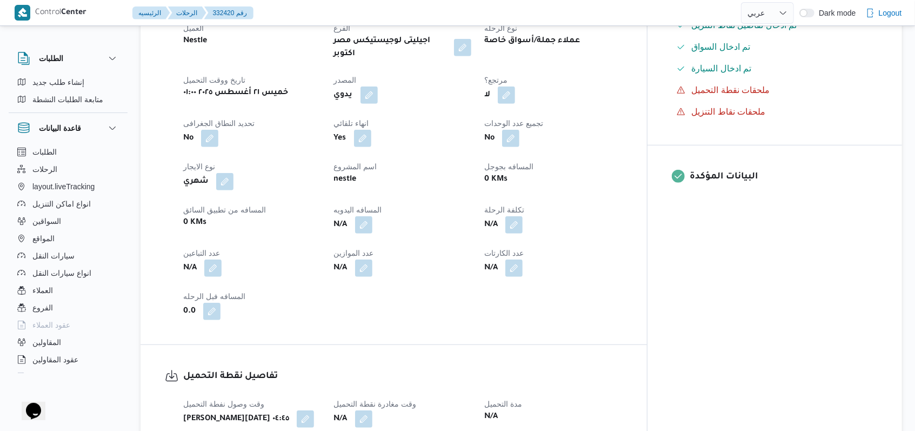
scroll to position [432, 0]
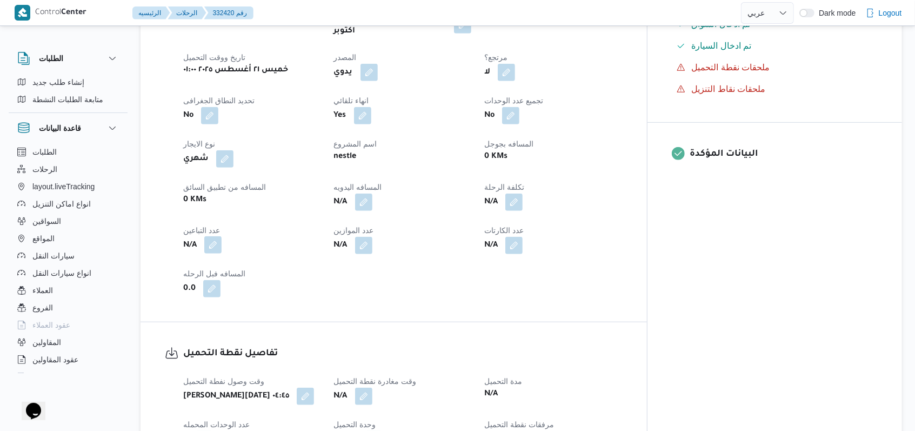
click at [222, 236] on button "button" at bounding box center [212, 244] width 17 height 17
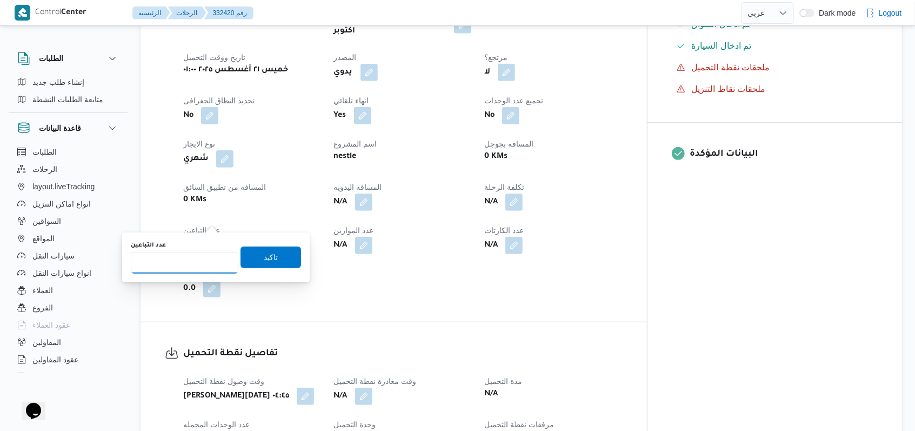
click at [201, 252] on input "عدد التباعين" at bounding box center [185, 263] width 108 height 22
type input "1"
click at [241, 253] on span "تاكيد" at bounding box center [271, 257] width 61 height 22
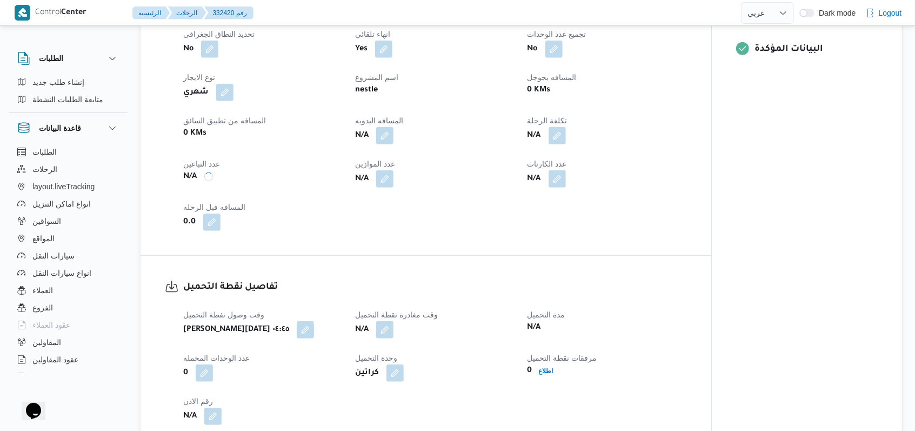
scroll to position [576, 0]
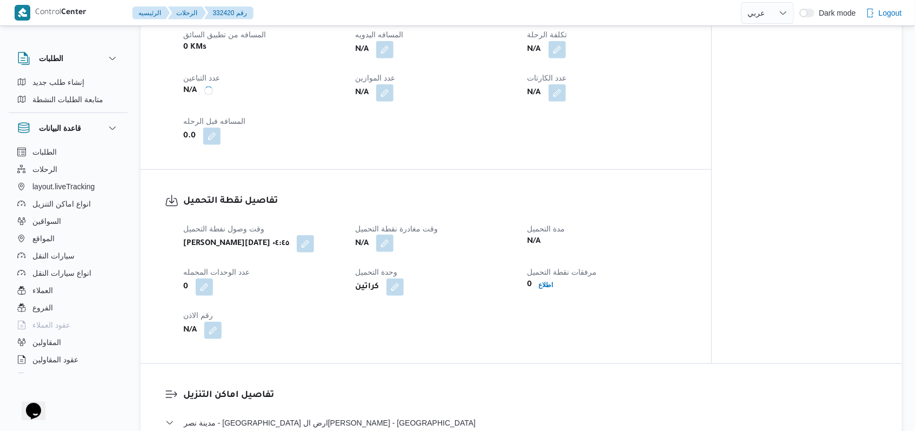
click at [385, 235] on button "button" at bounding box center [384, 243] width 17 height 17
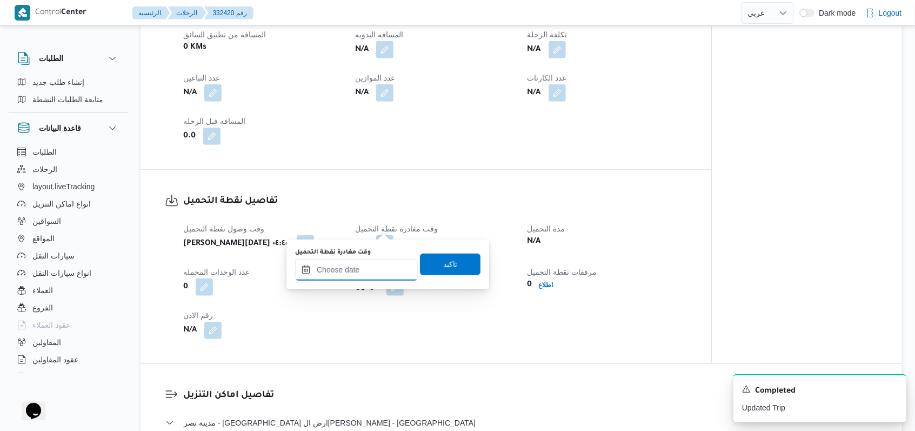
click at [372, 259] on input "وقت مغادرة نقطة التحميل" at bounding box center [356, 270] width 123 height 22
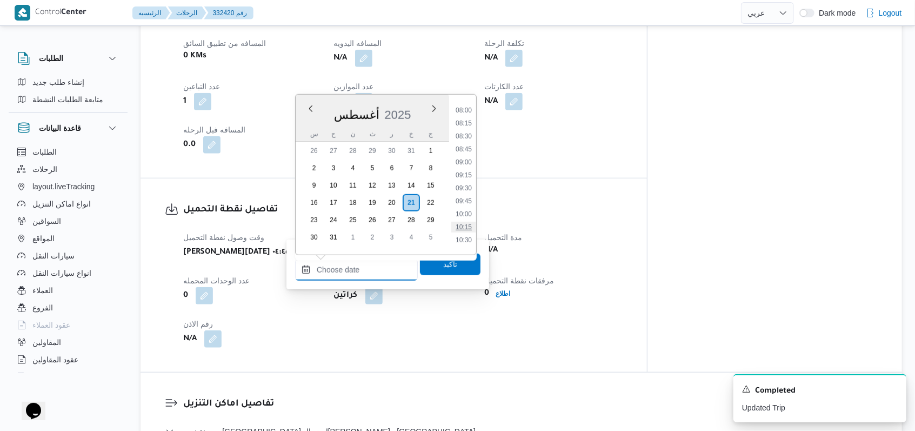
scroll to position [339, 0]
click at [469, 171] on li "07:45" at bounding box center [463, 171] width 25 height 11
type input "٢١/٠٨/٢٠٢٥ ٠٧:٤٥"
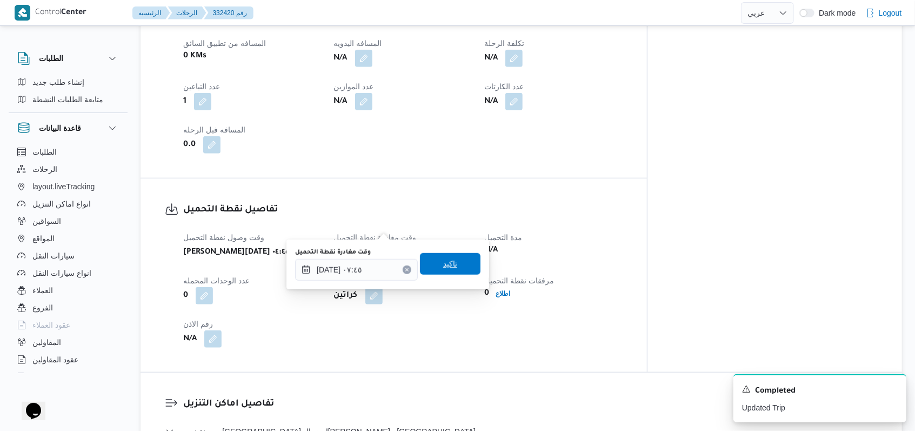
click at [452, 266] on span "تاكيد" at bounding box center [450, 264] width 61 height 22
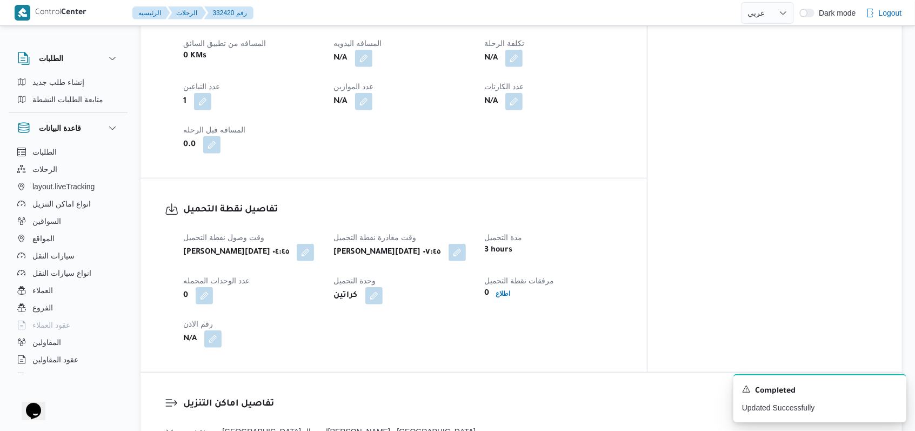
select select "ar"
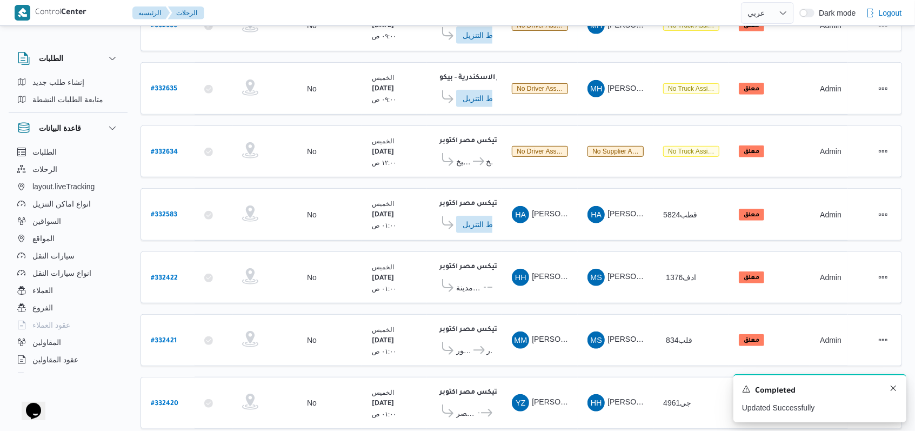
scroll to position [379, 0]
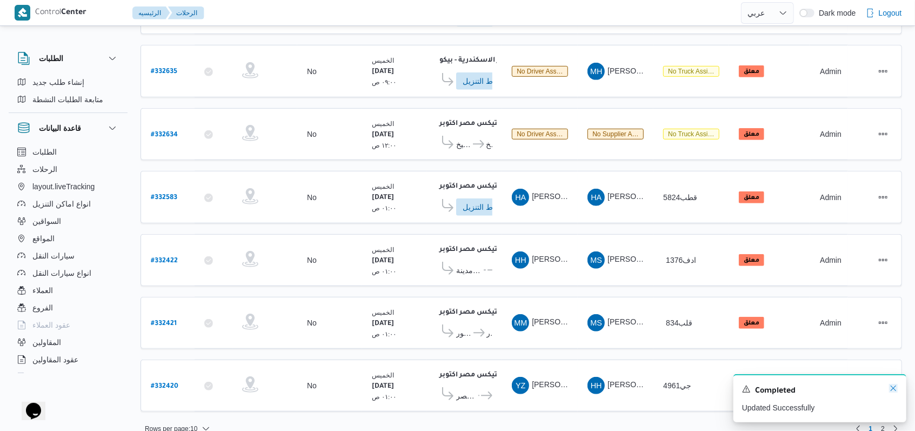
click at [892, 388] on icon "Dismiss toast" at bounding box center [893, 388] width 9 height 9
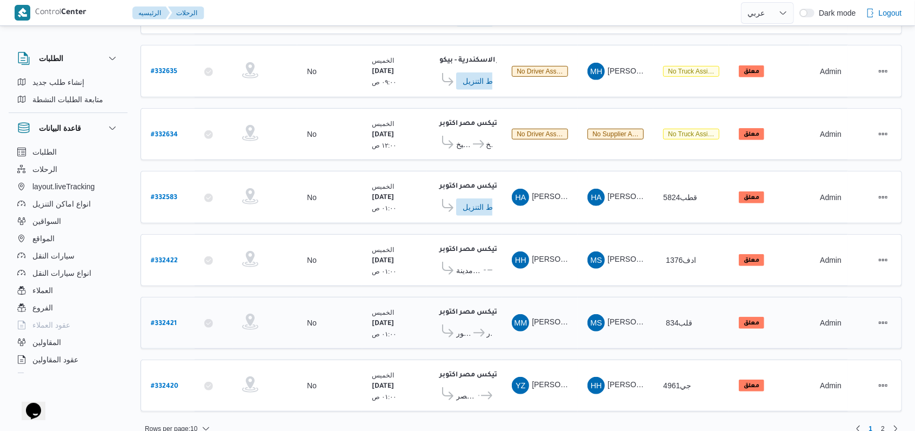
click at [171, 320] on b "# 332421" at bounding box center [164, 324] width 26 height 8
select select "ar"
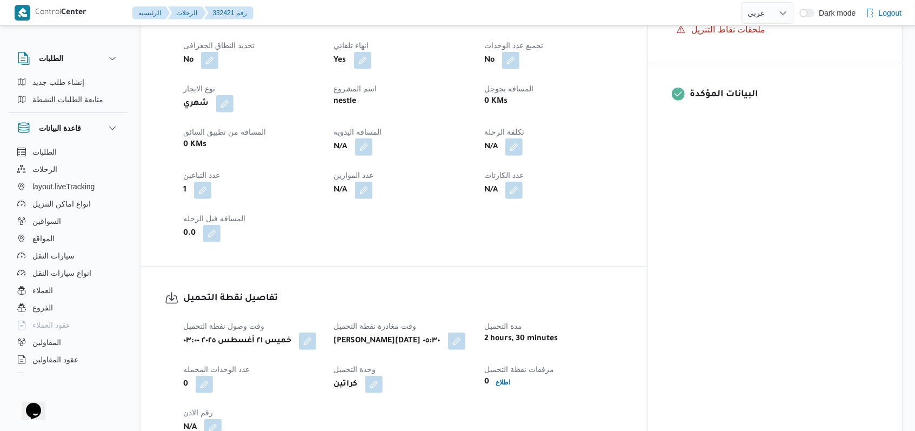
scroll to position [576, 0]
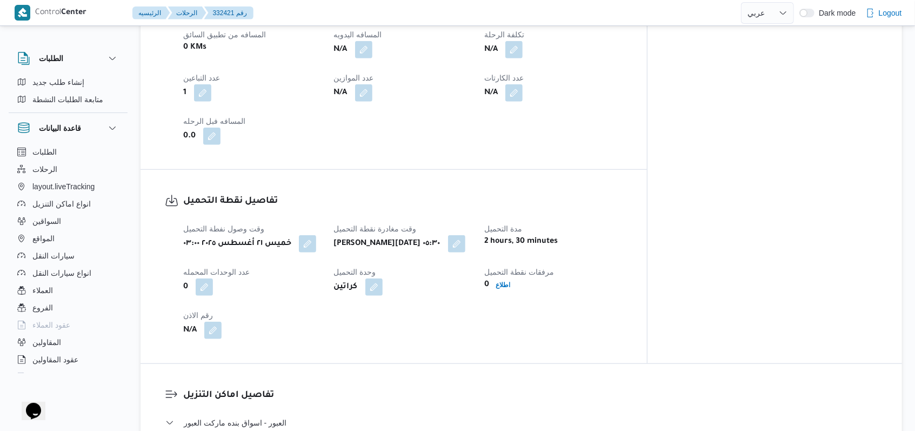
select select "ar"
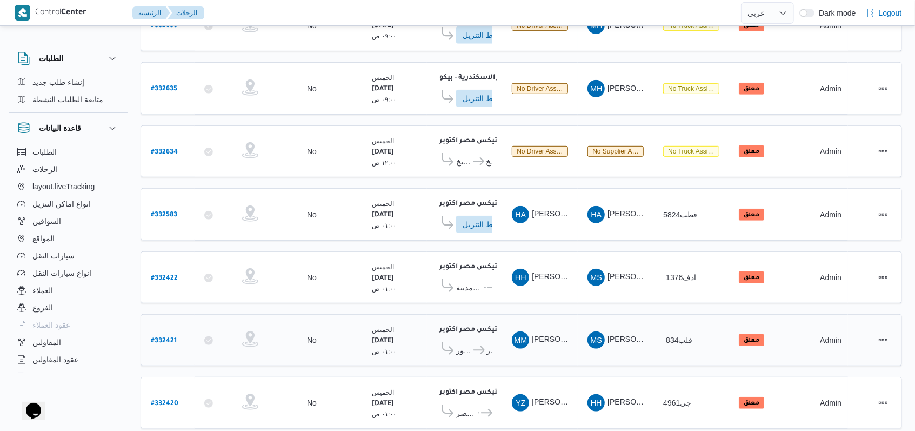
scroll to position [367, 0]
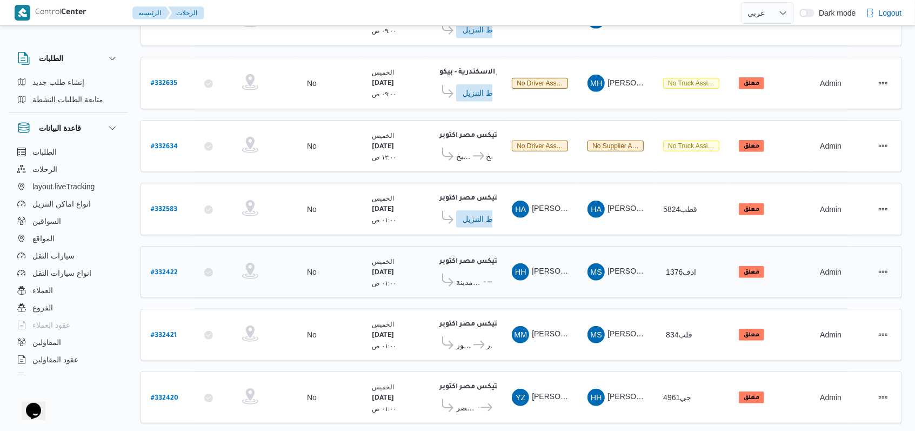
click at [172, 269] on b "# 332422" at bounding box center [164, 273] width 27 height 8
select select "ar"
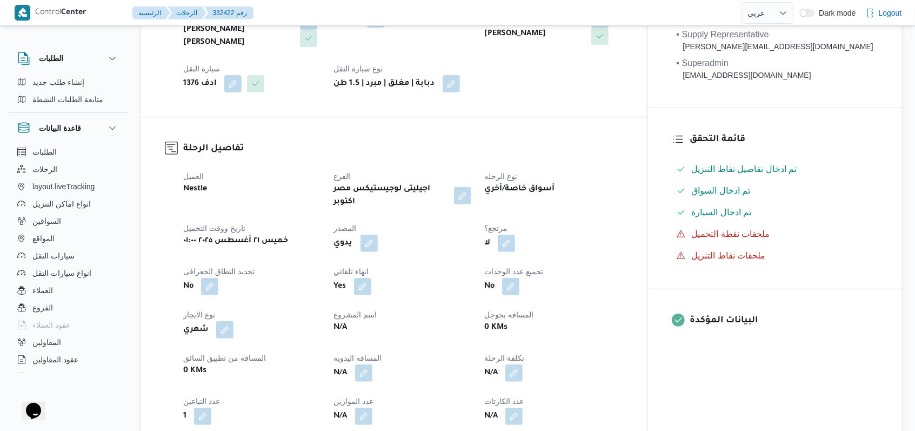
scroll to position [439, 0]
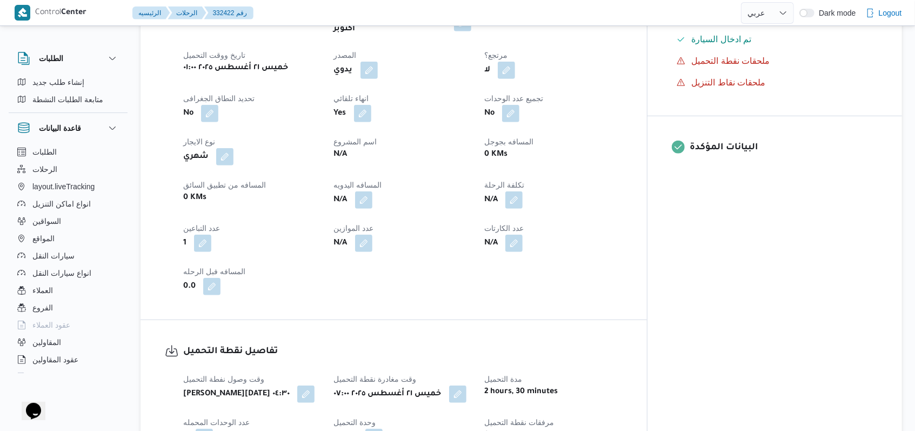
select select "ar"
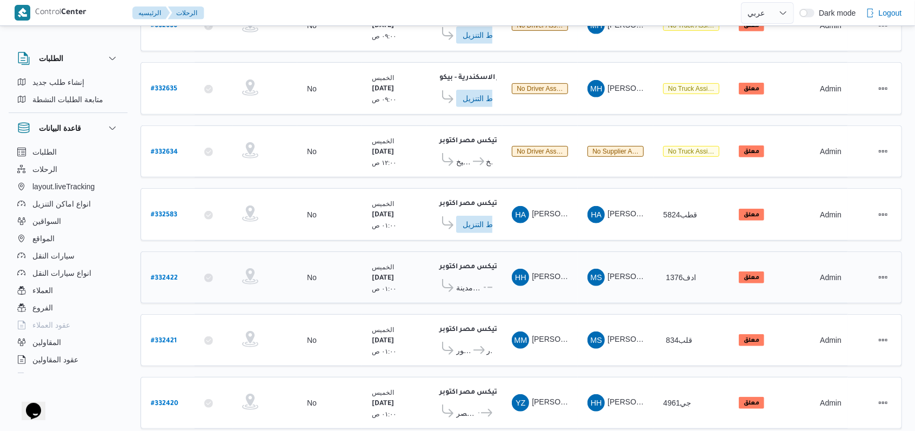
scroll to position [379, 0]
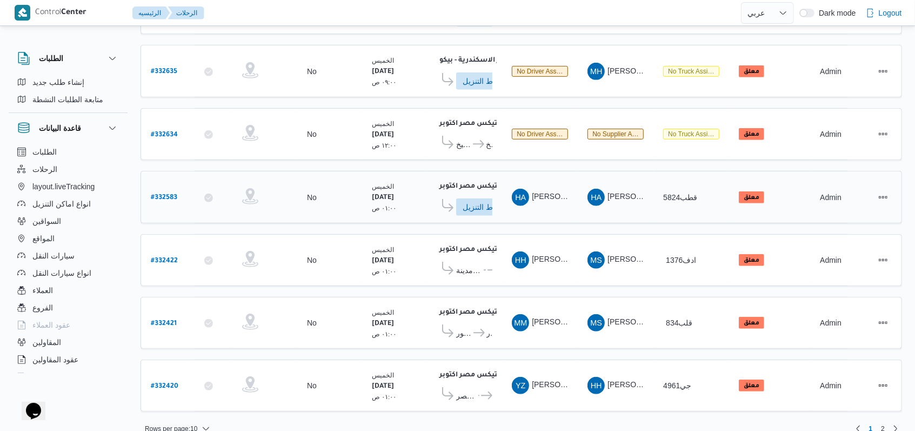
click at [162, 194] on b "# 332583" at bounding box center [164, 198] width 26 height 8
select select "ar"
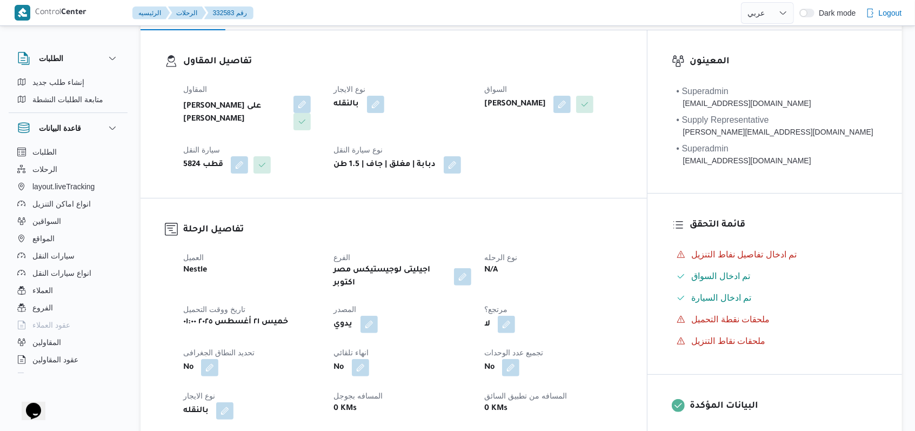
scroll to position [360, 0]
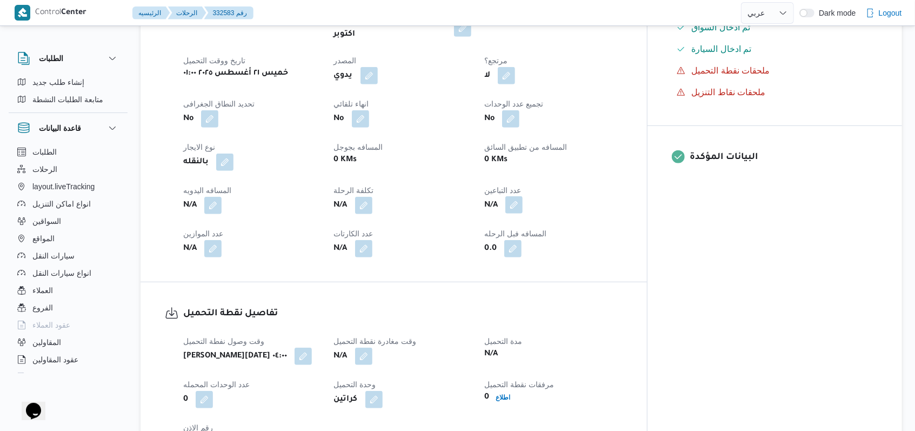
click at [523, 196] on button "button" at bounding box center [513, 204] width 17 height 17
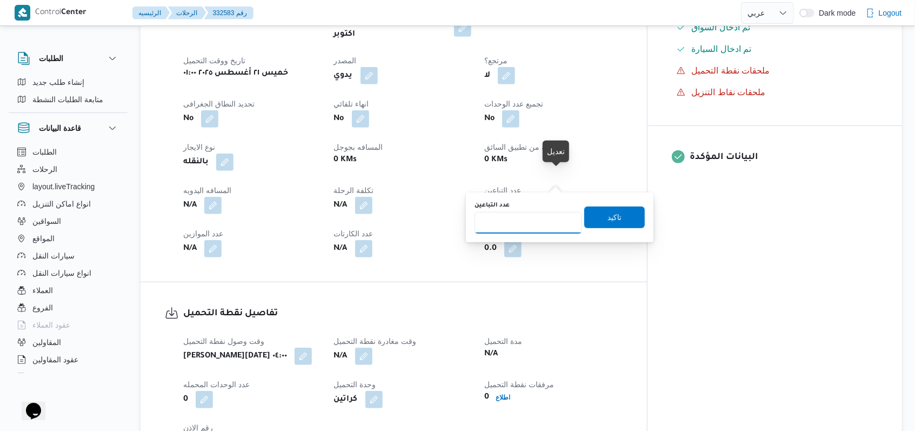
click at [545, 219] on input "عدد التباعين" at bounding box center [529, 223] width 108 height 22
type input "1"
click at [608, 220] on span "تاكيد" at bounding box center [615, 216] width 14 height 13
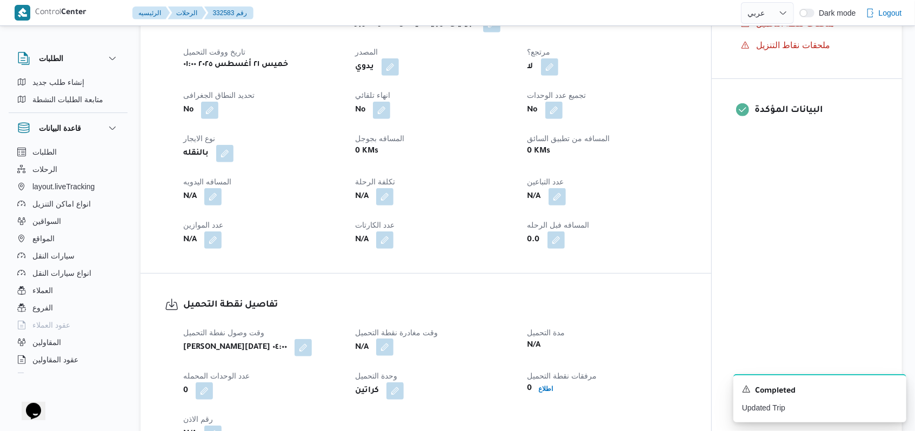
click at [383, 338] on button "button" at bounding box center [384, 346] width 17 height 17
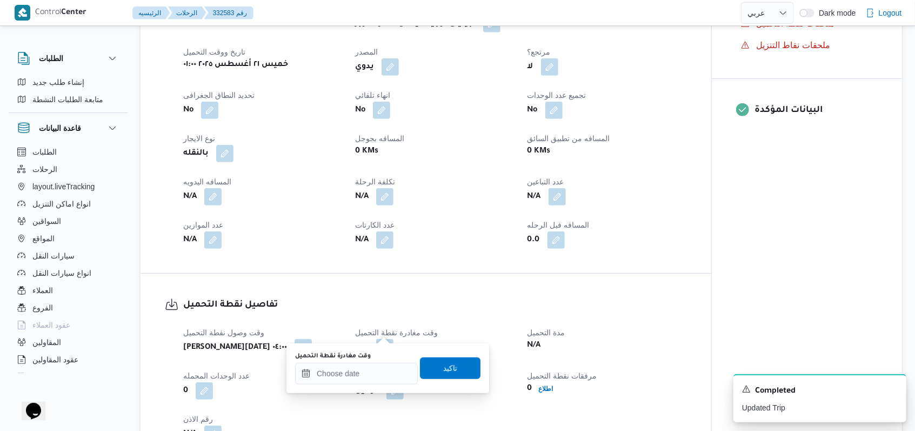
click at [374, 358] on div "وقت مغادرة نقطة التحميل" at bounding box center [356, 356] width 123 height 9
click at [381, 368] on input "وقت مغادرة نقطة التحميل" at bounding box center [356, 374] width 123 height 22
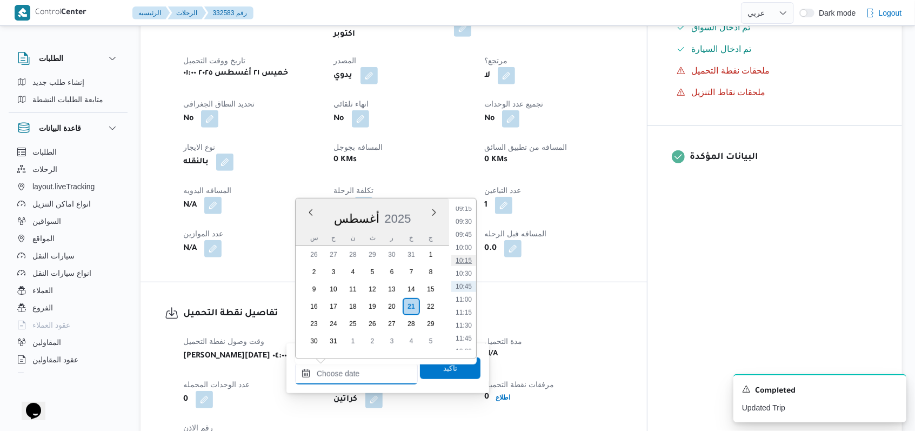
scroll to position [411, 0]
click at [463, 224] on li "08:15" at bounding box center [463, 229] width 25 height 11
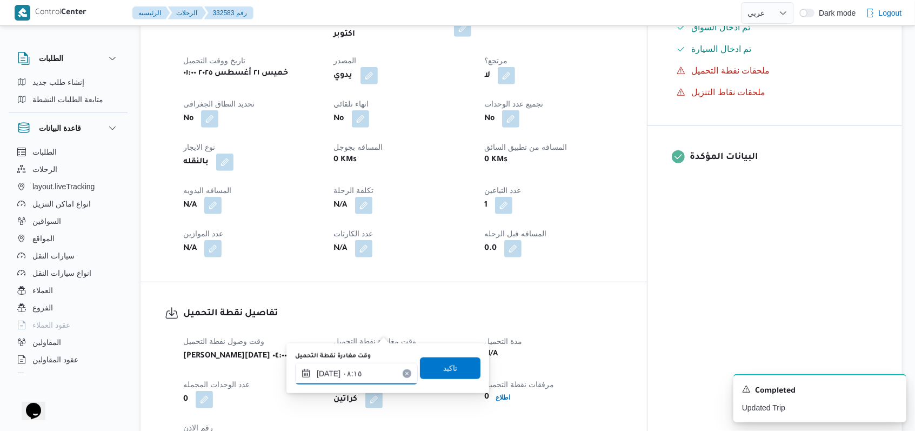
click at [360, 371] on input "٢١/٠٨/٢٠٢٥ ٠٨:١٥" at bounding box center [356, 374] width 123 height 22
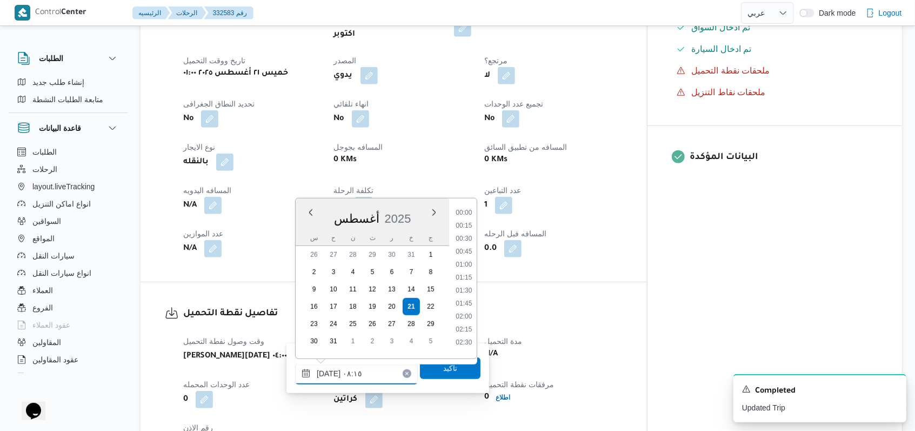
scroll to position [354, 0]
click at [469, 276] on li "08:00" at bounding box center [463, 273] width 25 height 11
type input "٢١/٠٨/٢٠٢٥ ٠٨:٠٠"
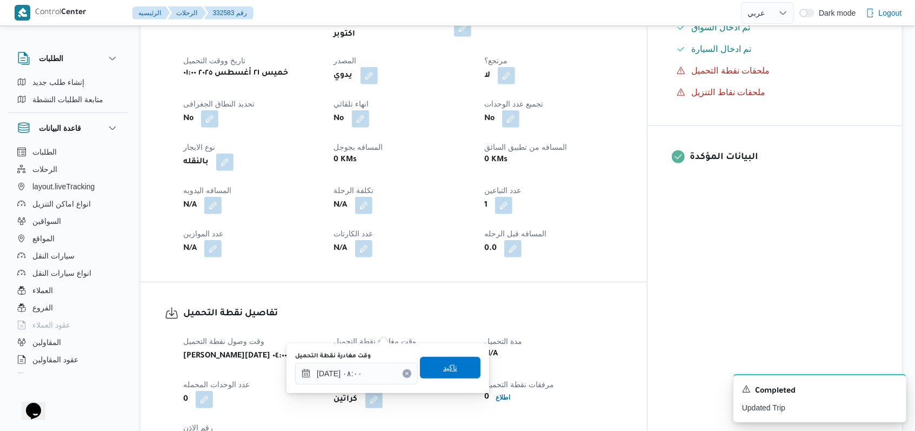
click at [460, 359] on span "تاكيد" at bounding box center [450, 368] width 61 height 22
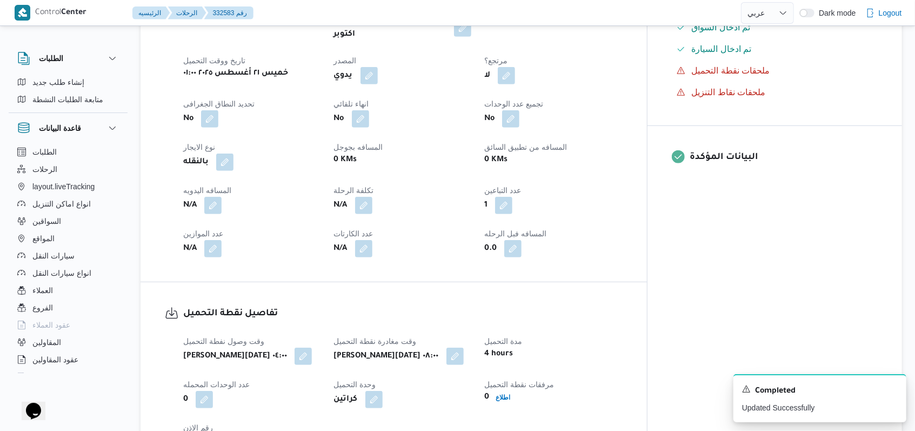
select select "ar"
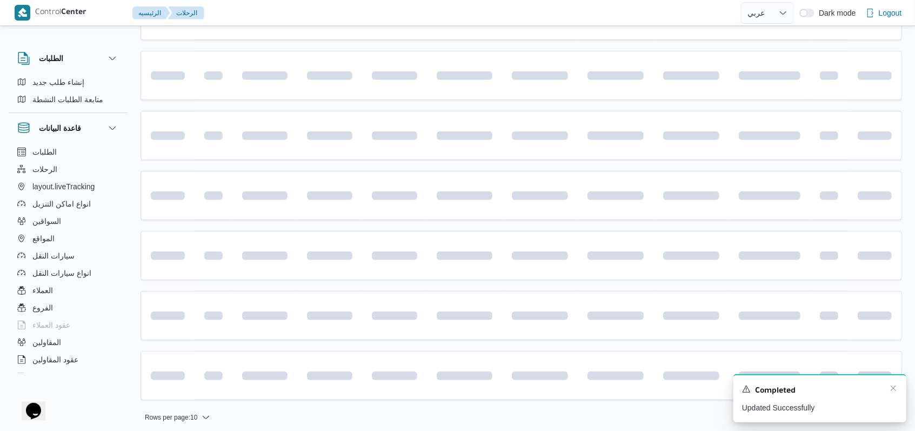
scroll to position [362, 0]
click at [896, 389] on icon "Dismiss toast" at bounding box center [893, 388] width 9 height 9
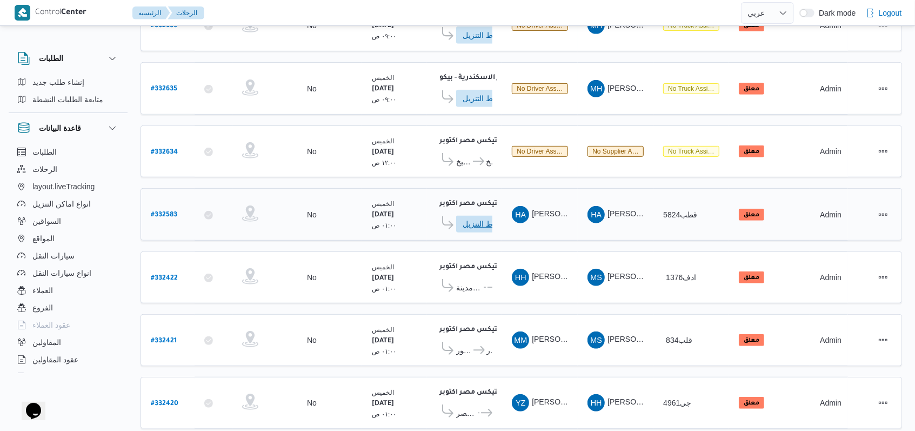
scroll to position [367, 0]
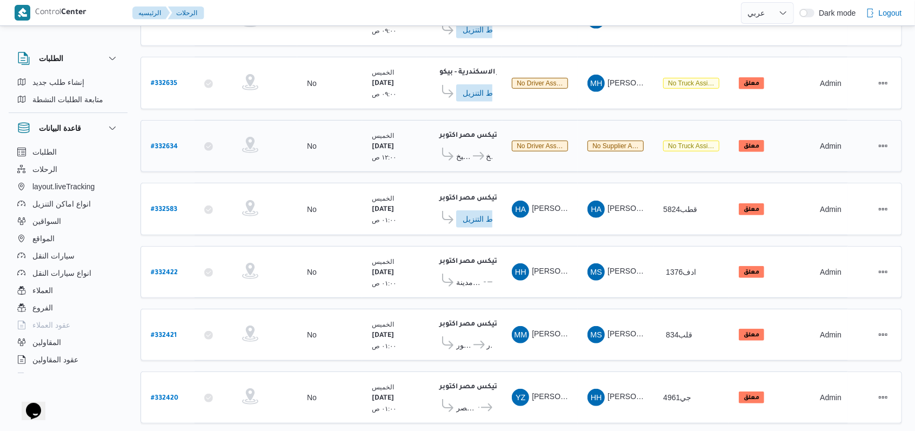
click at [172, 143] on b "# 332634" at bounding box center [164, 147] width 27 height 8
select select "ar"
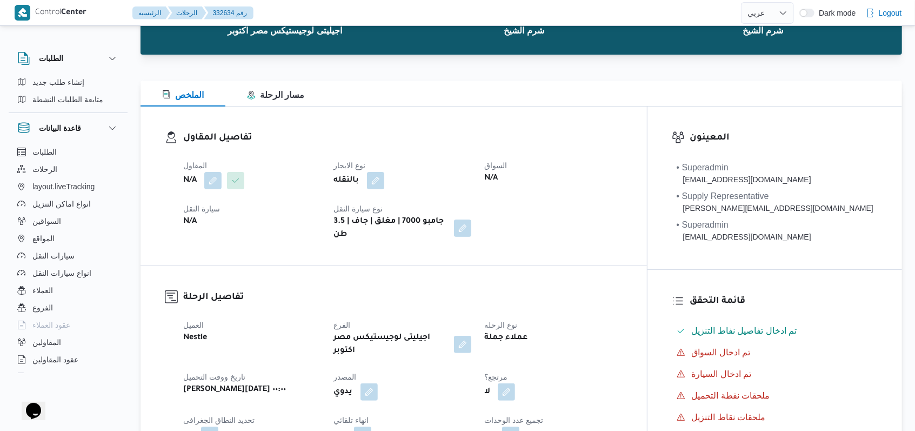
scroll to position [78, 0]
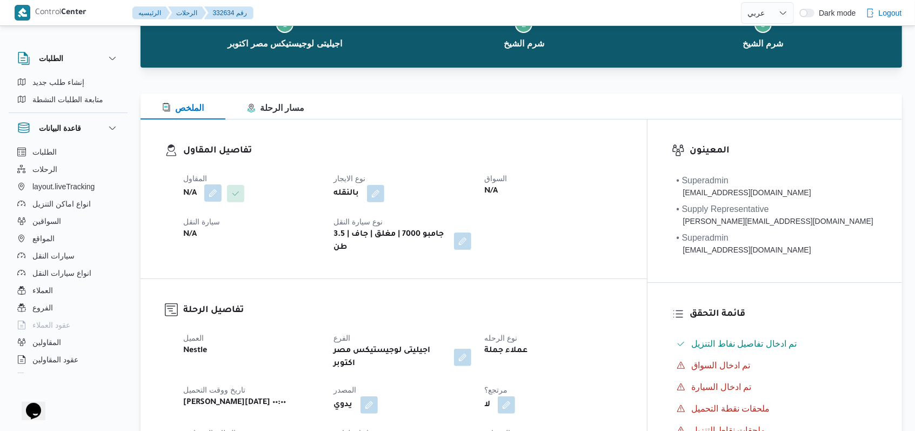
click at [219, 192] on button "button" at bounding box center [212, 192] width 17 height 17
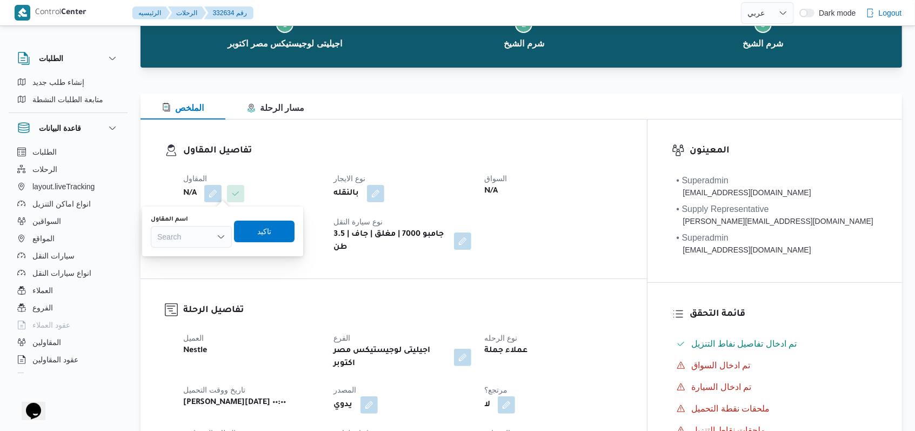
click at [211, 232] on div "Search" at bounding box center [191, 237] width 81 height 22
type input "محمد ناصر"
click at [214, 268] on span "محمد ناصر محمد محمود" at bounding box center [197, 271] width 55 height 13
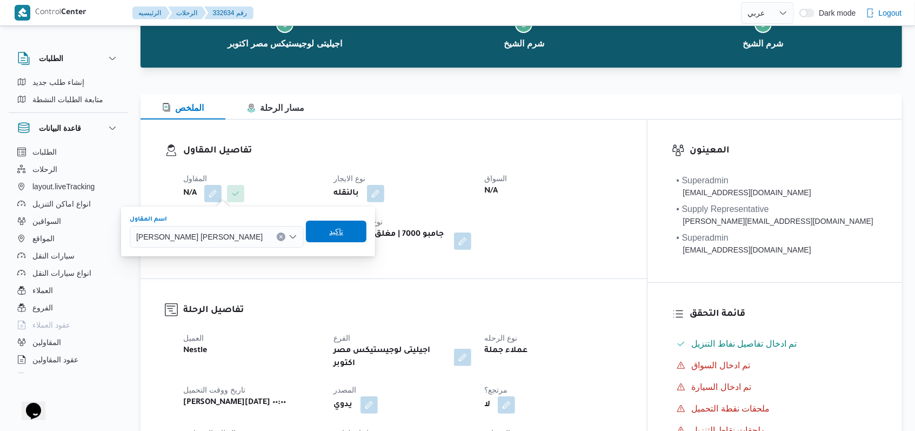
click at [306, 225] on span "تاكيد" at bounding box center [336, 232] width 61 height 22
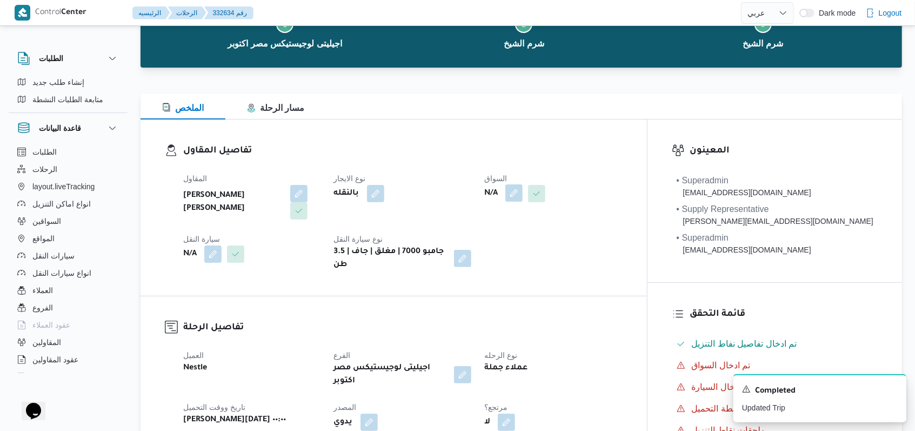
click at [523, 194] on button "button" at bounding box center [513, 192] width 17 height 17
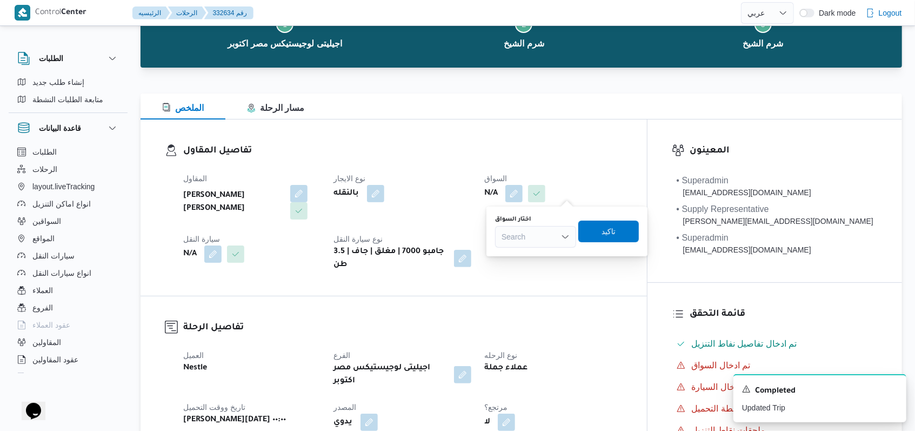
click at [558, 229] on div "Search" at bounding box center [535, 237] width 81 height 22
click at [537, 229] on div "Search Combo box. Selected. Combo box input. Search. Type some text or, to disp…" at bounding box center [535, 237] width 81 height 22
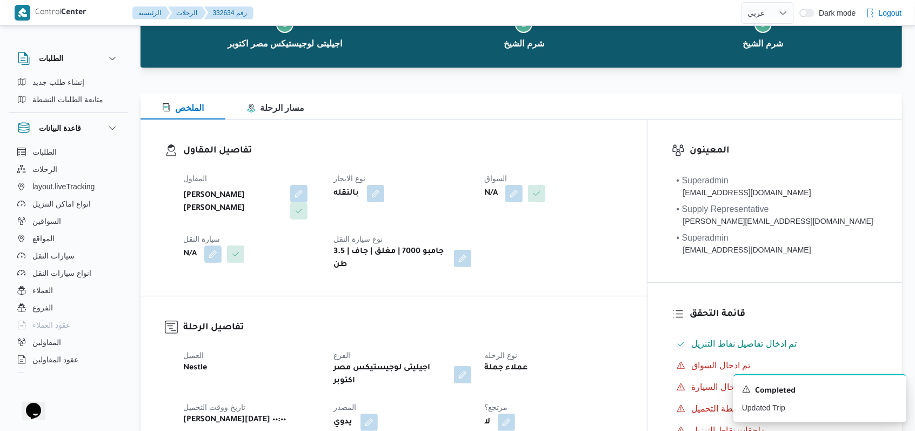
click at [528, 229] on div "المقاول محمد ناصر محمد محمود نوع الايجار بالنقله السواق N/A سيارة النقل N/A نوع…" at bounding box center [403, 221] width 452 height 112
click at [523, 197] on button "button" at bounding box center [513, 192] width 17 height 17
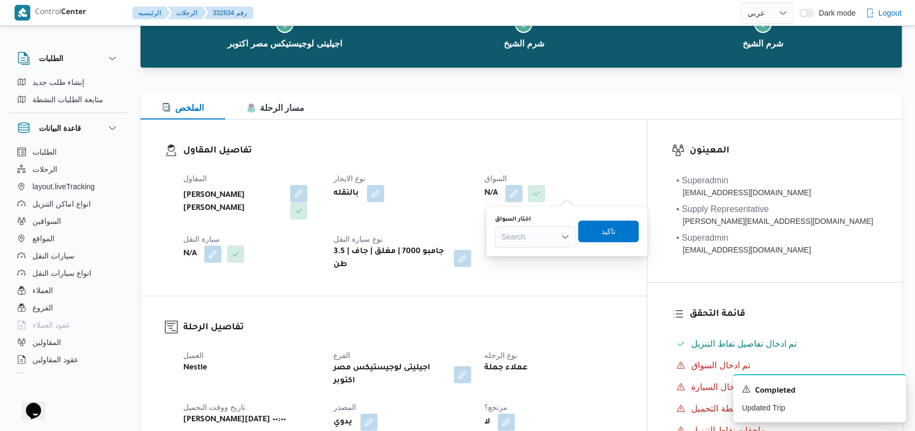
click at [538, 244] on div "Search" at bounding box center [535, 237] width 81 height 22
click at [536, 237] on div "Search" at bounding box center [535, 237] width 81 height 22
click at [301, 189] on button "button" at bounding box center [298, 192] width 17 height 17
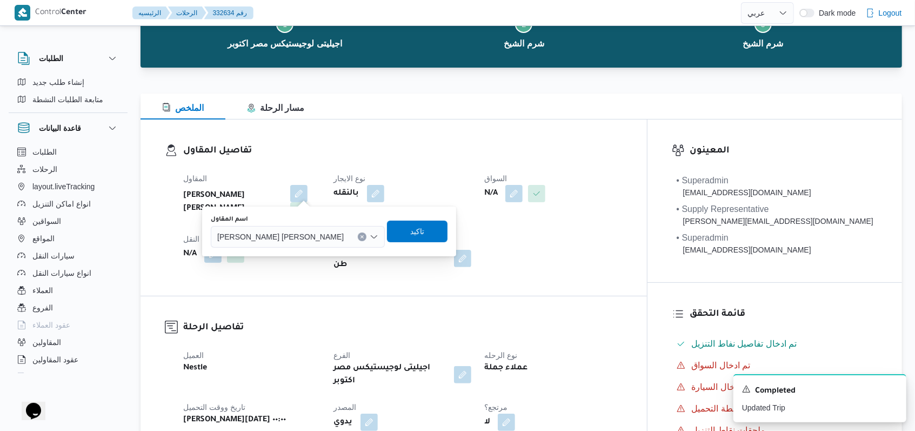
click at [279, 244] on div "محمد ناصر محمد محمود" at bounding box center [298, 237] width 174 height 22
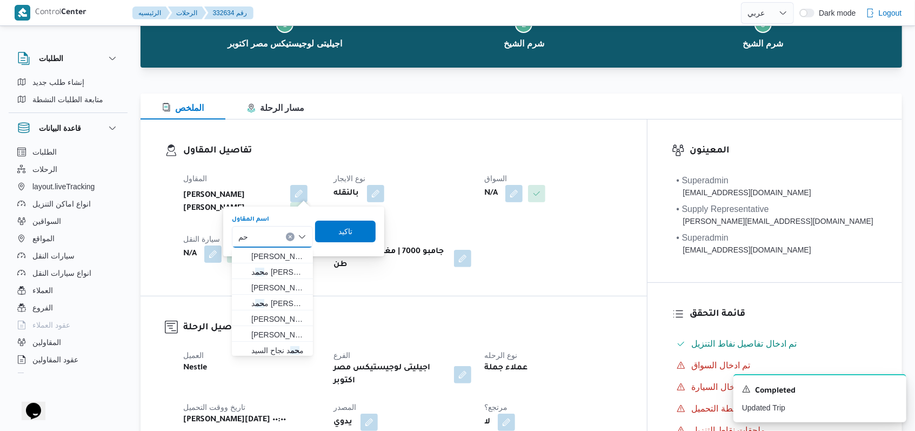
type input "ح"
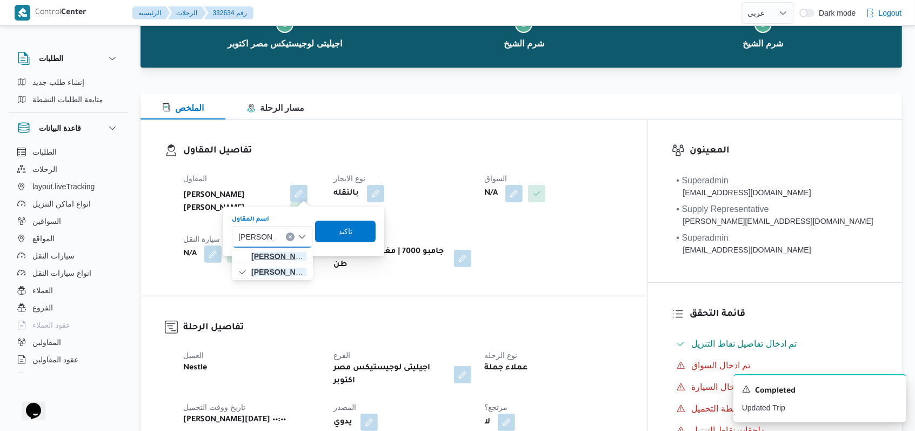
type input "محمد ناصر"
click at [280, 261] on span "محمد ناصر كامل عباس" at bounding box center [278, 256] width 55 height 13
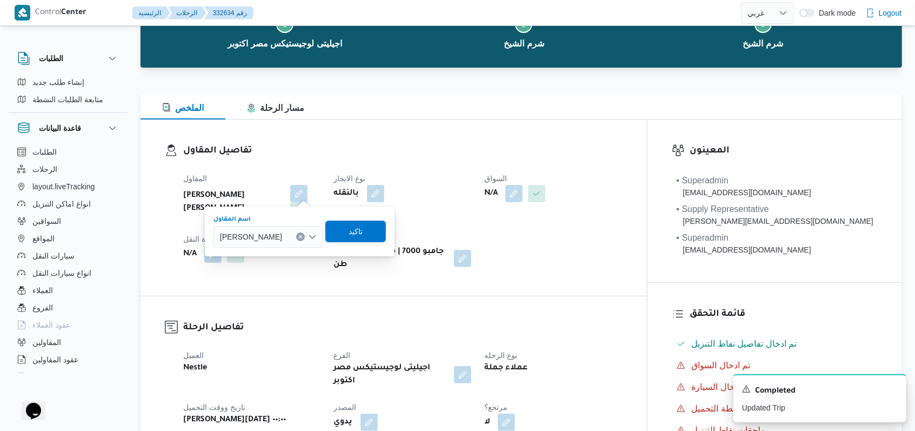
click at [414, 232] on dt "نوع سيارة النقل" at bounding box center [403, 238] width 138 height 13
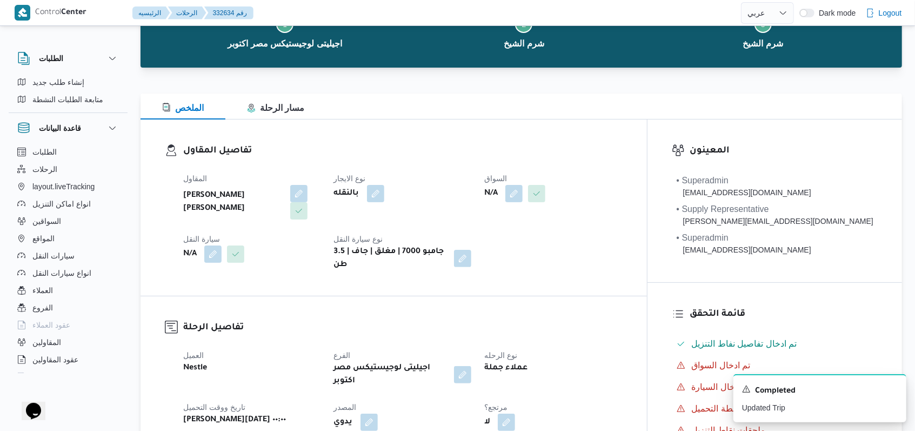
click at [285, 199] on span at bounding box center [296, 193] width 23 height 17
click at [290, 199] on button "button" at bounding box center [298, 192] width 17 height 17
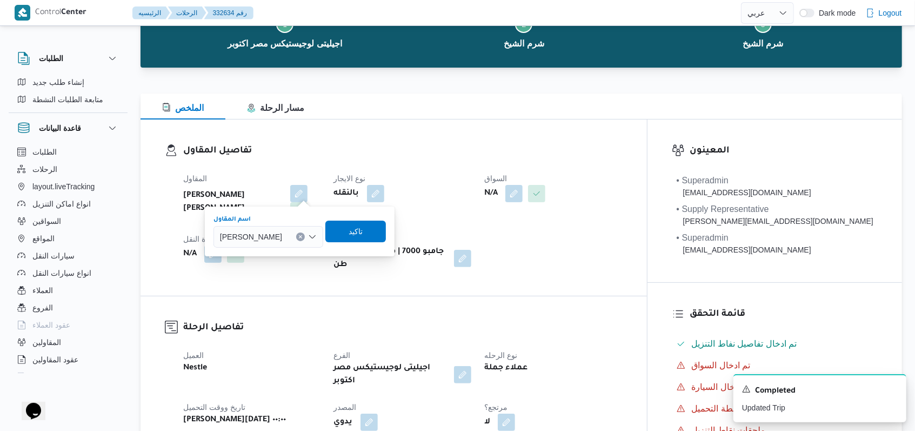
click at [283, 243] on div "محمد ناصر كامل عباس" at bounding box center [269, 237] width 110 height 22
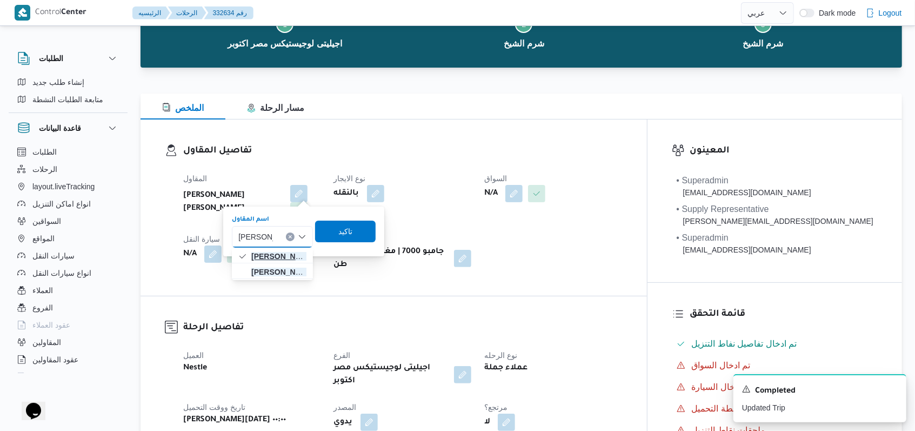
type input "محمد ناصر"
click at [283, 257] on span "محمد ناصر كامل عباس" at bounding box center [278, 256] width 55 height 13
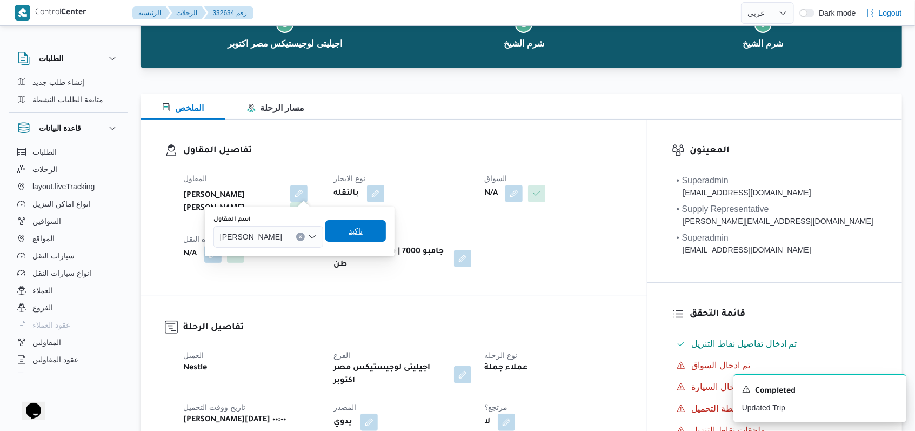
click at [357, 238] on span "تاكيد" at bounding box center [355, 231] width 61 height 22
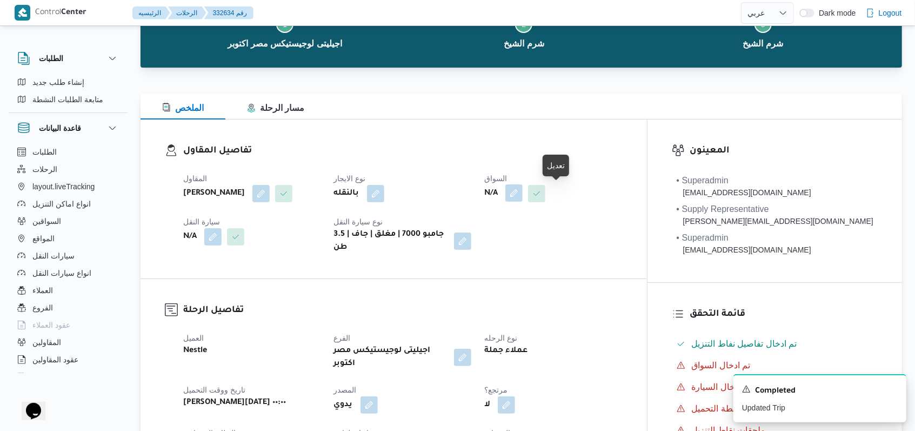
click at [523, 197] on button "button" at bounding box center [513, 192] width 17 height 17
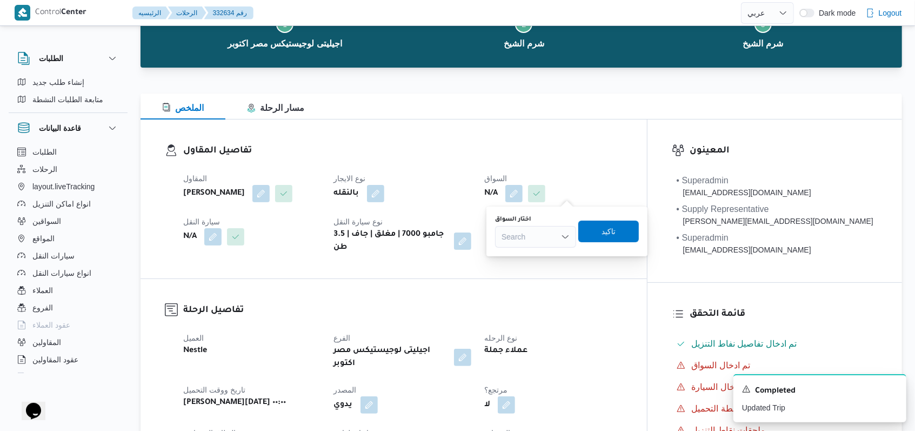
click at [558, 224] on div "اختار السواق Search" at bounding box center [535, 231] width 81 height 32
click at [557, 234] on div "Search" at bounding box center [535, 237] width 81 height 22
type input "محمود سم"
click at [447, 240] on b "جامبو 7000 | مغلق | جاف | 3.5 طن" at bounding box center [390, 241] width 113 height 26
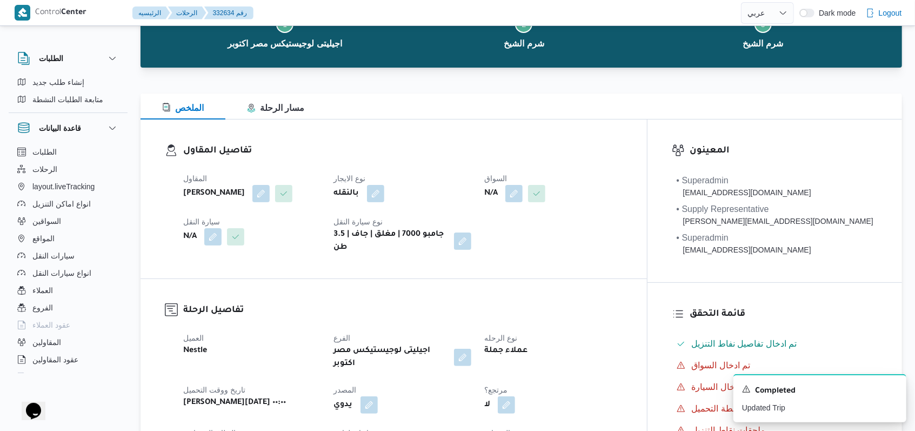
select select "ar"
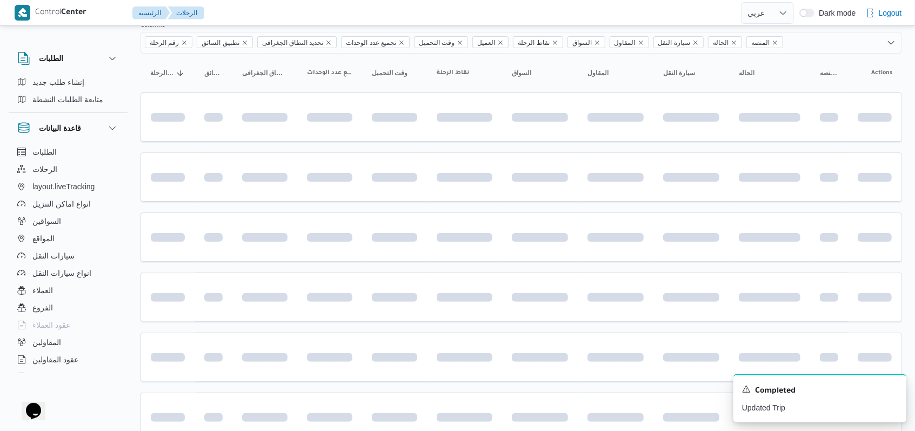
scroll to position [362, 0]
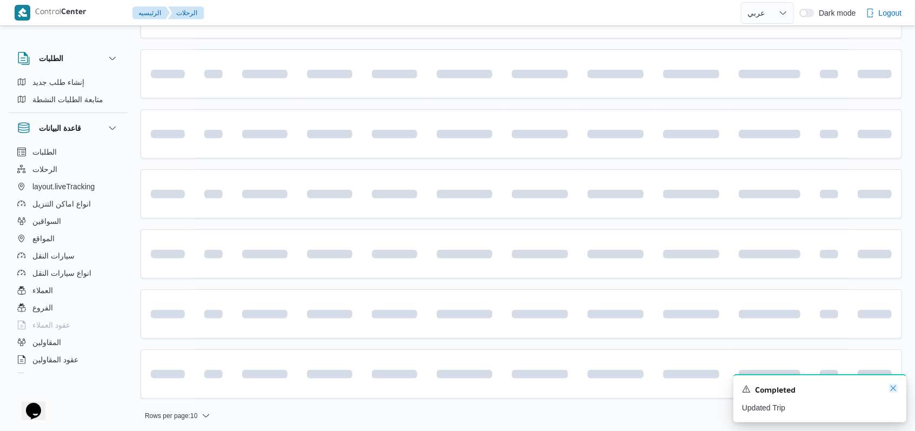
click at [890, 388] on icon "Dismiss toast" at bounding box center [893, 388] width 9 height 9
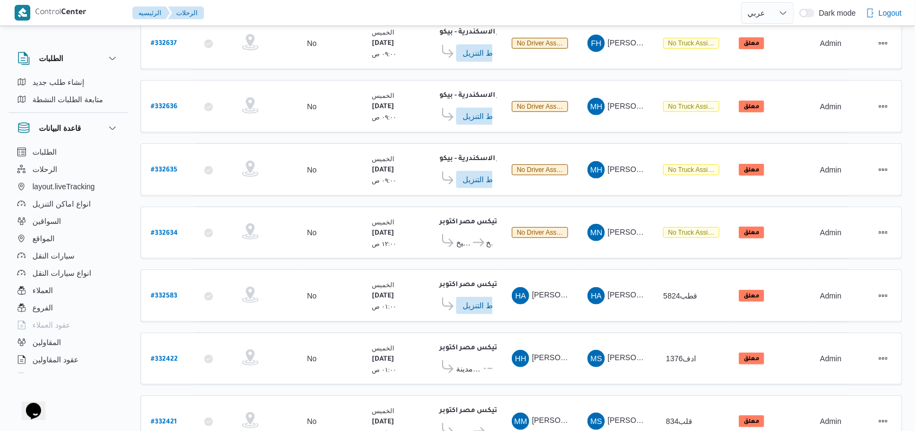
scroll to position [223, 0]
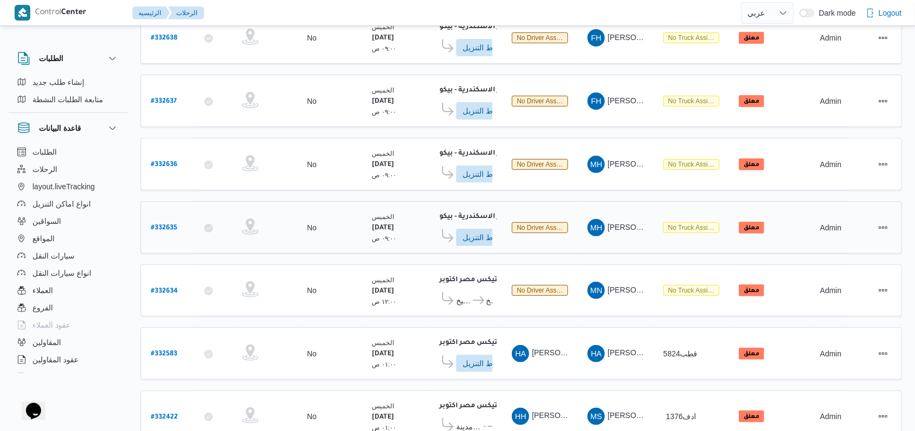
click at [171, 224] on b "# 332635" at bounding box center [164, 228] width 26 height 8
select select "ar"
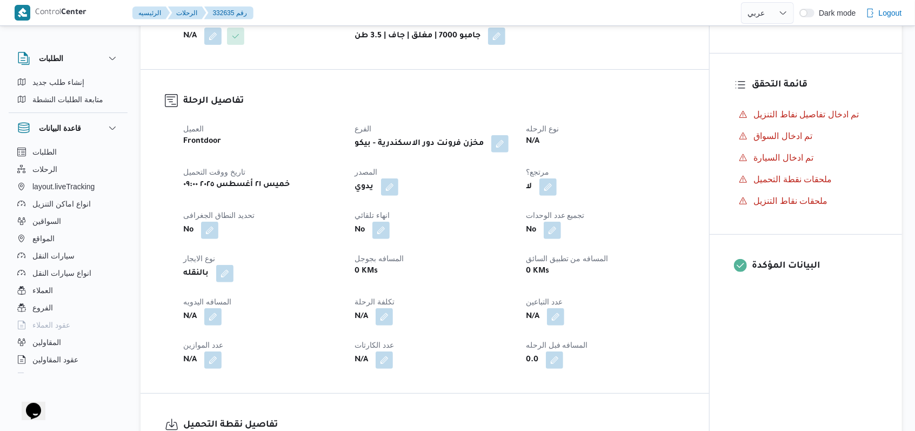
scroll to position [6, 0]
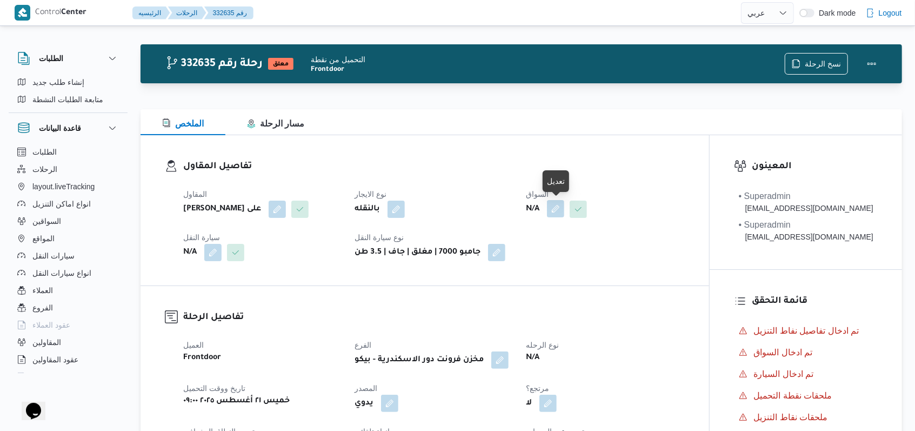
click at [552, 209] on button "button" at bounding box center [555, 208] width 17 height 17
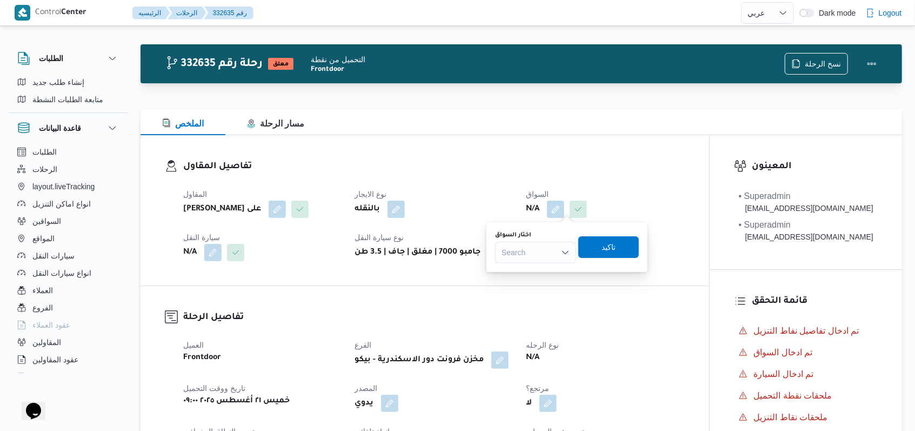
click at [542, 266] on div "You are in a dialog. To close this dialog, hit escape. اختار السواق Search تاكيد" at bounding box center [567, 247] width 161 height 50
click at [544, 252] on div "Search" at bounding box center [535, 253] width 81 height 22
type input "ياسر"
click at [545, 269] on span "ياسر عبدالجواد الجميل عبدالجواد" at bounding box center [542, 271] width 55 height 13
click at [619, 254] on span "تاكيد" at bounding box center [605, 247] width 61 height 22
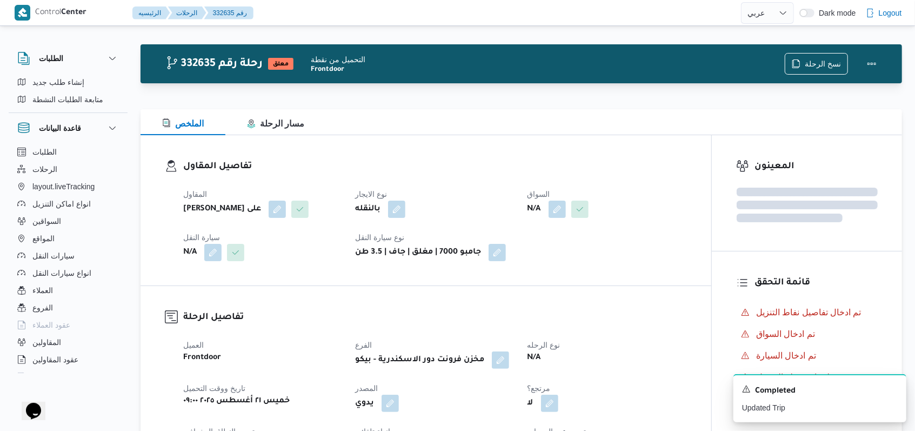
click at [209, 262] on div "المقاول مروه حسام الدين سعد على نوع الايجار بالنقله السواق N/A سيارة النقل N/A …" at bounding box center [435, 224] width 517 height 86
click at [211, 259] on button "button" at bounding box center [212, 251] width 17 height 17
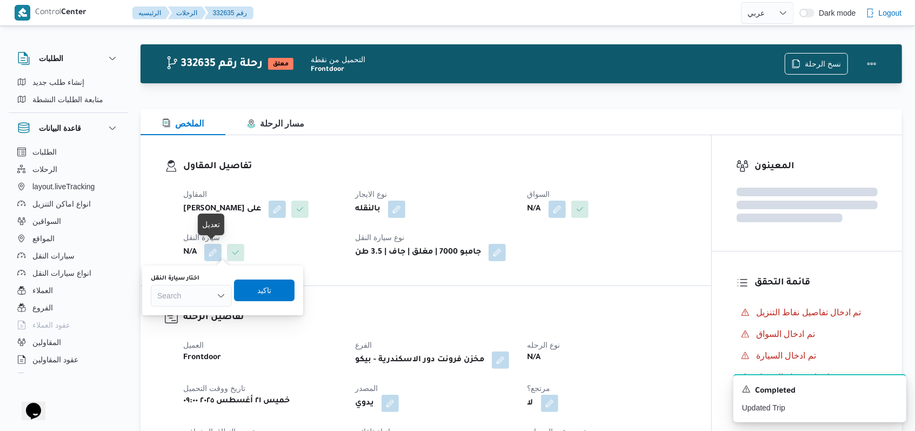
click at [203, 291] on div "اختار سيارة النقل Search" at bounding box center [191, 290] width 81 height 32
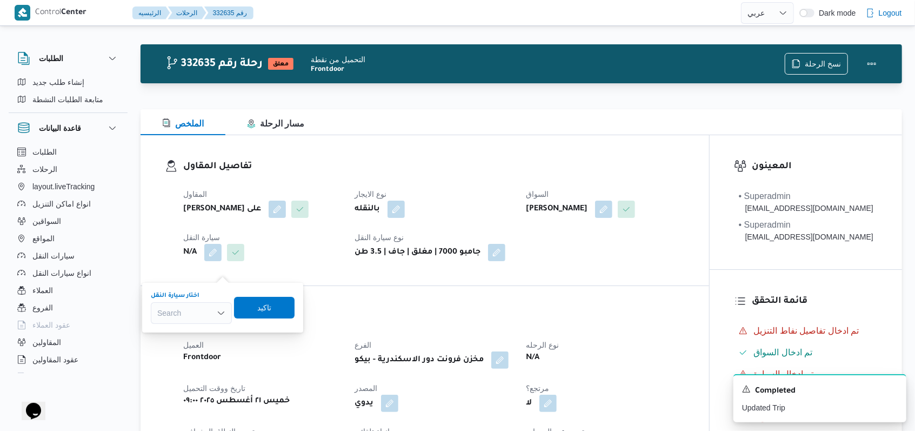
click at [208, 313] on div "Search" at bounding box center [191, 313] width 81 height 22
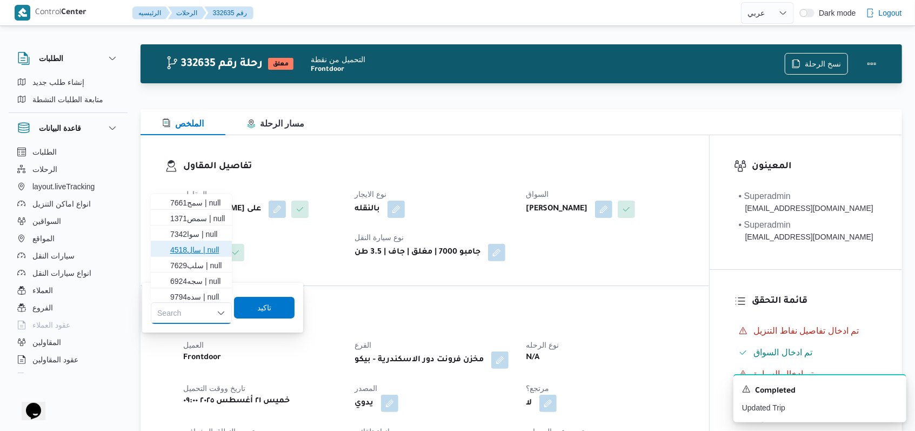
click at [210, 252] on span "سال4518 | null" at bounding box center [197, 249] width 55 height 13
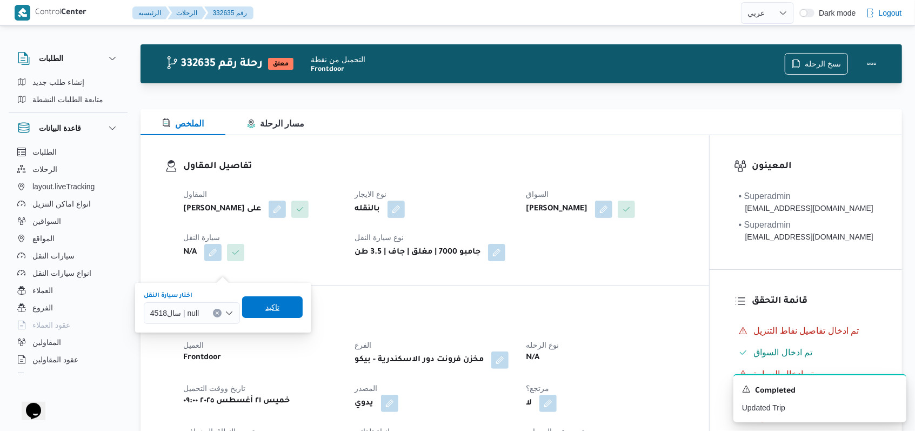
click at [249, 301] on span "تاكيد" at bounding box center [272, 307] width 61 height 22
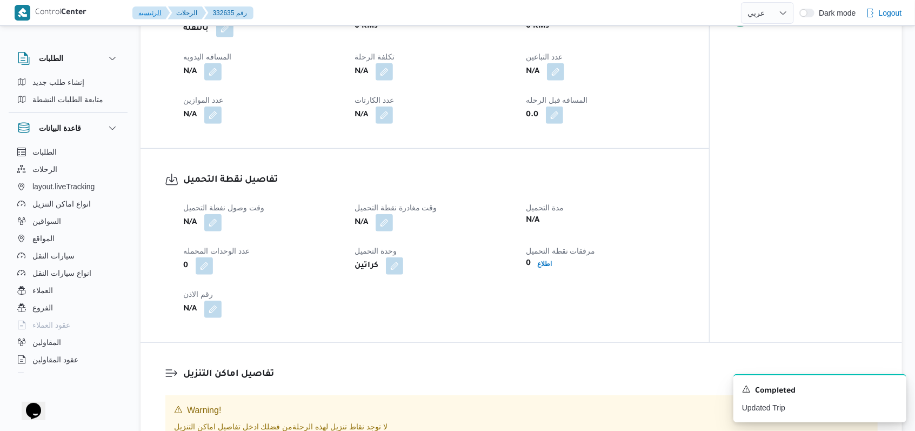
scroll to position [511, 0]
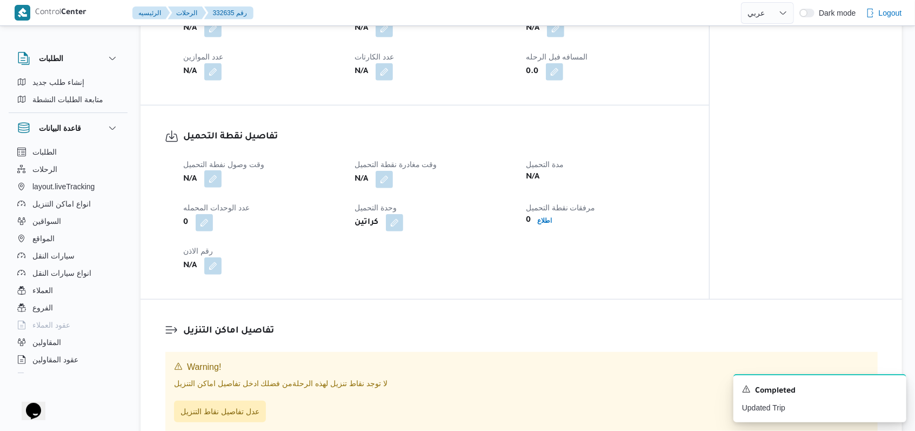
click at [216, 188] on button "button" at bounding box center [212, 178] width 17 height 17
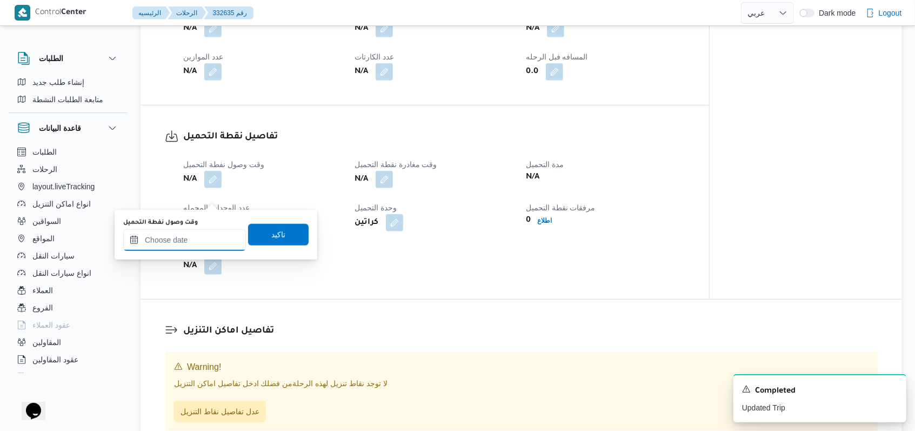
click at [199, 248] on input "وقت وصول نفطة التحميل" at bounding box center [184, 240] width 123 height 22
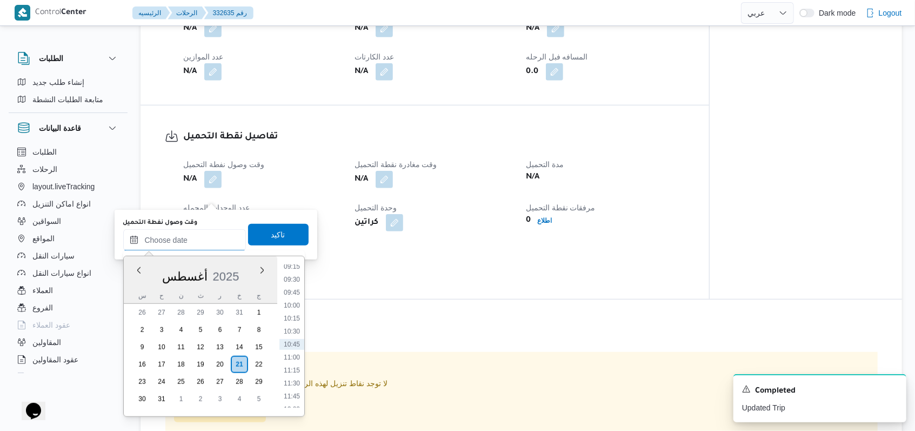
scroll to position [411, 0]
click at [293, 299] on li "08:30" at bounding box center [291, 300] width 25 height 11
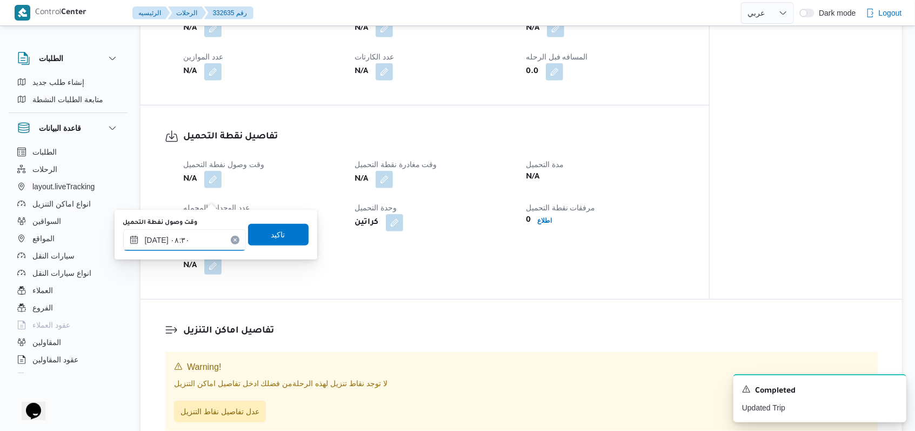
click at [210, 242] on input "٢١/٠٨/٢٠٢٥ ٠٨:٣٠" at bounding box center [184, 240] width 123 height 22
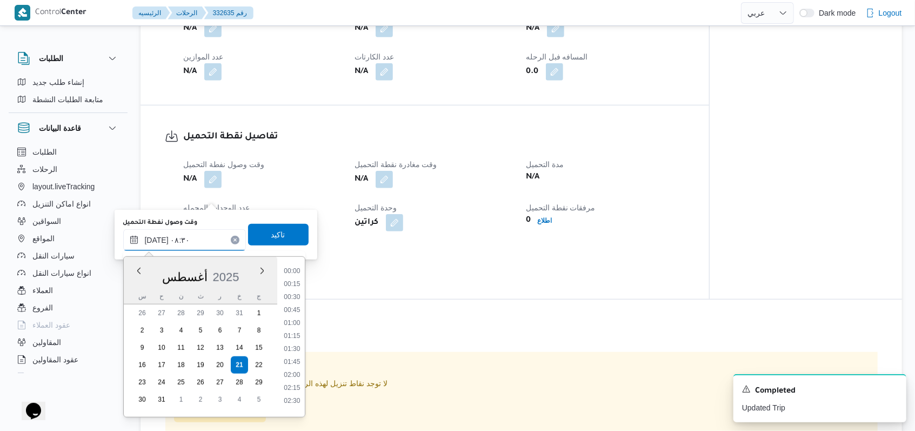
scroll to position [367, 0]
click at [291, 369] on li "09:00" at bounding box center [291, 370] width 25 height 11
type input "٢١/٠٨/٢٠٢٥ ٠٩:٠٠"
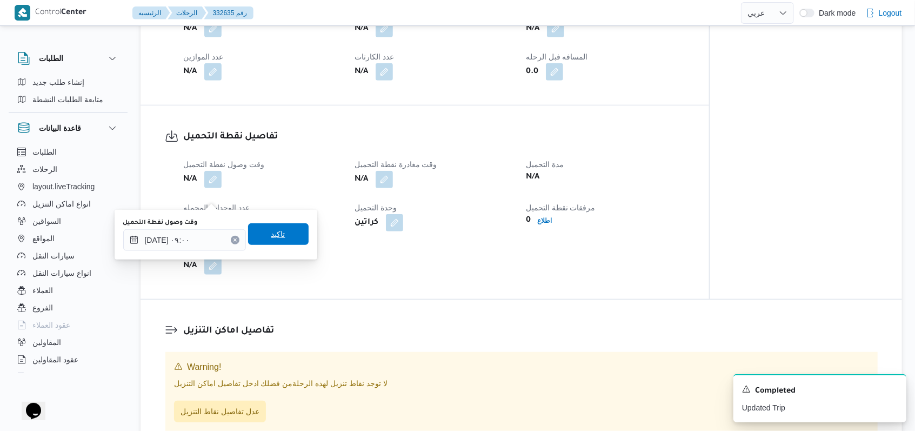
click at [276, 244] on div "تاكيد" at bounding box center [278, 235] width 61 height 22
click at [299, 234] on span "تاكيد" at bounding box center [278, 234] width 61 height 22
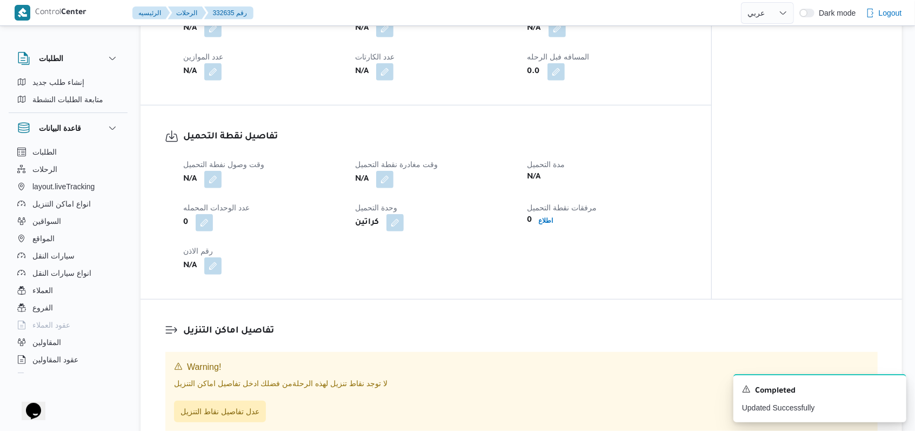
click at [397, 189] on div "N/A" at bounding box center [434, 179] width 161 height 19
click at [389, 188] on button "button" at bounding box center [384, 178] width 17 height 17
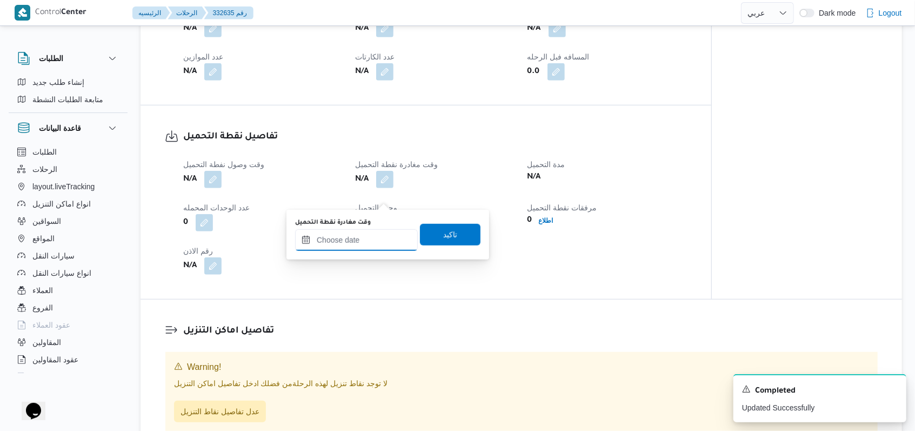
click at [371, 236] on input "وقت مغادرة نقطة التحميل" at bounding box center [356, 240] width 123 height 22
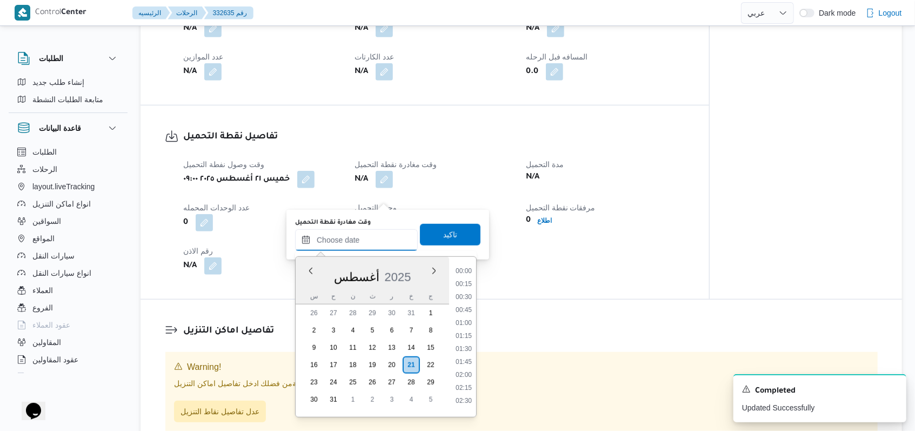
scroll to position [484, 0]
click at [469, 330] on li "10:30" at bounding box center [463, 332] width 25 height 11
type input "٢١/٠٨/٢٠٢٥ ١٠:٣٠"
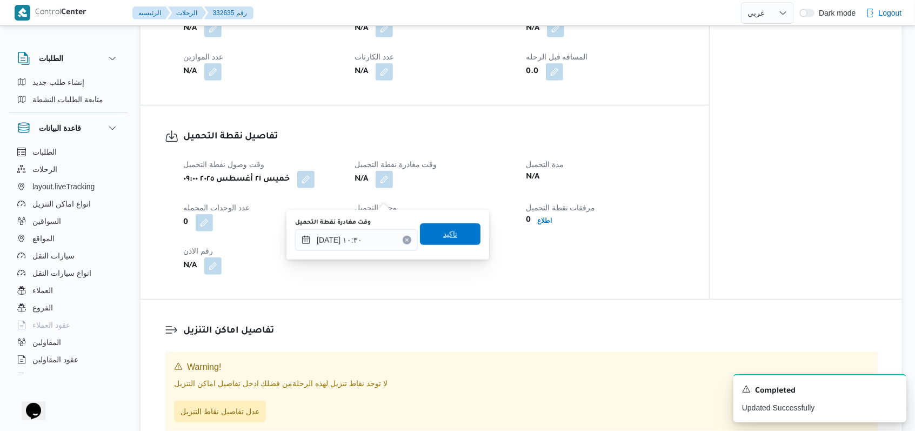
click at [450, 224] on span "تاكيد" at bounding box center [450, 234] width 61 height 22
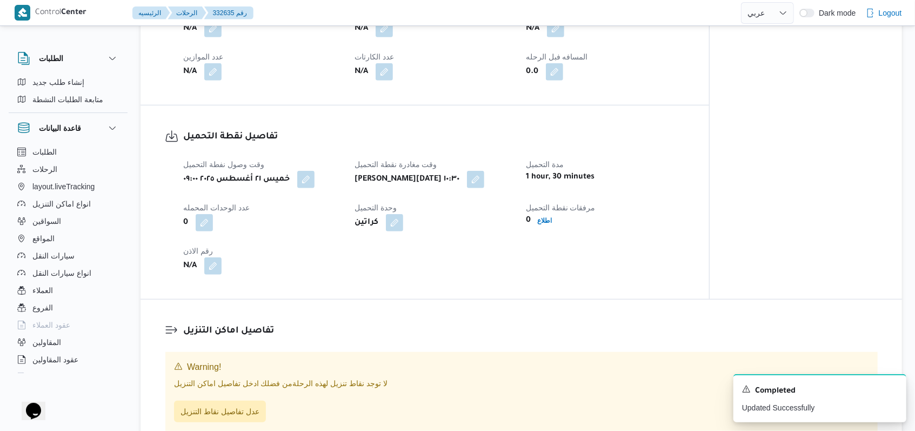
select select "ar"
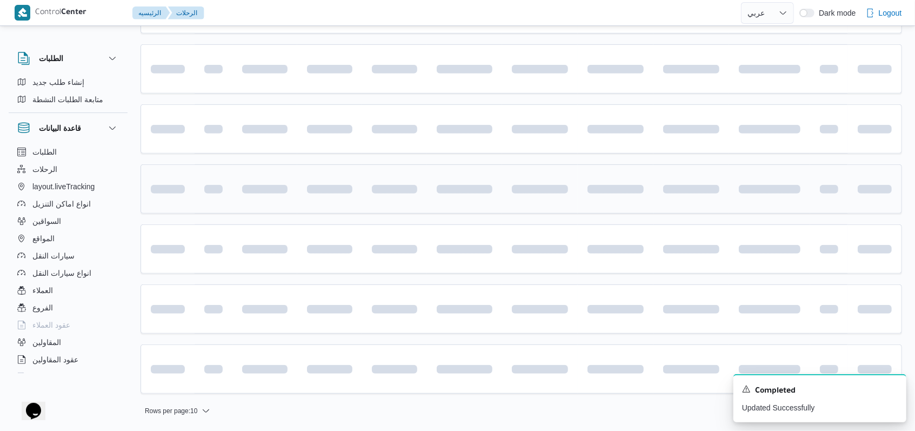
scroll to position [223, 0]
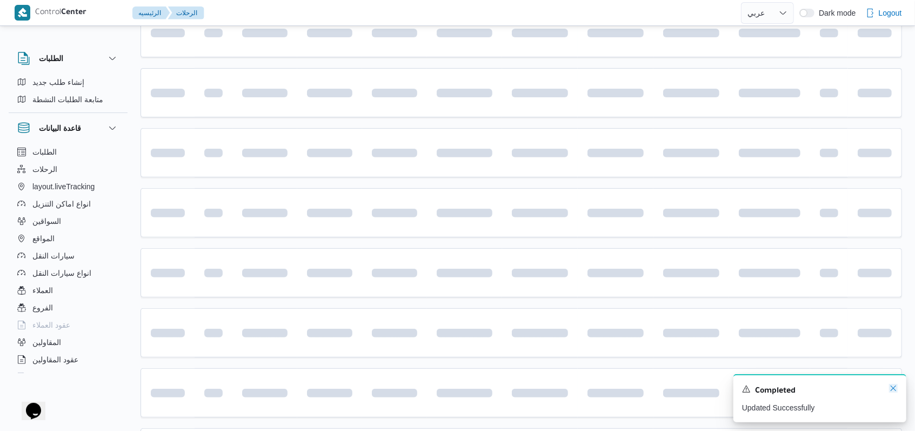
drag, startPoint x: 894, startPoint y: 392, endPoint x: 520, endPoint y: 310, distance: 383.0
click at [893, 392] on icon "Dismiss toast" at bounding box center [893, 388] width 9 height 9
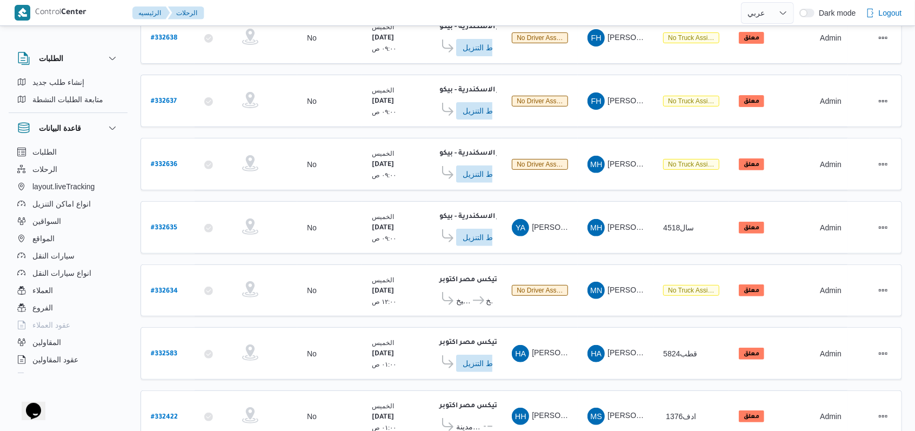
scroll to position [225, 0]
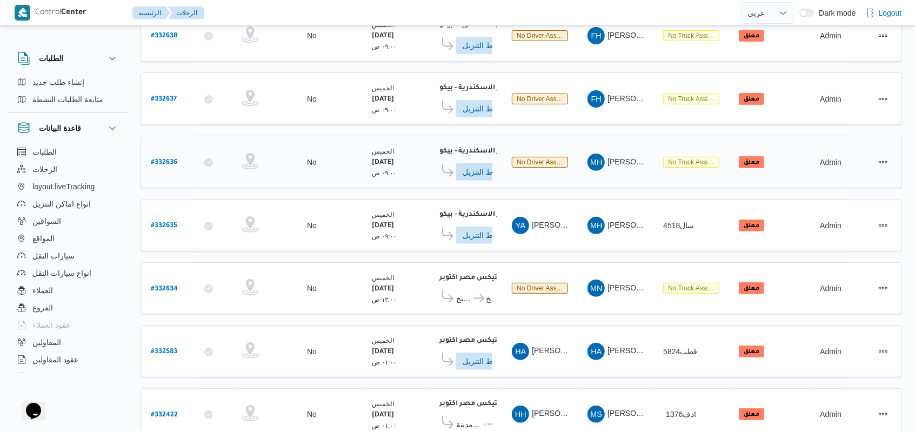
click at [174, 159] on b "# 332636" at bounding box center [164, 163] width 26 height 8
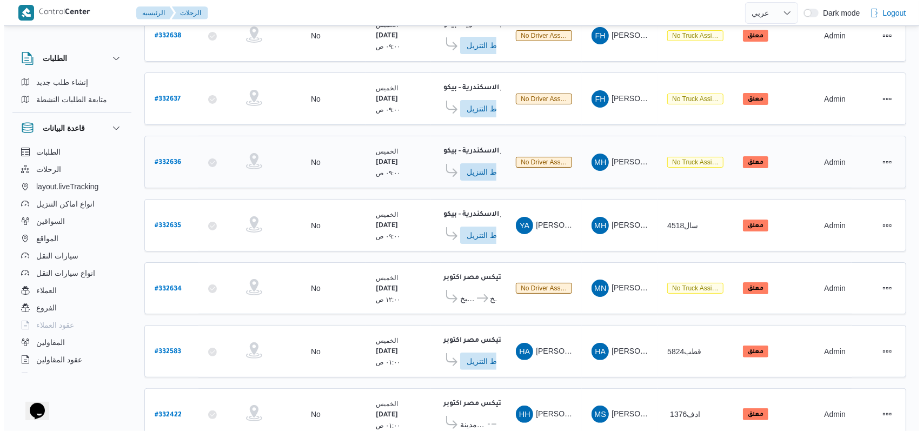
scroll to position [29, 0]
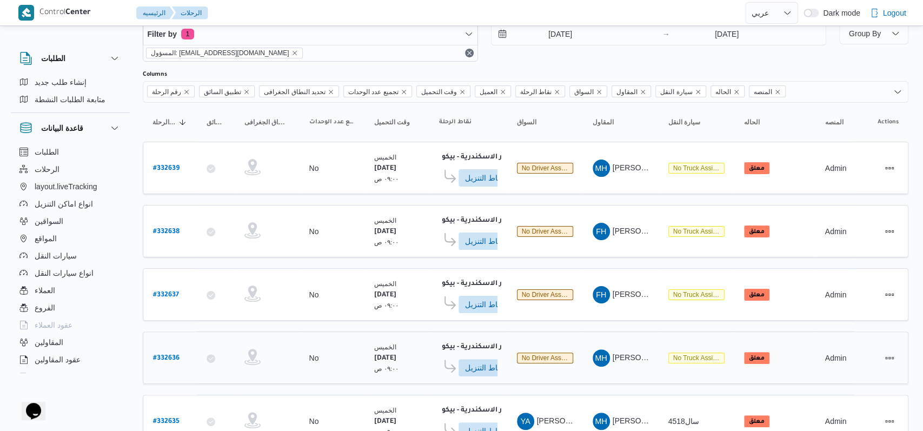
select select "ar"
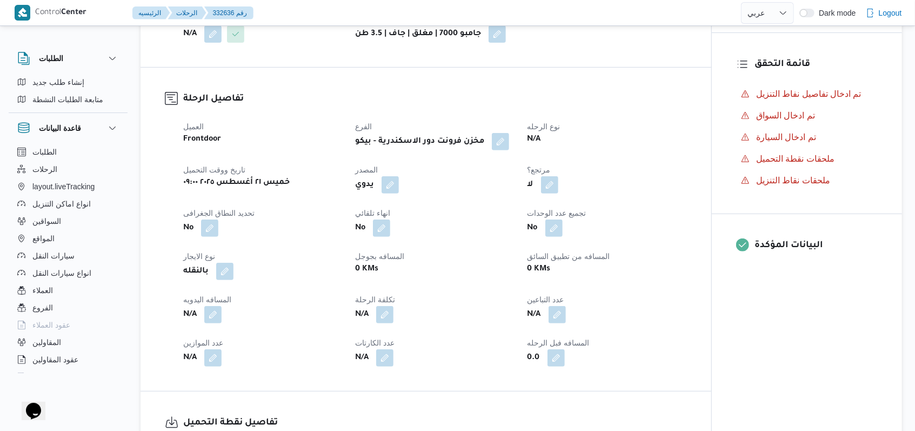
scroll to position [9, 0]
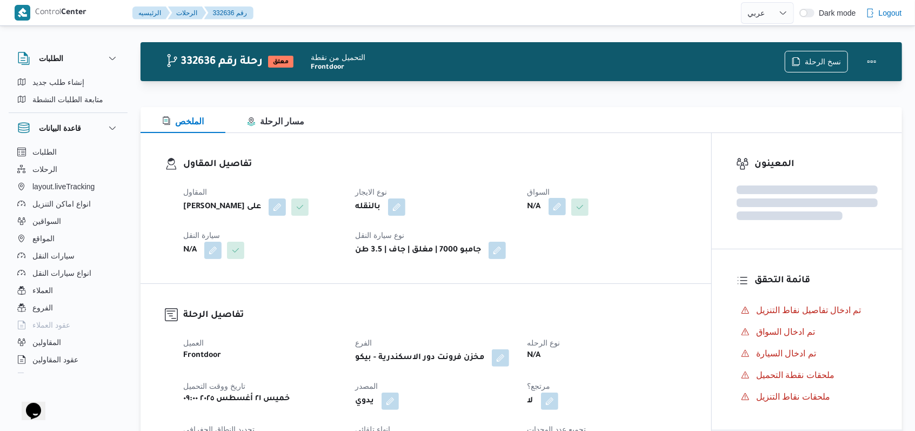
click at [551, 209] on button "button" at bounding box center [557, 206] width 17 height 17
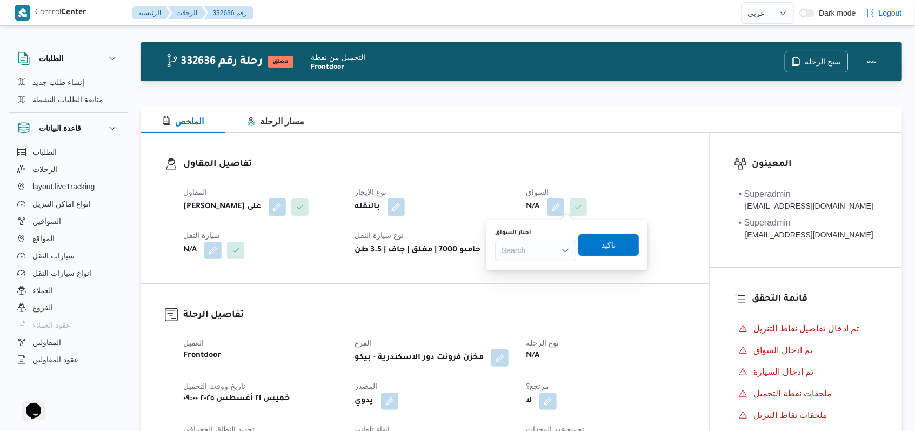
click at [542, 244] on div "Search" at bounding box center [535, 250] width 81 height 22
type input "محمد محمود"
click at [546, 268] on span "محمد محمود عوض حسن" at bounding box center [542, 269] width 57 height 13
click at [621, 262] on div "اختار السواق محمد محمود عوض حسن Combo box. Selected. محمد محمود عوض حسن. Press …" at bounding box center [559, 245] width 175 height 35
click at [622, 244] on span "تاكيد" at bounding box center [615, 244] width 14 height 13
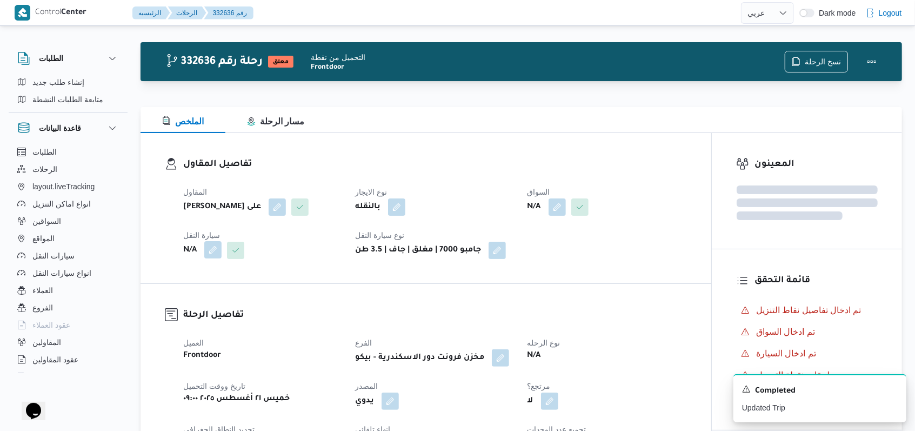
click at [209, 255] on button "button" at bounding box center [212, 249] width 17 height 17
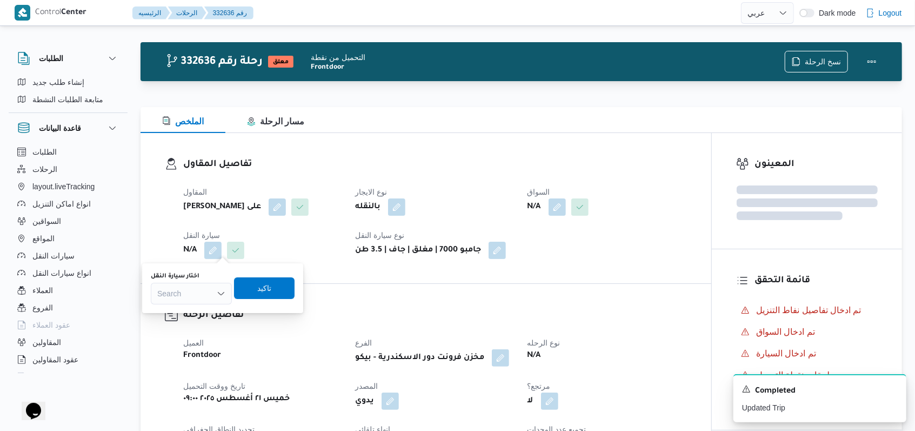
click at [196, 283] on div "Search" at bounding box center [191, 294] width 81 height 22
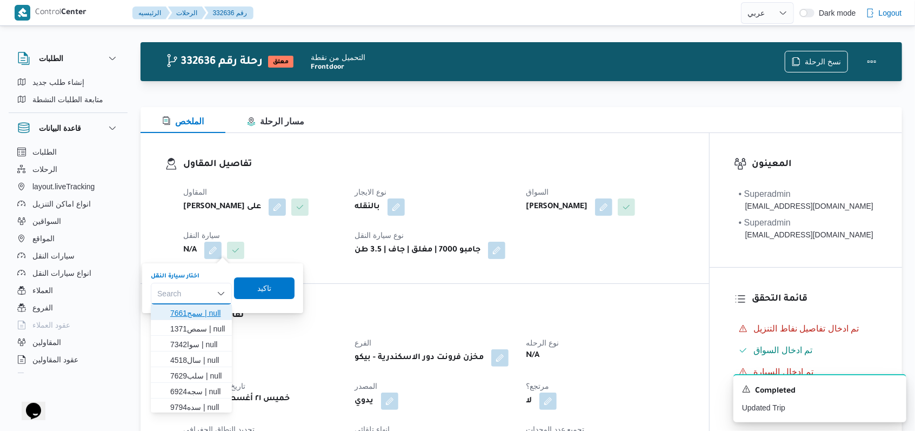
click at [196, 316] on span "سمج7661 | null" at bounding box center [197, 313] width 55 height 13
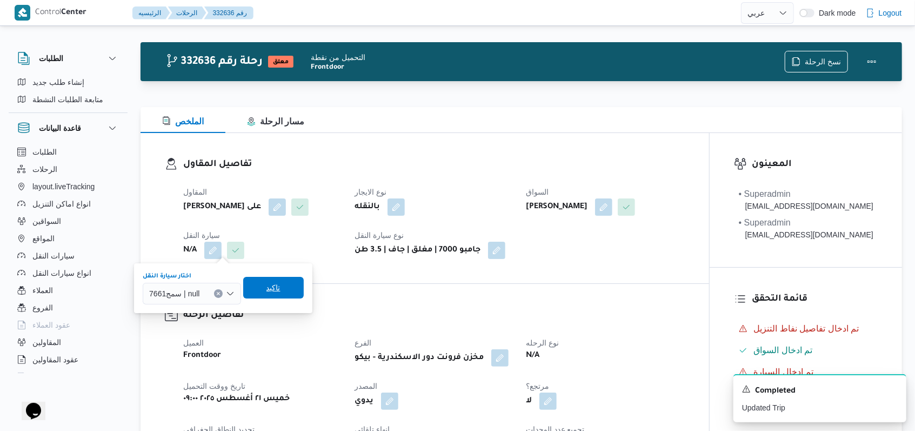
click at [272, 294] on span "تاكيد" at bounding box center [273, 287] width 14 height 13
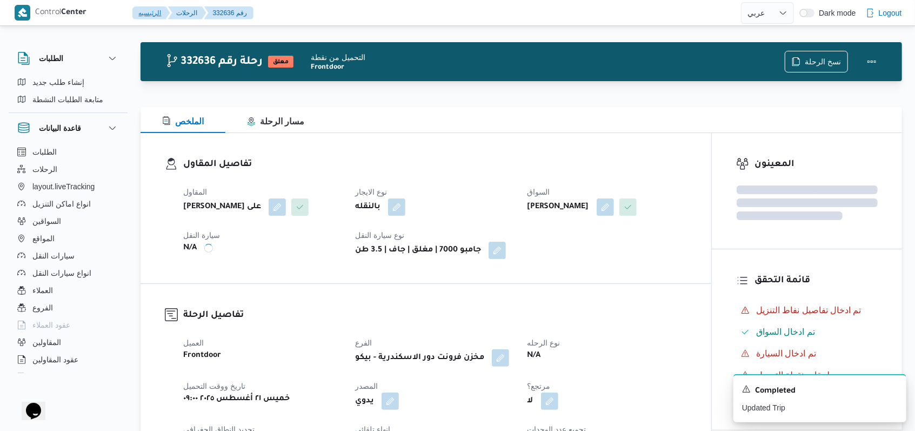
scroll to position [369, 0]
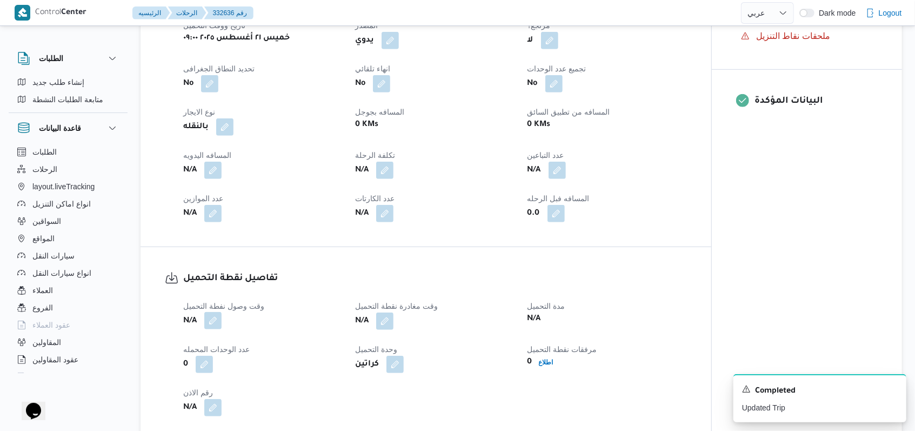
click at [219, 320] on button "button" at bounding box center [212, 320] width 17 height 17
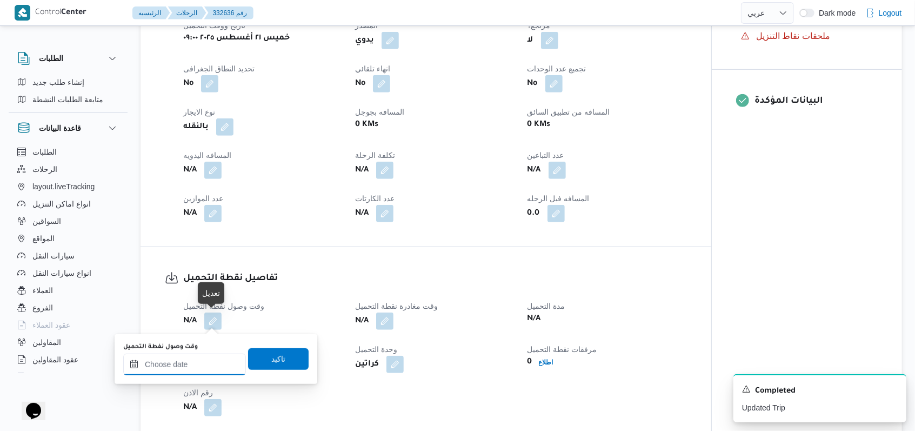
click at [212, 360] on input "وقت وصول نفطة التحميل" at bounding box center [184, 365] width 123 height 22
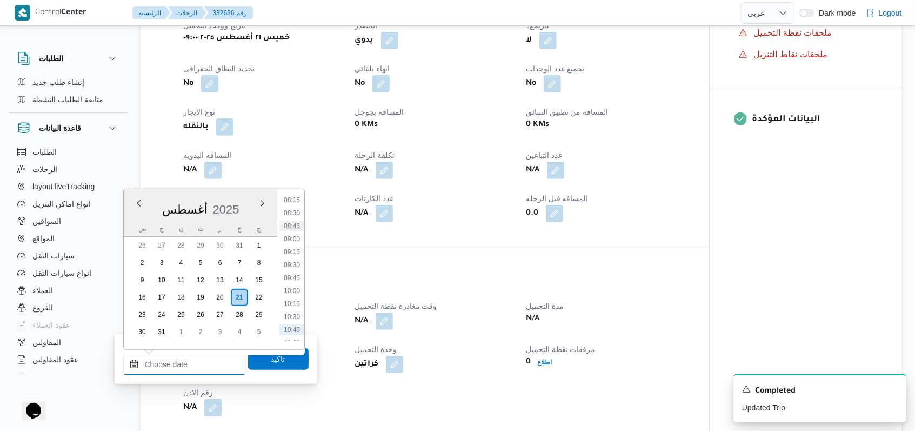
scroll to position [411, 0]
click at [296, 254] on li "09:00" at bounding box center [291, 259] width 25 height 11
type input "٢١/٠٨/٢٠٢٥ ٠٩:٠٠"
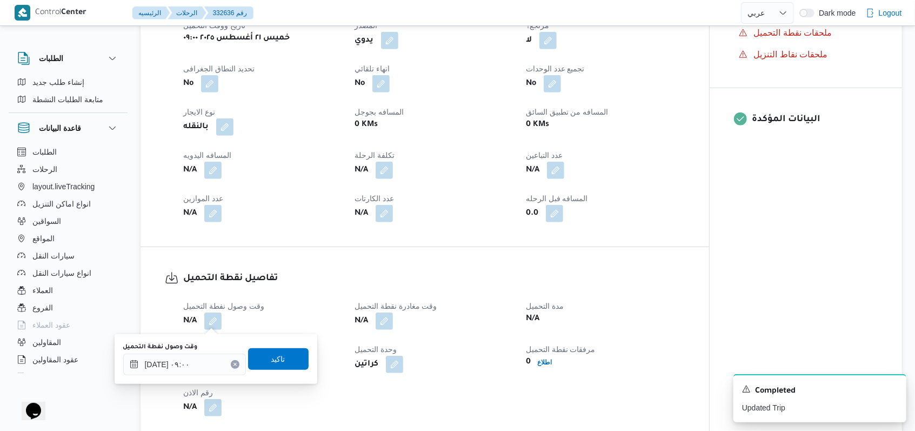
click at [287, 338] on div "You are in a dialog. To close this dialog, hit escape. وقت وصول نفطة التحميل ٢١…" at bounding box center [216, 359] width 203 height 50
click at [285, 353] on span "تاكيد" at bounding box center [278, 359] width 61 height 22
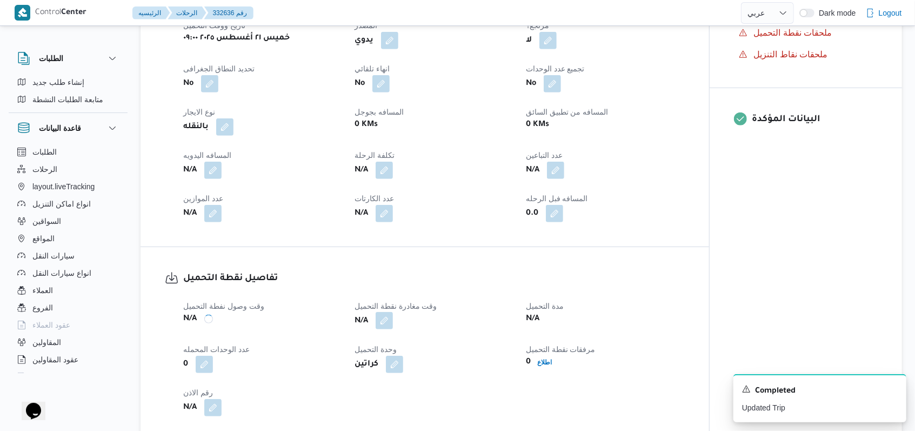
click at [391, 322] on button "button" at bounding box center [384, 320] width 17 height 17
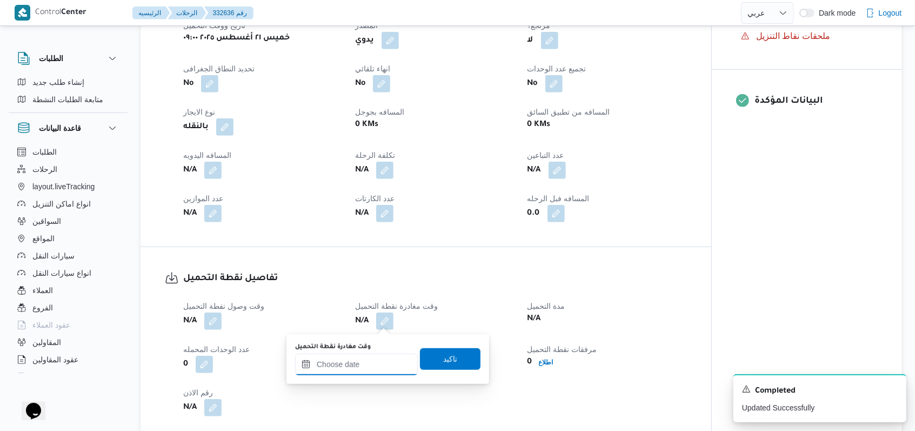
click at [373, 368] on input "وقت مغادرة نقطة التحميل" at bounding box center [356, 365] width 123 height 22
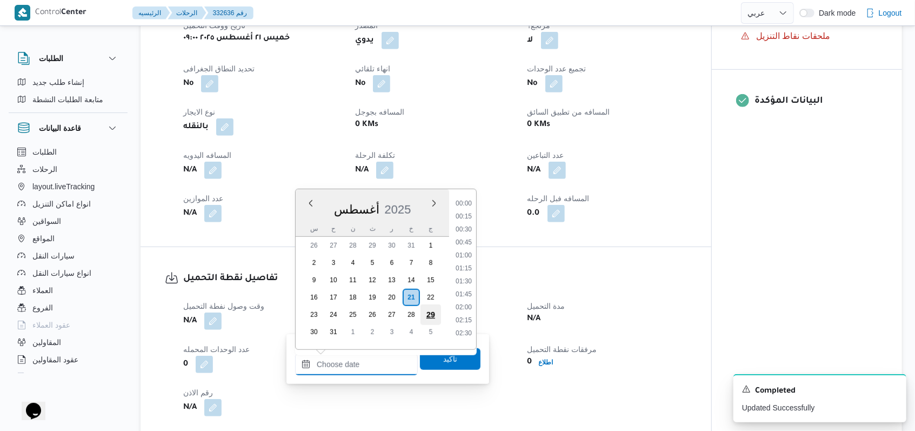
scroll to position [484, 0]
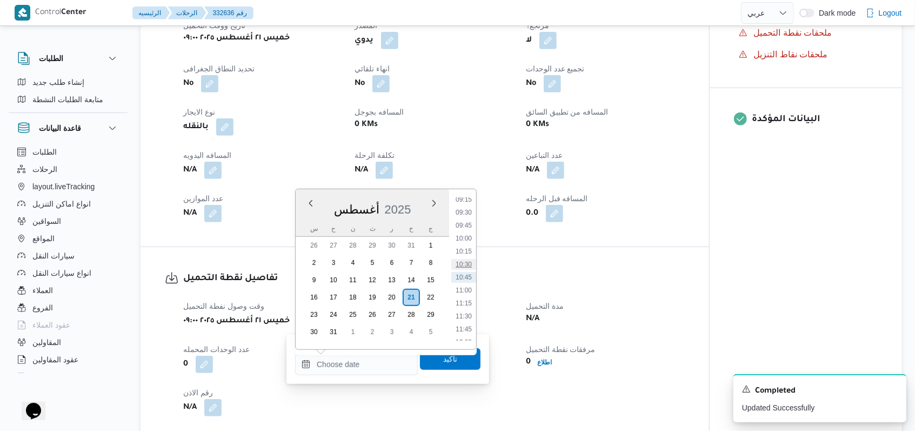
click at [467, 267] on li "10:30" at bounding box center [463, 264] width 25 height 11
type input "٢١/٠٨/٢٠٢٥ ١٠:٣٠"
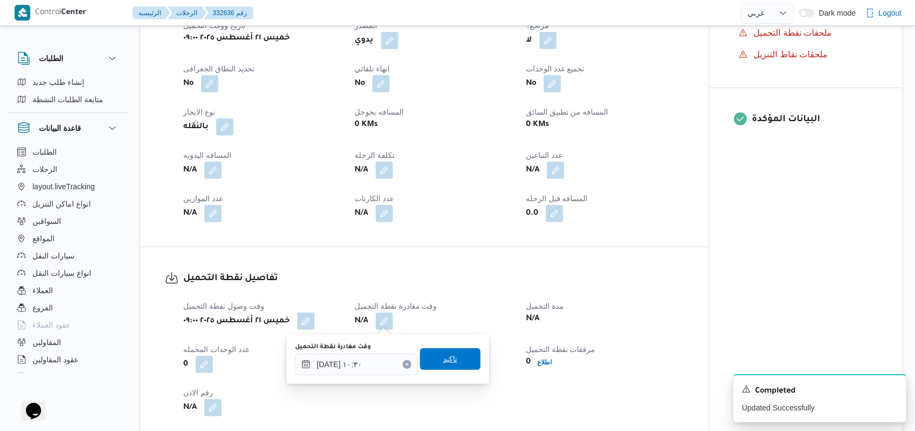
click at [449, 351] on span "تاكيد" at bounding box center [450, 359] width 61 height 22
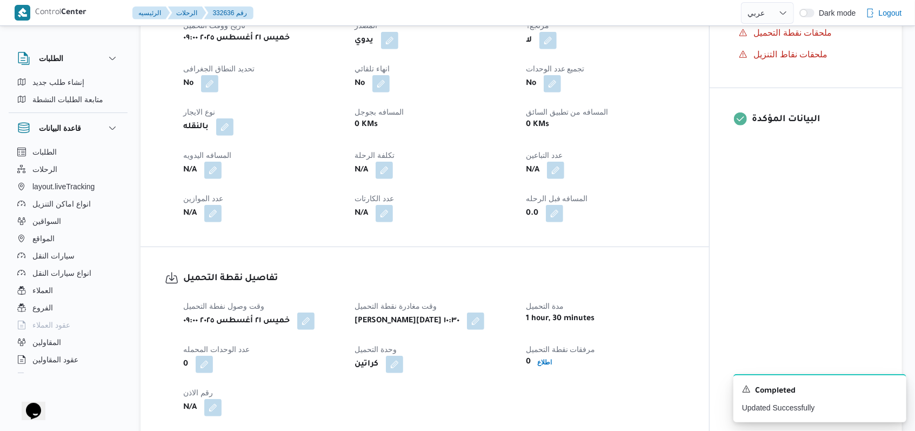
select select "ar"
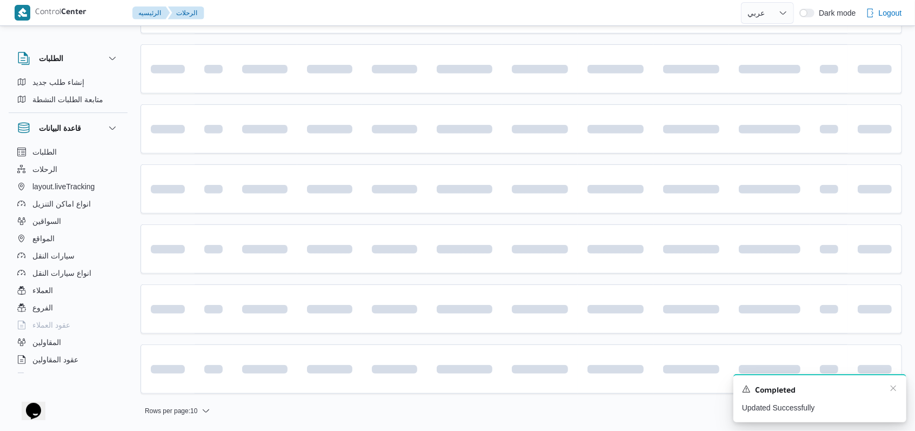
scroll to position [225, 0]
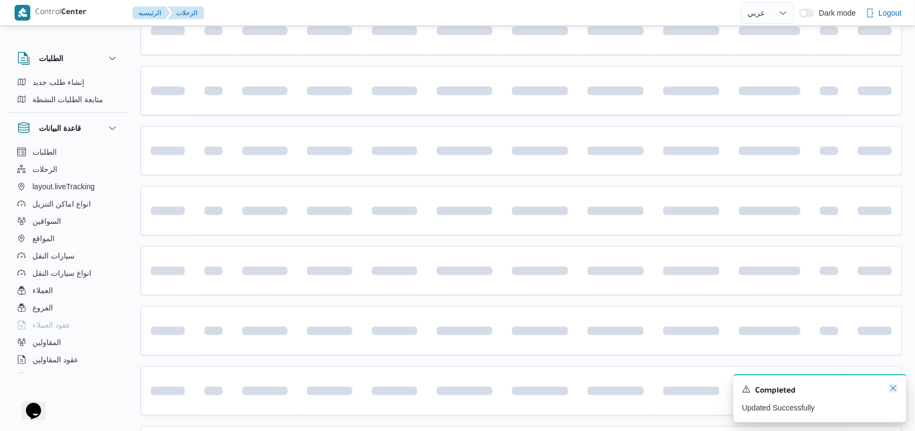
click at [894, 391] on icon "Dismiss toast" at bounding box center [893, 388] width 9 height 9
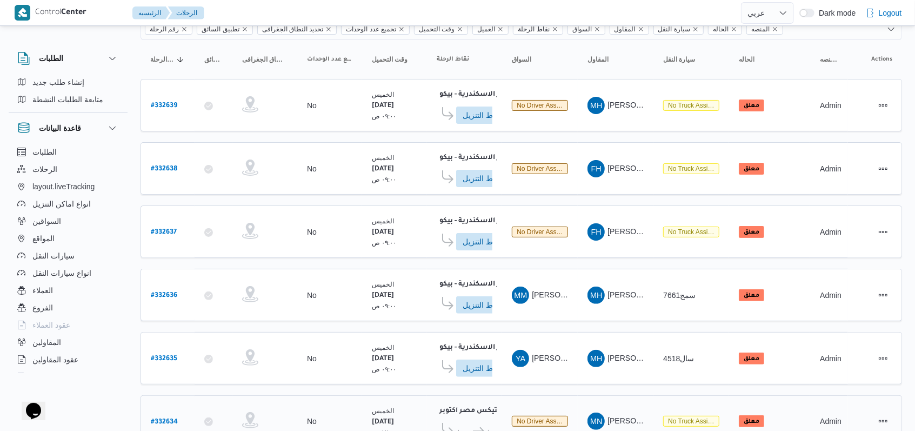
scroll to position [11, 0]
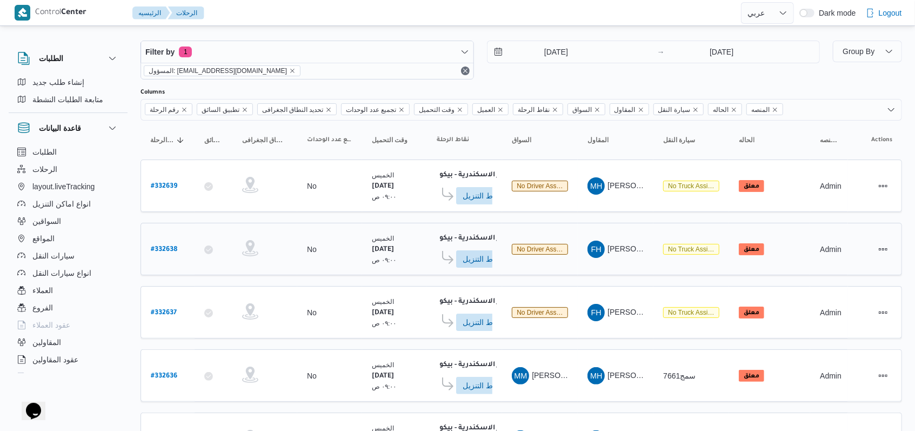
click at [175, 248] on b "# 332638" at bounding box center [164, 250] width 26 height 8
select select "ar"
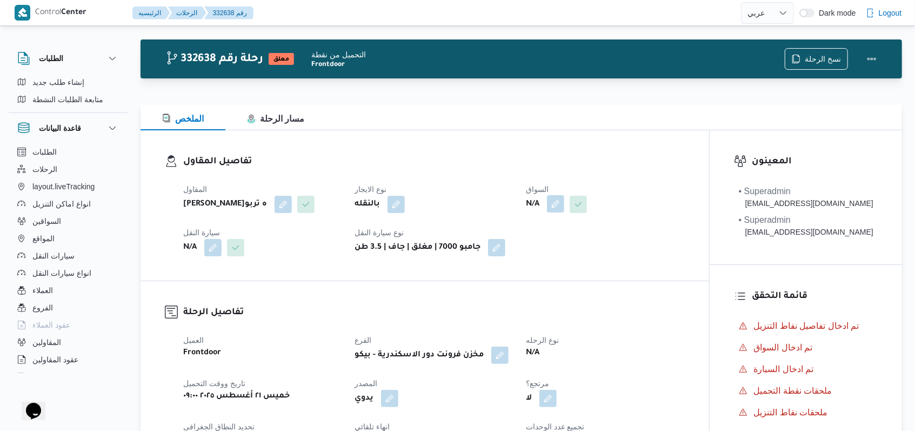
click at [555, 205] on button "button" at bounding box center [555, 203] width 17 height 17
click at [543, 238] on div "Search" at bounding box center [535, 248] width 81 height 22
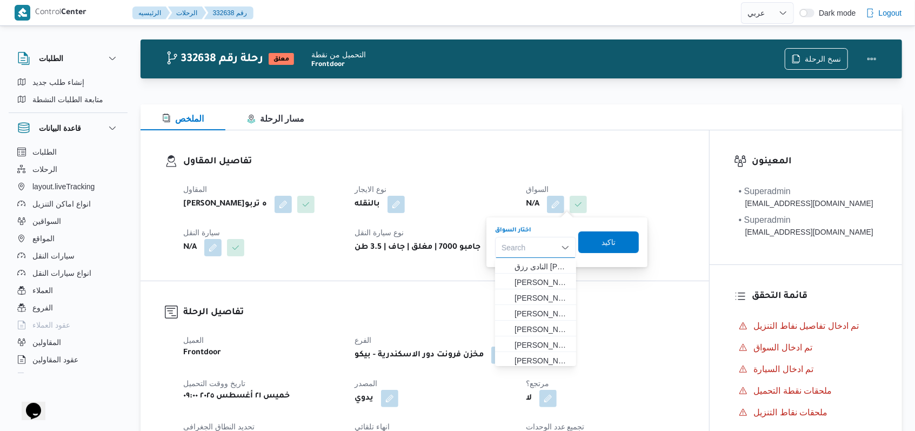
type input "ت"
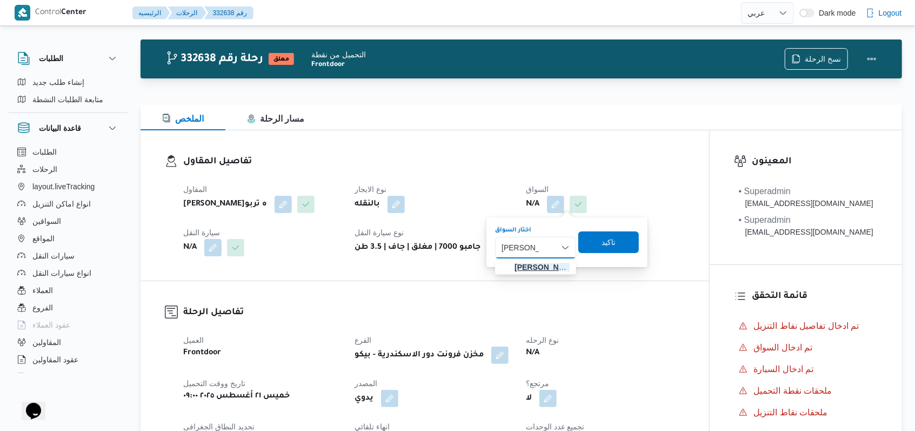
type input "ايمن خميس"
click at [542, 269] on span "ايمن خميس رفاعى محمد" at bounding box center [542, 267] width 55 height 13
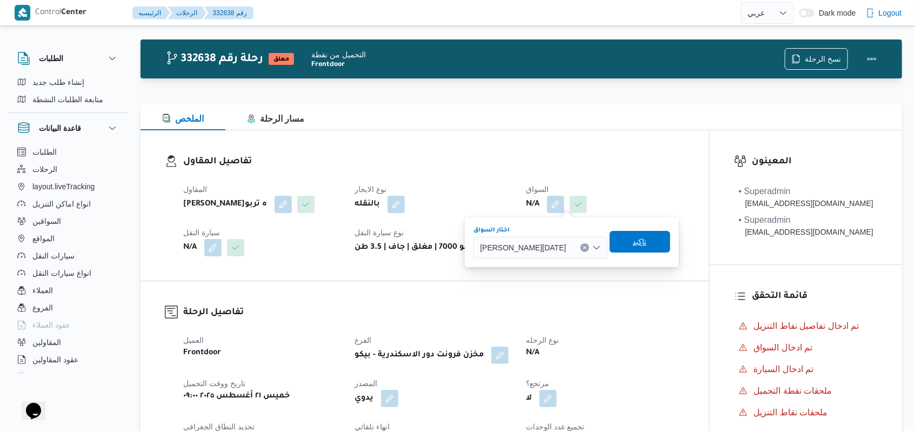
click at [612, 241] on span "تاكيد" at bounding box center [640, 242] width 61 height 22
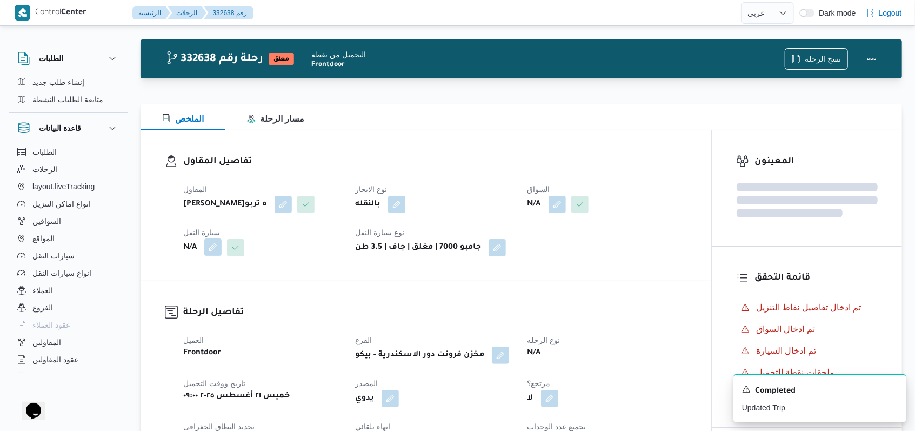
click at [217, 256] on button "button" at bounding box center [212, 246] width 17 height 17
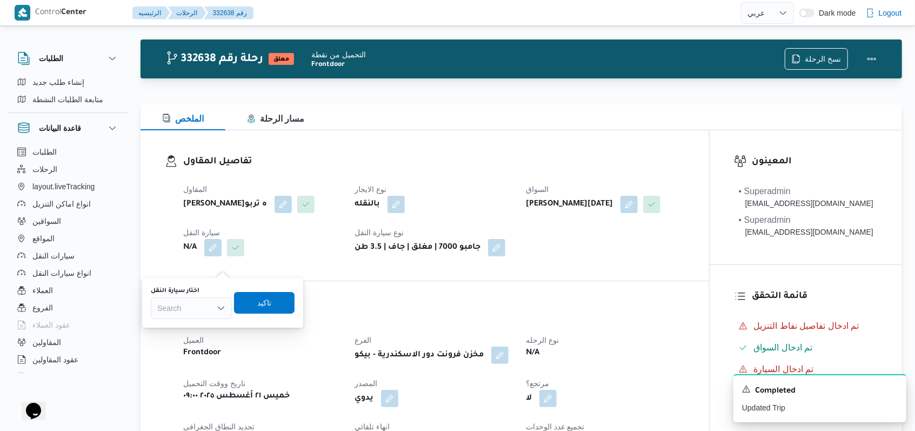
click at [205, 308] on div "Search" at bounding box center [191, 308] width 81 height 22
type input "2942"
click at [206, 320] on span "دعا 2942 | null" at bounding box center [191, 327] width 72 height 17
click at [259, 297] on span "تاكيد" at bounding box center [269, 302] width 61 height 22
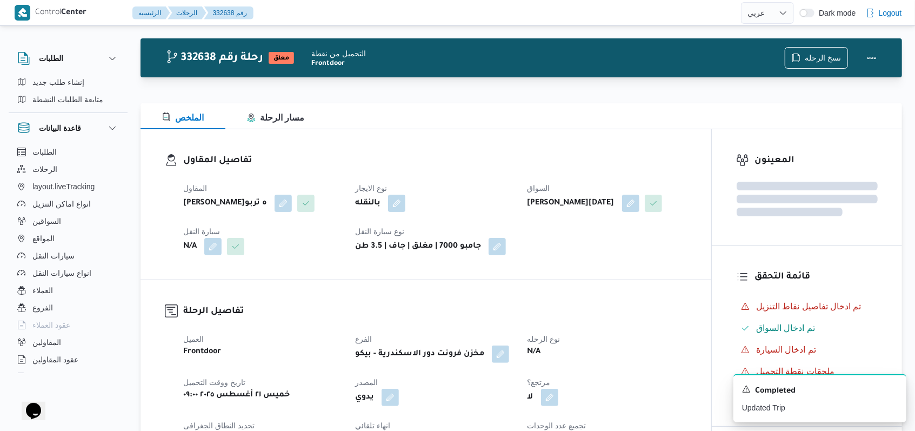
scroll to position [372, 0]
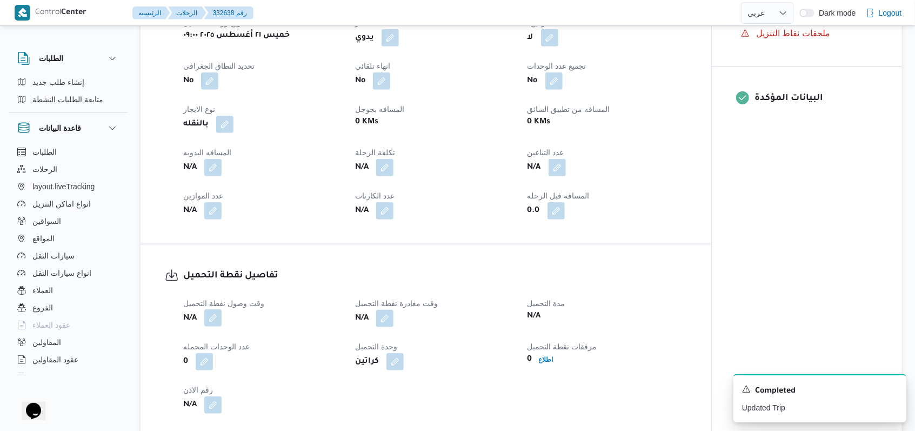
click at [216, 327] on button "button" at bounding box center [212, 317] width 17 height 17
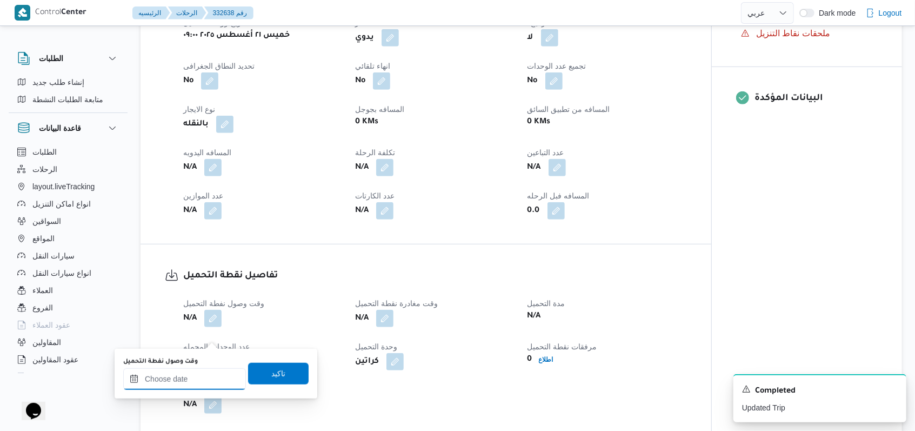
click at [204, 381] on input "وقت وصول نفطة التحميل" at bounding box center [184, 379] width 123 height 22
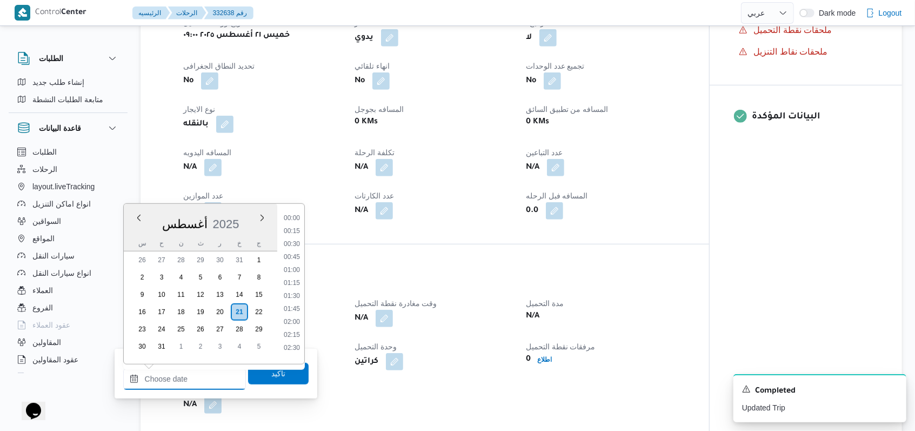
scroll to position [484, 0]
click at [290, 229] on li "09:30" at bounding box center [291, 227] width 25 height 11
type input "٢١/٠٨/٢٠٢٥ ٠٩:٣٠"
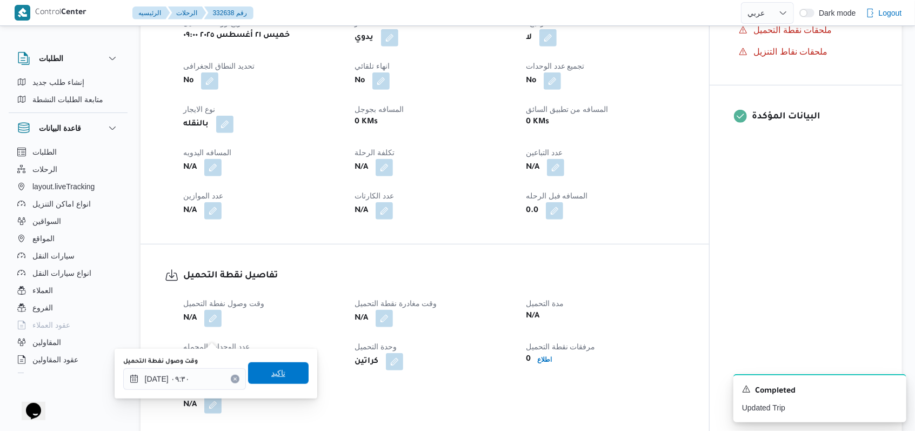
click at [289, 367] on span "تاكيد" at bounding box center [278, 373] width 61 height 22
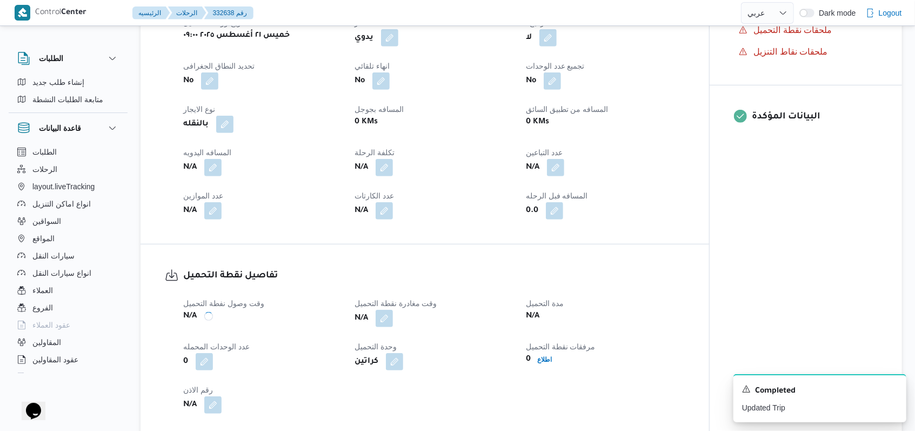
click at [376, 327] on span at bounding box center [381, 318] width 23 height 17
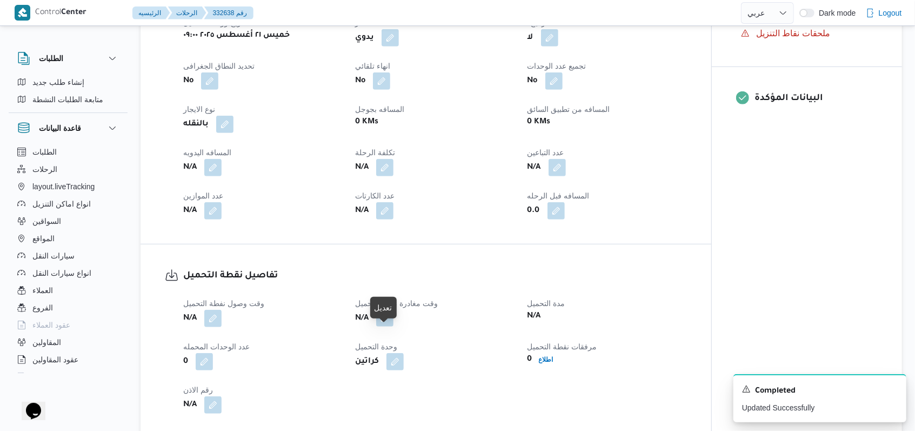
click at [388, 327] on button "button" at bounding box center [384, 317] width 17 height 17
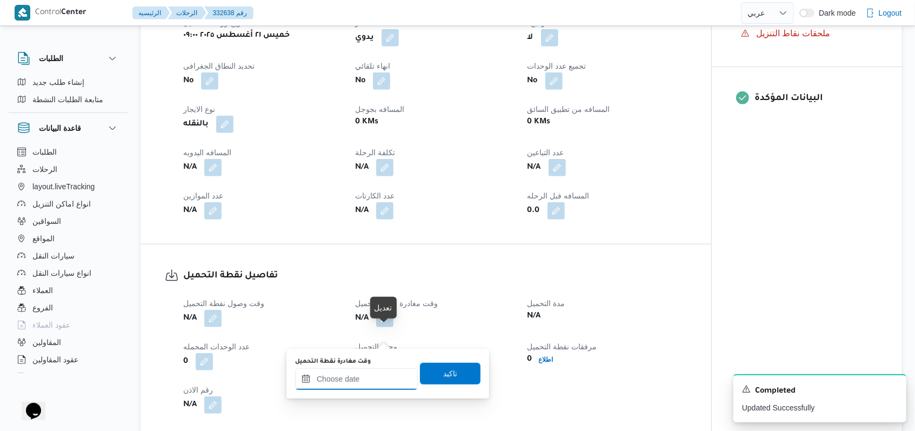
click at [362, 374] on input "وقت مغادرة نقطة التحميل" at bounding box center [356, 379] width 123 height 22
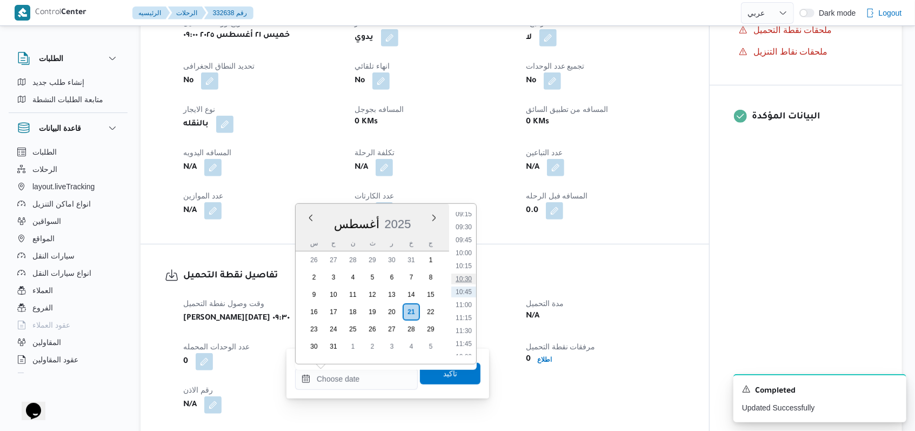
click at [464, 283] on li "10:30" at bounding box center [463, 279] width 25 height 11
type input "٢١/٠٨/٢٠٢٥ ١٠:٣٠"
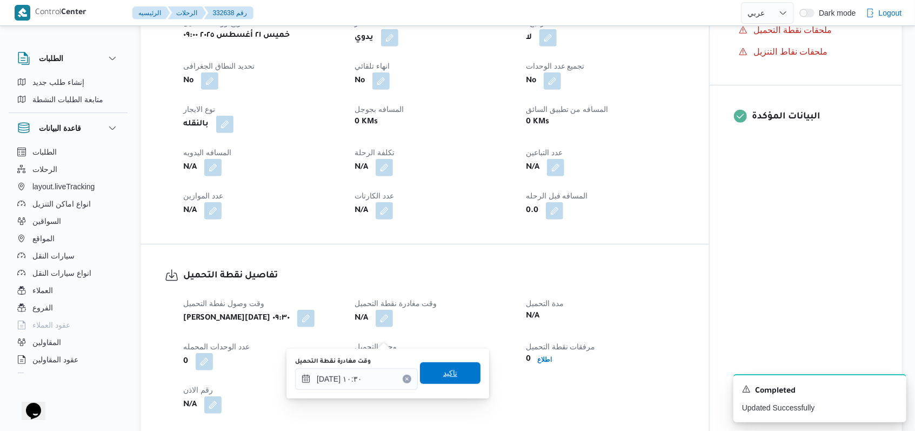
click at [439, 383] on span "تاكيد" at bounding box center [450, 373] width 61 height 22
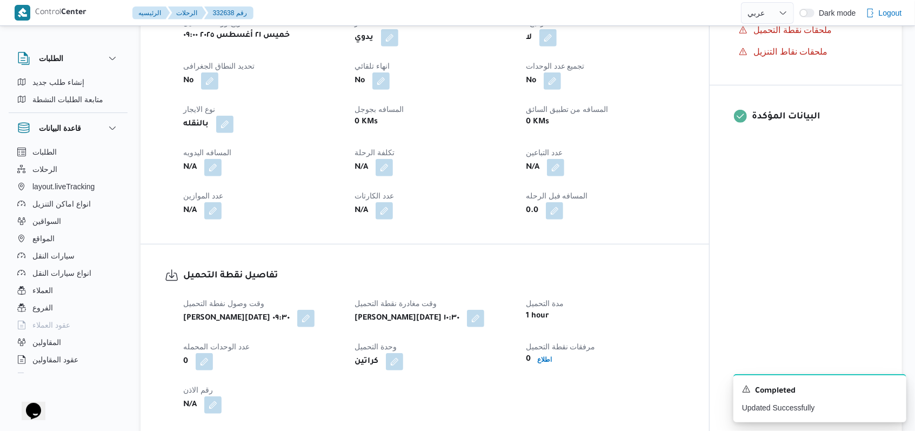
select select "ar"
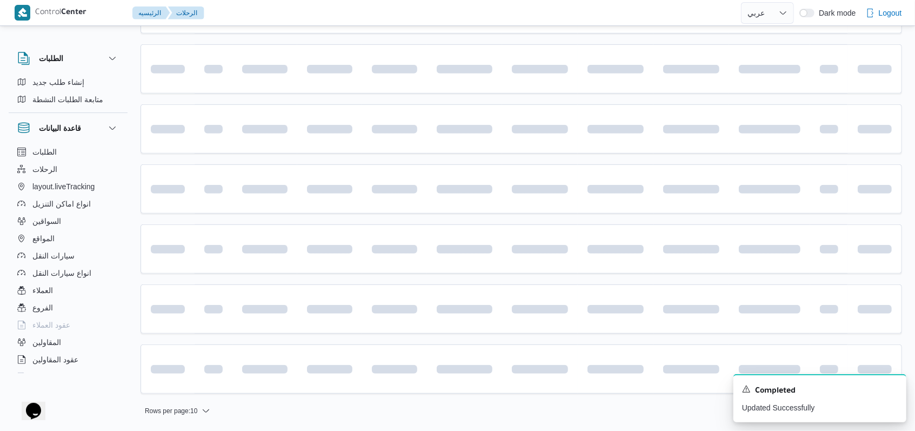
scroll to position [11, 0]
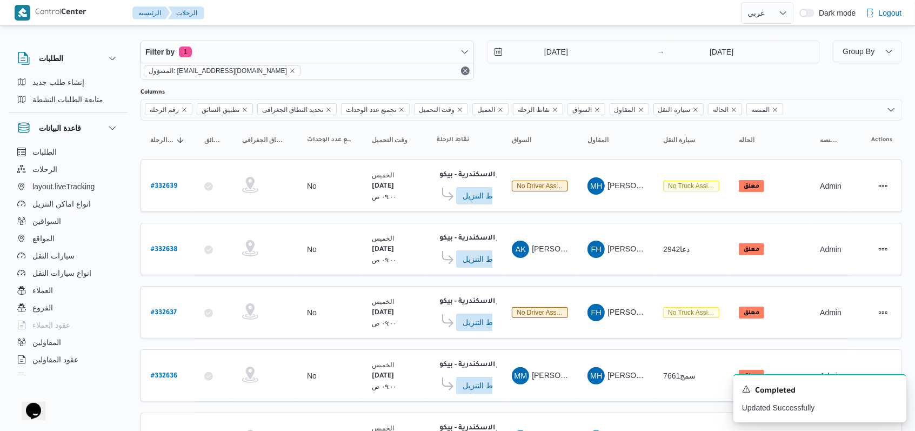
click at [171, 184] on b "# 332639" at bounding box center [164, 187] width 26 height 8
select select "ar"
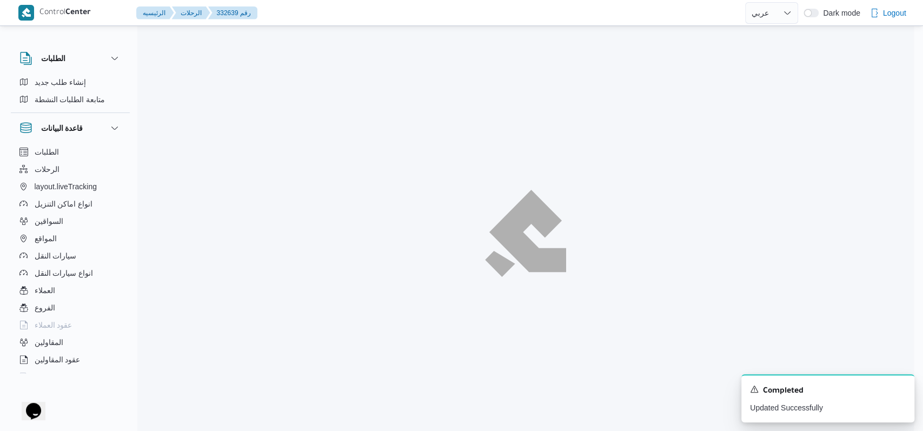
click at [903, 388] on div "A new notification appears Completed Updated Successfully" at bounding box center [827, 398] width 173 height 48
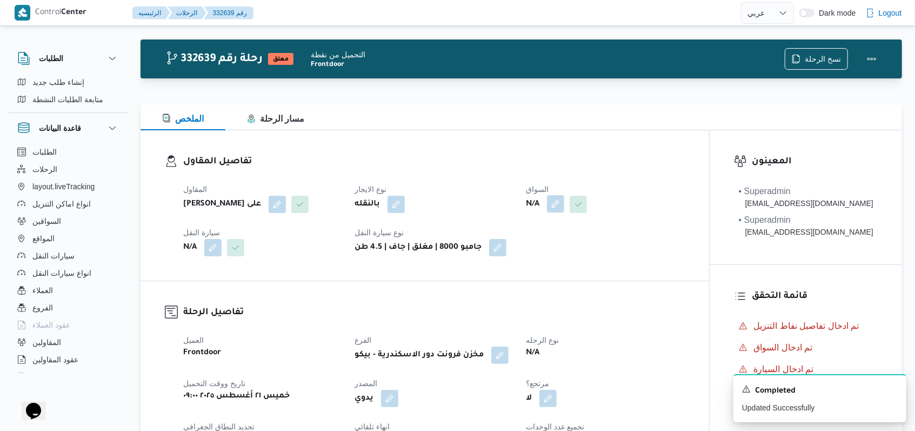
click at [563, 199] on button "button" at bounding box center [555, 203] width 17 height 17
click at [541, 248] on div "Search" at bounding box center [535, 248] width 81 height 22
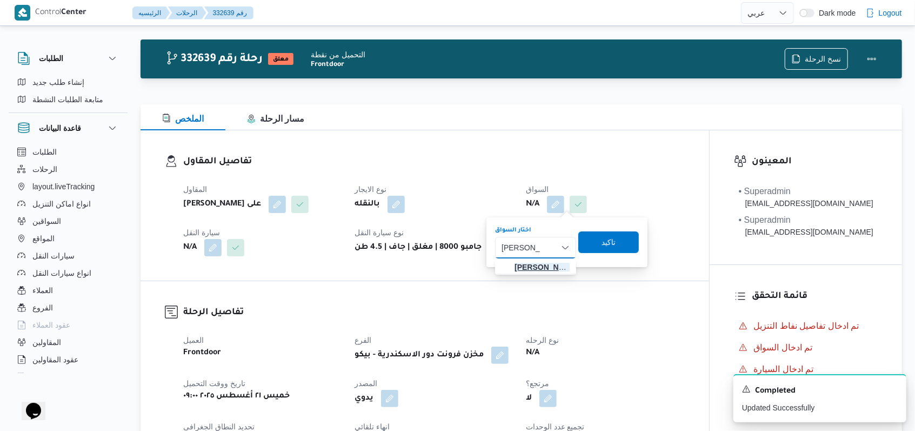
type input "احمد ابراهيم"
click at [542, 268] on span "احمد ابراهيم حسن علي" at bounding box center [542, 267] width 55 height 13
click at [641, 246] on span "تاكيد" at bounding box center [619, 242] width 61 height 22
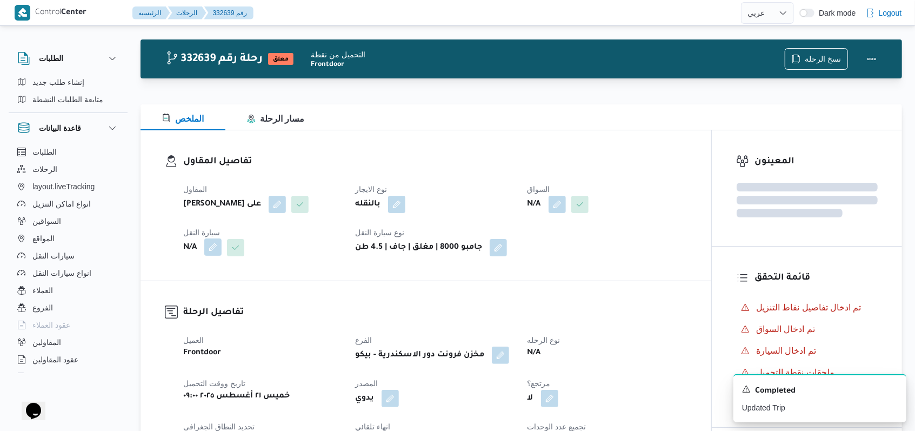
click at [208, 250] on button "button" at bounding box center [212, 246] width 17 height 17
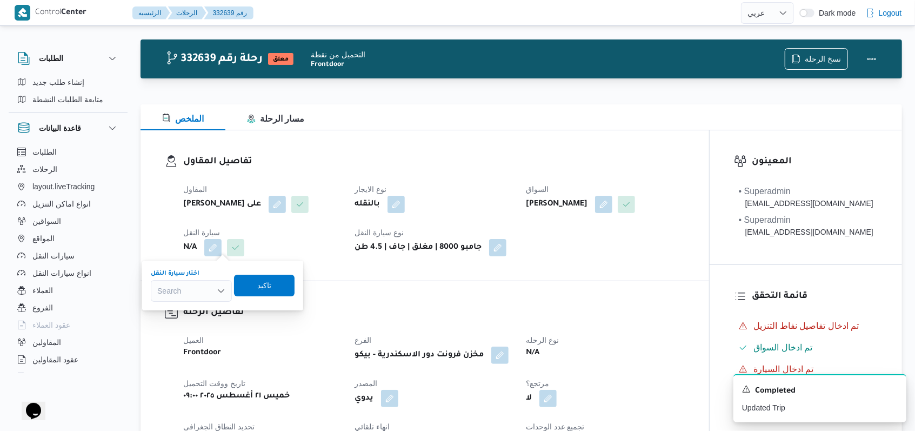
click at [197, 290] on div "Search" at bounding box center [191, 291] width 81 height 22
type input "7342"
click at [198, 307] on span "سوا 7342 | null" at bounding box center [197, 310] width 55 height 13
click at [268, 285] on span "تاكيد" at bounding box center [271, 285] width 14 height 13
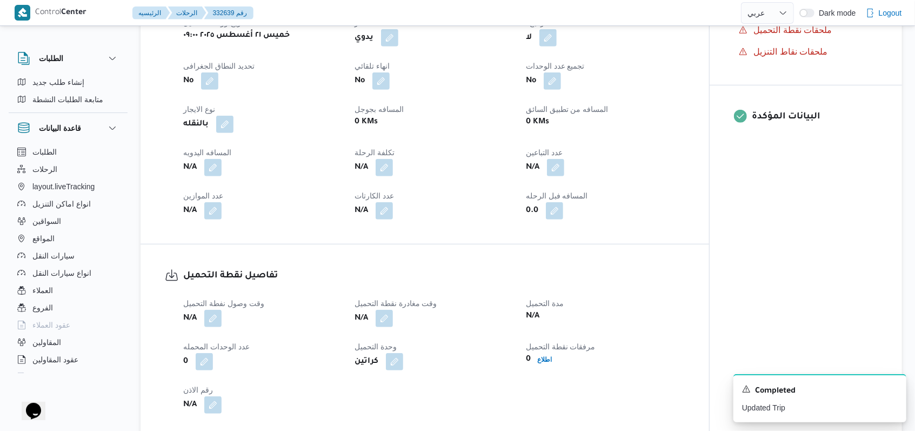
scroll to position [516, 0]
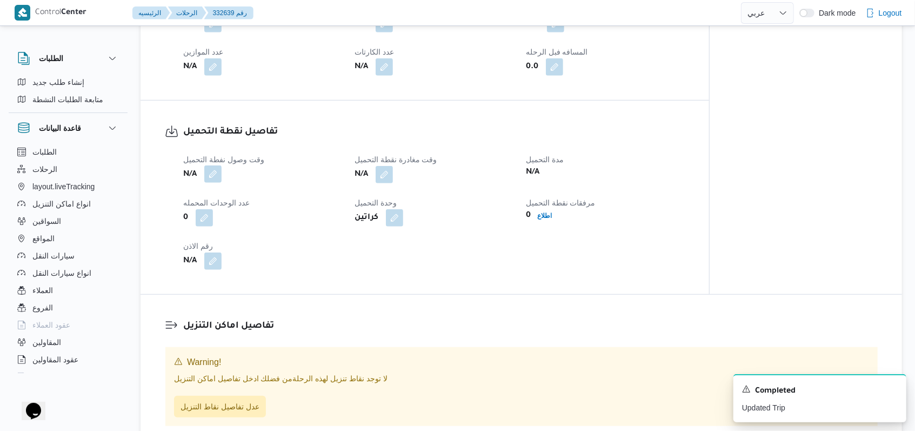
click at [222, 179] on button "button" at bounding box center [212, 173] width 17 height 17
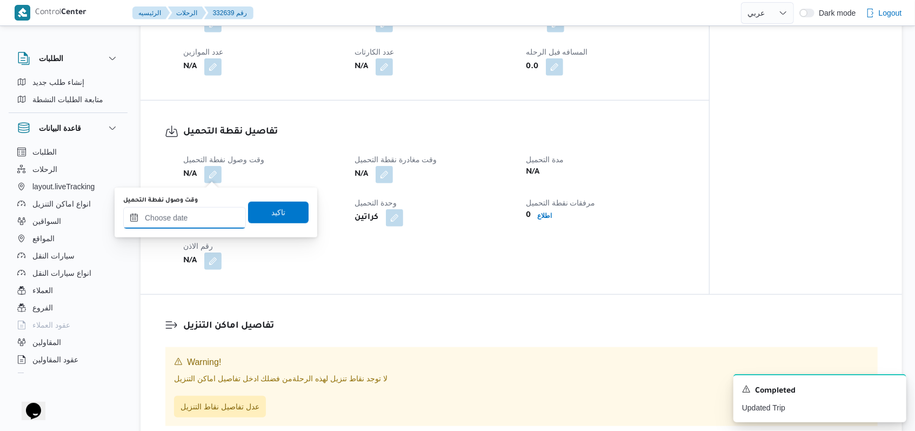
click at [207, 218] on input "وقت وصول نفطة التحميل" at bounding box center [184, 218] width 123 height 22
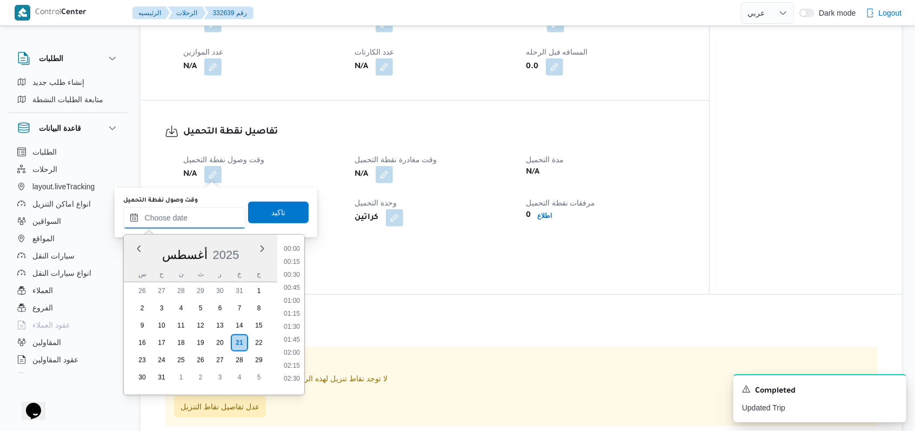
scroll to position [484, 0]
click at [297, 243] on li "09:15" at bounding box center [291, 244] width 25 height 11
type input "٢١/٠٨/٢٠٢٥ ٠٩:١٥"
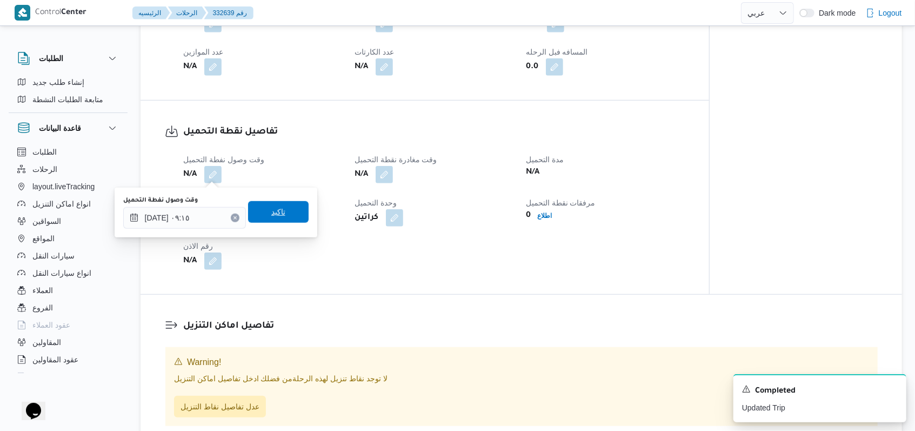
click at [295, 223] on span "تاكيد" at bounding box center [278, 212] width 61 height 22
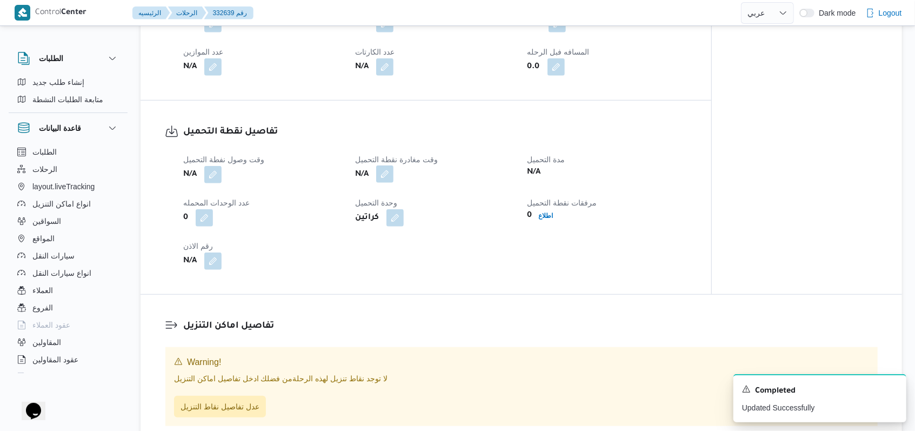
click at [389, 178] on button "button" at bounding box center [384, 173] width 17 height 17
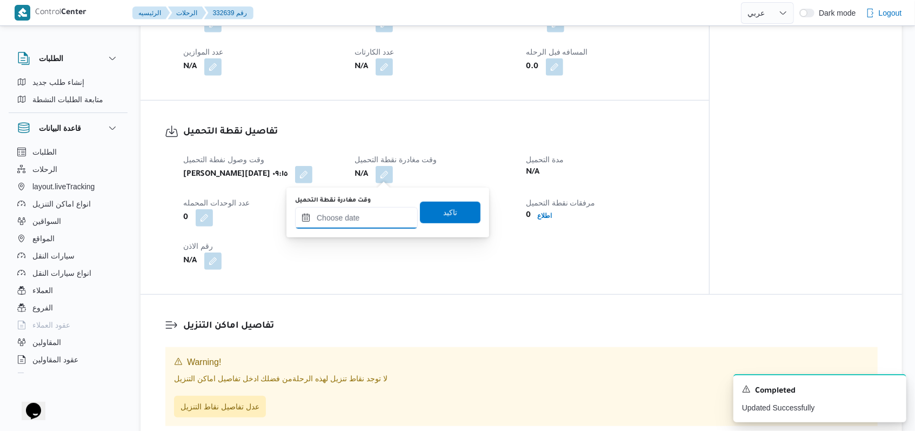
click at [374, 221] on input "وقت مغادرة نقطة التحميل" at bounding box center [356, 218] width 123 height 22
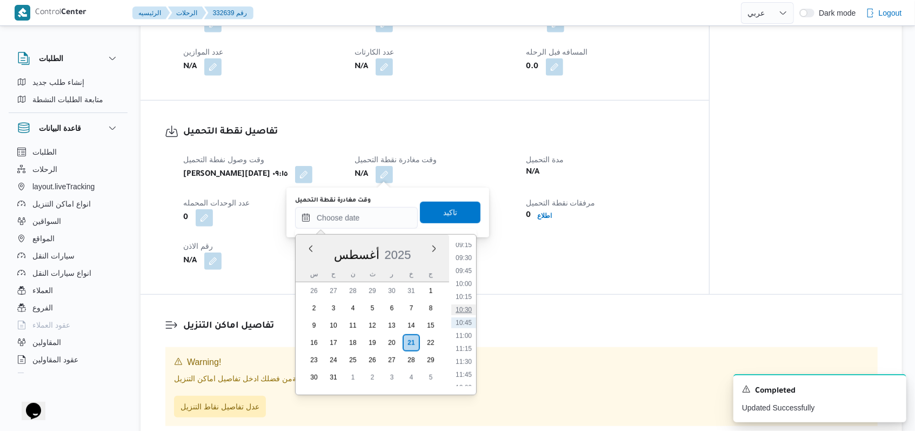
click at [469, 312] on li "10:30" at bounding box center [463, 309] width 25 height 11
type input "٢١/٠٨/٢٠٢٥ ١٠:٣٠"
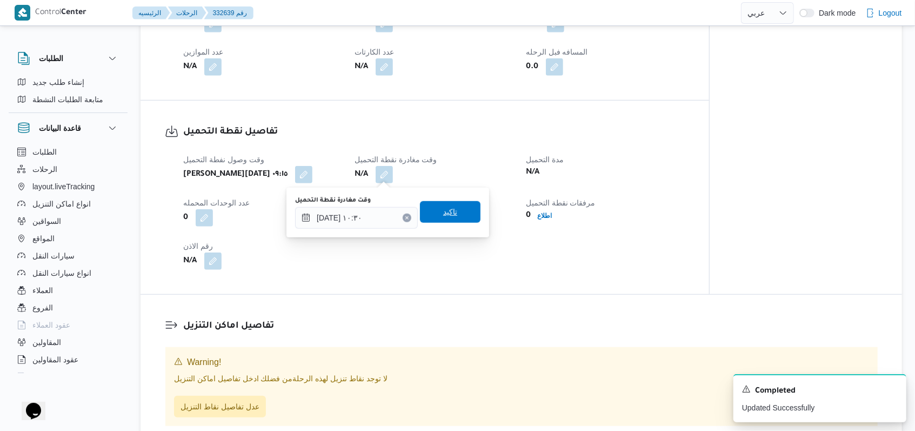
click at [443, 205] on span "تاكيد" at bounding box center [450, 212] width 61 height 22
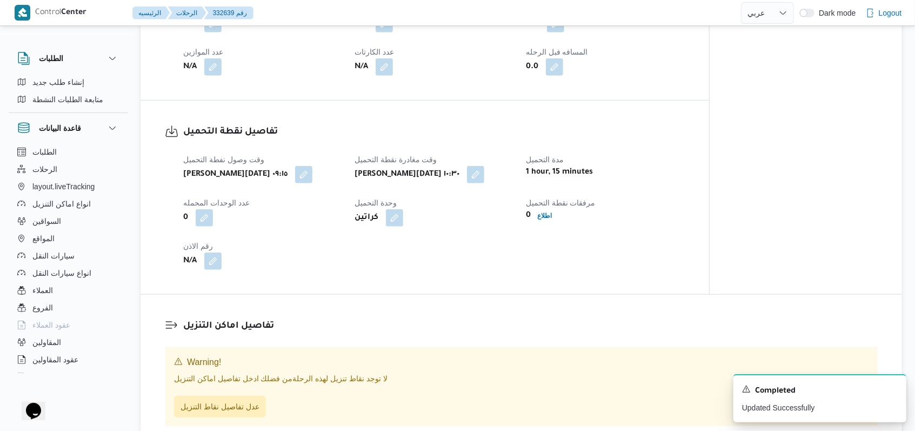
select select "ar"
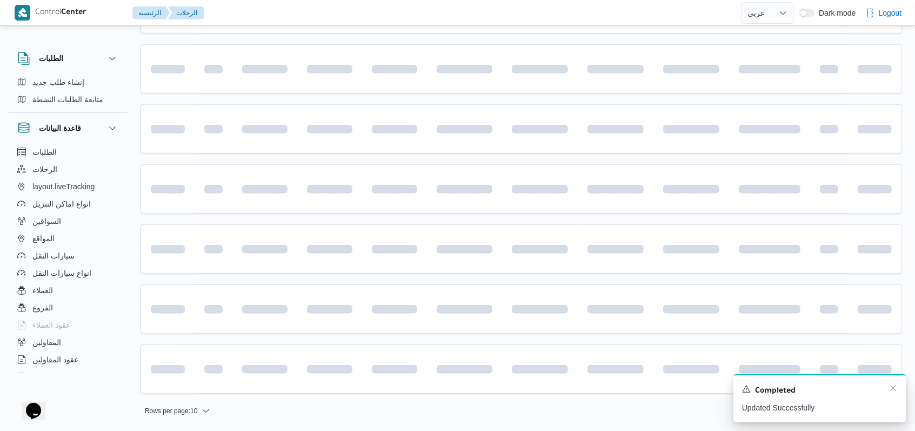
scroll to position [11, 0]
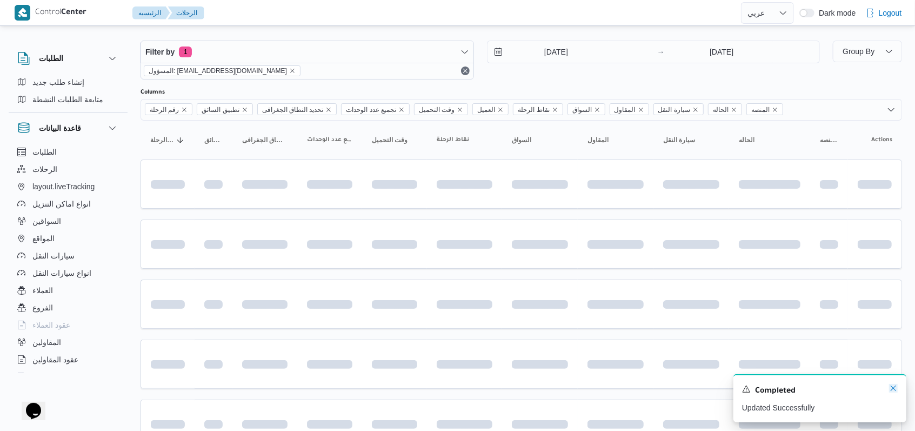
click at [895, 390] on icon "Dismiss toast" at bounding box center [893, 388] width 9 height 9
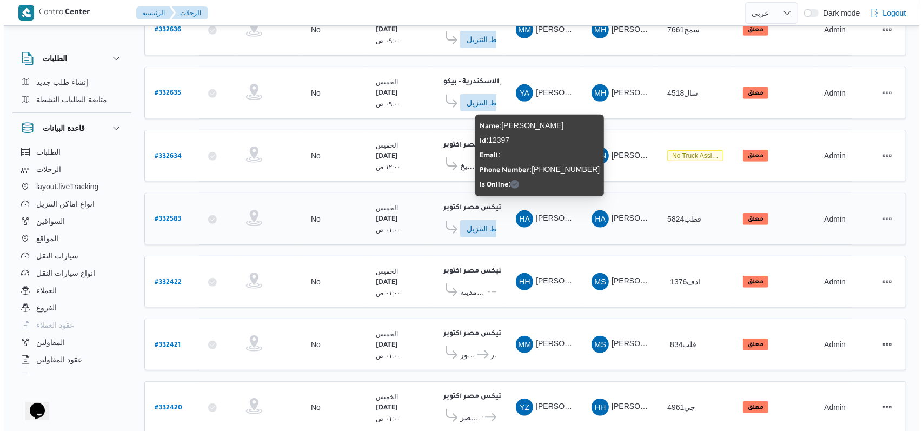
scroll to position [379, 0]
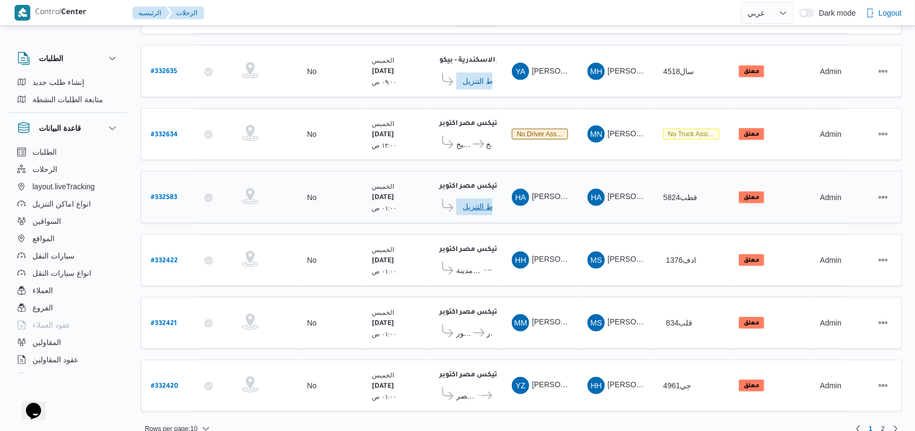
click at [482, 198] on span "ادخل تفاصيل نقاط التنزيل" at bounding box center [487, 206] width 48 height 17
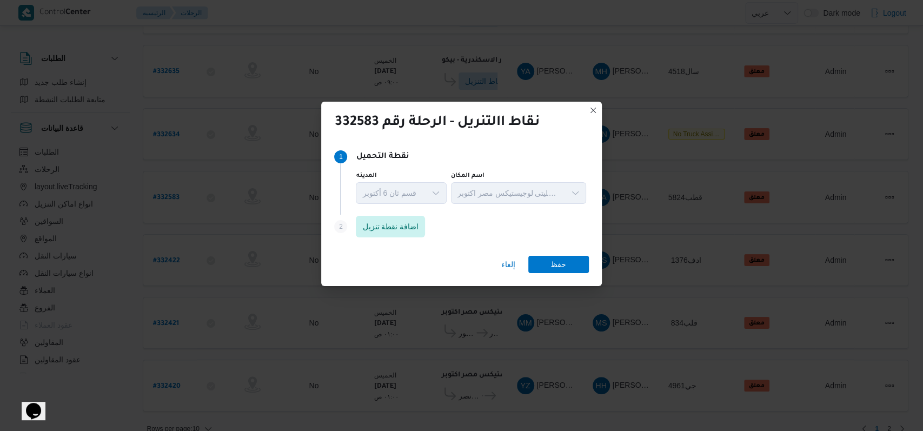
click at [381, 244] on div "Step 1 1 نقطة التحميل المدينه قسم ثان 6 أكتوبر اسم المكان اجيليتى لوجيستيكس مصر…" at bounding box center [461, 194] width 280 height 106
click at [384, 231] on span "اضافة نقطة تنزيل" at bounding box center [390, 225] width 56 height 13
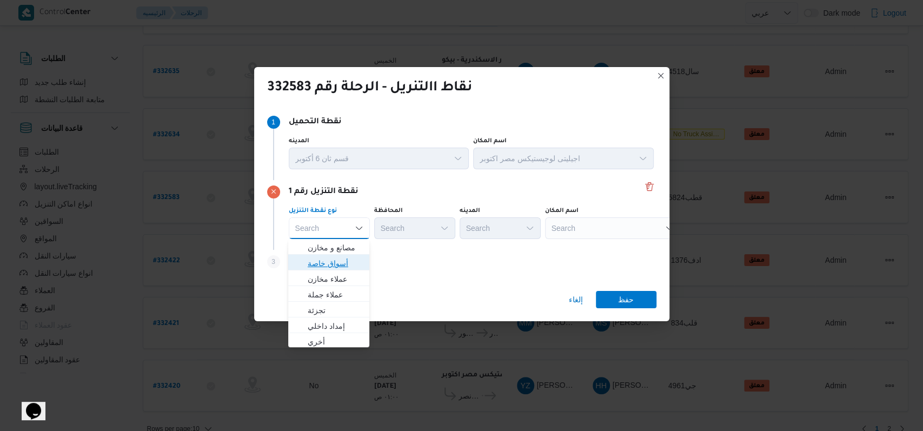
click at [349, 261] on span "أسواق خاصة" at bounding box center [335, 263] width 55 height 13
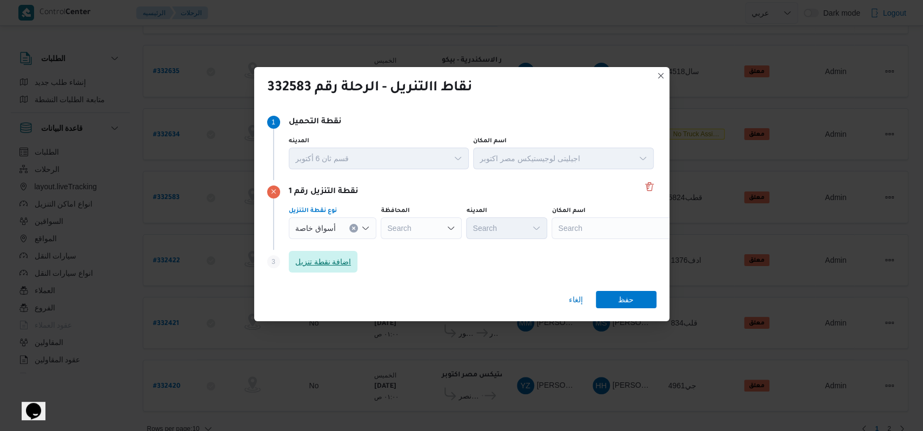
click at [349, 261] on span "اضافة نقطة تنزيل" at bounding box center [323, 261] width 56 height 13
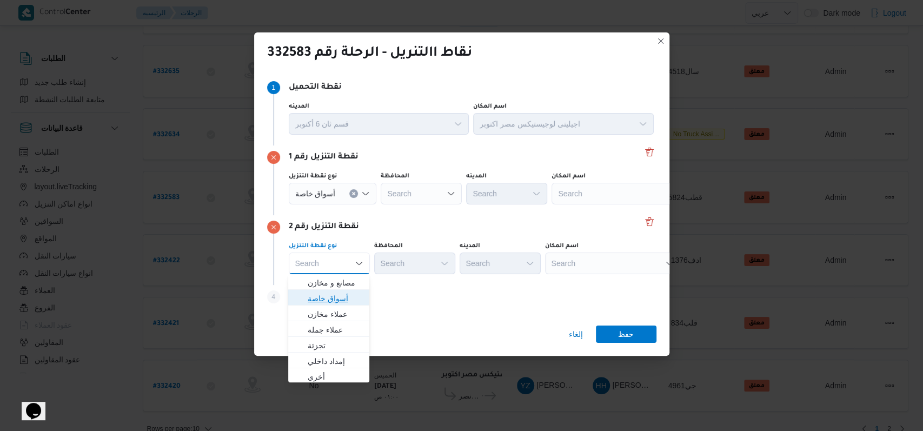
click at [344, 298] on span "أسواق خاصة" at bounding box center [335, 298] width 55 height 13
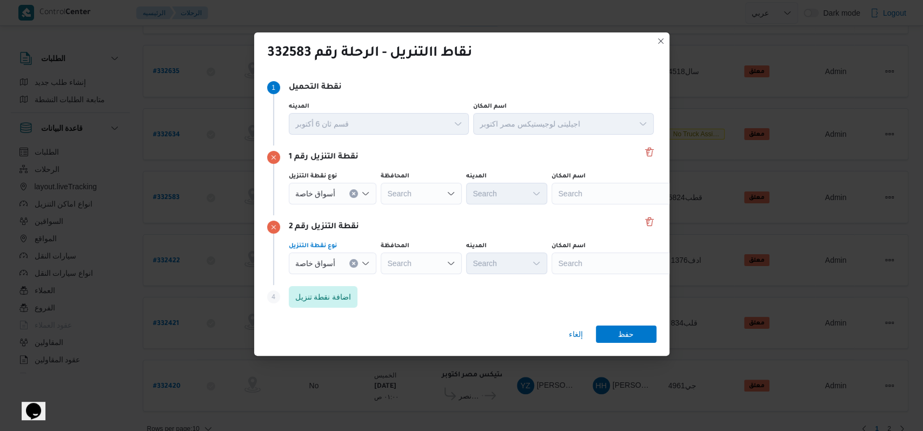
click at [576, 190] on div "Search" at bounding box center [618, 194] width 135 height 22
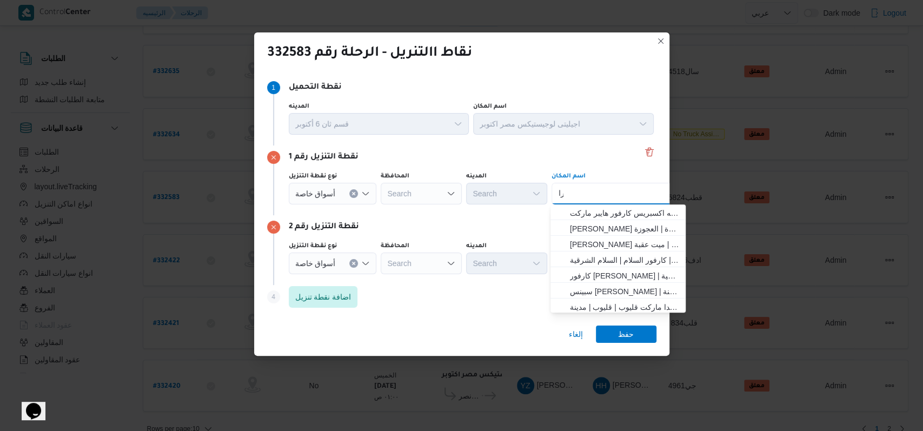
type input "ر"
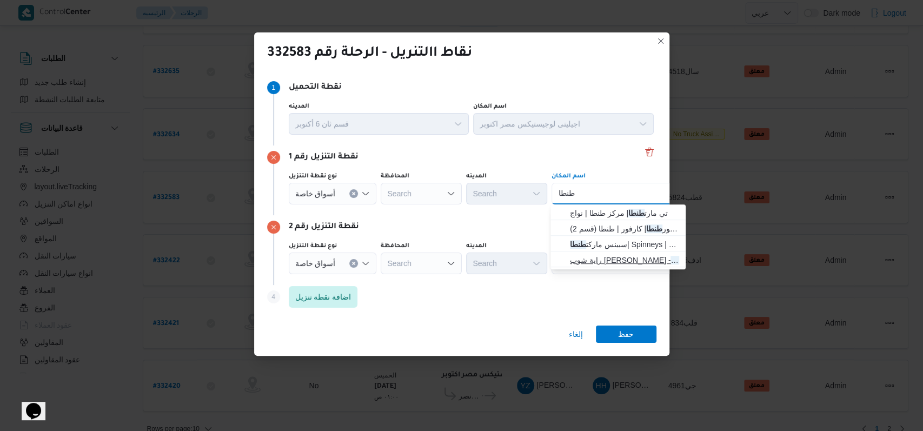
type input "طنطا"
click at [618, 252] on span "راية شوب ش حسن رضوان - طنطا | شارع حسن رضوان | طنطا (قسم 2)" at bounding box center [618, 259] width 126 height 17
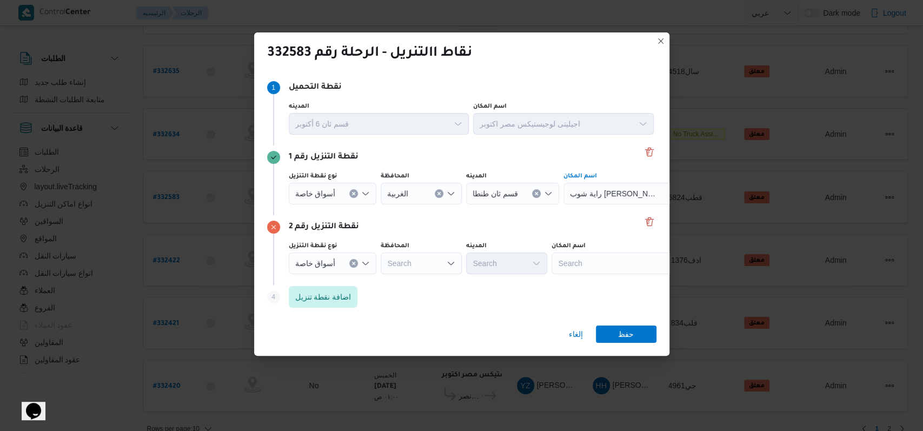
click at [590, 204] on div "Search" at bounding box center [630, 194] width 135 height 22
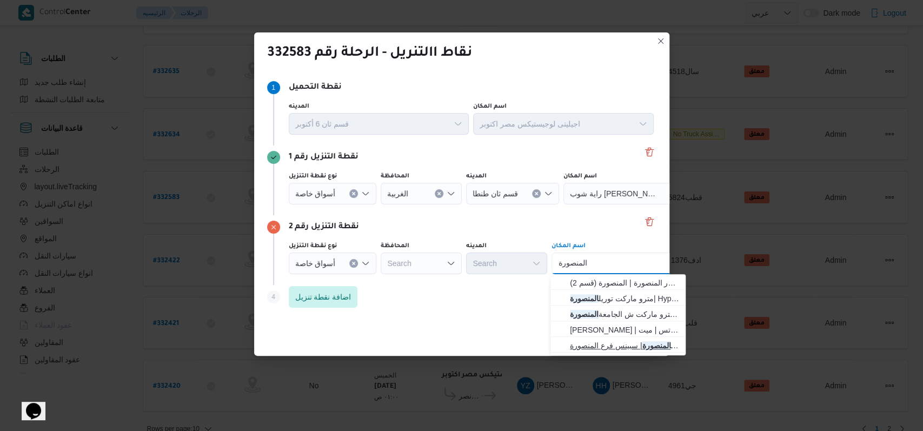
type input "المنصورة"
click at [622, 337] on span "سبينس المنصورة | سبينس فرع المنصورة | المنصورة (قسم 2)" at bounding box center [618, 345] width 126 height 17
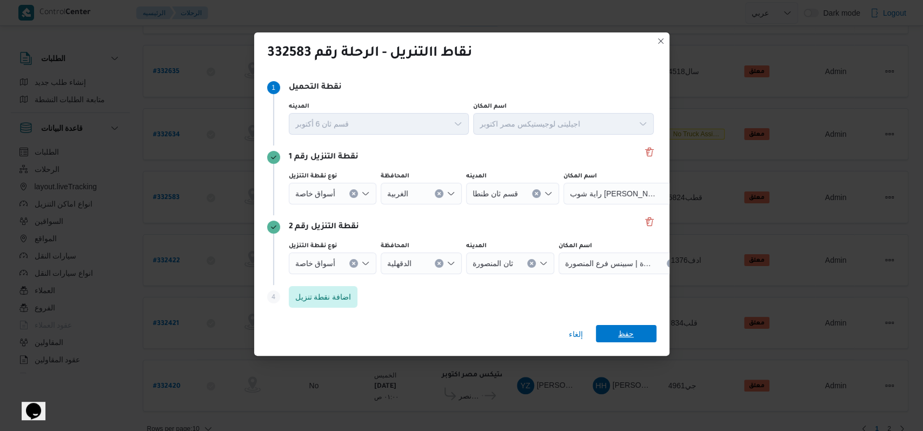
click at [623, 334] on span "حفظ" at bounding box center [626, 333] width 16 height 17
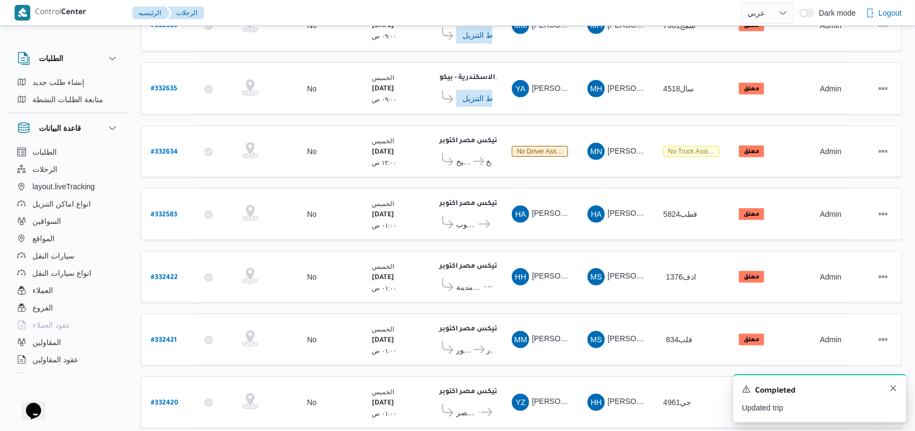
scroll to position [378, 0]
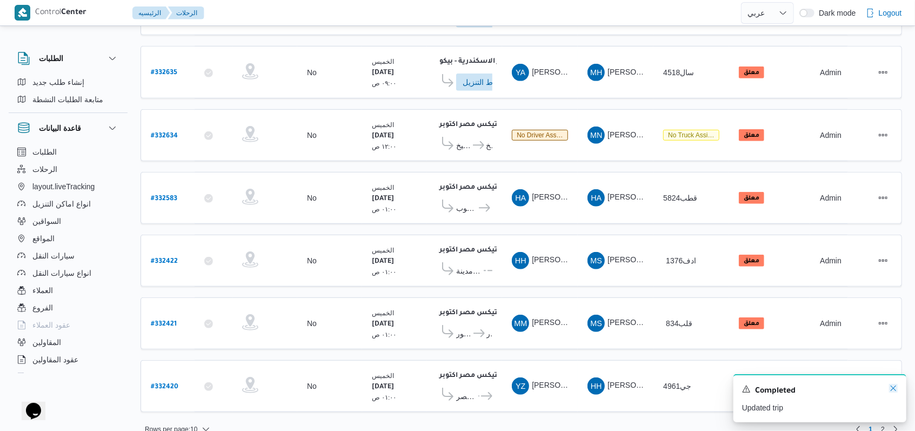
click at [892, 388] on icon "Dismiss toast" at bounding box center [893, 387] width 5 height 5
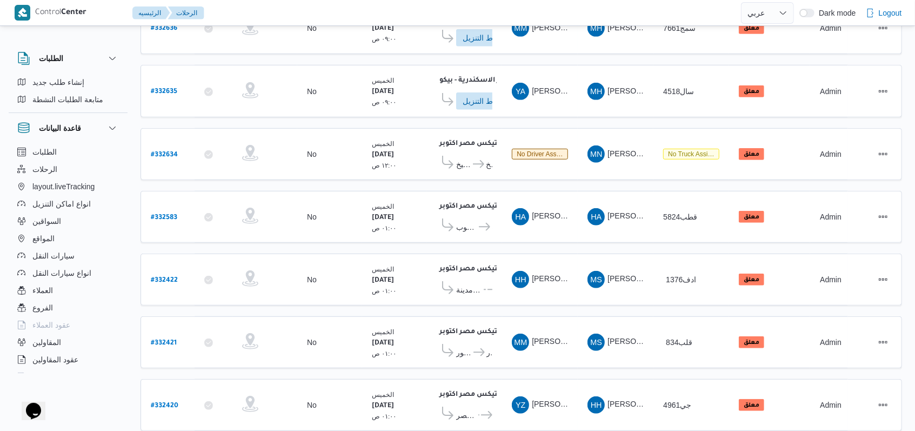
scroll to position [360, 0]
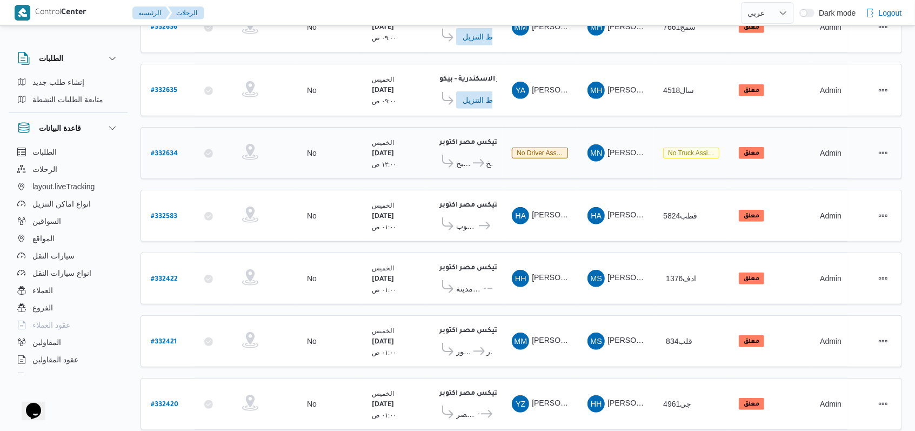
click at [168, 150] on b "# 332634" at bounding box center [164, 154] width 27 height 8
select select "ar"
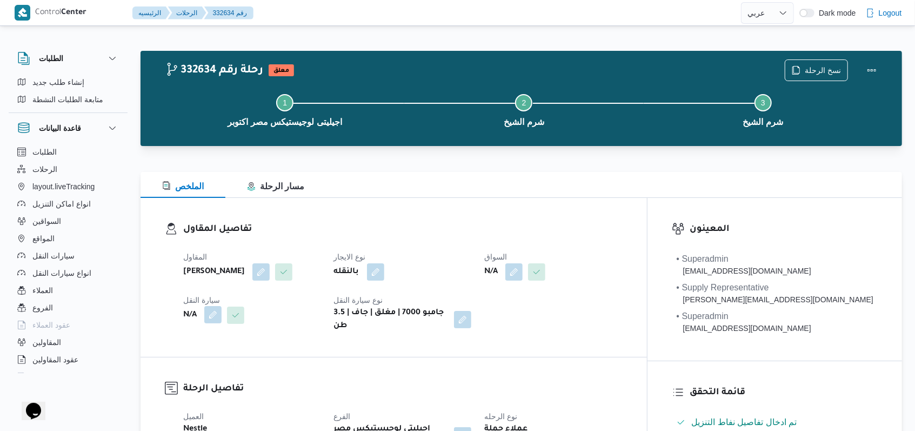
click at [221, 318] on button "button" at bounding box center [212, 314] width 17 height 17
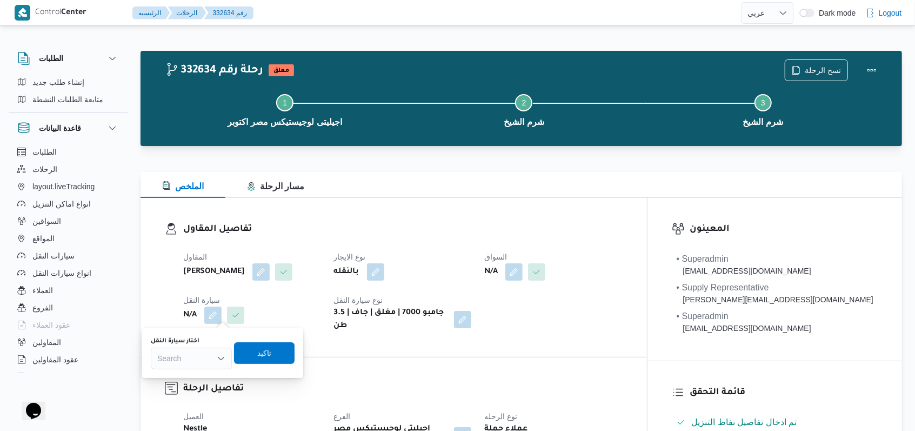
click at [210, 357] on div "Search" at bounding box center [191, 359] width 81 height 22
type input "4691"
click at [447, 234] on h3 "تفاصيل المقاول" at bounding box center [402, 229] width 439 height 15
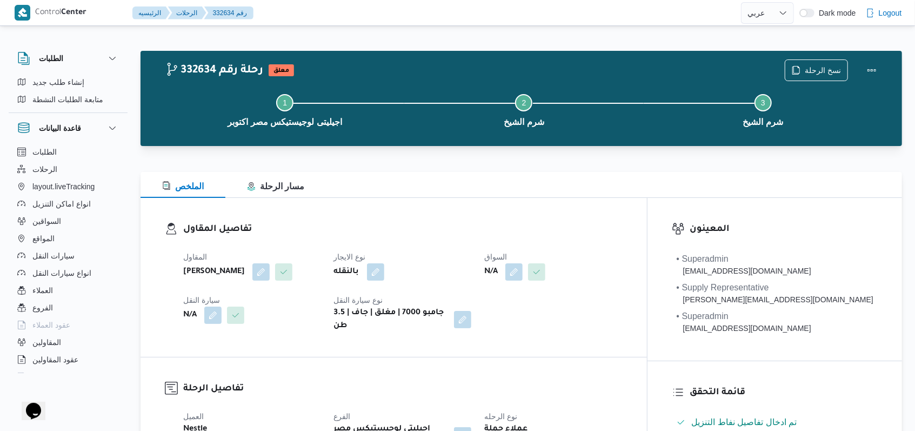
click at [445, 244] on div "المقاول محمد ناصر كامل عباس نوع الايجار بالنقله السواق N/A سيارة النقل N/A نوع …" at bounding box center [403, 291] width 452 height 95
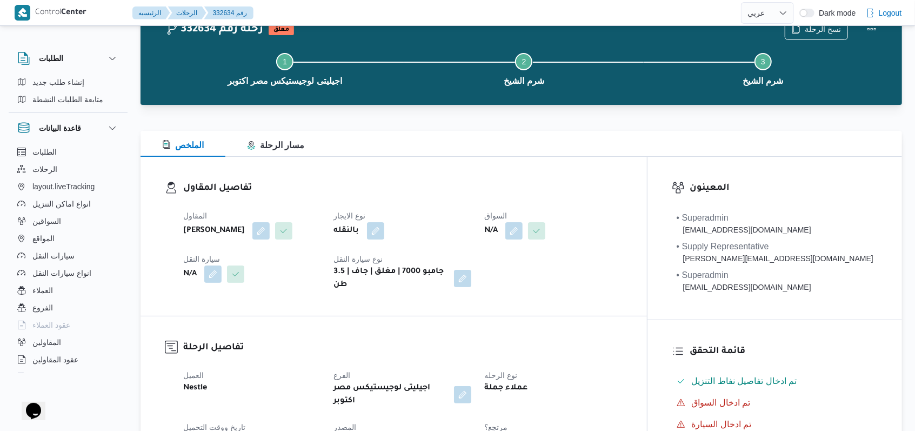
scroll to position [72, 0]
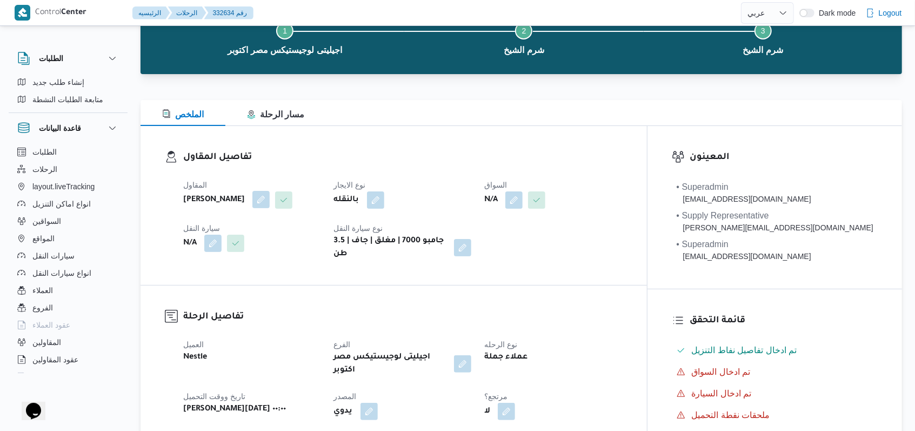
click at [270, 204] on button "button" at bounding box center [260, 199] width 17 height 17
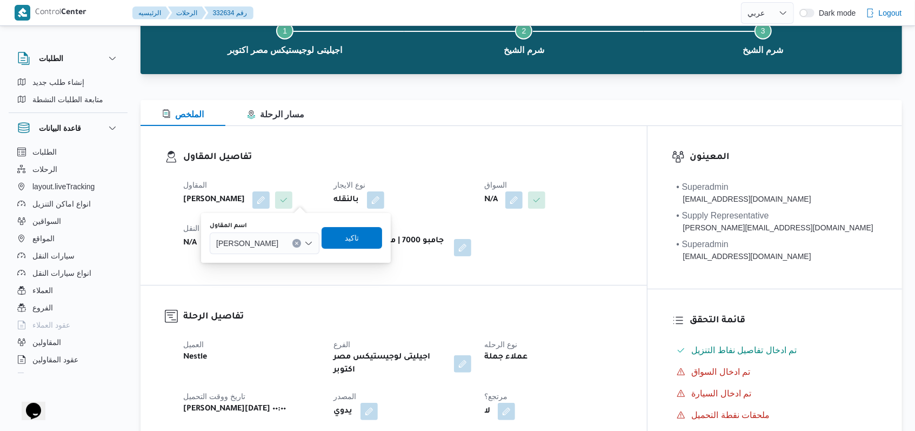
click at [278, 246] on span "محمد ناصر كامل عباس" at bounding box center [247, 243] width 62 height 12
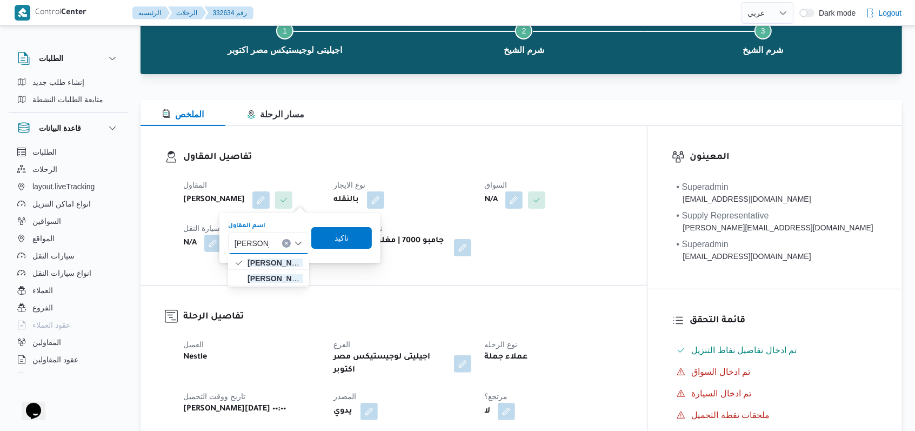
type input "محمد ناصر"
select select "ar"
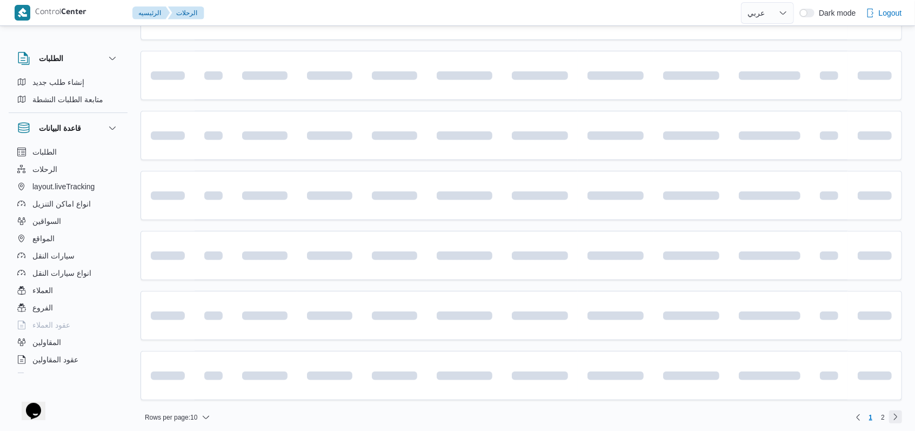
click at [894, 412] on link "Next page, 2" at bounding box center [895, 416] width 13 height 13
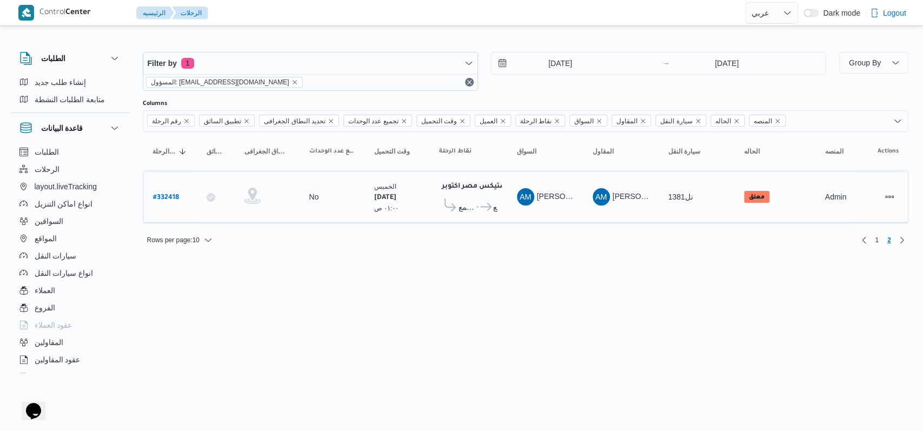
click at [171, 194] on b "# 332418" at bounding box center [166, 198] width 26 height 8
select select "ar"
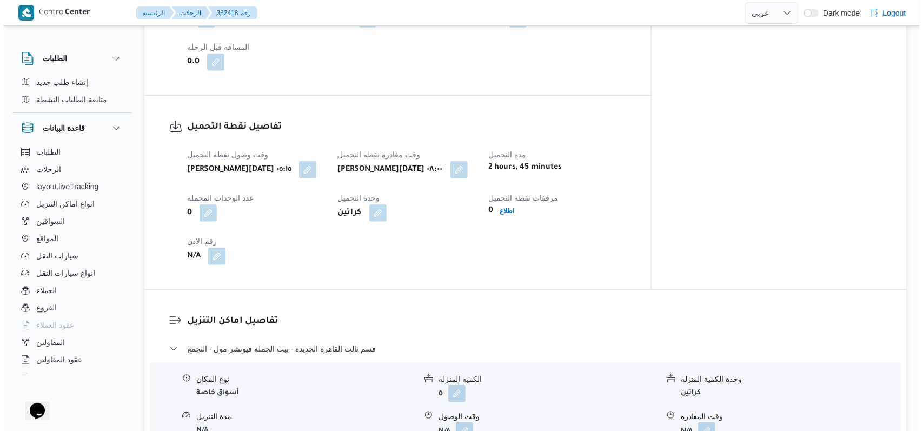
scroll to position [792, 0]
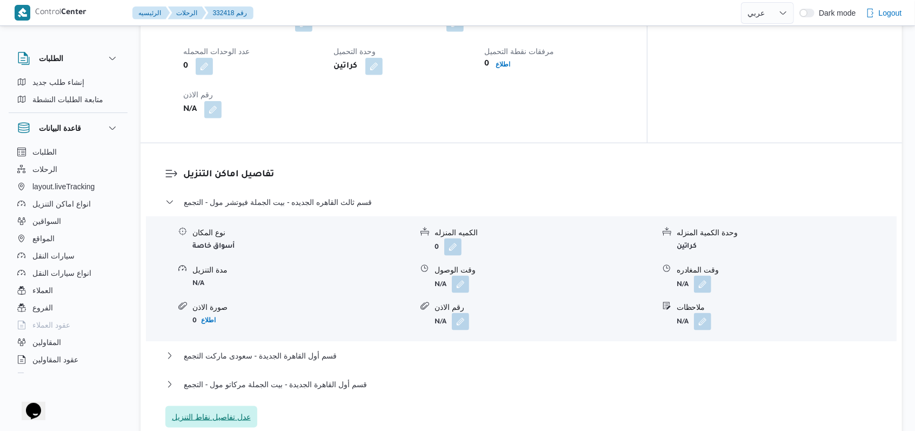
click at [230, 406] on span "عدل تفاصيل نقاط التنزيل" at bounding box center [211, 417] width 92 height 22
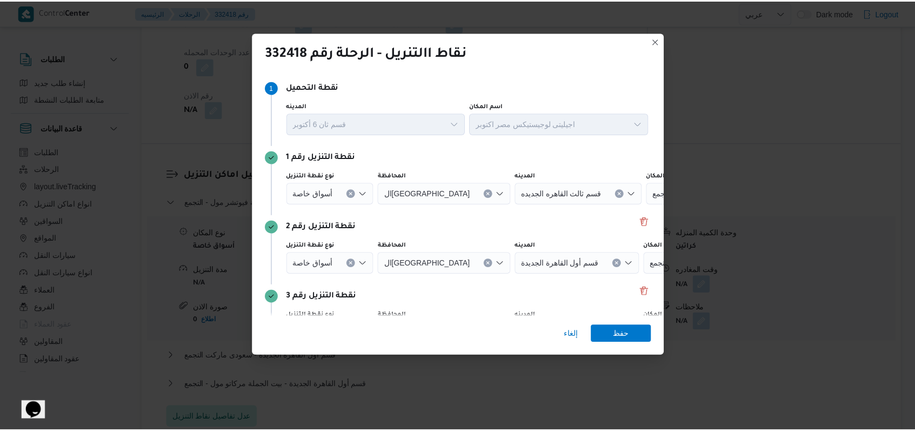
scroll to position [70, 0]
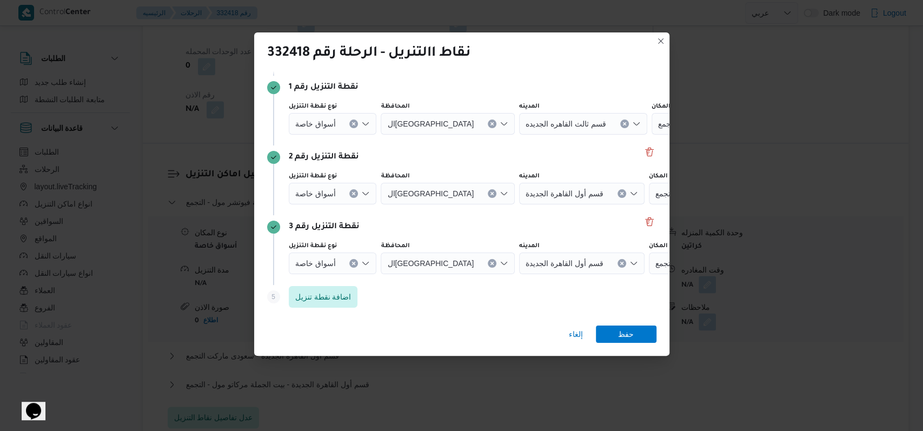
click at [337, 132] on div at bounding box center [339, 123] width 5 height 17
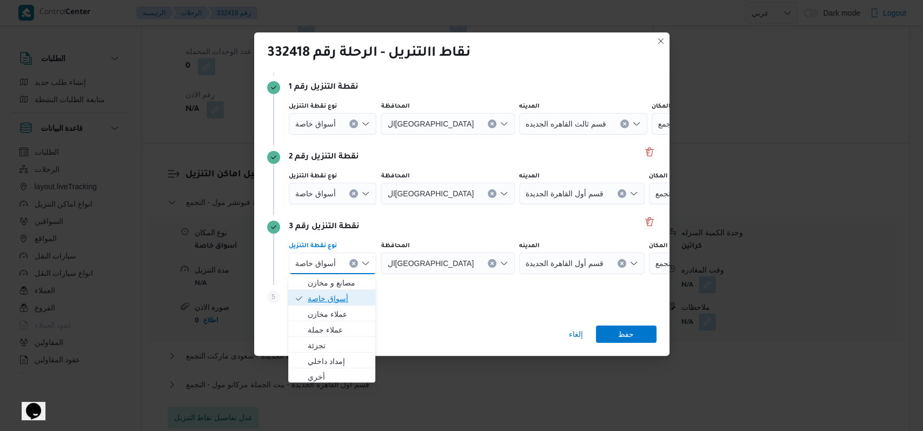
click at [346, 295] on span "أسواق خاصة" at bounding box center [338, 298] width 61 height 13
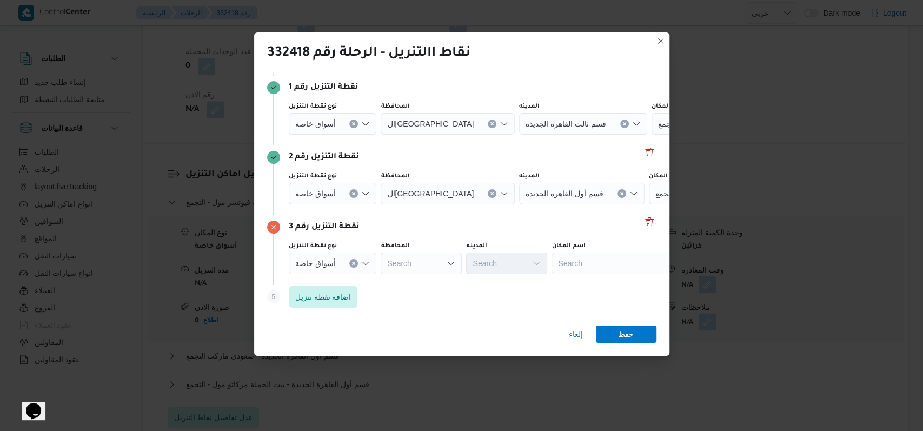
click at [332, 129] on span "أسواق خاصة" at bounding box center [315, 123] width 41 height 12
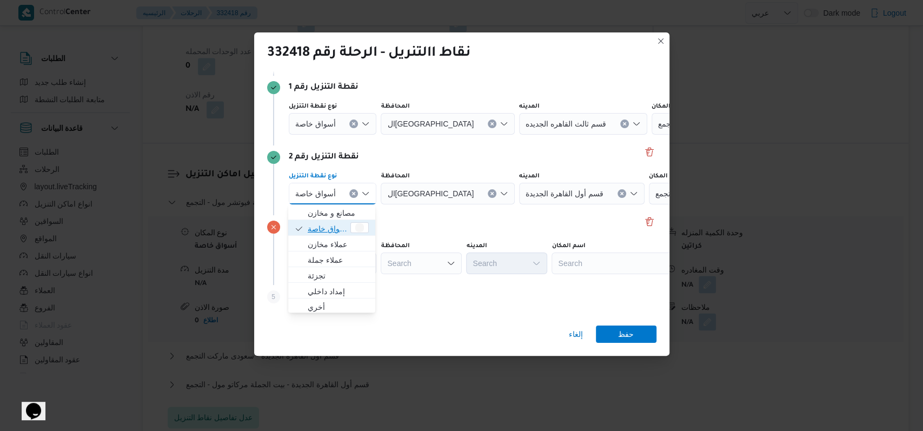
drag, startPoint x: 335, startPoint y: 223, endPoint x: 330, endPoint y: 140, distance: 82.8
click at [335, 223] on span "أسواق خاصة" at bounding box center [328, 228] width 41 height 13
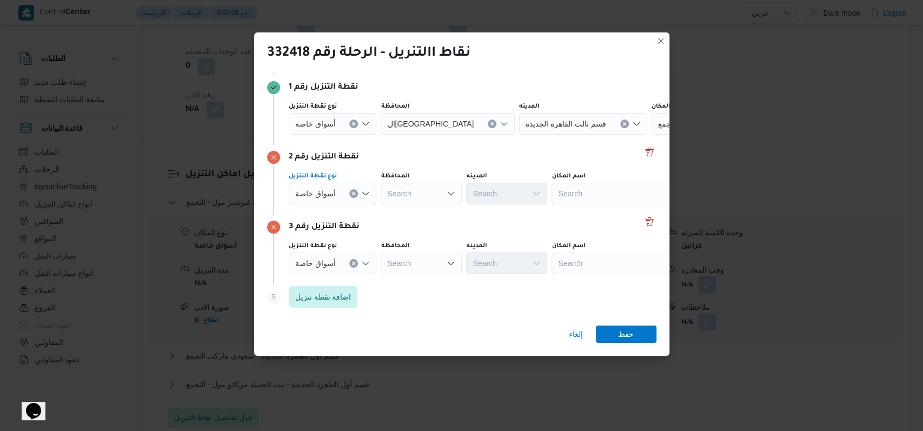
click at [330, 130] on div "أسواق خاصة" at bounding box center [333, 124] width 88 height 22
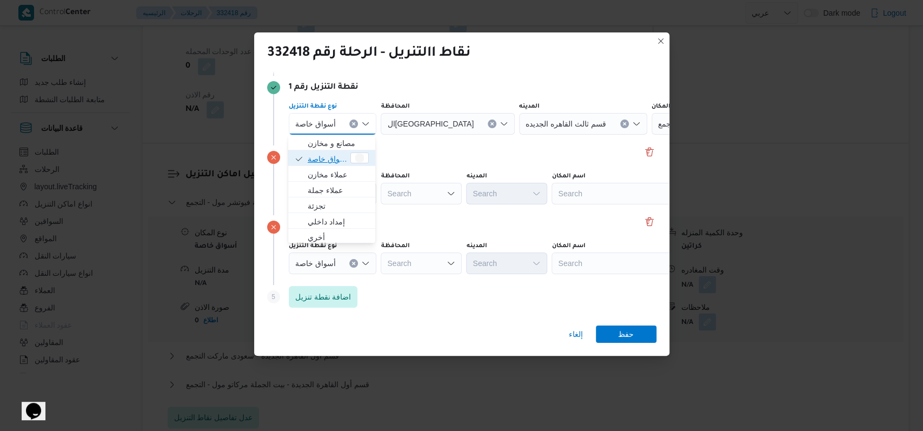
click at [333, 164] on span "أسواق خاصة" at bounding box center [328, 158] width 41 height 13
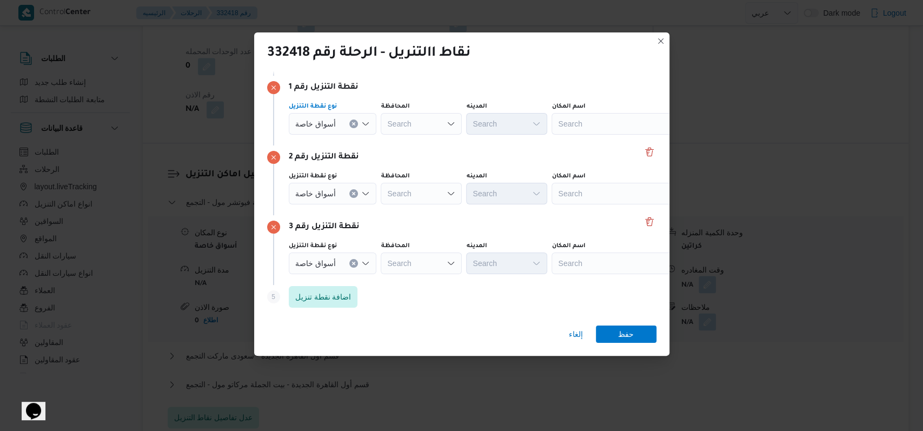
click at [459, 151] on div "نقطة التنزيل رقم 2" at bounding box center [461, 157] width 389 height 13
click at [582, 125] on div "Search" at bounding box center [618, 124] width 135 height 22
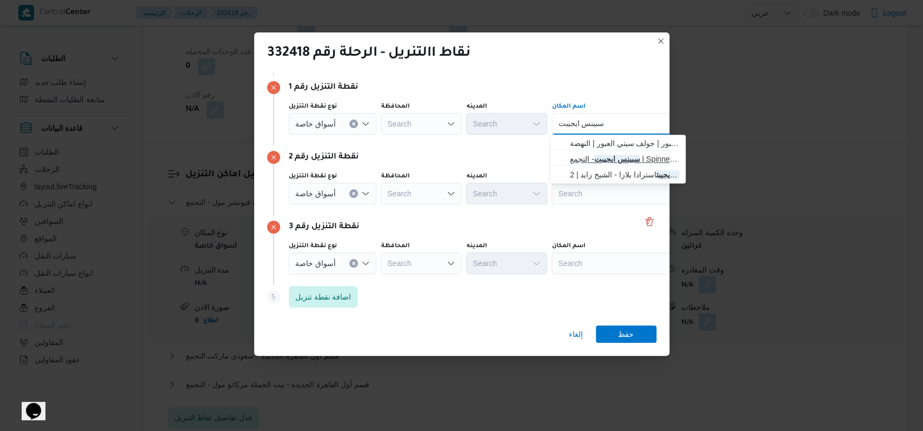
type input "سبينس ايجيبت"
click at [612, 157] on mark "سبينس ايجيبت" at bounding box center [617, 159] width 46 height 9
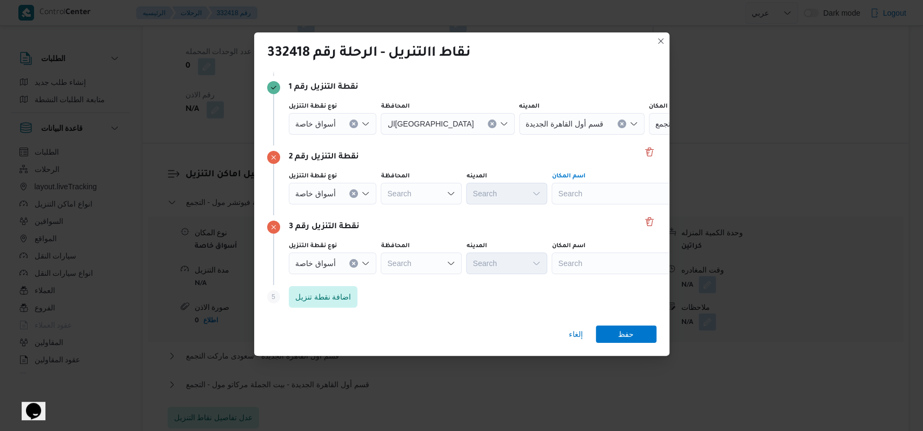
click at [649, 135] on div "Search" at bounding box center [716, 124] width 135 height 22
type input "كارفور كايرو"
click at [602, 217] on span "سلسلة سوبر ماركت كارفور كايرو فستيفال | | التجمع الخامس" at bounding box center [624, 212] width 109 height 13
click at [649, 135] on div "Search" at bounding box center [716, 124] width 135 height 22
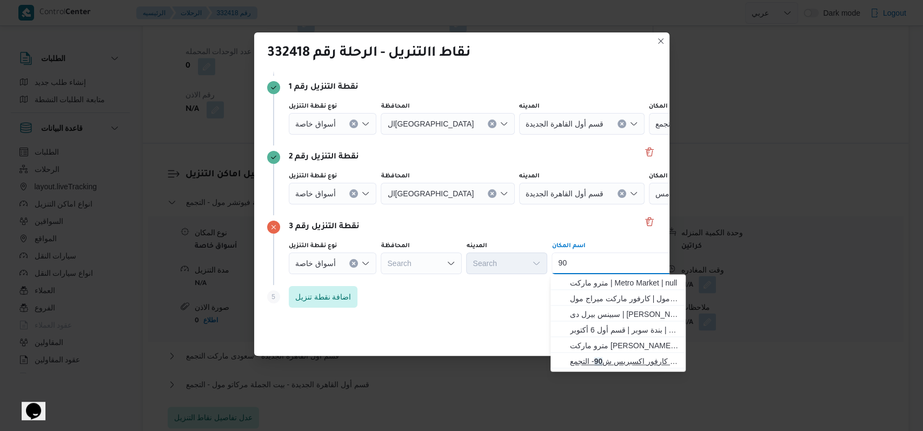
type input "90"
click at [610, 361] on span "كارفور اكسبريس ش 90 - التجمع | Master Express | null" at bounding box center [624, 361] width 109 height 13
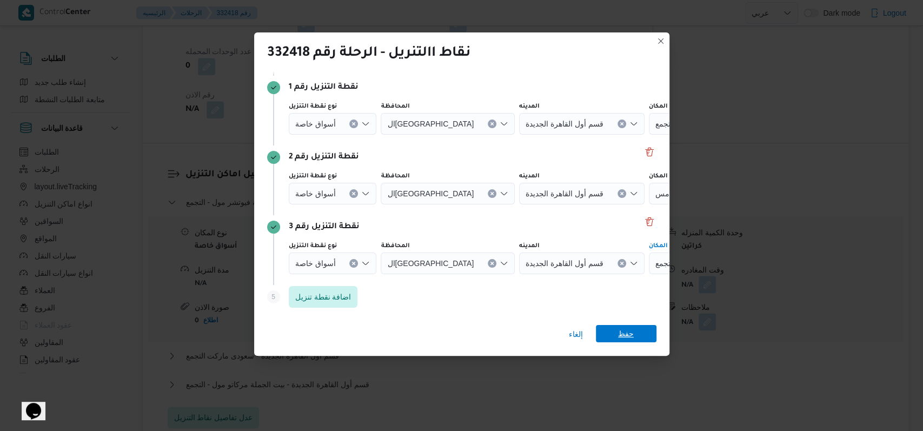
click at [621, 339] on span "حفظ" at bounding box center [626, 333] width 16 height 17
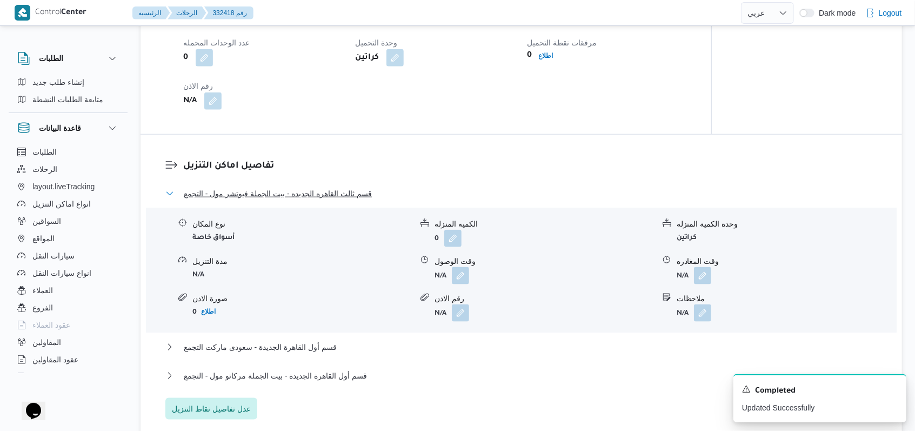
click at [313, 192] on span "قسم ثالث القاهره الجديده - بيت الجملة فيوتشر مول - التجمع" at bounding box center [278, 193] width 188 height 13
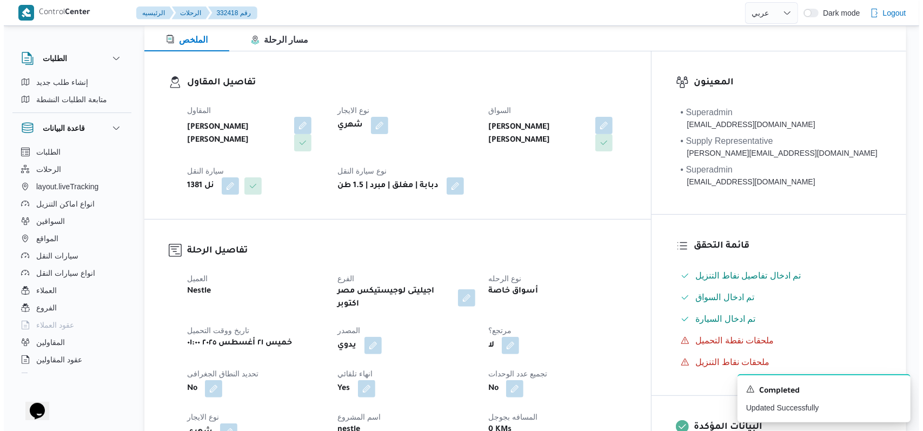
scroll to position [0, 0]
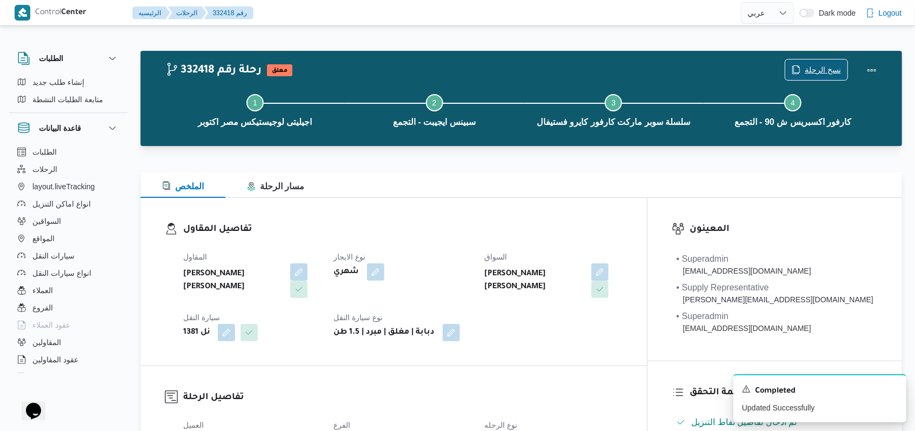
click at [816, 70] on span "نسخ الرحلة" at bounding box center [823, 69] width 36 height 13
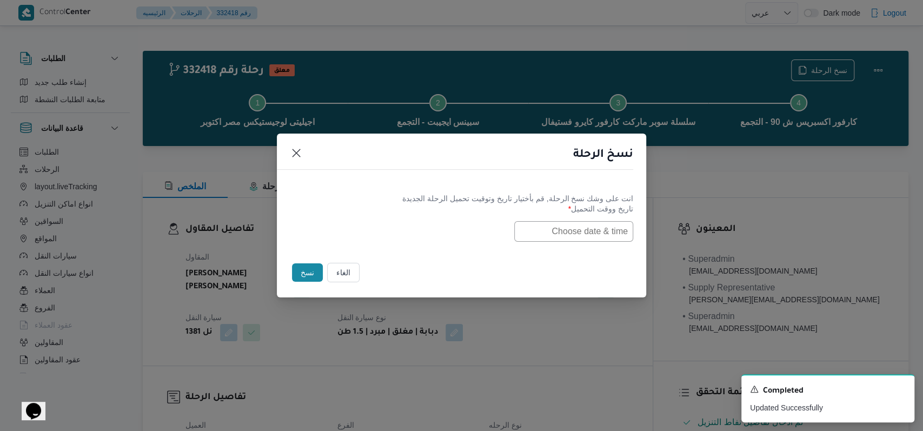
click at [606, 224] on input "text" at bounding box center [573, 231] width 119 height 21
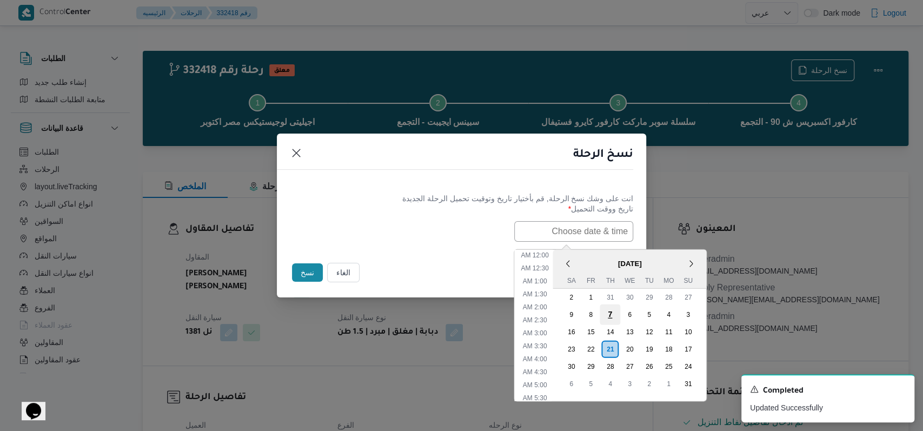
scroll to position [229, 0]
click at [580, 348] on div "23" at bounding box center [571, 348] width 21 height 21
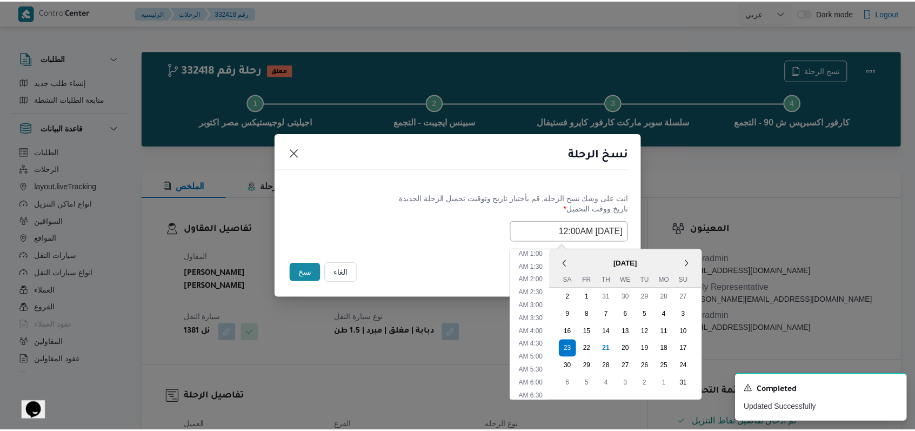
scroll to position [0, 0]
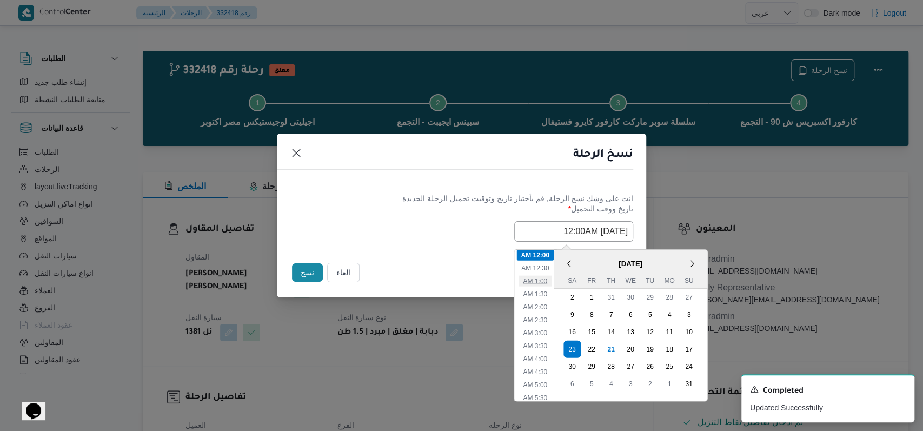
click at [551, 278] on li "1:00 AM" at bounding box center [534, 280] width 33 height 11
type input "23/08/2025 1:00AM"
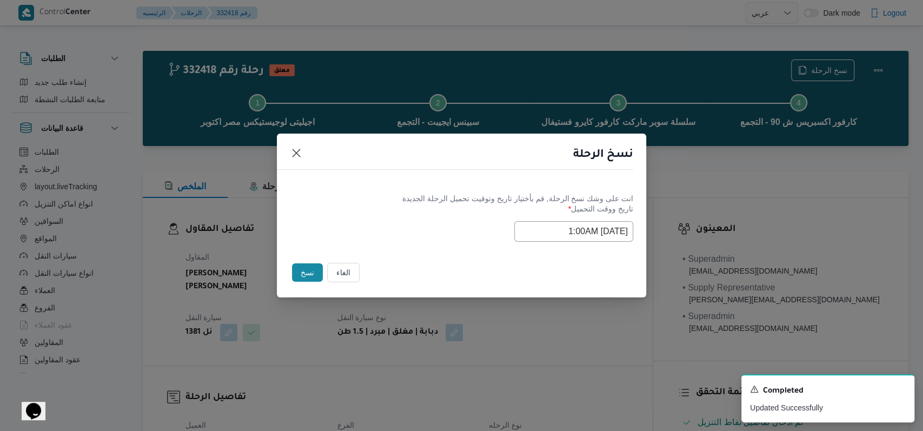
click at [392, 231] on div "Selected date: Saturday, August 23rd, 2025 at 1:00 AM 23/08/2025 1:00AM" at bounding box center [461, 231] width 343 height 21
click at [308, 279] on button "نسخ" at bounding box center [307, 272] width 31 height 18
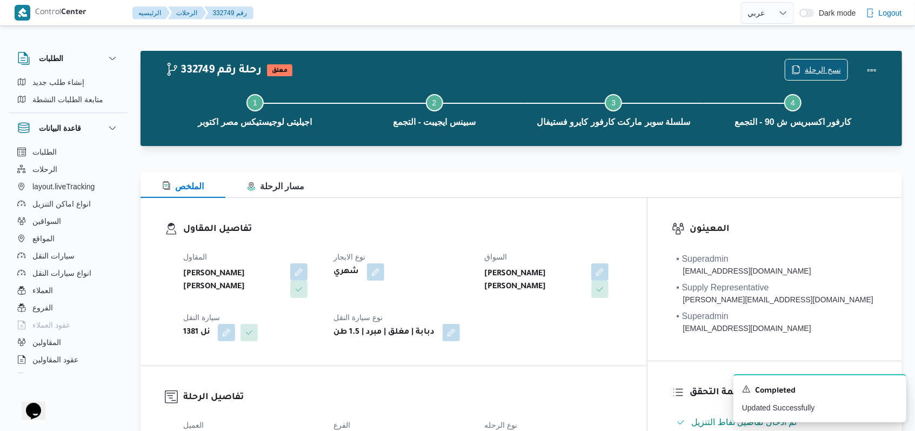
click at [823, 71] on span "نسخ الرحلة" at bounding box center [823, 69] width 36 height 13
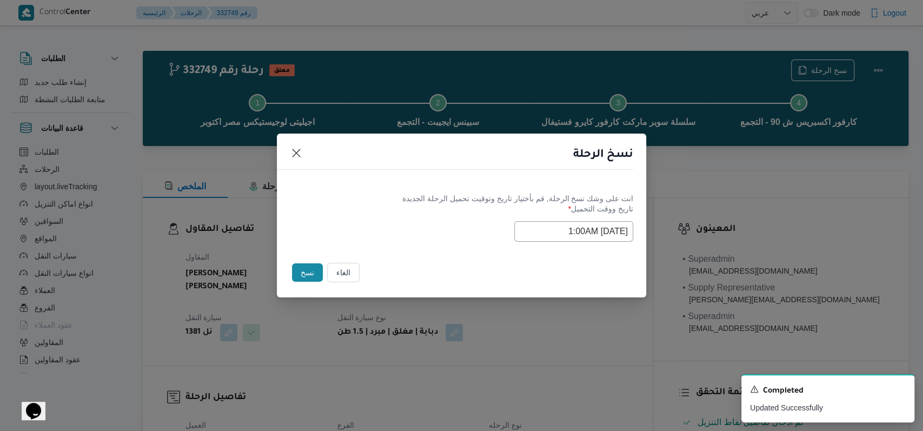
click at [557, 232] on input "23/08/2025 1:00AM" at bounding box center [573, 231] width 119 height 21
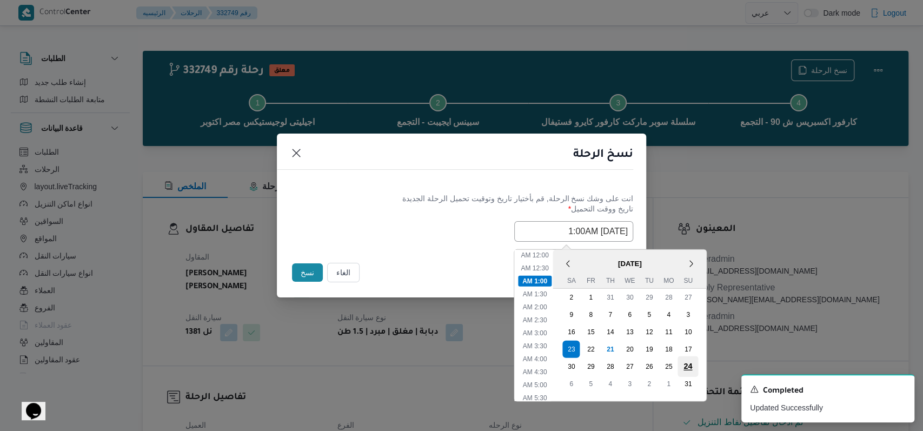
click at [695, 367] on div "24" at bounding box center [687, 366] width 21 height 21
type input "24/08/2025 1:00AM"
click at [397, 228] on div "24/08/2025 1:00AM < August 2025 > Su Mo Tu We Th Fr Sa 27 28 29 30 31 1 2 3 4 5…" at bounding box center [461, 231] width 343 height 21
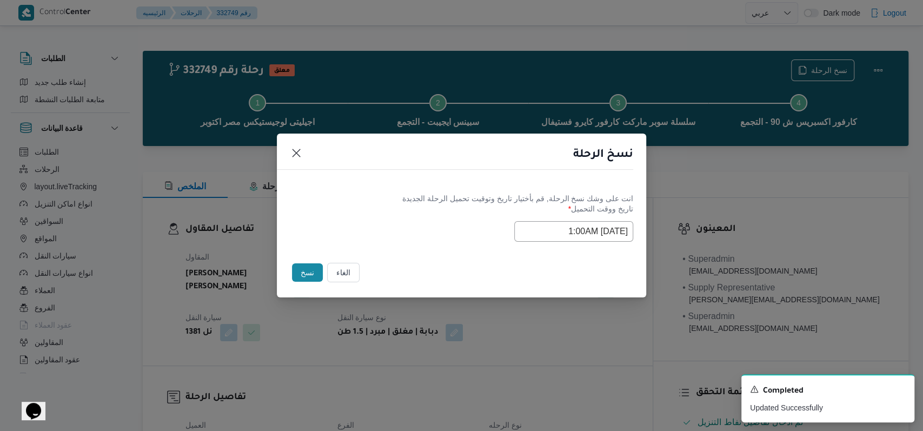
click at [307, 271] on button "نسخ" at bounding box center [307, 272] width 31 height 18
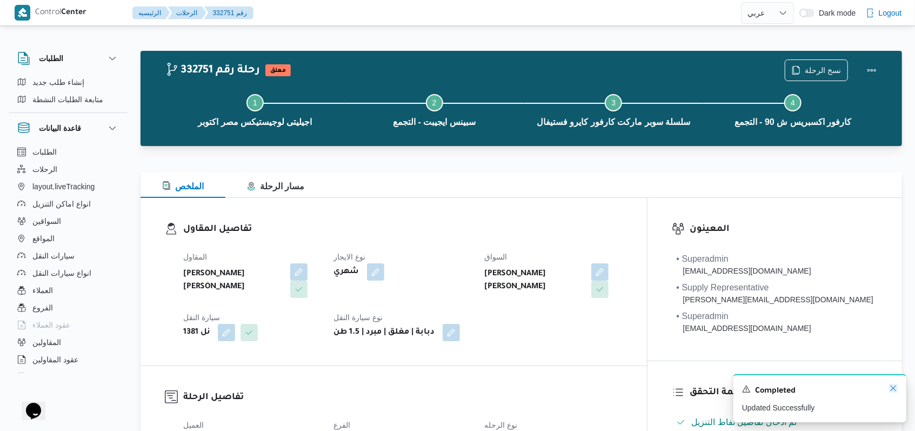
click at [890, 391] on icon "Dismiss toast" at bounding box center [893, 388] width 9 height 9
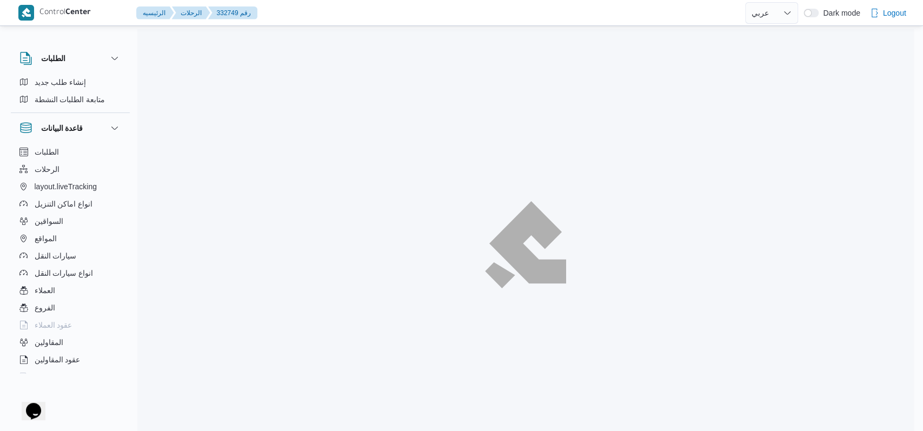
select select "ar"
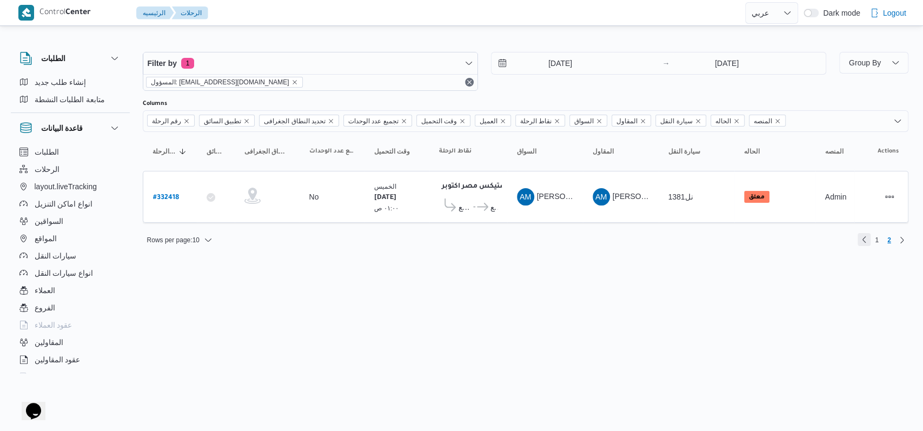
click at [865, 235] on link "Previous page, 1" at bounding box center [863, 239] width 13 height 13
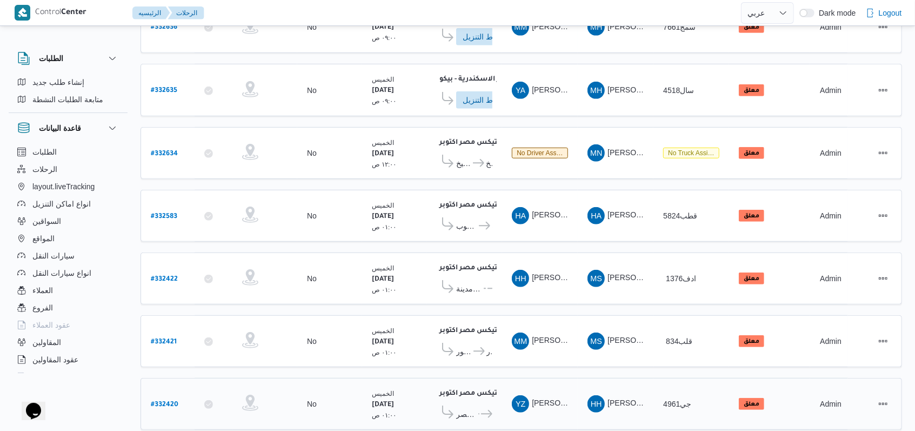
scroll to position [378, 0]
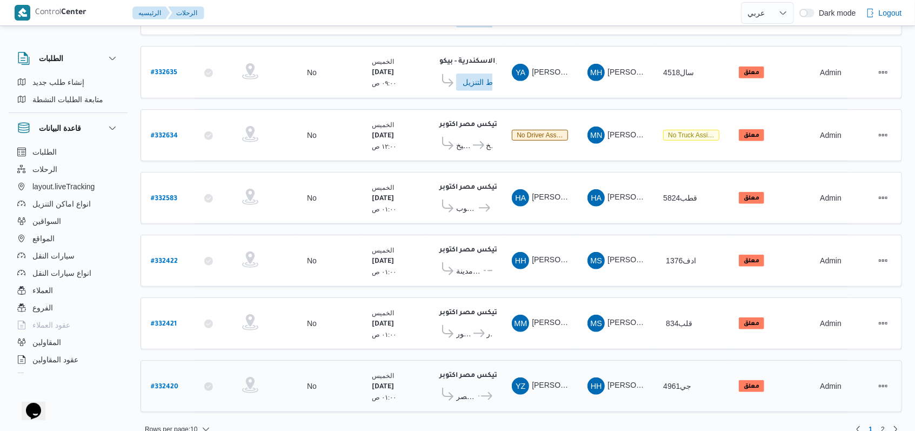
click at [156, 383] on b "# 332420" at bounding box center [165, 387] width 28 height 8
select select "ar"
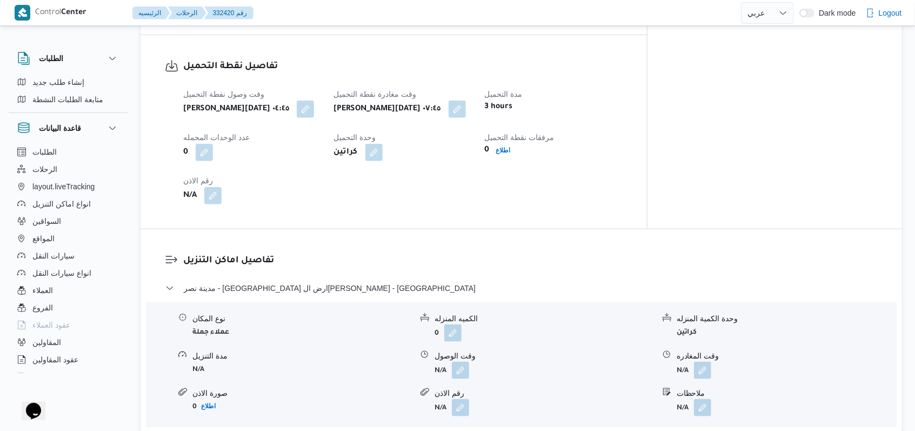
scroll to position [721, 0]
click at [320, 281] on span "مدينة نصر - بيت الجملة ارض الجولف عبدالله دراز - مدينة نصر" at bounding box center [330, 287] width 292 height 13
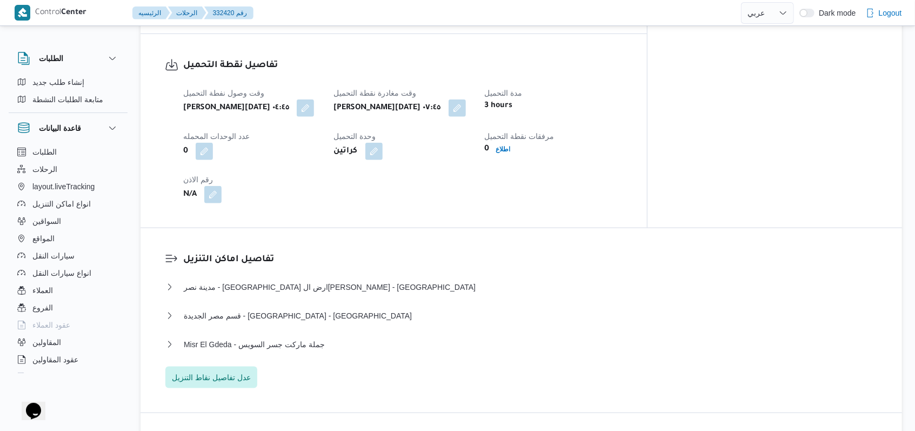
click at [232, 338] on div "مدينة نصر - بيت الجملة ارض الجولف عبدالله دراز - مدينة نصر نوع المكان عملاء جمل…" at bounding box center [521, 335] width 712 height 108
click at [225, 370] on span "عدل تفاصيل نقاط التنزيل" at bounding box center [211, 376] width 79 height 13
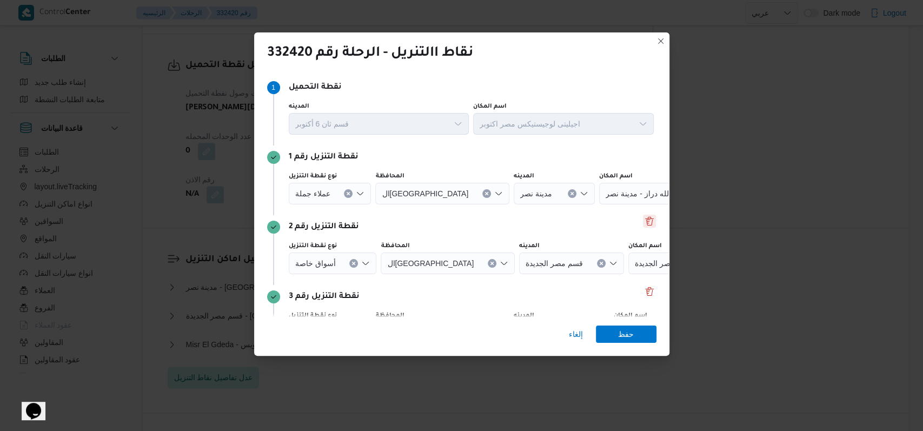
click at [643, 222] on button "Delete" at bounding box center [649, 221] width 13 height 13
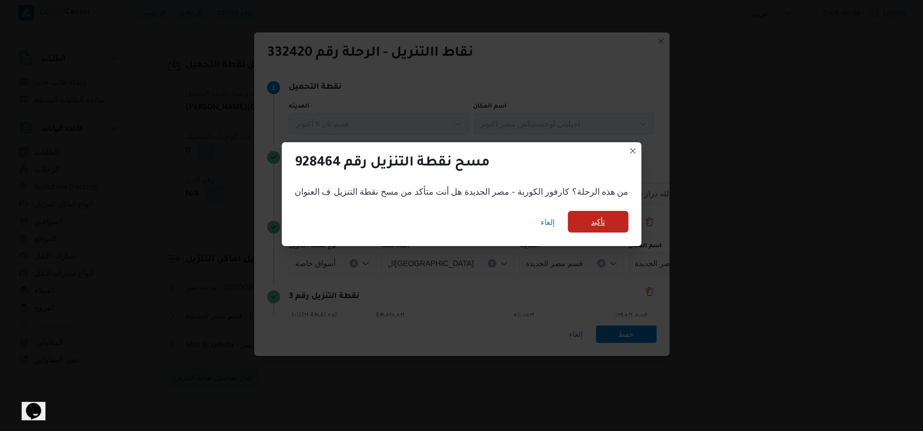
click at [568, 223] on span "تأكيد" at bounding box center [598, 222] width 61 height 22
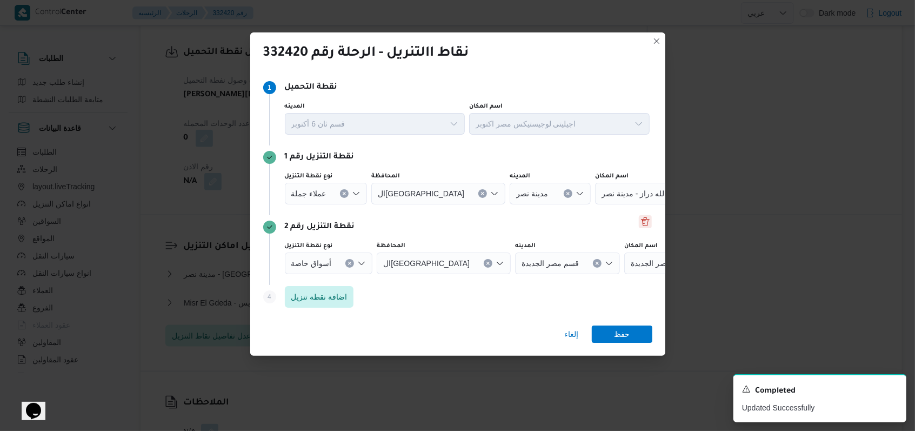
scroll to position [708, 0]
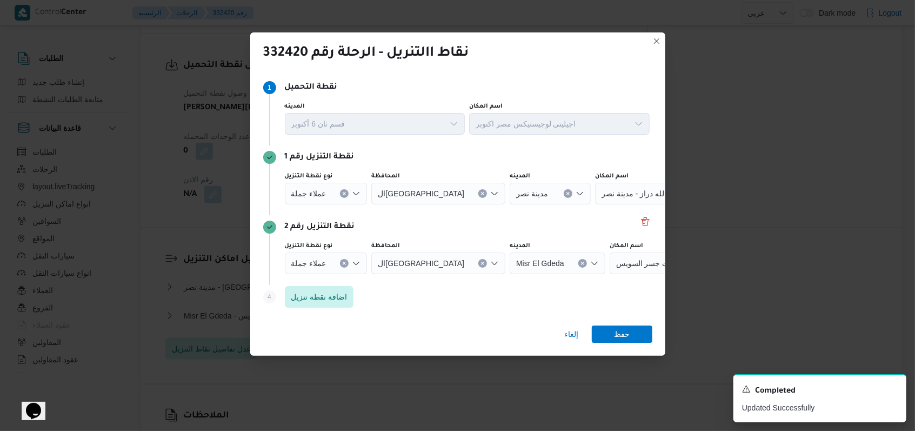
click at [343, 195] on icon "Clear input" at bounding box center [344, 193] width 3 height 3
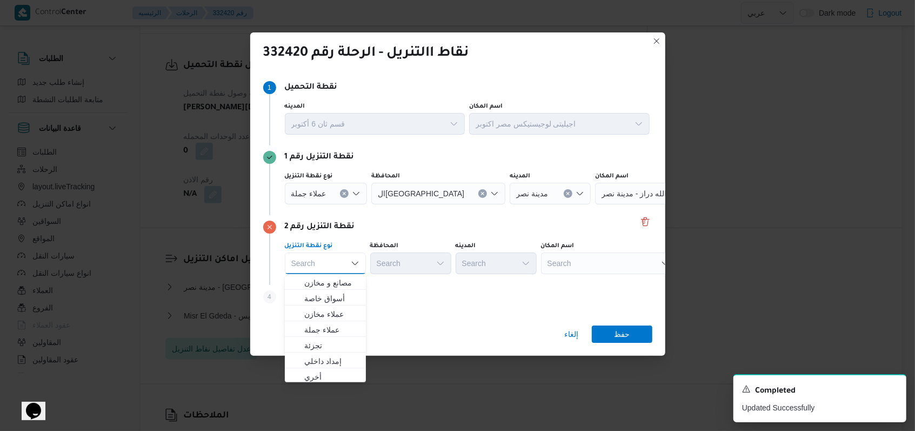
click at [345, 192] on button "Clear input" at bounding box center [344, 193] width 9 height 9
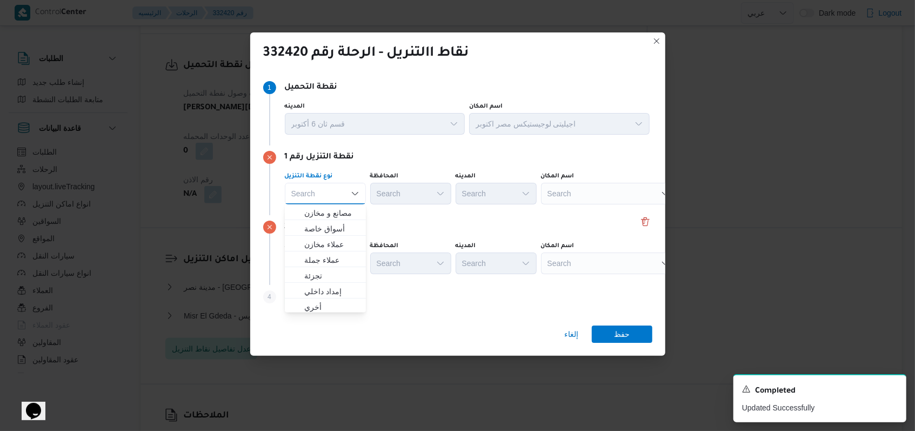
click at [567, 191] on div "Search" at bounding box center [608, 194] width 135 height 22
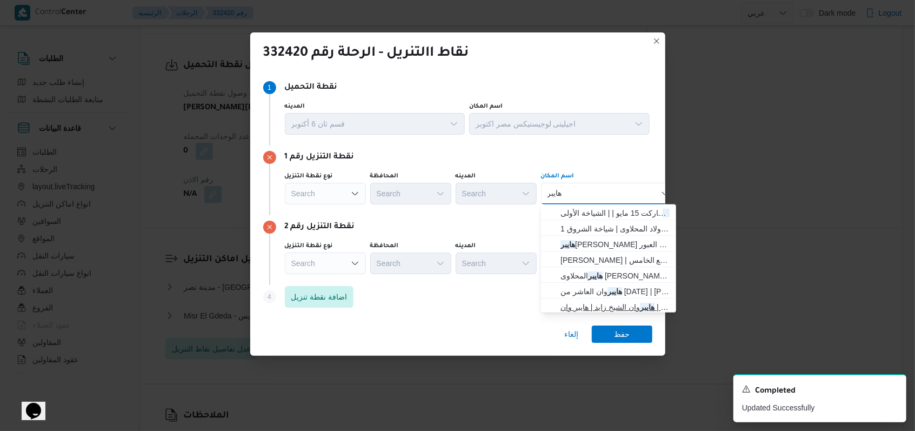
type input "هايبر"
click at [606, 301] on span "هايبر وان الشيخ زايد | هايبر وان | null" at bounding box center [615, 307] width 109 height 13
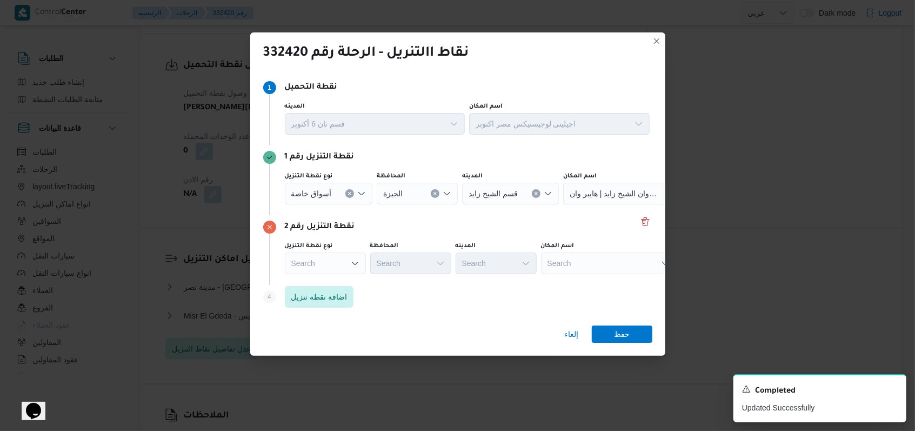
click at [614, 276] on div "نقطة التنزيل رقم 2 نوع نقطة التنزيل Search المحافظة Search المدينه Search اسم ا…" at bounding box center [457, 250] width 389 height 70
click at [614, 204] on div "Search" at bounding box center [630, 194] width 135 height 22
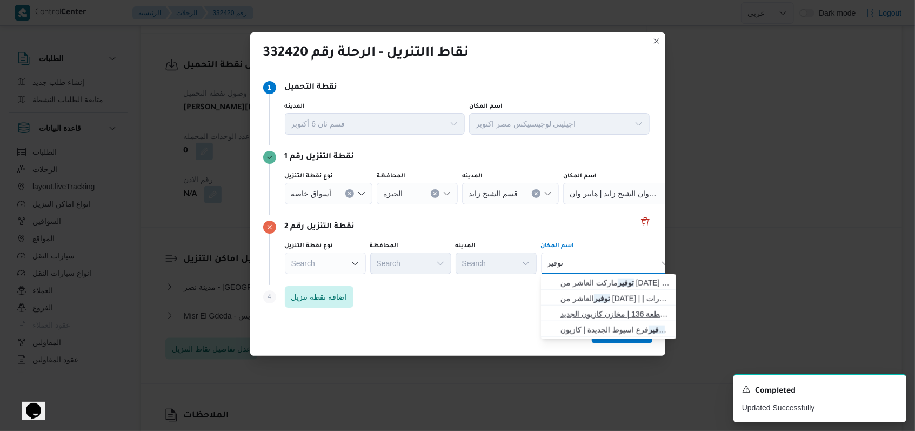
type input "توفير"
click at [621, 317] on span "مخازن توفير اكتوبر قطعة 136 | مخازن كازيون الجديد | null" at bounding box center [615, 314] width 109 height 13
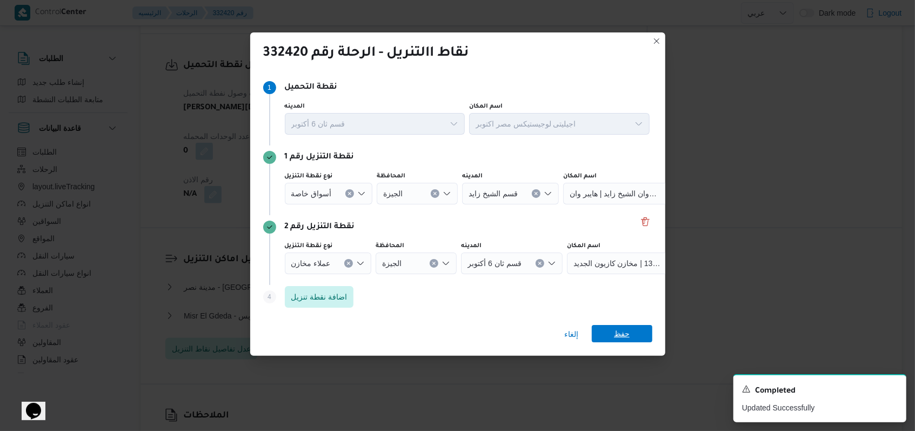
click at [625, 329] on span "حفظ" at bounding box center [622, 333] width 16 height 17
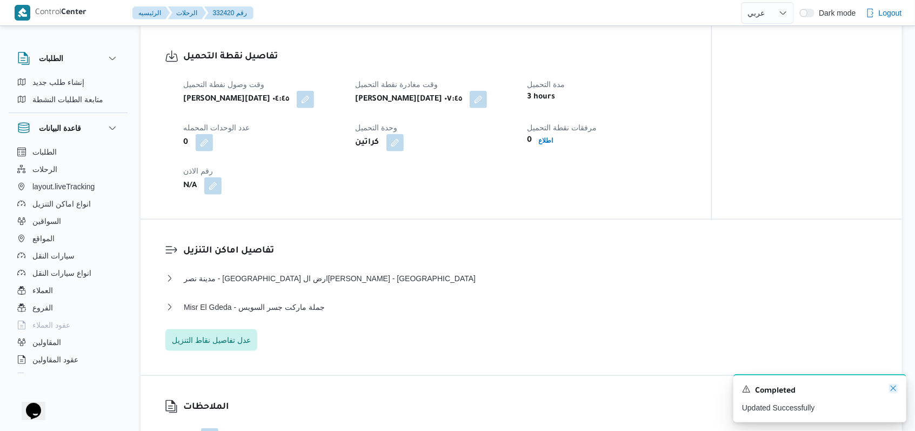
click at [889, 392] on icon "Dismiss toast" at bounding box center [893, 388] width 9 height 9
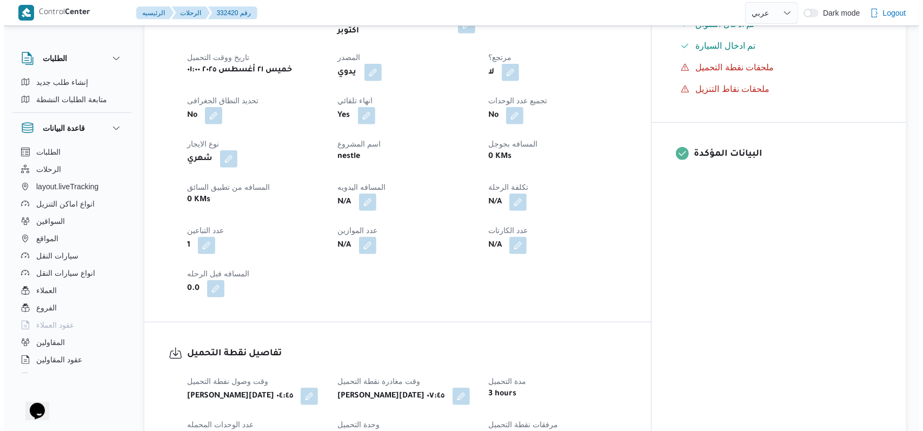
scroll to position [0, 0]
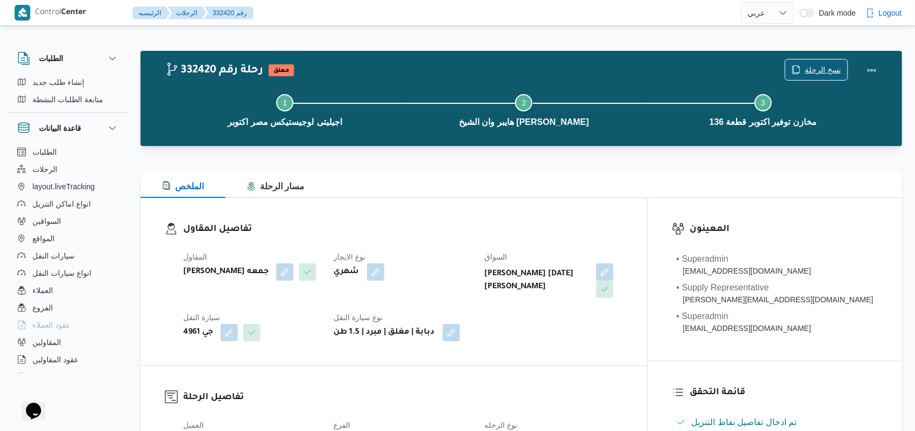
click at [825, 67] on span "نسخ الرحلة" at bounding box center [823, 69] width 36 height 13
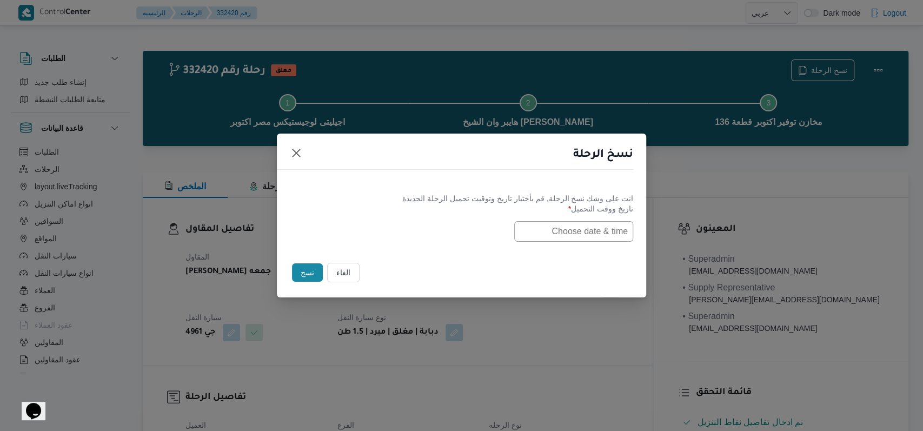
click at [598, 226] on input "text" at bounding box center [573, 231] width 119 height 21
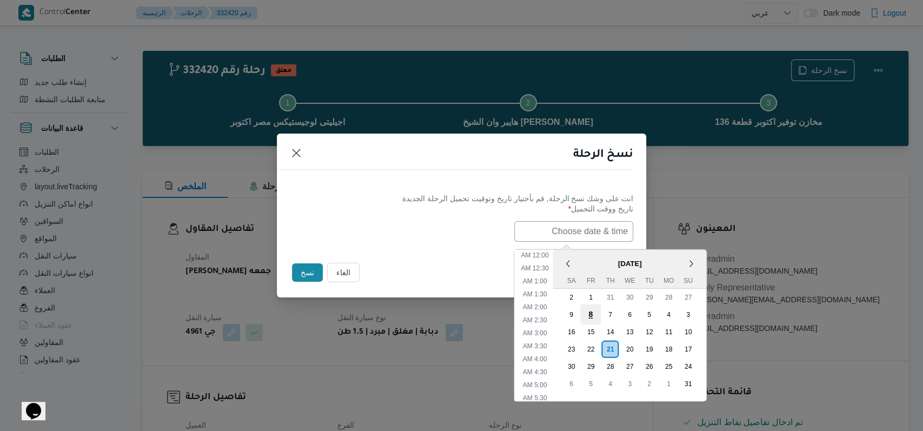
scroll to position [229, 0]
click at [579, 347] on div "23" at bounding box center [571, 348] width 21 height 21
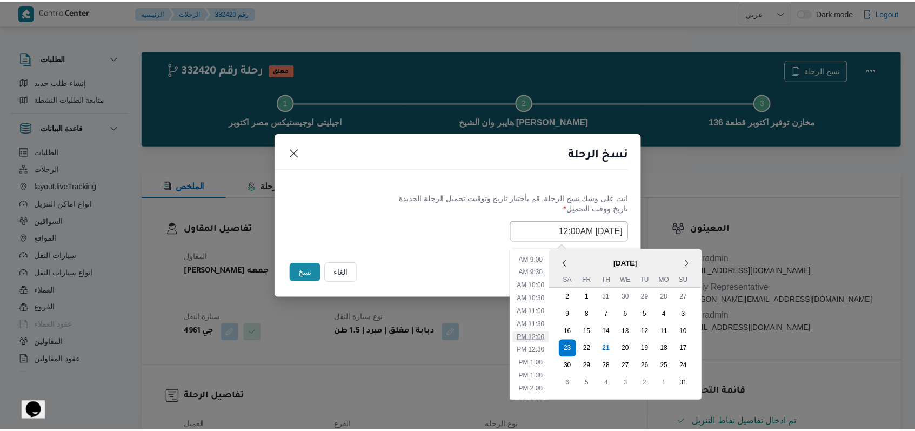
scroll to position [0, 0]
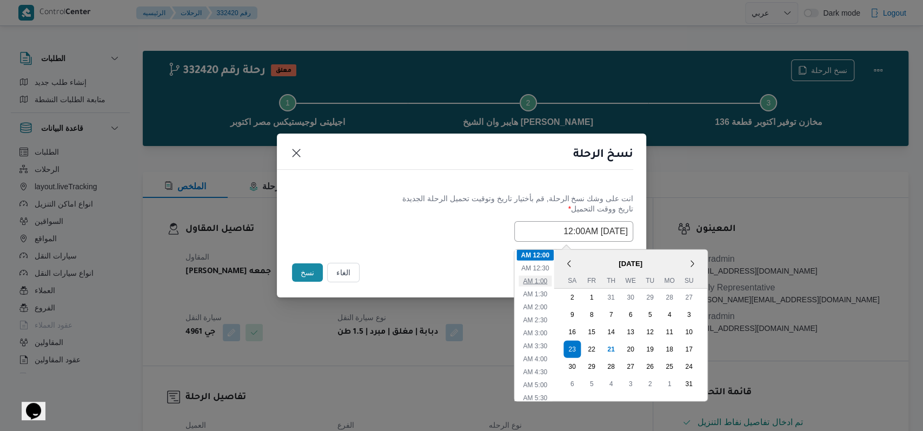
click at [551, 277] on li "1:00 AM" at bounding box center [534, 280] width 33 height 11
type input "23/08/2025 1:00AM"
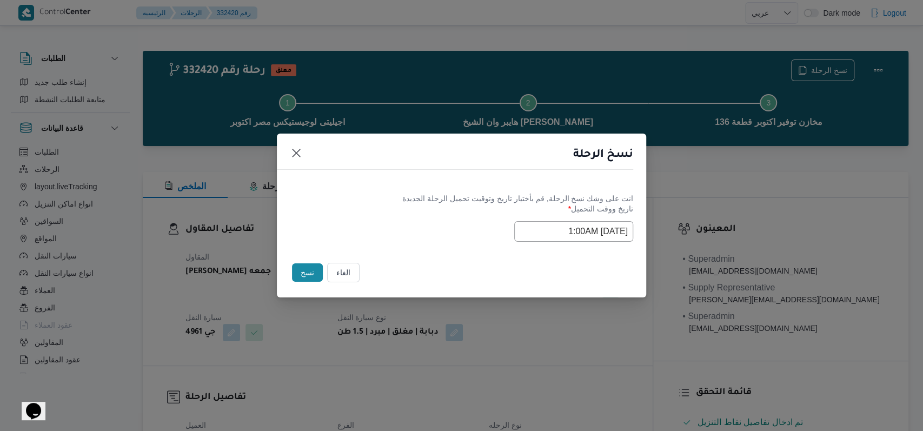
click at [441, 231] on div "Selected date: Saturday, August 23rd, 2025 at 1:00 AM 23/08/2025 1:00AM" at bounding box center [461, 231] width 343 height 21
click at [304, 281] on button "نسخ" at bounding box center [307, 272] width 31 height 18
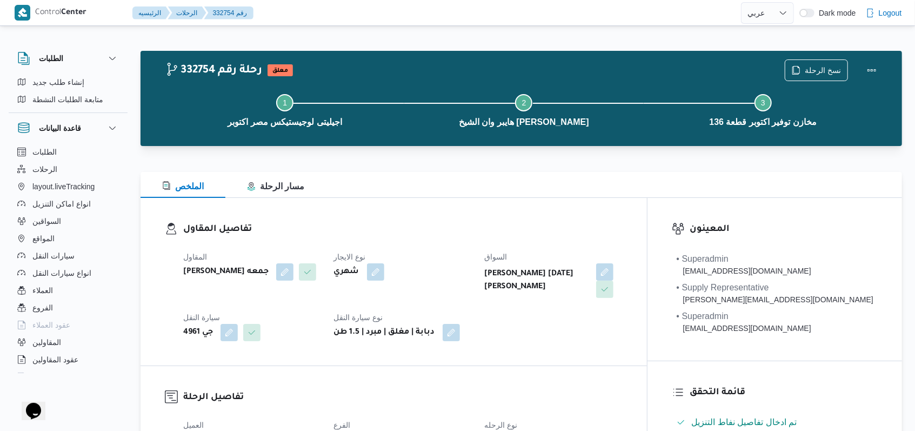
click at [816, 75] on div "Step 1 is incomplete 1 اجيليتى لوجيستيكس مصر اكتوبر Step 2 is incomplete 2 هايب…" at bounding box center [524, 109] width 730 height 69
click at [817, 71] on span "نسخ الرحلة" at bounding box center [823, 69] width 36 height 13
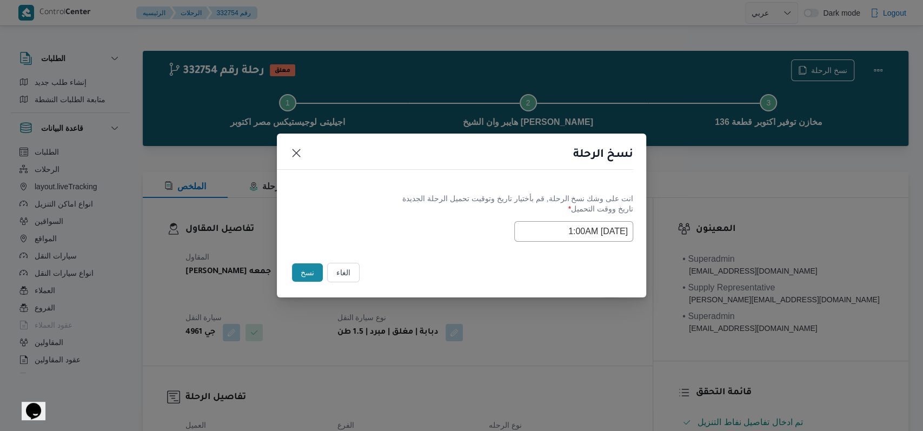
click at [580, 231] on input "23/08/2025 1:00AM" at bounding box center [573, 231] width 119 height 21
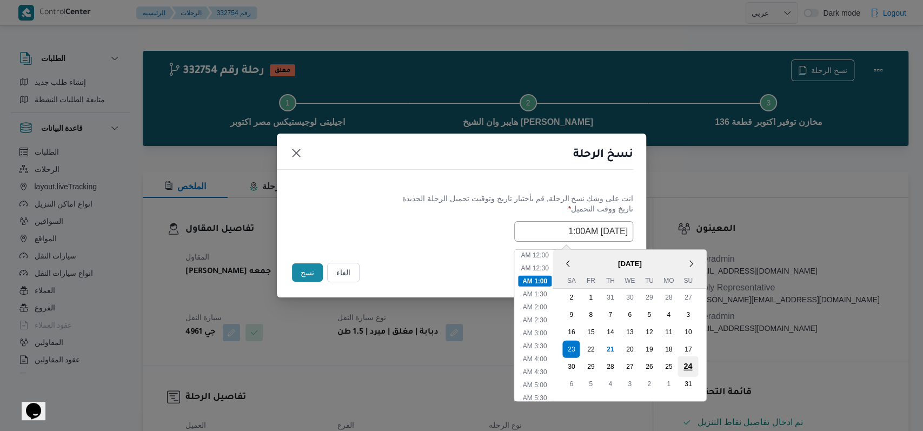
click at [696, 363] on div "24" at bounding box center [687, 366] width 21 height 21
type input "24/08/2025 1:00AM"
click at [449, 228] on div "24/08/2025 1:00AM < August 2025 > Su Mo Tu We Th Fr Sa 27 28 29 30 31 1 2 3 4 5…" at bounding box center [461, 231] width 343 height 21
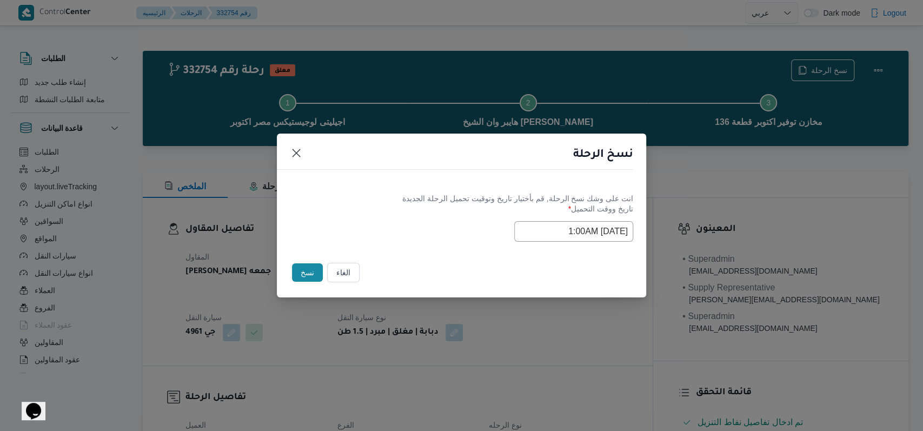
click at [311, 271] on button "نسخ" at bounding box center [307, 272] width 31 height 18
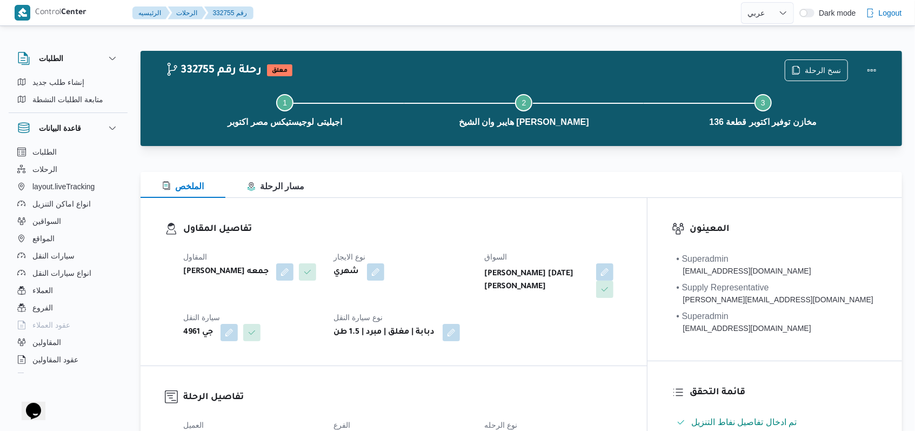
select select "ar"
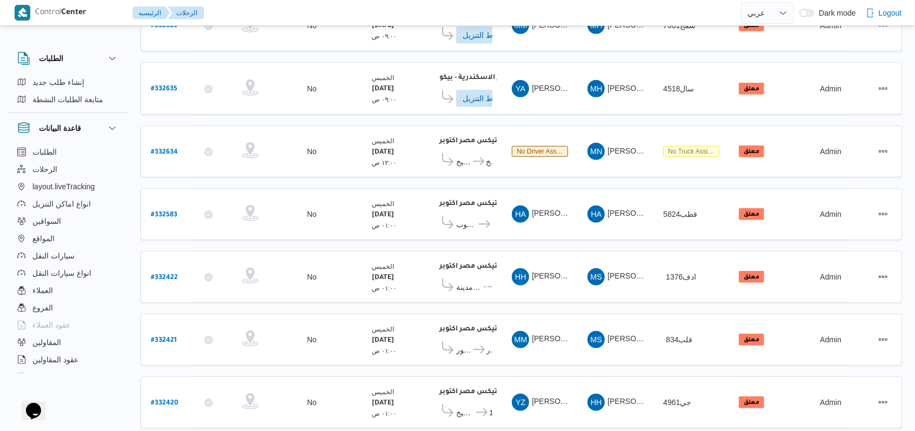
scroll to position [367, 0]
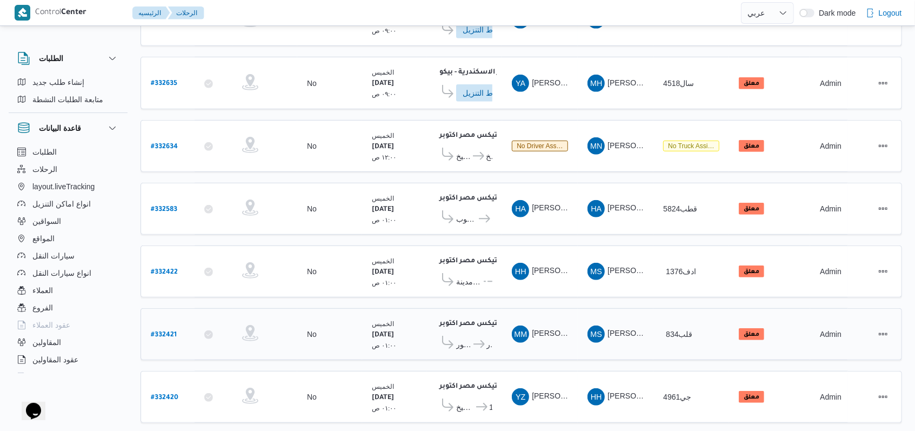
click at [172, 331] on b "# 332421" at bounding box center [164, 335] width 26 height 8
select select "ar"
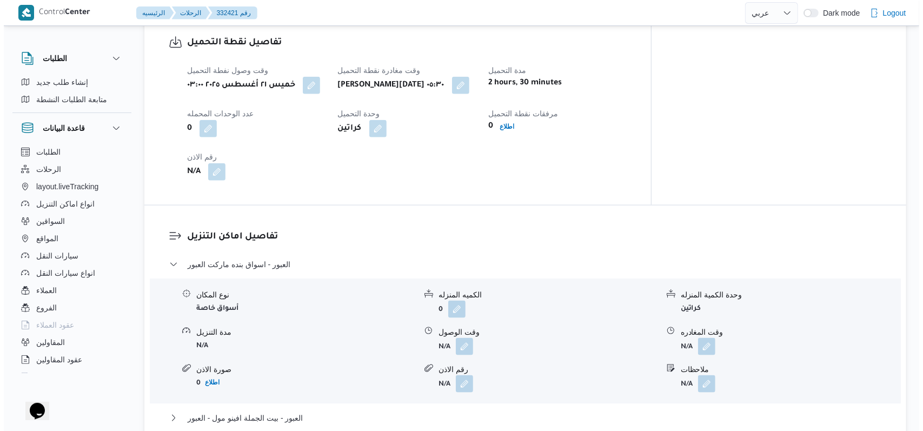
scroll to position [871, 0]
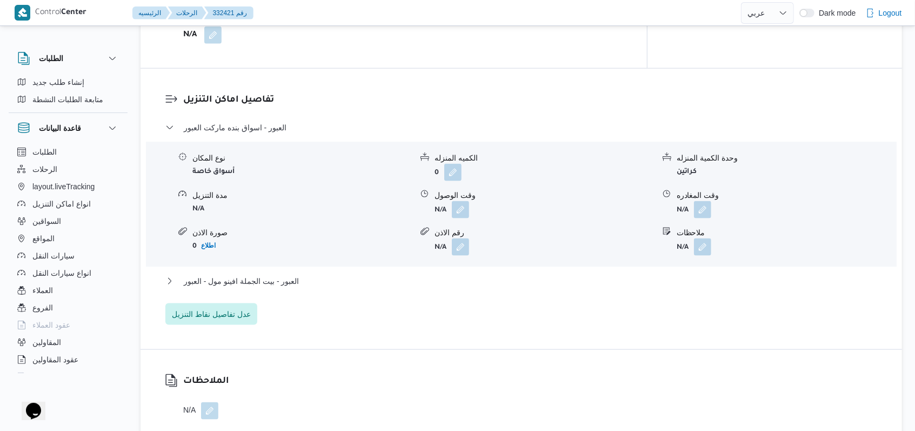
click at [226, 314] on div "تفاصيل اماكن التنزيل العبور - اسواق بنده ماركت العبور نوع المكان أسواق خاصة الك…" at bounding box center [522, 209] width 762 height 281
click at [231, 307] on span "عدل تفاصيل نقاط التنزيل" at bounding box center [211, 313] width 79 height 13
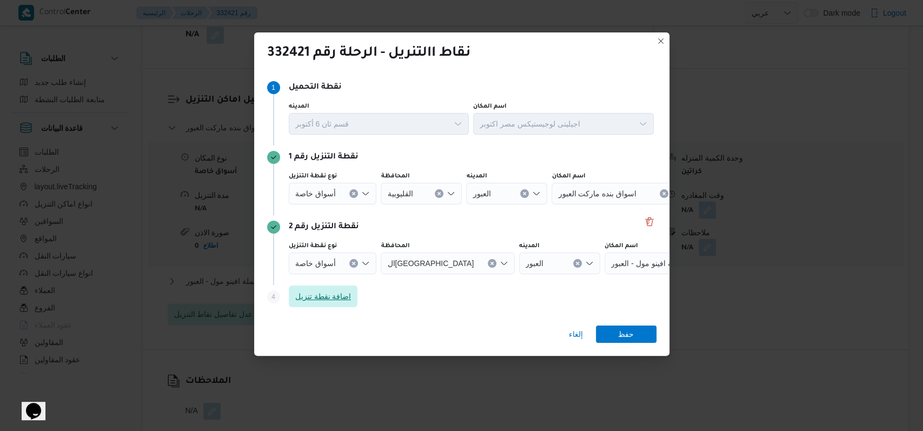
click at [346, 288] on span "اضافة نقطة تنزيل" at bounding box center [323, 296] width 69 height 22
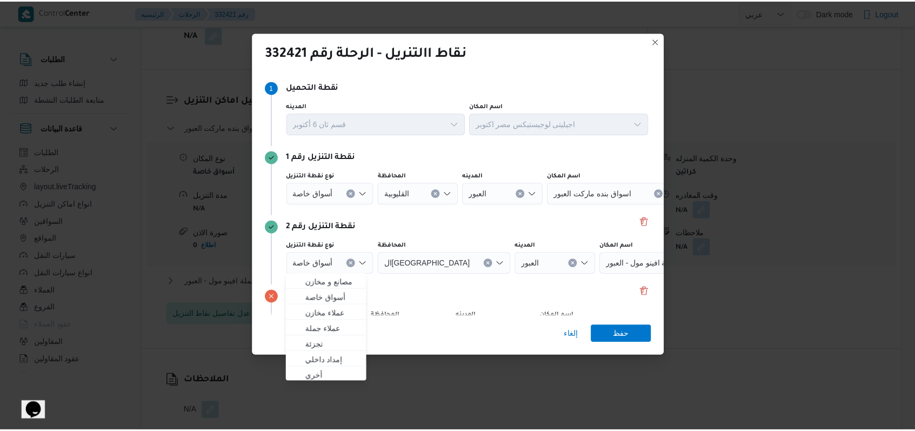
scroll to position [70, 0]
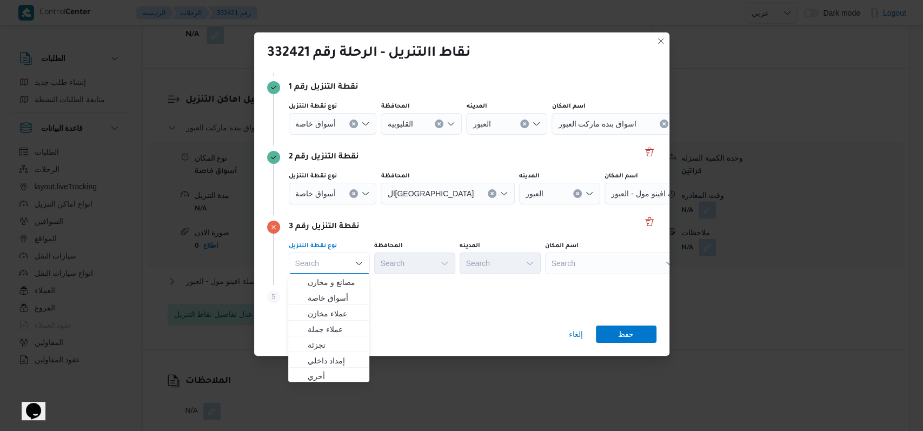
click at [354, 135] on div "أسواق خاصة" at bounding box center [333, 124] width 88 height 22
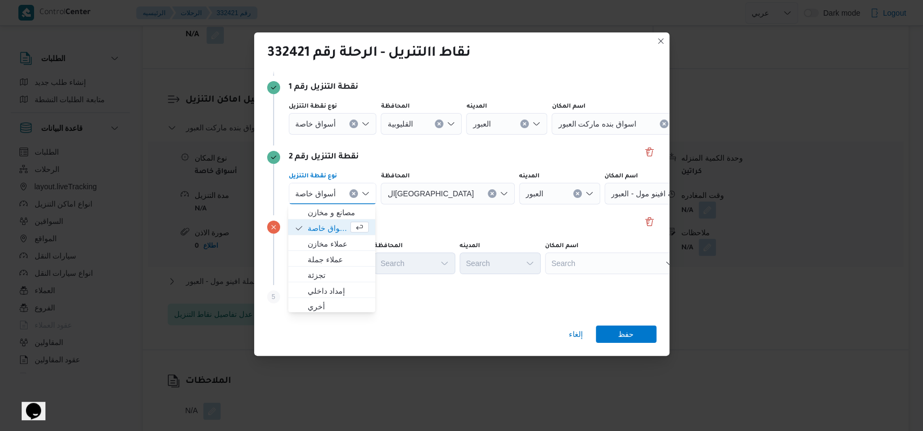
click at [352, 122] on icon "Clear input" at bounding box center [353, 123] width 3 height 3
click at [351, 122] on div "أسواق خاصة" at bounding box center [333, 124] width 88 height 22
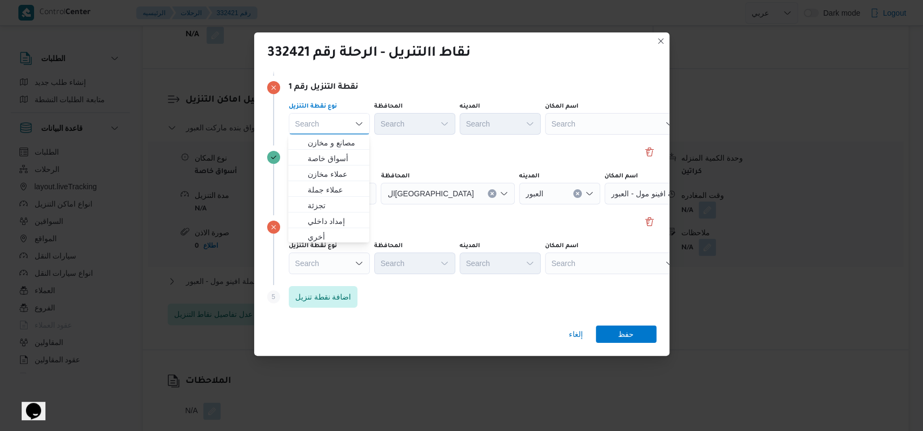
click at [400, 144] on div "نقطة التنزيل رقم 1 نوع نقطة التنزيل Search Combo box. Selected. Combo box input…" at bounding box center [461, 111] width 389 height 70
click at [352, 194] on icon "Clear input" at bounding box center [353, 193] width 3 height 3
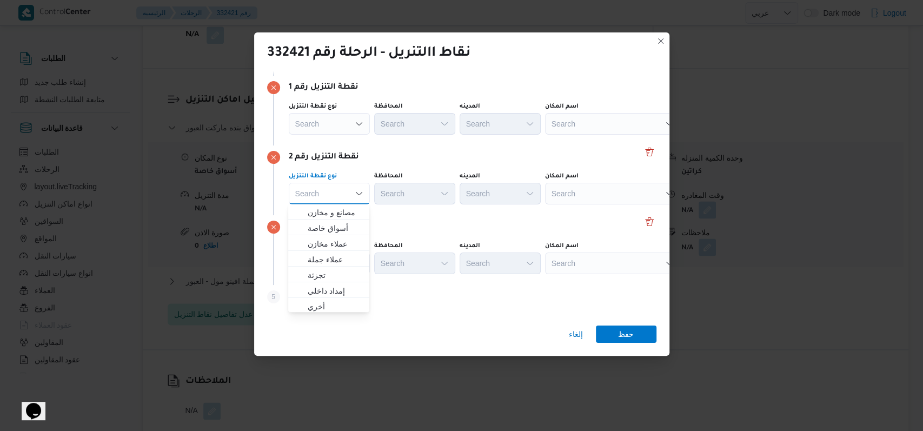
click at [537, 145] on div "نقطة التنزيل رقم 2 نوع نقطة التنزيل Search Combo box. Selected. Combo box input…" at bounding box center [461, 180] width 389 height 70
click at [588, 123] on div "Search" at bounding box center [612, 124] width 135 height 22
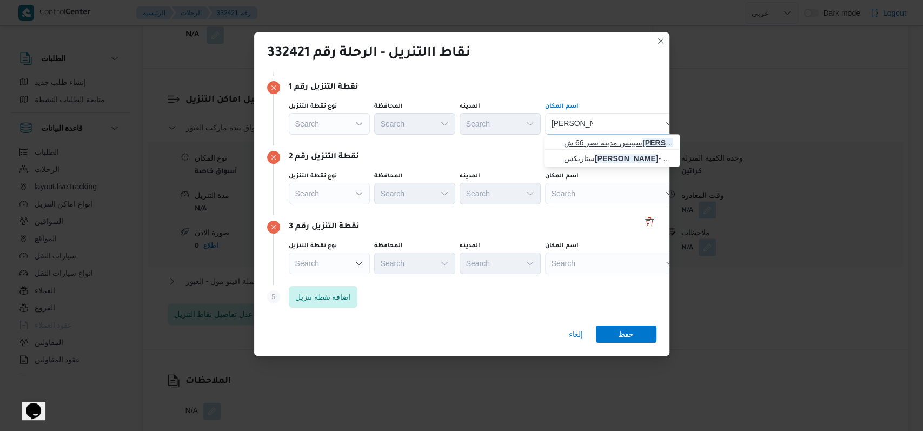
type input "يوسف عباس"
click at [628, 134] on span "سبينس مدينة نصر 66 ش يوسف عباس | | جامعة الأزهر" at bounding box center [612, 142] width 126 height 17
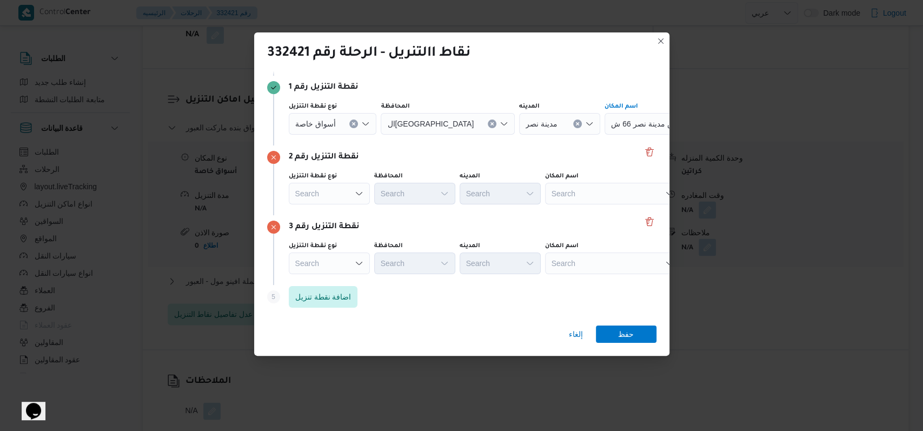
click at [621, 135] on div "Search" at bounding box center [671, 124] width 135 height 22
type input "السراج مول"
click at [615, 214] on span "سبينس السراج مول | سبينيس مدينه نصر | المنطقة الثامنة" at bounding box center [618, 212] width 109 height 13
click at [604, 135] on div "Search" at bounding box center [671, 124] width 135 height 22
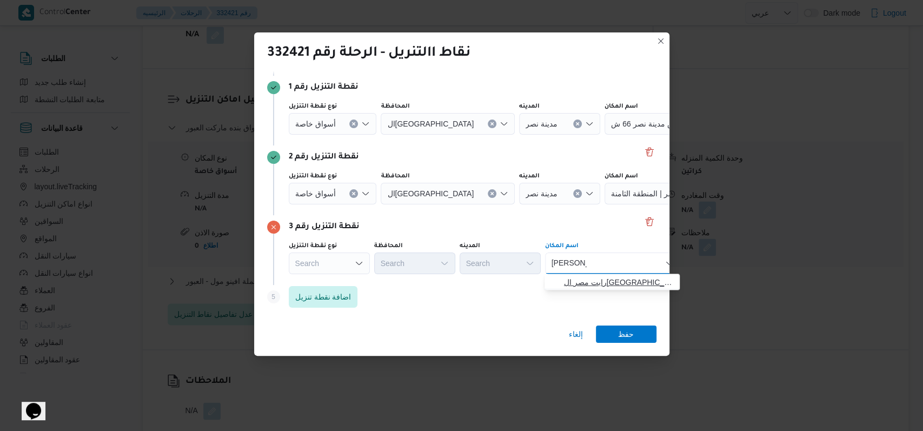
type input "هشام لبيب"
click at [632, 279] on span "رابت مصر القاهرة | رابت | المنطقة الثامنة" at bounding box center [618, 282] width 109 height 13
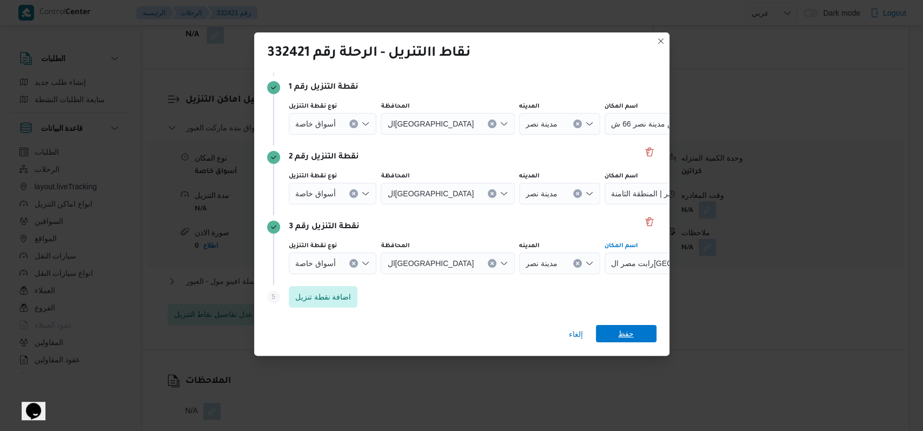
click at [623, 336] on span "حفظ" at bounding box center [626, 333] width 16 height 17
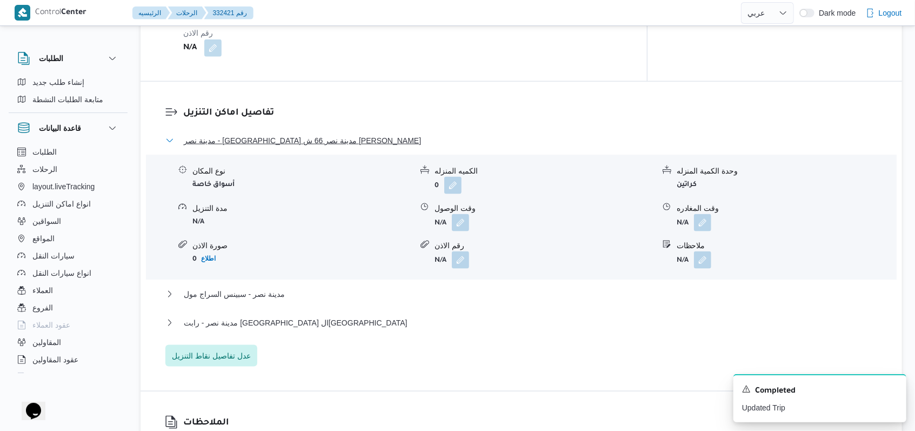
click at [265, 134] on span "مدينة نصر - سبينس مدينة نصر 66 ش يوسف عباس" at bounding box center [302, 140] width 237 height 13
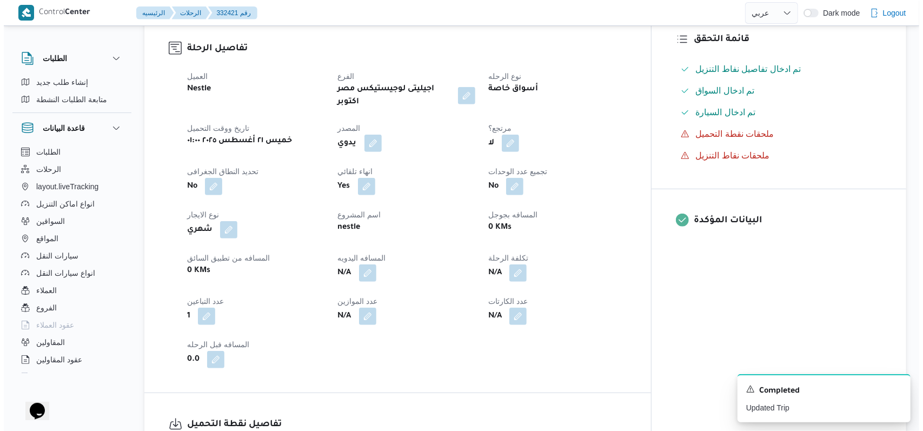
scroll to position [0, 0]
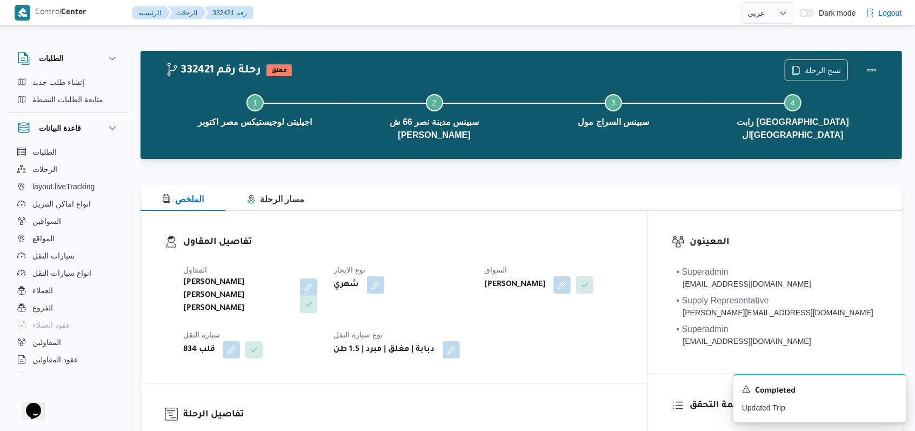
click at [465, 275] on div "شهري" at bounding box center [403, 284] width 140 height 19
click at [810, 62] on span "نسخ الرحلة" at bounding box center [816, 69] width 62 height 21
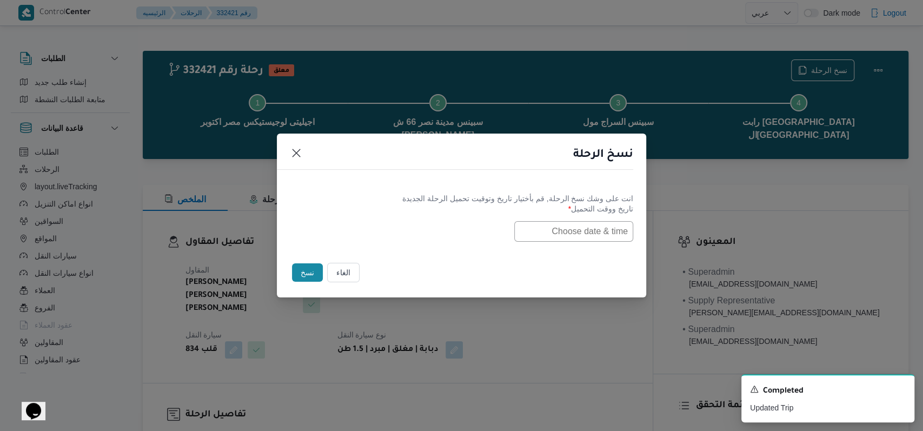
click at [548, 225] on input "text" at bounding box center [573, 231] width 119 height 21
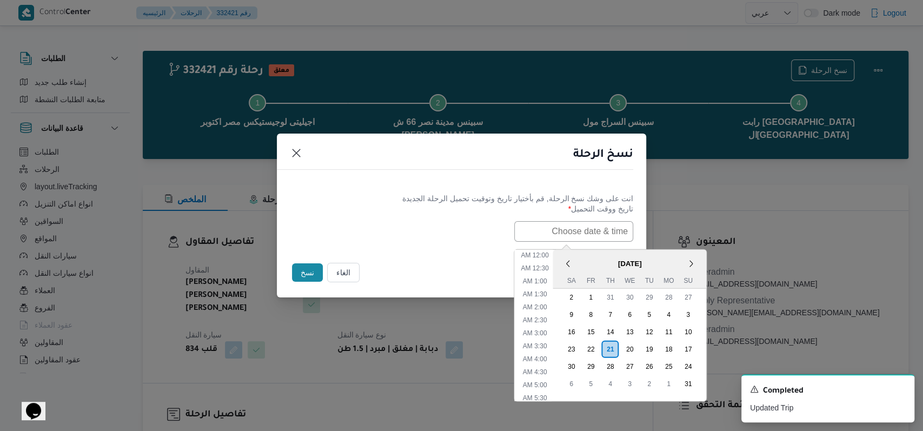
scroll to position [229, 0]
click at [578, 350] on div "23" at bounding box center [571, 348] width 21 height 21
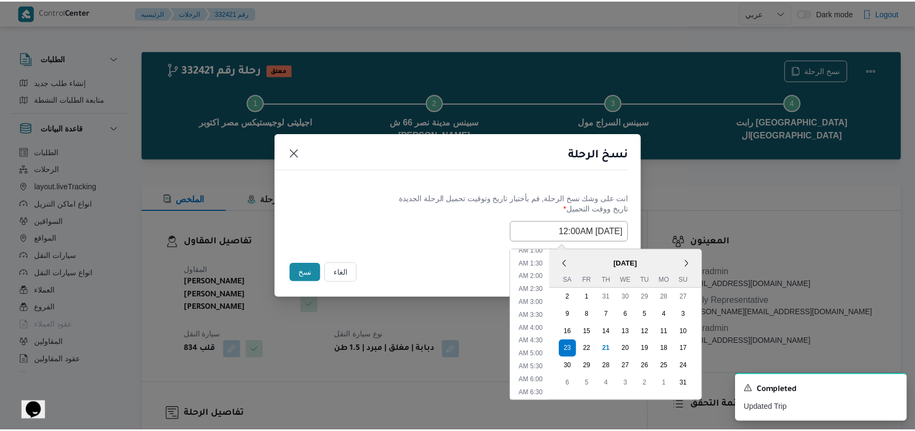
scroll to position [0, 0]
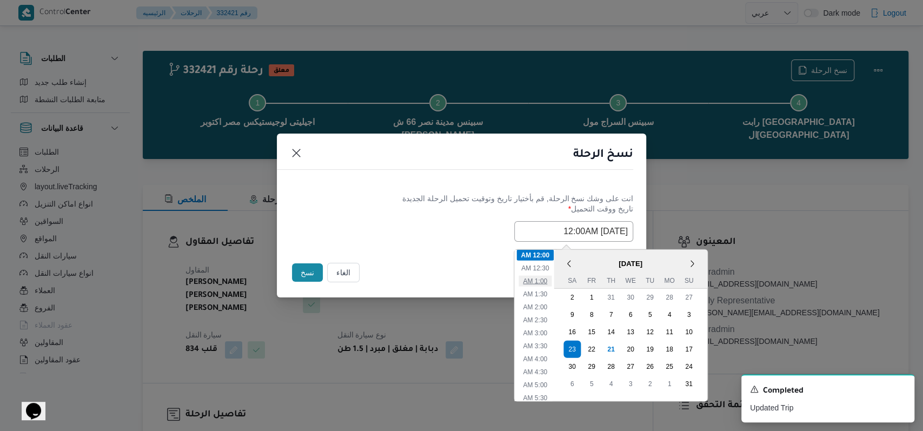
click at [542, 280] on li "1:00 AM" at bounding box center [534, 280] width 33 height 11
type input "23/08/2025 1:00AM"
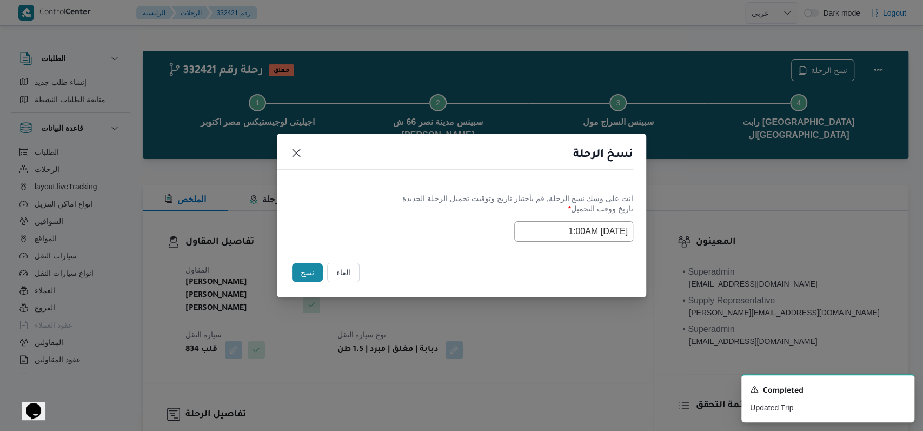
click at [404, 214] on label "تاريخ ووقت التحميل *" at bounding box center [461, 212] width 343 height 17
click at [311, 277] on button "نسخ" at bounding box center [307, 272] width 31 height 18
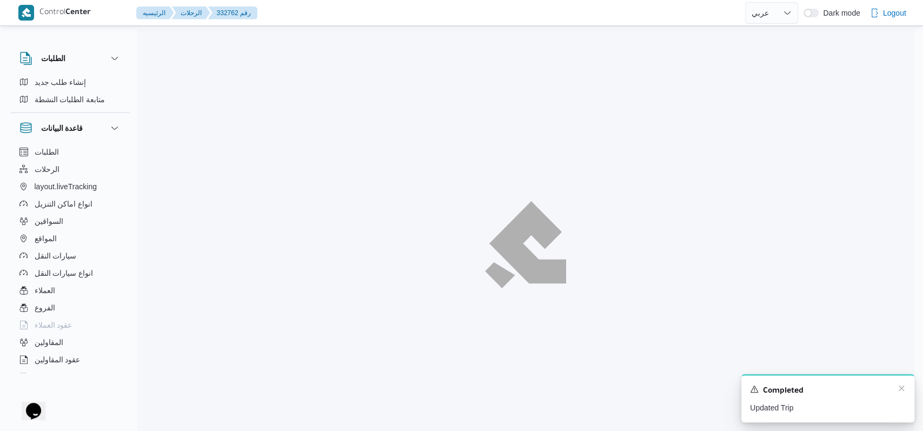
click at [902, 390] on div "A new notification appears Completed Updated Trip" at bounding box center [827, 398] width 173 height 48
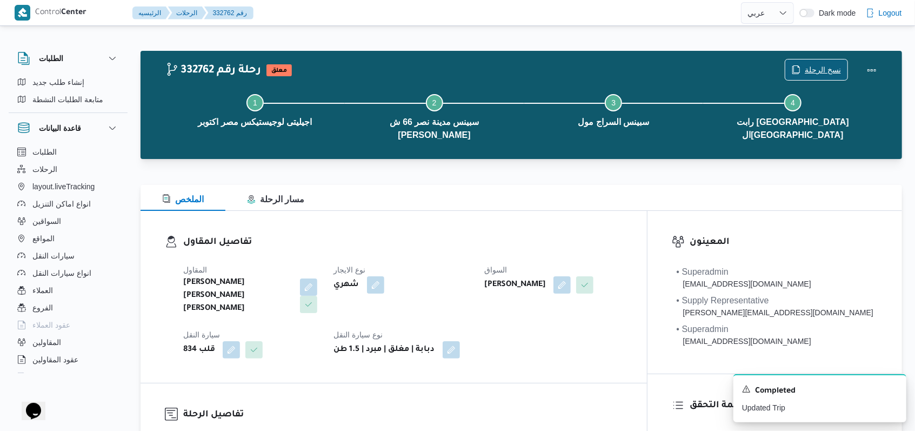
click at [816, 70] on span "نسخ الرحلة" at bounding box center [823, 69] width 36 height 13
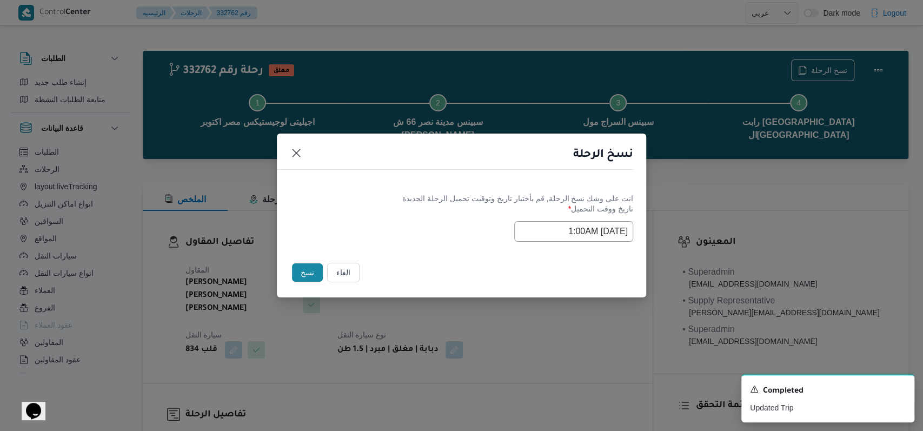
click at [588, 229] on input "23/08/2025 1:00AM" at bounding box center [573, 231] width 119 height 21
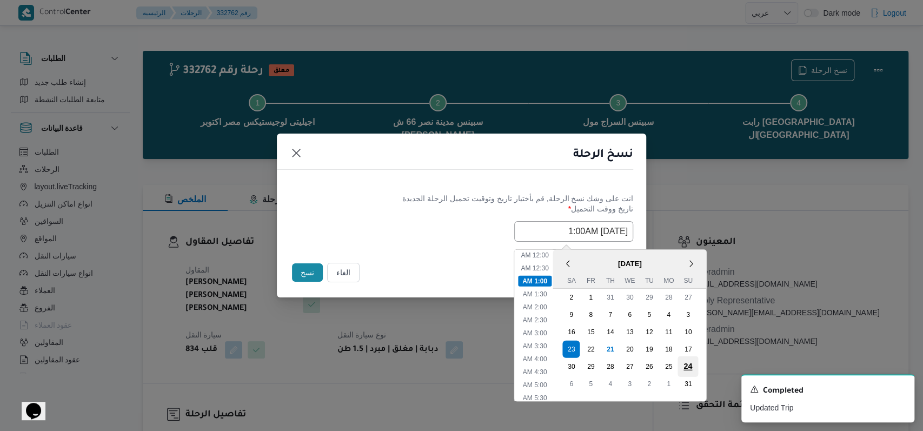
click at [694, 359] on div "24" at bounding box center [687, 366] width 21 height 21
type input "24/08/2025 1:00AM"
click at [407, 237] on div "24/08/2025 1:00AM < August 2025 > Su Mo Tu We Th Fr Sa 27 28 29 30 31 1 2 3 4 5…" at bounding box center [461, 231] width 343 height 21
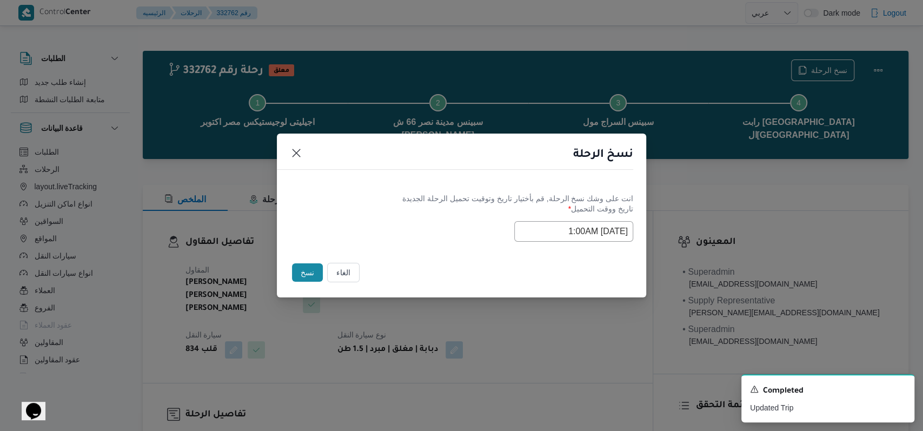
click at [308, 269] on button "نسخ" at bounding box center [307, 272] width 31 height 18
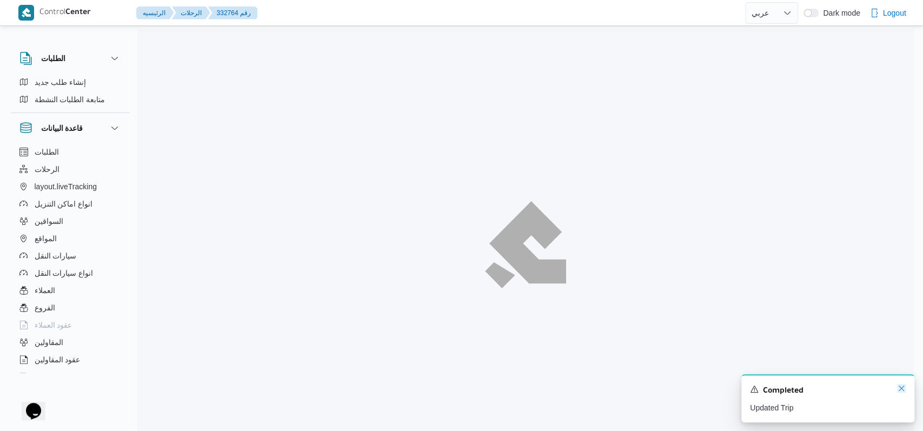
click at [897, 389] on icon "Dismiss toast" at bounding box center [901, 388] width 9 height 9
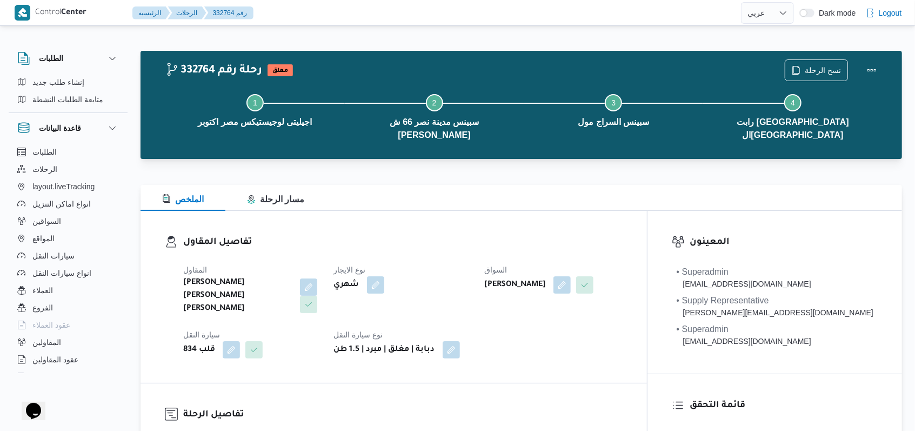
select select "ar"
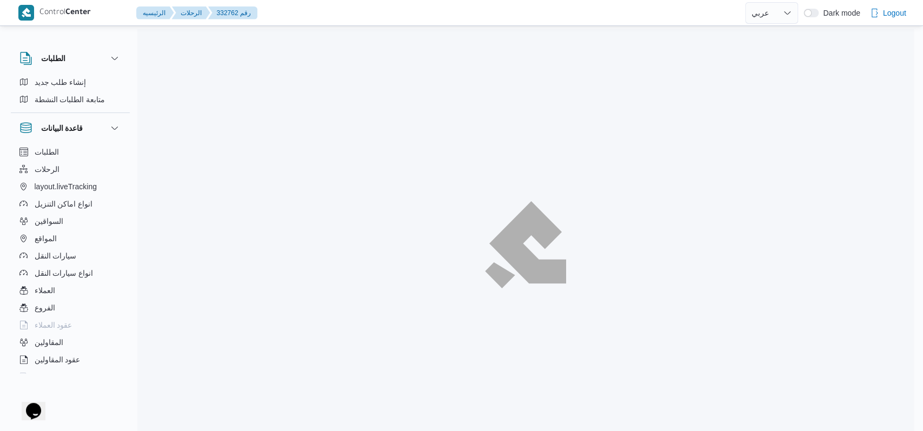
select select "ar"
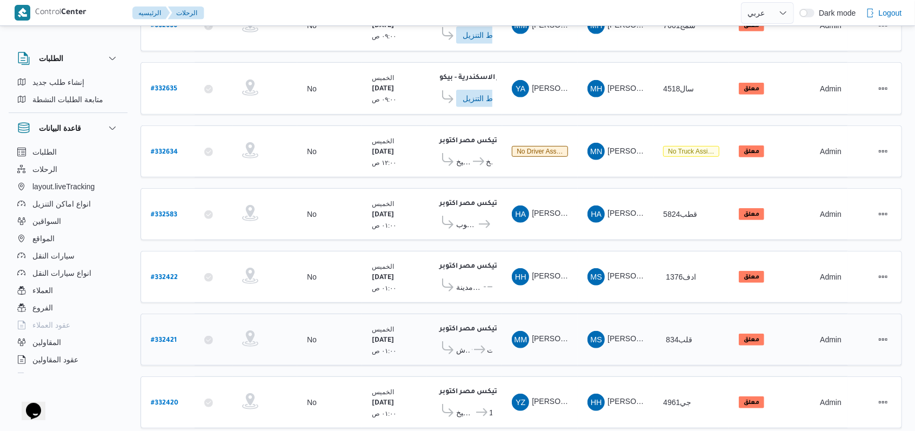
scroll to position [367, 0]
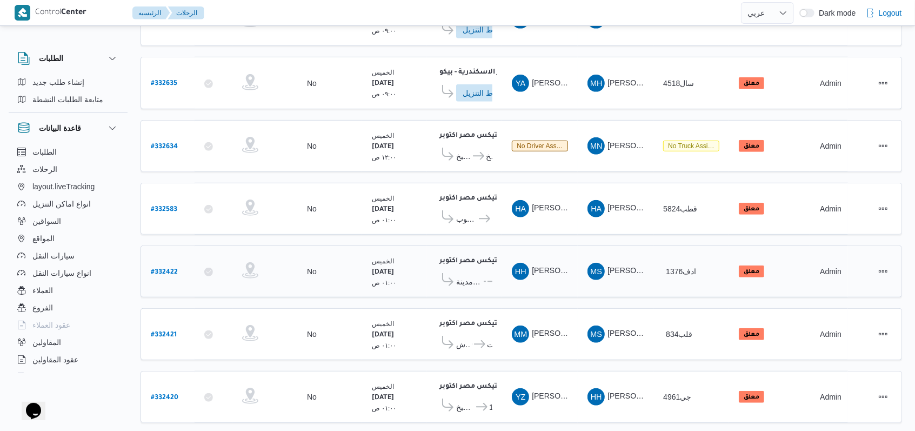
click at [170, 269] on b "# 332422" at bounding box center [164, 273] width 27 height 8
select select "ar"
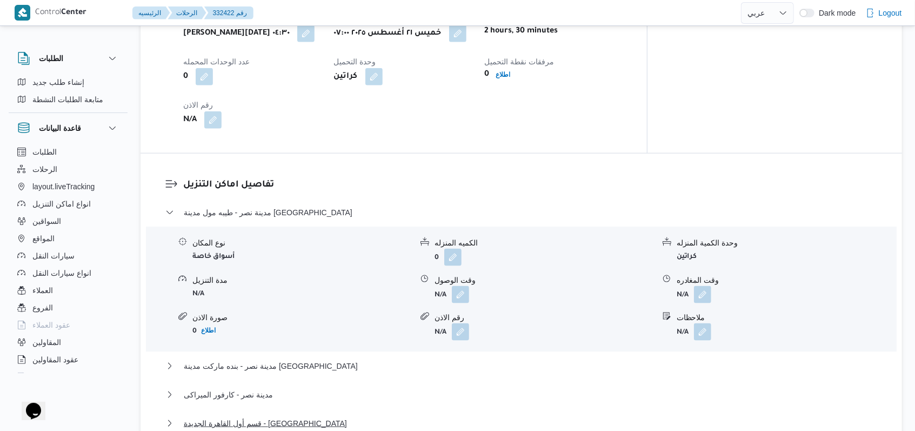
scroll to position [871, 0]
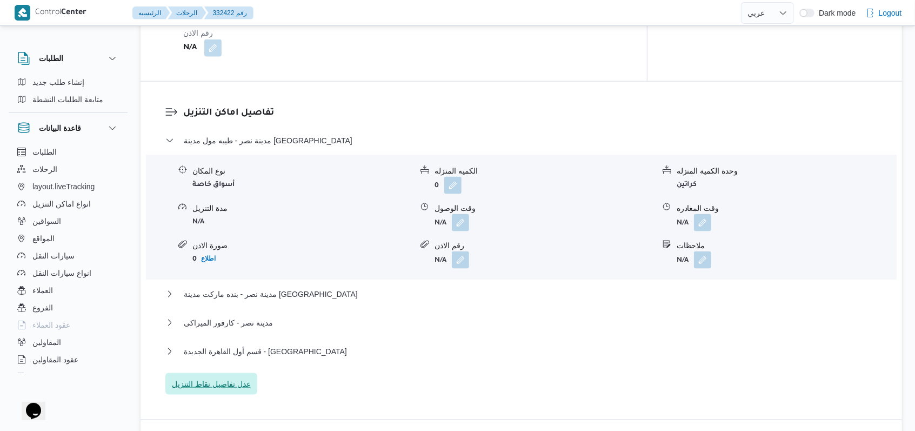
click at [232, 377] on span "عدل تفاصيل نقاط التنزيل" at bounding box center [211, 383] width 79 height 13
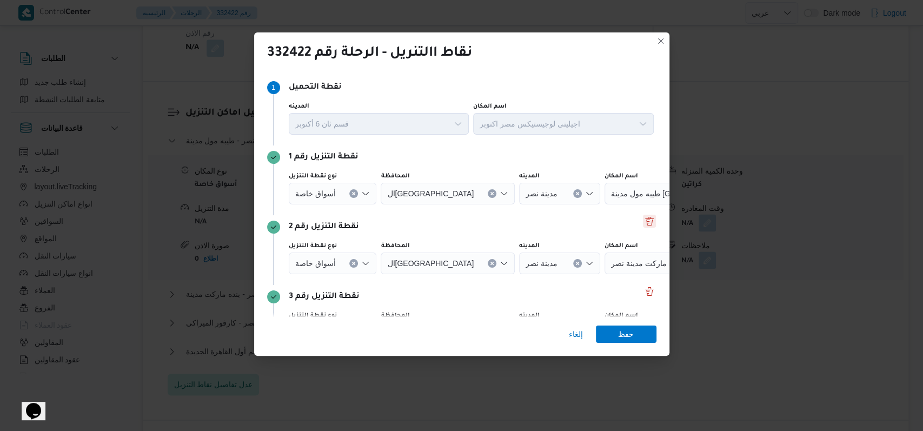
click at [643, 218] on button "Delete" at bounding box center [649, 221] width 13 height 13
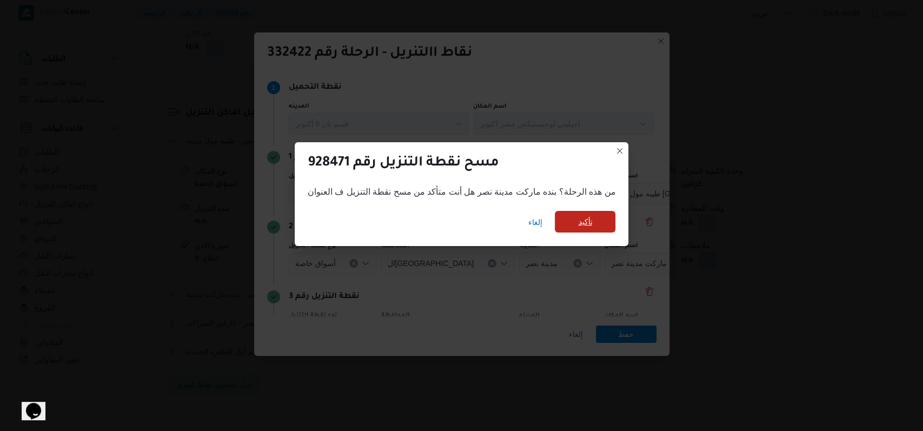
click at [589, 225] on span "تأكيد" at bounding box center [585, 221] width 14 height 13
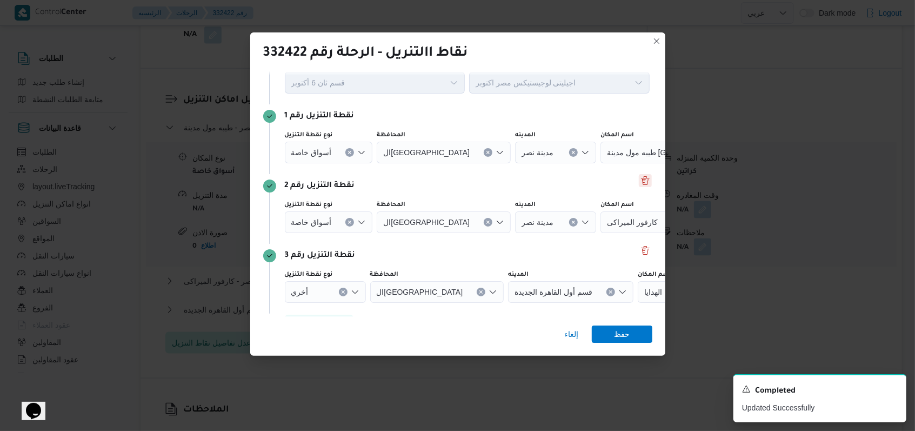
scroll to position [70, 0]
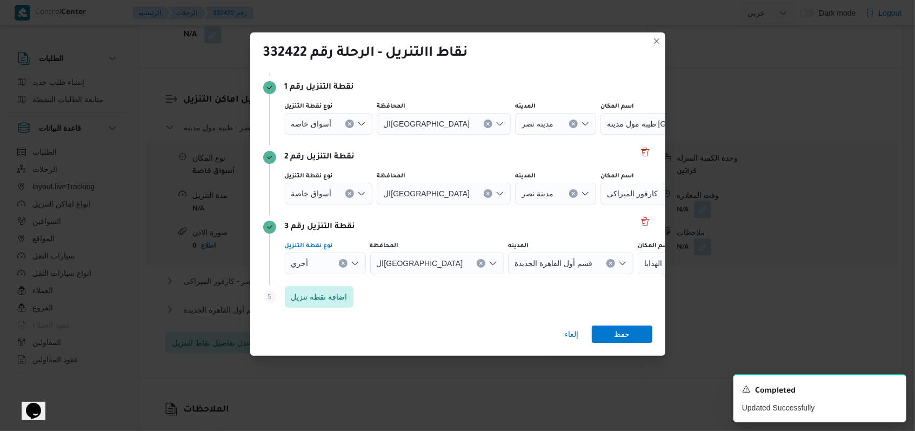
click at [345, 128] on button "Clear input" at bounding box center [349, 123] width 9 height 9
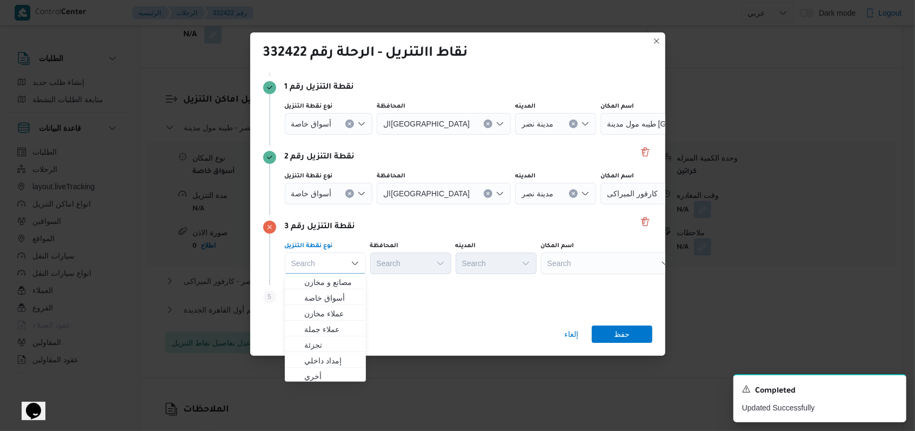
click at [347, 135] on div "أسواق خاصة" at bounding box center [329, 124] width 88 height 22
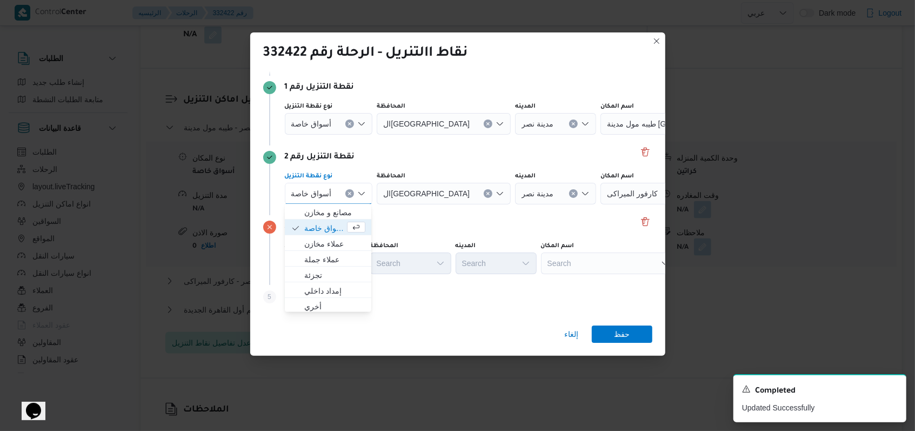
click at [348, 192] on icon "Clear input" at bounding box center [350, 193] width 4 height 4
click at [348, 123] on icon "Clear input" at bounding box center [350, 124] width 4 height 4
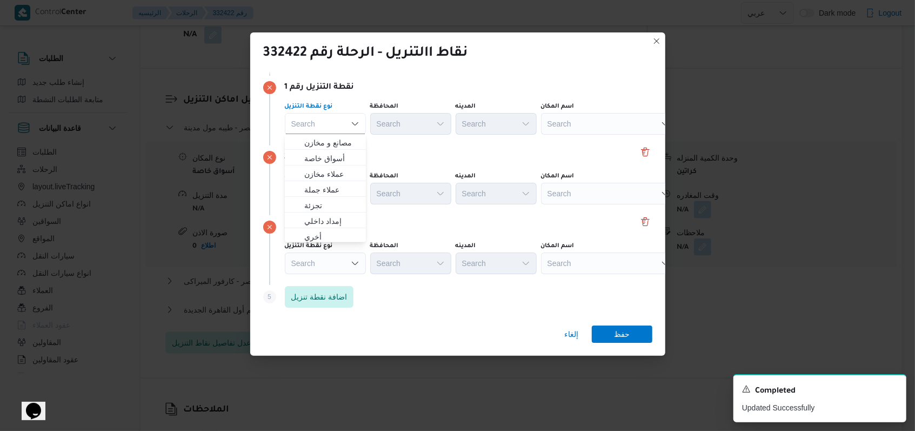
click at [559, 121] on div "Search" at bounding box center [608, 124] width 135 height 22
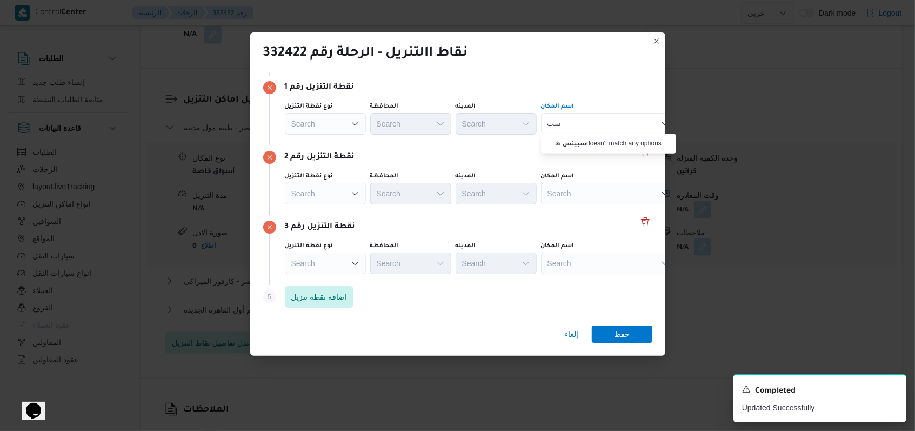
type input "س"
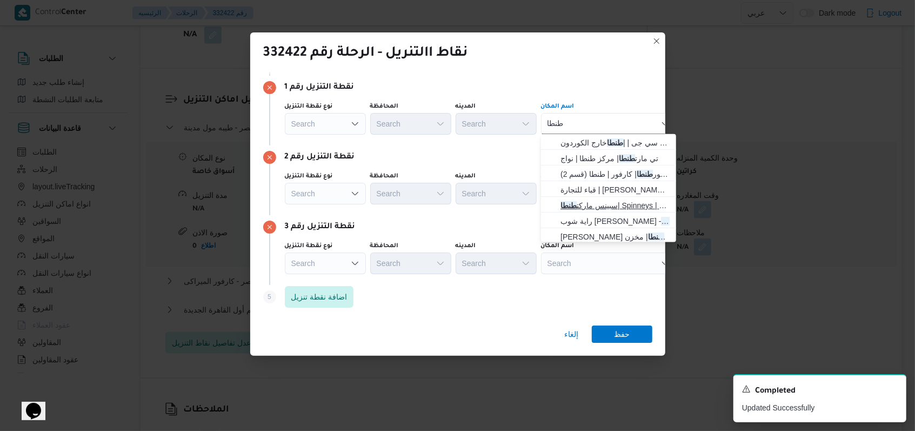
type input "طنطا"
click at [588, 200] on span "سبينس ماركت طنطا | Spinneys | منشية الأوقاف" at bounding box center [615, 205] width 109 height 13
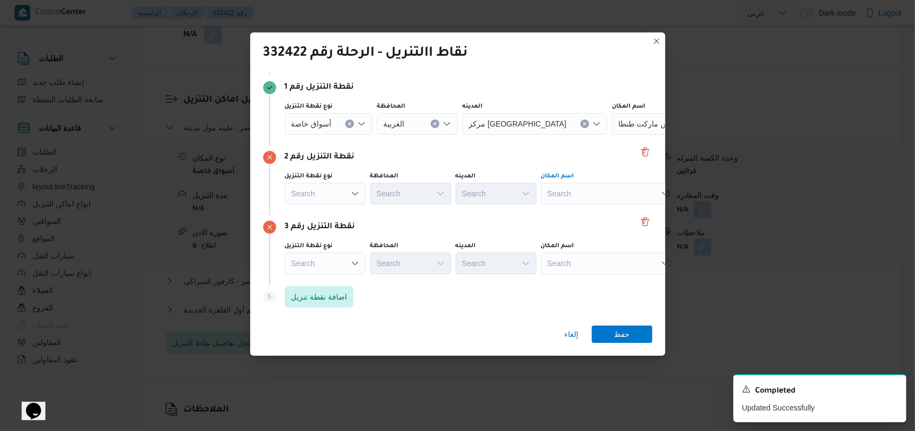
click at [612, 135] on div "Search" at bounding box center [679, 124] width 135 height 22
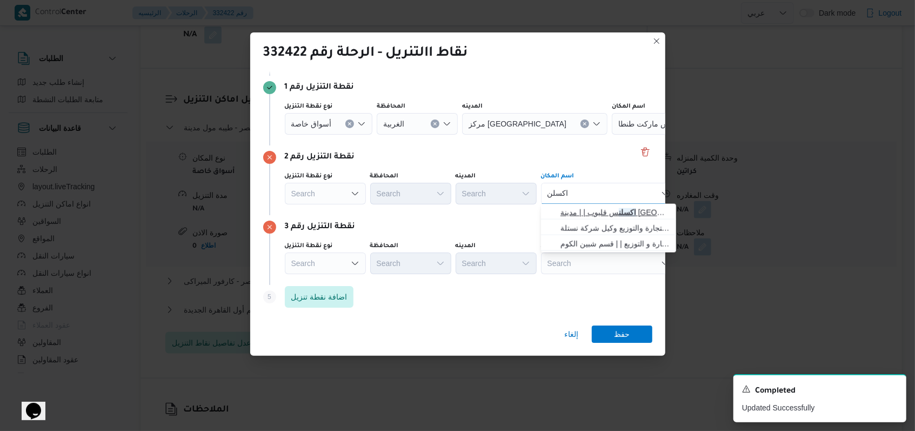
type input "اكسلن"
click at [596, 210] on span "اكسلن س قليوب | | مدينة قليوب" at bounding box center [615, 212] width 109 height 13
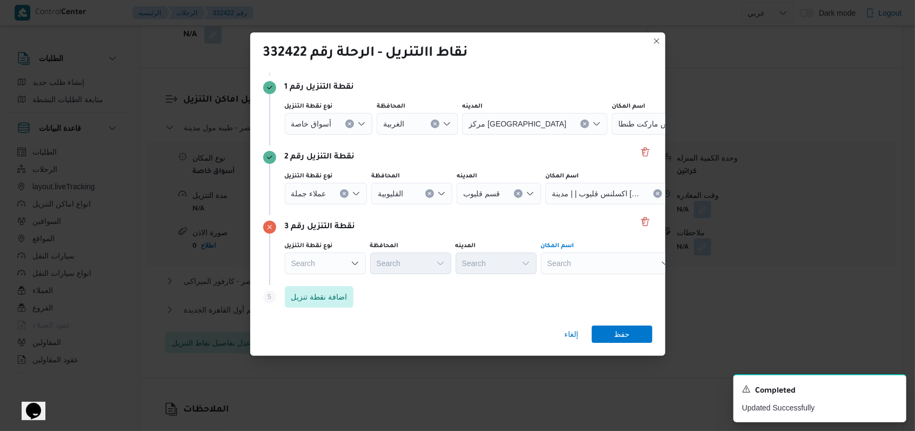
click at [612, 135] on div "Search" at bounding box center [679, 124] width 135 height 22
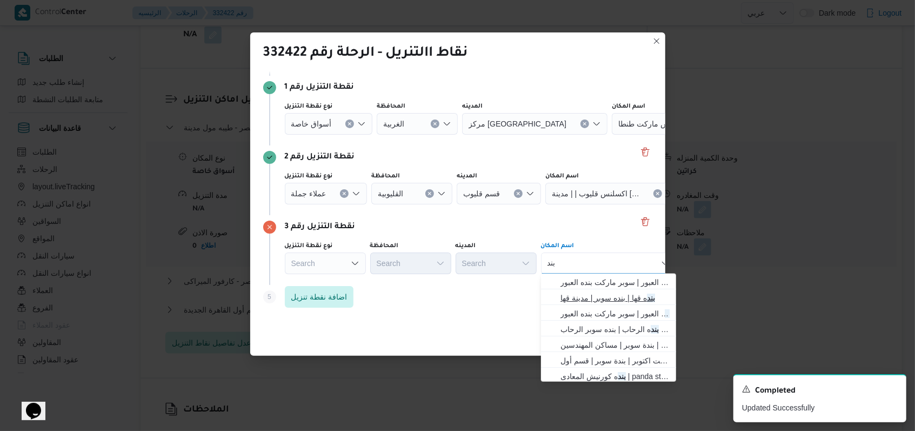
type input "بند"
click at [588, 299] on span "بند ه قها | بنده سوبر | مدينة قها" at bounding box center [615, 297] width 109 height 13
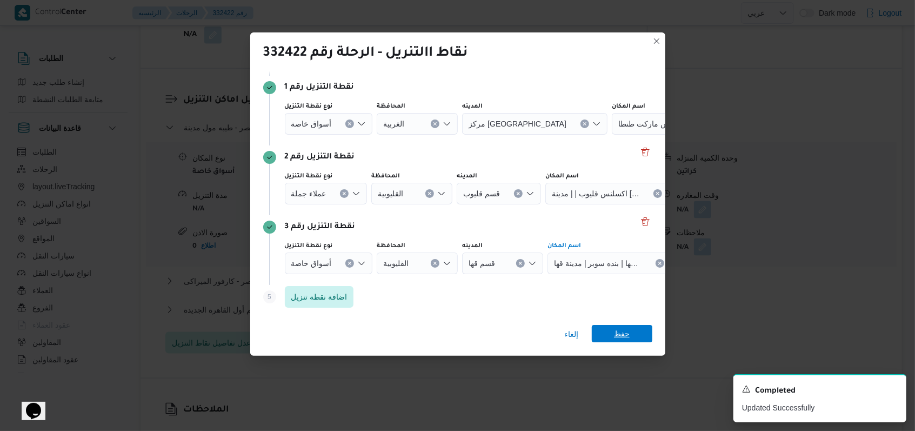
click at [621, 328] on span "حفظ" at bounding box center [622, 333] width 16 height 17
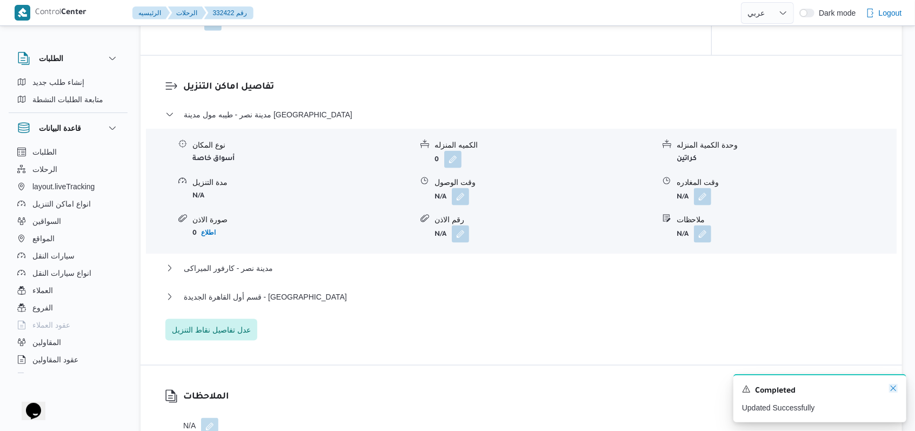
click at [892, 389] on icon "Dismiss toast" at bounding box center [893, 388] width 9 height 9
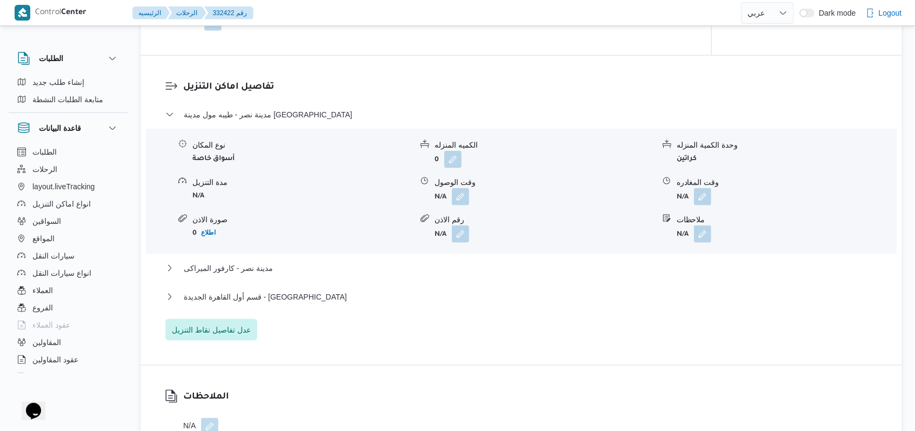
drag, startPoint x: 892, startPoint y: 389, endPoint x: 628, endPoint y: 347, distance: 267.1
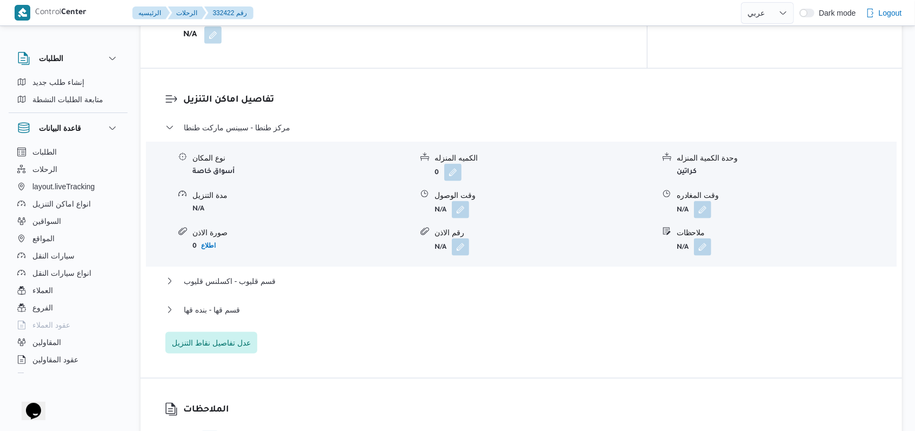
drag, startPoint x: 628, startPoint y: 347, endPoint x: 411, endPoint y: 250, distance: 237.9
click at [409, 252] on div "نوع المكان أسواق خاصة الكميه المنزله 0 وحدة الكمية المنزله كراتين مدة التنزيل N…" at bounding box center [521, 204] width 759 height 123
click at [270, 121] on span "مركز طنطا - سبينس ماركت طنطا" at bounding box center [237, 127] width 106 height 13
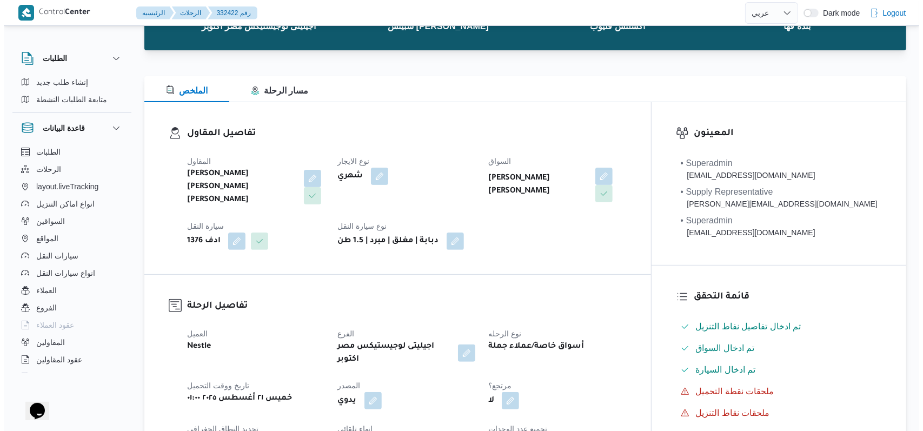
scroll to position [0, 0]
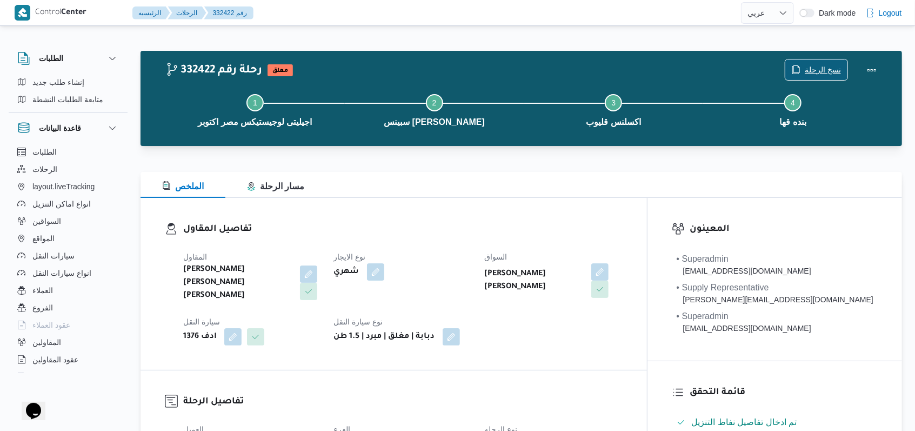
click at [825, 59] on button "نسخ الرحلة" at bounding box center [816, 70] width 63 height 22
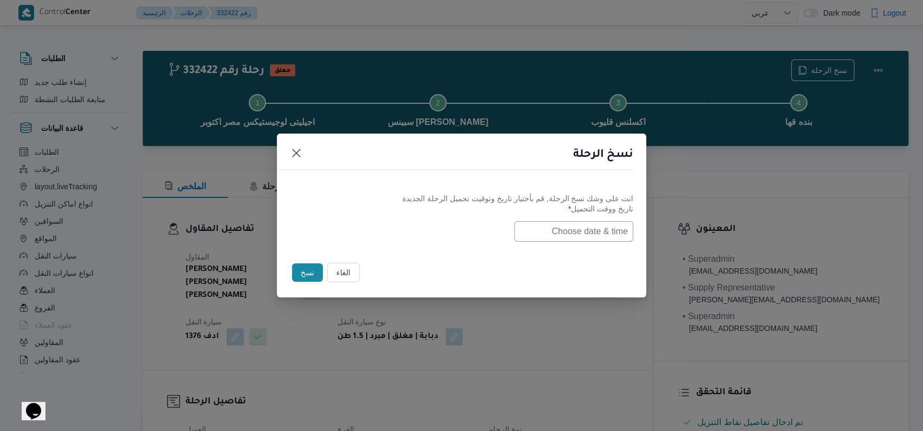
click at [569, 241] on input "text" at bounding box center [573, 231] width 119 height 21
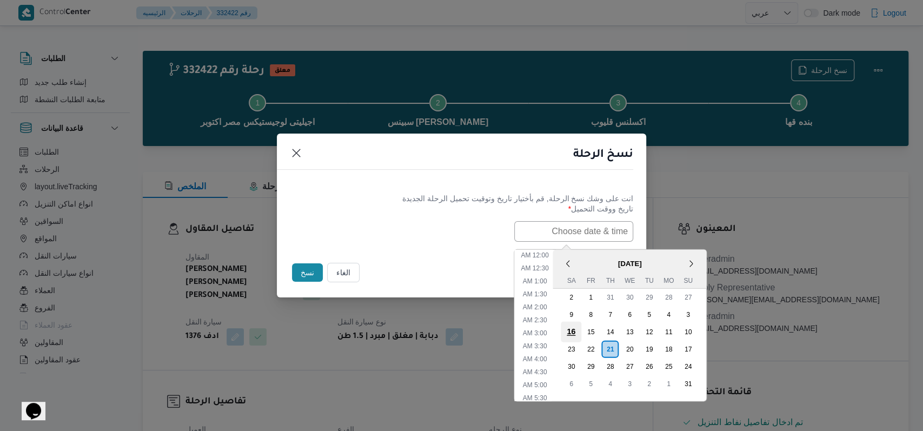
scroll to position [229, 0]
click at [581, 345] on div "23" at bounding box center [571, 348] width 21 height 21
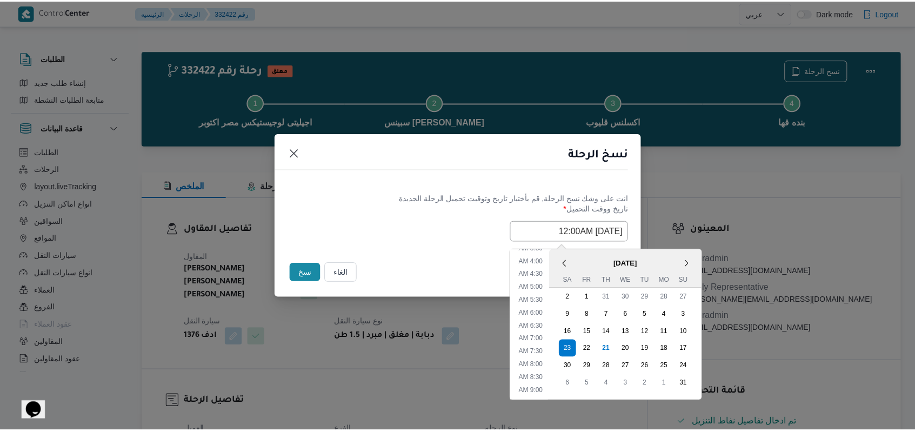
scroll to position [0, 0]
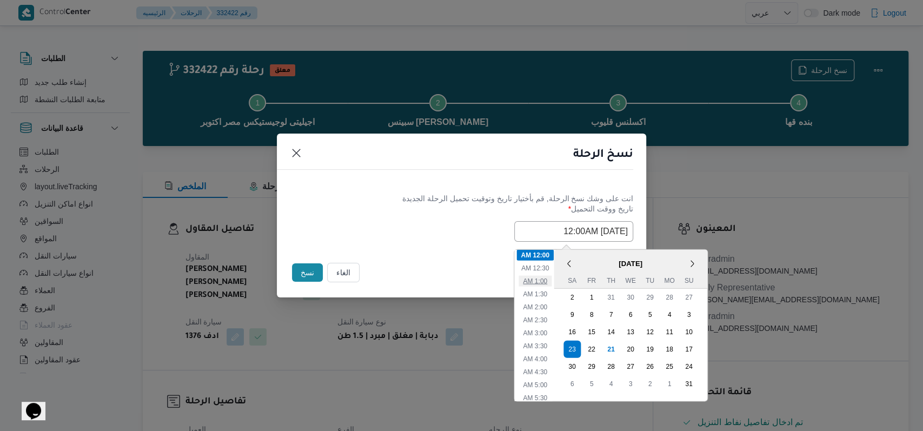
click at [549, 283] on li "1:00 AM" at bounding box center [534, 280] width 33 height 11
type input "23/08/2025 1:00AM"
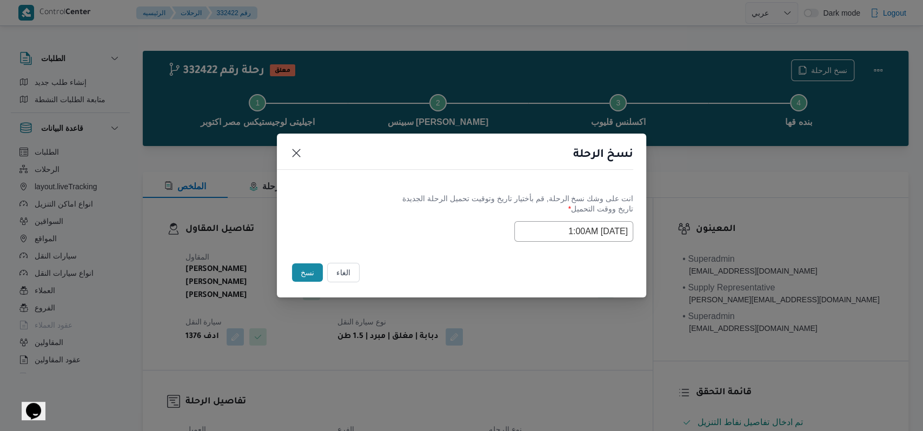
click at [397, 210] on label "تاريخ ووقت التحميل *" at bounding box center [461, 212] width 343 height 17
click at [312, 267] on button "نسخ" at bounding box center [307, 272] width 31 height 18
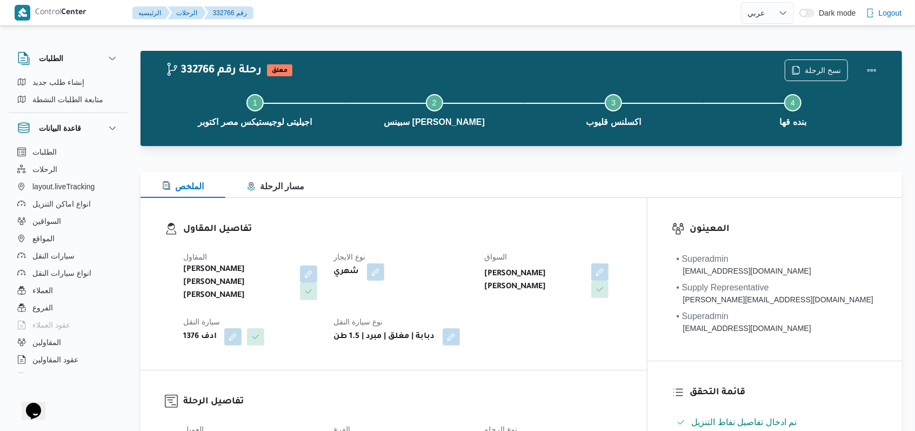
click at [820, 57] on div "نسخ الرحلة" at bounding box center [833, 70] width 111 height 35
click at [821, 65] on span "نسخ الرحلة" at bounding box center [823, 69] width 36 height 13
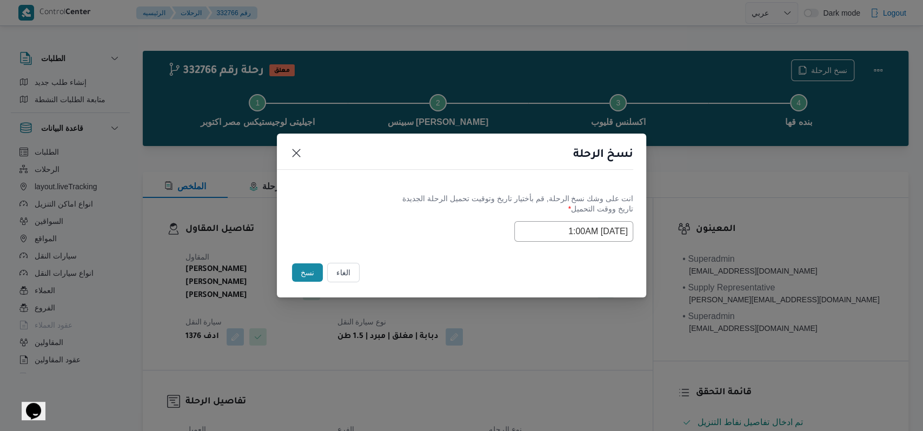
click at [557, 234] on input "23/08/2025 1:00AM" at bounding box center [573, 231] width 119 height 21
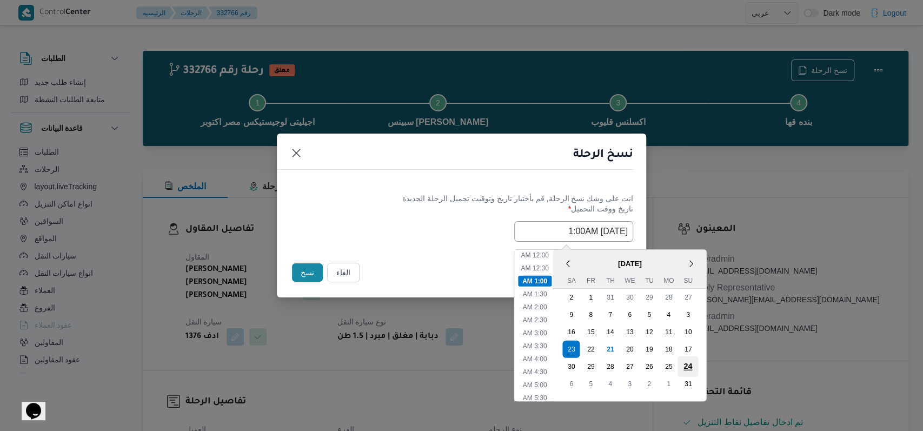
click at [698, 366] on div "24" at bounding box center [687, 366] width 21 height 21
type input "24/08/2025 1:00AM"
click at [414, 237] on div "24/08/2025 1:00AM < August 2025 > Su Mo Tu We Th Fr Sa 27 28 29 30 31 1 2 3 4 5…" at bounding box center [461, 231] width 343 height 21
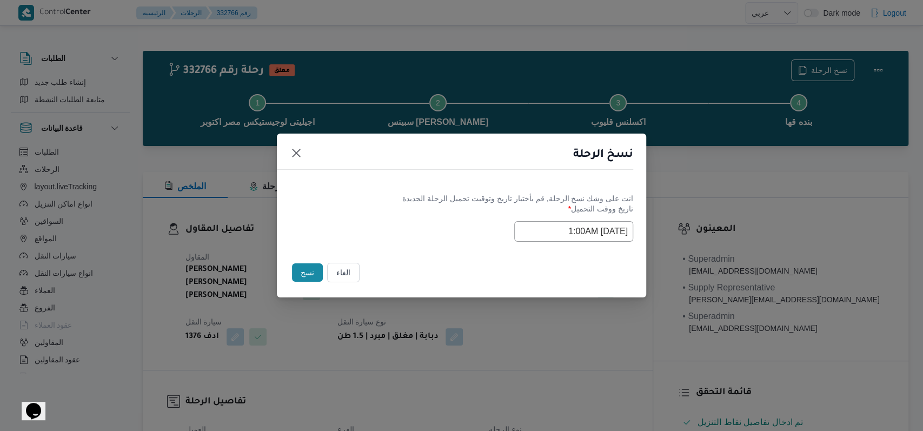
click at [302, 274] on button "نسخ" at bounding box center [307, 272] width 31 height 18
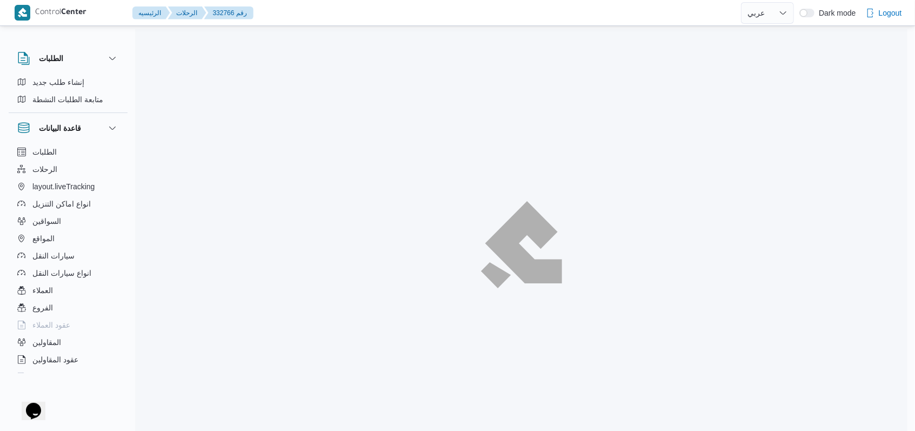
select select "ar"
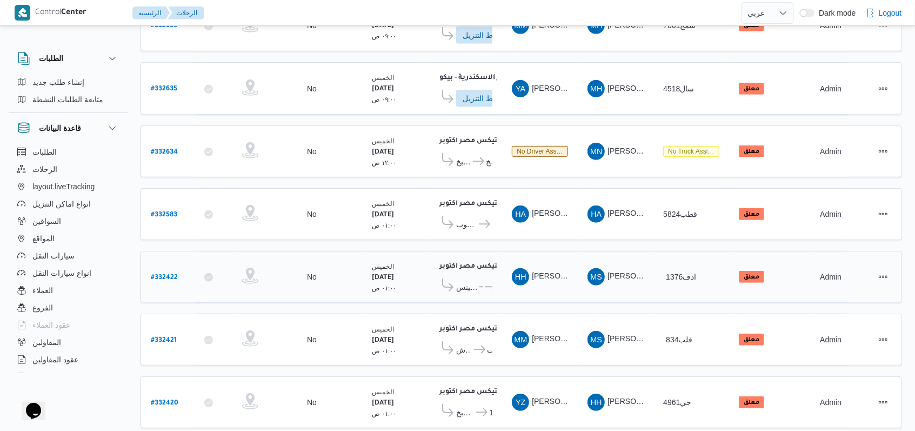
scroll to position [367, 0]
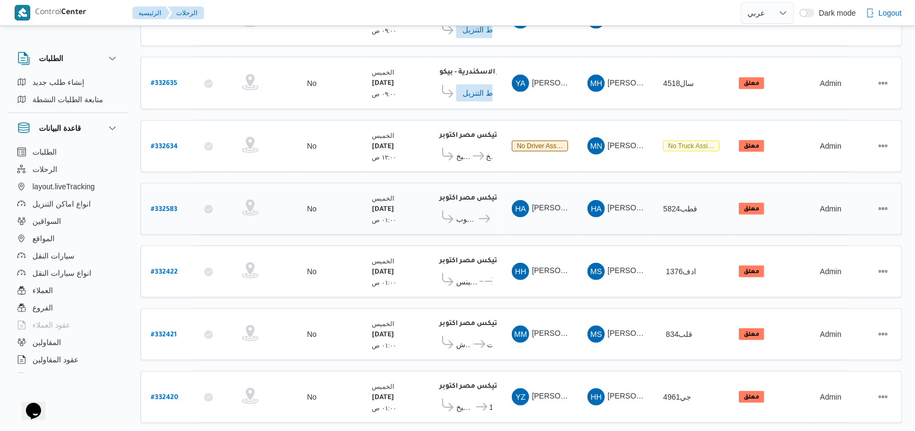
click at [154, 206] on b "# 332583" at bounding box center [164, 210] width 26 height 8
select select "ar"
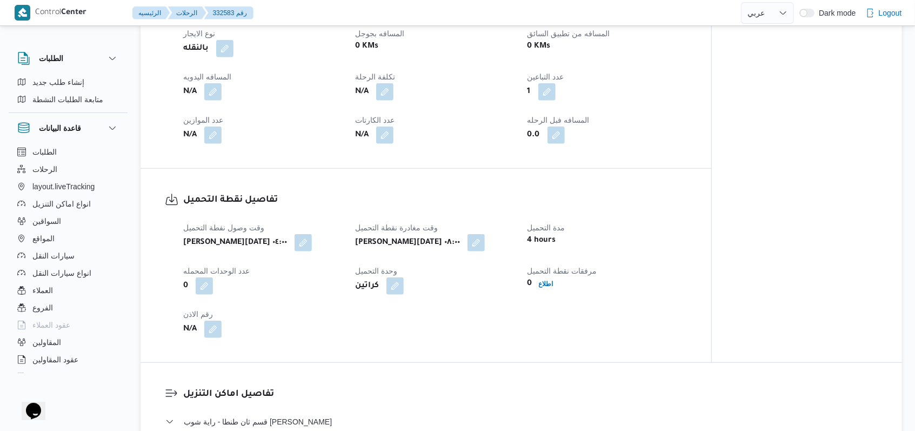
scroll to position [799, 0]
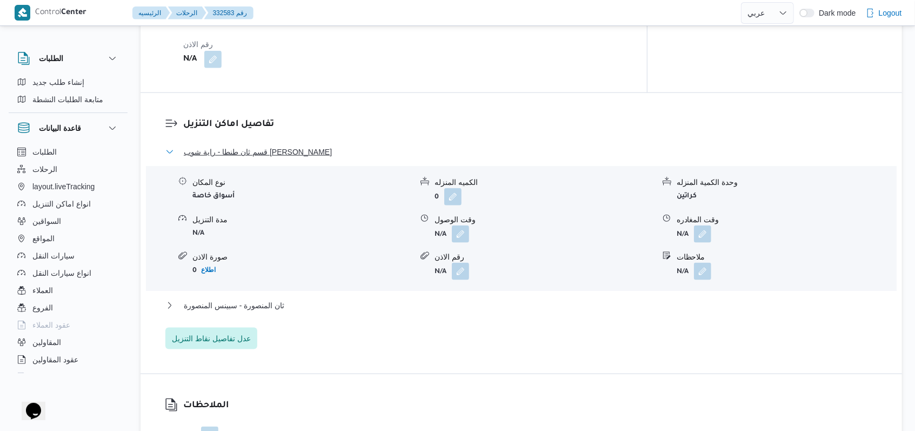
click at [296, 145] on span "قسم ثان طنطا - راية شوب ش حسن رضوان - طنطا" at bounding box center [258, 151] width 148 height 13
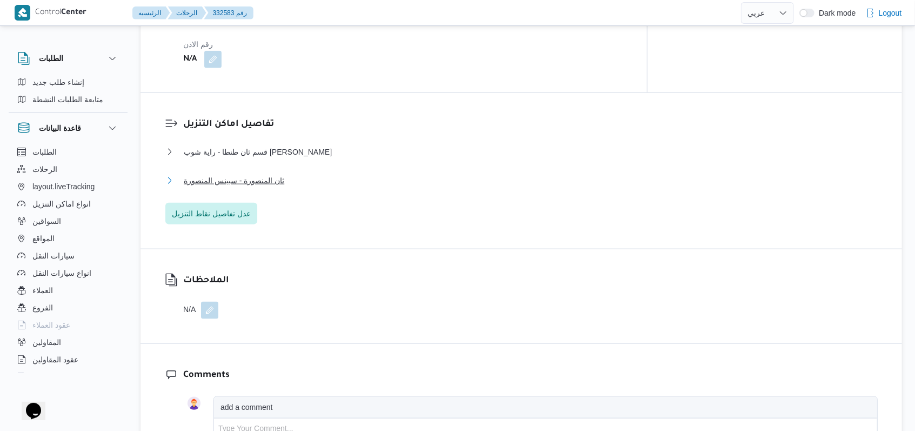
click at [271, 174] on span "ثان المنصورة - سبينس المنصورة" at bounding box center [234, 180] width 101 height 13
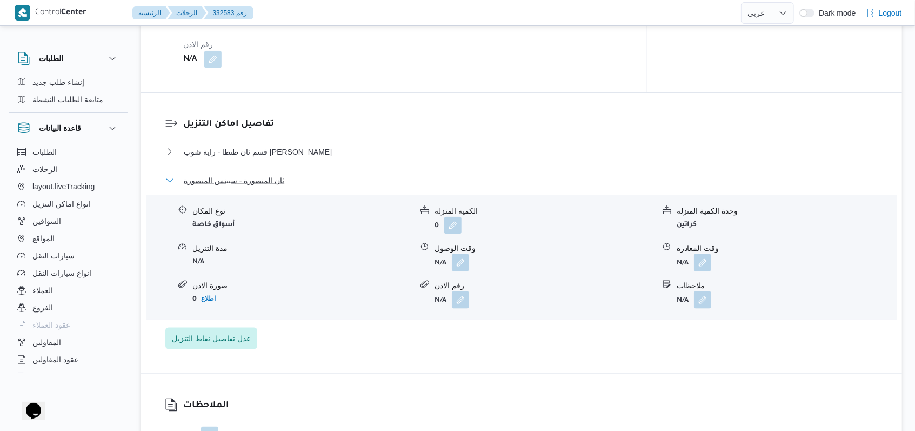
click at [271, 174] on span "ثان المنصورة - سبينس المنصورة" at bounding box center [234, 180] width 101 height 13
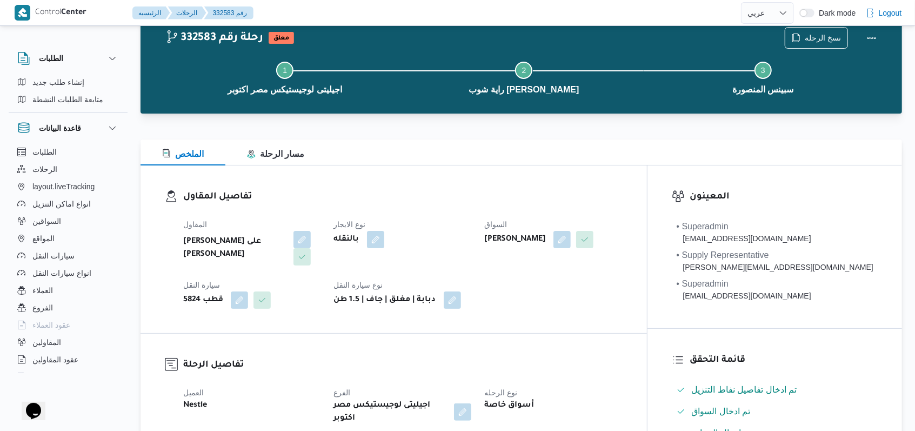
scroll to position [0, 0]
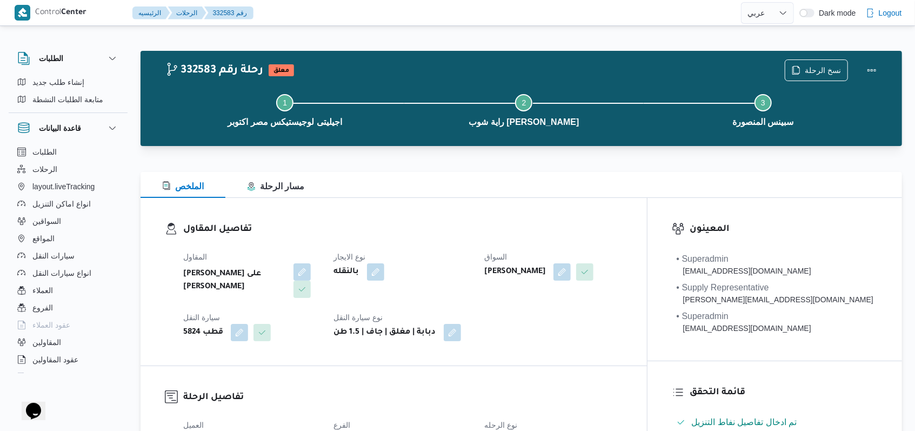
select select "ar"
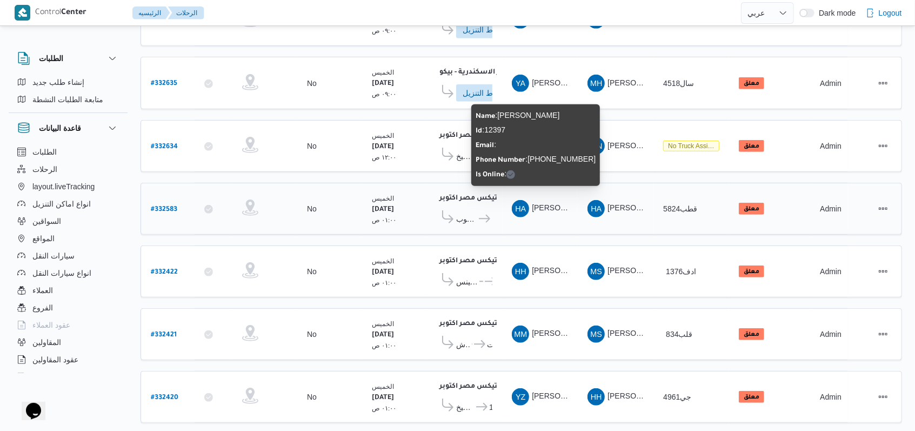
scroll to position [295, 0]
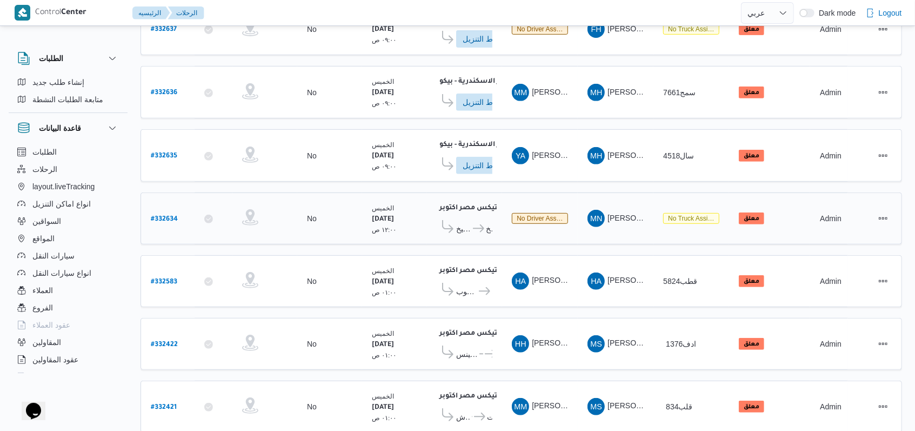
click at [482, 224] on icon at bounding box center [478, 228] width 11 height 8
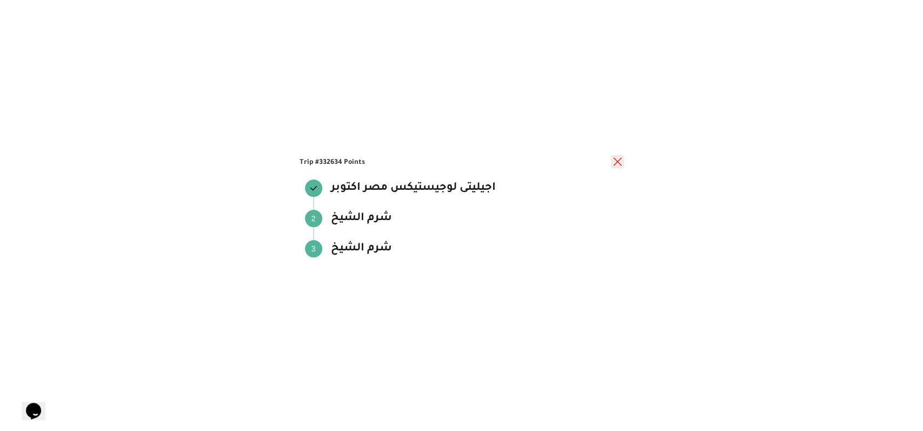
click at [614, 167] on button "close" at bounding box center [617, 161] width 13 height 13
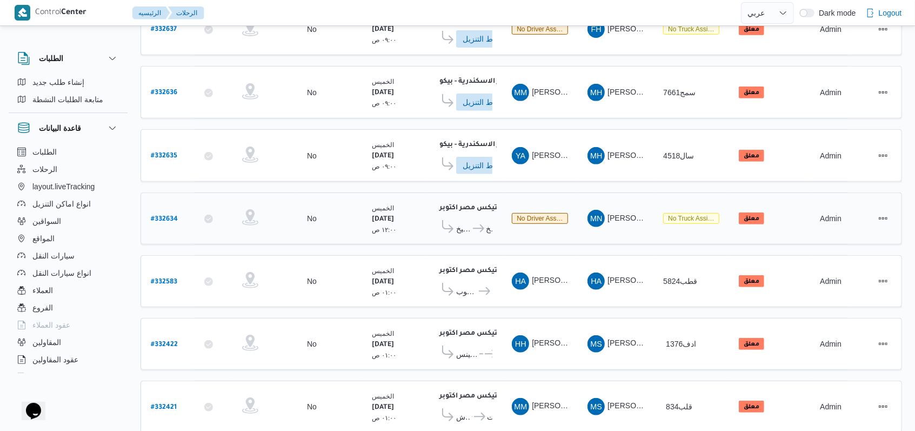
click at [166, 216] on b "# 332634" at bounding box center [164, 220] width 27 height 8
select select "ar"
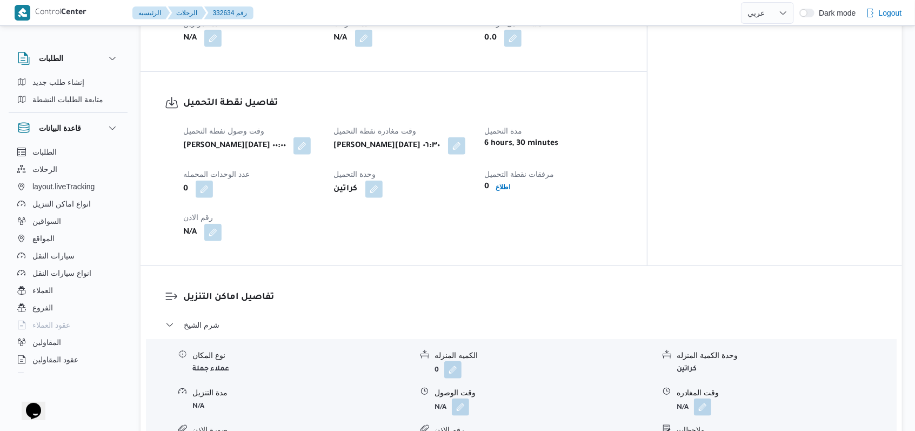
scroll to position [649, 0]
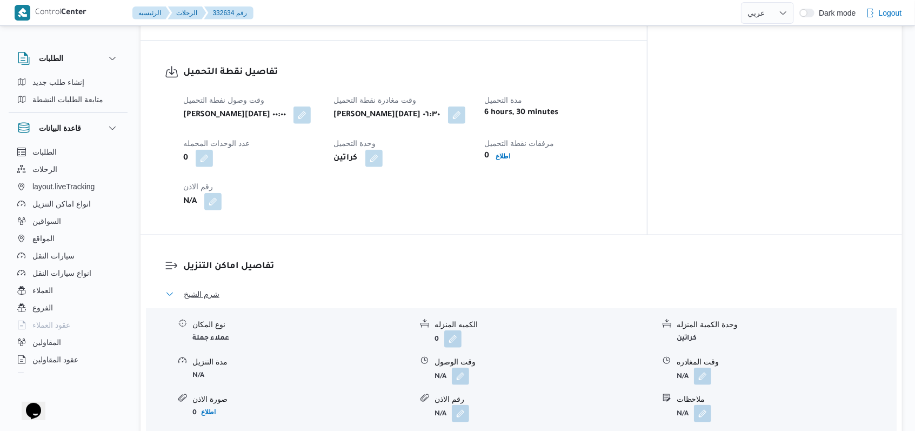
click at [212, 288] on span "شرم الشيخ" at bounding box center [202, 294] width 36 height 13
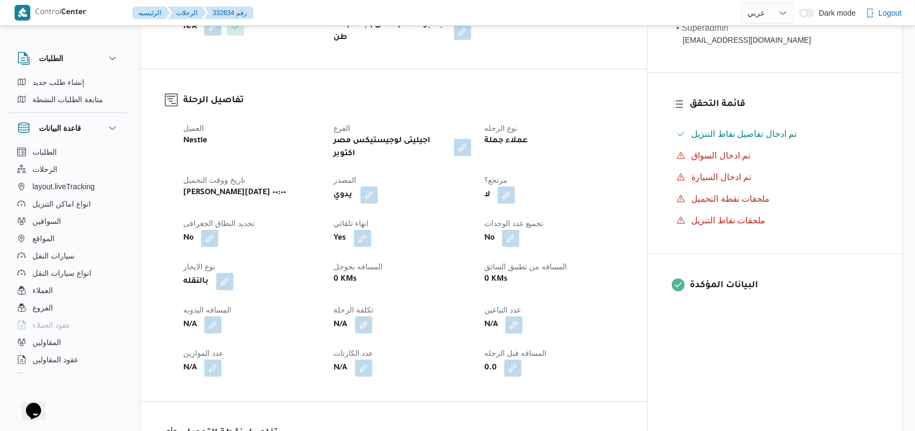
scroll to position [72, 0]
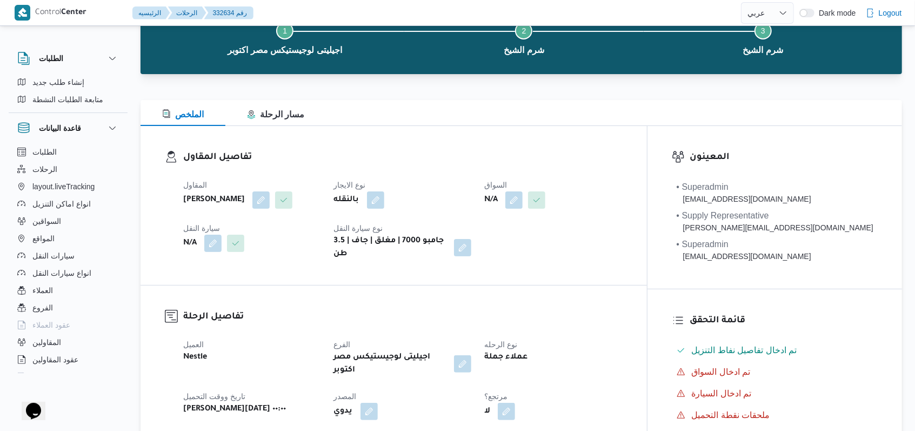
select select "ar"
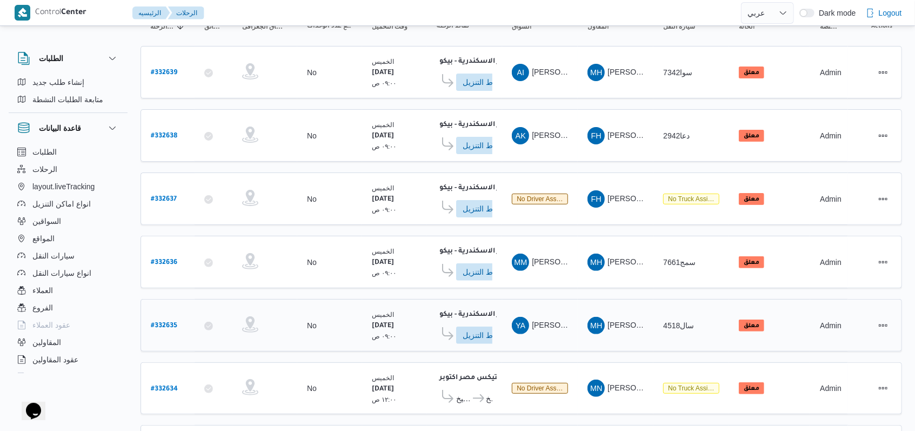
scroll to position [154, 0]
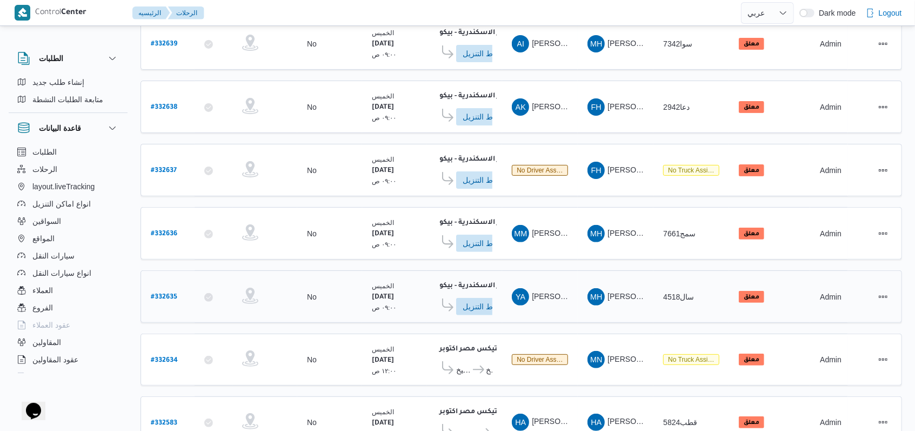
click at [165, 294] on b "# 332635" at bounding box center [164, 298] width 26 height 8
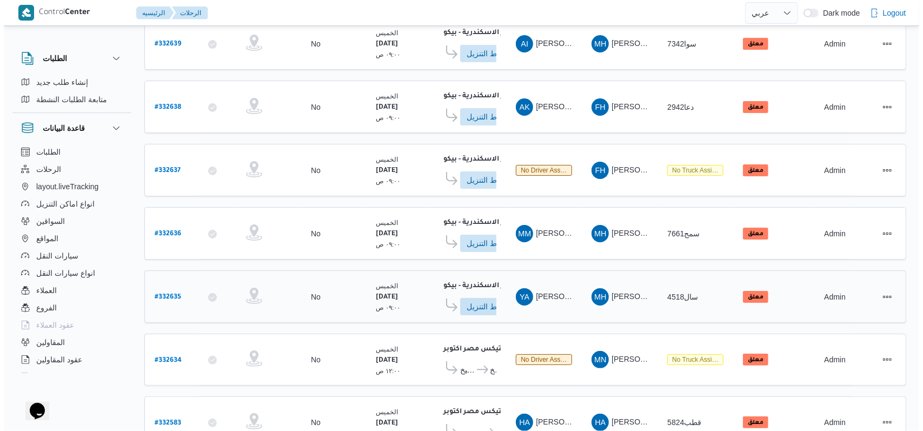
scroll to position [29, 0]
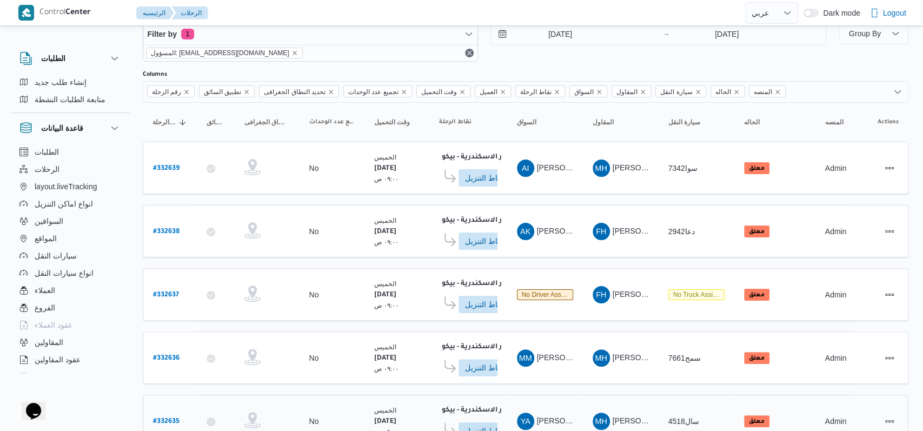
select select "ar"
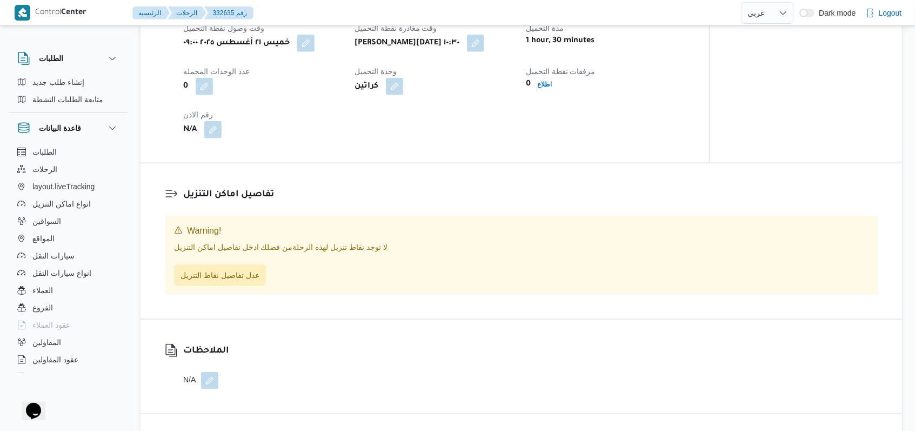
scroll to position [649, 0]
click at [253, 284] on span "عدل تفاصيل نقاط التنزيل" at bounding box center [220, 273] width 92 height 22
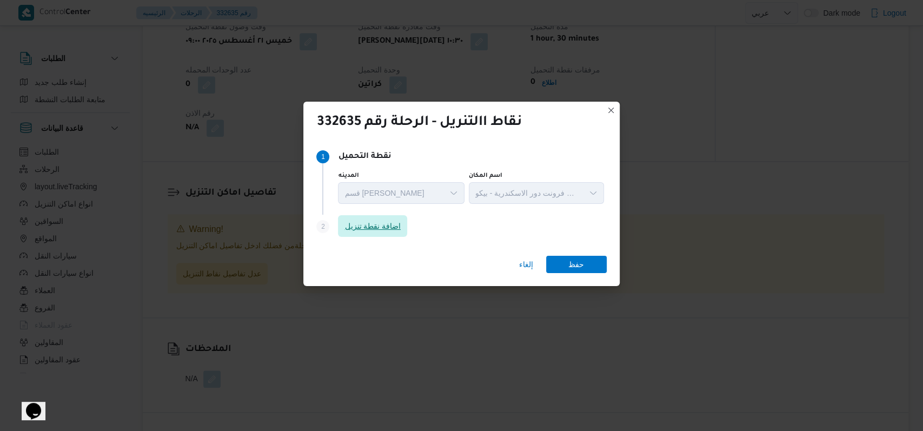
click at [401, 227] on span "اضافة نقطة تنزيل" at bounding box center [372, 225] width 56 height 13
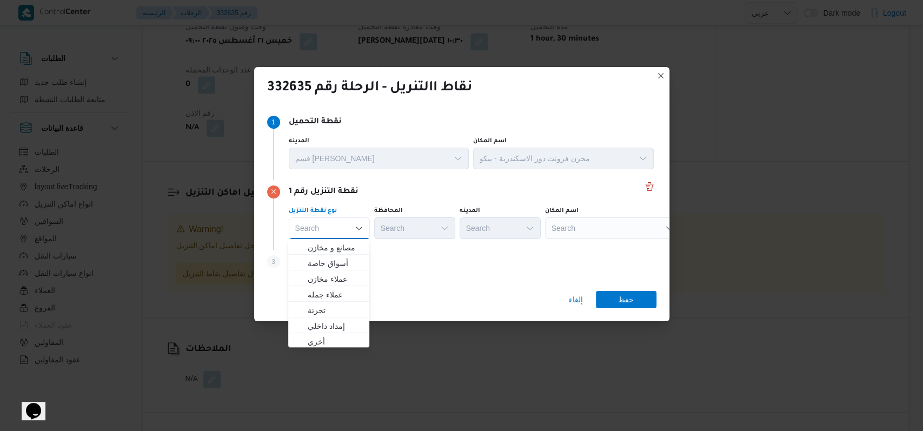
click at [428, 280] on div "Step 1 1 نقطة التحميل المدينه قسم سيدى جابر اسم المكان مخزن فرونت دور الاسكندري…" at bounding box center [461, 194] width 415 height 176
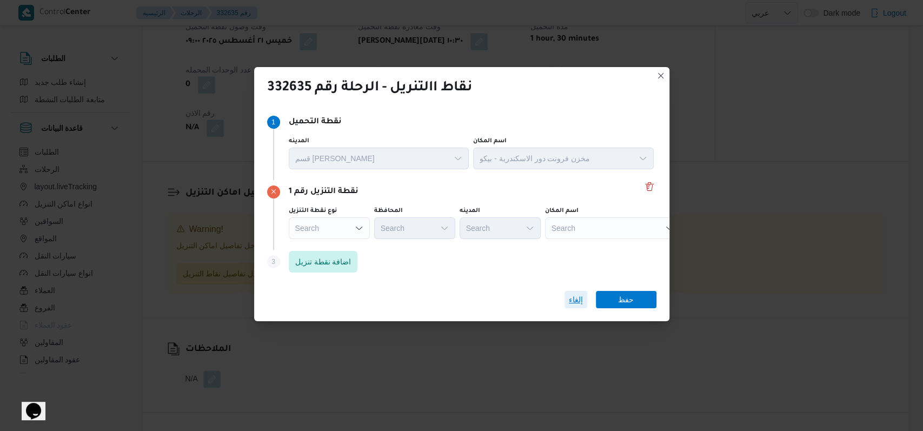
click at [576, 303] on span "إلغاء" at bounding box center [576, 299] width 14 height 13
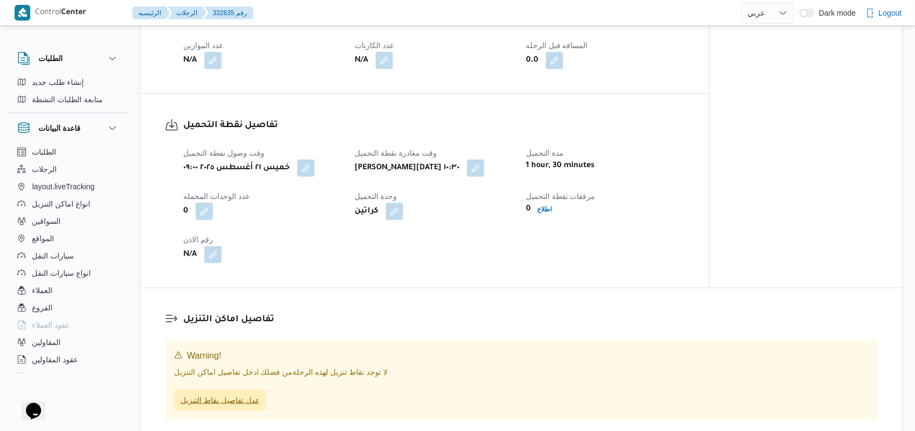
scroll to position [432, 0]
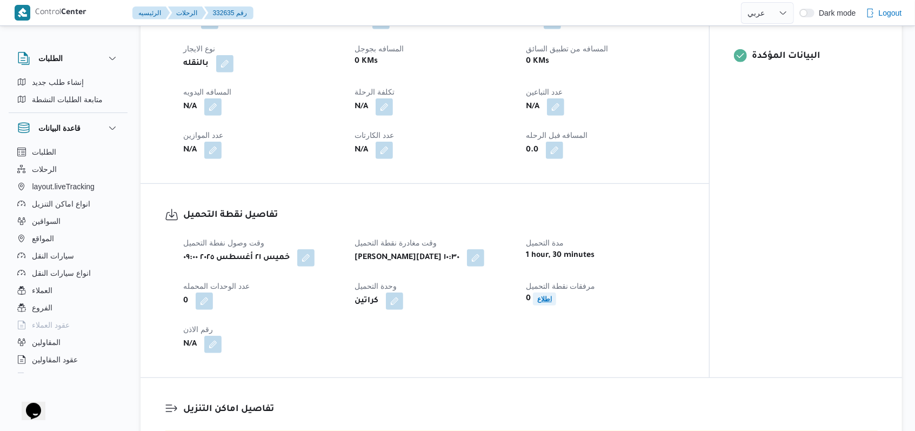
click at [544, 305] on span "اطلاع" at bounding box center [544, 298] width 15 height 13
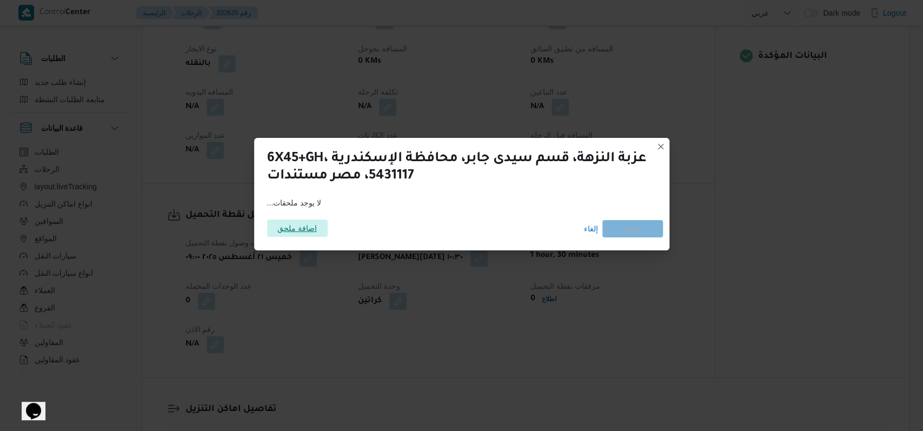
click at [299, 222] on span "اضافة ملحق" at bounding box center [296, 227] width 39 height 17
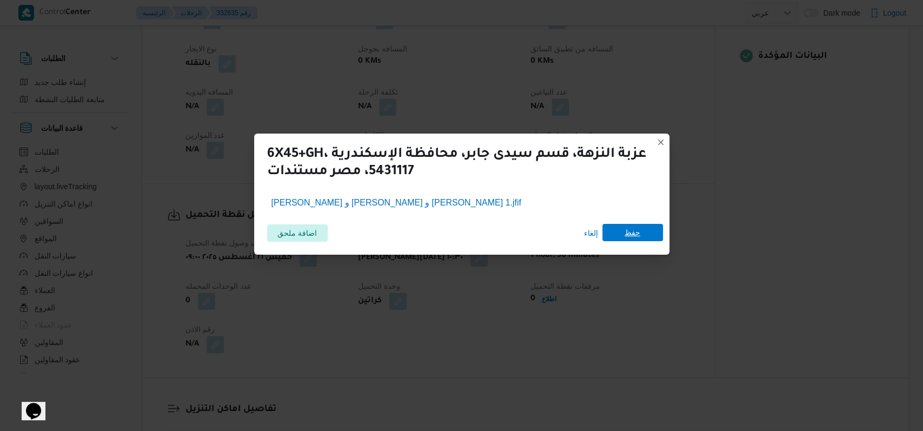
click at [630, 241] on span "حفظ" at bounding box center [632, 232] width 16 height 17
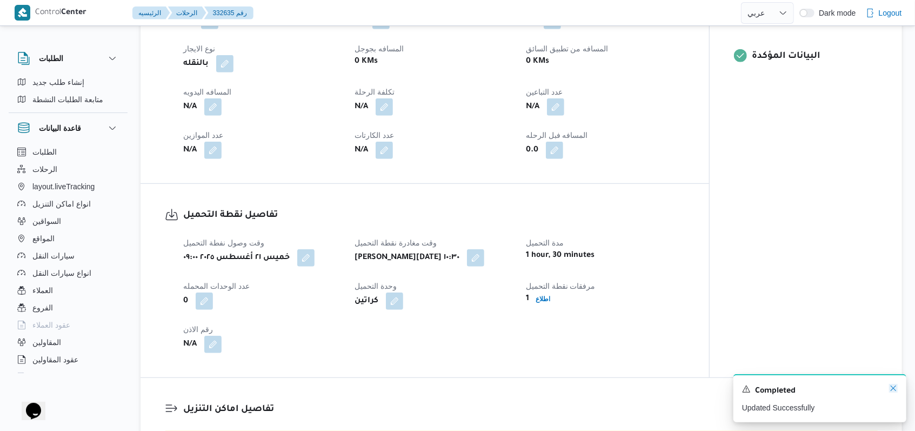
click at [891, 390] on icon "Dismiss toast" at bounding box center [893, 388] width 9 height 9
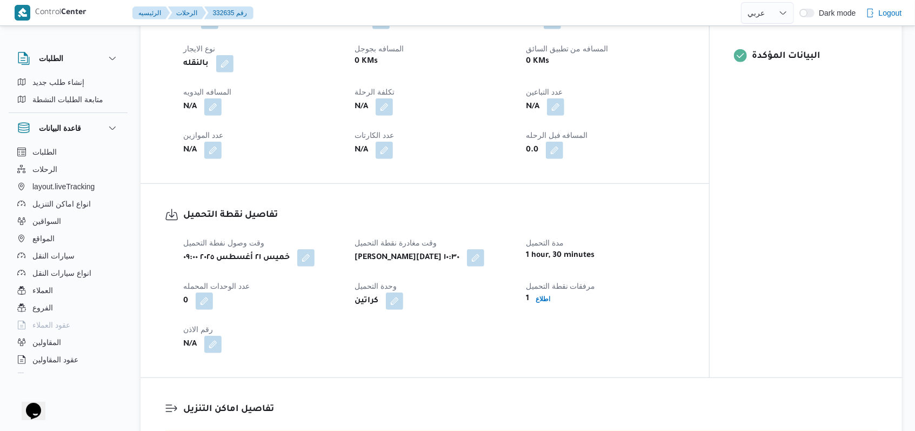
click at [636, 292] on dt "مرفقات نقطة التحميل" at bounding box center [605, 285] width 158 height 13
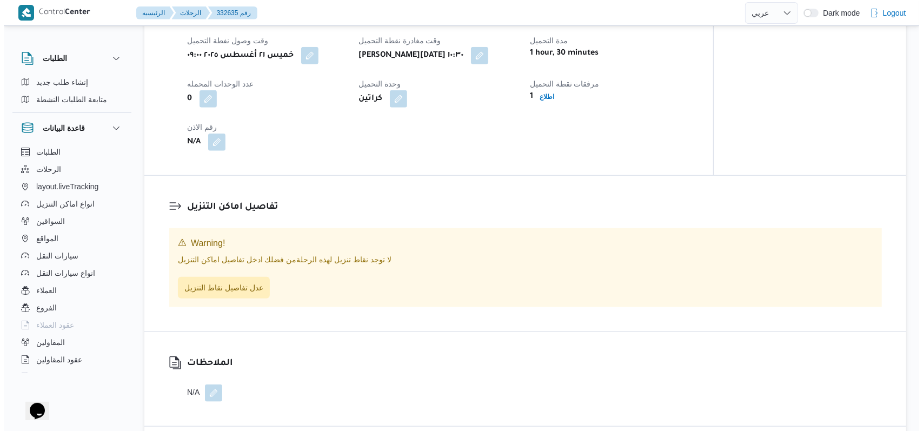
scroll to position [721, 0]
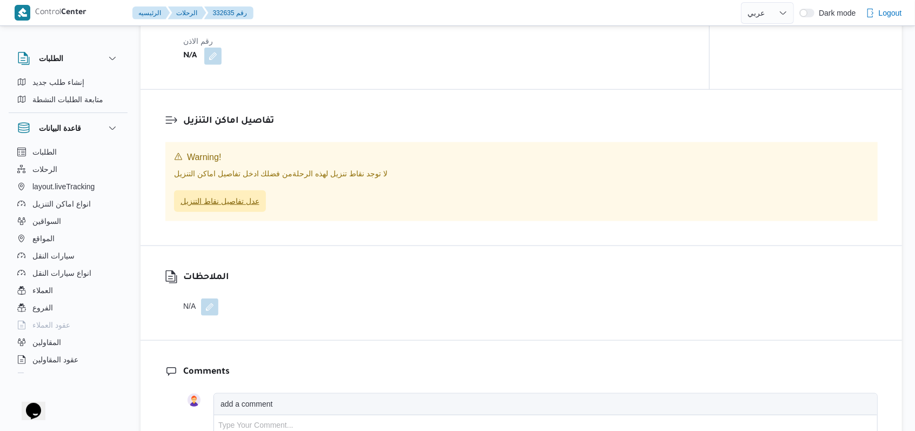
click at [243, 208] on span "عدل تفاصيل نقاط التنزيل" at bounding box center [220, 201] width 79 height 13
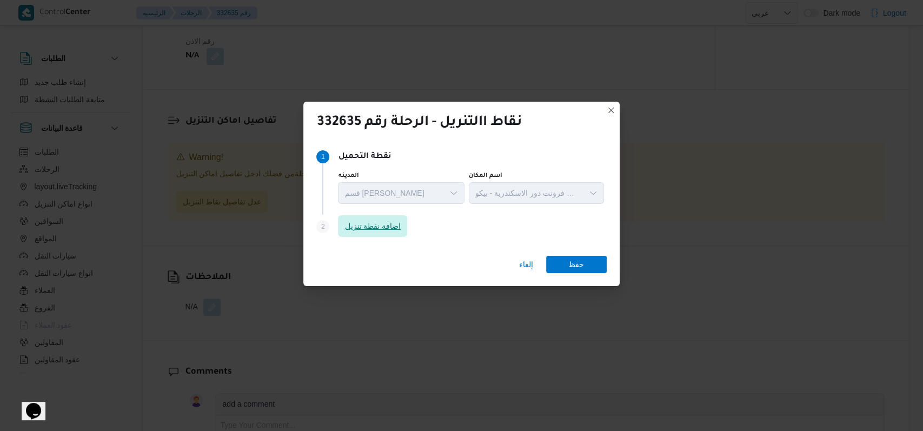
click at [394, 226] on span "اضافة نقطة تنزيل" at bounding box center [372, 225] width 56 height 13
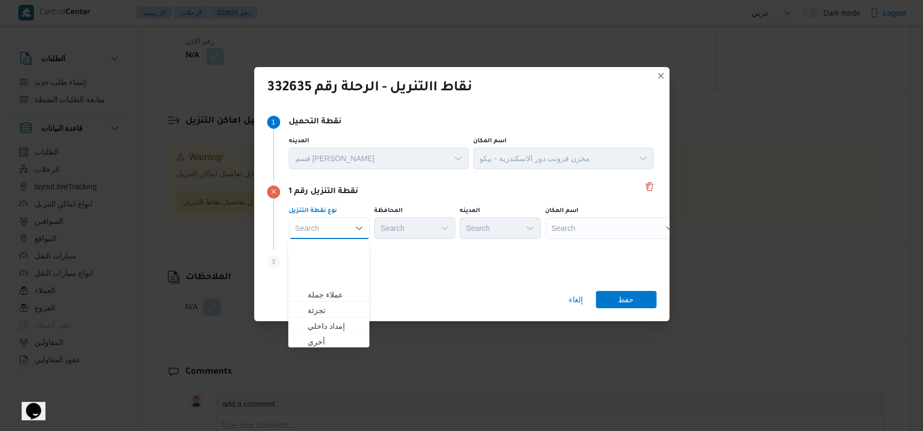
scroll to position [284, 0]
click at [345, 347] on div "نقاط االتنريل - الرحلة رقم 332635 Step 1 1 نقطة التحميل المدينه قسم سيدى جابر ا…" at bounding box center [461, 215] width 923 height 431
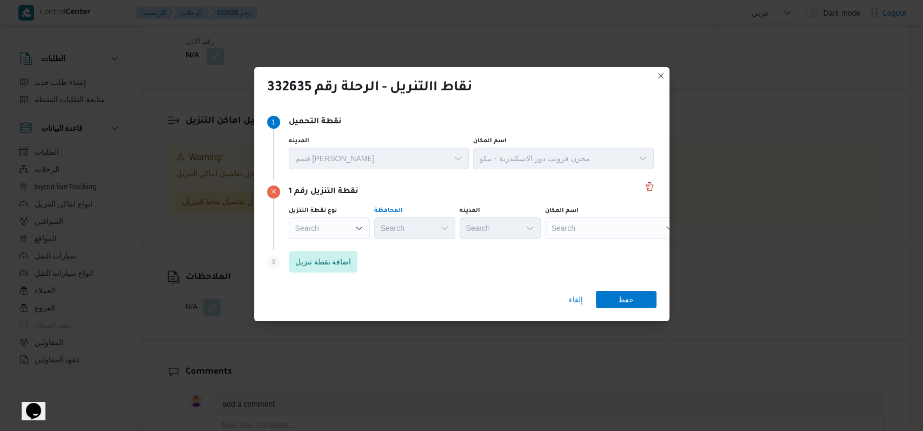
click at [426, 231] on div "Search" at bounding box center [414, 228] width 81 height 22
click at [328, 231] on div "Search" at bounding box center [329, 228] width 81 height 22
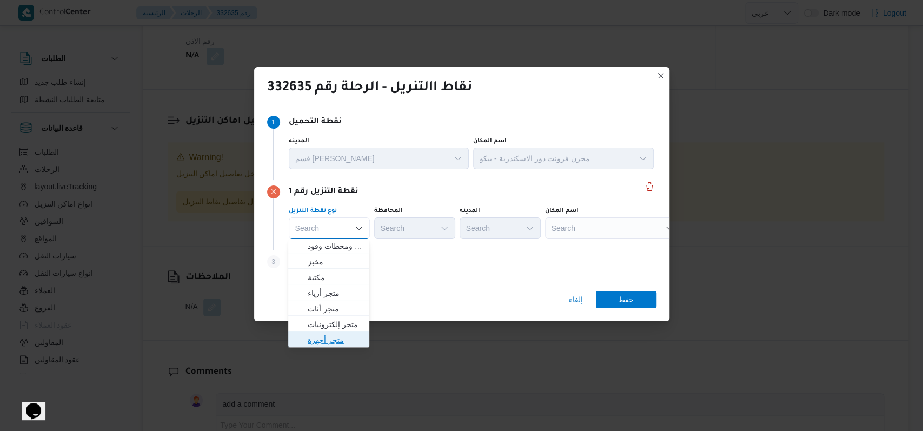
click at [328, 339] on span "متجر أجهزة" at bounding box center [335, 340] width 55 height 13
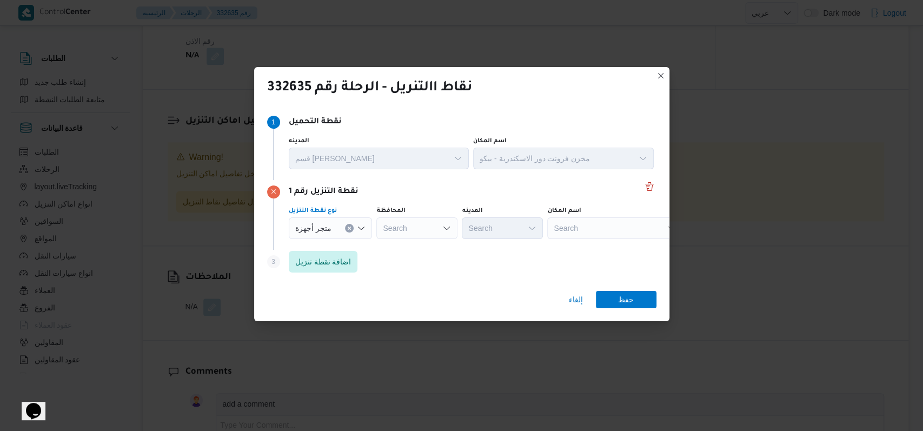
click at [436, 232] on div "Search" at bounding box center [416, 228] width 81 height 22
type input "دمياط"
click at [430, 239] on span "دمياط" at bounding box center [414, 247] width 72 height 17
click at [563, 229] on div "Search" at bounding box center [614, 228] width 135 height 22
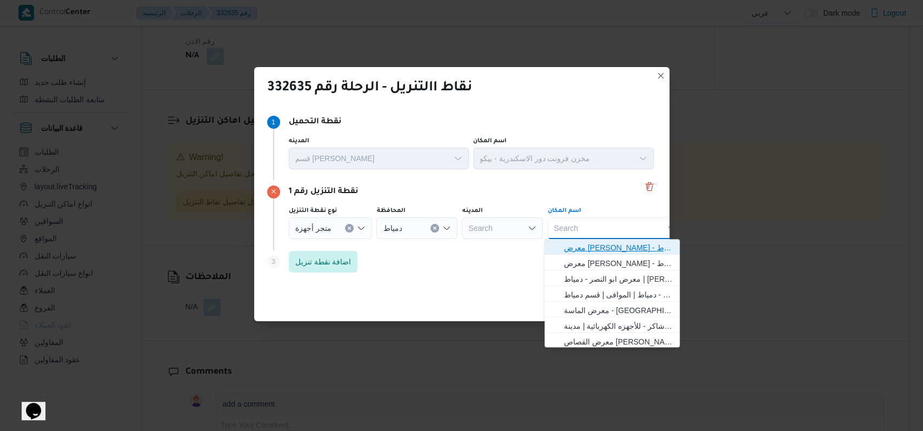
drag, startPoint x: 602, startPoint y: 251, endPoint x: 614, endPoint y: 249, distance: 12.2
click at [602, 251] on span "معرض زغمور - دمياط | زغمور للأجهزة الكهربائية و للأدوات المنزلية | مدينة دمياط …" at bounding box center [618, 247] width 109 height 13
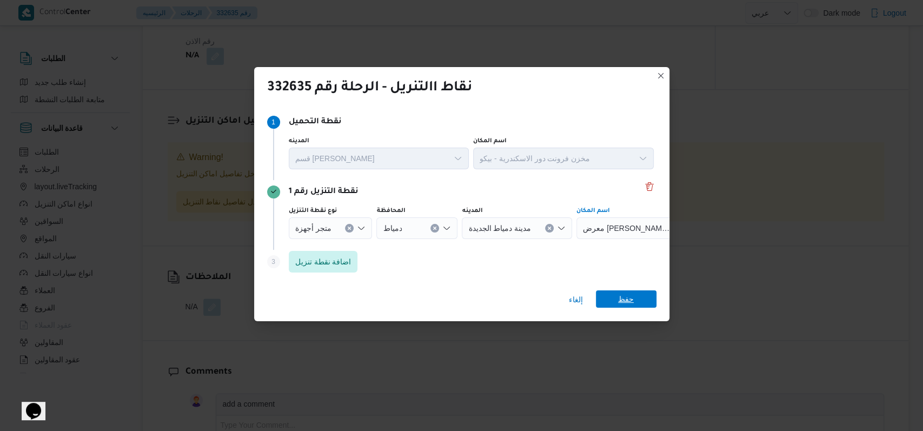
click at [621, 291] on span "حفظ" at bounding box center [626, 298] width 16 height 17
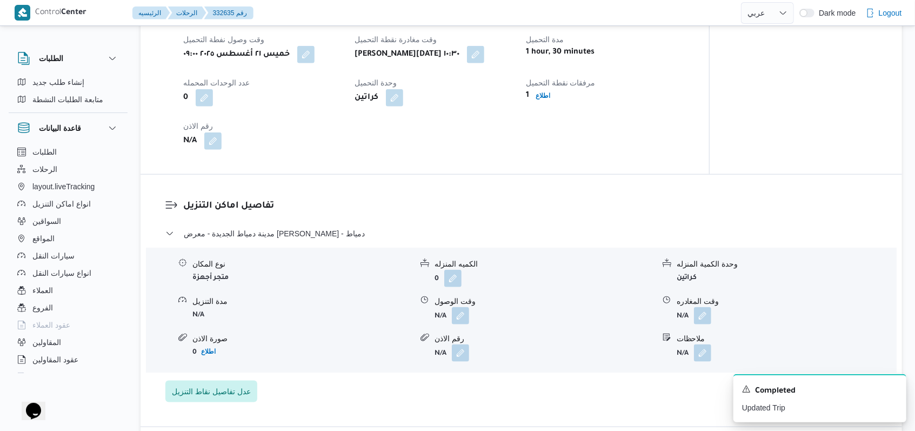
scroll to position [705, 0]
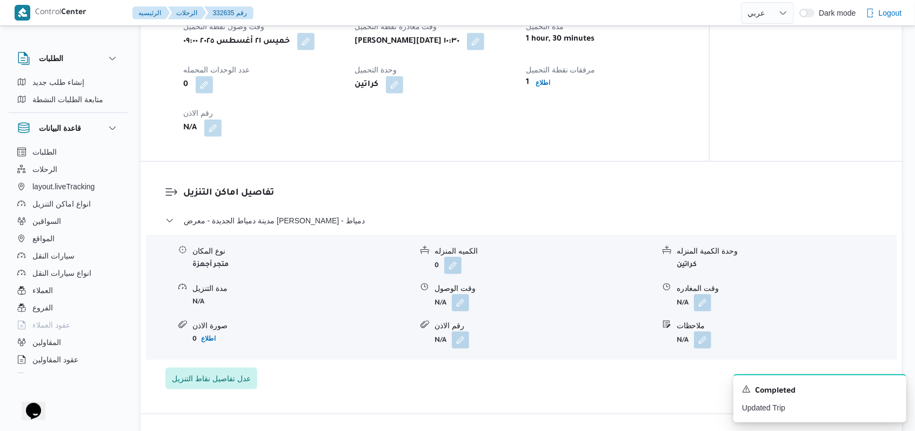
select select "ar"
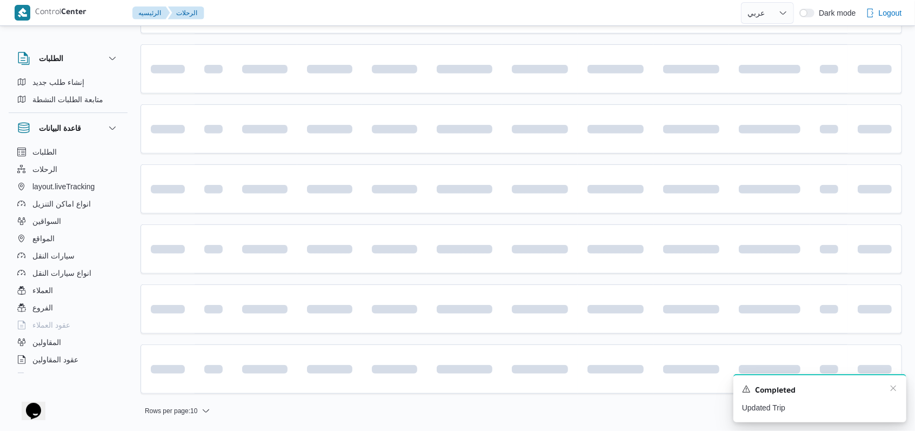
scroll to position [154, 0]
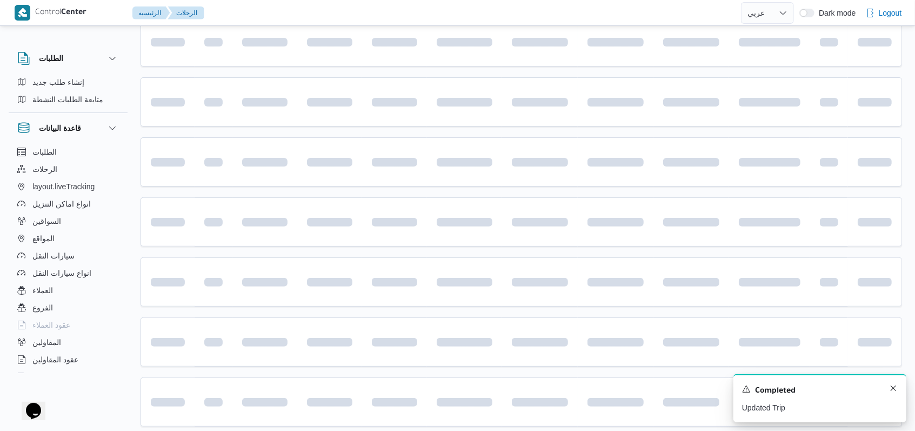
click at [892, 393] on div "A new notification appears Completed Updated Trip" at bounding box center [820, 398] width 173 height 48
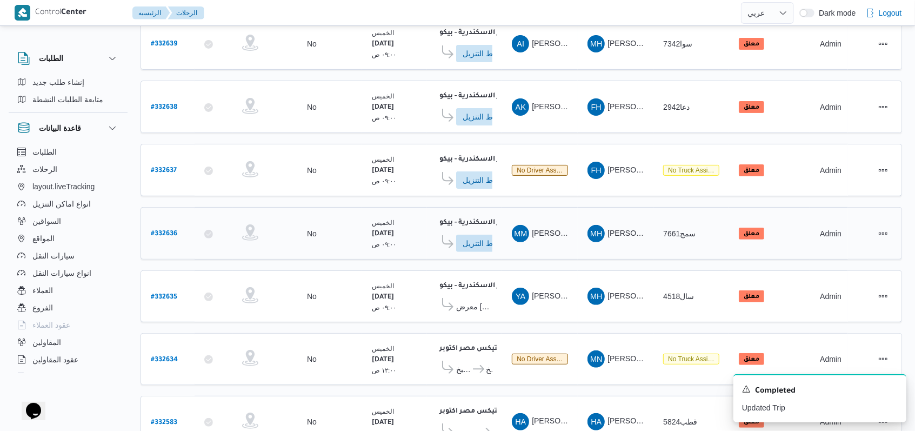
click at [173, 230] on b "# 332636" at bounding box center [164, 234] width 26 height 8
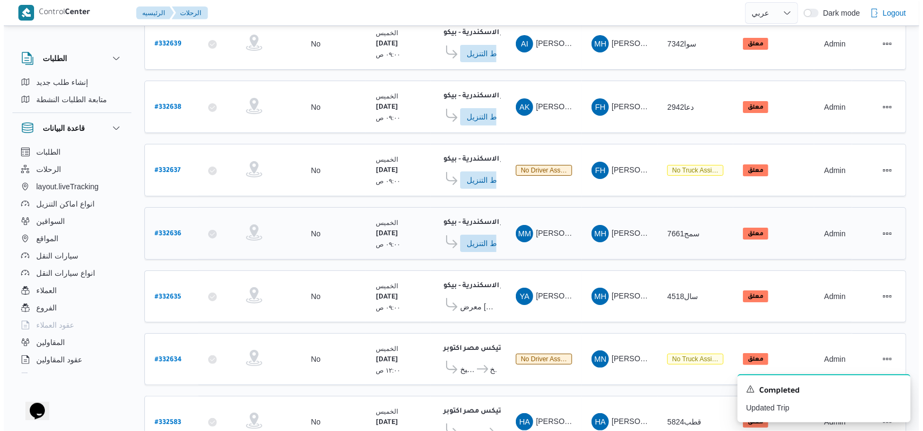
scroll to position [29, 0]
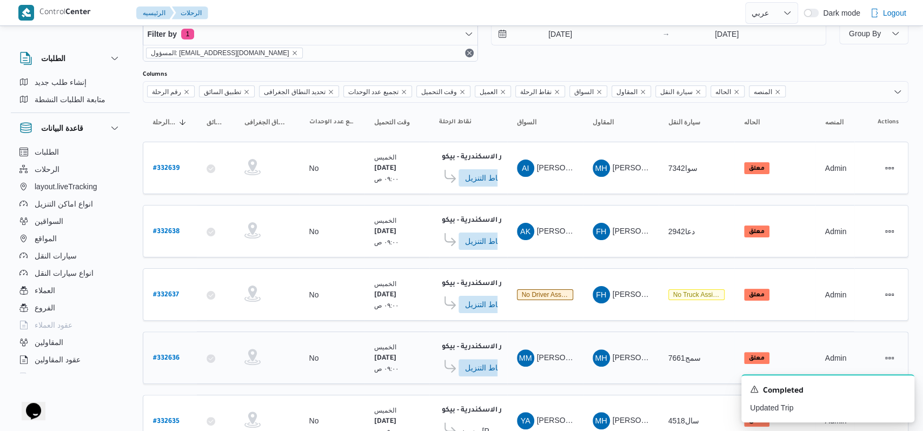
select select "ar"
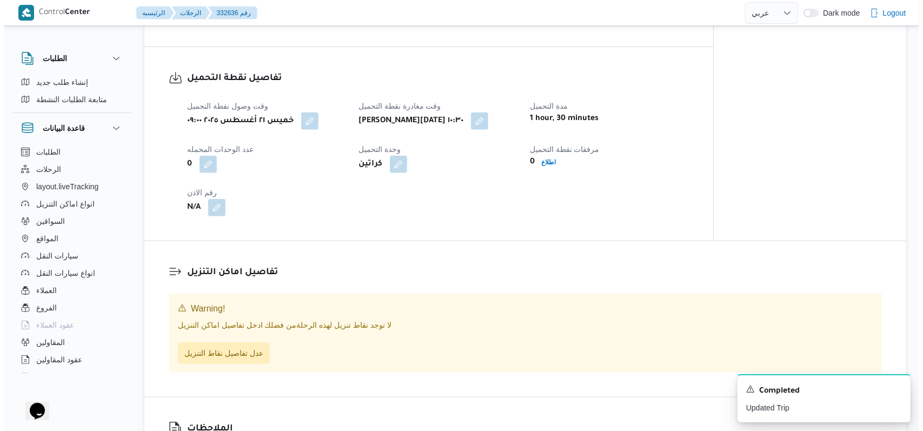
scroll to position [586, 0]
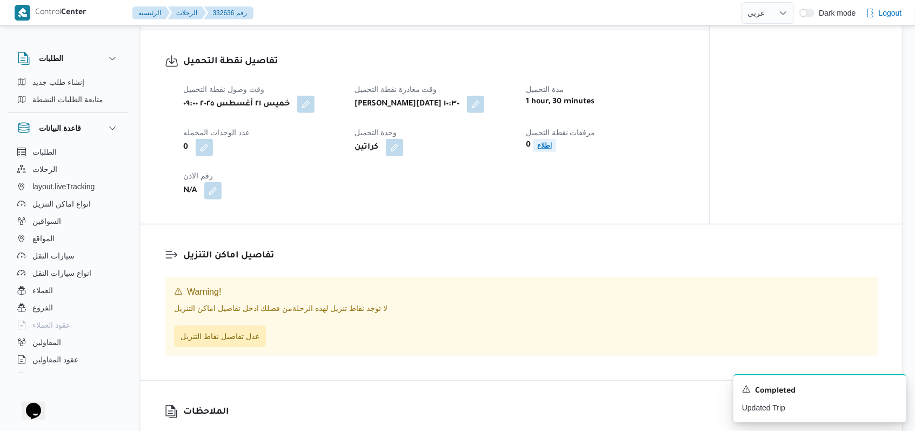
click at [543, 149] on b "اطلاع" at bounding box center [544, 146] width 15 height 8
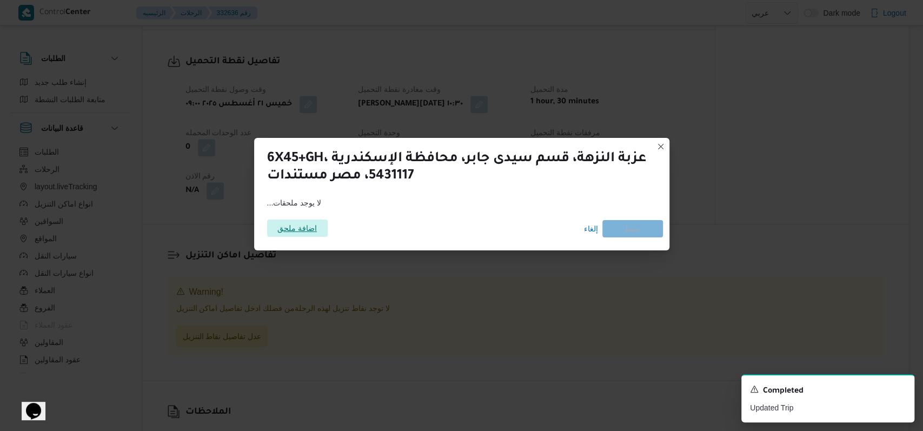
click at [311, 220] on div "اضافة ملحق" at bounding box center [297, 228] width 61 height 17
click at [304, 229] on span "اضافة ملحق" at bounding box center [296, 227] width 39 height 17
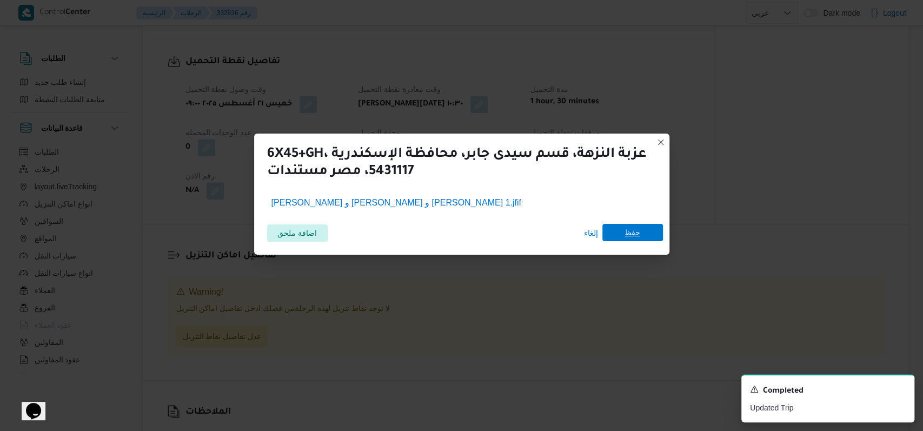
click at [622, 239] on span "حفظ" at bounding box center [632, 232] width 61 height 17
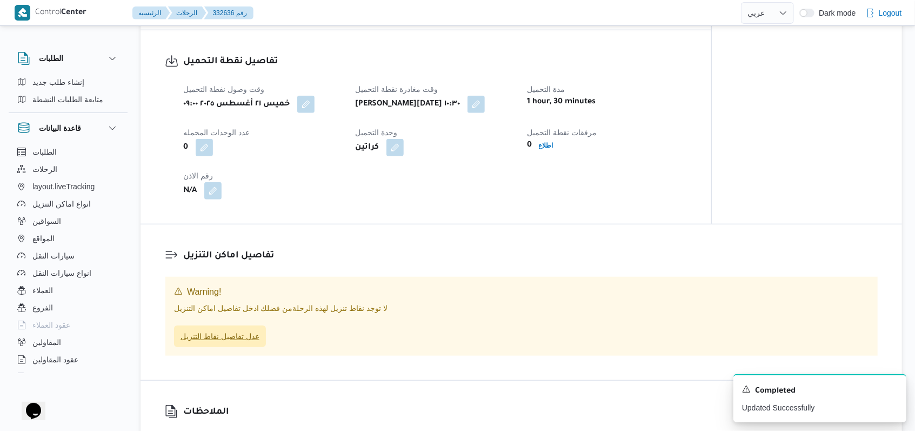
click at [250, 334] on span "عدل تفاصيل نقاط التنزيل" at bounding box center [220, 336] width 79 height 13
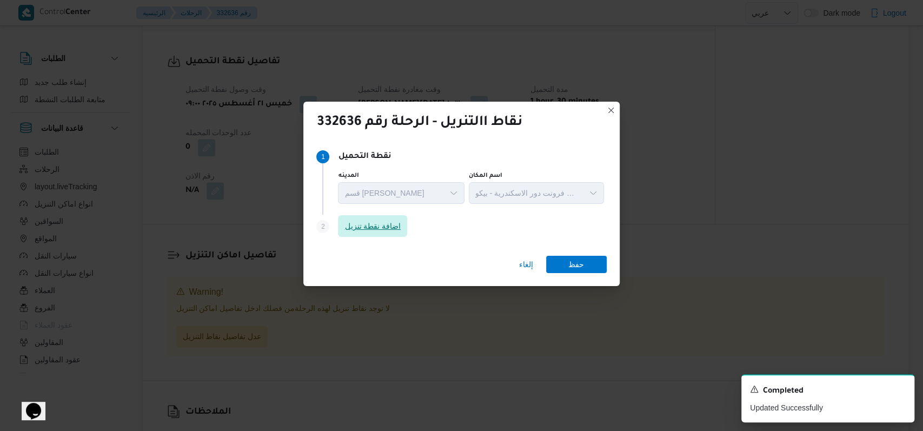
click at [394, 218] on span "اضافة نقطة تنزيل" at bounding box center [372, 226] width 69 height 22
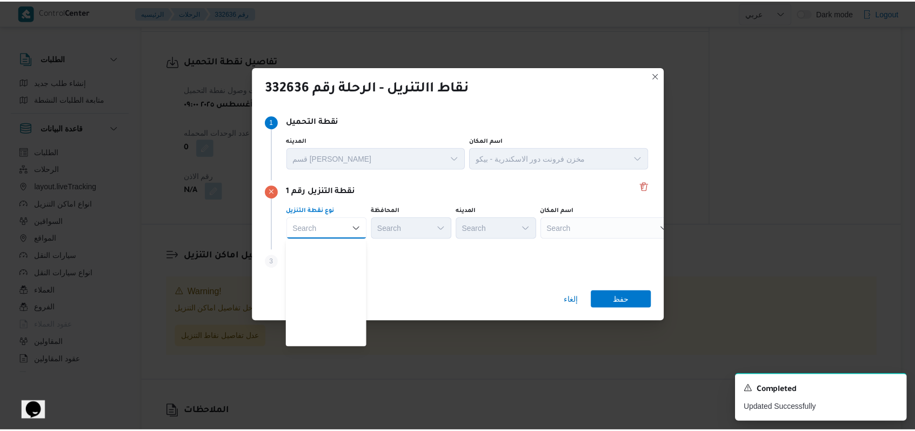
scroll to position [284, 0]
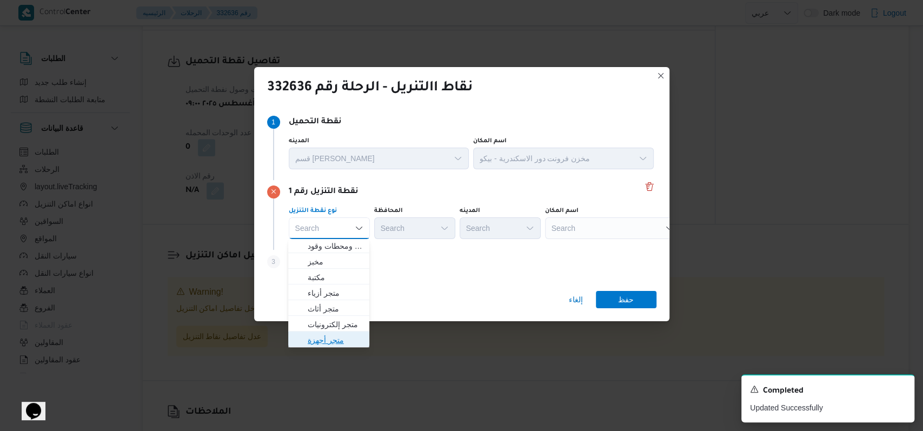
click at [332, 341] on span "متجر أجهزة" at bounding box center [335, 340] width 55 height 13
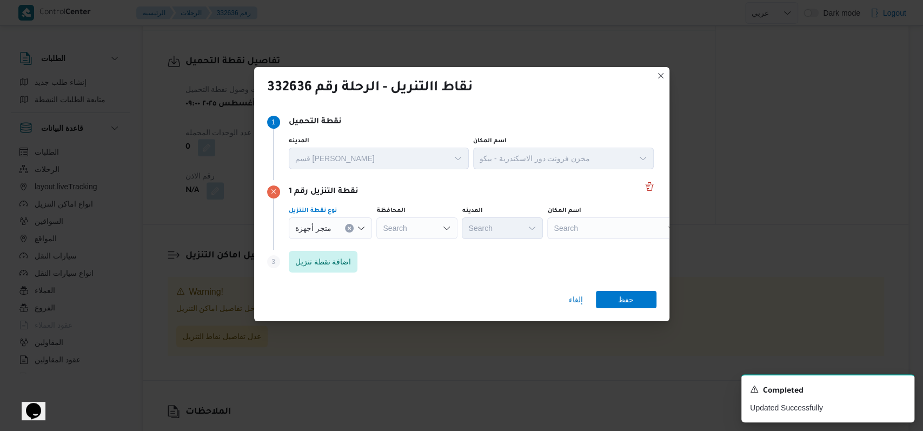
click at [429, 226] on div "Search" at bounding box center [416, 228] width 81 height 22
type input "دمياط"
click at [417, 248] on span "دمياط" at bounding box center [420, 247] width 55 height 13
click at [565, 231] on div "Search" at bounding box center [614, 228] width 135 height 22
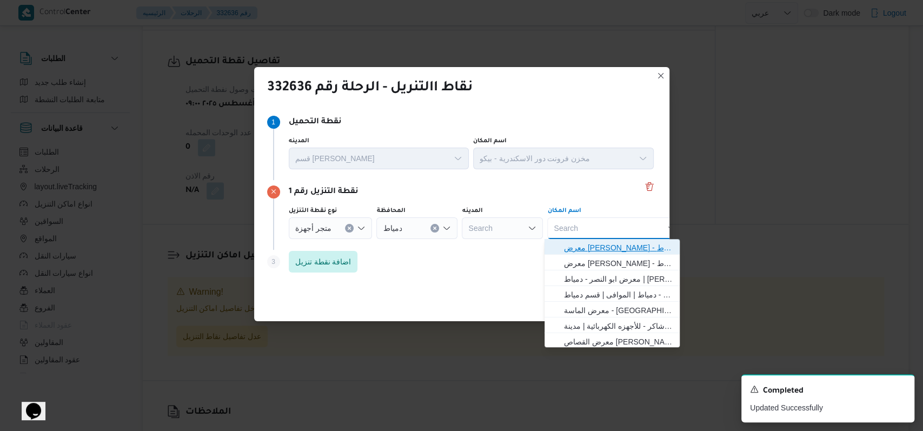
click at [598, 244] on span "معرض زغمور - دمياط | زغمور للأجهزة الكهربائية و للأدوات المنزلية | مدينة دمياط …" at bounding box center [618, 247] width 109 height 13
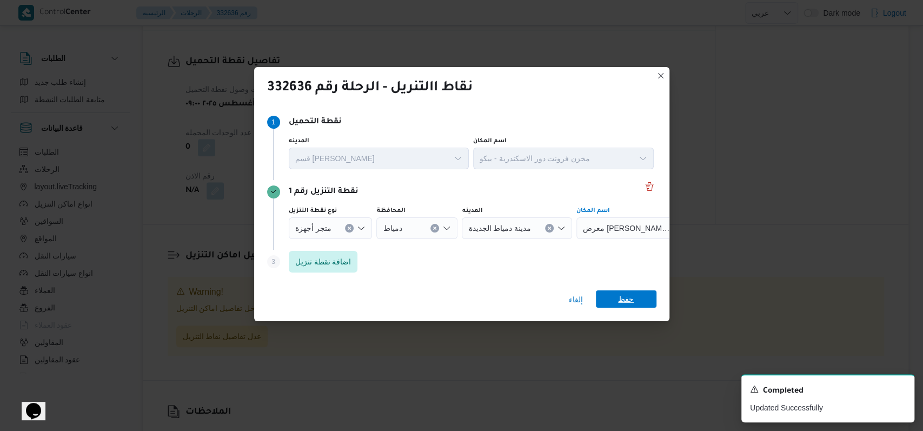
click at [625, 297] on span "حفظ" at bounding box center [626, 298] width 16 height 17
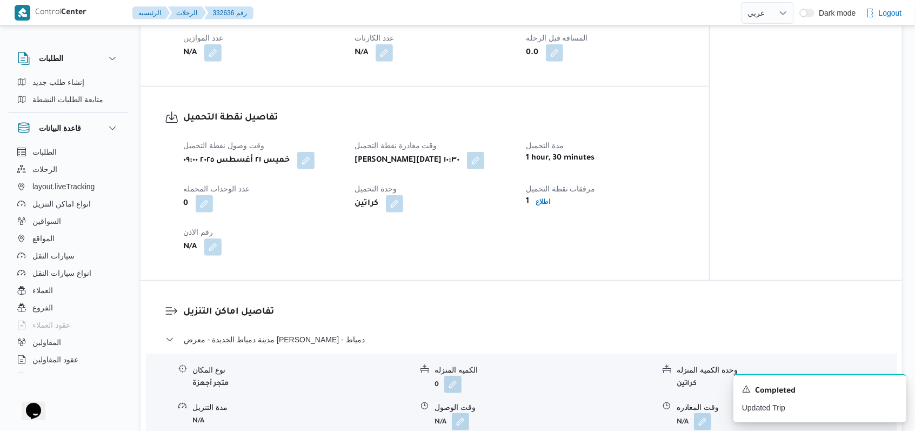
scroll to position [642, 0]
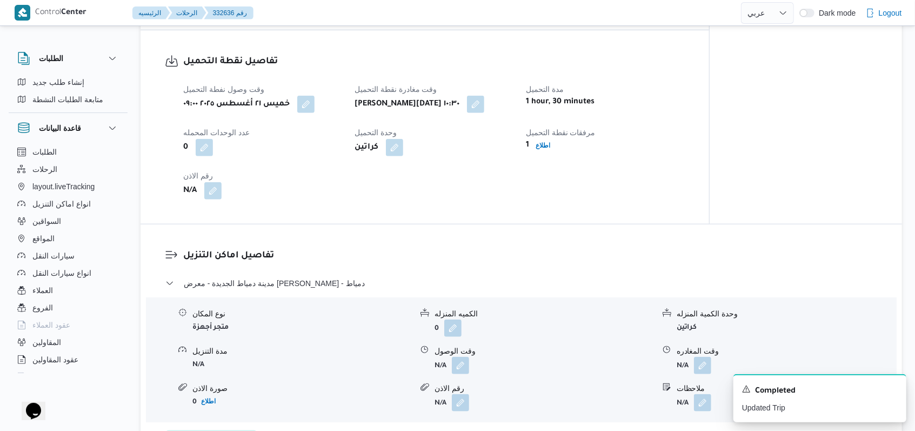
select select "ar"
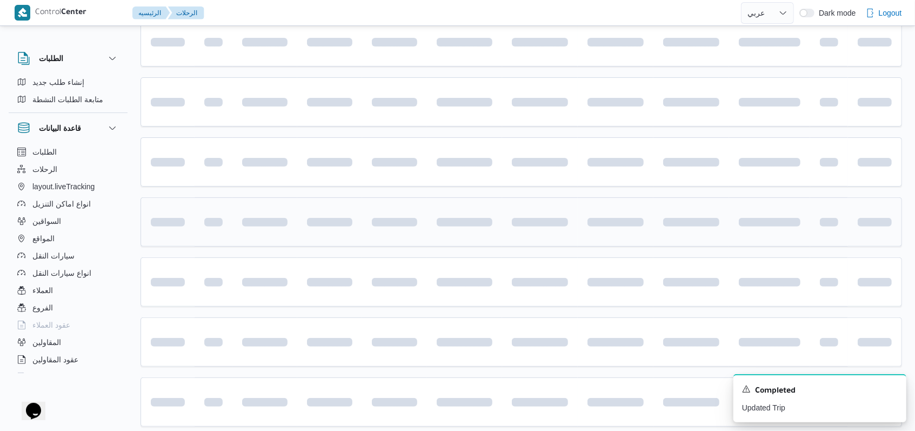
scroll to position [82, 0]
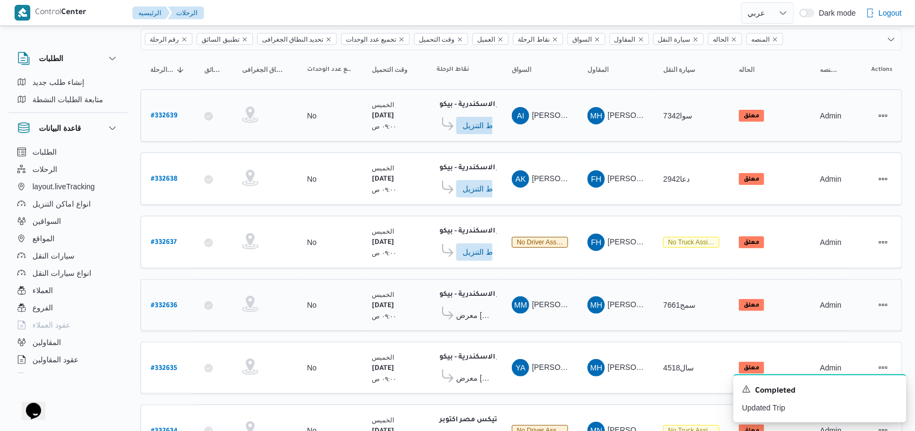
click at [172, 112] on b "# 332639" at bounding box center [164, 116] width 26 height 8
select select "ar"
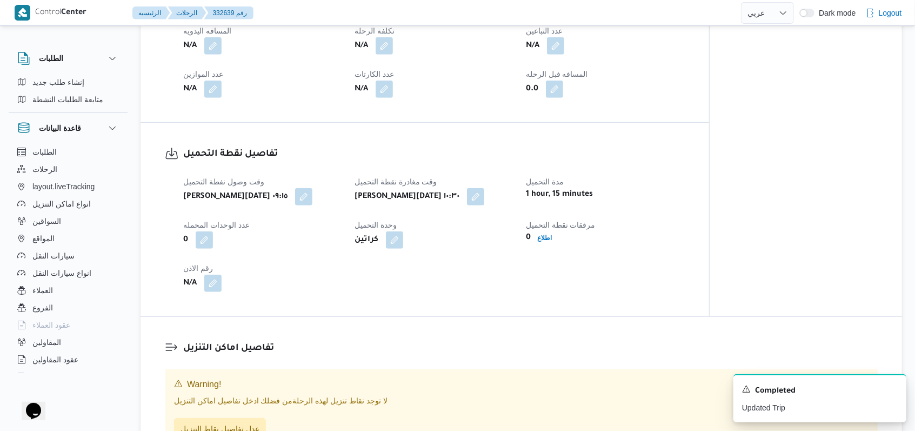
scroll to position [514, 0]
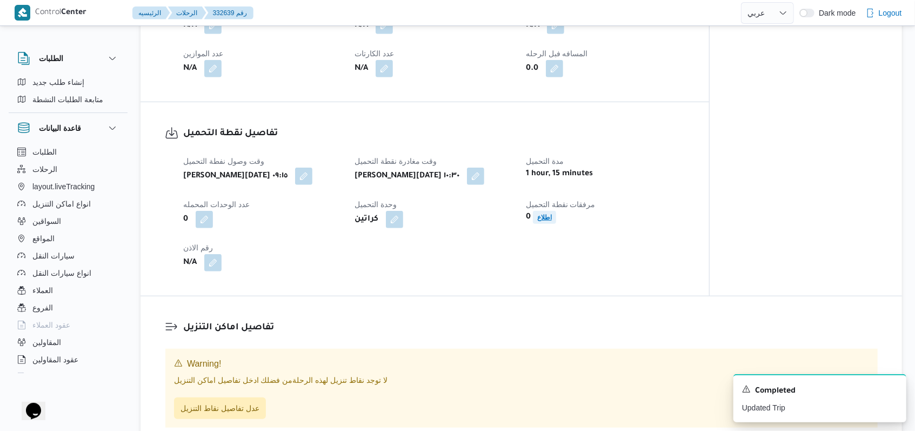
click at [538, 217] on span "اطلاع" at bounding box center [544, 217] width 23 height 13
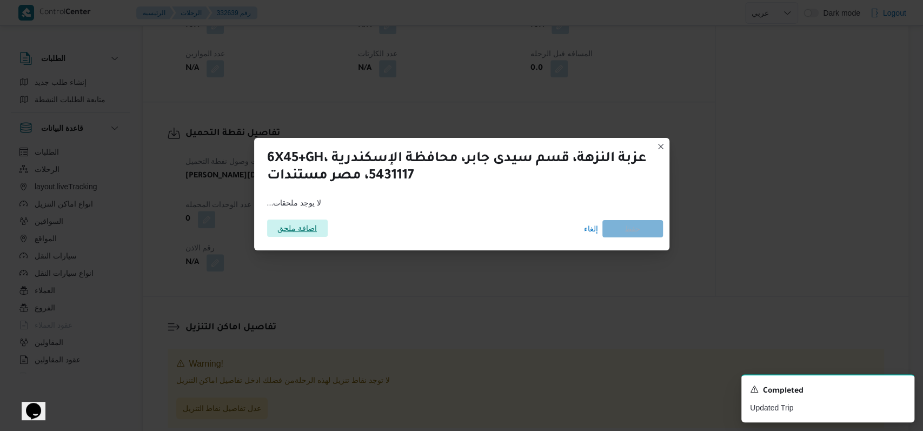
click at [316, 224] on span "اضافة ملحق" at bounding box center [296, 227] width 39 height 17
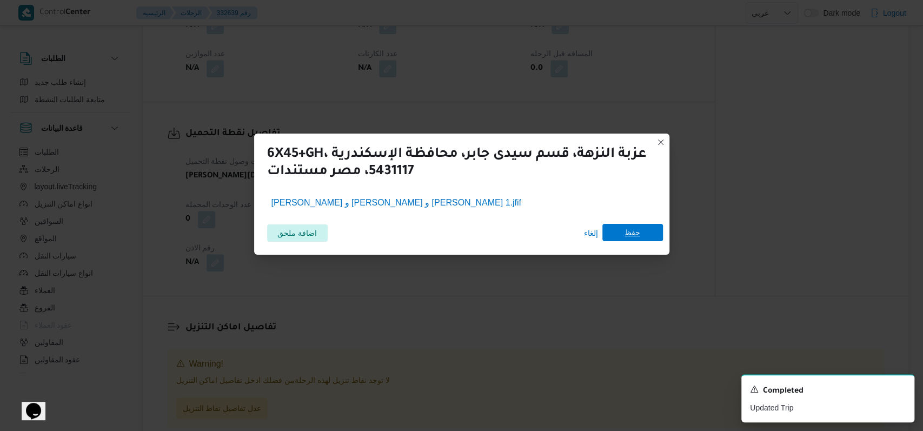
click at [622, 238] on span "حفظ" at bounding box center [632, 232] width 61 height 17
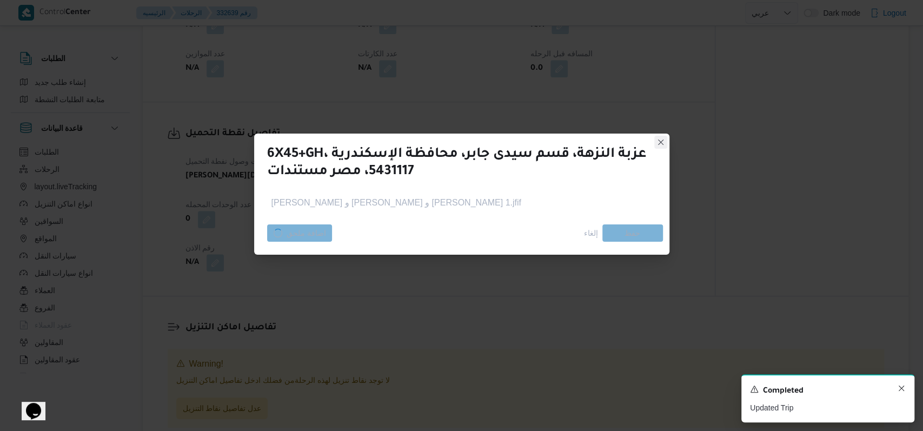
click at [898, 391] on icon "Dismiss toast" at bounding box center [901, 388] width 9 height 9
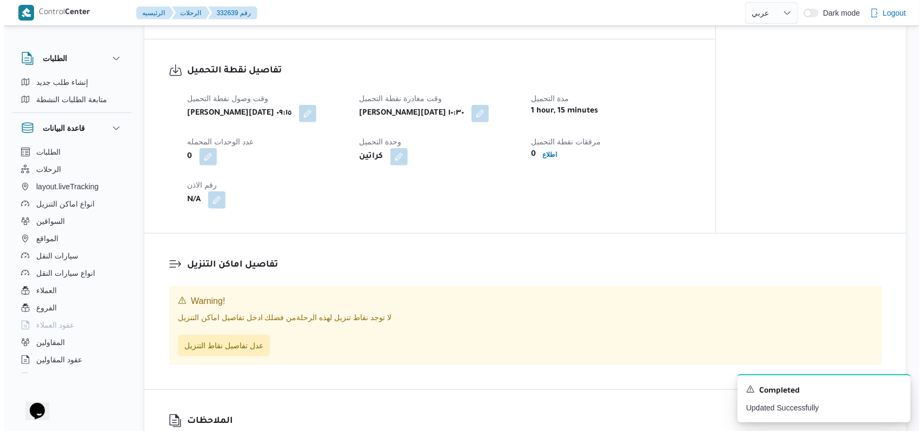
scroll to position [658, 0]
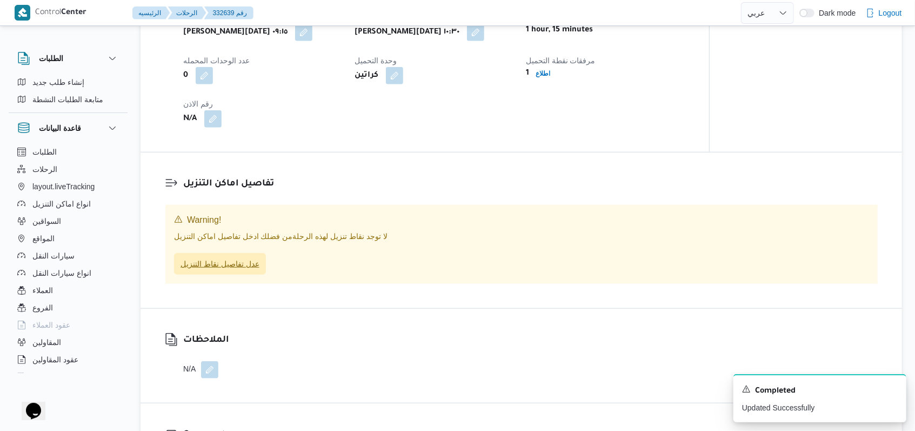
click at [246, 270] on span "عدل تفاصيل نقاط التنزيل" at bounding box center [220, 263] width 79 height 13
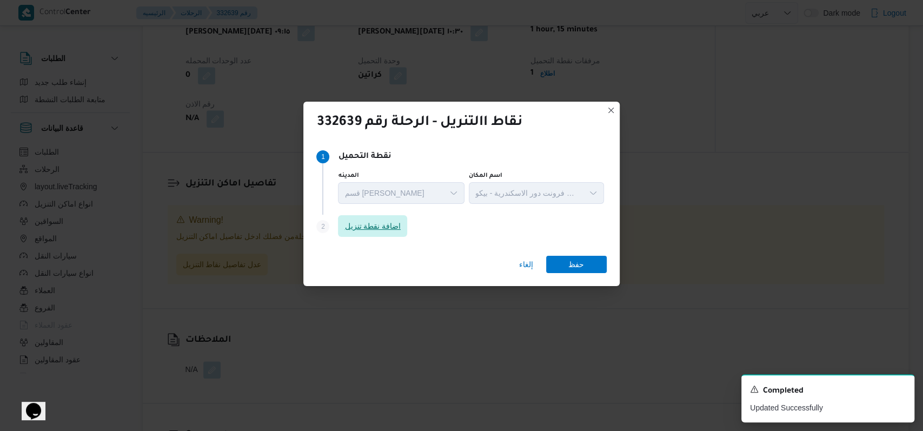
click at [392, 229] on span "اضافة نقطة تنزيل" at bounding box center [372, 225] width 56 height 13
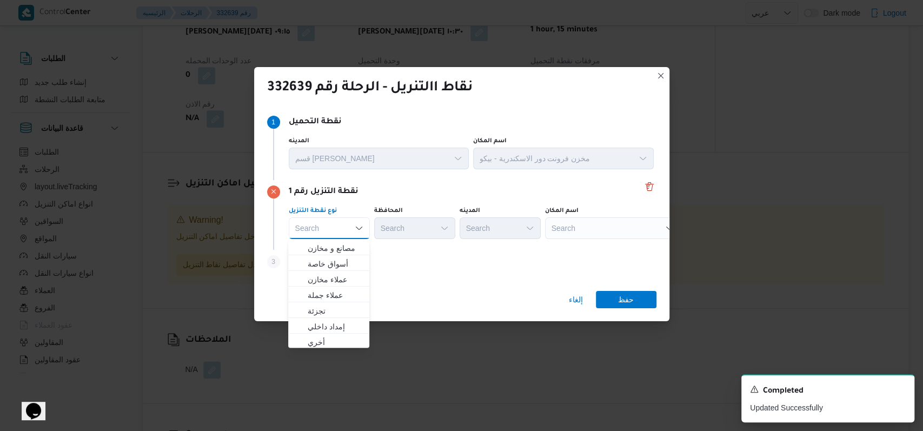
click at [344, 228] on div "Search Combo box. Selected. Combo box input. Search. Type some text or, to disp…" at bounding box center [329, 228] width 81 height 22
click at [323, 336] on span "متجر أجهزة" at bounding box center [335, 340] width 55 height 13
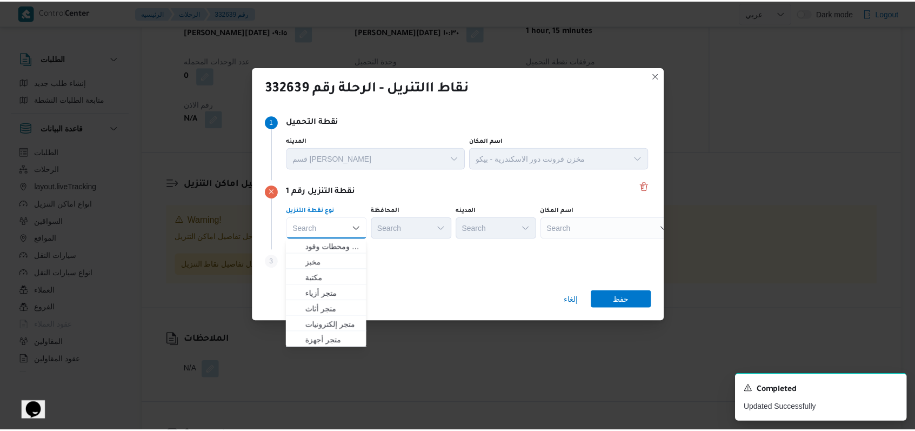
scroll to position [0, 0]
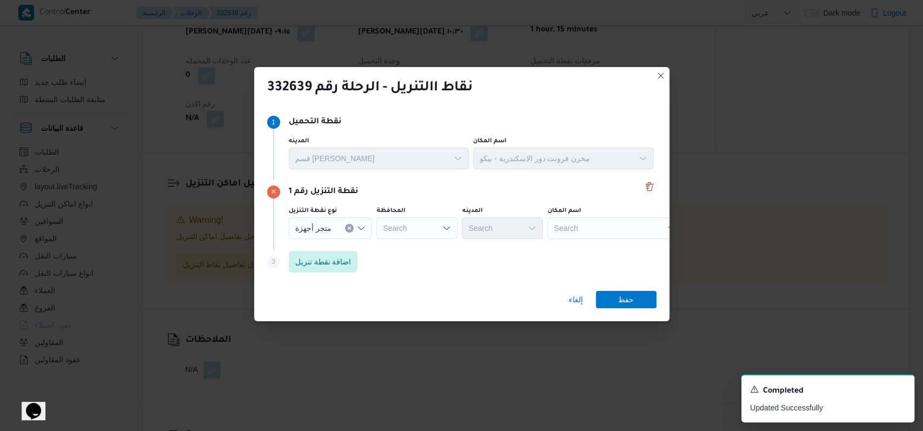
click at [425, 211] on div "المحافظة" at bounding box center [416, 210] width 81 height 9
click at [424, 214] on div "المحافظة" at bounding box center [416, 210] width 81 height 9
click at [422, 228] on div "Search" at bounding box center [416, 228] width 81 height 22
type input "دمياط"
click at [427, 249] on span "دمياط" at bounding box center [420, 248] width 55 height 13
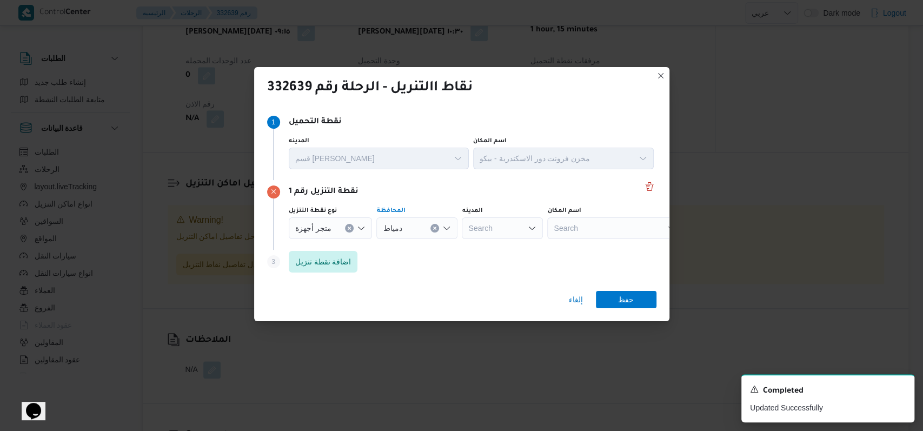
click at [565, 228] on div "Search" at bounding box center [614, 228] width 135 height 22
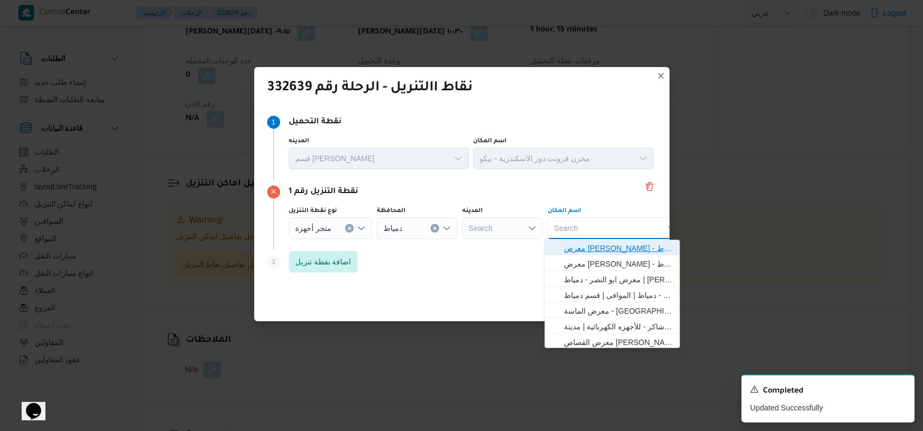
click at [581, 239] on span "معرض زغمور - دمياط | زغمور للأجهزة الكهربائية و للأدوات المنزلية | مدينة دمياط …" at bounding box center [612, 247] width 126 height 17
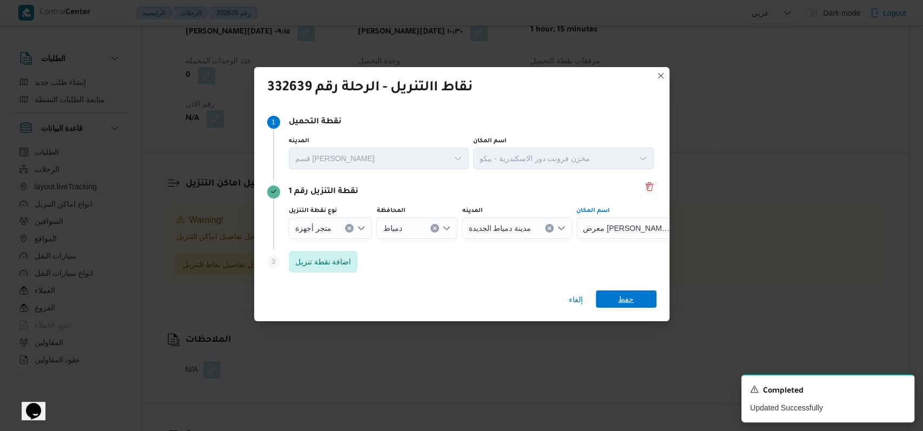
click at [627, 295] on span "حفظ" at bounding box center [626, 298] width 16 height 17
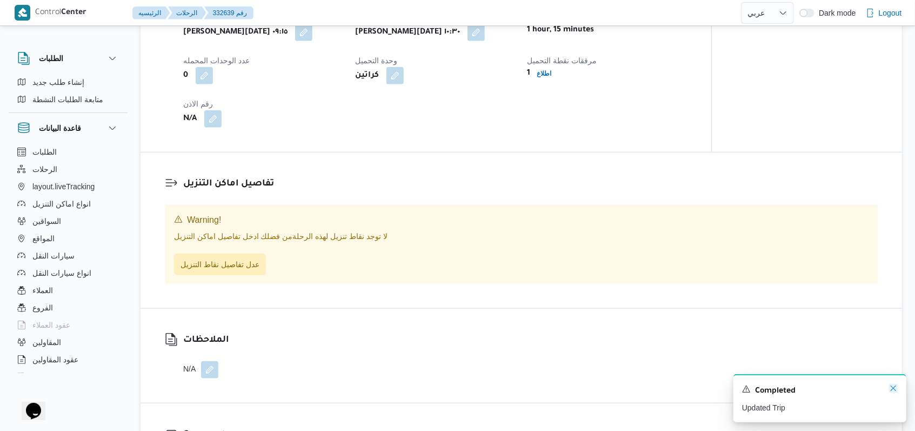
click at [893, 389] on icon "Dismiss toast" at bounding box center [893, 387] width 5 height 5
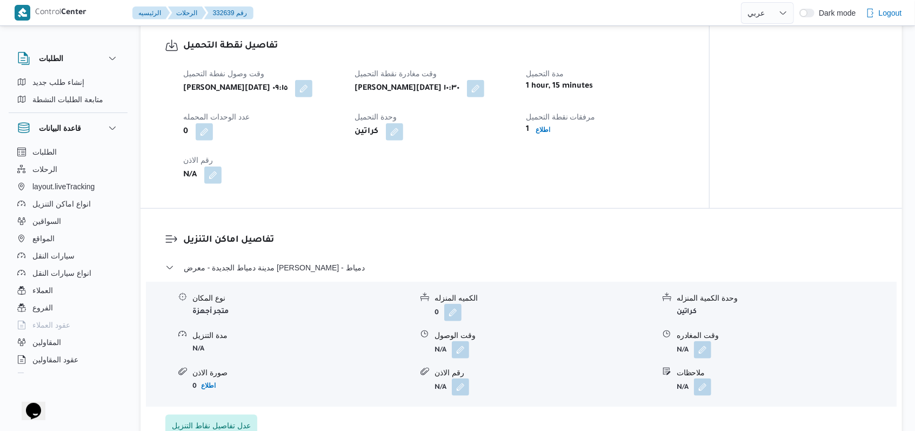
scroll to position [714, 0]
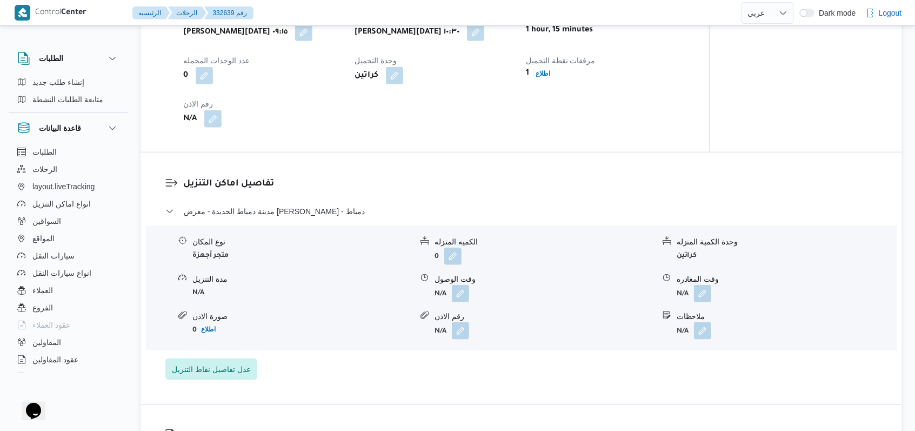
select select "ar"
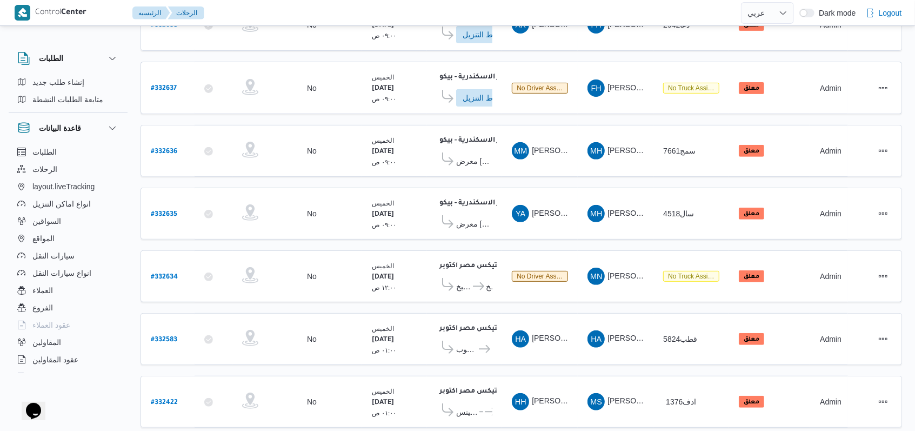
scroll to position [231, 0]
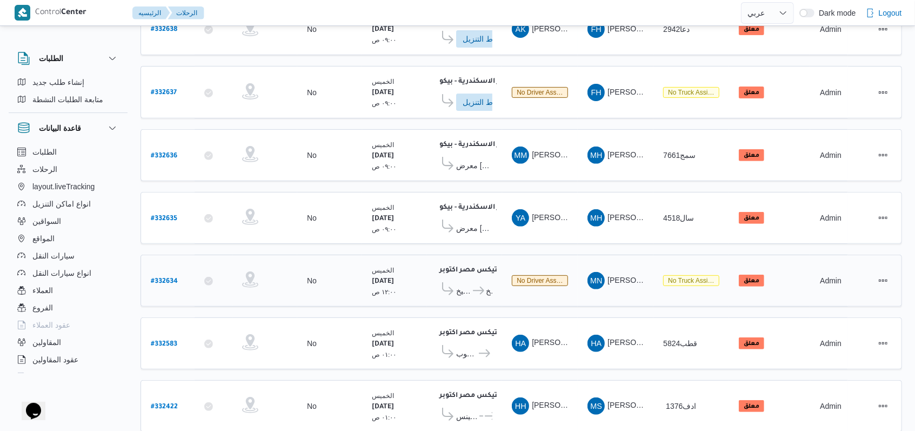
click at [477, 288] on div "اجيليتى لوجيستيكس مصر اكتوبر ٠٤:٢٣ ص شرم الشيخ شرم الشيخ" at bounding box center [464, 280] width 64 height 45
click at [476, 284] on span "شرم الشيخ" at bounding box center [481, 290] width 21 height 13
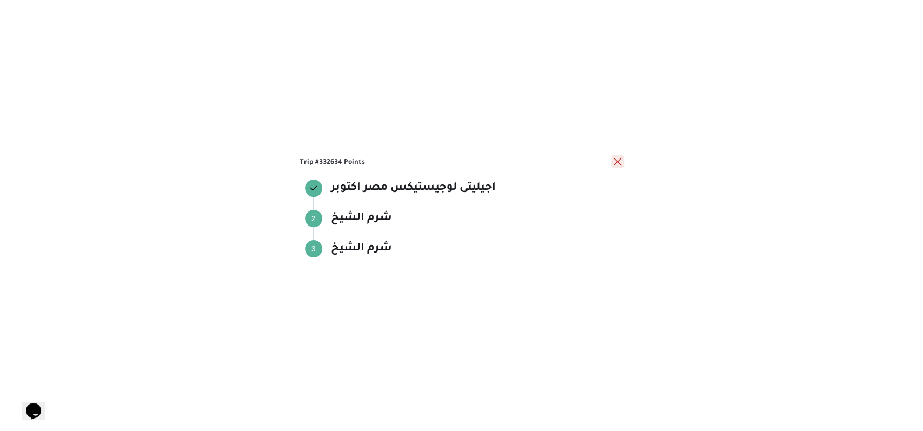
click at [615, 162] on button "close" at bounding box center [617, 161] width 13 height 13
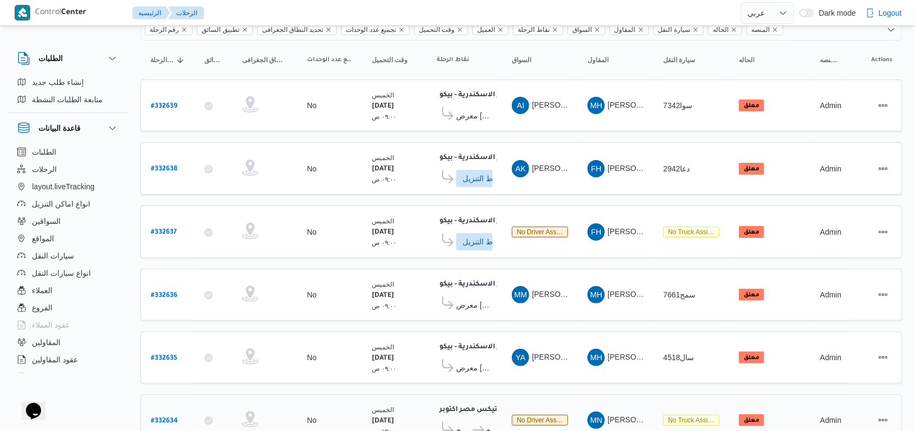
scroll to position [86, 0]
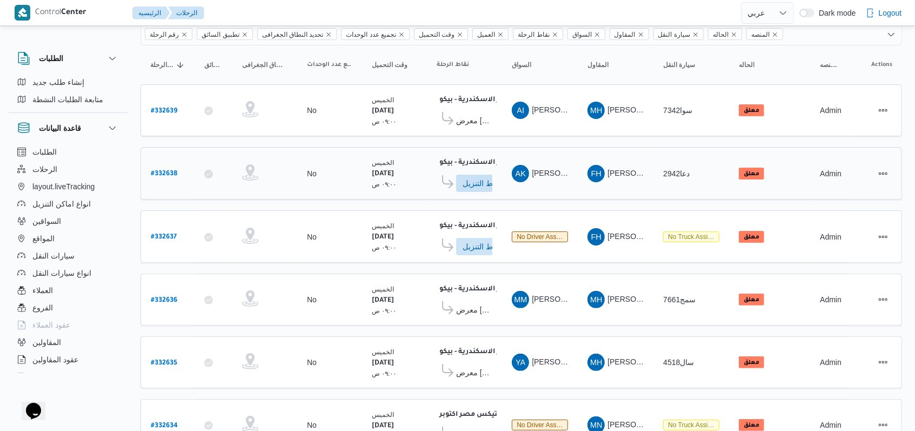
click at [164, 166] on link "# 332638" at bounding box center [164, 173] width 26 height 15
select select "ar"
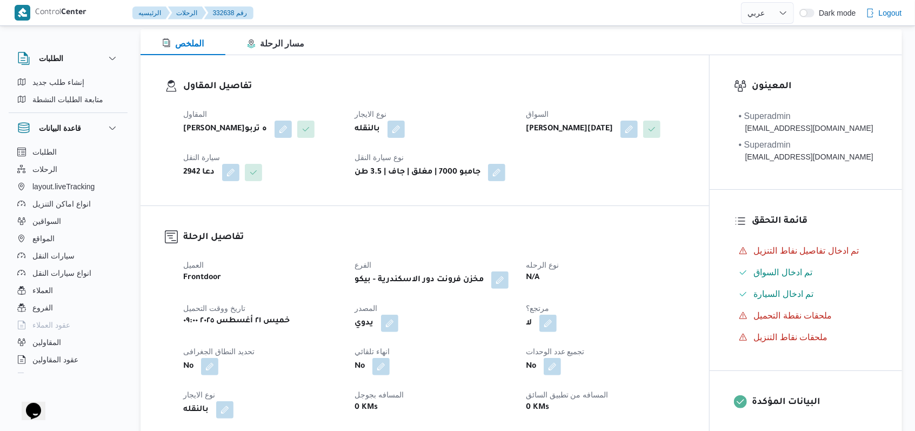
scroll to position [447, 0]
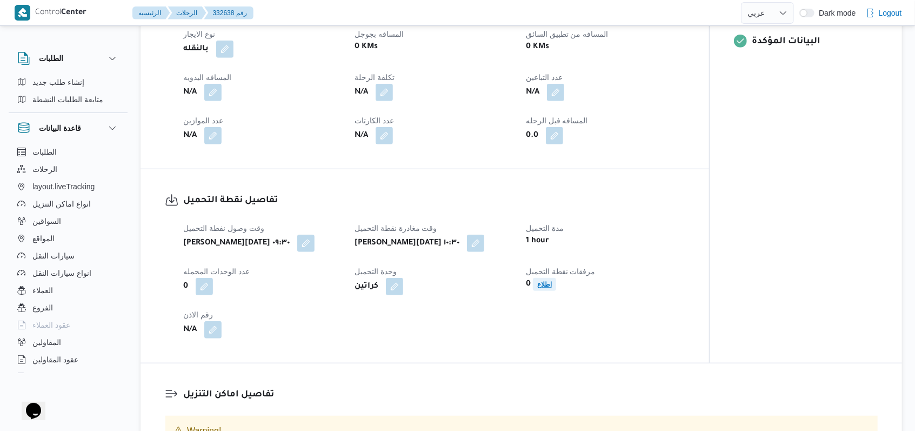
click at [551, 291] on span "اطلاع" at bounding box center [544, 284] width 15 height 13
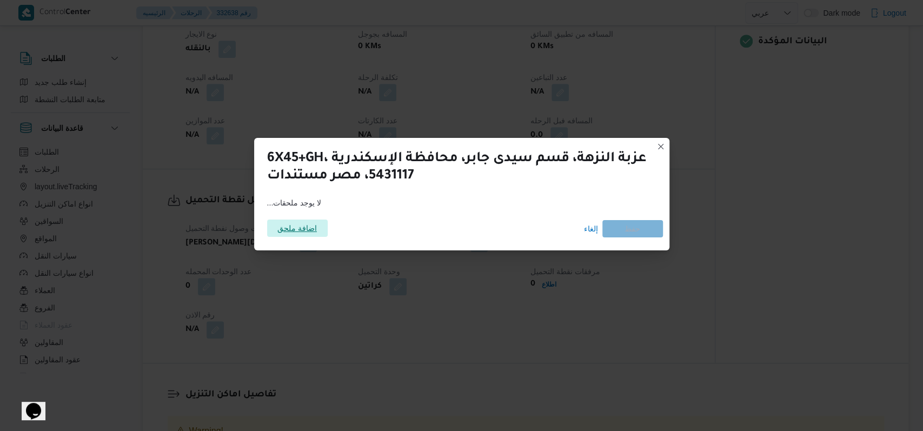
click at [308, 229] on span "اضافة ملحق" at bounding box center [296, 227] width 39 height 17
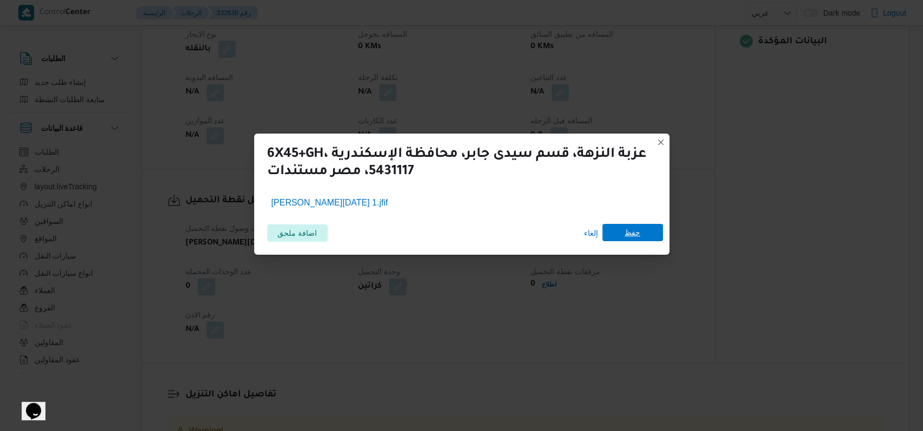
click at [630, 236] on span "حفظ" at bounding box center [632, 232] width 16 height 17
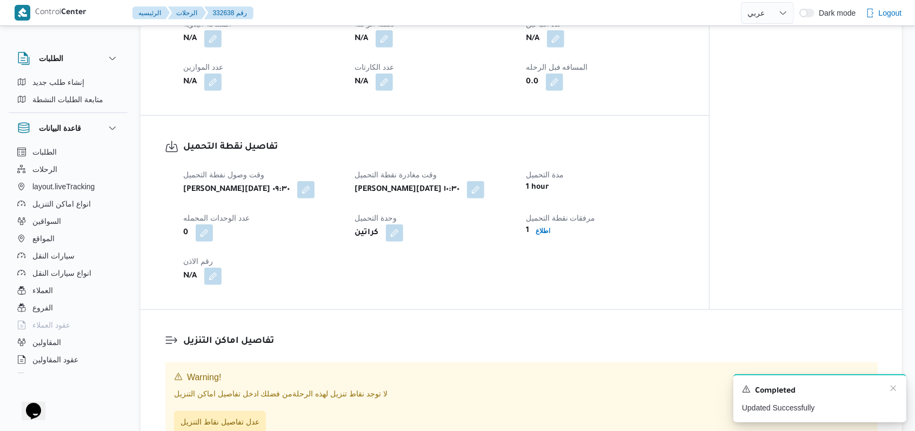
scroll to position [504, 0]
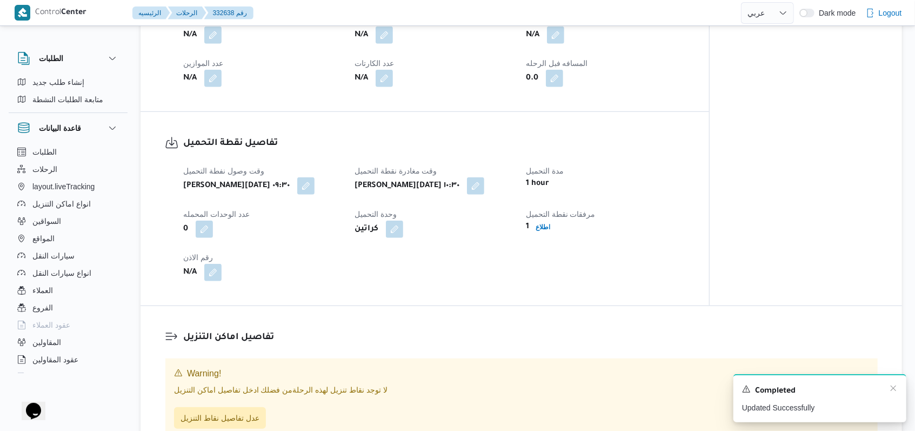
click at [898, 387] on div "A new notification appears Completed Updated Successfully" at bounding box center [820, 398] width 173 height 48
click at [896, 388] on icon "Dismiss toast" at bounding box center [893, 388] width 9 height 9
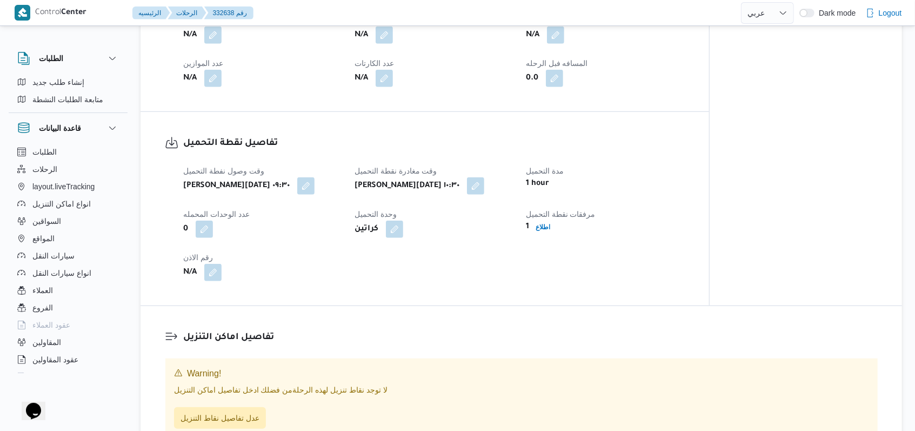
click at [646, 338] on div "تفاصيل اماكن التنزيل Warning! لا توجد نقاط تنزيل لهذه الرحلة من فضلك ادخل تفاصي…" at bounding box center [522, 384] width 762 height 156
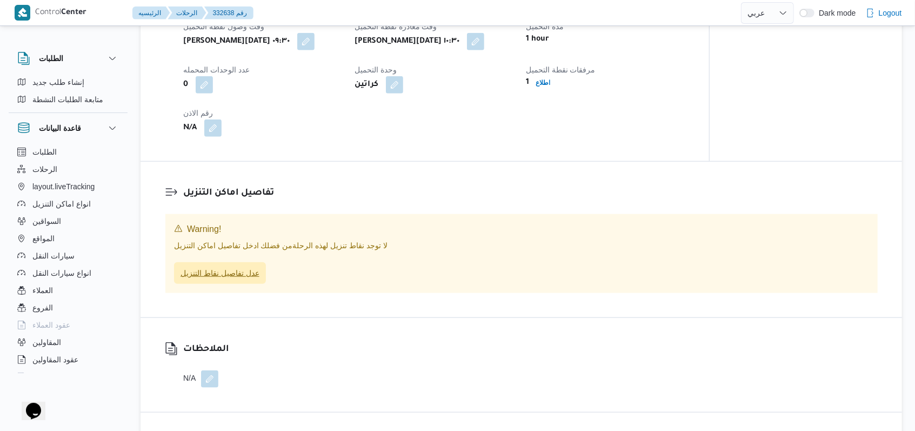
click at [233, 279] on span "عدل تفاصيل نقاط التنزيل" at bounding box center [220, 272] width 79 height 13
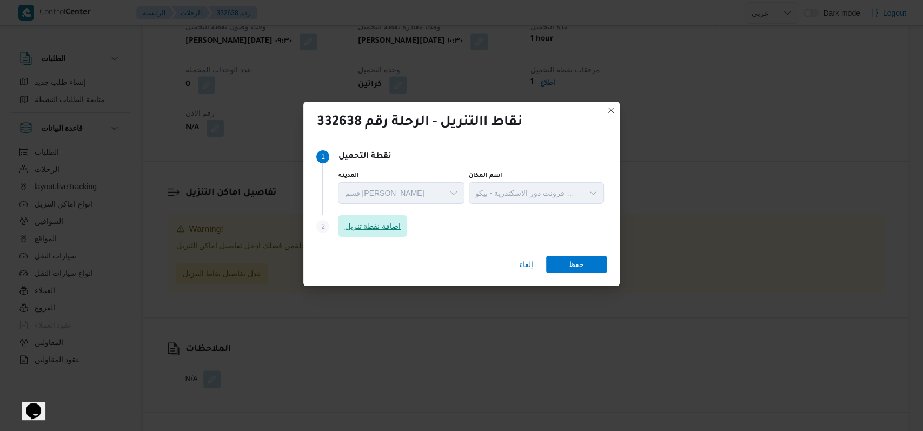
click at [371, 224] on span "اضافة نقطة تنزيل" at bounding box center [372, 225] width 56 height 13
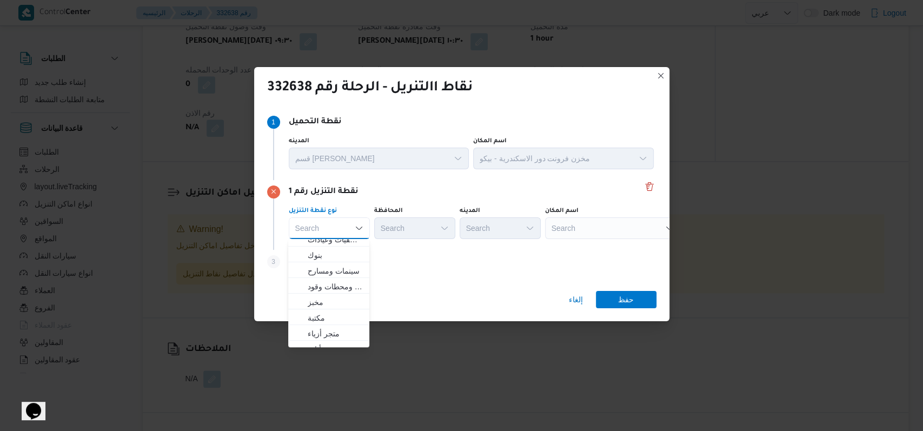
scroll to position [284, 0]
click at [324, 340] on span "متجر أجهزة" at bounding box center [335, 340] width 55 height 13
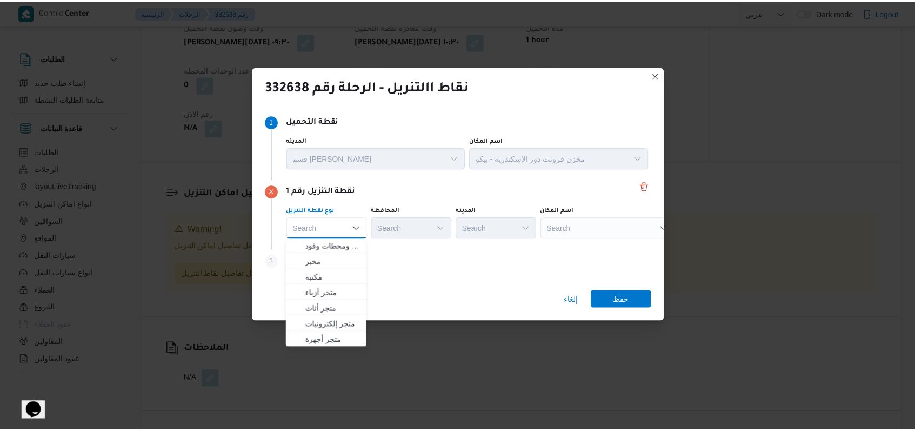
scroll to position [0, 0]
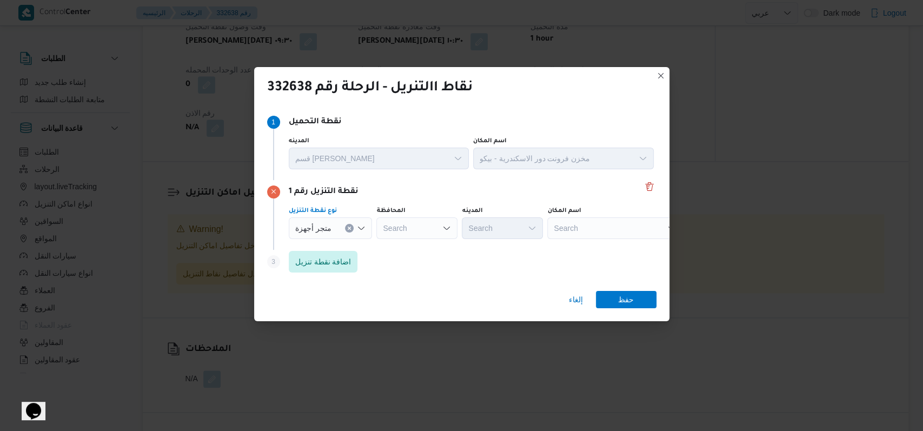
click at [435, 230] on div "Search" at bounding box center [416, 228] width 81 height 22
type input "كفر"
click at [432, 237] on div "كفر كفر Combo box. Selected. كفر . Selected. Combo box input. Search. Type some…" at bounding box center [416, 228] width 81 height 22
click at [427, 247] on span "كفر الشيخ" at bounding box center [420, 247] width 55 height 13
click at [617, 230] on div "Search" at bounding box center [659, 228] width 135 height 22
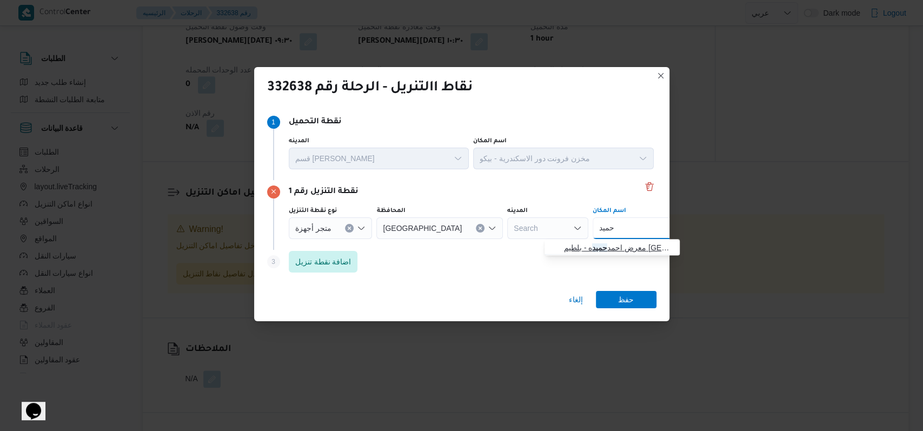
type input "حميد"
click at [618, 246] on span "معرض احمد حميد ه - بلطيم كفر الشيخ | بلطيم | الساحل القبلي (الوهابية)" at bounding box center [618, 247] width 109 height 13
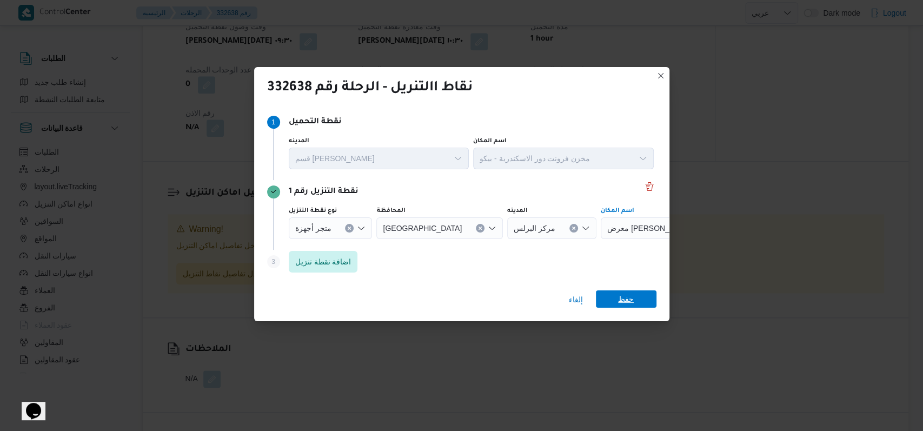
click at [631, 291] on span "حفظ" at bounding box center [626, 298] width 16 height 17
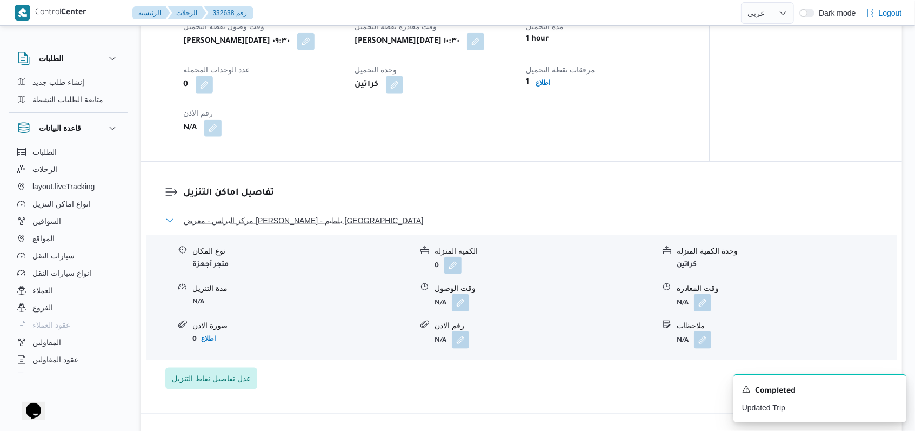
click at [291, 227] on span "مركز البرلس - معرض احمد حميده - بلطيم كفر الشيخ" at bounding box center [303, 220] width 239 height 13
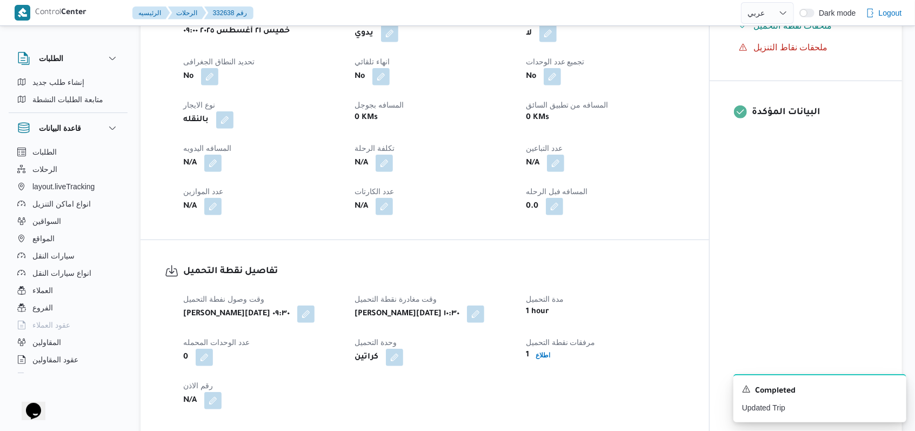
scroll to position [649, 0]
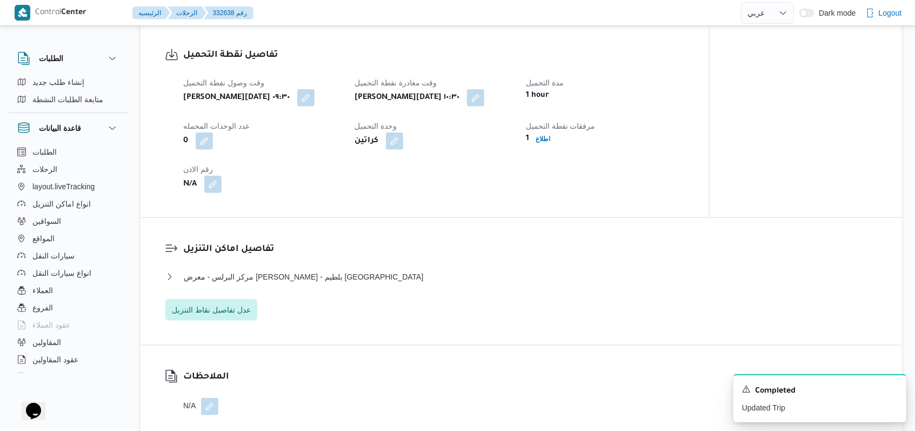
select select "ar"
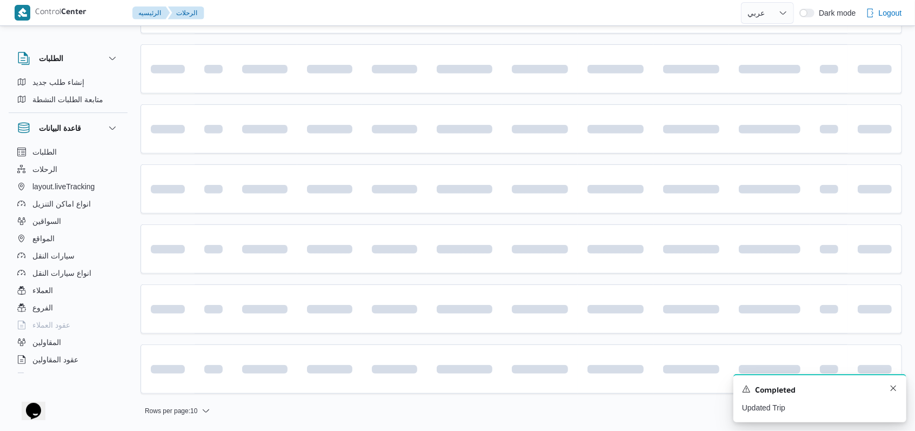
scroll to position [86, 0]
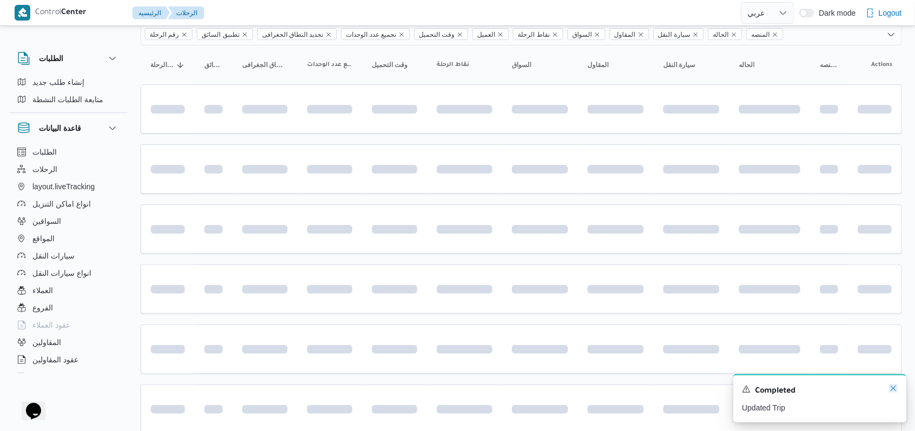
click at [894, 391] on icon "Dismiss toast" at bounding box center [893, 388] width 9 height 9
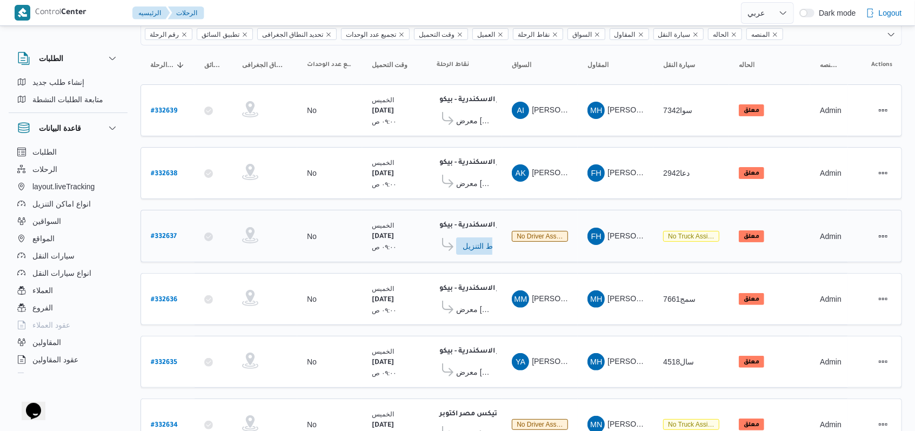
click at [160, 233] on b "# 332637" at bounding box center [164, 237] width 26 height 8
select select "ar"
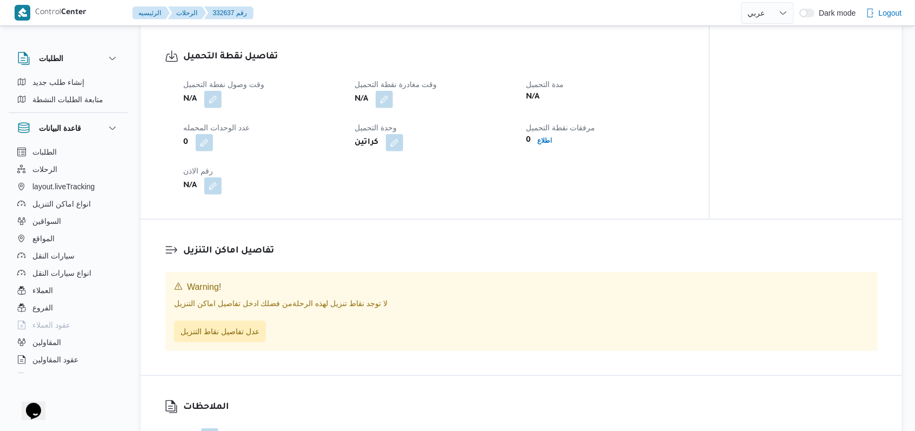
scroll to position [591, 0]
select select "ar"
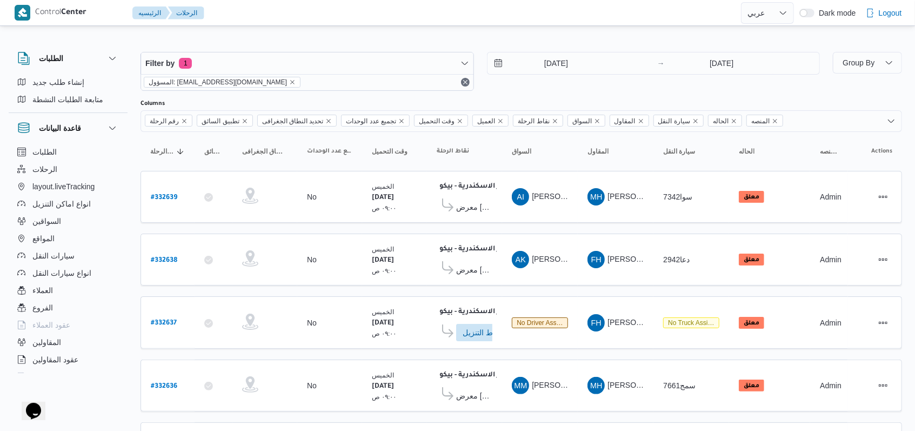
click at [518, 89] on div "21/8/2025 → 21/8/2025" at bounding box center [654, 71] width 334 height 39
click at [517, 94] on div "Filter by 1 المسؤول: mostafa.elrouby@illa.com.eg 21/8/2025 → 21/8/2025" at bounding box center [480, 71] width 692 height 52
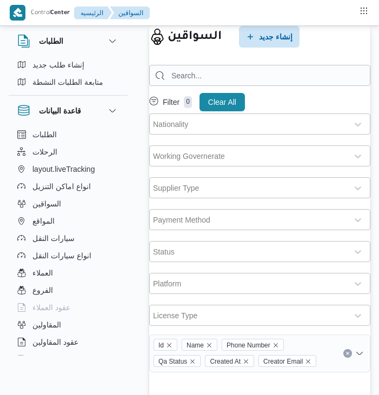
select select "ar"
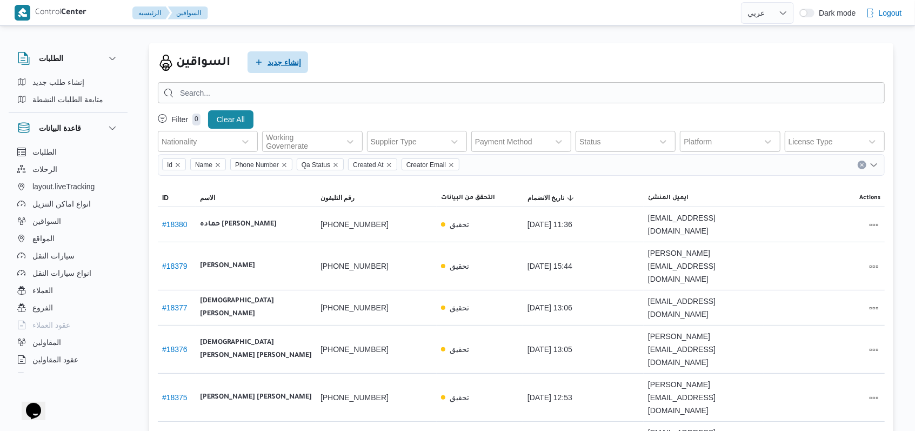
click at [295, 72] on span "إنشاء جديد" at bounding box center [278, 62] width 61 height 22
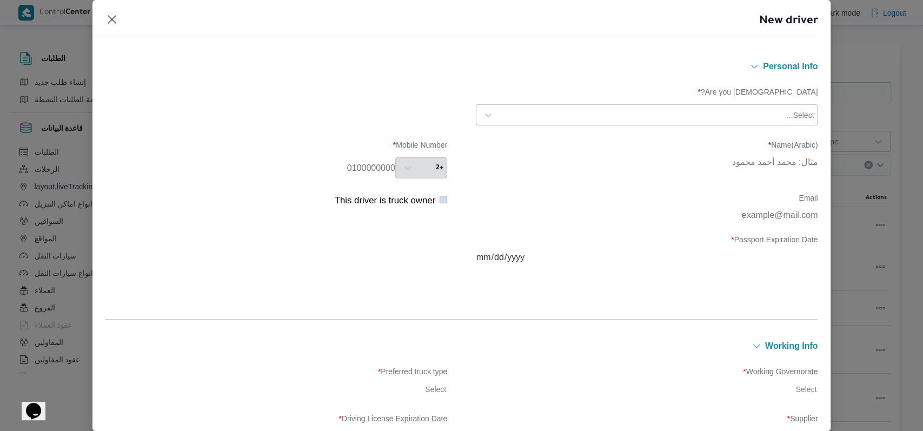
click at [378, 105] on div "Select..." at bounding box center [646, 114] width 336 height 19
click at [378, 135] on div "Egyptian" at bounding box center [646, 143] width 341 height 19
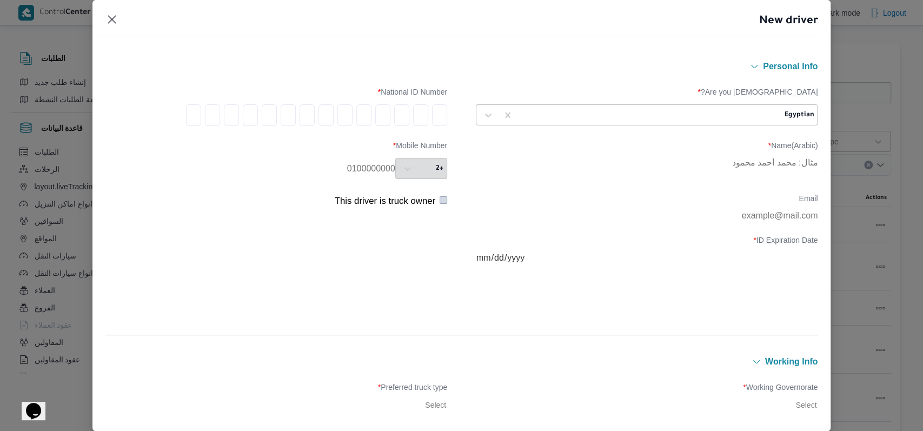
type input "2"
type input "9"
type input "5"
type input "1"
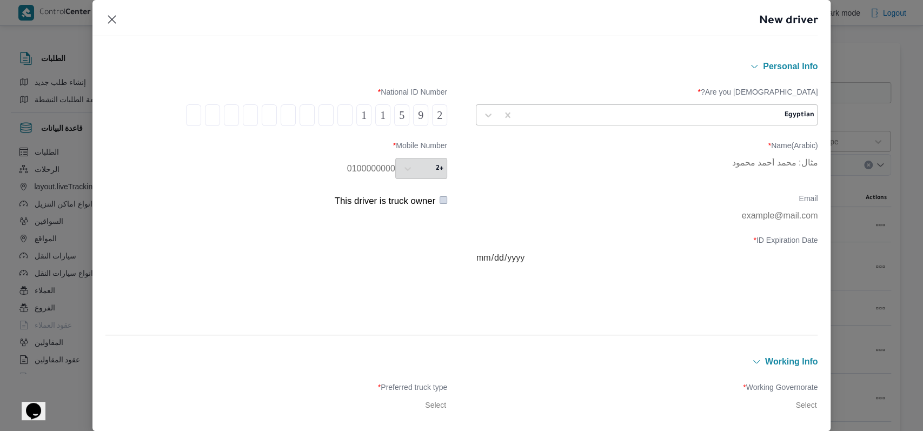
type input "2"
type input "7"
type input "1"
type input "3"
type input "0"
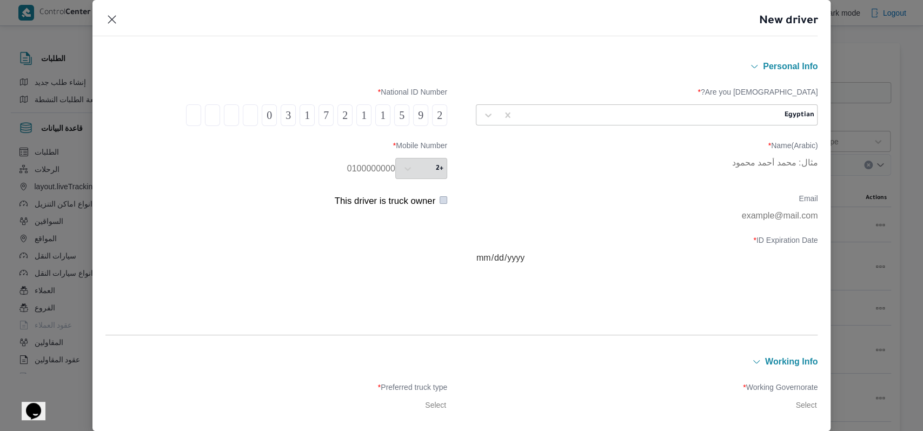
type input "0"
type input "7"
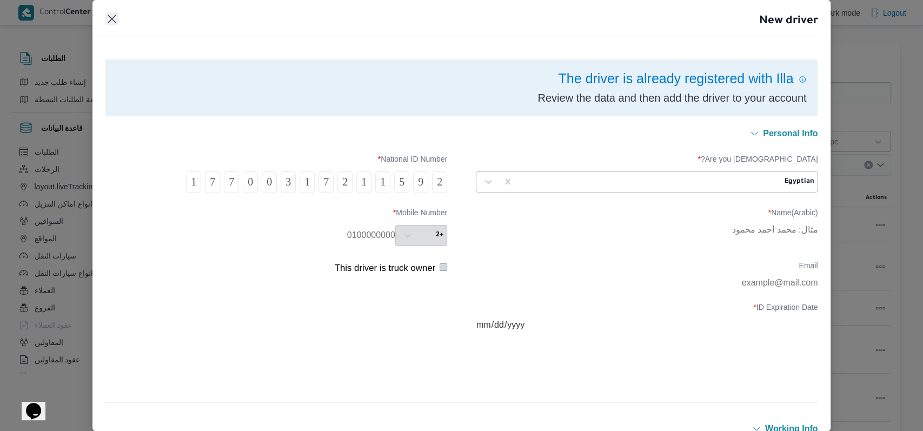
type input "1"
click at [106, 16] on button "Closes this modal window" at bounding box center [111, 18] width 13 height 13
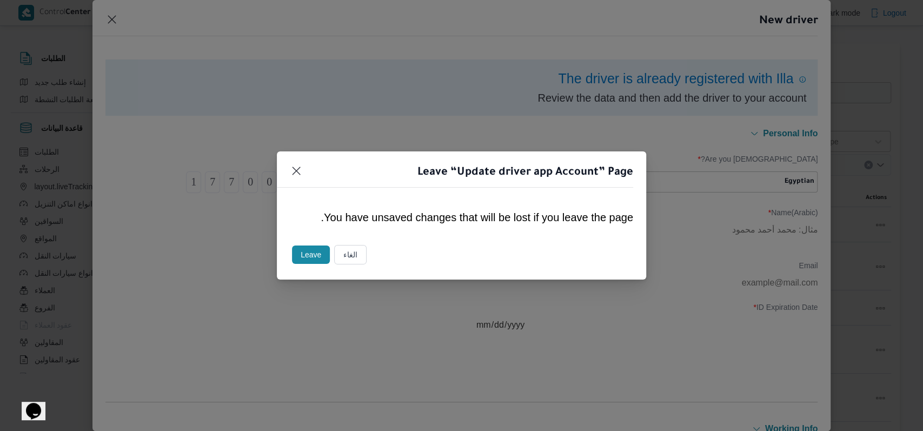
click at [299, 249] on button "Leave" at bounding box center [311, 254] width 38 height 18
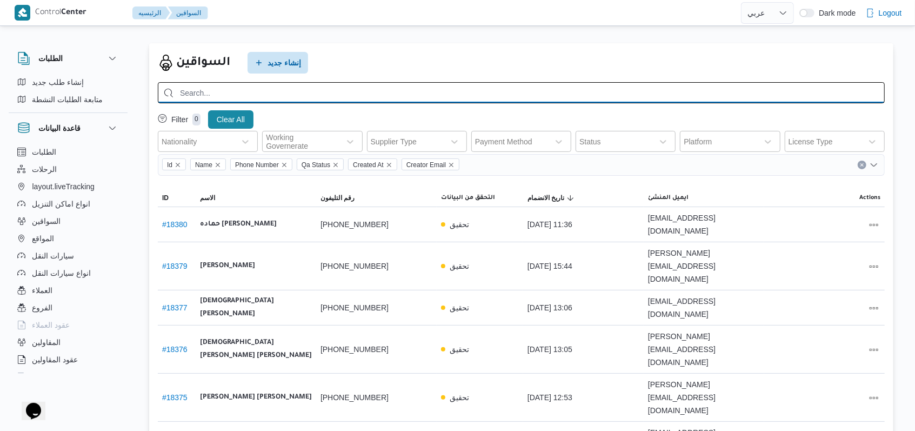
click at [273, 92] on input "search" at bounding box center [521, 92] width 727 height 21
type input "[PERSON_NAME]"
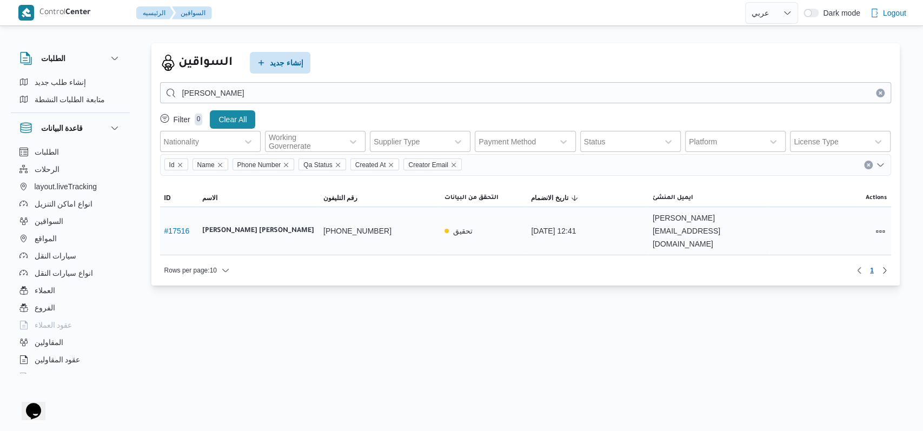
click at [378, 221] on div at bounding box center [829, 230] width 121 height 23
click at [378, 224] on button "All actions" at bounding box center [880, 230] width 13 height 13
click at [378, 222] on span "Edit" at bounding box center [845, 218] width 35 height 9
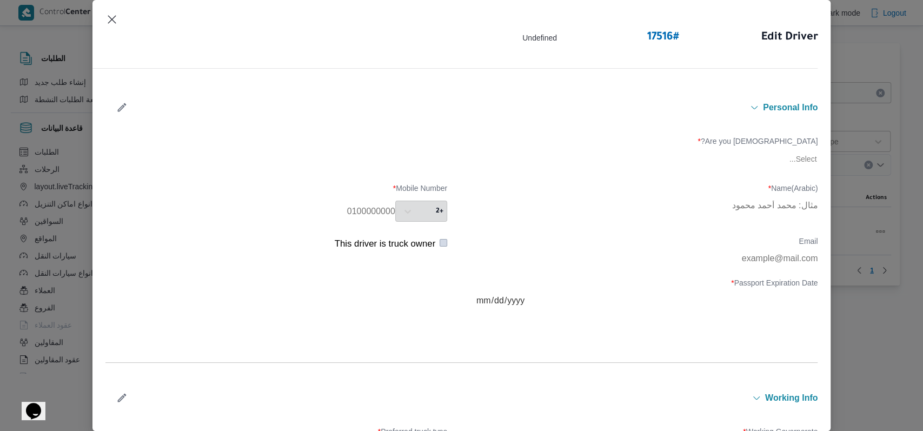
type input "[PERSON_NAME] [PERSON_NAME]"
type input "01094257602"
type input "[DATE]"
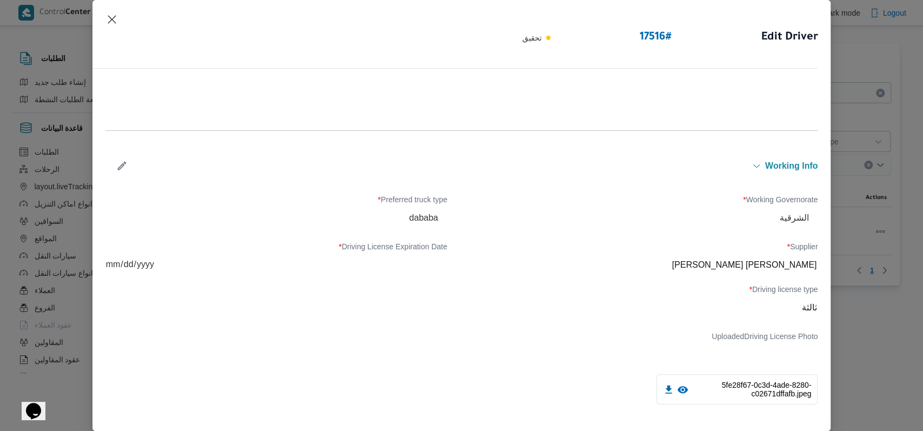
scroll to position [360, 0]
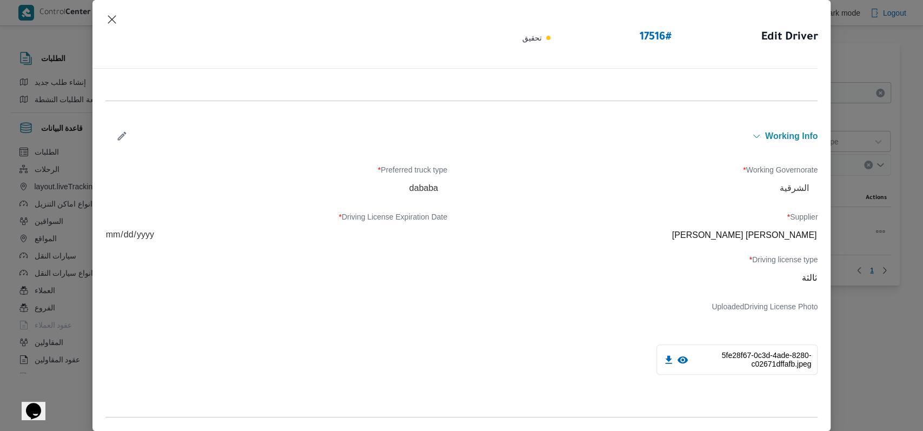
click at [126, 136] on icon "button" at bounding box center [121, 135] width 11 height 11
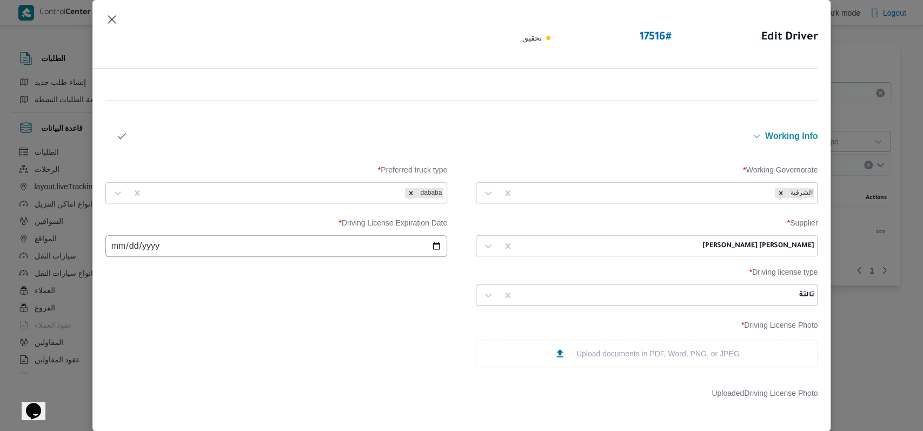
click at [378, 244] on div at bounding box center [608, 246] width 181 height 11
type input "[PERSON_NAME]"
click at [378, 270] on div "[PERSON_NAME] [PERSON_NAME]" at bounding box center [646, 274] width 341 height 19
click at [126, 136] on icon "button" at bounding box center [121, 135] width 11 height 11
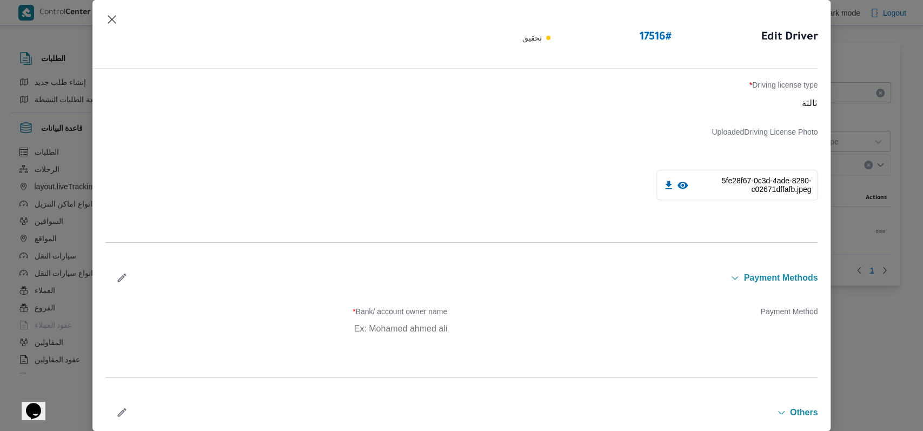
scroll to position [617, 0]
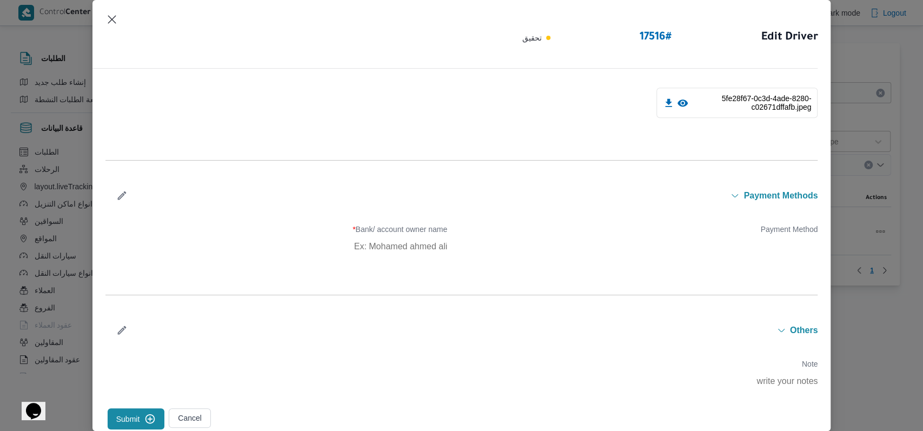
click at [148, 395] on icon "submit" at bounding box center [149, 418] width 11 height 11
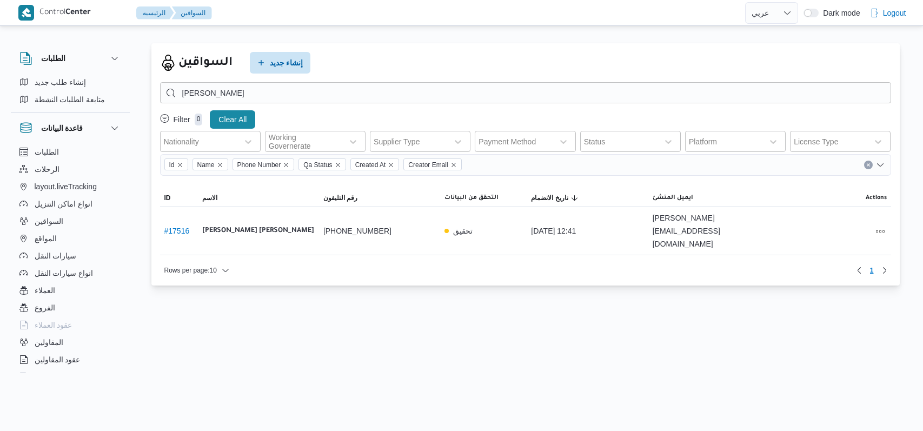
select select "ar"
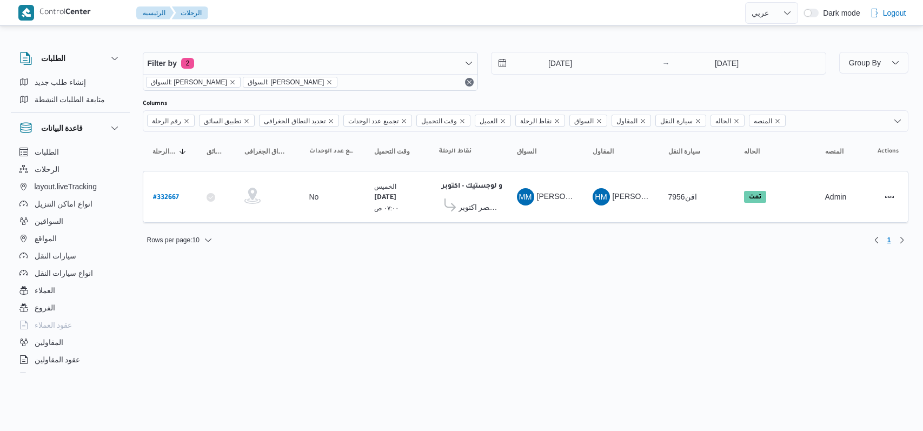
select select "ar"
click at [554, 64] on input "[DATE]" at bounding box center [552, 63] width 123 height 22
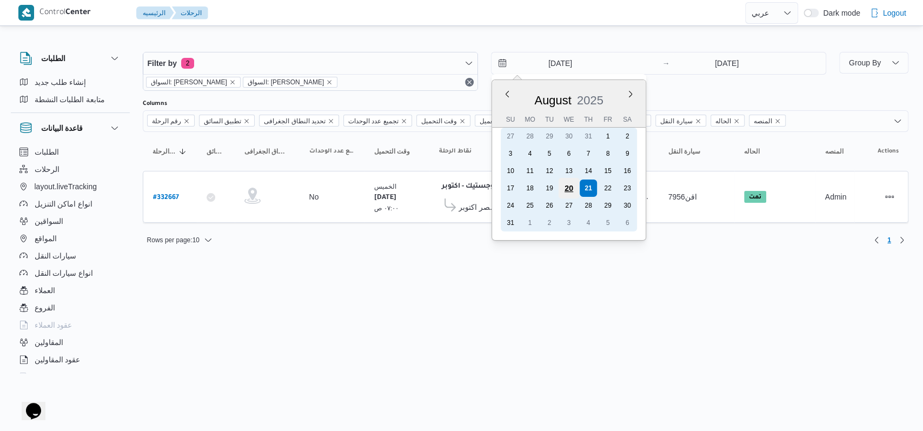
click at [565, 185] on div "20" at bounding box center [568, 188] width 21 height 21
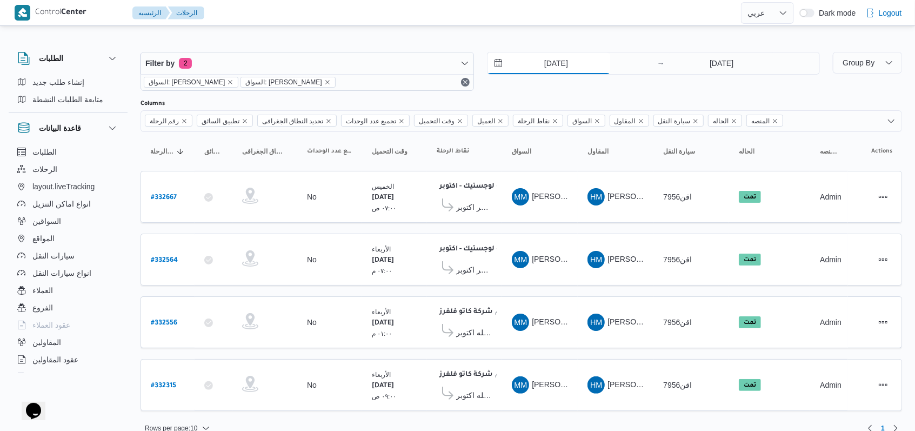
click at [564, 65] on input "[DATE]" at bounding box center [549, 63] width 123 height 22
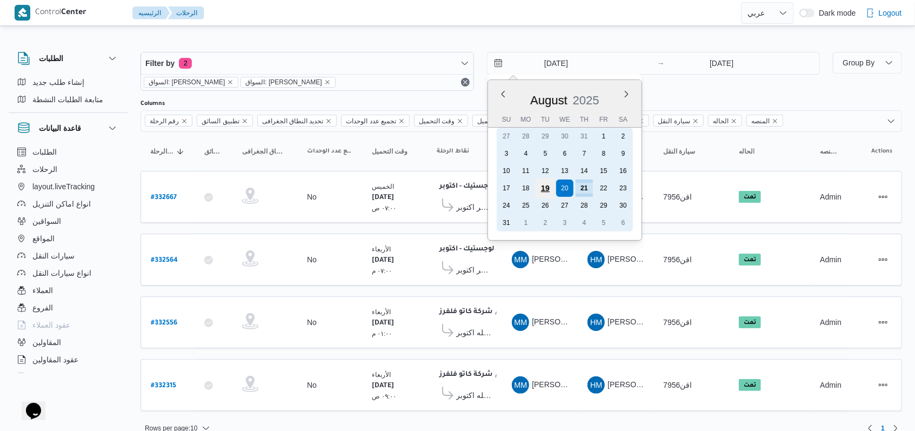
click at [544, 188] on div "19" at bounding box center [545, 188] width 21 height 21
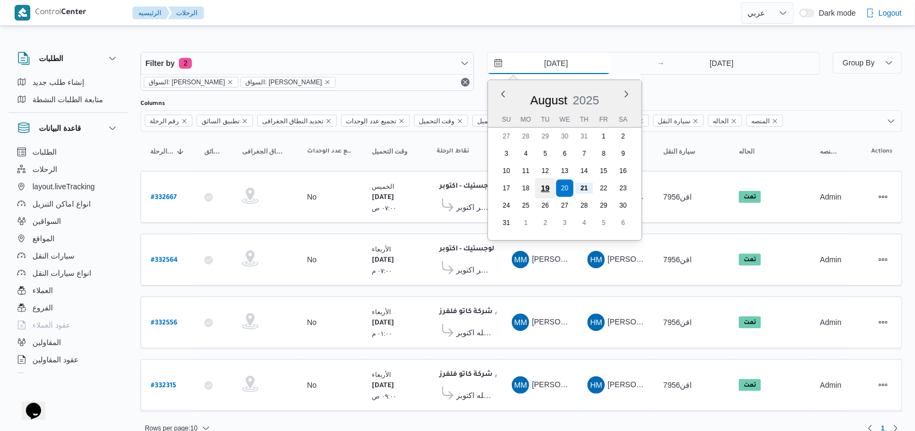
type input "[DATE]"
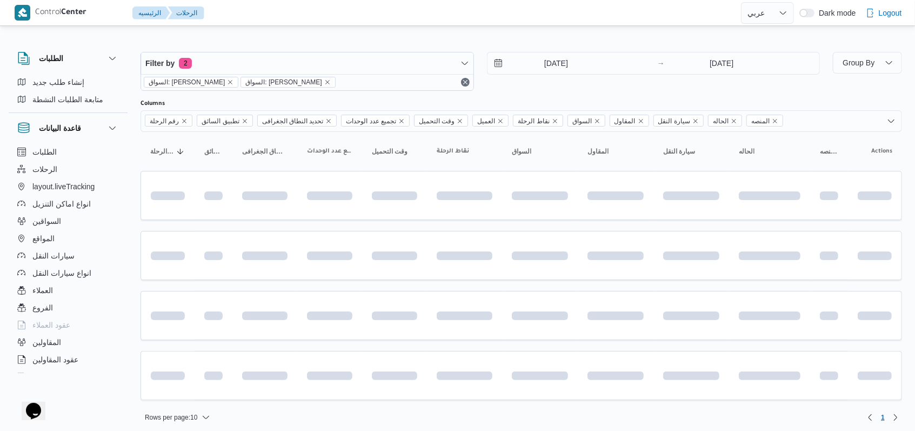
click at [561, 93] on div "Filter by 2 السواق: [PERSON_NAME]: [PERSON_NAME] [DATE] → [DATE]" at bounding box center [480, 71] width 692 height 52
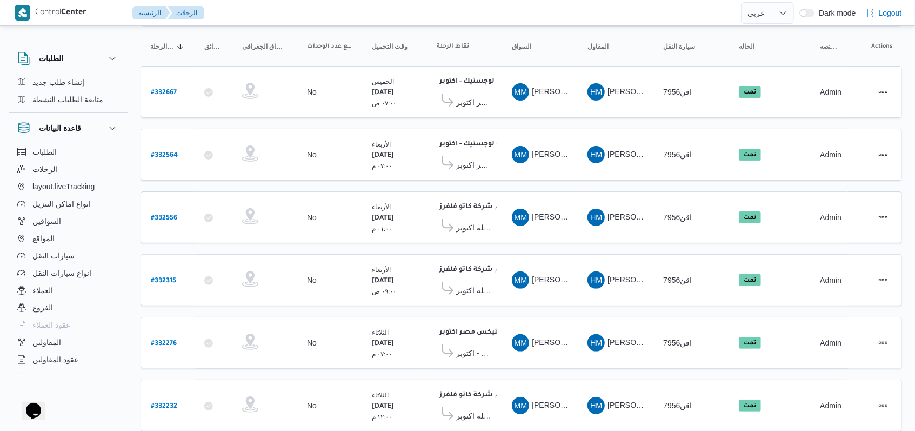
scroll to position [191, 0]
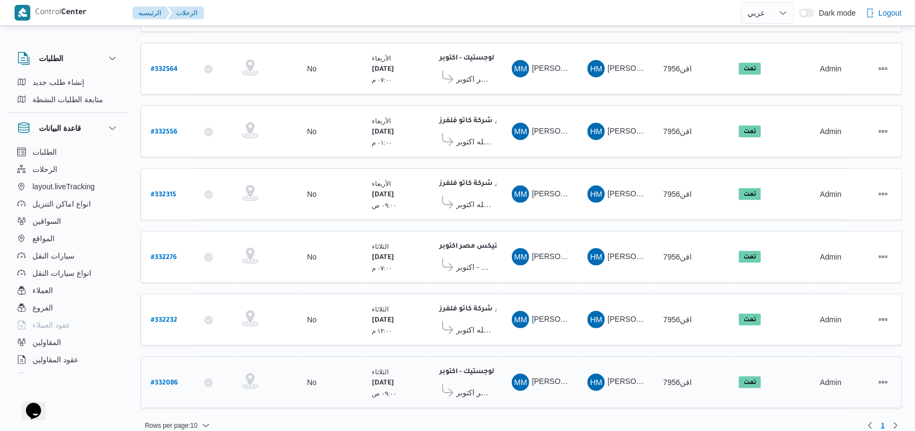
click at [468, 386] on span "اجيليتى لوجيستيكس مصر اكتوبر" at bounding box center [474, 392] width 36 height 13
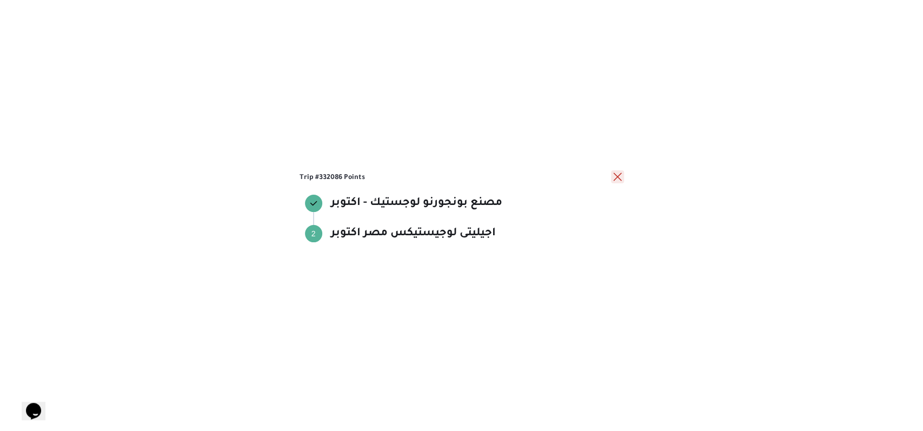
click at [618, 178] on button "close" at bounding box center [617, 176] width 13 height 13
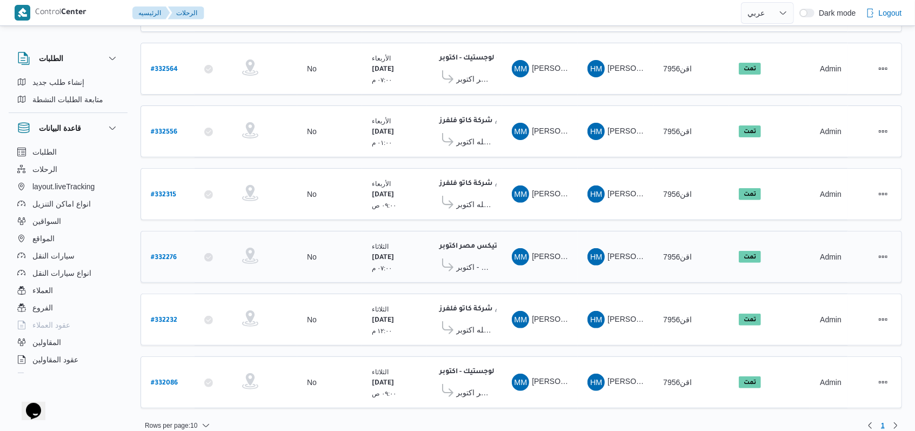
click at [475, 261] on span "مصنع بونجورنو لوجستيك - اكتوبر" at bounding box center [474, 267] width 36 height 13
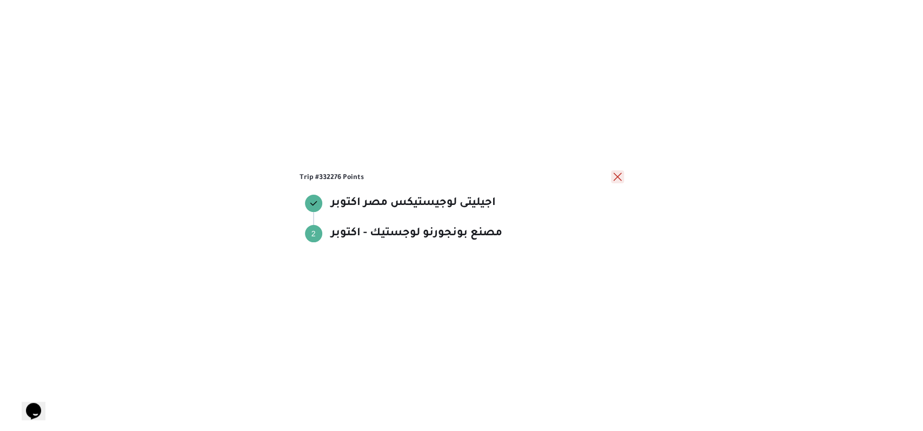
click at [614, 174] on button "close" at bounding box center [617, 176] width 13 height 13
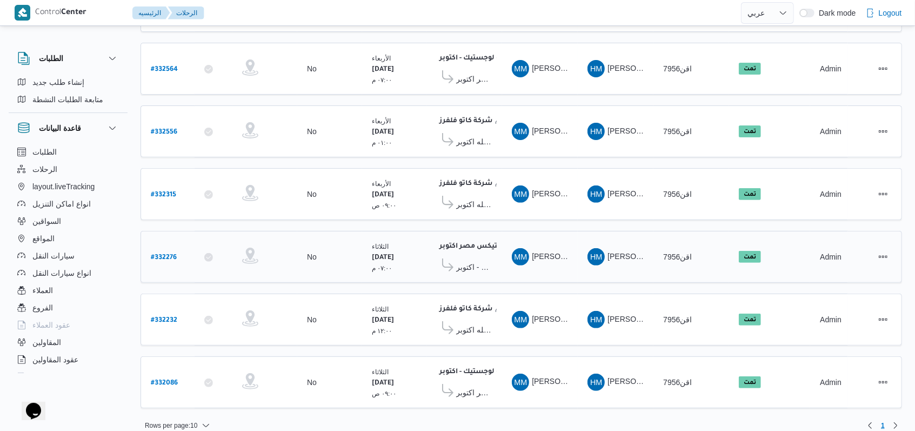
click at [160, 254] on b "# 332276" at bounding box center [164, 258] width 26 height 8
select select "ar"
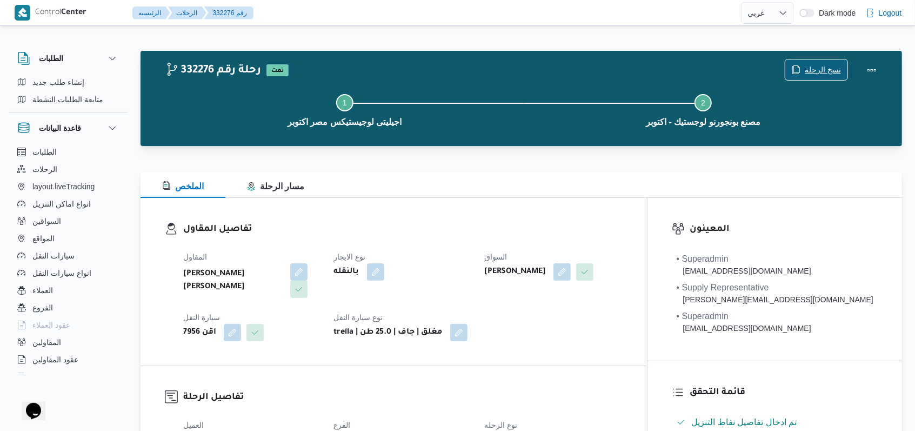
click at [819, 73] on span "نسخ الرحلة" at bounding box center [823, 69] width 36 height 13
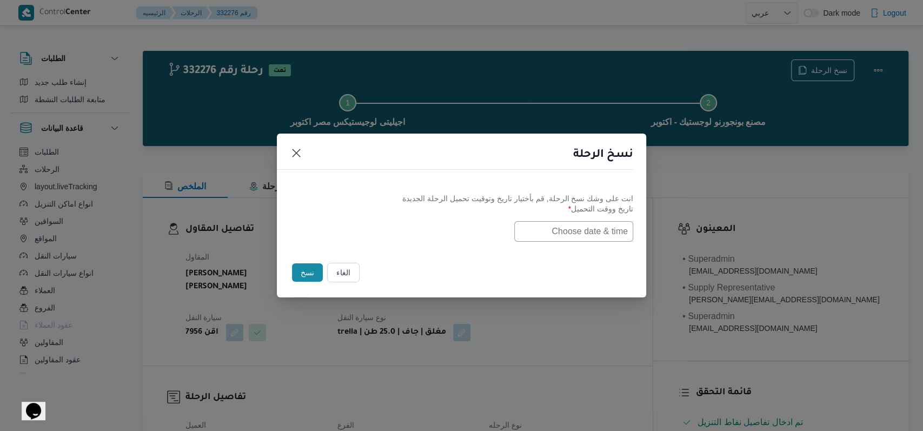
click at [569, 229] on input "text" at bounding box center [573, 231] width 119 height 21
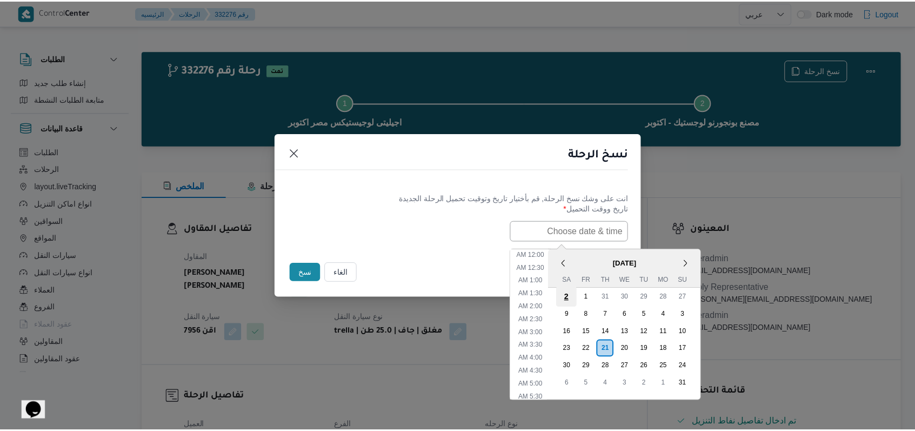
scroll to position [229, 0]
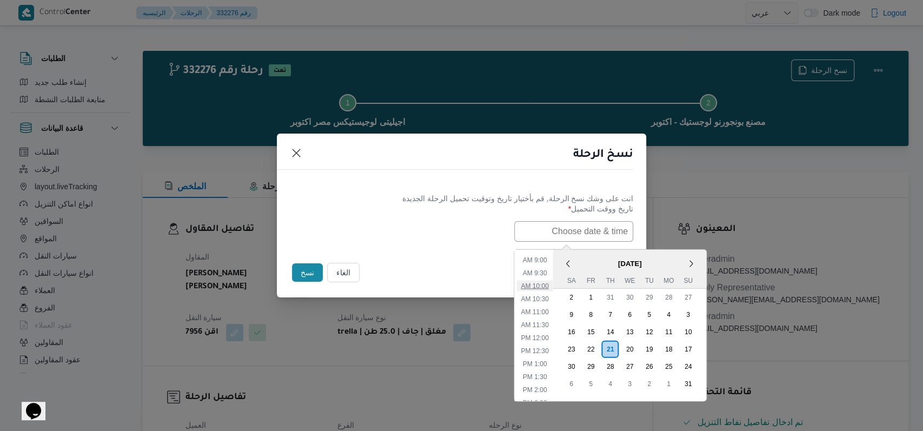
click at [551, 289] on li "10:00 AM" at bounding box center [534, 285] width 36 height 11
type input "[DATE] 10:00AM"
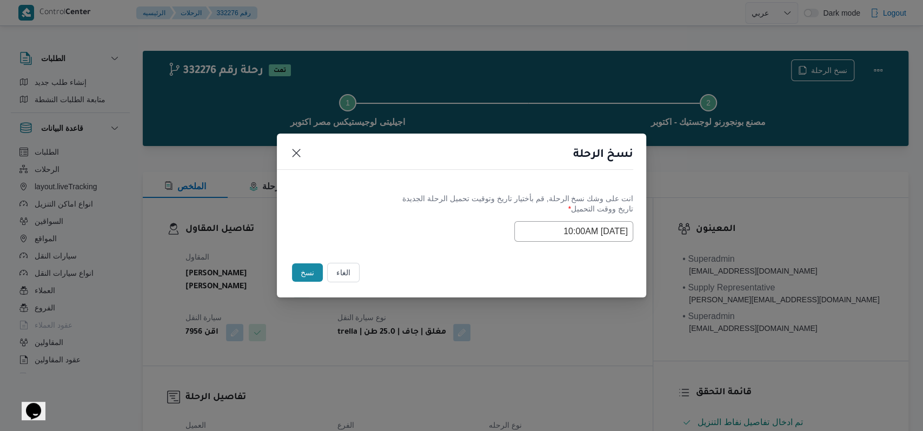
click at [402, 215] on label "تاريخ ووقت التحميل *" at bounding box center [461, 212] width 343 height 17
click at [305, 275] on button "نسخ" at bounding box center [307, 272] width 31 height 18
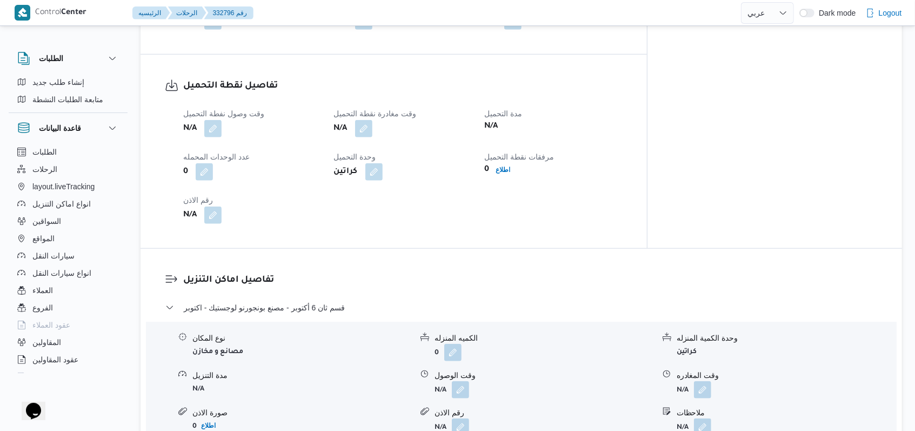
scroll to position [649, 0]
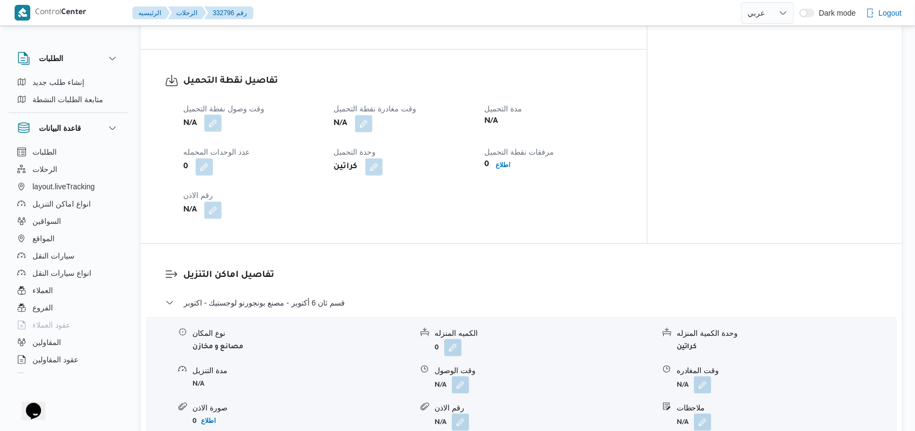
click at [221, 115] on button "button" at bounding box center [212, 123] width 17 height 17
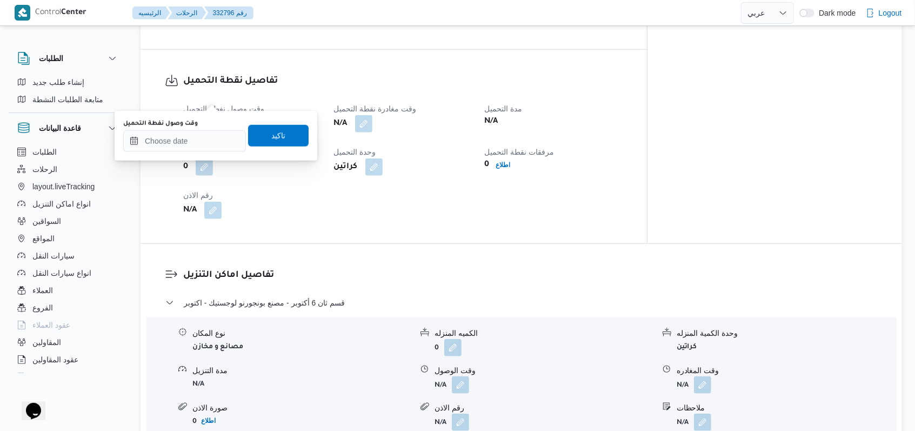
click at [210, 128] on div "وقت وصول نفطة التحميل" at bounding box center [184, 135] width 123 height 32
click at [210, 135] on input "وقت وصول نفطة التحميل" at bounding box center [184, 141] width 123 height 22
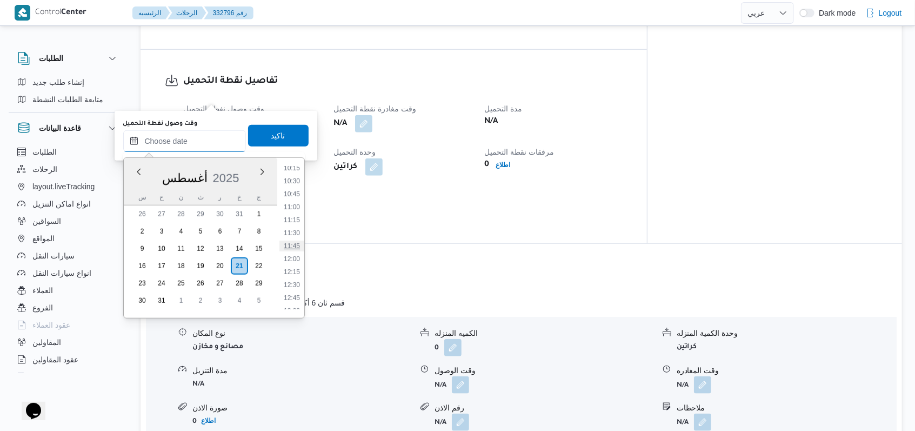
scroll to position [463, 0]
click at [296, 227] on li "10:00" at bounding box center [291, 227] width 25 height 11
type input "[DATE] ١٠:٠٠"
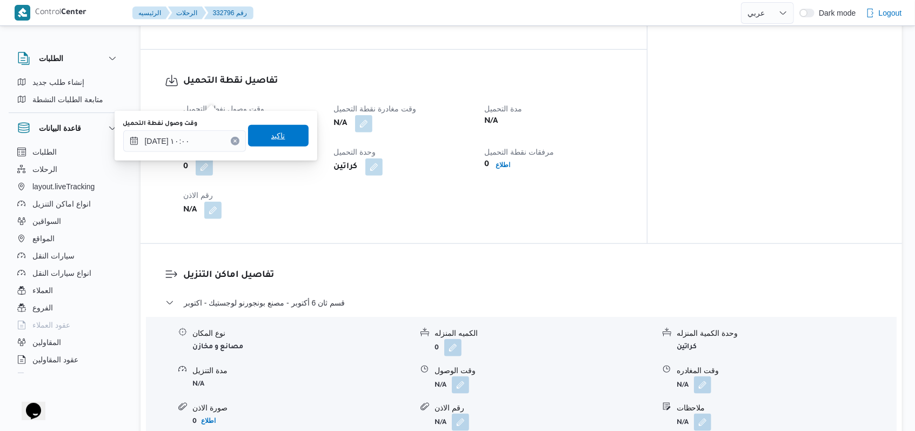
click at [285, 138] on span "تاكيد" at bounding box center [278, 136] width 61 height 22
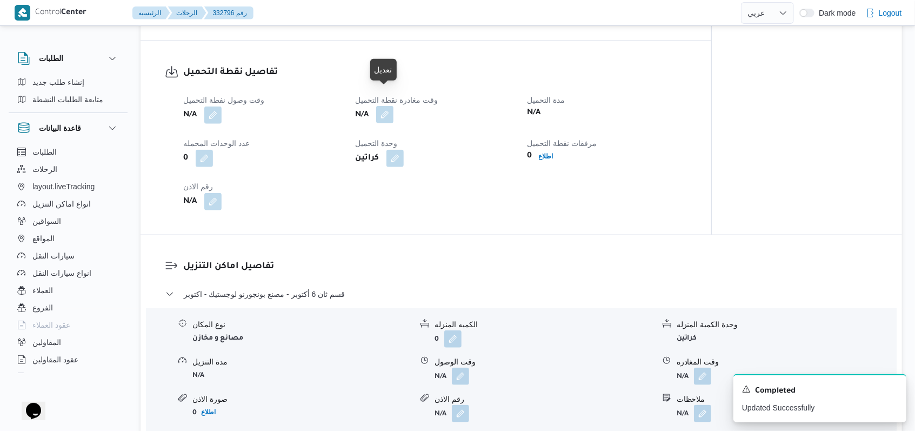
click at [381, 106] on button "button" at bounding box center [384, 114] width 17 height 17
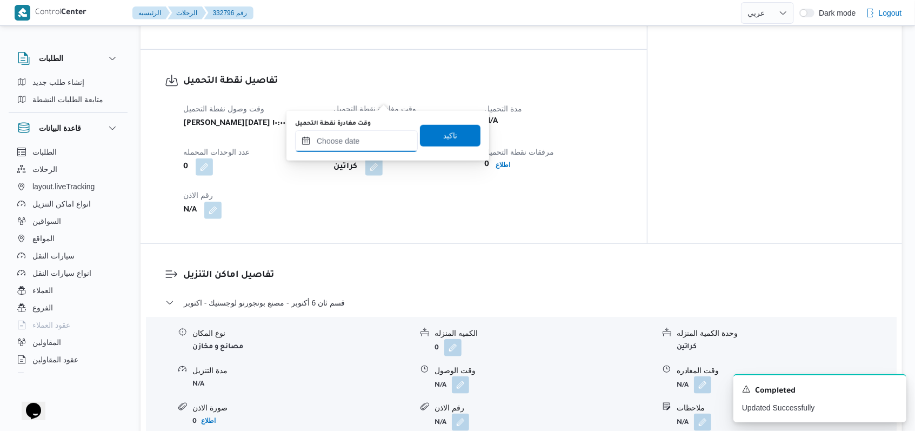
click at [364, 147] on input "وقت مغادرة نقطة التحميل" at bounding box center [356, 141] width 123 height 22
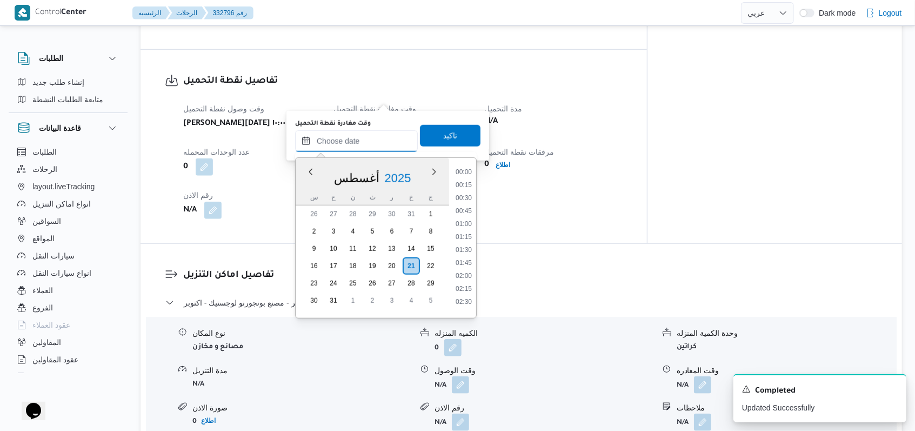
scroll to position [536, 0]
click at [469, 244] on li "11:45" at bounding box center [463, 246] width 25 height 11
type input "[DATE] ١١:٤٥"
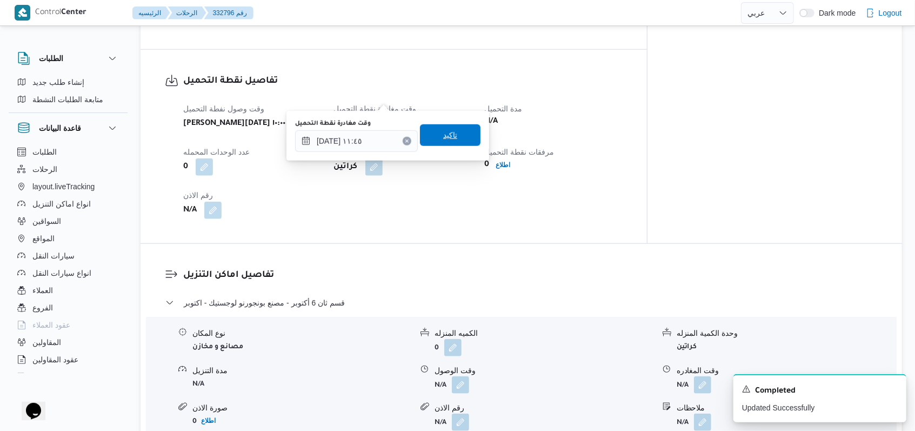
click at [448, 135] on span "تاكيد" at bounding box center [450, 135] width 14 height 13
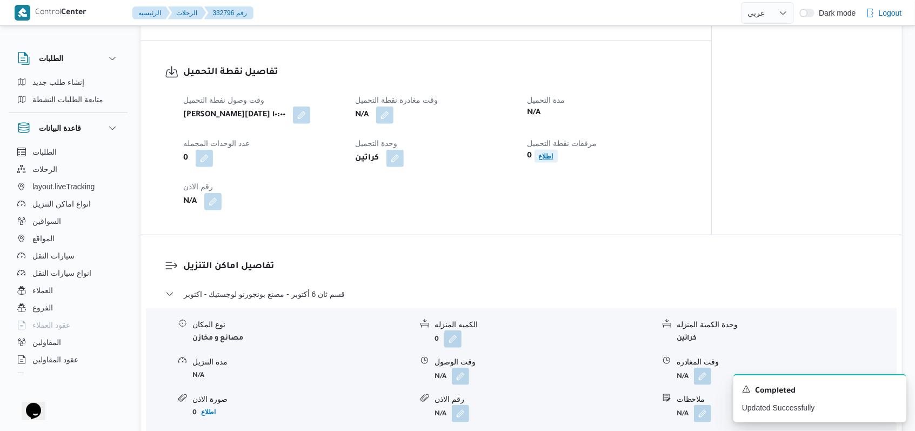
click at [547, 152] on b "اطلاع" at bounding box center [546, 156] width 15 height 8
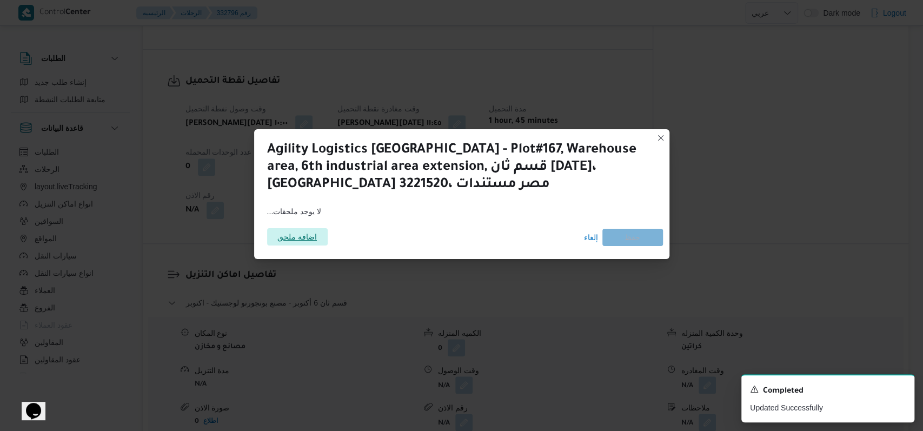
click at [291, 237] on span "اضافة ملحق" at bounding box center [296, 236] width 39 height 17
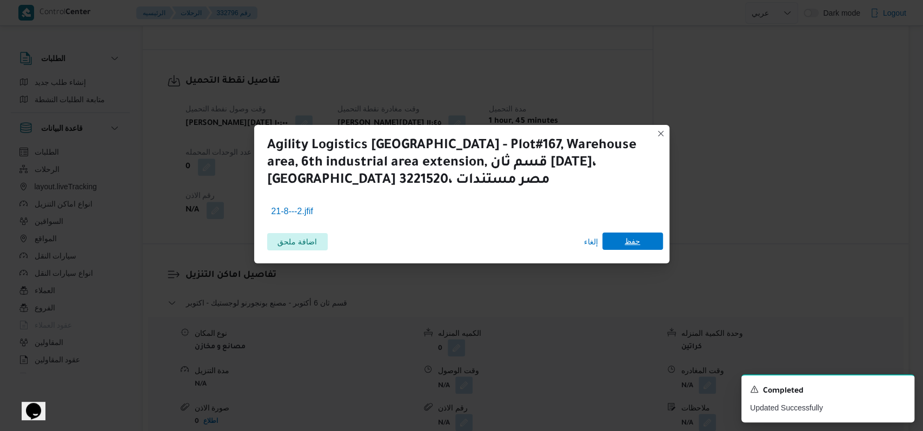
click at [645, 239] on span "حفظ" at bounding box center [632, 240] width 61 height 17
click at [900, 390] on div "A new notification appears Completed Updated Successfully" at bounding box center [827, 398] width 173 height 48
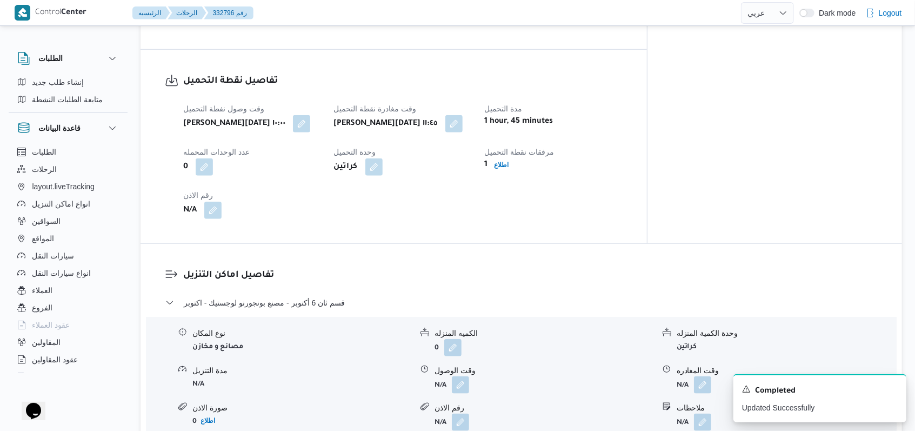
click at [531, 244] on div "تفاصيل اماكن التنزيل قسم ثان [DATE] - مصنع بونجورنو لوجستيك - اكتوبر نوع المكان…" at bounding box center [522, 370] width 762 height 252
click at [208, 201] on button "button" at bounding box center [212, 209] width 17 height 17
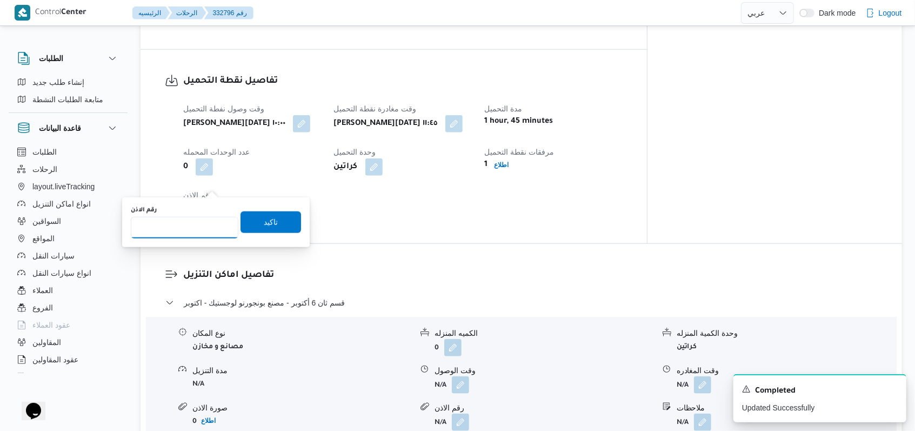
click at [190, 221] on input "رقم الاذن" at bounding box center [185, 228] width 108 height 22
type input "1070842"
click at [264, 224] on span "تاكيد" at bounding box center [271, 221] width 14 height 13
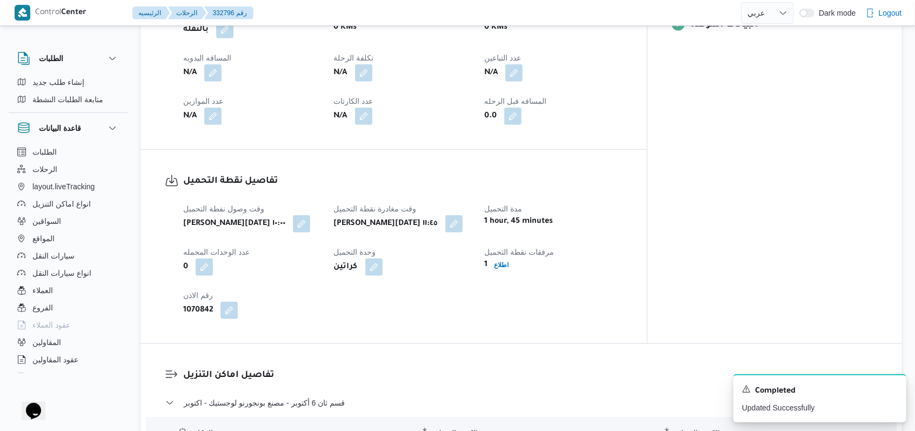
scroll to position [432, 0]
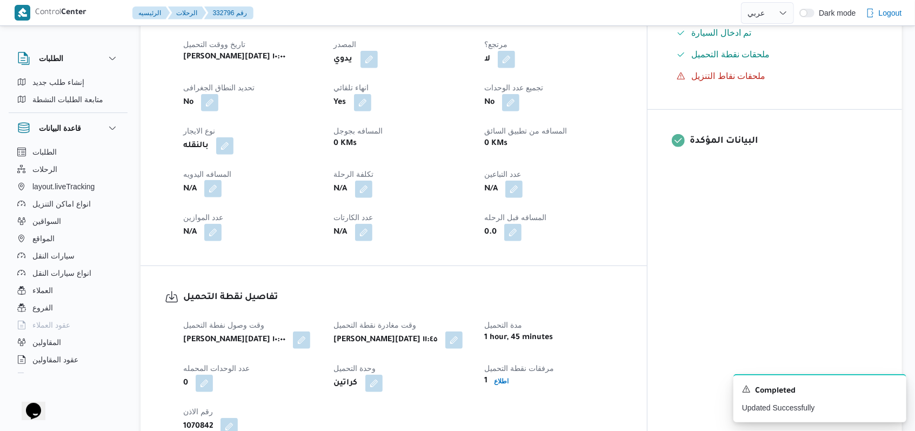
click at [217, 180] on button "button" at bounding box center [212, 188] width 17 height 17
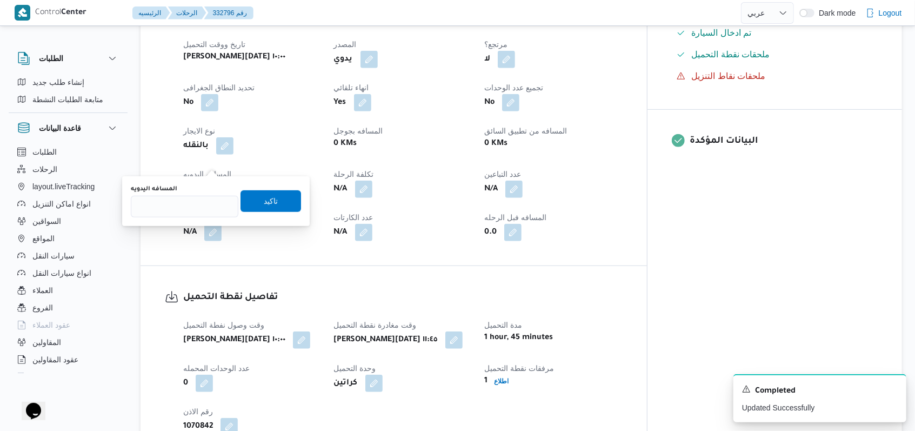
click at [163, 218] on div "المسافه اليدويه تاكيد" at bounding box center [216, 201] width 172 height 35
click at [168, 210] on input "المسافه اليدويه" at bounding box center [185, 207] width 108 height 22
type input "8"
click at [252, 199] on span "تاكيد" at bounding box center [271, 201] width 61 height 22
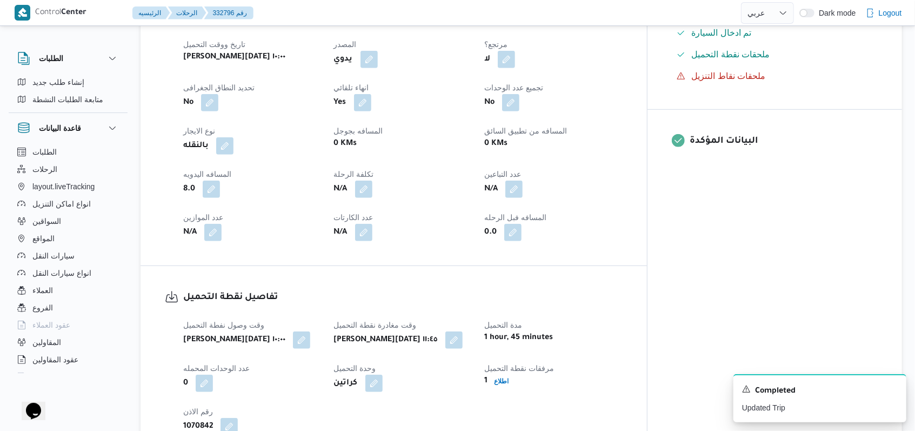
scroll to position [183, 0]
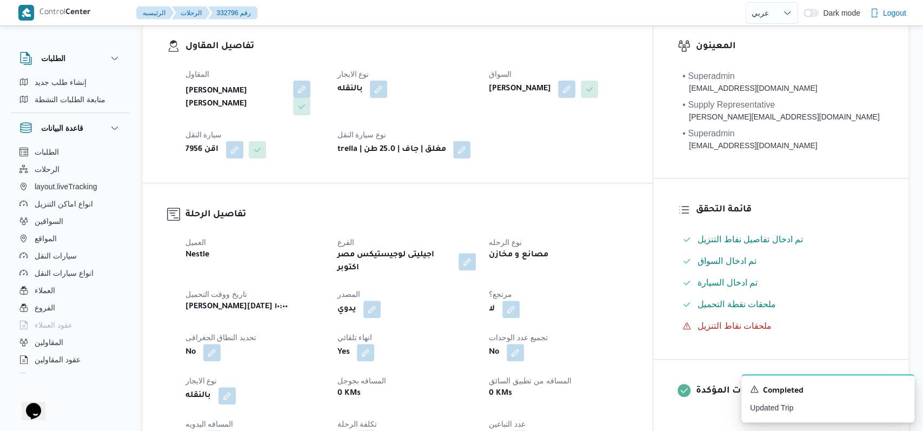
select select "ar"
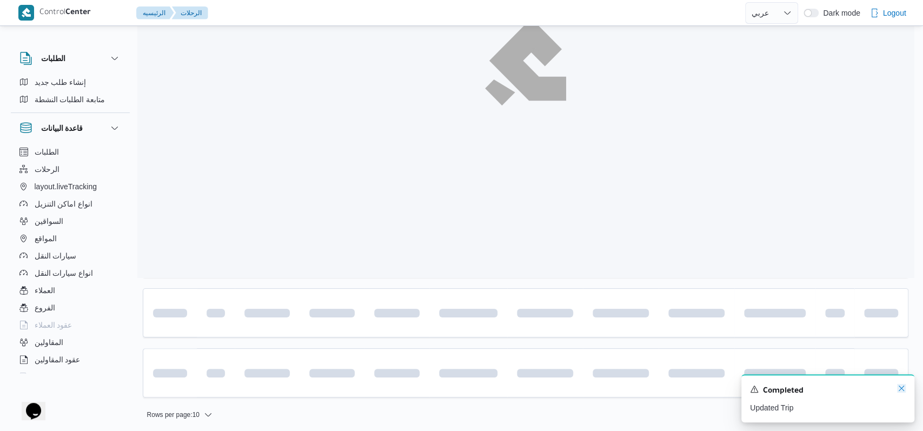
click at [900, 392] on icon "Dismiss toast" at bounding box center [901, 388] width 9 height 9
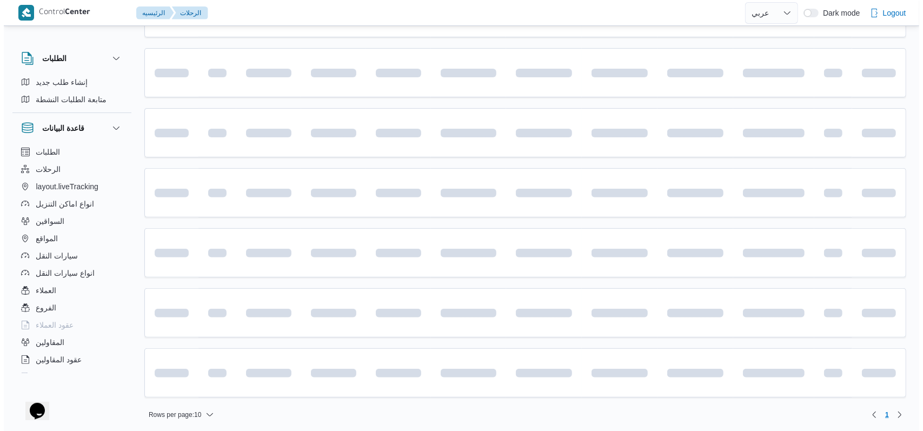
scroll to position [0, 0]
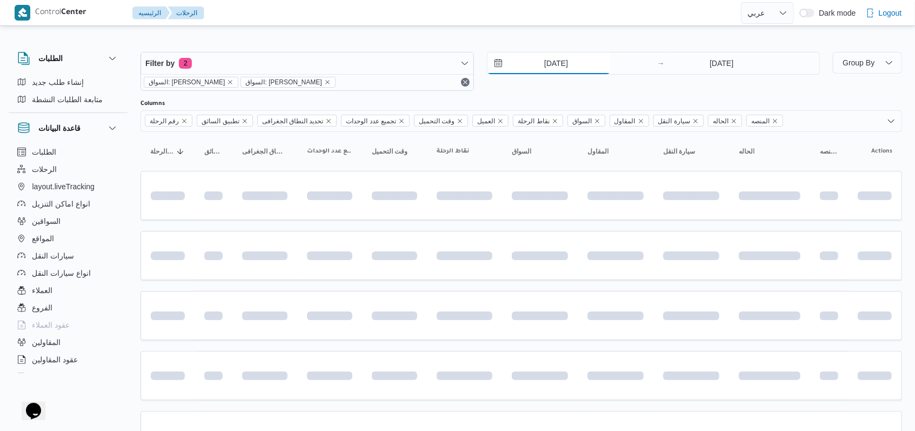
click at [555, 61] on input "[DATE]" at bounding box center [549, 63] width 123 height 22
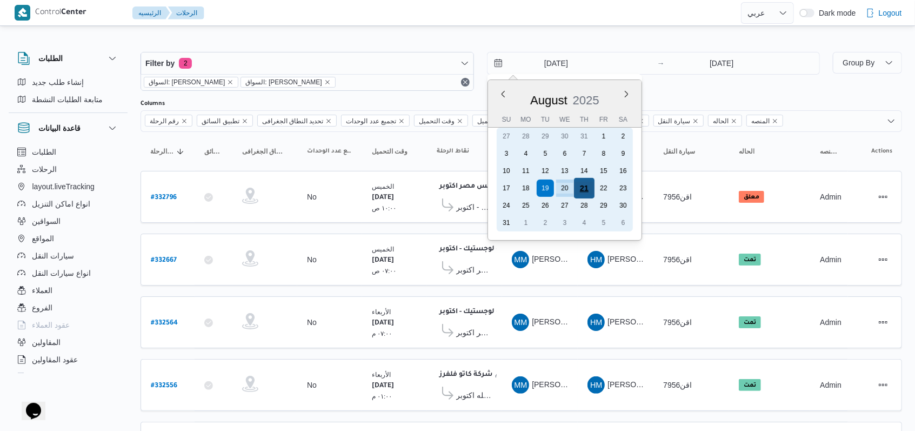
click at [583, 186] on div "21" at bounding box center [584, 188] width 21 height 21
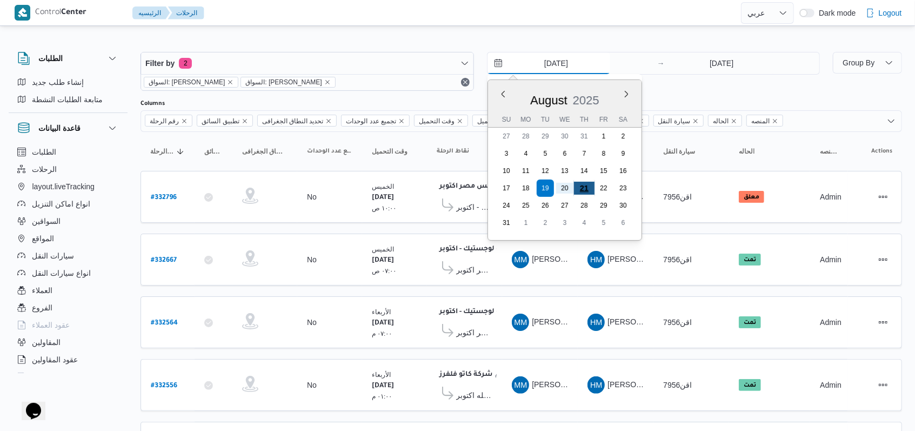
type input "[DATE]"
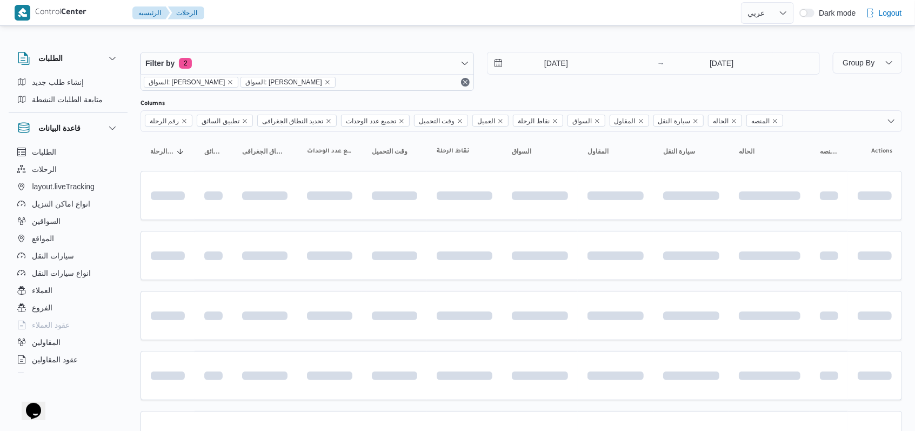
click at [628, 84] on div "[DATE] → [DATE]" at bounding box center [654, 71] width 334 height 39
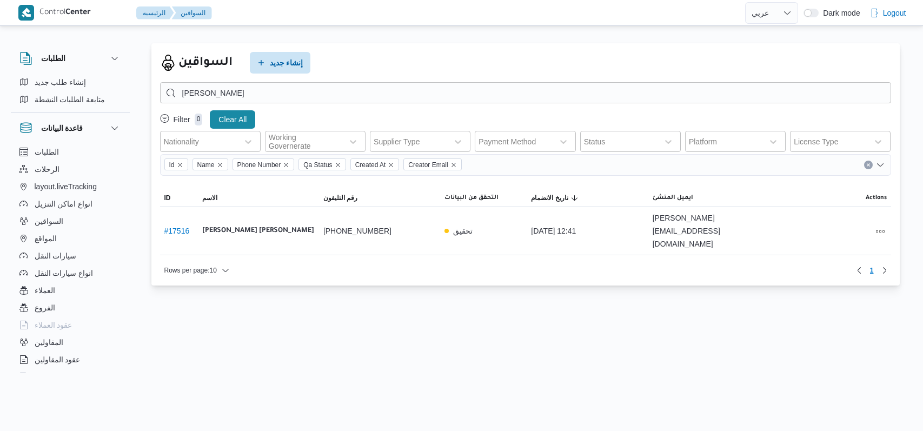
select select "ar"
